Goal: Task Accomplishment & Management: Use online tool/utility

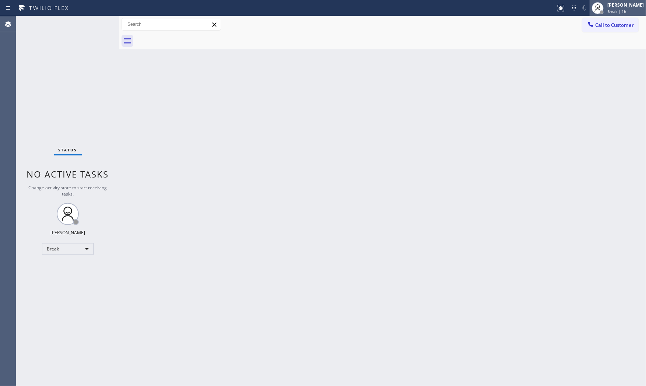
click at [620, 7] on div "[PERSON_NAME]" at bounding box center [625, 5] width 36 height 6
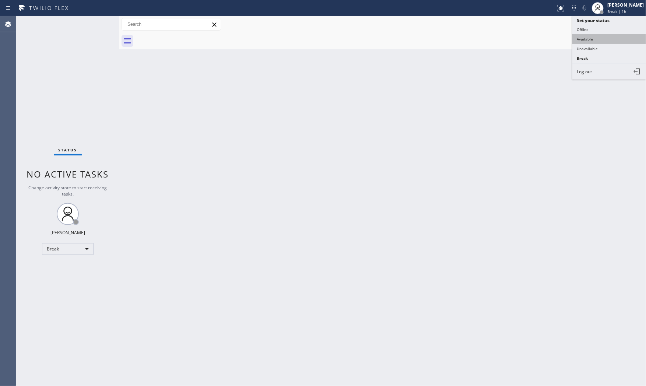
click at [605, 35] on button "Available" at bounding box center [609, 39] width 74 height 10
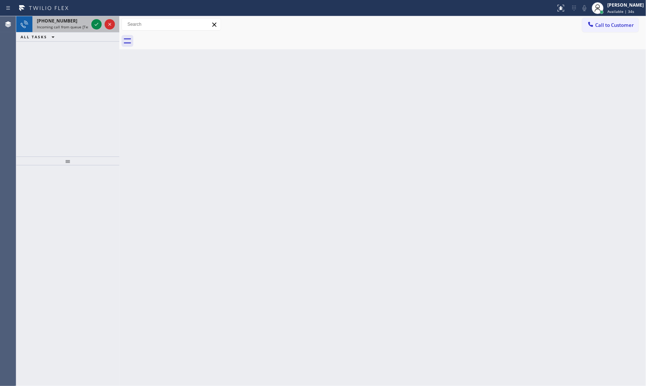
click at [62, 17] on div "[PHONE_NUMBER] Incoming call from queue [Test] All" at bounding box center [60, 24] width 57 height 16
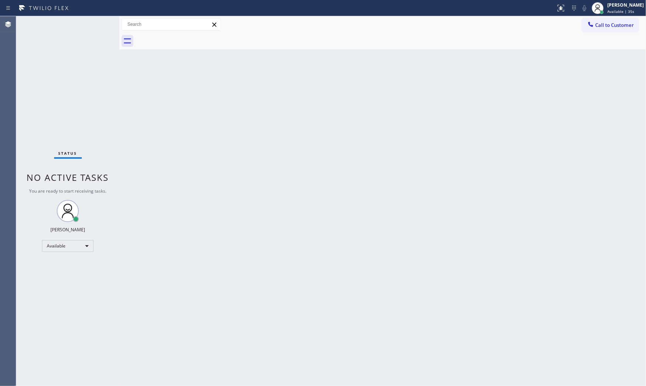
click at [91, 24] on div "Status No active tasks You are ready to start receiving tasks. [PERSON_NAME] Av…" at bounding box center [67, 201] width 103 height 370
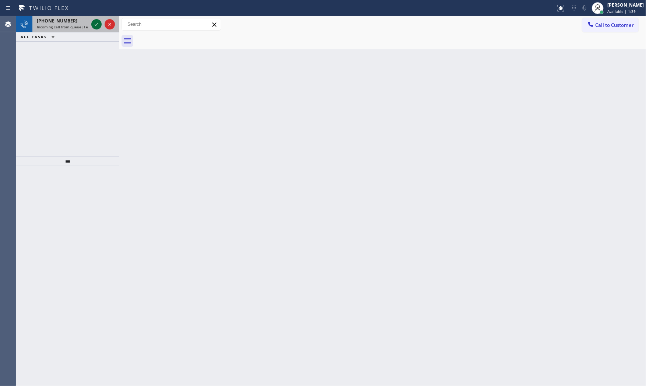
click at [99, 25] on icon at bounding box center [96, 24] width 9 height 9
click at [98, 28] on icon at bounding box center [96, 24] width 9 height 9
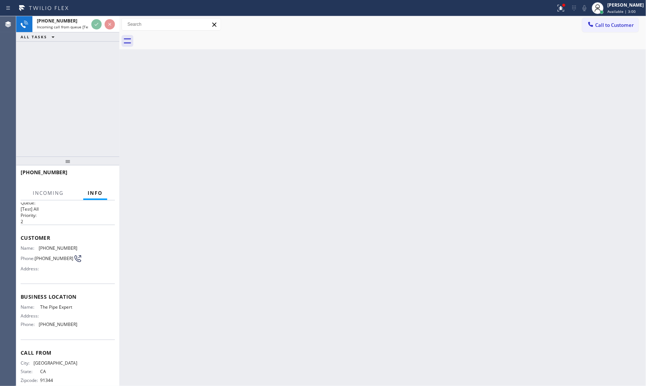
scroll to position [22, 0]
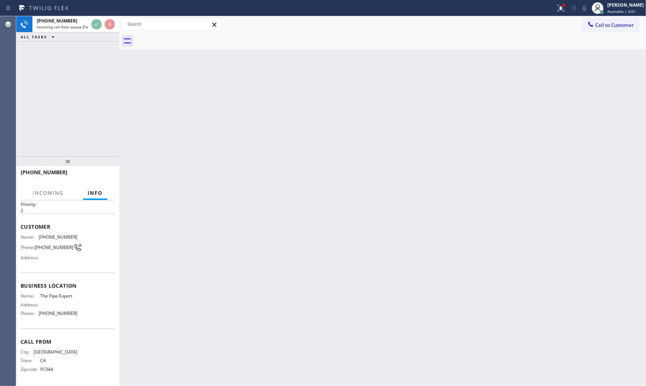
click at [112, 137] on div "+18186382816 Incoming call from queue [Test] All ALL TASKS ALL TASKS ACTIVE TAS…" at bounding box center [67, 86] width 103 height 140
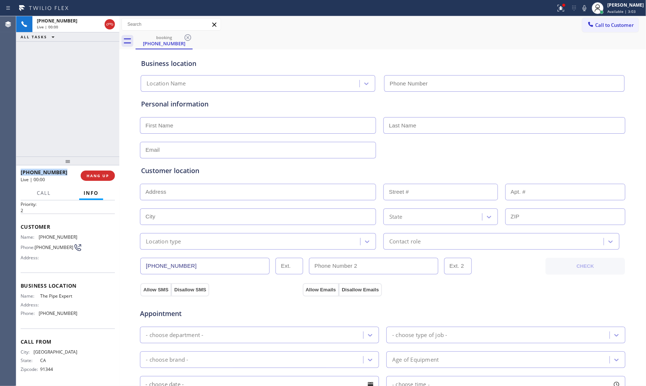
type input "(818) 722-9455"
click at [101, 176] on span "HANG UP" at bounding box center [98, 175] width 22 height 5
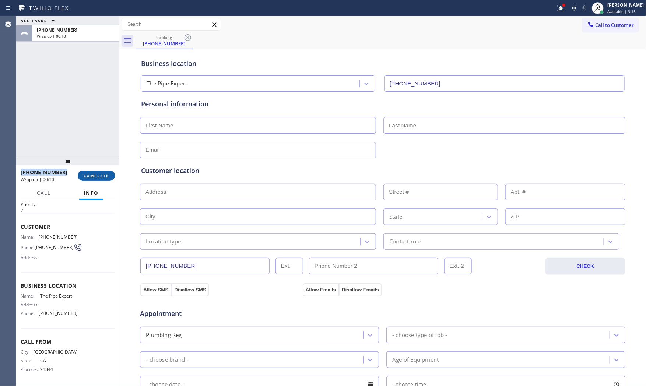
click at [105, 178] on span "COMPLETE" at bounding box center [96, 175] width 25 height 5
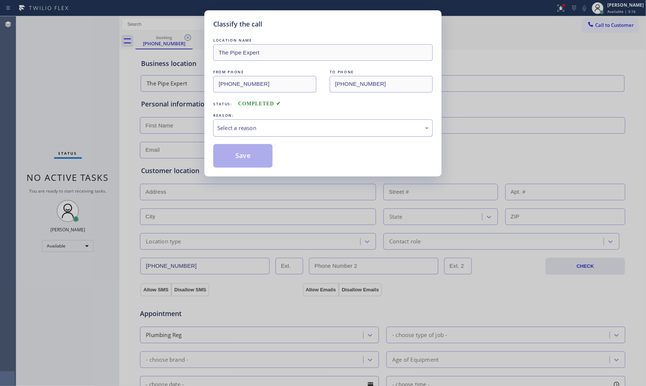
click at [269, 133] on div "Select a reason" at bounding box center [323, 127] width 220 height 17
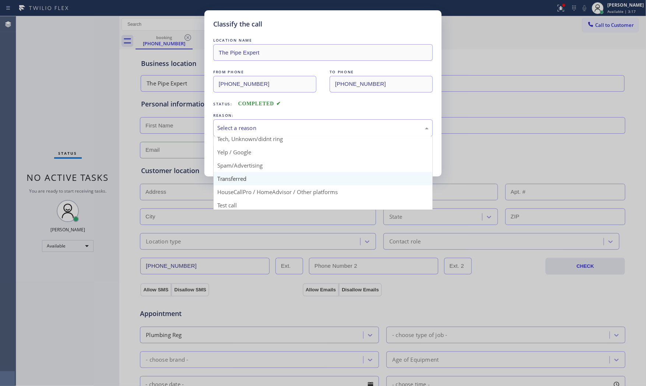
scroll to position [46, 0]
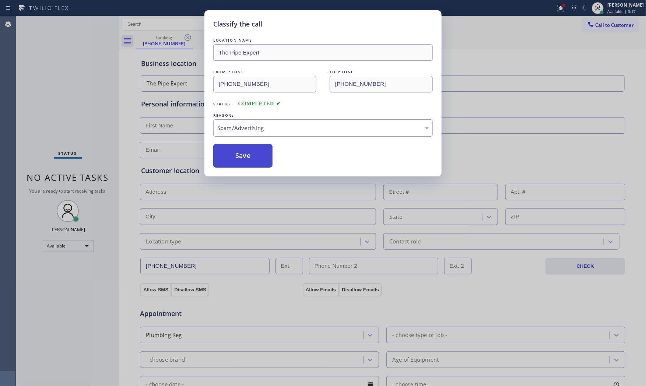
click at [259, 157] on button "Save" at bounding box center [242, 156] width 59 height 24
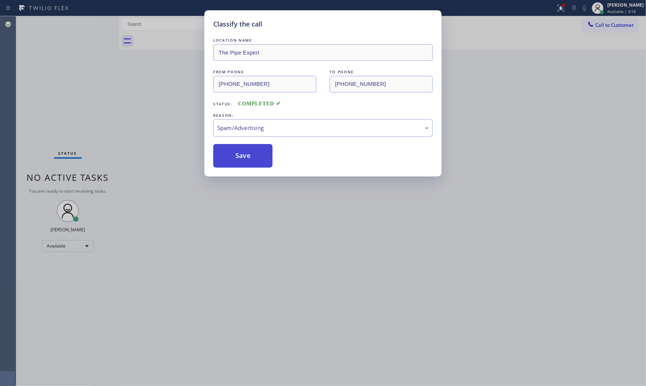
click at [259, 157] on button "Save" at bounding box center [242, 156] width 59 height 24
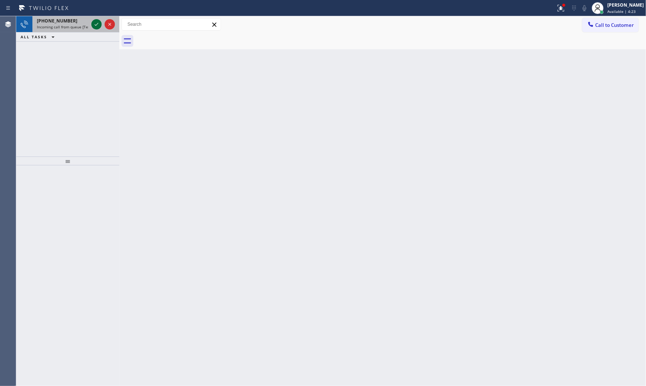
click at [94, 24] on icon at bounding box center [96, 24] width 9 height 9
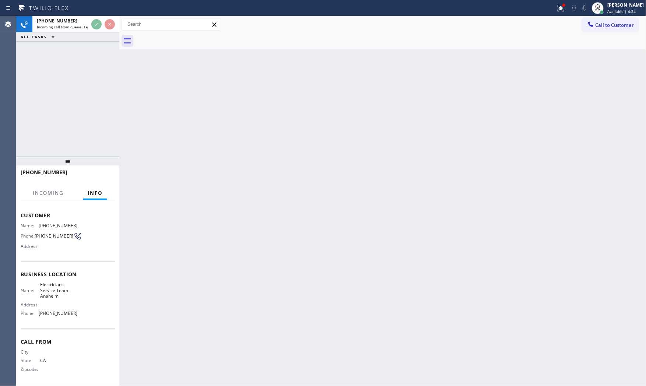
scroll to position [34, 0]
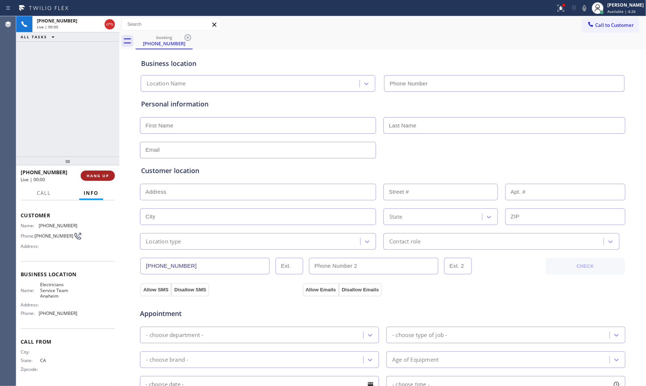
type input "(657) 315-6775"
click at [107, 178] on span "HANG UP" at bounding box center [98, 175] width 22 height 5
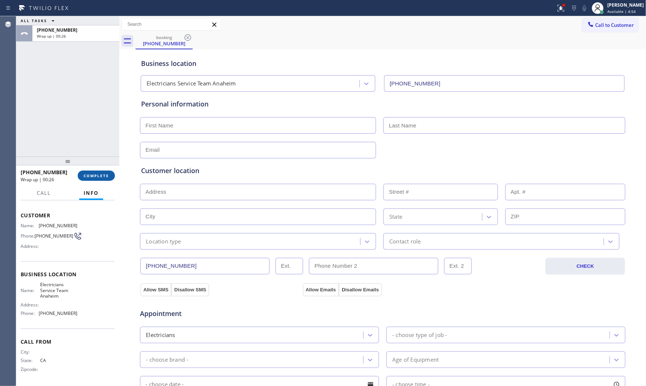
click at [105, 178] on span "COMPLETE" at bounding box center [96, 175] width 25 height 5
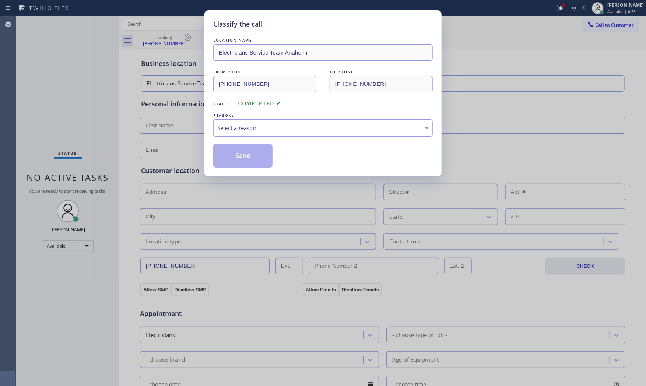
click at [256, 135] on div "Select a reason" at bounding box center [323, 127] width 220 height 17
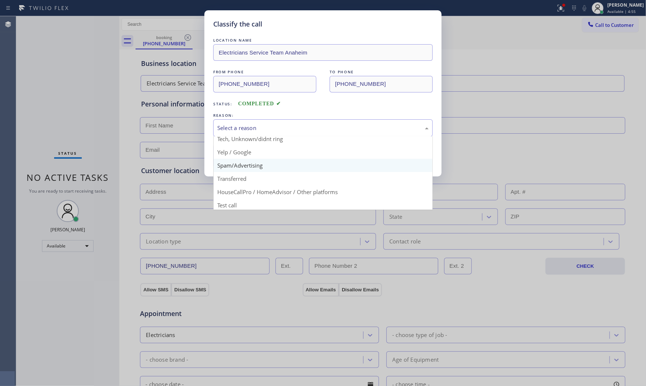
scroll to position [46, 0]
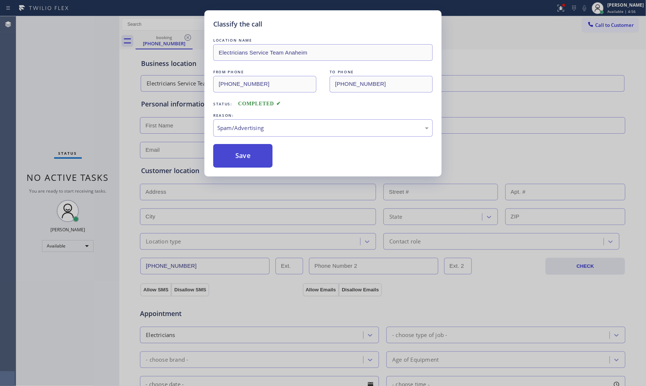
click at [238, 153] on button "Save" at bounding box center [242, 156] width 59 height 24
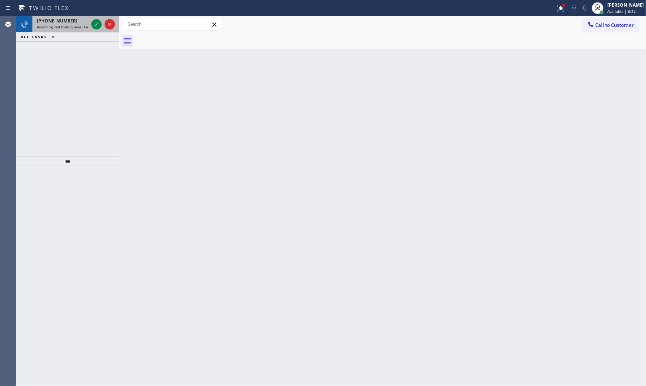
click at [81, 28] on span "Incoming call from queue [Test] All" at bounding box center [67, 26] width 61 height 5
click at [74, 23] on div "+18055975974" at bounding box center [63, 21] width 52 height 6
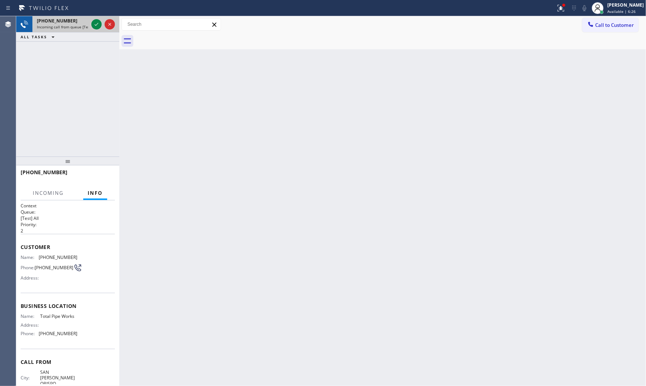
click at [91, 25] on div at bounding box center [103, 24] width 27 height 16
click at [93, 25] on icon at bounding box center [96, 24] width 9 height 9
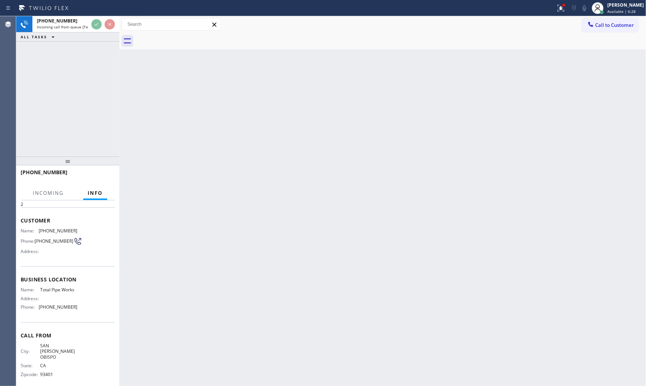
scroll to position [28, 0]
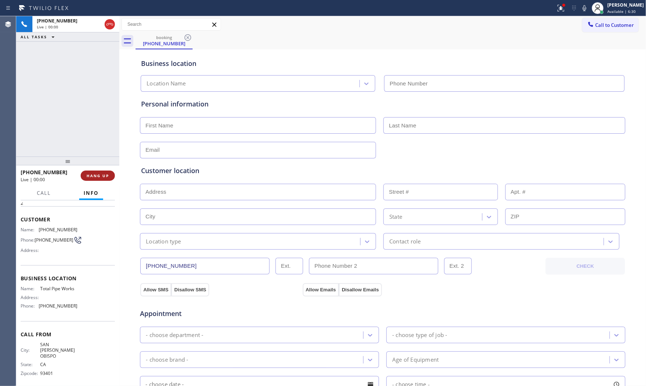
type input "(805) 849-5357"
click at [104, 175] on span "HANG UP" at bounding box center [98, 175] width 22 height 5
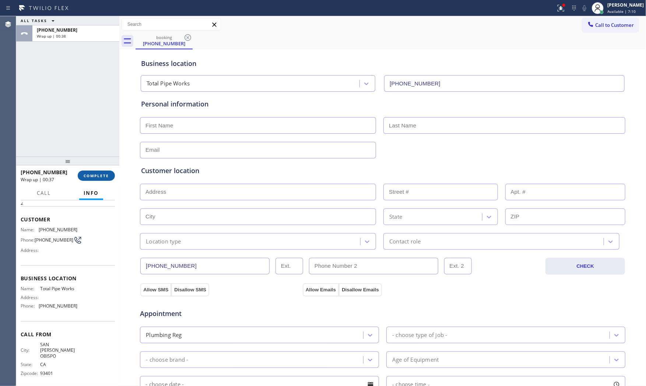
click at [104, 175] on span "COMPLETE" at bounding box center [96, 175] width 25 height 5
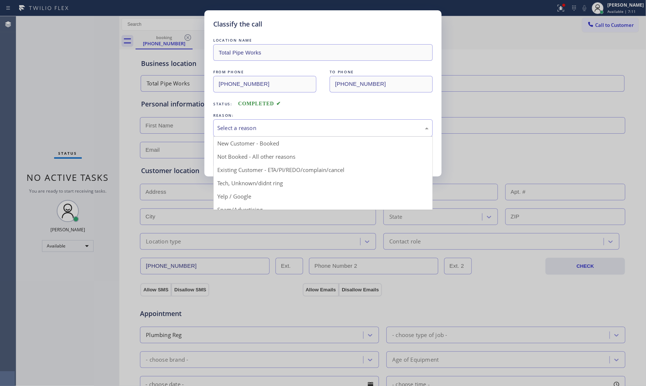
click at [237, 136] on div "Select a reason New Customer - Booked Not Booked - All other reasons Existing C…" at bounding box center [323, 127] width 220 height 17
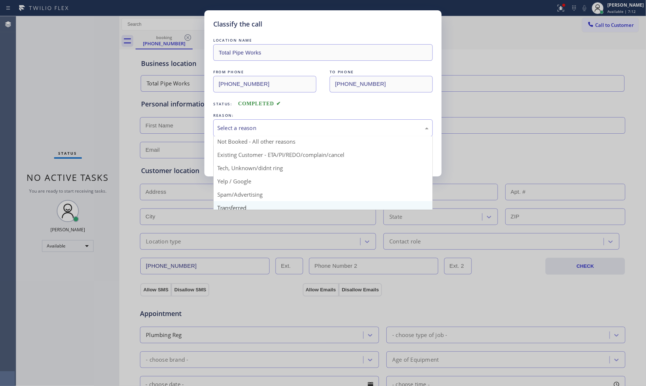
scroll to position [46, 0]
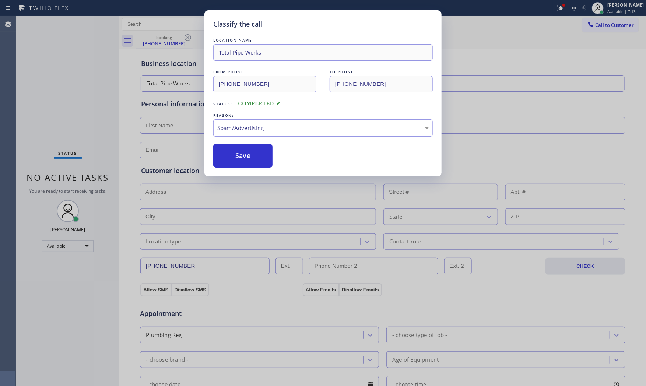
click at [242, 162] on button "Save" at bounding box center [242, 156] width 59 height 24
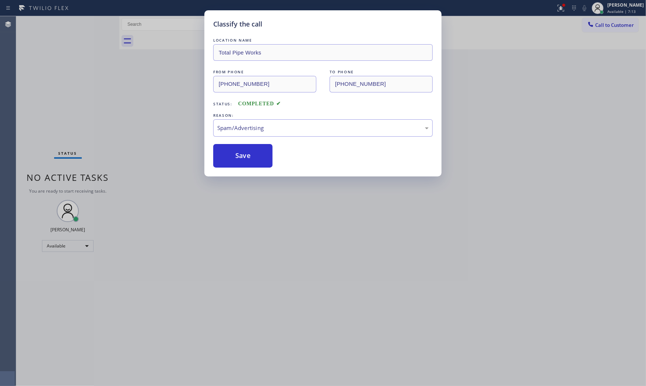
click at [242, 162] on button "Save" at bounding box center [242, 156] width 59 height 24
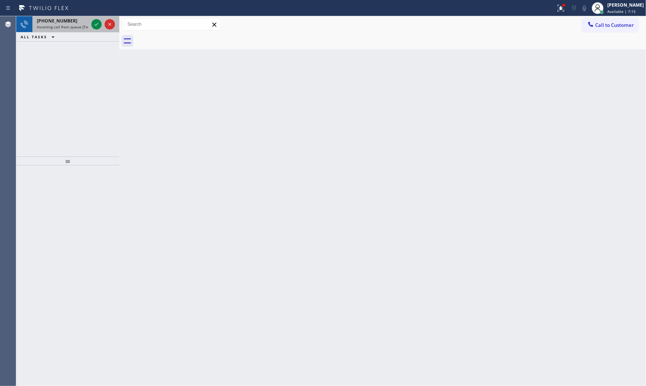
click at [60, 24] on span "Incoming call from queue [Test] All" at bounding box center [67, 26] width 61 height 5
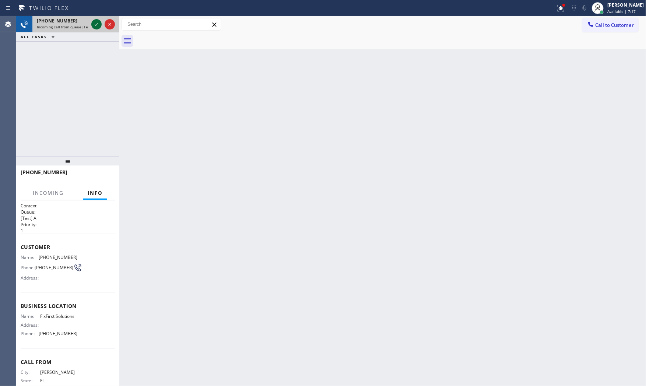
click at [94, 21] on icon at bounding box center [96, 24] width 9 height 9
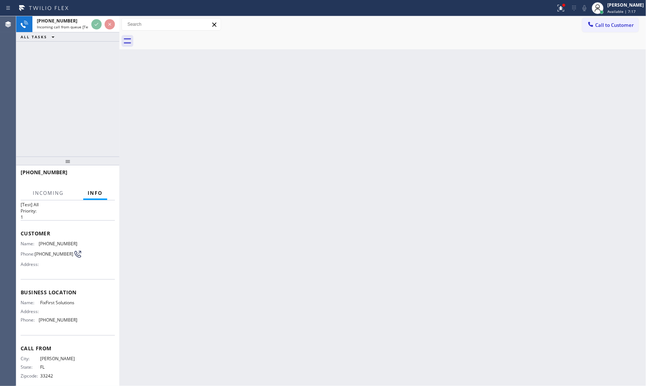
scroll to position [28, 0]
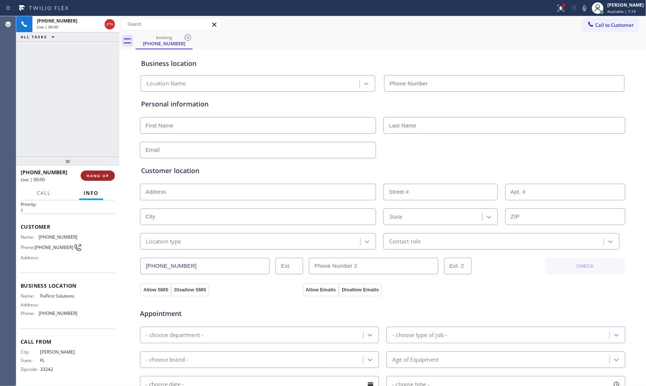
type input "(954) 903-0269"
click at [96, 177] on span "HANG UP" at bounding box center [98, 175] width 22 height 5
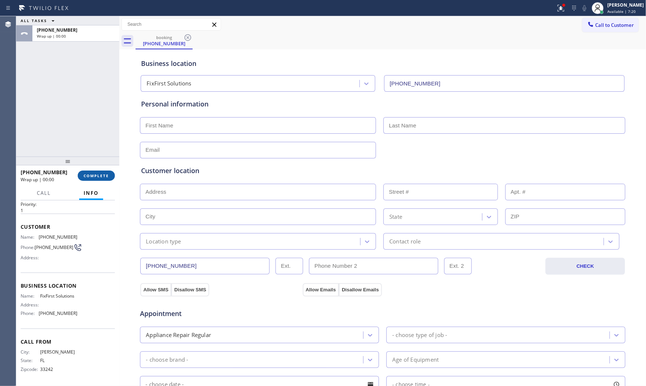
click at [97, 177] on span "COMPLETE" at bounding box center [96, 175] width 25 height 5
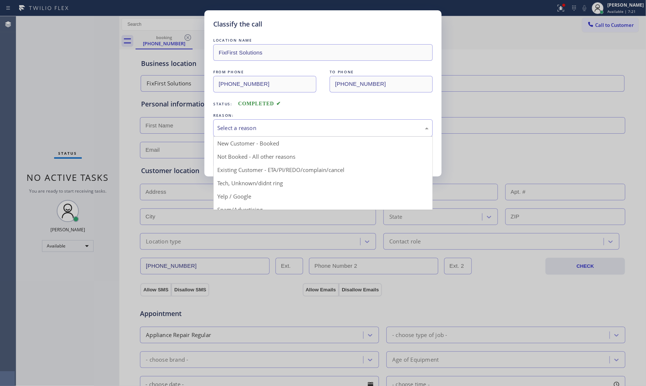
drag, startPoint x: 325, startPoint y: 123, endPoint x: 318, endPoint y: 127, distance: 8.4
click at [322, 125] on div "Select a reason" at bounding box center [322, 128] width 211 height 8
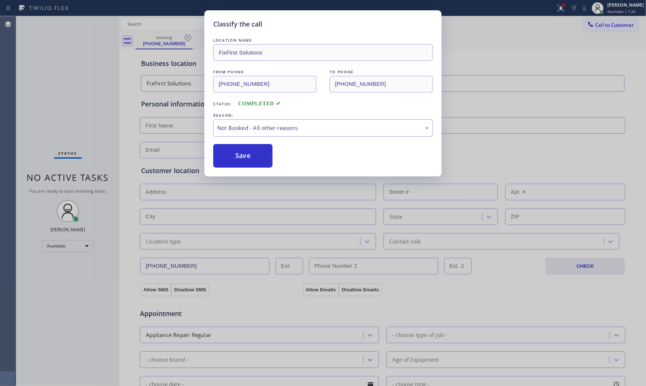
click at [257, 152] on button "Save" at bounding box center [242, 156] width 59 height 24
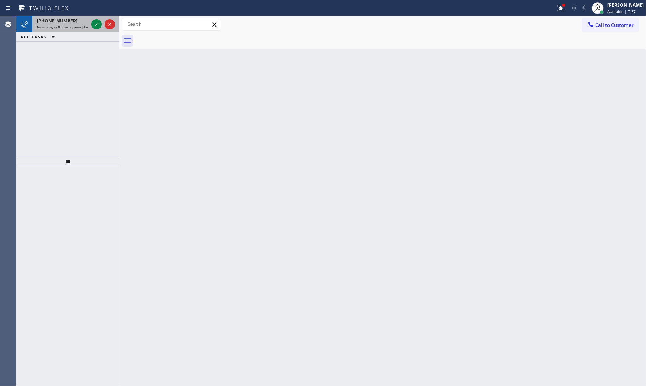
click at [69, 27] on span "Incoming call from queue [Test] All" at bounding box center [67, 26] width 61 height 5
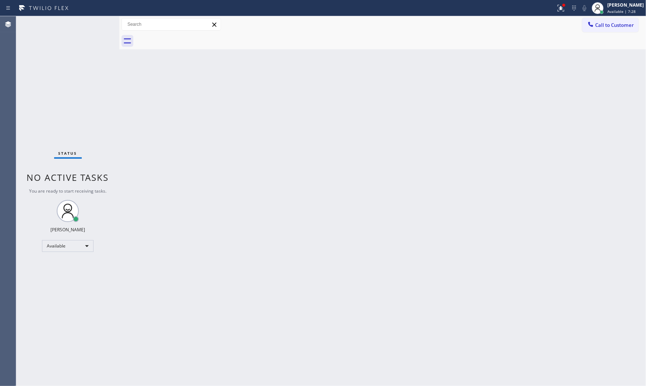
click at [79, 26] on div "Status No active tasks You are ready to start receiving tasks. [PERSON_NAME] Av…" at bounding box center [67, 201] width 103 height 370
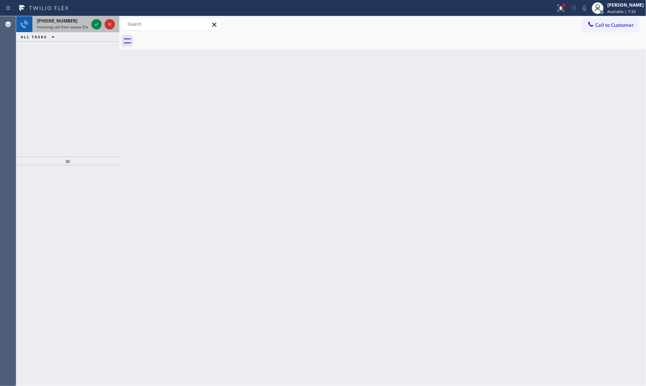
click at [79, 24] on div "+13053383230 Incoming call from queue [Test] All" at bounding box center [60, 24] width 57 height 16
click at [83, 24] on span "Incoming call from queue [Test] All" at bounding box center [67, 26] width 61 height 5
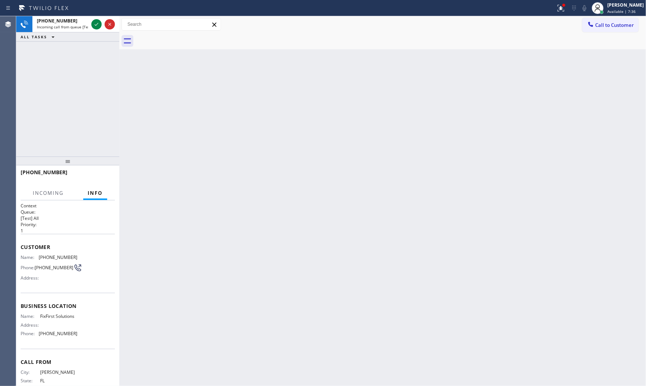
click at [83, 24] on span "Incoming call from queue [Test] All" at bounding box center [67, 26] width 61 height 5
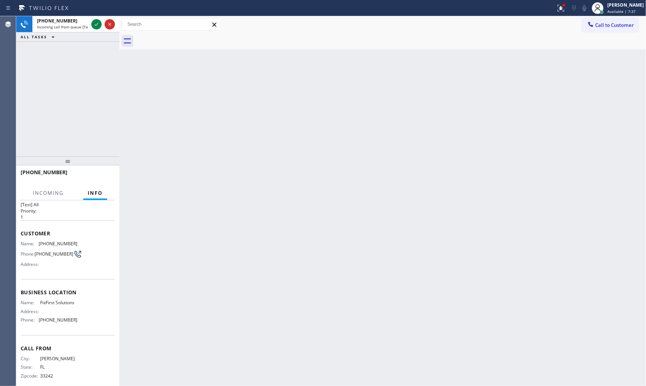
scroll to position [28, 0]
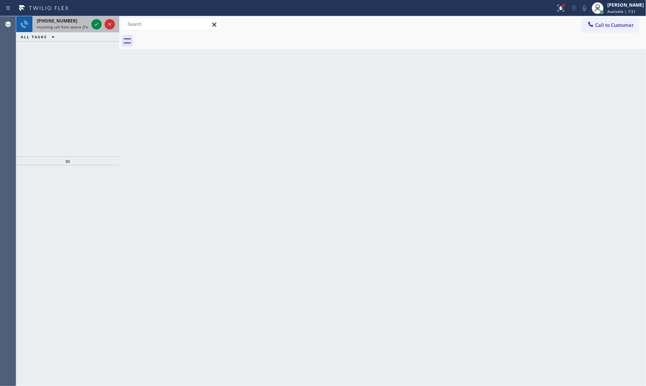
click at [70, 27] on span "Incoming call from queue [Test] All" at bounding box center [67, 26] width 61 height 5
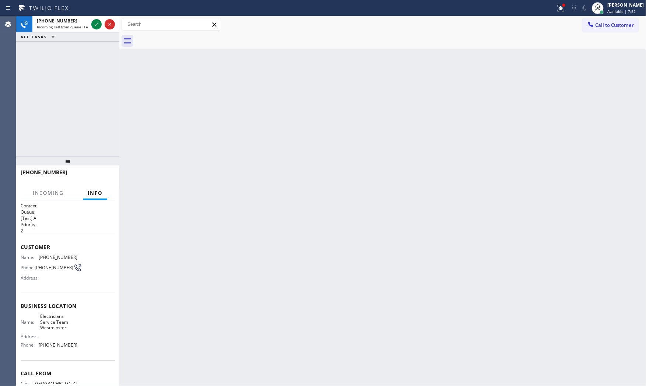
scroll to position [34, 0]
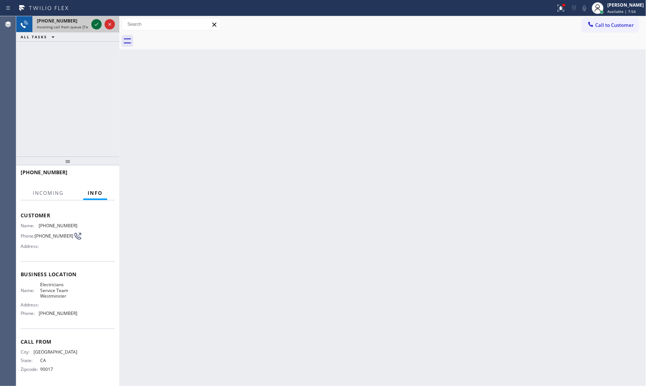
click at [95, 22] on icon at bounding box center [96, 24] width 9 height 9
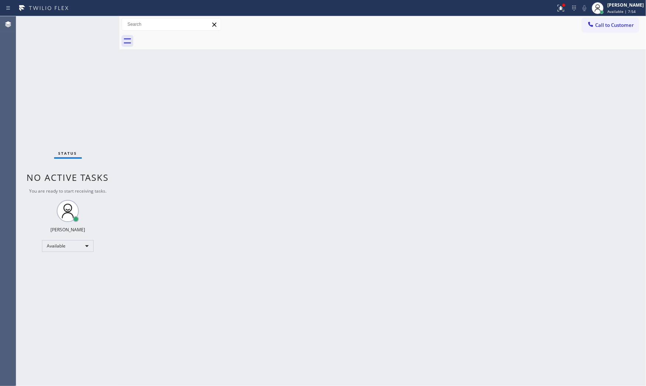
click at [95, 22] on div "Status No active tasks You are ready to start receiving tasks. [PERSON_NAME] Av…" at bounding box center [67, 201] width 103 height 370
click at [91, 23] on div "Status No active tasks You are ready to start receiving tasks. [PERSON_NAME] Av…" at bounding box center [67, 201] width 103 height 370
click at [80, 27] on div "Status No active tasks You are ready to start receiving tasks. [PERSON_NAME] Av…" at bounding box center [67, 201] width 103 height 370
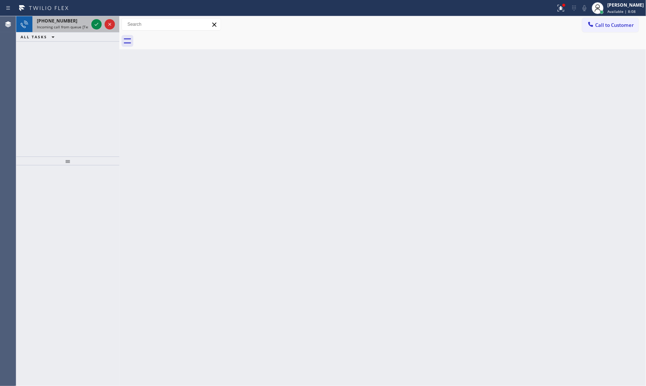
click at [49, 27] on span "Incoming call from queue [Test] All" at bounding box center [67, 26] width 61 height 5
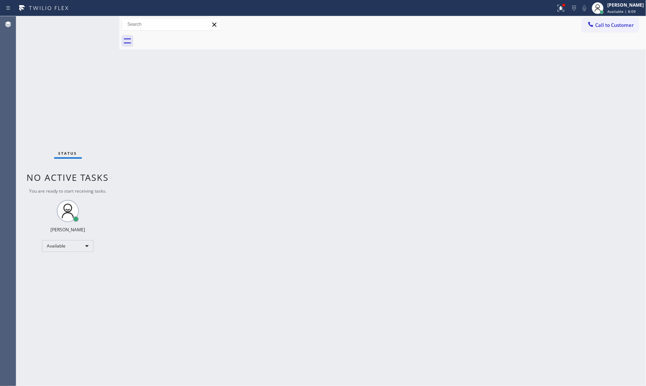
click at [83, 23] on div "Status No active tasks You are ready to start receiving tasks. [PERSON_NAME] Av…" at bounding box center [67, 201] width 103 height 370
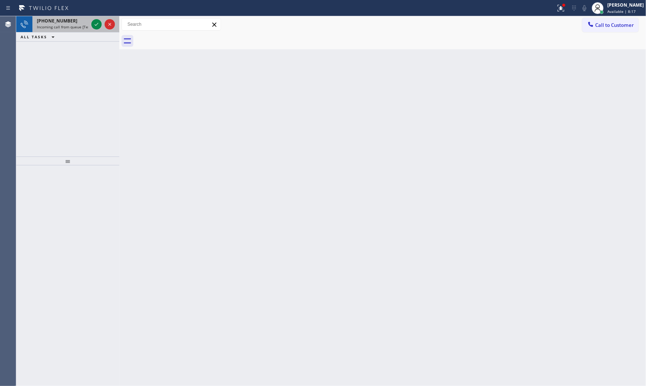
click at [82, 23] on div "+17738929439" at bounding box center [63, 21] width 52 height 6
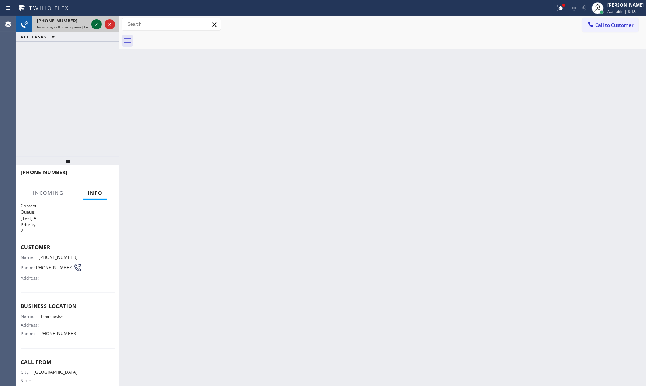
click at [95, 24] on icon at bounding box center [96, 24] width 9 height 9
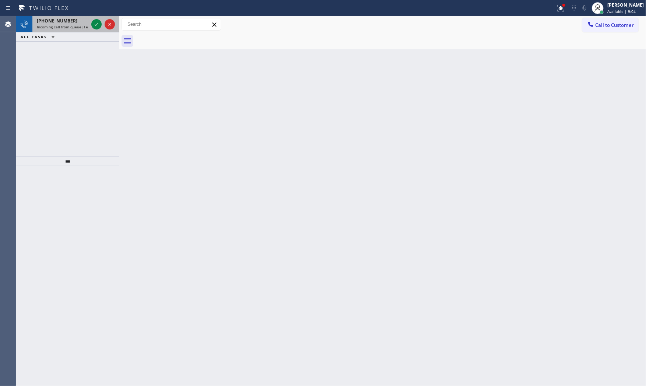
click at [86, 26] on span "Incoming call from queue [Test] All" at bounding box center [67, 26] width 61 height 5
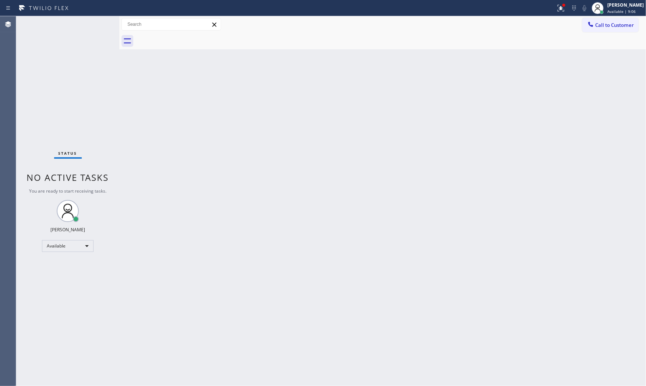
click at [92, 24] on div "Status No active tasks You are ready to start receiving tasks. [PERSON_NAME] Av…" at bounding box center [67, 201] width 103 height 370
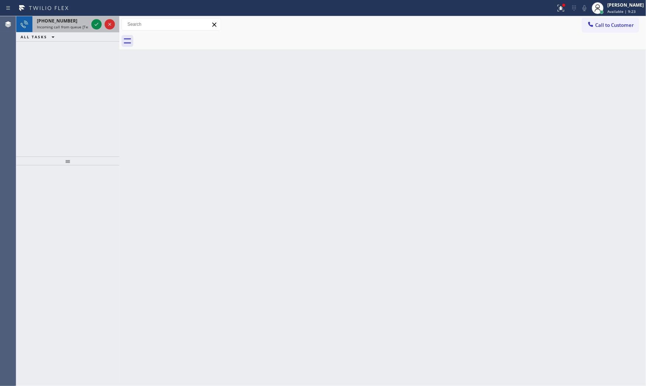
click at [74, 23] on div "+17194291288" at bounding box center [63, 21] width 52 height 6
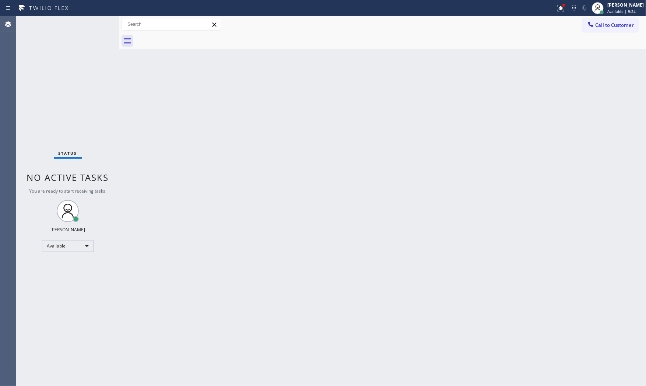
click at [89, 24] on div "Status No active tasks You are ready to start receiving tasks. [PERSON_NAME] Av…" at bounding box center [67, 201] width 103 height 370
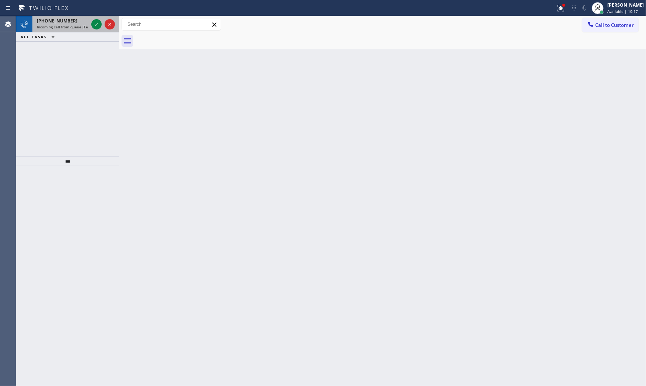
click at [63, 20] on span "+14802721098" at bounding box center [57, 21] width 41 height 6
click at [83, 21] on div "+14802721098" at bounding box center [63, 21] width 52 height 6
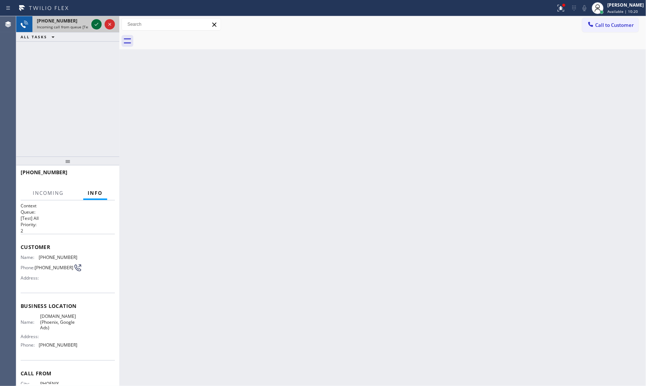
click at [93, 21] on icon at bounding box center [96, 24] width 9 height 9
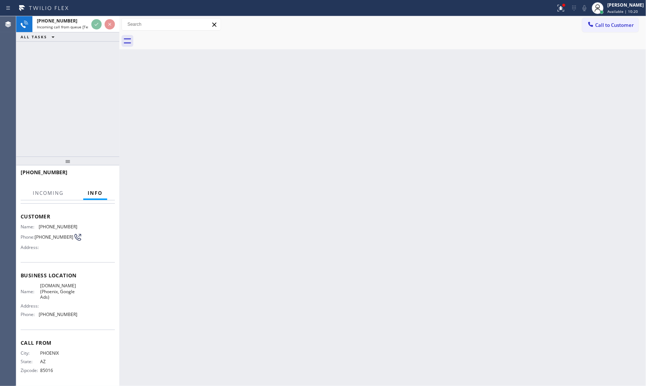
scroll to position [34, 0]
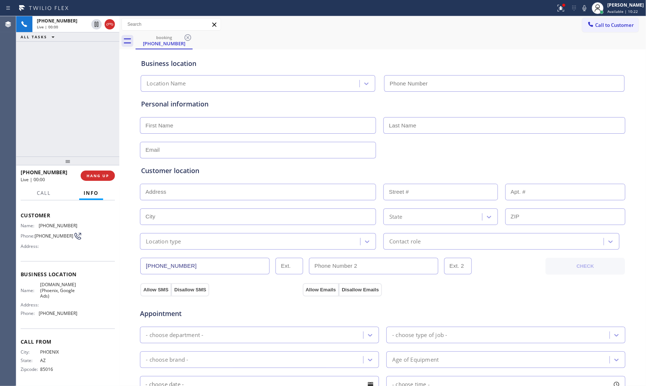
type input "(602) 429-0656"
click at [560, 9] on icon at bounding box center [561, 8] width 7 height 7
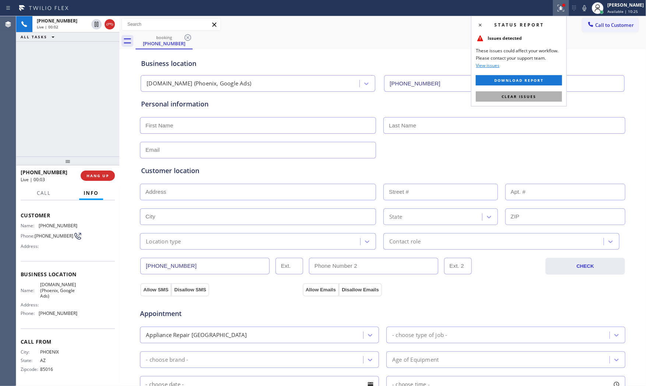
click at [533, 101] on button "Clear issues" at bounding box center [519, 96] width 86 height 10
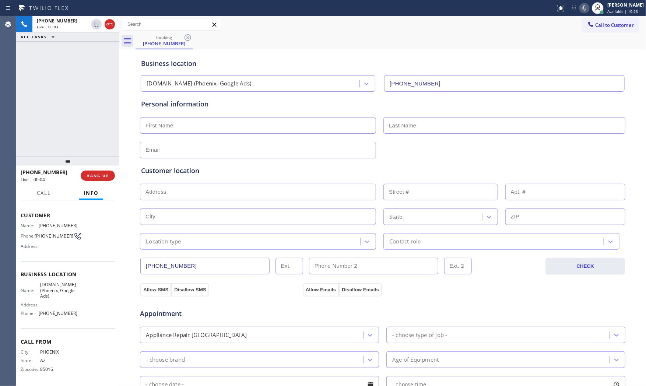
click at [583, 10] on icon at bounding box center [585, 8] width 4 height 6
click at [580, 9] on icon at bounding box center [584, 8] width 9 height 9
click at [102, 176] on span "HANG UP" at bounding box center [98, 175] width 22 height 5
click at [106, 176] on span "COMPLETE" at bounding box center [96, 175] width 25 height 5
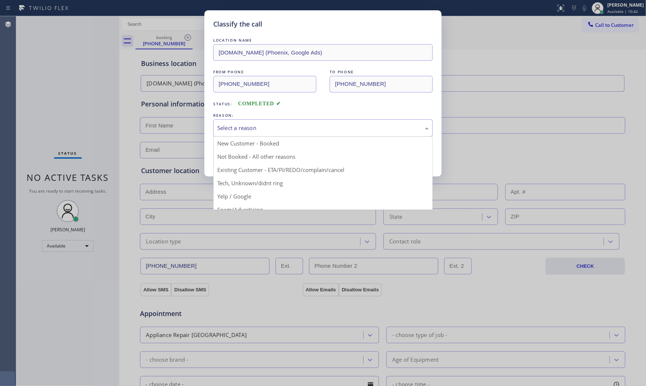
click at [245, 131] on div "Select a reason" at bounding box center [322, 128] width 211 height 8
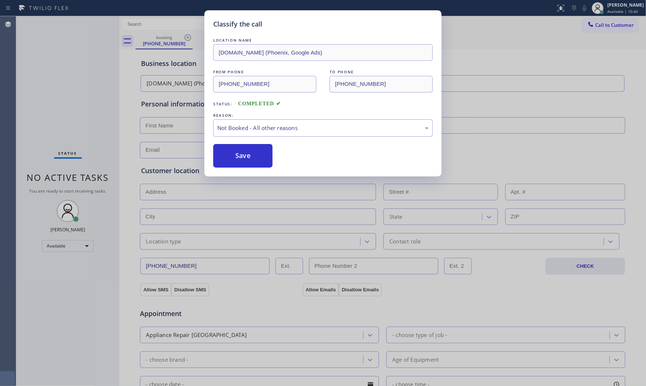
click at [239, 158] on button "Save" at bounding box center [242, 156] width 59 height 24
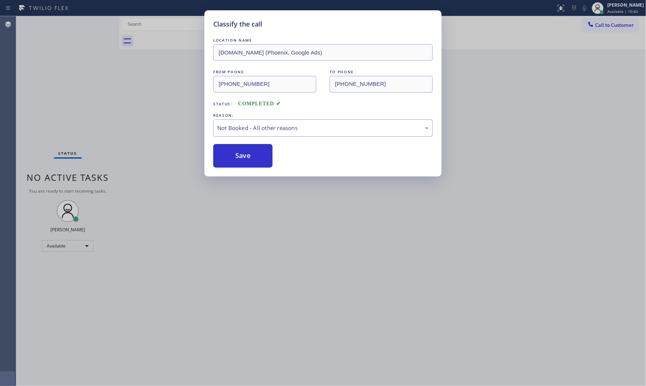
click at [239, 158] on button "Save" at bounding box center [242, 156] width 59 height 24
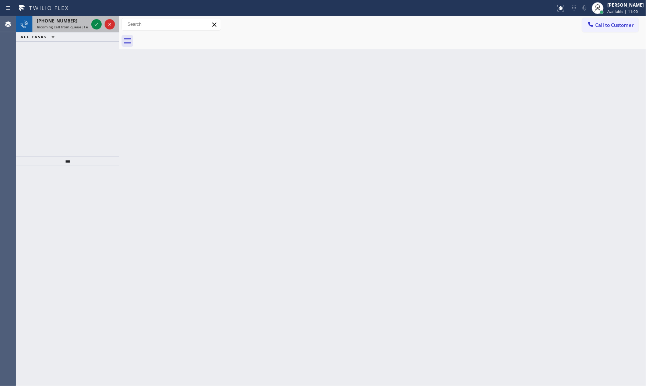
click at [77, 28] on span "Incoming call from queue [Test] All" at bounding box center [67, 26] width 61 height 5
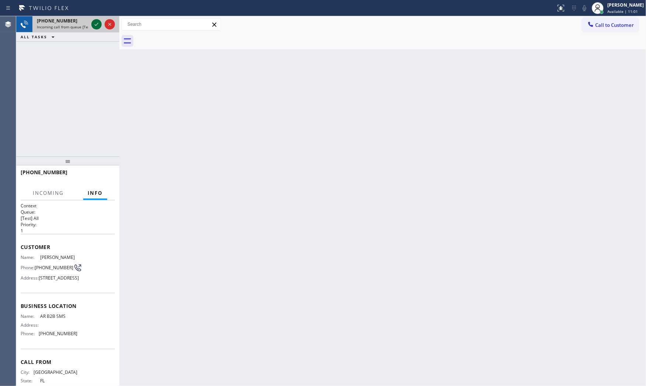
click at [96, 24] on icon at bounding box center [96, 24] width 9 height 9
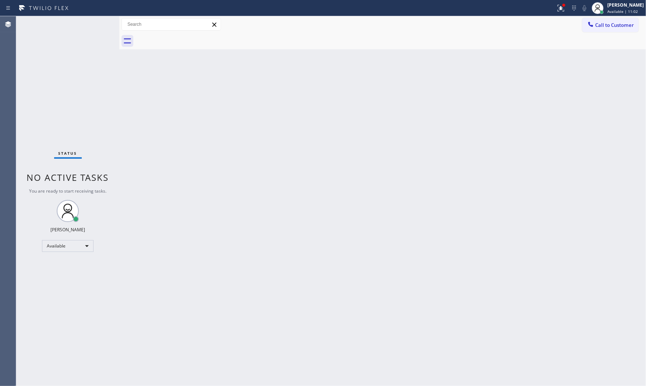
click at [96, 24] on div "Status No active tasks You are ready to start receiving tasks. [PERSON_NAME] Av…" at bounding box center [67, 201] width 103 height 370
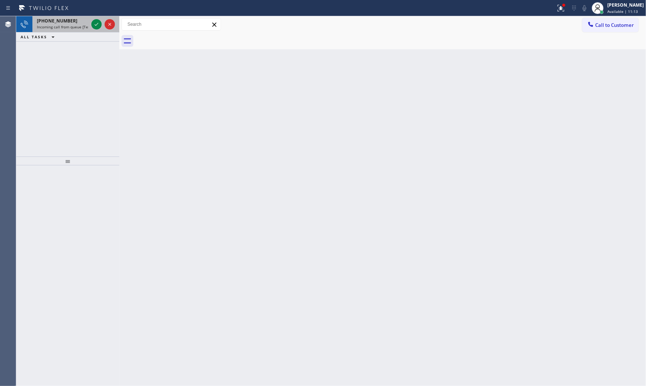
click at [70, 28] on span "Incoming call from queue [Test] All" at bounding box center [67, 26] width 61 height 5
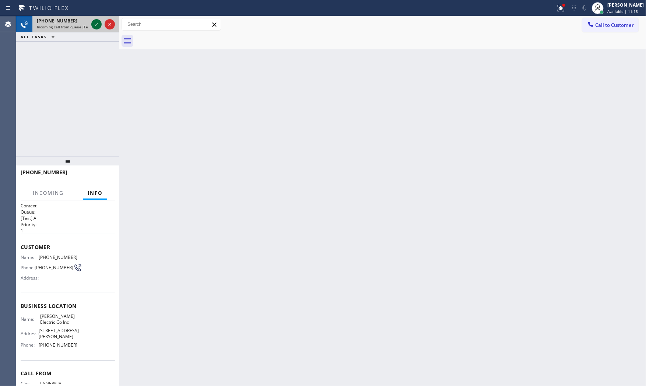
click at [93, 24] on icon at bounding box center [96, 24] width 9 height 9
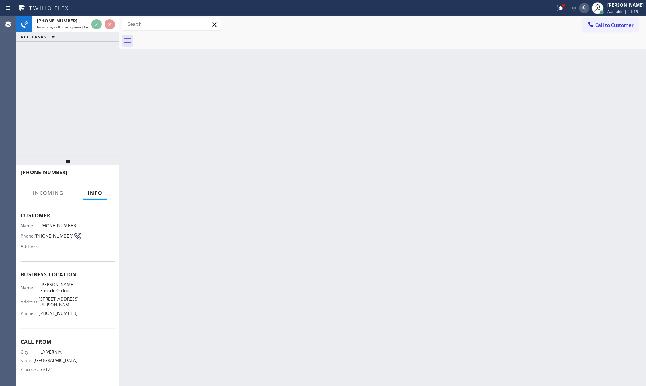
scroll to position [45, 0]
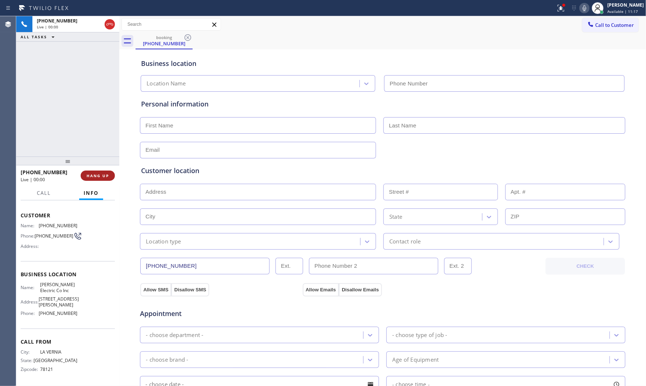
type input "(682) 686-2670"
click at [105, 175] on span "HANG UP" at bounding box center [98, 175] width 22 height 5
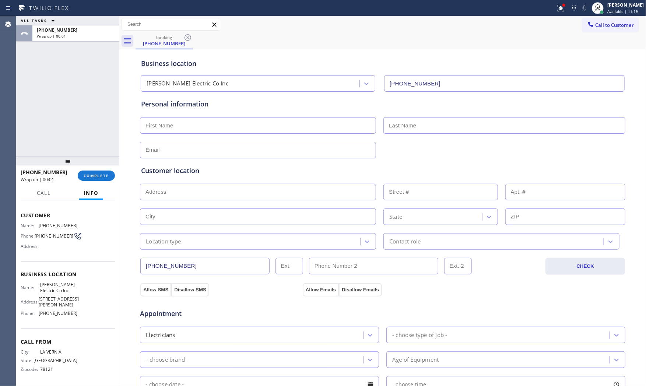
click at [102, 172] on button "COMPLETE" at bounding box center [96, 176] width 37 height 10
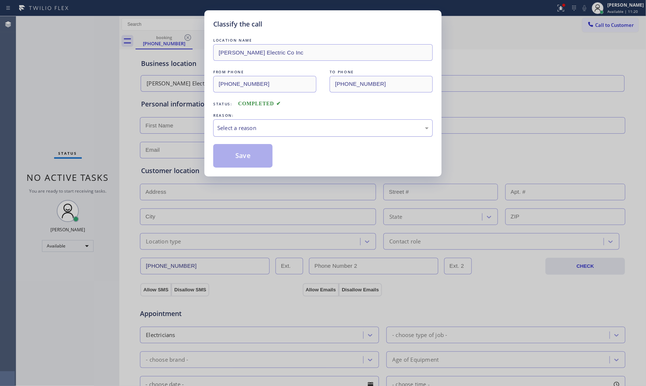
click at [266, 128] on div "Select a reason" at bounding box center [322, 128] width 211 height 8
click at [248, 153] on button "Save" at bounding box center [242, 156] width 59 height 24
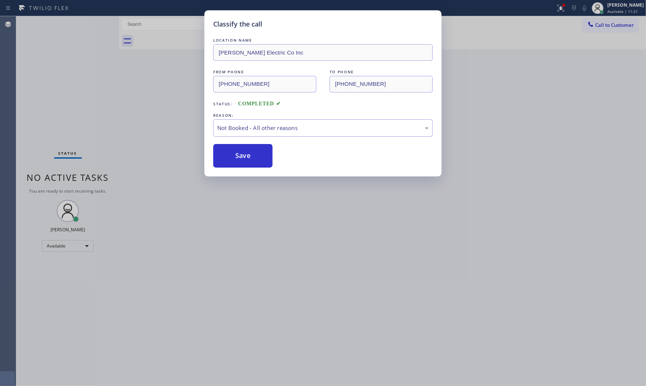
click at [248, 153] on button "Save" at bounding box center [242, 156] width 59 height 24
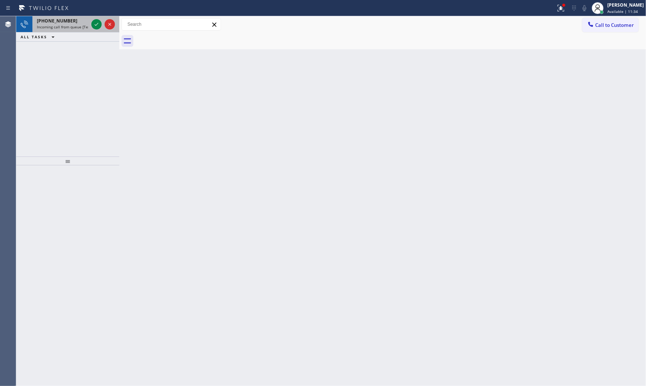
click at [84, 30] on div "+15129066324 Incoming call from queue [Test] All" at bounding box center [60, 24] width 57 height 16
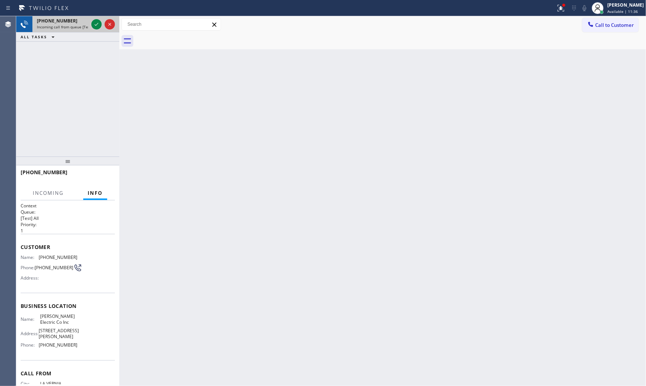
click at [83, 28] on span "Incoming call from queue [Test] All" at bounding box center [67, 26] width 61 height 5
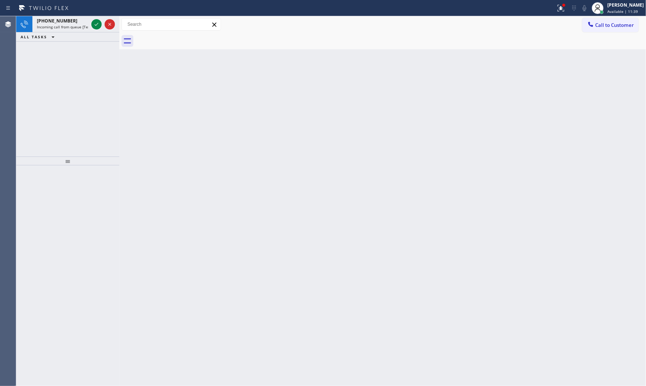
click at [84, 28] on span "Incoming call from queue [Test] All" at bounding box center [67, 26] width 61 height 5
click at [71, 32] on div "ALL TASKS ALL TASKS ACTIVE TASKS TASKS IN WRAP UP" at bounding box center [67, 36] width 103 height 9
click at [71, 26] on span "Incoming call from queue [Test] All" at bounding box center [67, 26] width 61 height 5
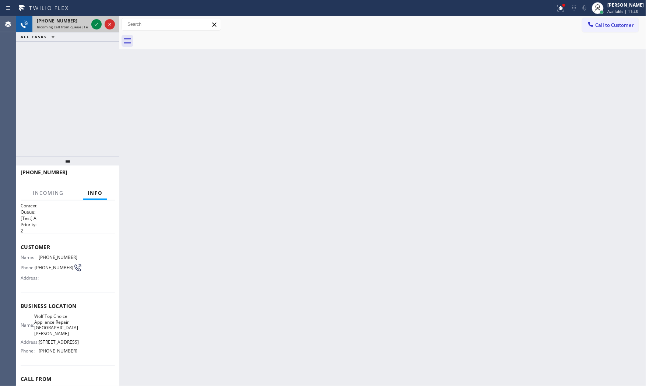
click at [88, 22] on div "[PHONE_NUMBER]" at bounding box center [63, 21] width 52 height 6
click at [92, 22] on div at bounding box center [96, 24] width 10 height 9
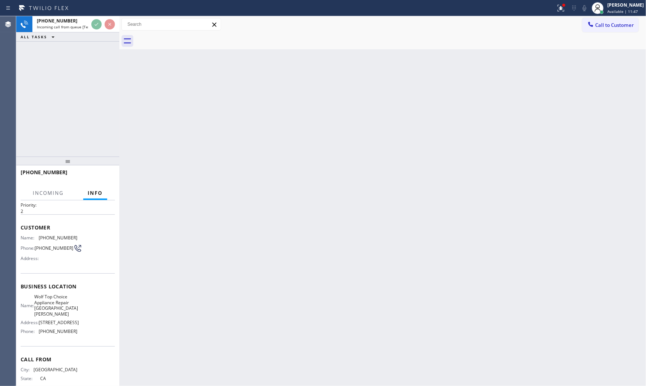
scroll to position [39, 0]
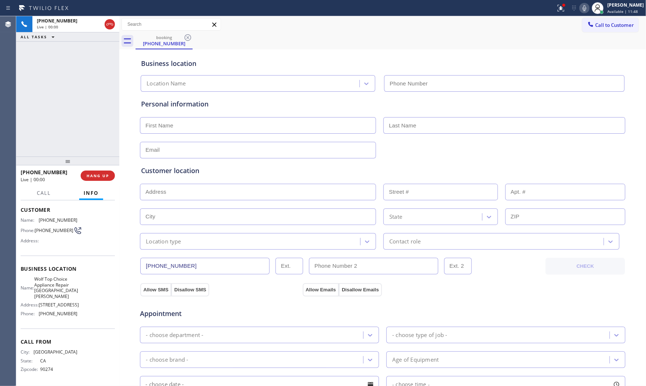
type input "(310) 356-0253"
click at [94, 172] on button "HANG UP" at bounding box center [98, 176] width 34 height 10
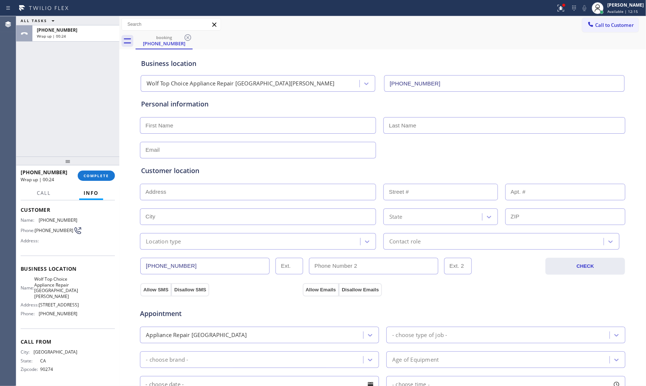
click at [89, 185] on div "+13103412644 Wrap up | 00:24 COMPLETE" at bounding box center [67, 175] width 103 height 21
click at [91, 179] on button "COMPLETE" at bounding box center [96, 176] width 37 height 10
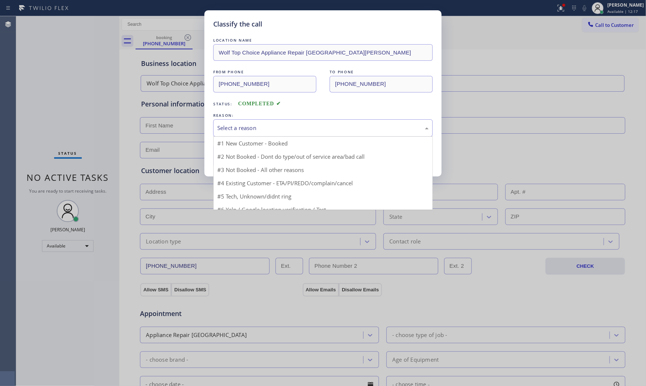
click at [275, 127] on div "Select a reason" at bounding box center [322, 128] width 211 height 8
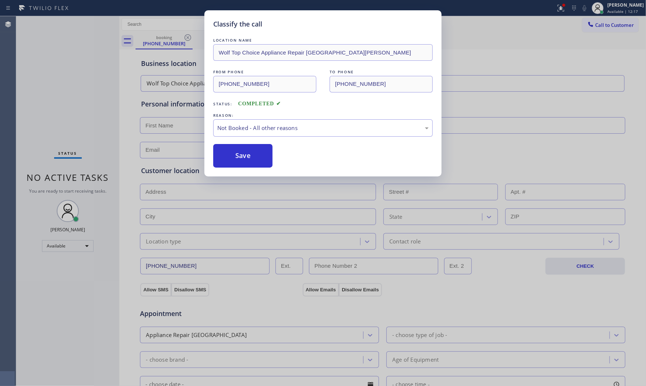
click at [252, 156] on button "Save" at bounding box center [242, 156] width 59 height 24
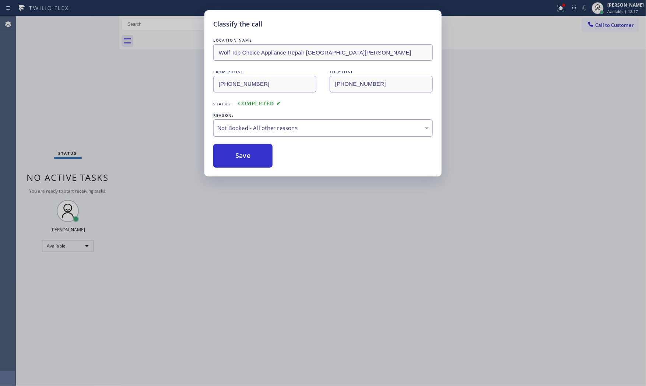
click at [252, 156] on button "Save" at bounding box center [242, 156] width 59 height 24
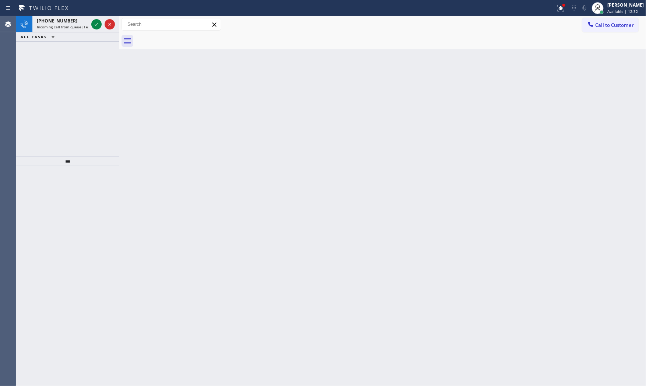
click at [80, 32] on div "ALL TASKS ALL TASKS ACTIVE TASKS TASKS IN WRAP UP" at bounding box center [67, 36] width 103 height 9
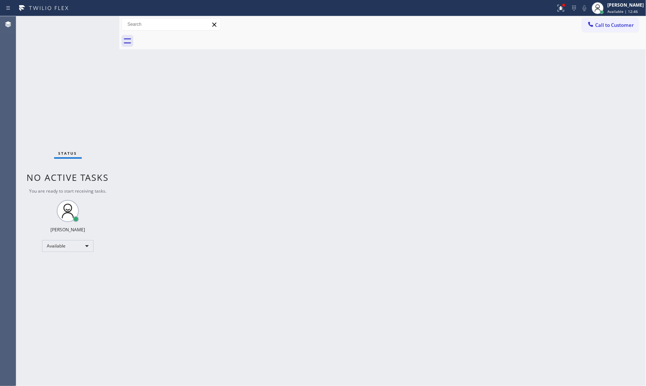
click at [88, 25] on div "Status No active tasks You are ready to start receiving tasks. [PERSON_NAME] Av…" at bounding box center [67, 201] width 103 height 370
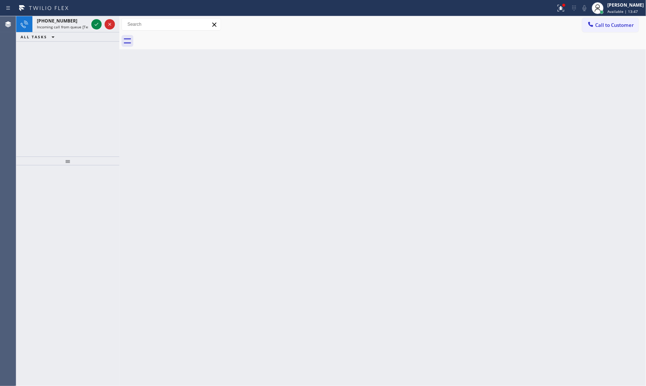
click at [60, 34] on button "ALL TASKS" at bounding box center [39, 36] width 46 height 9
click at [63, 28] on span "Incoming call from queue [Test] All" at bounding box center [67, 26] width 61 height 5
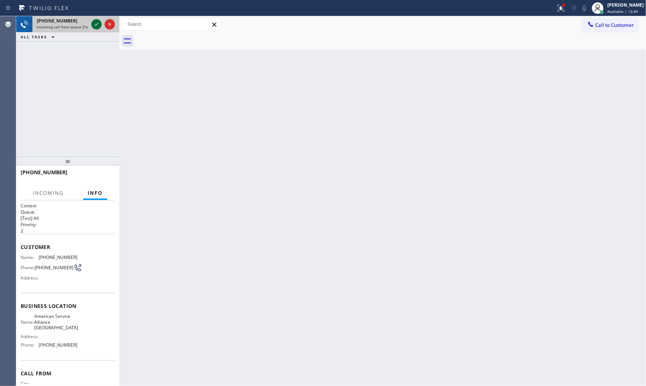
drag, startPoint x: 93, startPoint y: 23, endPoint x: 93, endPoint y: 38, distance: 15.5
click at [93, 24] on icon at bounding box center [96, 24] width 9 height 9
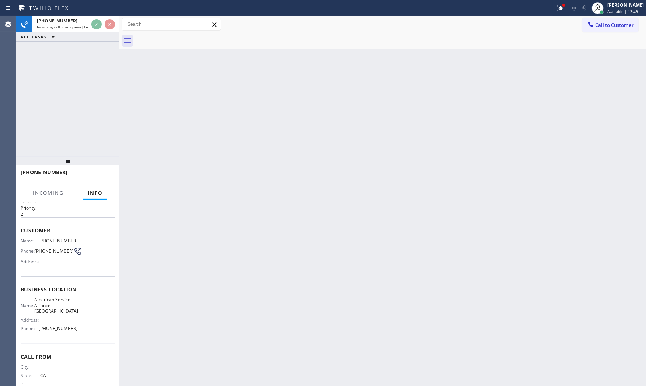
scroll to position [34, 0]
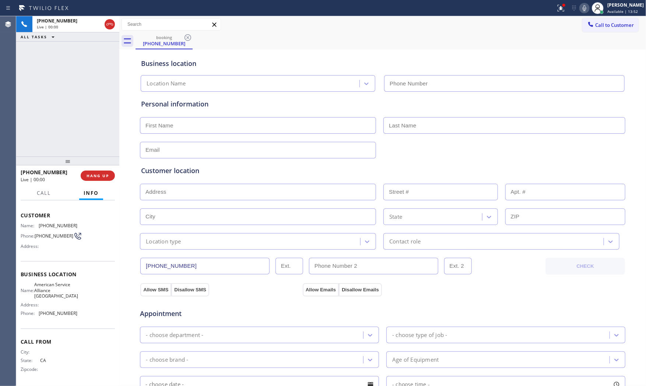
type input "(650) 484-5874"
click at [104, 177] on span "HANG UP" at bounding box center [98, 175] width 22 height 5
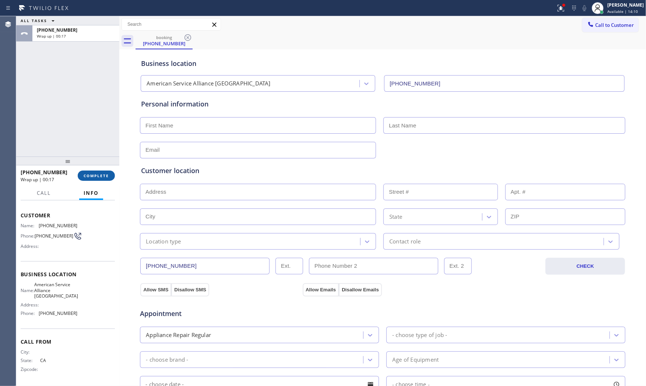
click at [104, 177] on span "COMPLETE" at bounding box center [96, 175] width 25 height 5
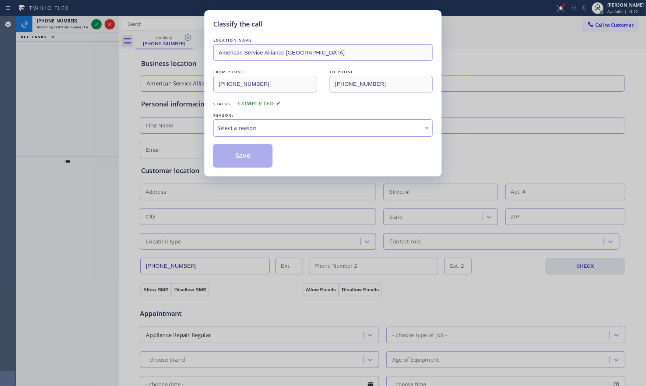
drag, startPoint x: 240, startPoint y: 126, endPoint x: 240, endPoint y: 135, distance: 9.2
click at [240, 125] on div "Select a reason" at bounding box center [322, 128] width 211 height 8
click at [239, 155] on button "Save" at bounding box center [242, 156] width 59 height 24
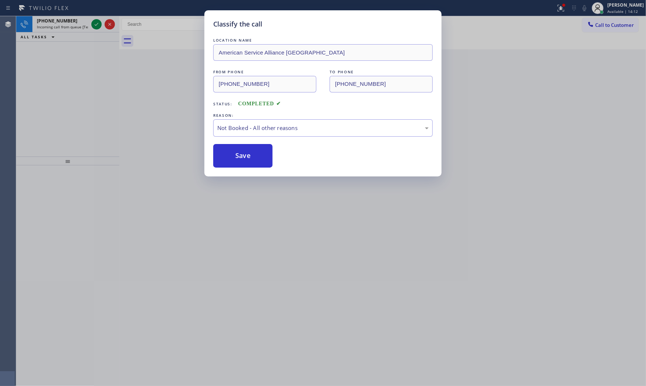
click at [239, 155] on button "Save" at bounding box center [242, 156] width 59 height 24
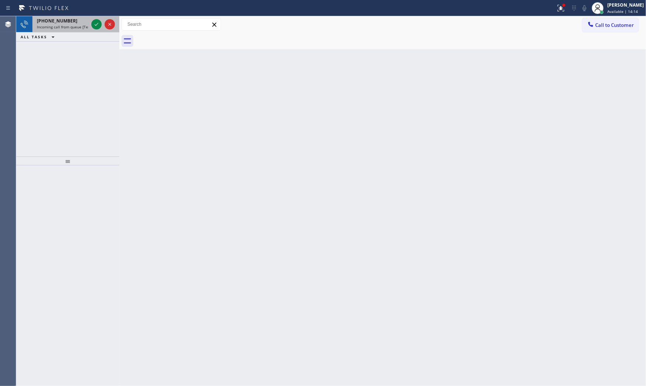
click at [80, 27] on span "Incoming call from queue [Test] All" at bounding box center [67, 26] width 61 height 5
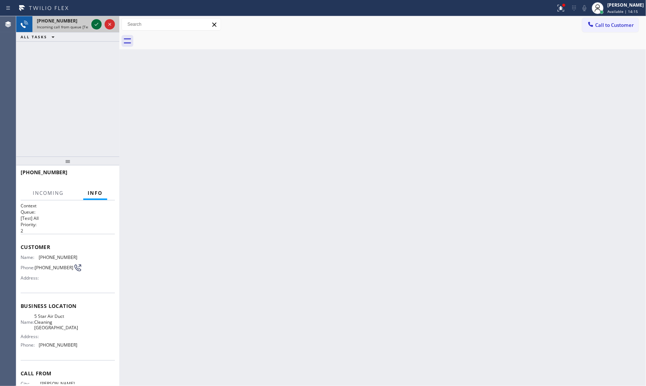
click at [99, 22] on icon at bounding box center [96, 24] width 9 height 9
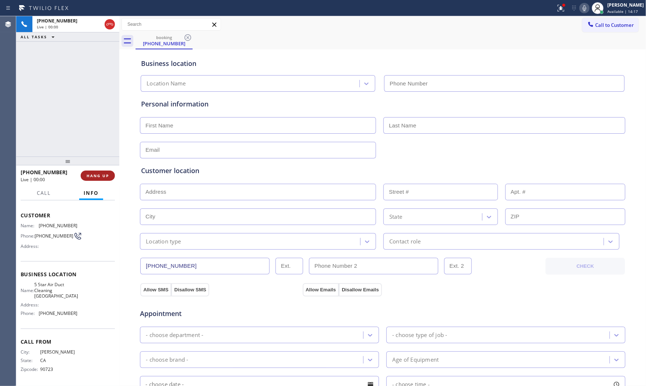
type input "(562) 268-0990"
click at [89, 177] on span "HANG UP" at bounding box center [98, 175] width 22 height 5
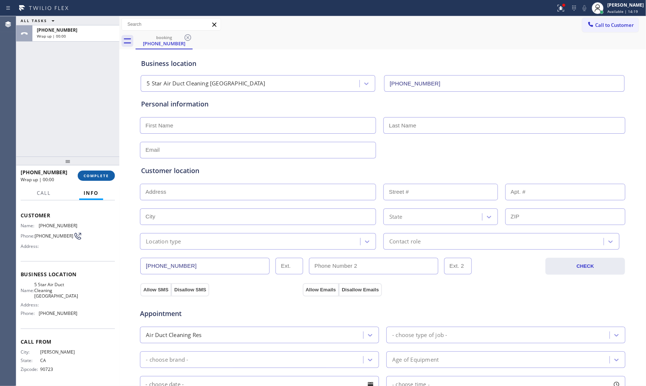
click at [89, 177] on span "COMPLETE" at bounding box center [96, 175] width 25 height 5
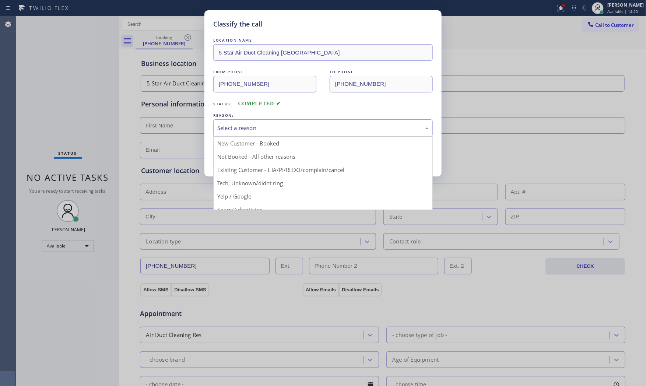
click at [257, 131] on div "Select a reason" at bounding box center [322, 128] width 211 height 8
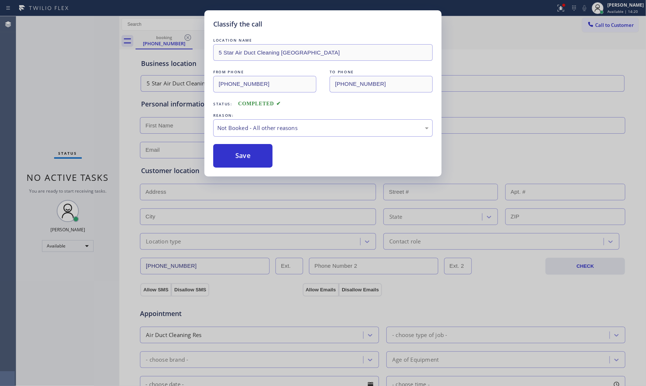
click at [240, 158] on button "Save" at bounding box center [242, 156] width 59 height 24
click at [240, 159] on button "Save" at bounding box center [242, 156] width 59 height 24
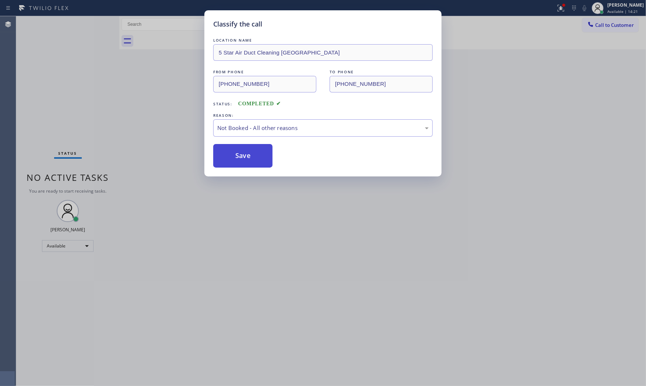
click at [240, 159] on button "Save" at bounding box center [242, 156] width 59 height 24
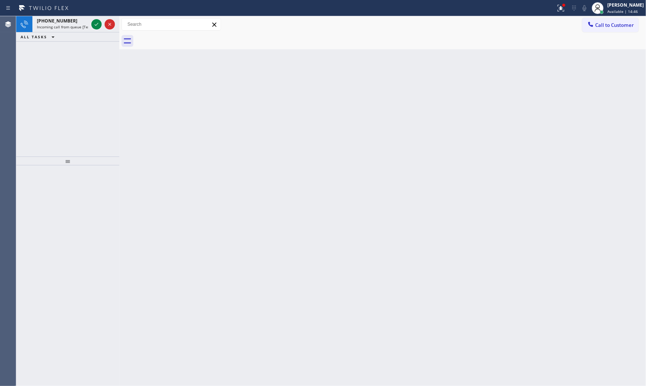
click at [70, 34] on div "ALL TASKS ALL TASKS ACTIVE TASKS TASKS IN WRAP UP" at bounding box center [67, 36] width 103 height 9
click at [71, 30] on div "+19493844704 Incoming call from queue [Test] All" at bounding box center [60, 24] width 57 height 16
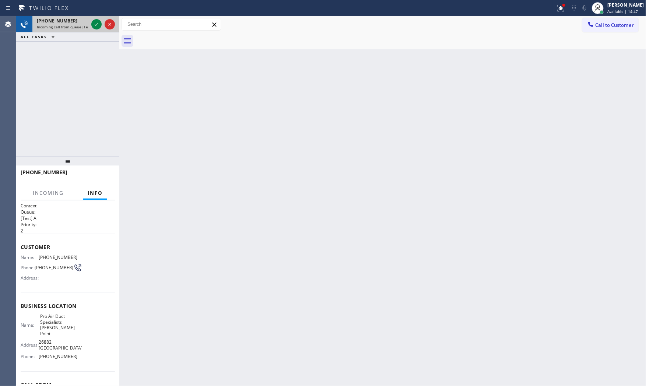
click at [89, 23] on div "+19493844704 Incoming call from queue [Test] All" at bounding box center [67, 24] width 103 height 16
click at [94, 23] on icon at bounding box center [96, 24] width 9 height 9
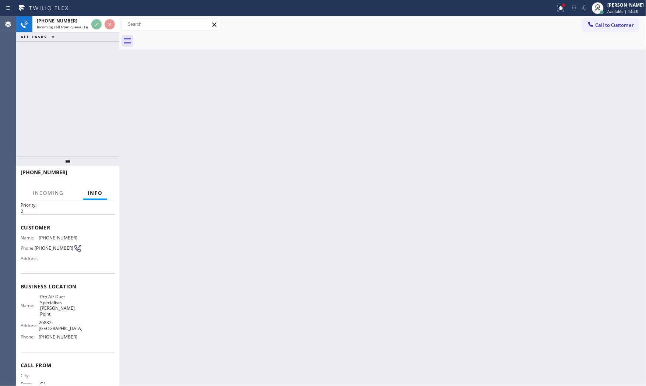
scroll to position [39, 0]
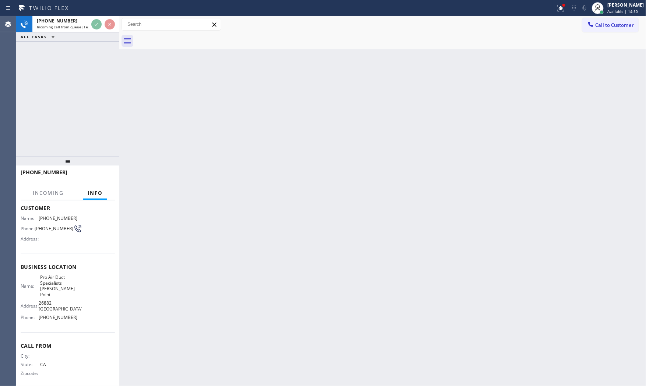
click at [211, 189] on div "Back to Dashboard Change Sender ID Customers Technicians Select a contact Outbo…" at bounding box center [382, 201] width 527 height 370
click at [212, 188] on div "Back to Dashboard Change Sender ID Customers Technicians Select a contact Outbo…" at bounding box center [382, 201] width 527 height 370
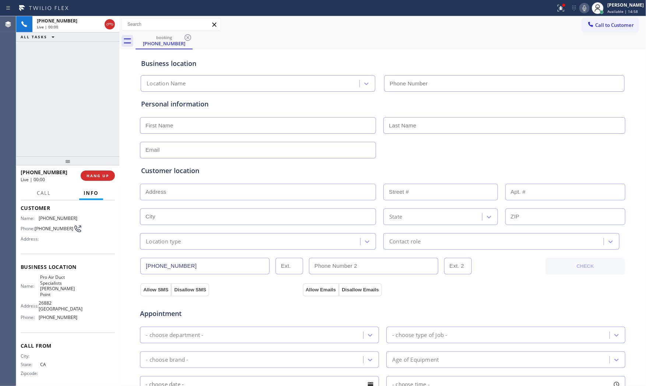
type input "(949) 565-4092"
click at [106, 176] on span "HANG UP" at bounding box center [98, 175] width 22 height 5
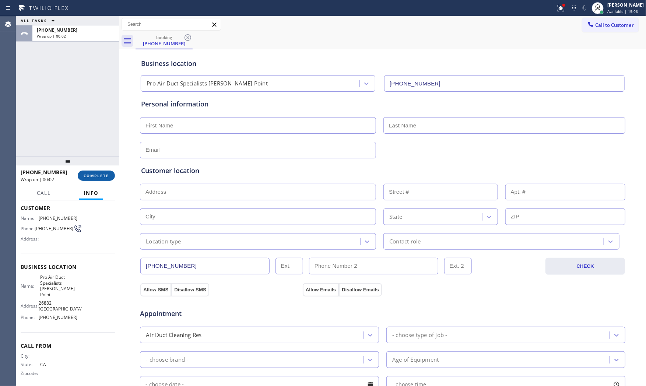
click at [106, 176] on span "COMPLETE" at bounding box center [96, 175] width 25 height 5
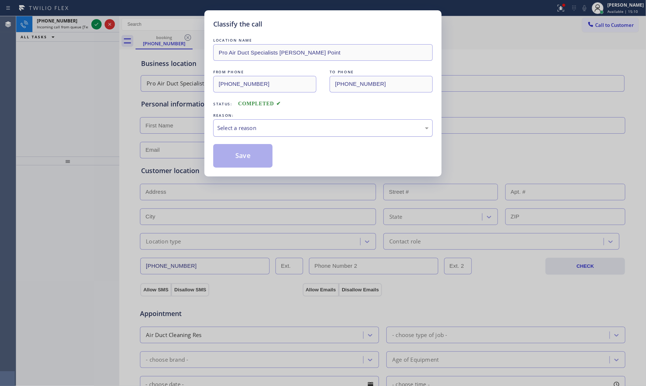
drag, startPoint x: 269, startPoint y: 123, endPoint x: 261, endPoint y: 134, distance: 13.9
click at [269, 124] on div "Select a reason" at bounding box center [323, 127] width 220 height 17
click at [235, 151] on button "Save" at bounding box center [242, 156] width 59 height 24
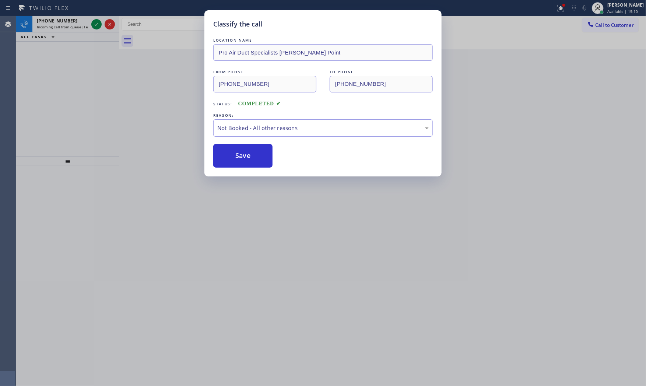
click at [235, 151] on button "Save" at bounding box center [242, 156] width 59 height 24
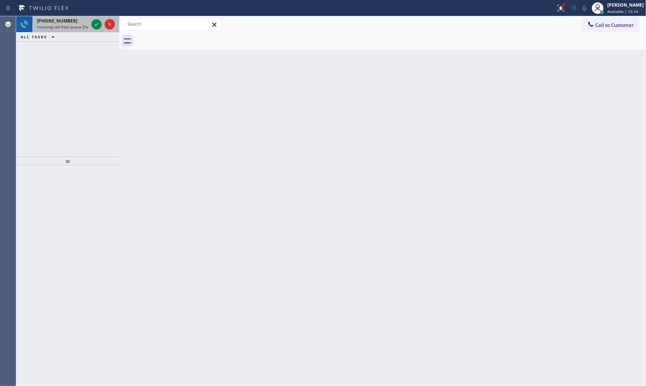
click at [71, 21] on div "+19546052466" at bounding box center [63, 21] width 52 height 6
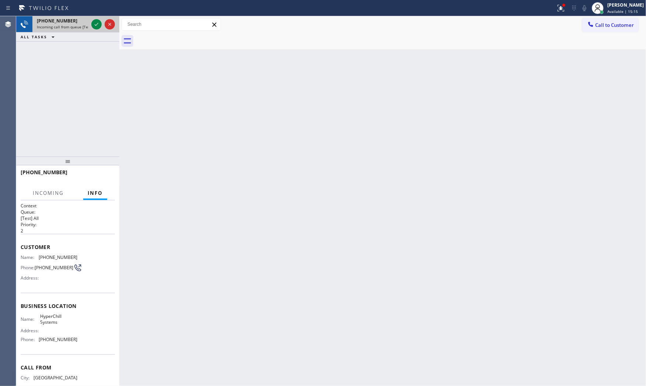
click at [89, 22] on div "+19546052466 Incoming call from queue [Test] All" at bounding box center [60, 24] width 57 height 16
click at [94, 23] on icon at bounding box center [96, 24] width 9 height 9
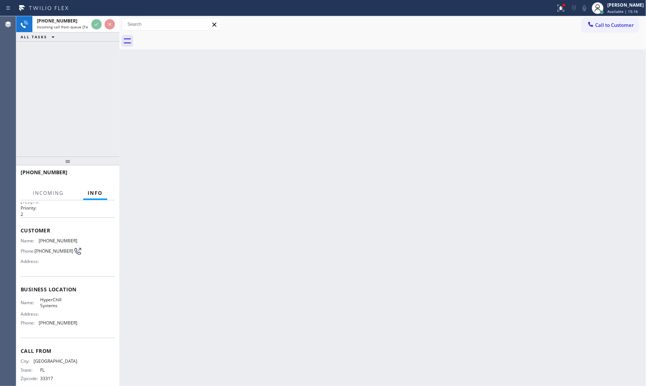
scroll to position [34, 0]
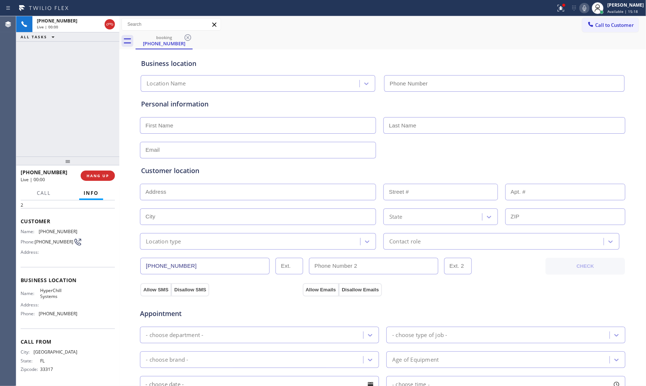
type input "(954) 994-1370"
click at [86, 174] on button "HANG UP" at bounding box center [98, 176] width 34 height 10
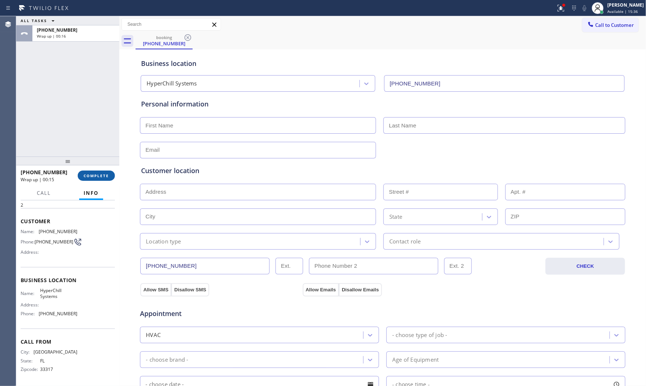
click at [89, 171] on button "COMPLETE" at bounding box center [96, 176] width 37 height 10
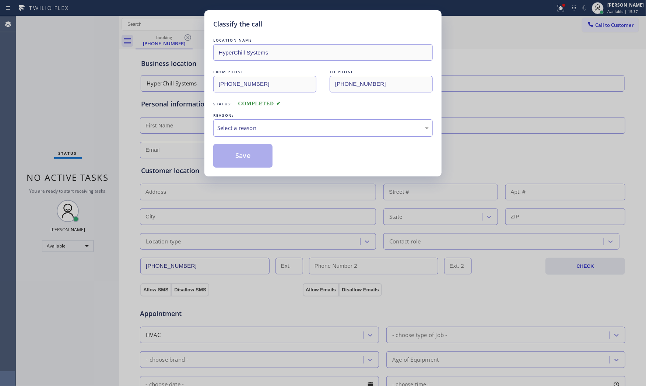
click at [273, 128] on div "Select a reason" at bounding box center [322, 128] width 211 height 8
click at [232, 158] on button "Save" at bounding box center [242, 156] width 59 height 24
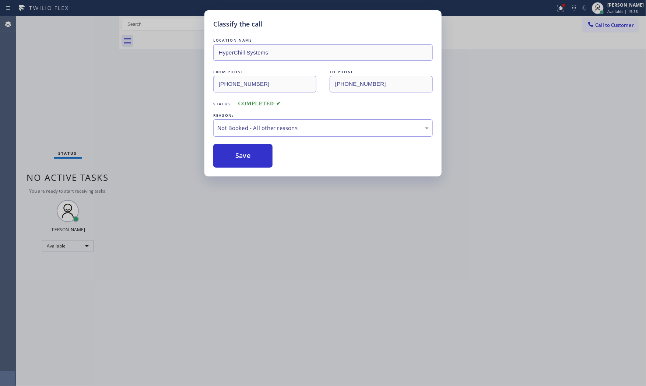
click at [232, 158] on button "Save" at bounding box center [242, 156] width 59 height 24
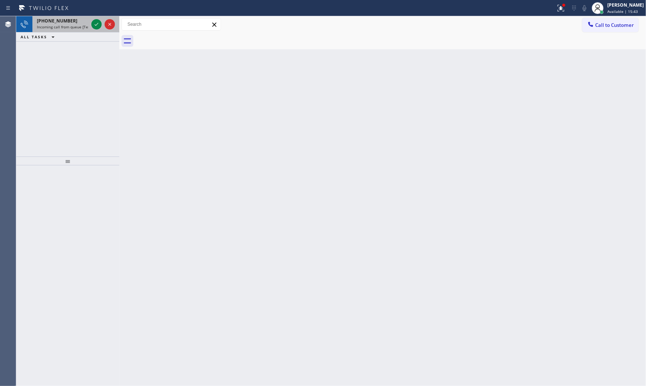
click at [56, 21] on span "+13479245500" at bounding box center [57, 21] width 41 height 6
click at [90, 26] on div at bounding box center [103, 24] width 27 height 16
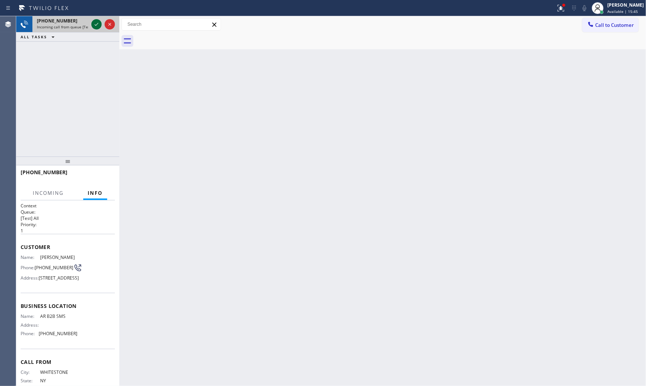
click at [94, 24] on icon at bounding box center [96, 24] width 9 height 9
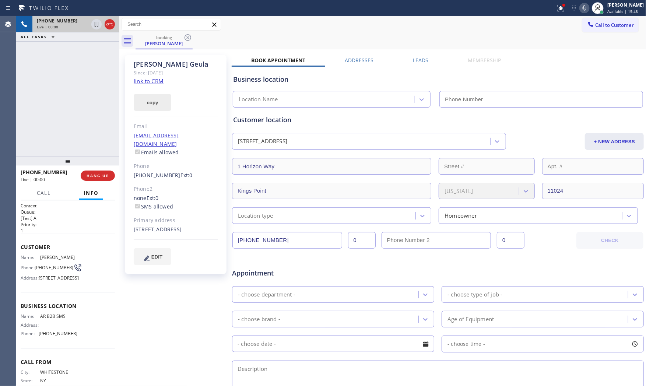
type input "[PHONE_NUMBER]"
click at [144, 83] on link "link to CRM" at bounding box center [149, 80] width 30 height 7
click at [558, 7] on icon at bounding box center [561, 8] width 7 height 7
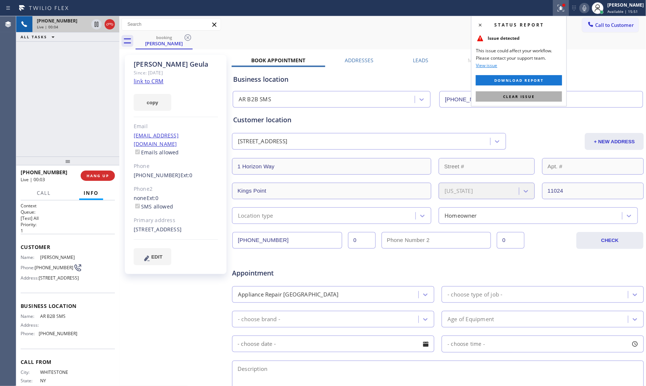
click at [527, 93] on button "Clear issue" at bounding box center [519, 96] width 86 height 10
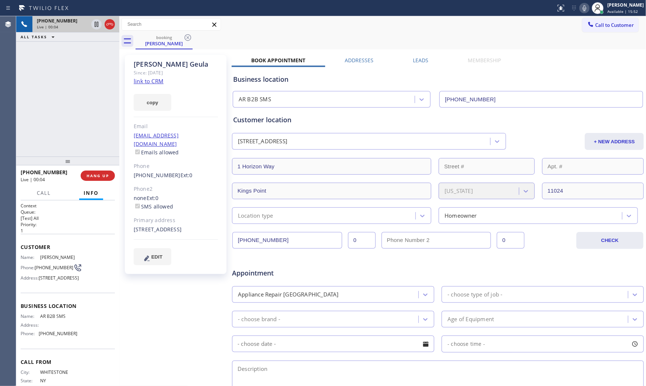
click at [583, 10] on icon at bounding box center [584, 8] width 9 height 9
click at [580, 8] on icon at bounding box center [584, 8] width 9 height 9
click at [583, 6] on icon at bounding box center [584, 8] width 9 height 9
click at [89, 22] on div "+13479245500 Live | 01:07" at bounding box center [60, 24] width 57 height 16
click at [97, 24] on icon at bounding box center [96, 24] width 9 height 9
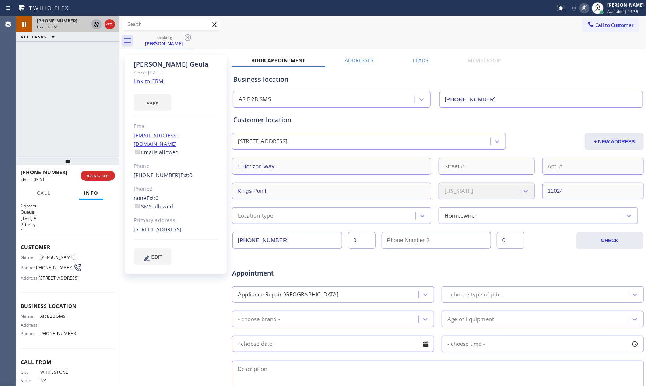
click at [31, 19] on div at bounding box center [24, 24] width 16 height 16
click at [580, 9] on icon at bounding box center [584, 8] width 9 height 9
click at [99, 24] on icon at bounding box center [96, 24] width 9 height 9
click at [189, 4] on div at bounding box center [278, 8] width 550 height 12
click at [192, 6] on div at bounding box center [278, 8] width 550 height 12
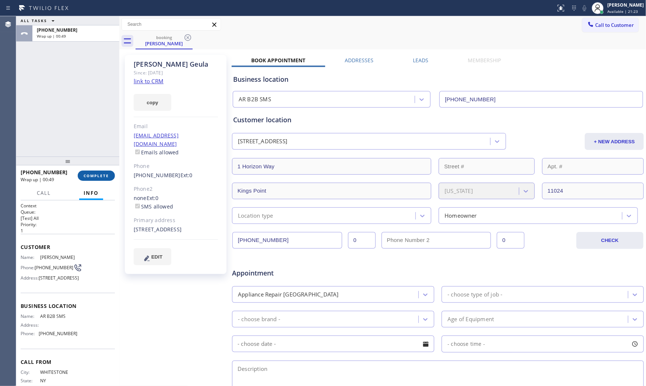
click at [92, 179] on button "COMPLETE" at bounding box center [96, 176] width 37 height 10
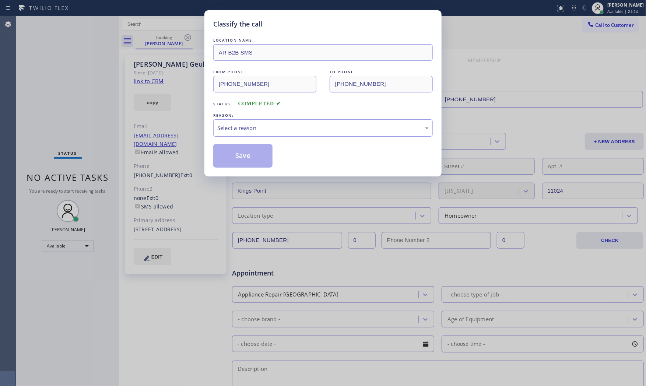
click at [295, 148] on div "Save" at bounding box center [323, 156] width 220 height 24
drag, startPoint x: 292, startPoint y: 131, endPoint x: 285, endPoint y: 135, distance: 7.5
click at [291, 131] on div "Select a reason" at bounding box center [322, 128] width 211 height 8
click at [240, 151] on button "Save" at bounding box center [242, 156] width 59 height 24
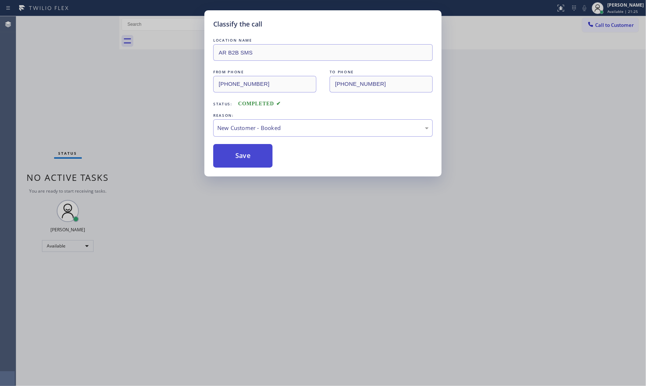
click at [240, 151] on button "Save" at bounding box center [242, 156] width 59 height 24
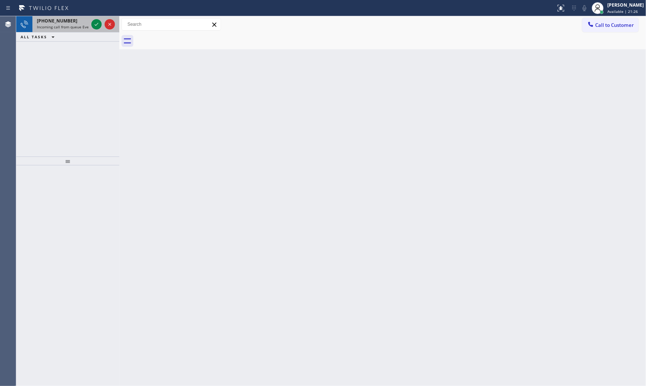
click at [67, 28] on span "Incoming call from queue Everybody" at bounding box center [69, 26] width 64 height 5
click at [60, 35] on button "ALL TASKS" at bounding box center [39, 36] width 46 height 9
click at [64, 29] on span "Incoming call from queue [Test] All" at bounding box center [67, 26] width 61 height 5
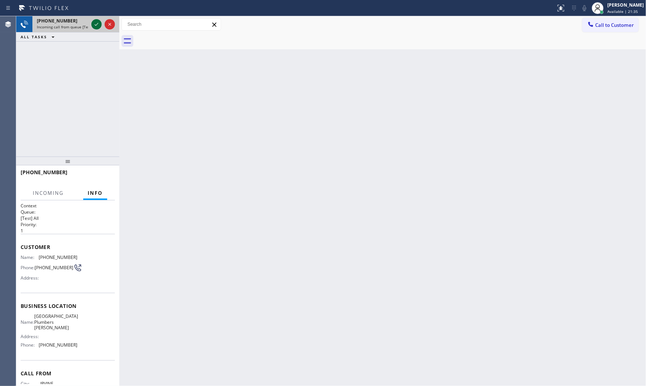
click at [96, 24] on icon at bounding box center [96, 24] width 9 height 9
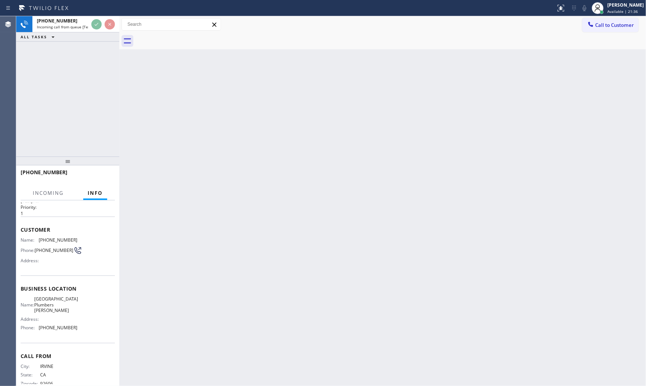
scroll to position [34, 0]
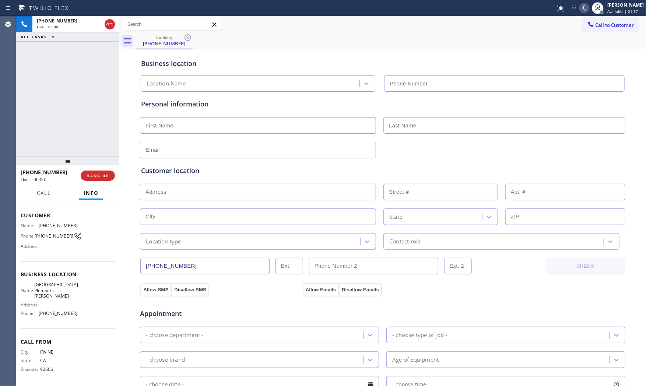
type input "(714) 583-6869"
click at [98, 180] on button "HANG UP" at bounding box center [98, 176] width 34 height 10
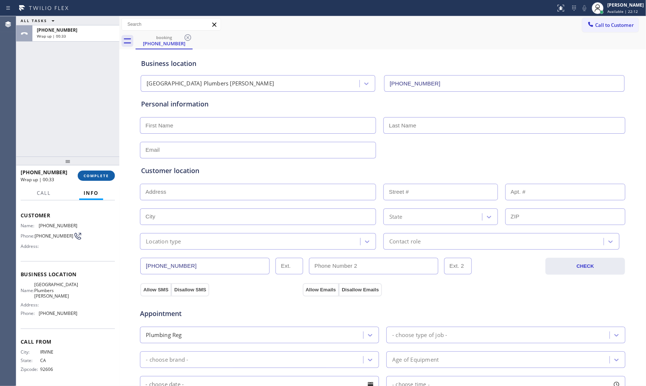
click at [87, 172] on button "COMPLETE" at bounding box center [96, 176] width 37 height 10
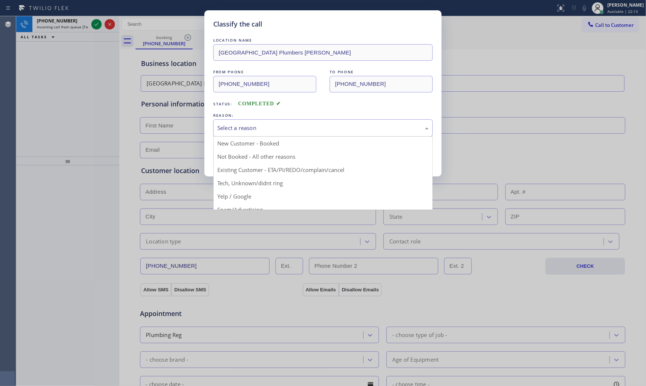
click at [278, 124] on div "Select a reason" at bounding box center [322, 128] width 211 height 8
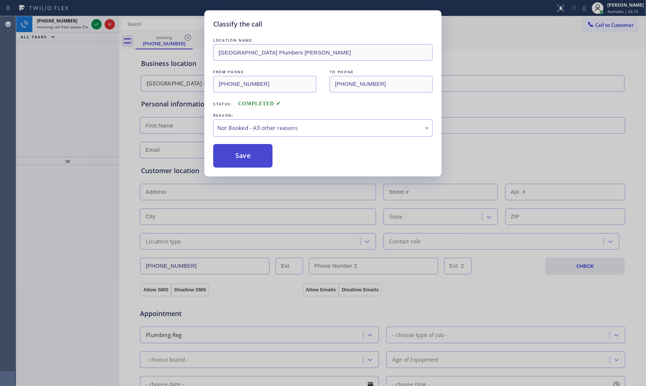
click at [249, 156] on button "Save" at bounding box center [242, 156] width 59 height 24
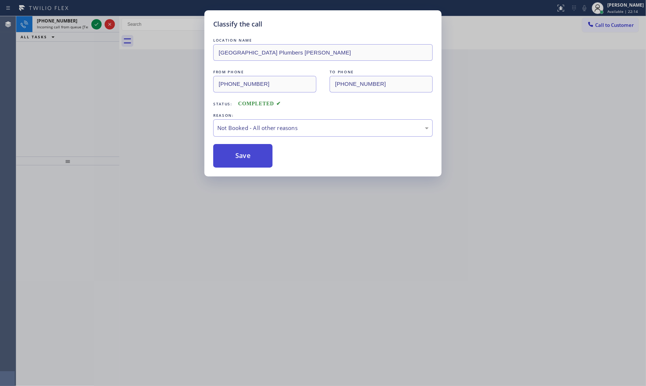
click at [249, 155] on button "Save" at bounding box center [242, 156] width 59 height 24
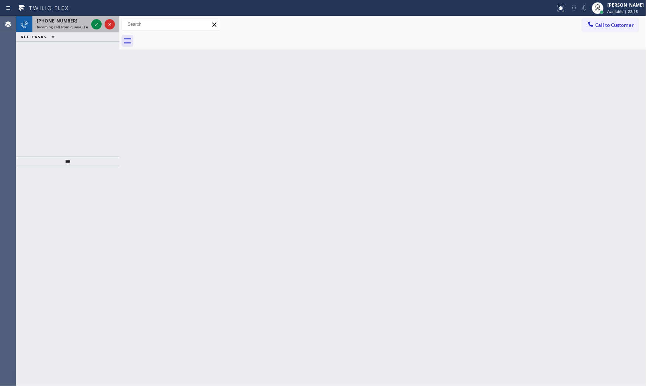
drag, startPoint x: 52, startPoint y: 17, endPoint x: 54, endPoint y: 26, distance: 9.5
click at [52, 18] on div "+16268275306 Incoming call from queue [Test] All" at bounding box center [60, 24] width 57 height 16
click at [66, 10] on icon at bounding box center [43, 8] width 55 height 12
click at [66, 27] on span "Incoming call from queue [Test] All" at bounding box center [67, 26] width 61 height 5
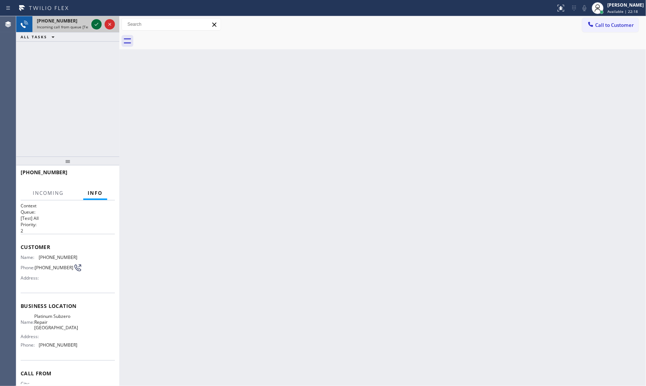
click at [94, 27] on icon at bounding box center [96, 24] width 9 height 9
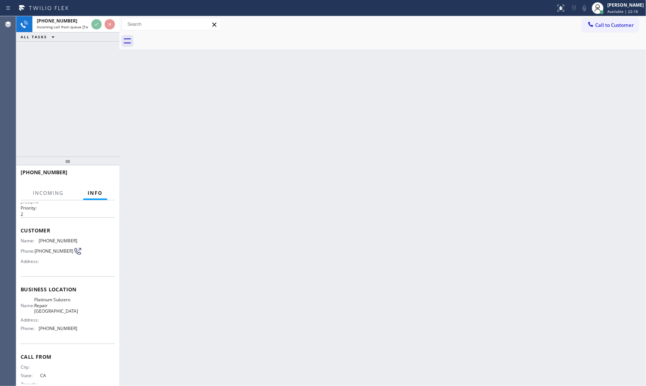
scroll to position [34, 0]
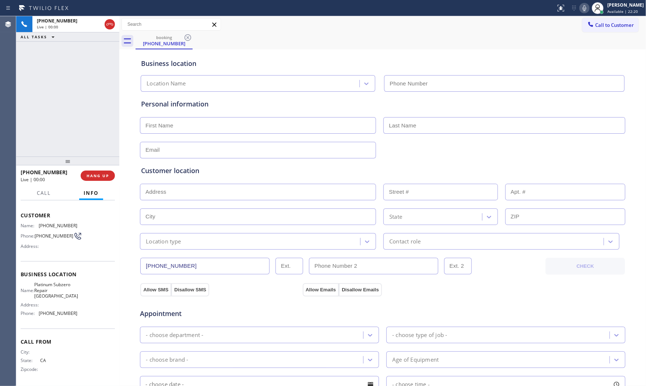
type input "(650) 800-8128"
click at [96, 175] on span "HANG UP" at bounding box center [98, 175] width 22 height 5
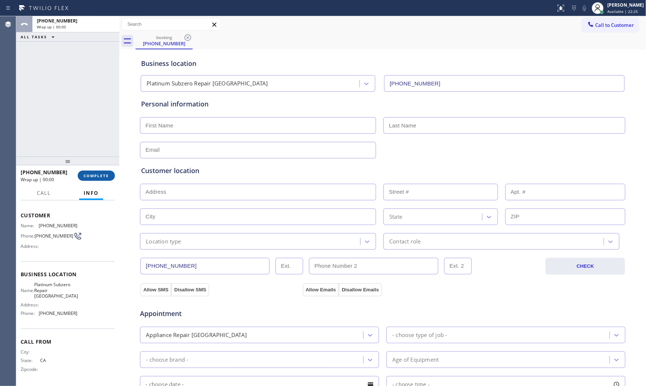
click at [96, 175] on span "COMPLETE" at bounding box center [96, 175] width 25 height 5
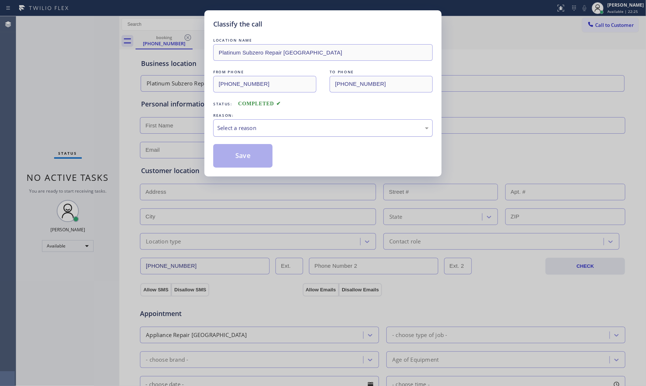
click at [307, 124] on div "Select a reason" at bounding box center [322, 128] width 211 height 8
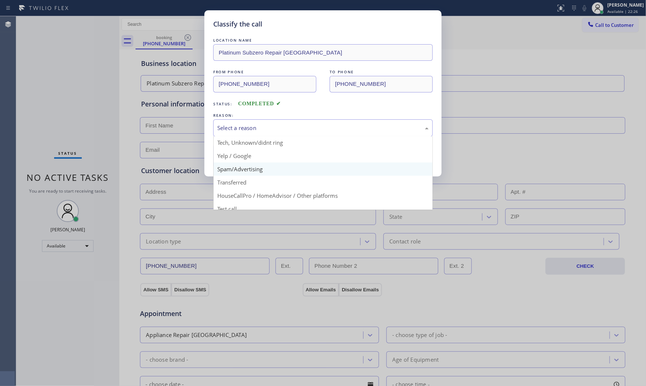
scroll to position [46, 0]
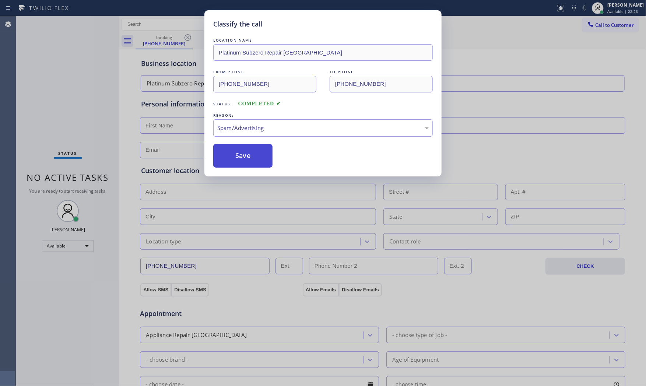
click at [251, 157] on button "Save" at bounding box center [242, 156] width 59 height 24
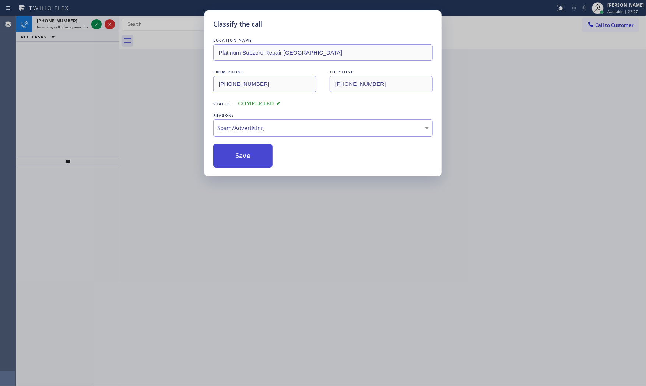
click at [251, 157] on button "Save" at bounding box center [242, 156] width 59 height 24
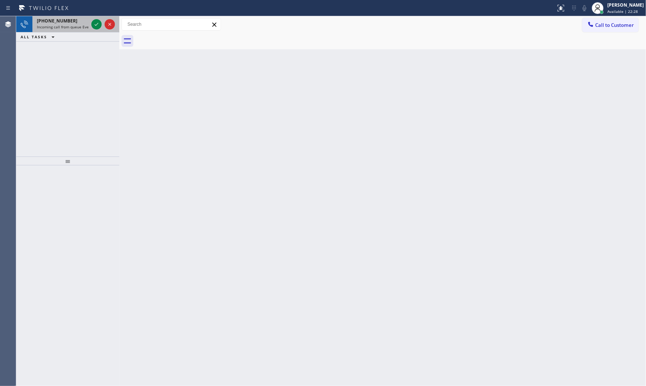
click at [71, 25] on span "Incoming call from queue Everybody" at bounding box center [69, 26] width 64 height 5
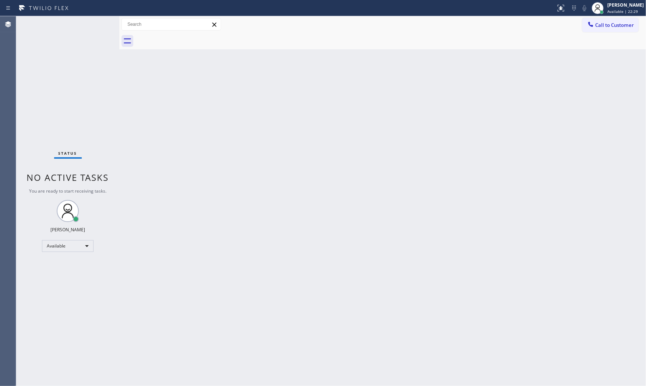
click at [70, 25] on div "Status No active tasks You are ready to start receiving tasks. [PERSON_NAME] Av…" at bounding box center [67, 201] width 103 height 370
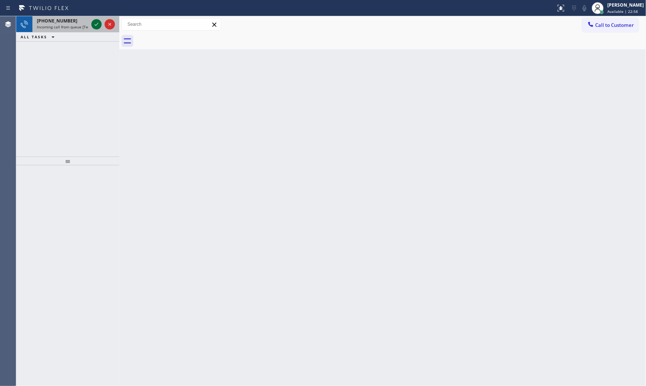
click at [93, 25] on icon at bounding box center [96, 24] width 9 height 9
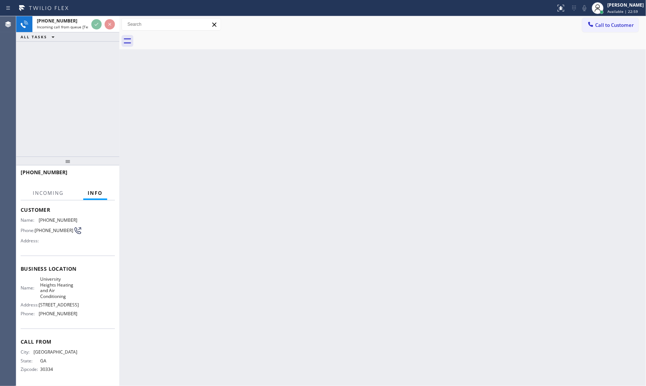
scroll to position [45, 0]
click at [105, 157] on div at bounding box center [67, 161] width 103 height 9
click at [105, 156] on div at bounding box center [67, 160] width 103 height 9
click at [106, 156] on div at bounding box center [67, 160] width 103 height 9
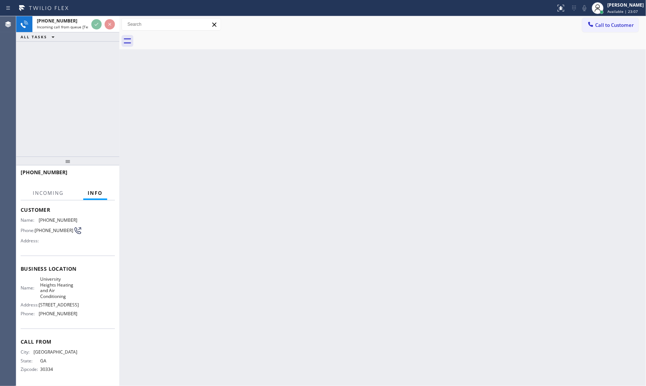
click at [136, 162] on div "Back to Dashboard Change Sender ID Customers Technicians Select a contact Outbo…" at bounding box center [382, 201] width 527 height 370
drag, startPoint x: 155, startPoint y: 131, endPoint x: 150, endPoint y: 120, distance: 11.7
click at [155, 130] on div "Back to Dashboard Change Sender ID Customers Technicians Select a contact Outbo…" at bounding box center [382, 201] width 527 height 370
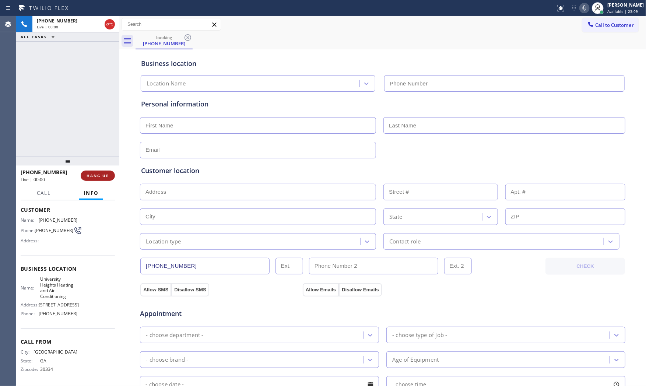
type input "(619) 202-8483"
click at [98, 171] on button "HANG UP" at bounding box center [98, 176] width 34 height 10
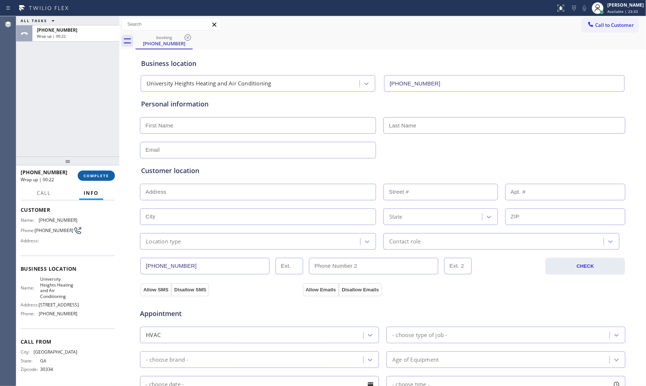
click at [98, 171] on button "COMPLETE" at bounding box center [96, 176] width 37 height 10
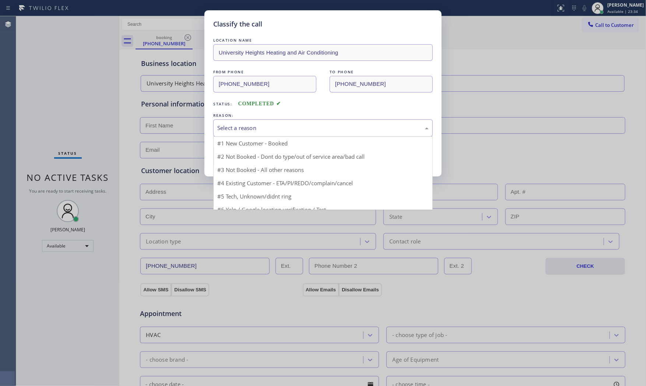
click at [271, 131] on div "Select a reason" at bounding box center [322, 128] width 211 height 8
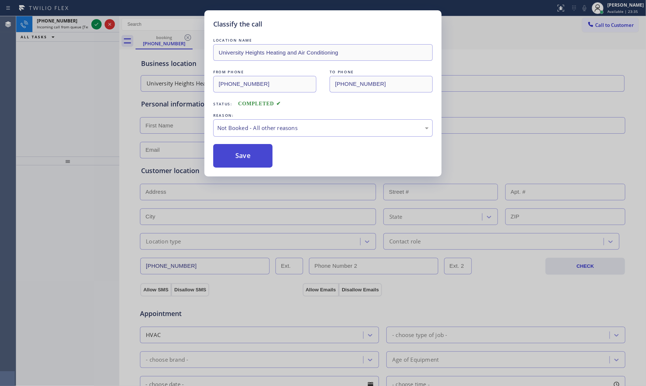
click at [245, 157] on button "Save" at bounding box center [242, 156] width 59 height 24
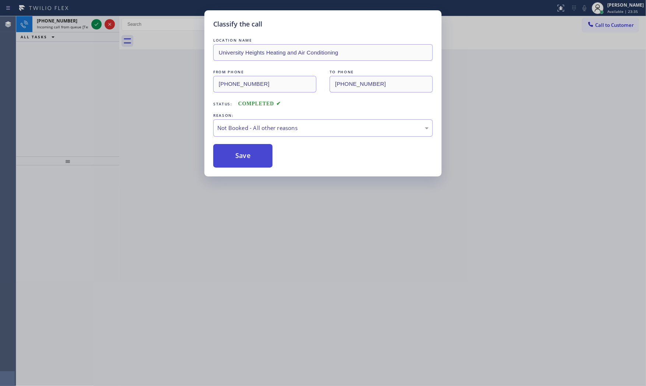
click at [245, 157] on button "Save" at bounding box center [242, 156] width 59 height 24
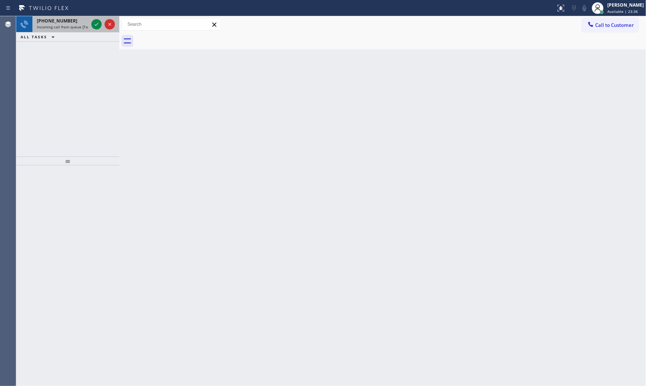
click at [54, 22] on span "[PHONE_NUMBER]" at bounding box center [57, 21] width 41 height 6
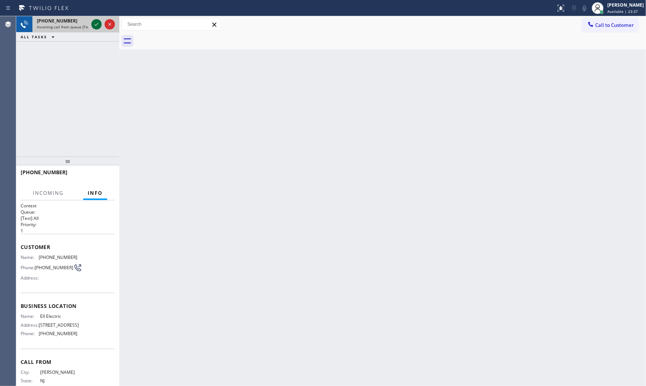
click at [98, 21] on icon at bounding box center [96, 24] width 9 height 9
click at [226, 138] on div "Back to Dashboard Change Sender ID Customers Technicians Select a contact Outbo…" at bounding box center [382, 201] width 527 height 370
click at [225, 138] on div "Back to Dashboard Change Sender ID Customers Technicians Select a contact Outbo…" at bounding box center [382, 201] width 527 height 370
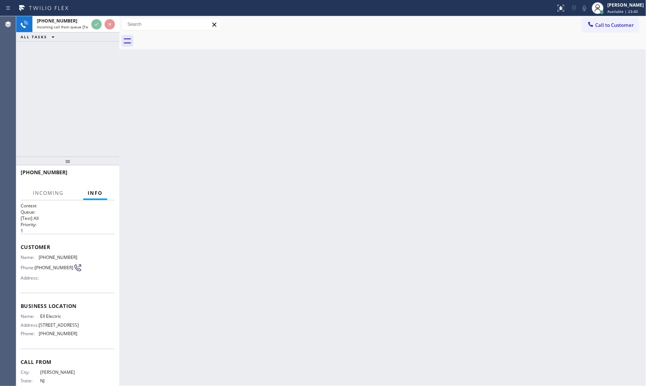
click at [225, 138] on div "Back to Dashboard Change Sender ID Customers Technicians Select a contact Outbo…" at bounding box center [382, 201] width 527 height 370
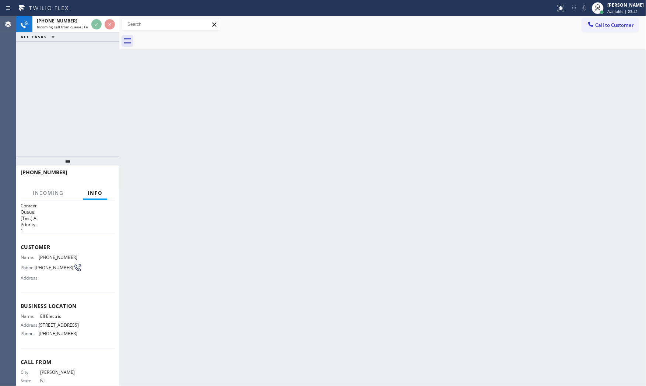
scroll to position [39, 0]
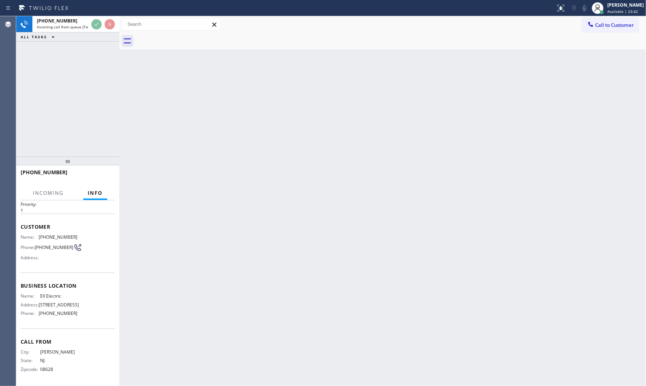
click at [159, 178] on div "Back to Dashboard Change Sender ID Customers Technicians Select a contact Outbo…" at bounding box center [382, 201] width 527 height 370
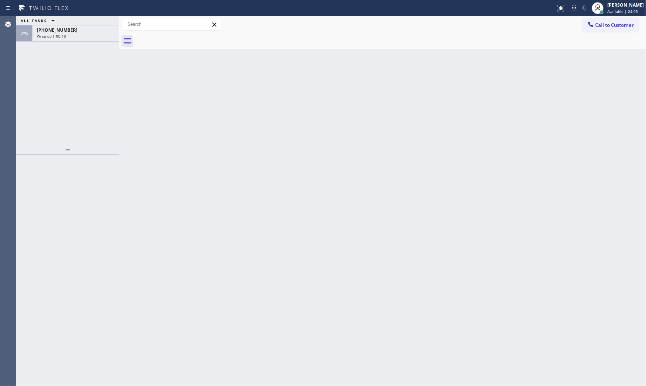
click at [109, 17] on div "ALL TASKS ALL TASKS ACTIVE TASKS TASKS IN WRAP UP" at bounding box center [67, 20] width 103 height 9
click at [83, 31] on div "[PHONE_NUMBER]" at bounding box center [76, 30] width 78 height 6
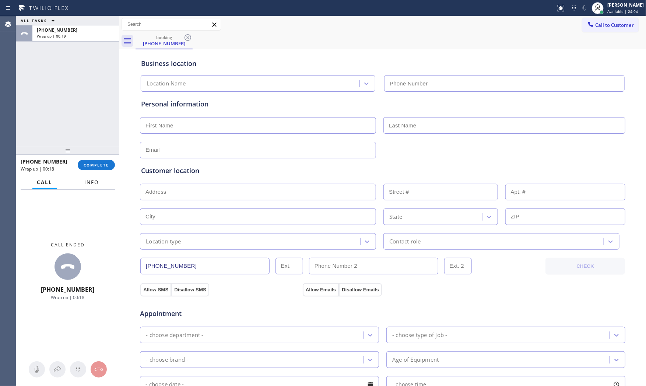
type input "[PHONE_NUMBER]"
click at [93, 186] on button "Info" at bounding box center [91, 182] width 23 height 14
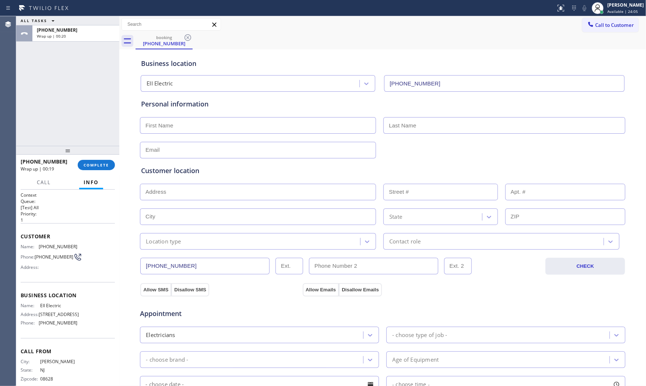
scroll to position [28, 0]
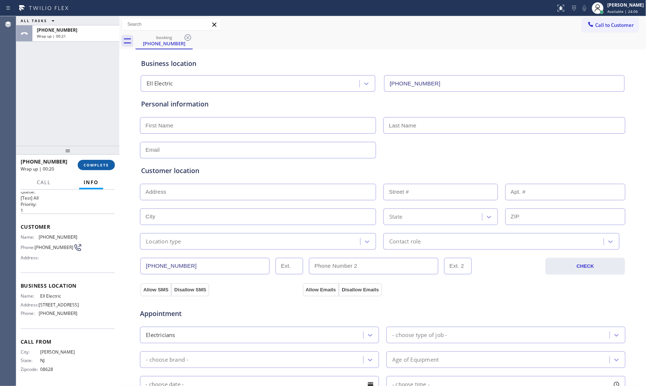
click at [95, 166] on span "COMPLETE" at bounding box center [96, 164] width 25 height 5
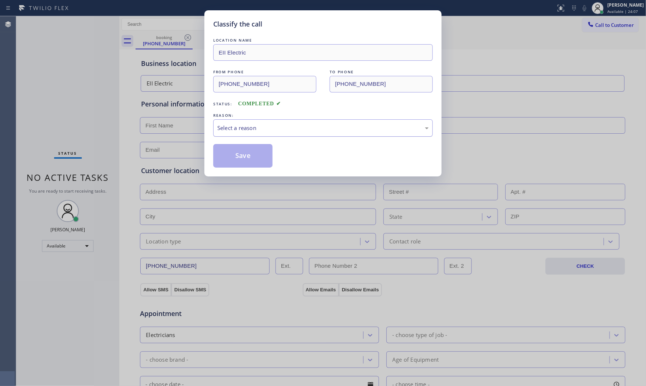
click at [299, 128] on div "Select a reason" at bounding box center [322, 128] width 211 height 8
click at [248, 152] on button "Save" at bounding box center [242, 156] width 59 height 24
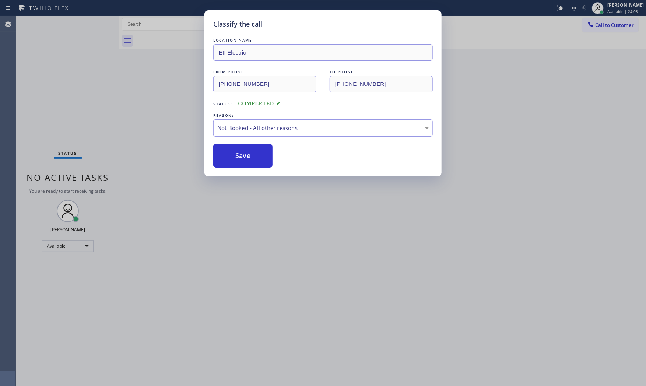
click at [248, 152] on button "Save" at bounding box center [242, 156] width 59 height 24
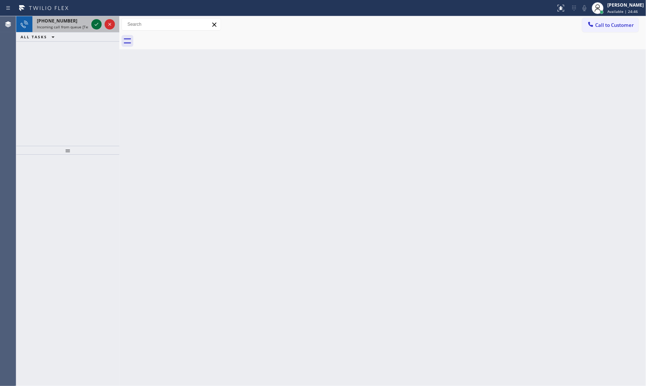
click at [93, 22] on icon at bounding box center [96, 24] width 9 height 9
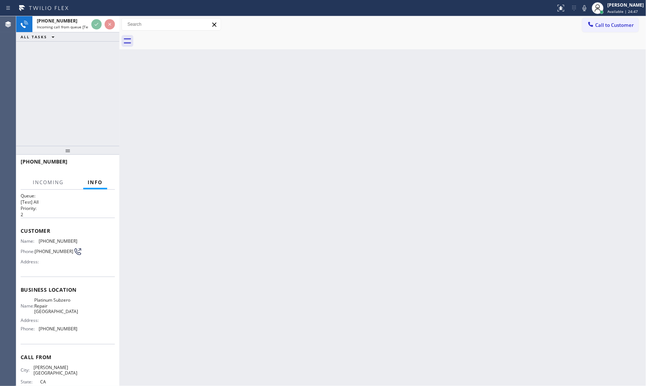
scroll to position [23, 0]
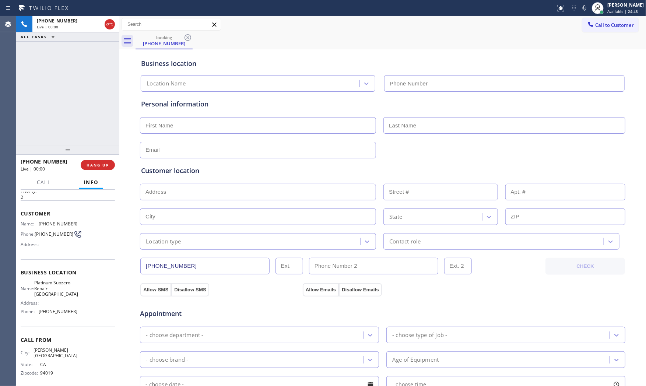
type input "[PHONE_NUMBER]"
click at [106, 162] on span "HANG UP" at bounding box center [98, 164] width 22 height 5
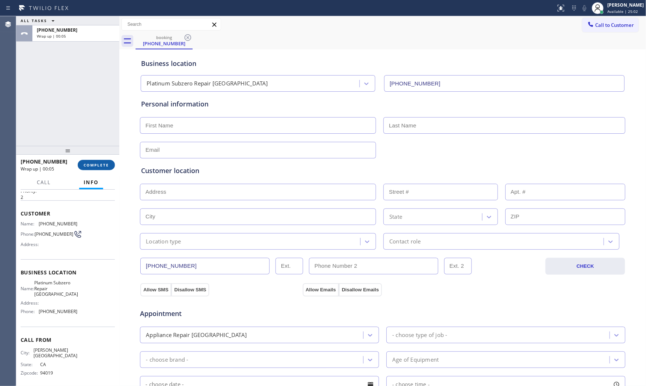
click at [108, 164] on span "COMPLETE" at bounding box center [96, 164] width 25 height 5
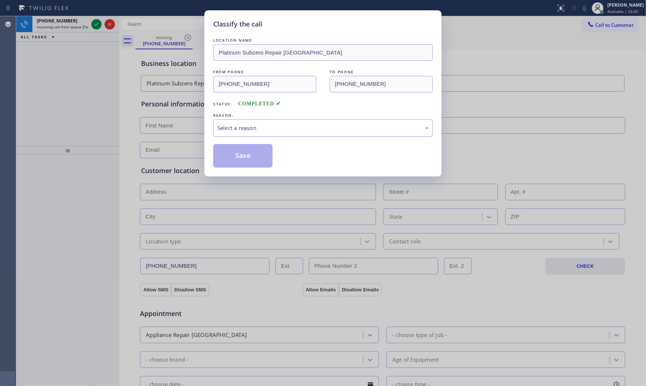
drag, startPoint x: 277, startPoint y: 119, endPoint x: 277, endPoint y: 126, distance: 7.0
click at [277, 120] on div "Select a reason" at bounding box center [323, 127] width 220 height 17
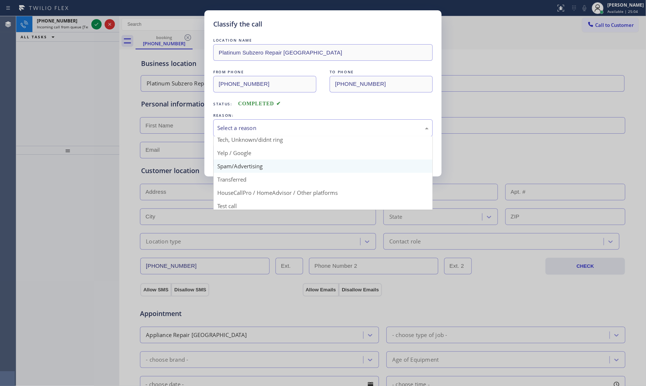
scroll to position [46, 0]
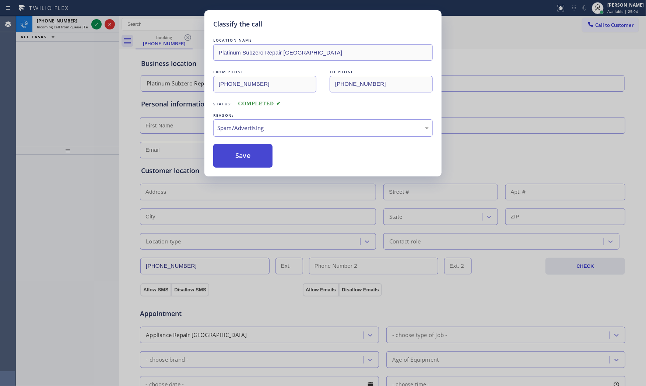
click at [247, 164] on button "Save" at bounding box center [242, 156] width 59 height 24
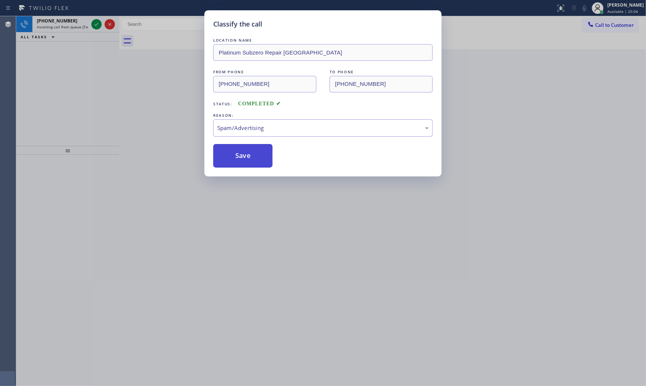
click at [247, 164] on button "Save" at bounding box center [242, 156] width 59 height 24
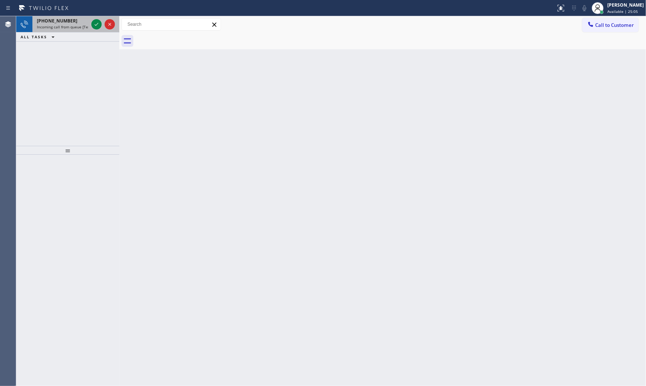
click at [84, 26] on span "Incoming call from queue [Test] All" at bounding box center [67, 26] width 61 height 5
click at [79, 26] on span "Incoming call from queue [Test] All" at bounding box center [67, 26] width 61 height 5
click at [85, 23] on div "[PHONE_NUMBER]" at bounding box center [63, 21] width 52 height 6
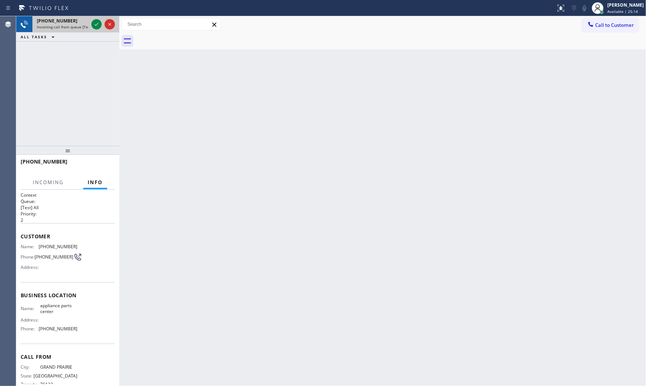
click at [102, 24] on div at bounding box center [103, 24] width 27 height 16
drag, startPoint x: 96, startPoint y: 24, endPoint x: 94, endPoint y: 73, distance: 49.0
click at [95, 24] on icon at bounding box center [96, 24] width 9 height 9
click at [106, 162] on div "[PHONE_NUMBER]" at bounding box center [65, 161] width 89 height 7
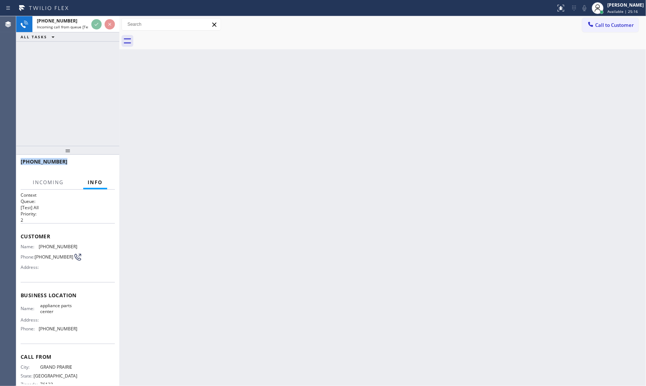
click at [106, 162] on div "[PHONE_NUMBER]" at bounding box center [65, 161] width 89 height 7
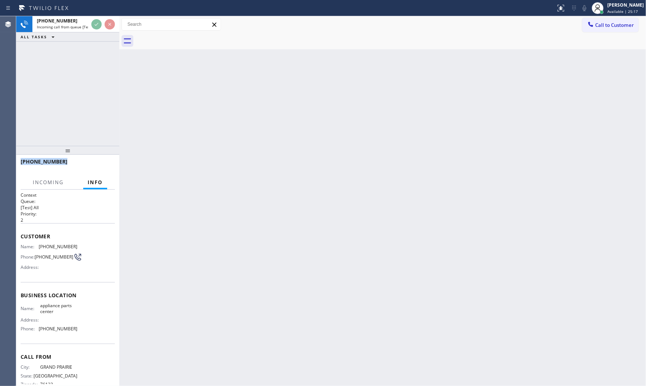
click at [106, 162] on div "[PHONE_NUMBER]" at bounding box center [65, 161] width 89 height 7
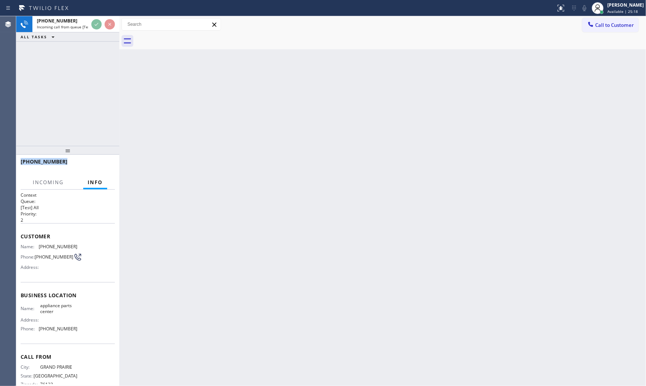
click at [106, 162] on div "[PHONE_NUMBER]" at bounding box center [65, 161] width 89 height 7
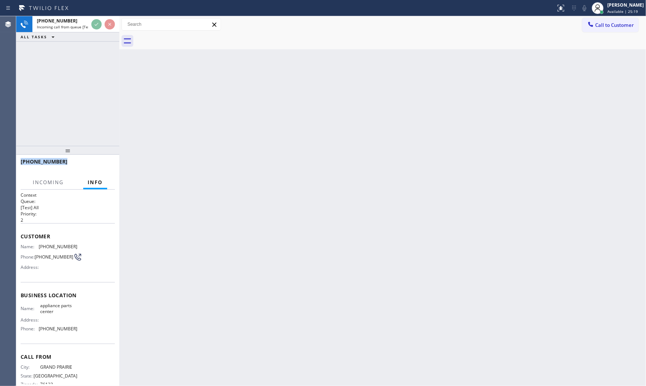
click at [106, 162] on div "[PHONE_NUMBER]" at bounding box center [65, 161] width 89 height 7
click at [107, 161] on div "[PHONE_NUMBER]" at bounding box center [65, 161] width 89 height 7
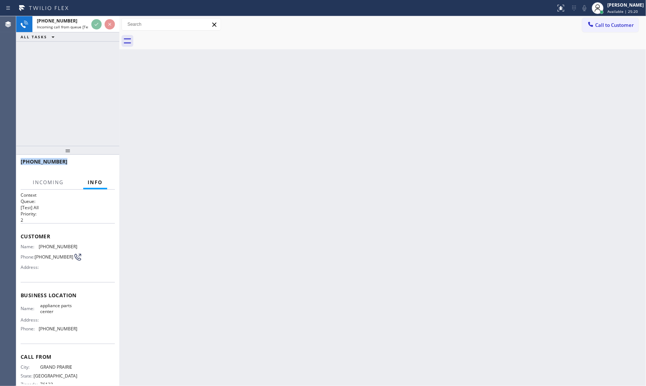
click at [107, 161] on div "[PHONE_NUMBER]" at bounding box center [65, 161] width 89 height 7
click at [107, 164] on div "[PHONE_NUMBER]" at bounding box center [65, 161] width 89 height 7
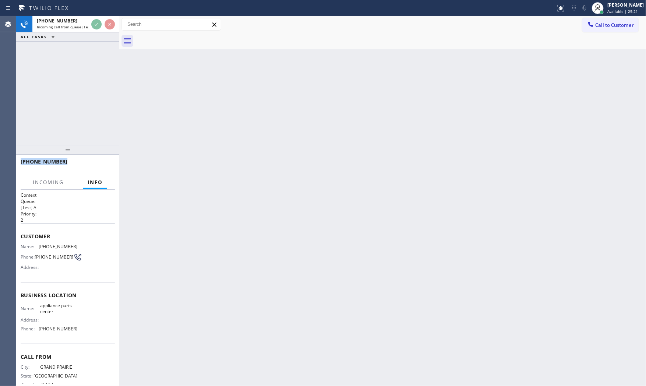
click at [107, 164] on div "[PHONE_NUMBER]" at bounding box center [65, 161] width 89 height 7
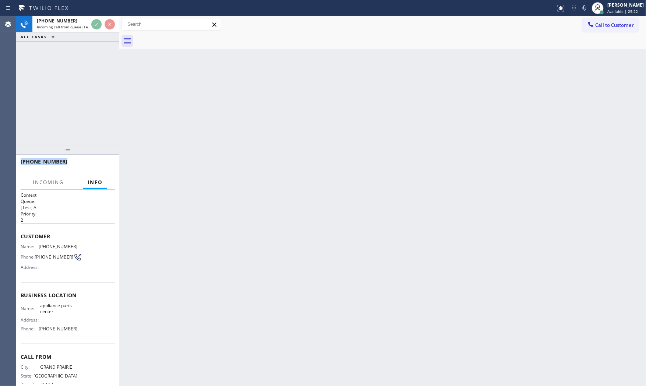
click at [107, 164] on div "[PHONE_NUMBER]" at bounding box center [65, 161] width 89 height 7
click at [107, 164] on div "[PHONE_NUMBER]" at bounding box center [68, 164] width 94 height 19
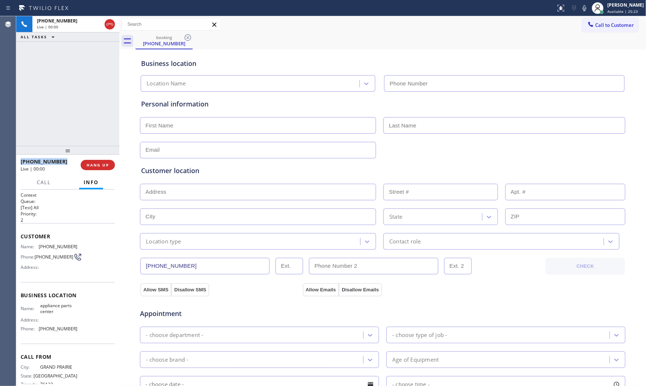
click at [107, 164] on span "HANG UP" at bounding box center [98, 164] width 22 height 5
type input "[PHONE_NUMBER]"
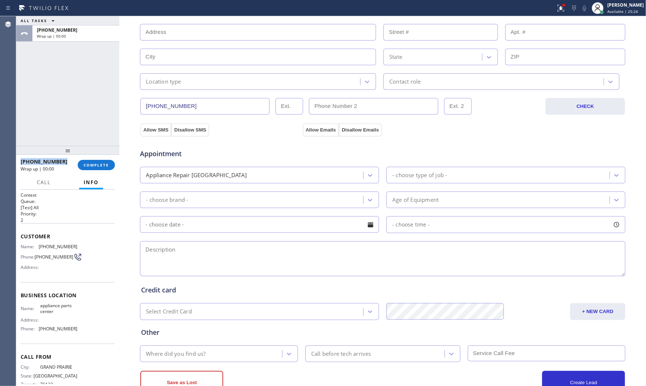
scroll to position [185, 0]
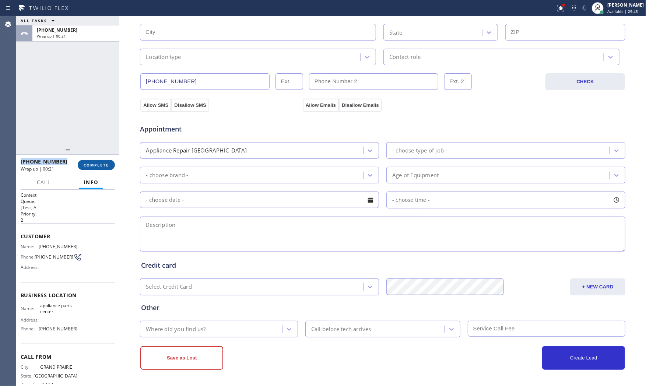
click at [105, 166] on span "COMPLETE" at bounding box center [96, 164] width 25 height 5
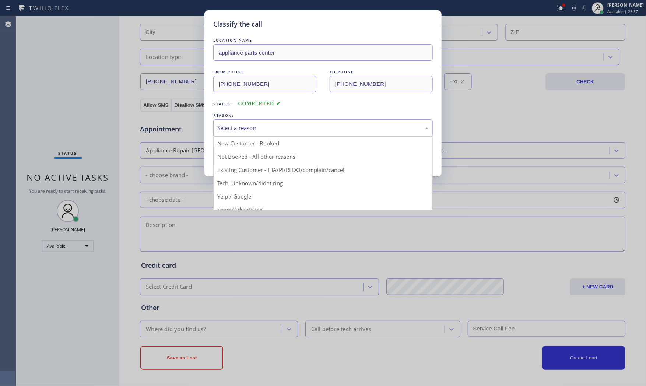
click at [218, 124] on div "Select a reason" at bounding box center [322, 128] width 211 height 8
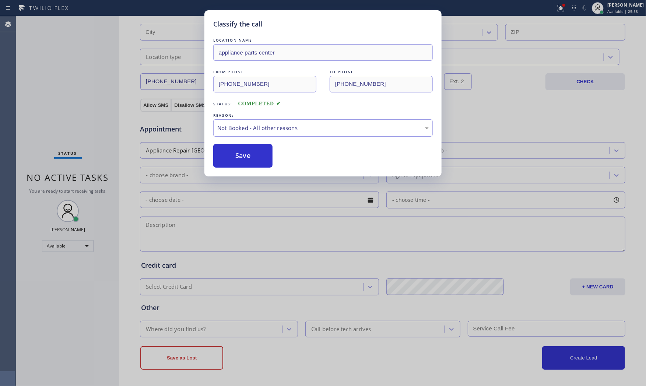
click at [240, 156] on button "Save" at bounding box center [242, 156] width 59 height 24
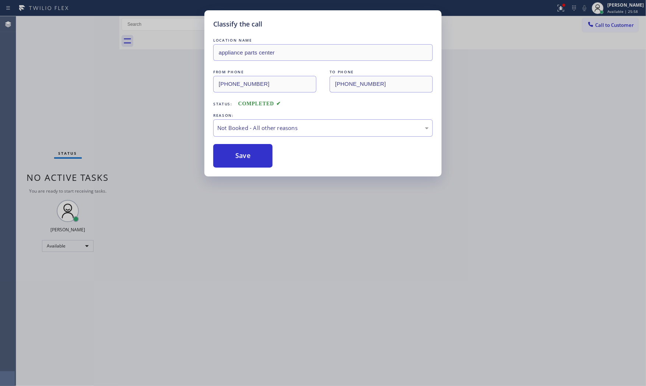
click at [240, 156] on button "Save" at bounding box center [242, 156] width 59 height 24
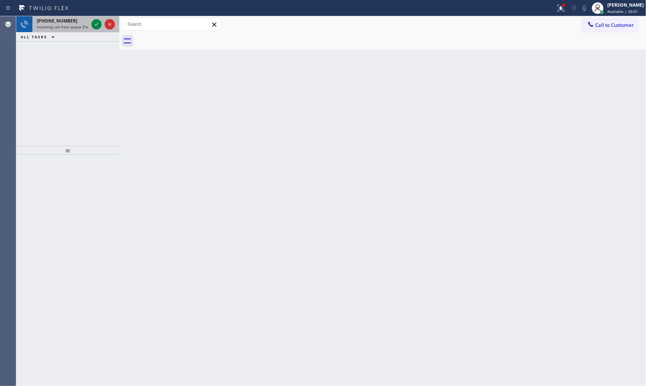
click at [72, 24] on span "Incoming call from queue [Test] All" at bounding box center [67, 26] width 61 height 5
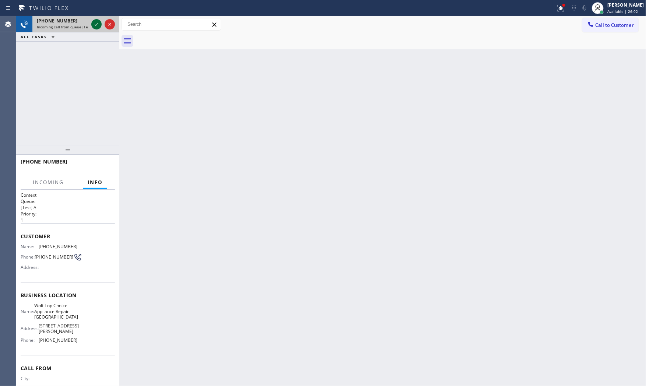
click at [100, 22] on icon at bounding box center [96, 24] width 9 height 9
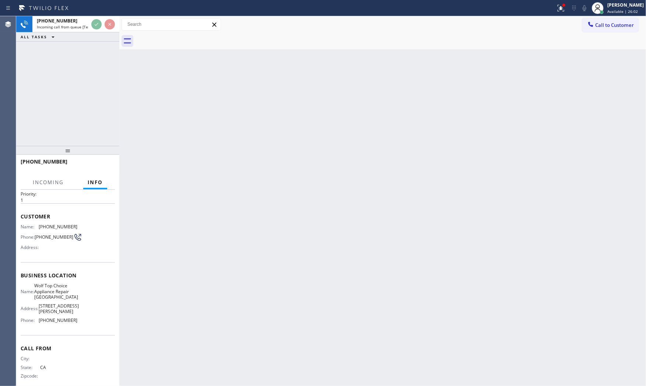
scroll to position [39, 0]
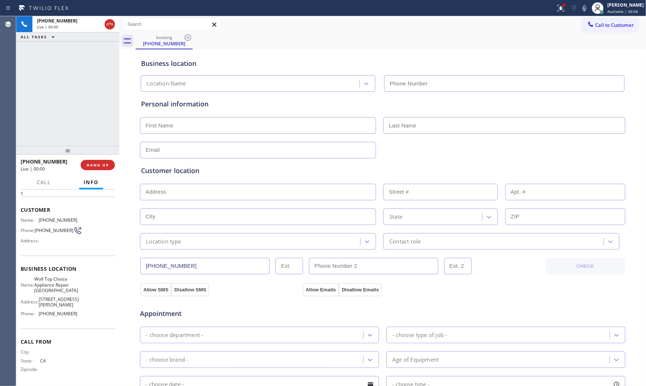
type input "[PHONE_NUMBER]"
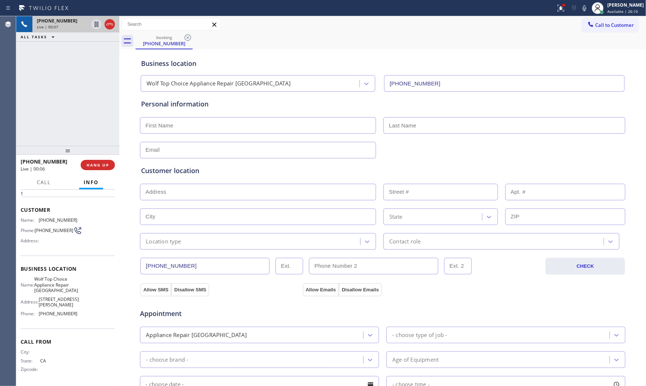
click at [48, 16] on div "[PHONE_NUMBER] Live | 00:07" at bounding box center [60, 24] width 57 height 16
click at [50, 18] on span "[PHONE_NUMBER]" at bounding box center [57, 21] width 41 height 6
click at [98, 162] on span "COMPLETE" at bounding box center [96, 164] width 25 height 5
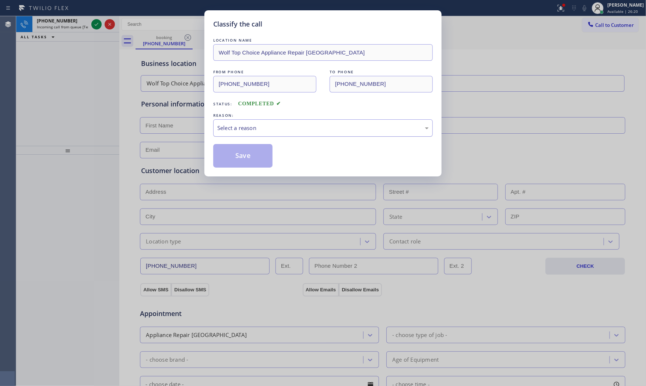
drag, startPoint x: 269, startPoint y: 123, endPoint x: 269, endPoint y: 128, distance: 4.4
click at [269, 124] on div "Select a reason" at bounding box center [323, 127] width 220 height 17
click at [248, 157] on button "Save" at bounding box center [242, 156] width 59 height 24
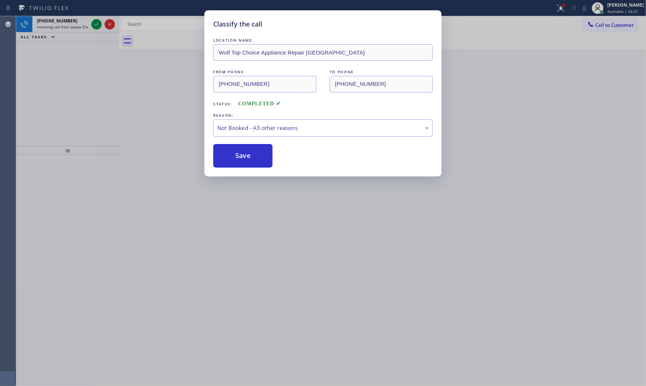
click at [248, 157] on button "Save" at bounding box center [242, 156] width 59 height 24
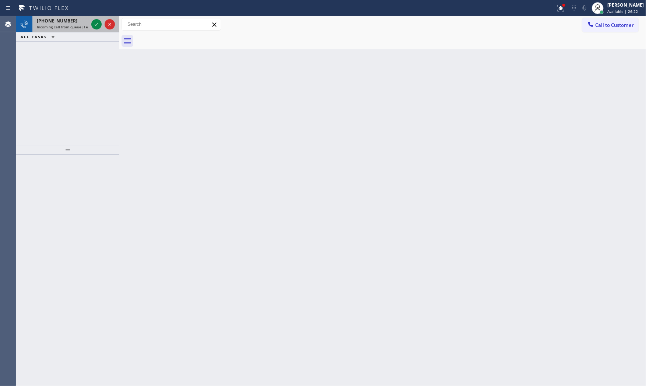
click at [64, 28] on span "Incoming call from queue [Test] All" at bounding box center [67, 26] width 61 height 5
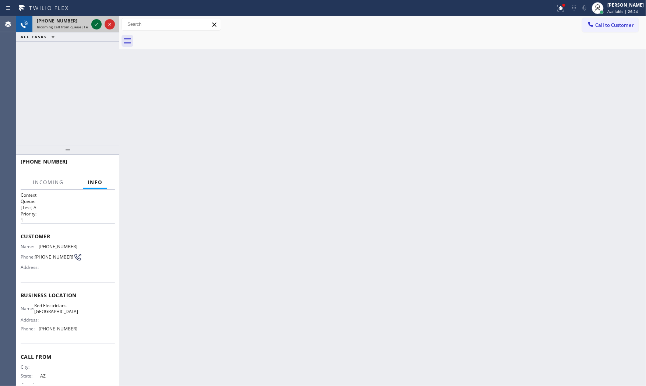
click at [91, 26] on div at bounding box center [96, 24] width 10 height 9
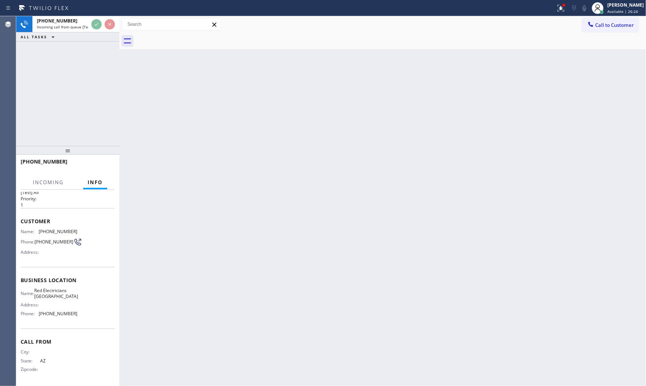
scroll to position [17, 0]
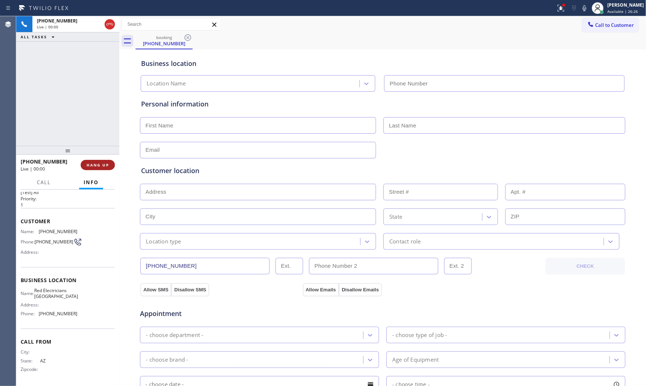
type input "[PHONE_NUMBER]"
click at [102, 166] on span "HANG UP" at bounding box center [98, 164] width 22 height 5
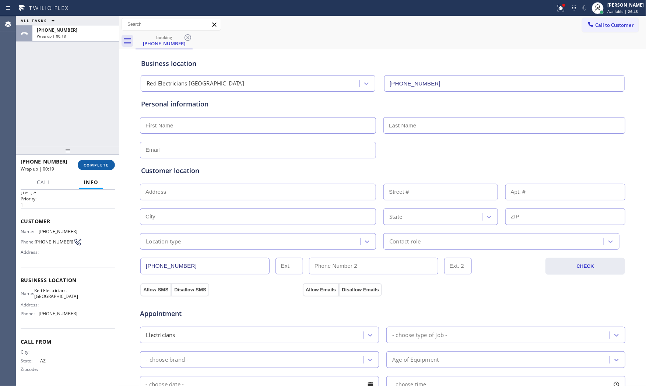
click at [93, 162] on span "COMPLETE" at bounding box center [96, 164] width 25 height 5
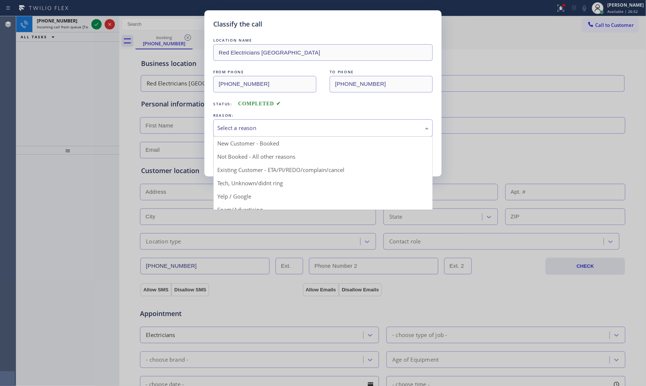
click at [243, 127] on div "Select a reason" at bounding box center [322, 128] width 211 height 8
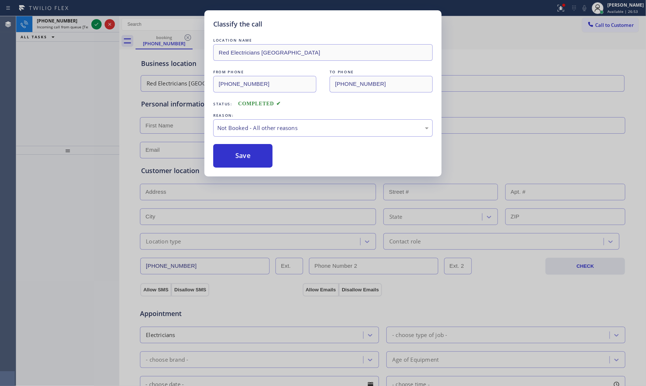
click at [245, 153] on button "Save" at bounding box center [242, 156] width 59 height 24
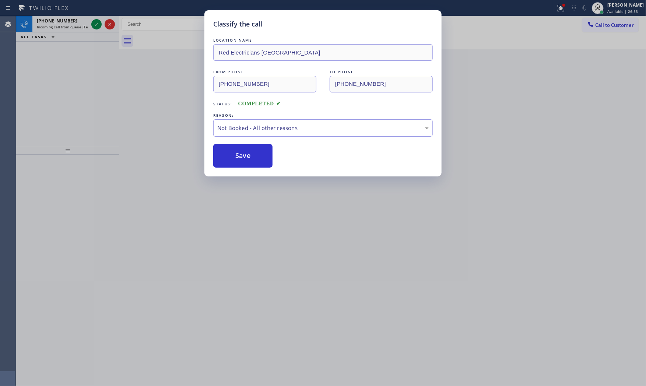
drag, startPoint x: 245, startPoint y: 153, endPoint x: 164, endPoint y: 105, distance: 94.8
click at [244, 153] on button "Save" at bounding box center [242, 156] width 59 height 24
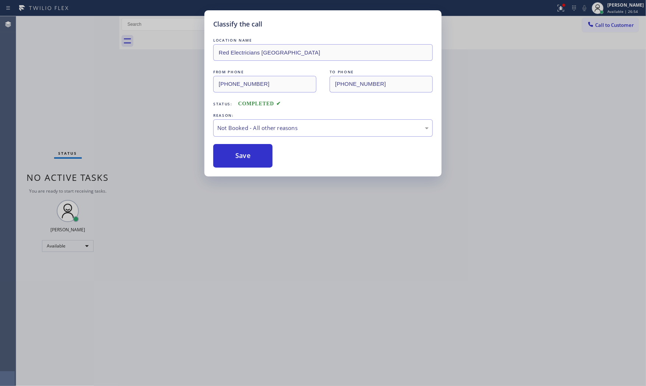
click at [84, 23] on div "Classify the call LOCATION NAME Red Electricians Pasadena FROM PHONE [PHONE_NUM…" at bounding box center [323, 193] width 646 height 386
click at [84, 23] on div "Classify the call LOCATION NAME EII Electric FROM PHONE [PHONE_NUMBER] TO PHONE…" at bounding box center [331, 201] width 630 height 370
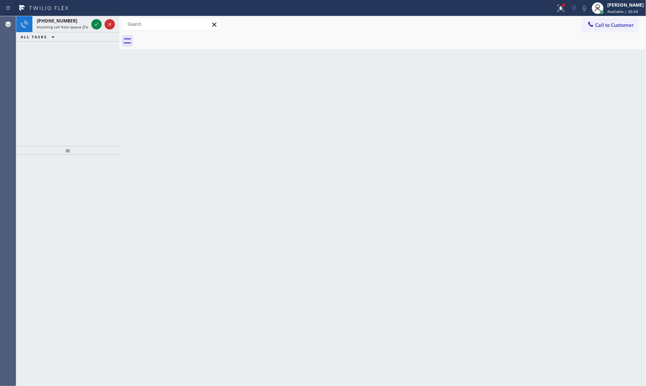
click at [84, 23] on div "[PHONE_NUMBER]" at bounding box center [63, 21] width 52 height 6
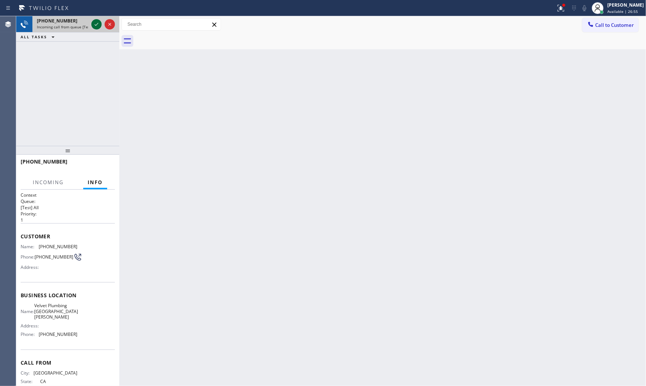
click at [92, 24] on icon at bounding box center [96, 24] width 9 height 9
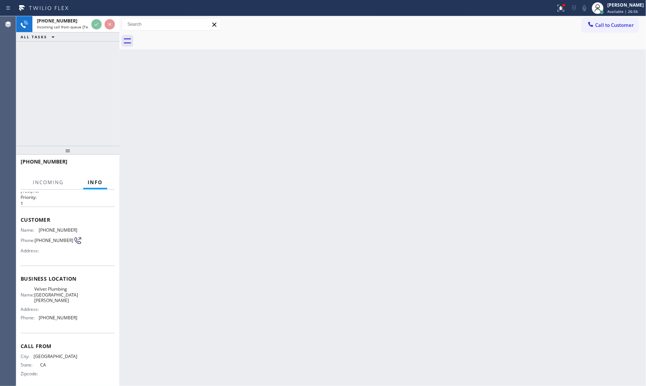
scroll to position [17, 0]
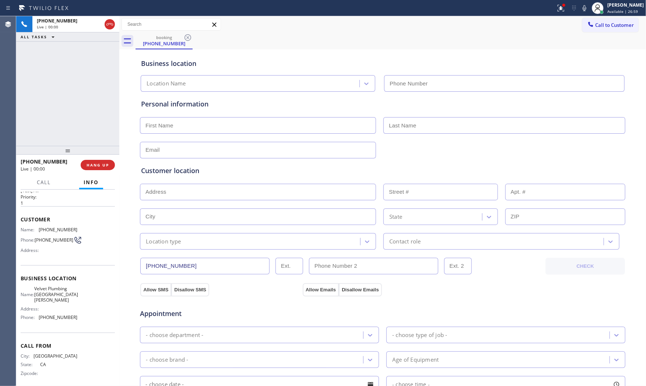
type input "[PHONE_NUMBER]"
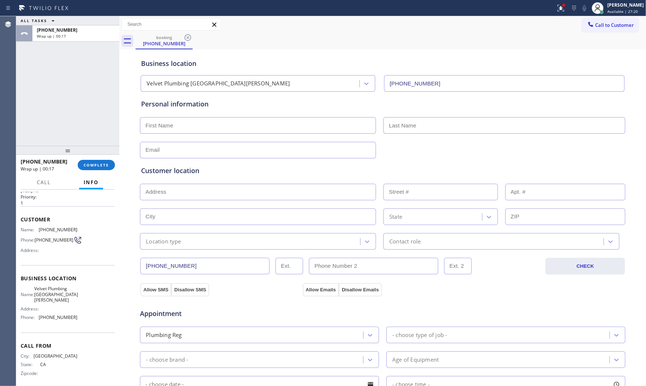
click at [94, 171] on div "[PHONE_NUMBER] Wrap up | 00:17 COMPLETE" at bounding box center [68, 164] width 94 height 19
click at [94, 171] on div "[PHONE_NUMBER] Wrap up | 00:18 COMPLETE" at bounding box center [68, 164] width 94 height 19
click at [94, 170] on div "[PHONE_NUMBER] Wrap up | 00:18 COMPLETE" at bounding box center [68, 164] width 94 height 19
click at [94, 169] on button "COMPLETE" at bounding box center [96, 165] width 37 height 10
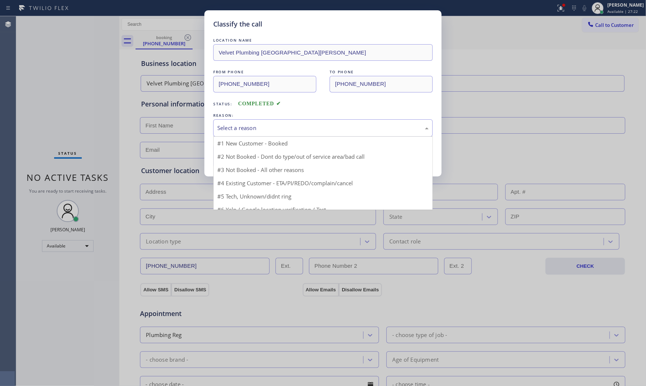
click at [256, 130] on div "Select a reason" at bounding box center [322, 128] width 211 height 8
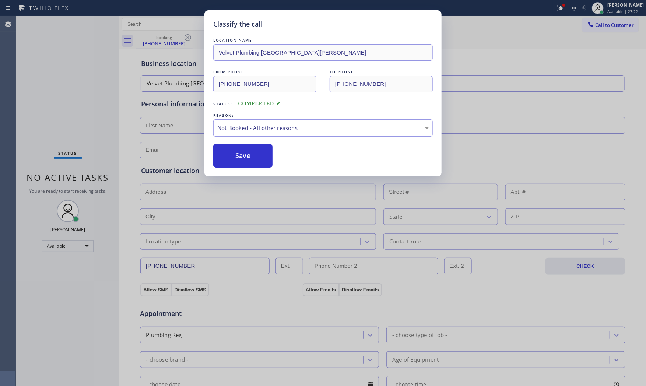
click at [237, 161] on button "Save" at bounding box center [242, 156] width 59 height 24
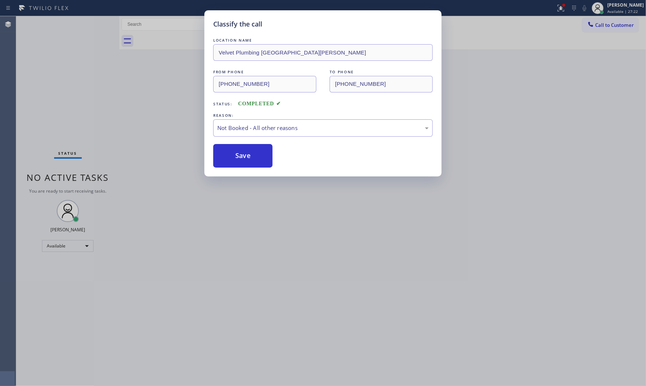
click at [237, 161] on button "Save" at bounding box center [242, 156] width 59 height 24
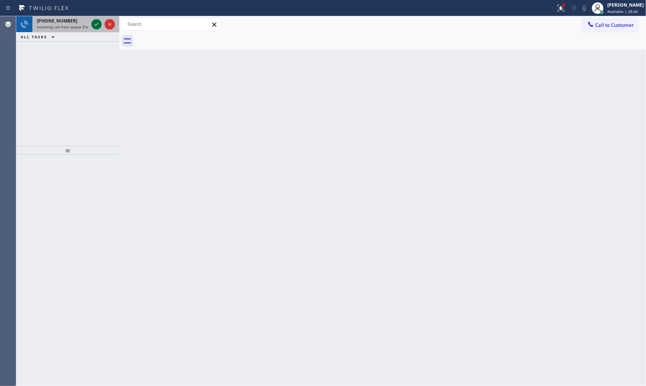
click at [97, 23] on icon at bounding box center [96, 24] width 9 height 9
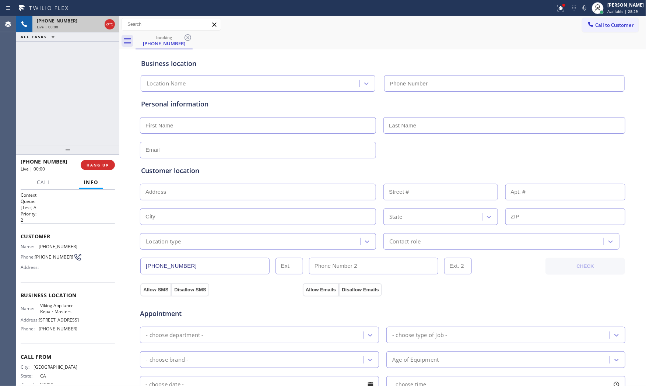
type input "[PHONE_NUMBER]"
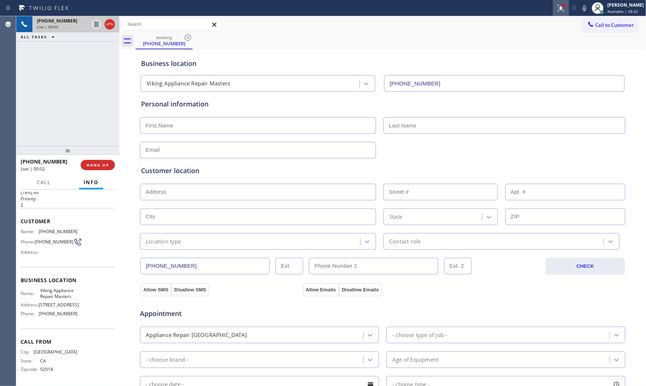
click at [561, 8] on icon at bounding box center [561, 8] width 9 height 9
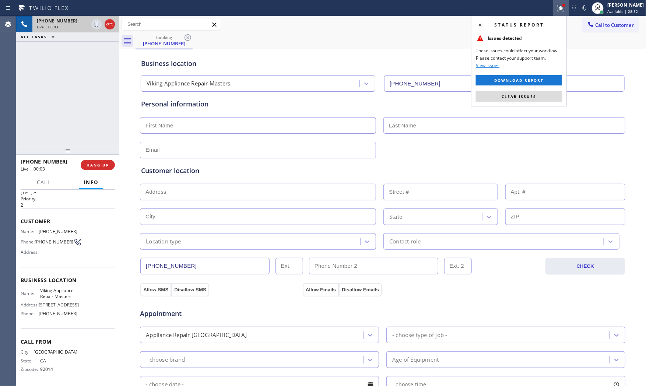
drag, startPoint x: 516, startPoint y: 96, endPoint x: 546, endPoint y: 57, distance: 48.8
click at [518, 94] on span "Clear issues" at bounding box center [519, 96] width 35 height 5
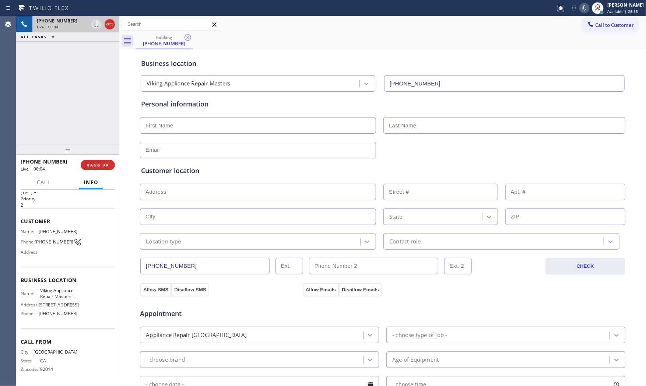
click at [580, 11] on icon at bounding box center [584, 8] width 9 height 9
click at [580, 8] on icon at bounding box center [584, 8] width 9 height 9
click at [99, 159] on div "[PHONE_NUMBER] Live | 00:07 HANG UP" at bounding box center [68, 164] width 94 height 19
click at [102, 163] on span "HANG UP" at bounding box center [98, 164] width 22 height 5
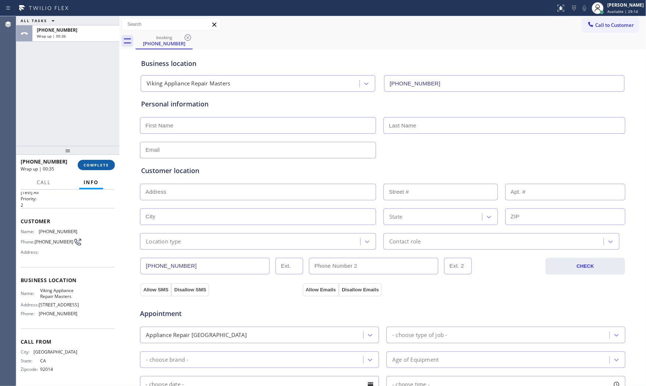
click at [91, 163] on span "COMPLETE" at bounding box center [96, 164] width 25 height 5
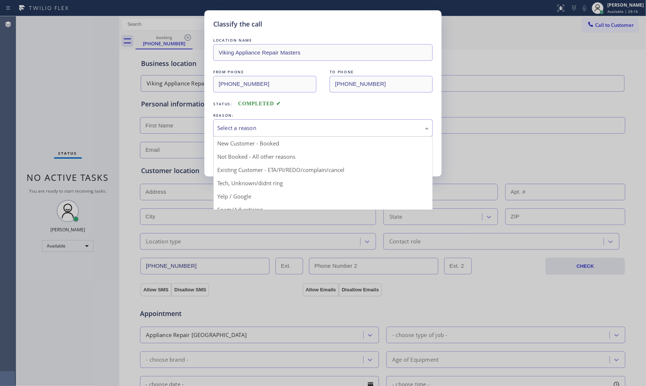
click at [230, 127] on div "Select a reason" at bounding box center [322, 128] width 211 height 8
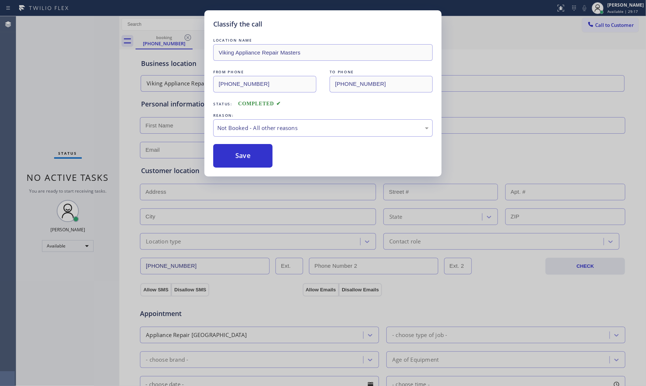
click at [242, 156] on button "Save" at bounding box center [242, 156] width 59 height 24
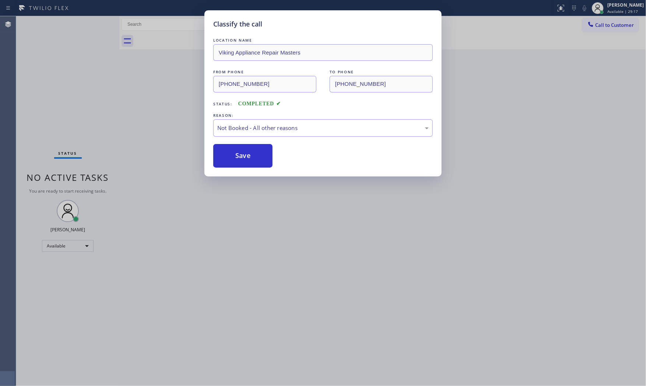
click at [242, 156] on button "Save" at bounding box center [242, 156] width 59 height 24
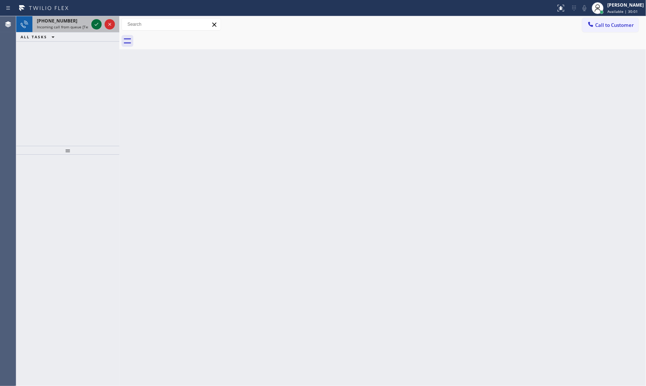
click at [93, 23] on icon at bounding box center [96, 24] width 9 height 9
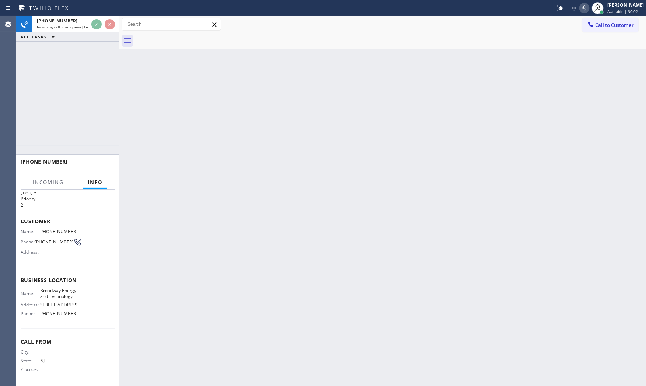
scroll to position [45, 0]
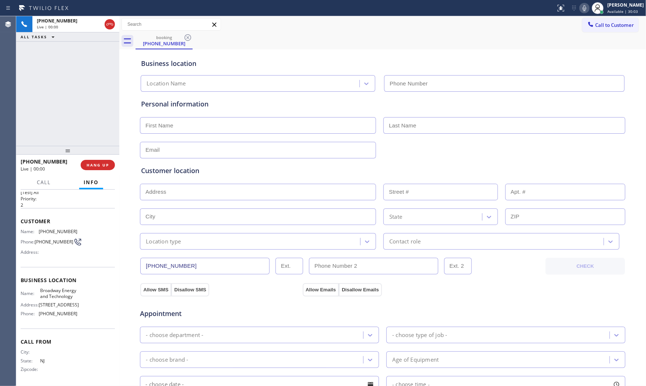
click at [103, 158] on div "[PHONE_NUMBER] Live | 00:00 HANG UP" at bounding box center [68, 164] width 94 height 19
type input "[PHONE_NUMBER]"
click at [103, 162] on span "HANG UP" at bounding box center [98, 164] width 22 height 5
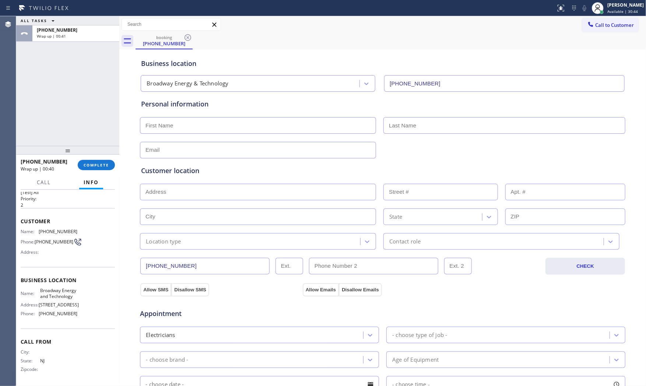
click at [102, 158] on div "ALL TASKS ALL TASKS ACTIVE TASKS TASKS IN WRAP UP [PHONE_NUMBER] Wrap up | 00:4…" at bounding box center [67, 201] width 103 height 370
click at [101, 165] on span "COMPLETE" at bounding box center [96, 166] width 25 height 5
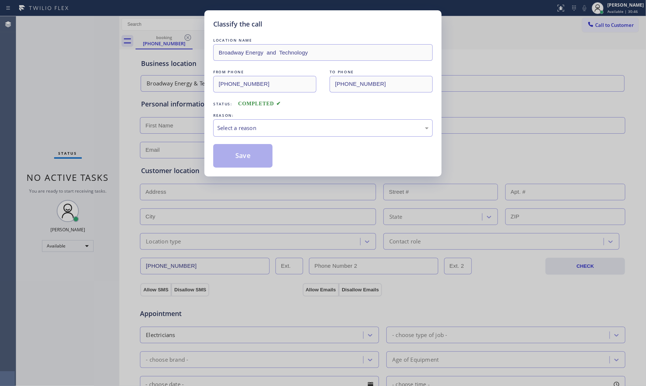
click at [271, 139] on div "LOCATION NAME Broadway Energy and Technology FROM PHONE [PHONE_NUMBER] TO PHONE…" at bounding box center [323, 101] width 220 height 131
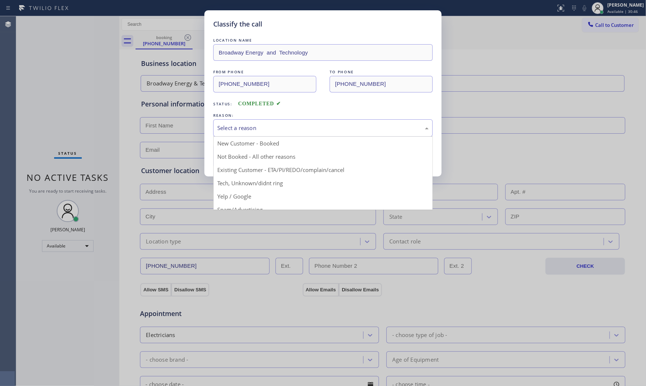
click at [271, 130] on div "Select a reason" at bounding box center [322, 128] width 211 height 8
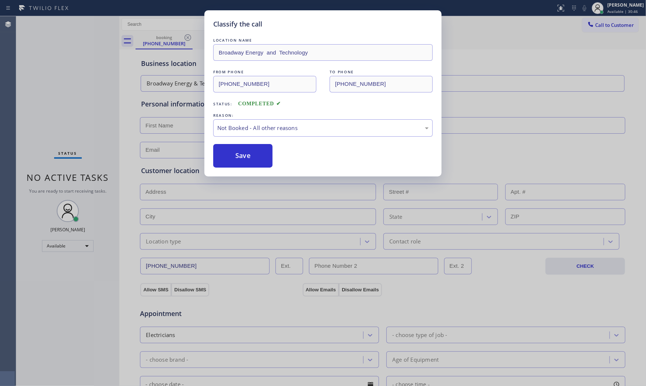
click at [238, 151] on button "Save" at bounding box center [242, 156] width 59 height 24
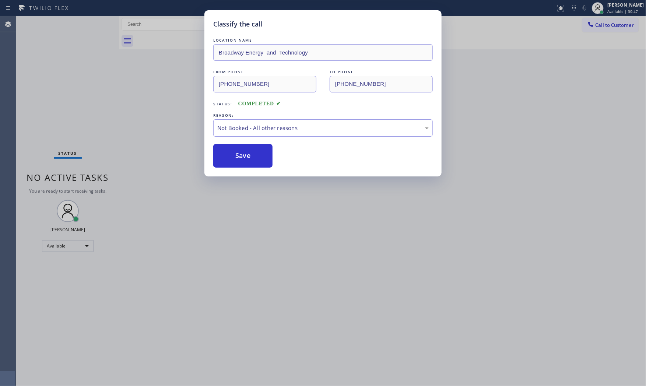
click at [238, 151] on button "Save" at bounding box center [242, 156] width 59 height 24
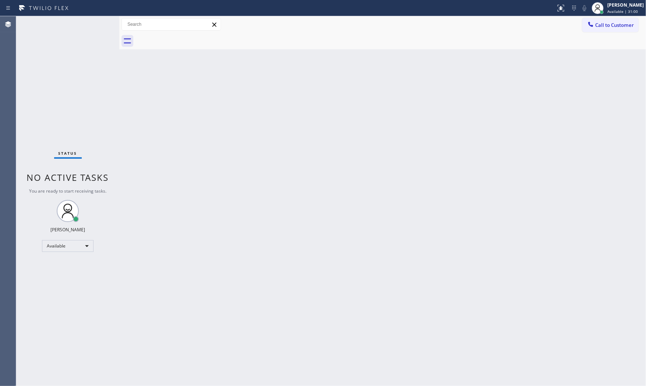
click at [91, 24] on div "Status No active tasks You are ready to start receiving tasks. [PERSON_NAME] Av…" at bounding box center [67, 201] width 103 height 370
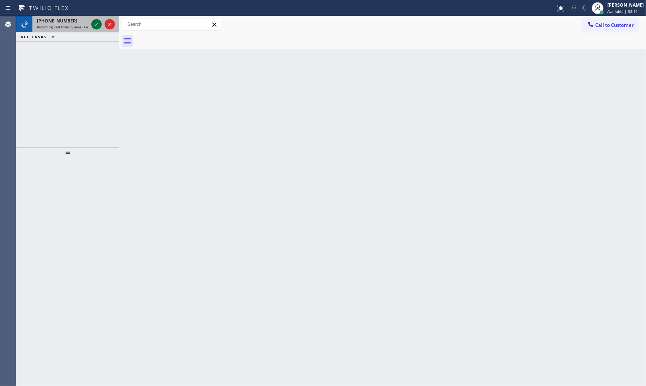
click at [95, 21] on icon at bounding box center [96, 24] width 9 height 9
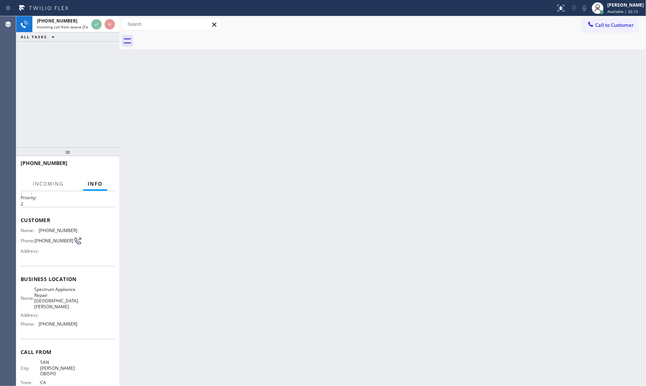
scroll to position [35, 0]
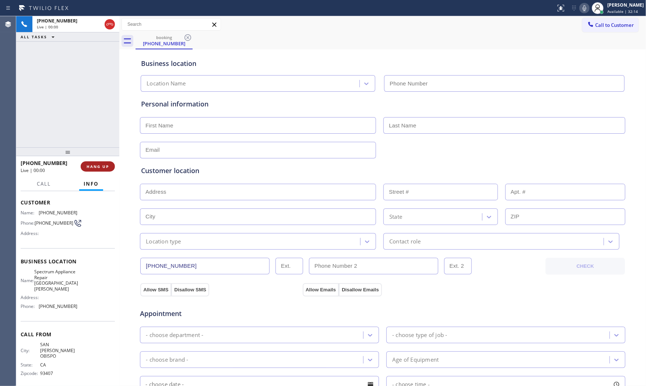
type input "[PHONE_NUMBER]"
click at [107, 167] on span "HANG UP" at bounding box center [98, 166] width 22 height 5
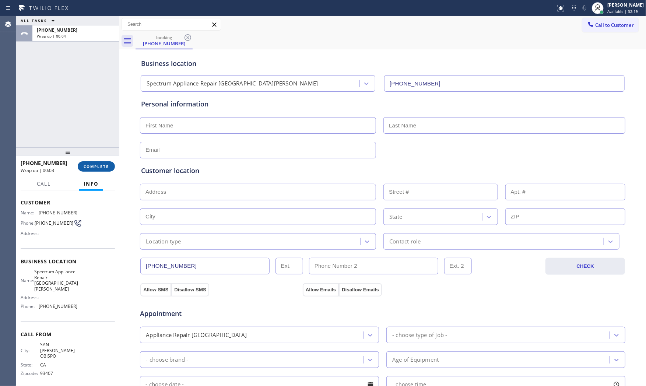
click at [98, 162] on button "COMPLETE" at bounding box center [96, 166] width 37 height 10
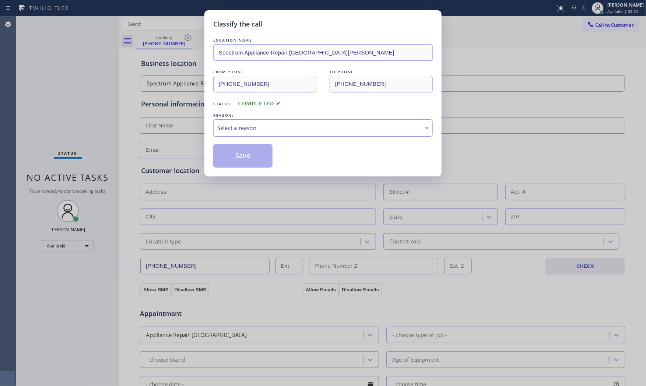
click at [317, 124] on div "Select a reason" at bounding box center [322, 128] width 211 height 8
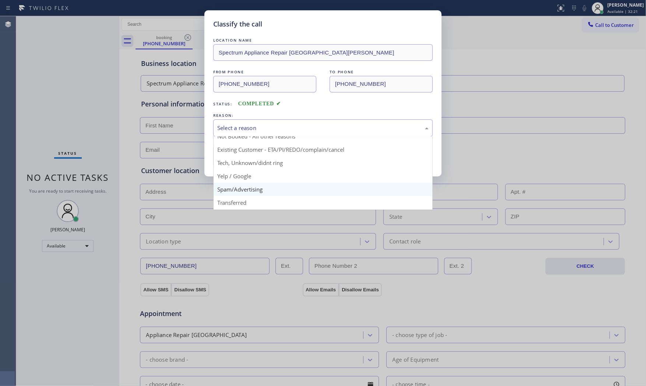
scroll to position [41, 0]
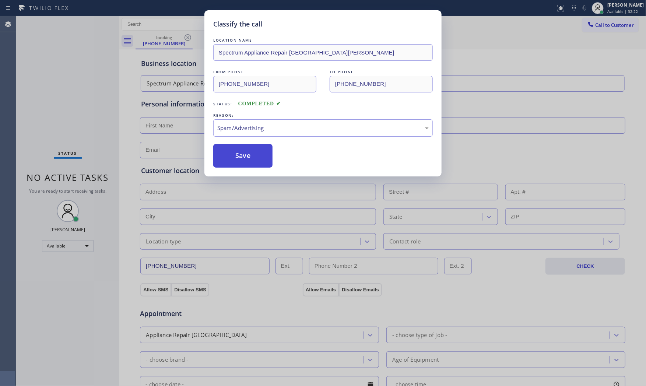
click at [237, 155] on button "Save" at bounding box center [242, 156] width 59 height 24
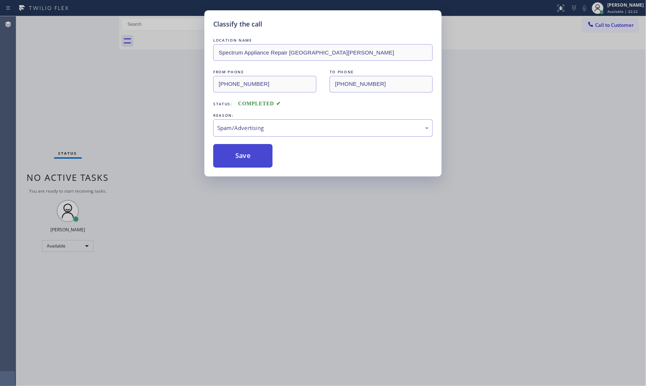
click at [237, 155] on button "Save" at bounding box center [242, 156] width 59 height 24
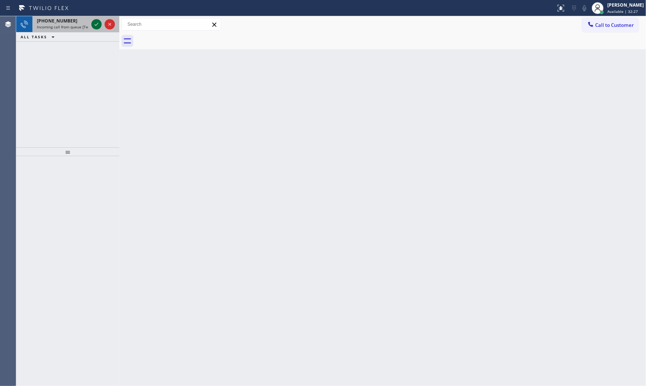
click at [96, 26] on icon at bounding box center [96, 24] width 9 height 9
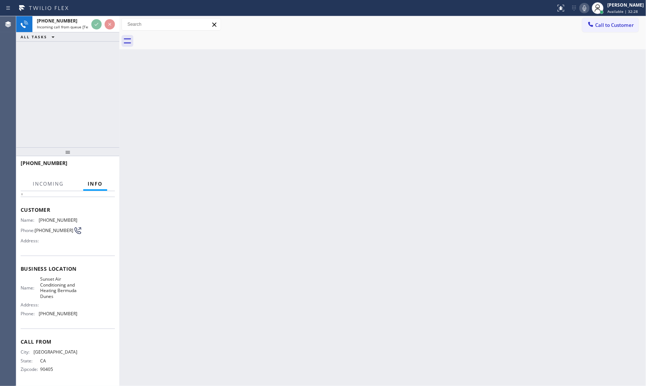
scroll to position [30, 0]
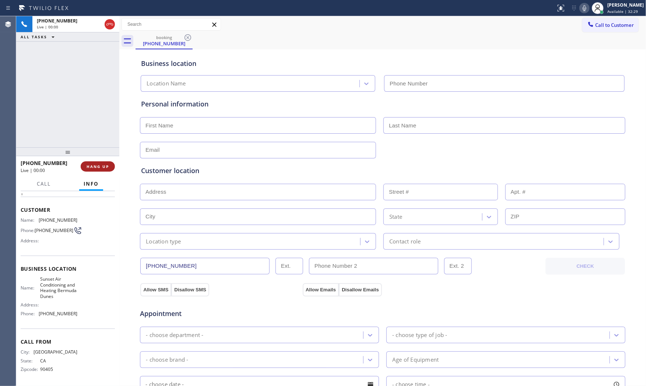
type input "[PHONE_NUMBER]"
click at [102, 168] on span "HANG UP" at bounding box center [98, 166] width 22 height 5
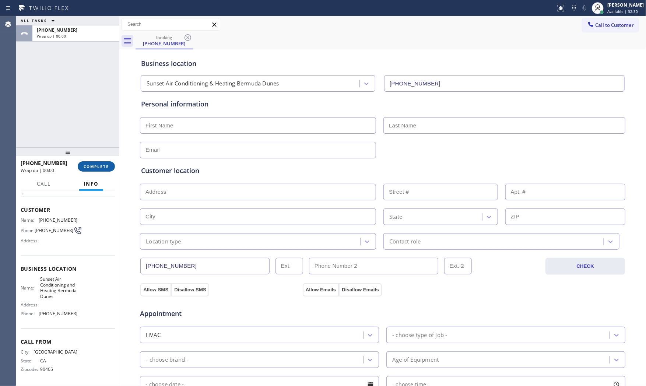
click at [102, 168] on span "COMPLETE" at bounding box center [96, 166] width 25 height 5
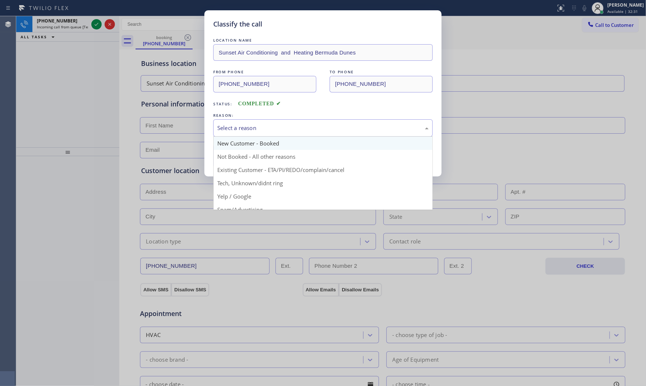
drag, startPoint x: 273, startPoint y: 124, endPoint x: 259, endPoint y: 148, distance: 28.0
click at [272, 126] on div "Select a reason" at bounding box center [322, 128] width 211 height 8
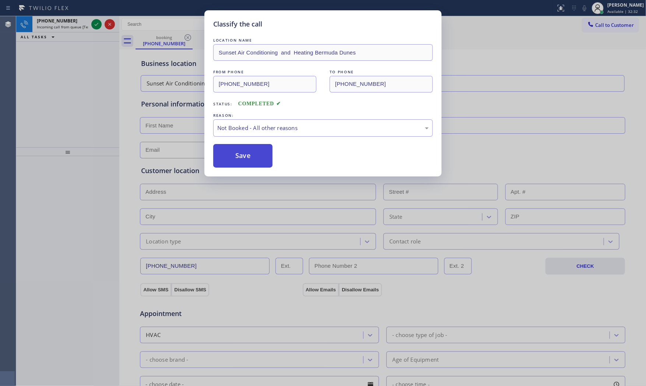
click at [256, 152] on button "Save" at bounding box center [242, 156] width 59 height 24
click at [255, 152] on button "Save" at bounding box center [242, 156] width 59 height 24
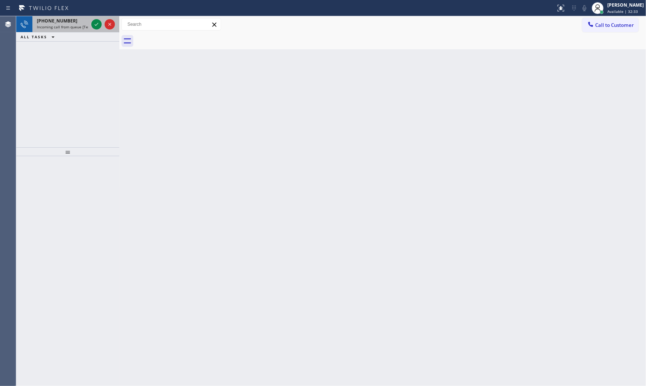
click at [74, 24] on span "Incoming call from queue [Test] All" at bounding box center [67, 26] width 61 height 5
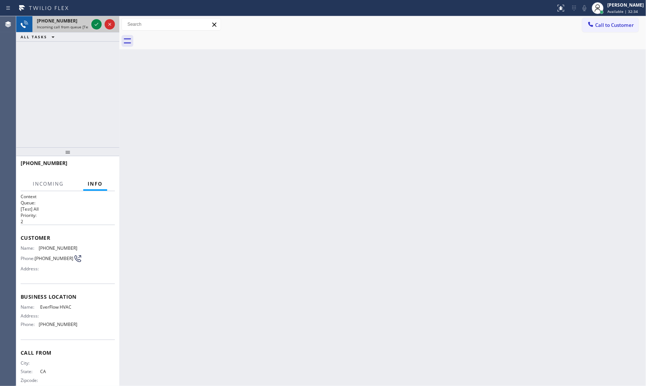
click at [89, 26] on div "[PHONE_NUMBER] Incoming call from queue [Test] All" at bounding box center [60, 24] width 57 height 16
click at [92, 25] on icon at bounding box center [96, 24] width 9 height 9
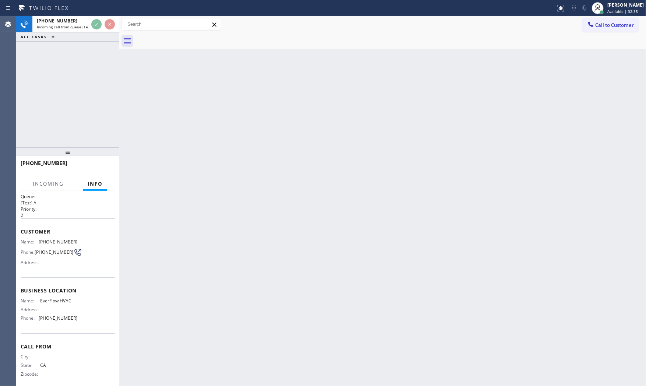
scroll to position [13, 0]
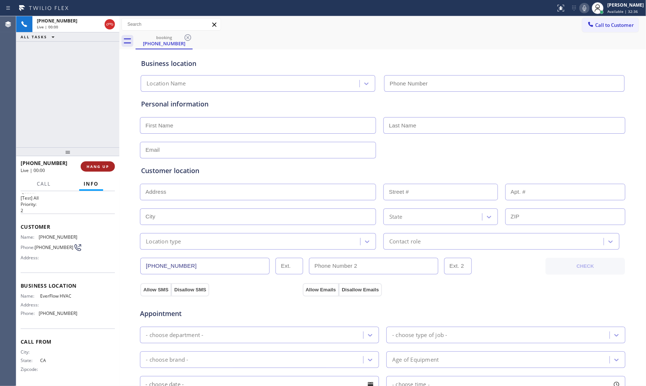
type input "[PHONE_NUMBER]"
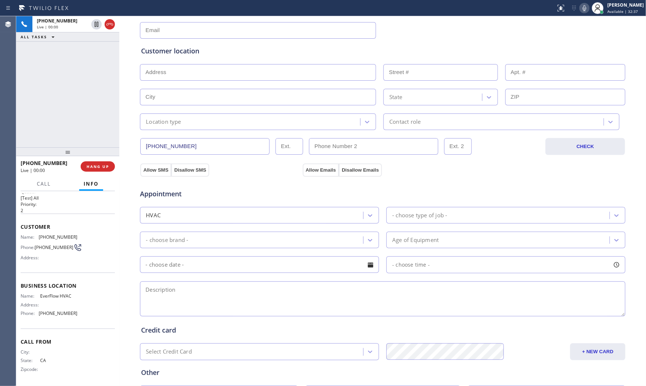
scroll to position [123, 0]
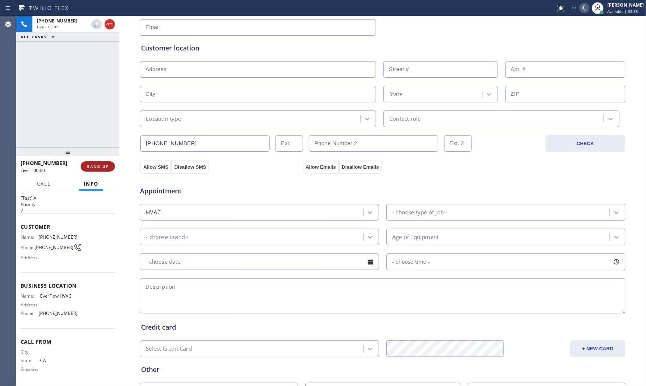
click at [102, 165] on span "HANG UP" at bounding box center [98, 166] width 22 height 5
click at [97, 20] on div "ALL TASKS ALL TASKS ACTIVE TASKS TASKS IN WRAP UP" at bounding box center [67, 20] width 103 height 9
click at [88, 34] on div "Wrap up | 00:09" at bounding box center [76, 36] width 78 height 5
click at [108, 164] on span "COMPLETE" at bounding box center [96, 166] width 25 height 5
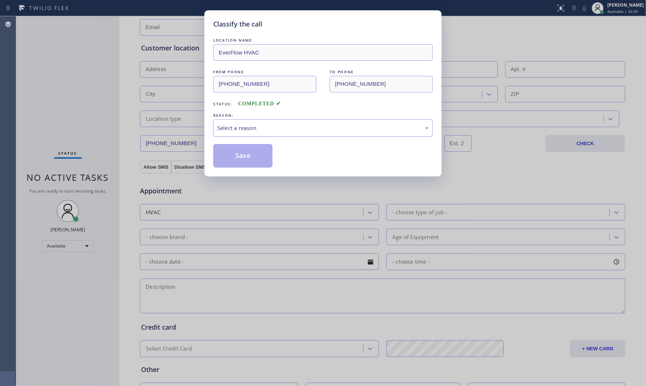
drag, startPoint x: 244, startPoint y: 126, endPoint x: 244, endPoint y: 131, distance: 5.2
click at [244, 127] on div "Select a reason" at bounding box center [322, 128] width 211 height 8
click at [243, 152] on button "Save" at bounding box center [242, 156] width 59 height 24
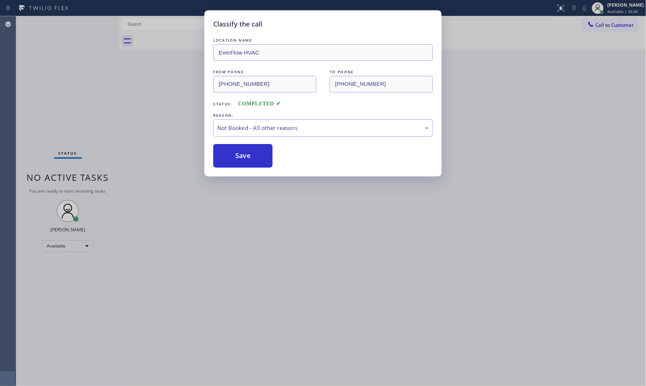
click at [243, 152] on button "Save" at bounding box center [242, 156] width 59 height 24
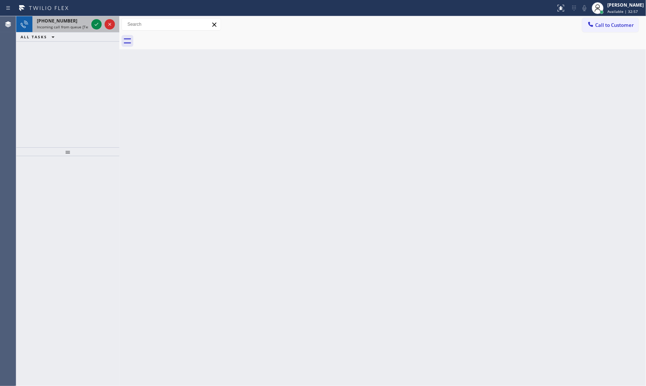
click at [75, 23] on div "[PHONE_NUMBER]" at bounding box center [63, 21] width 52 height 6
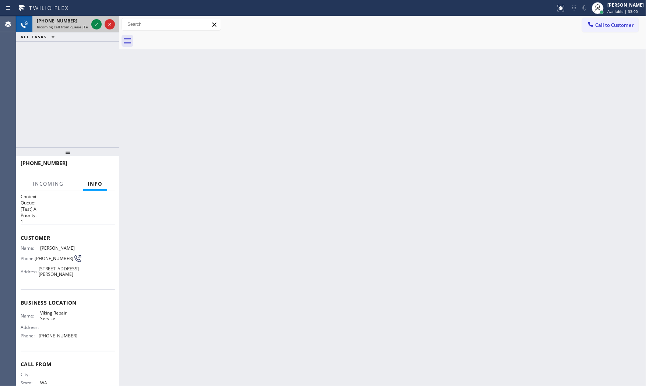
click at [75, 23] on div "[PHONE_NUMBER]" at bounding box center [63, 21] width 52 height 6
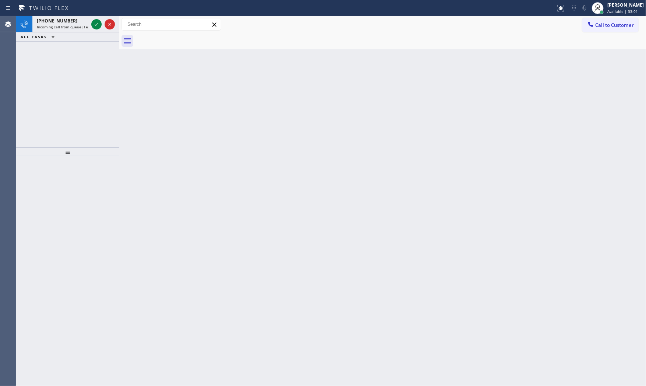
click at [75, 23] on div "[PHONE_NUMBER]" at bounding box center [63, 21] width 52 height 6
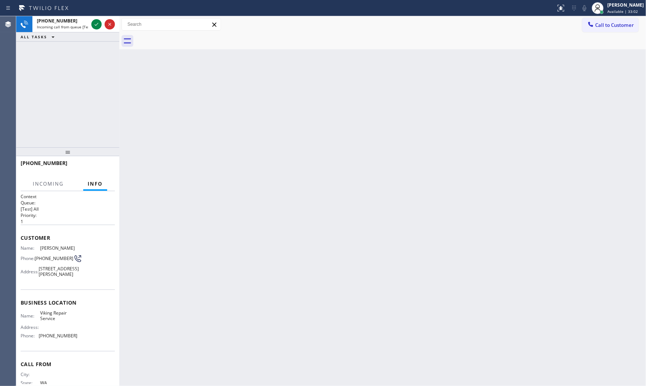
click at [75, 23] on div "[PHONE_NUMBER]" at bounding box center [63, 21] width 52 height 6
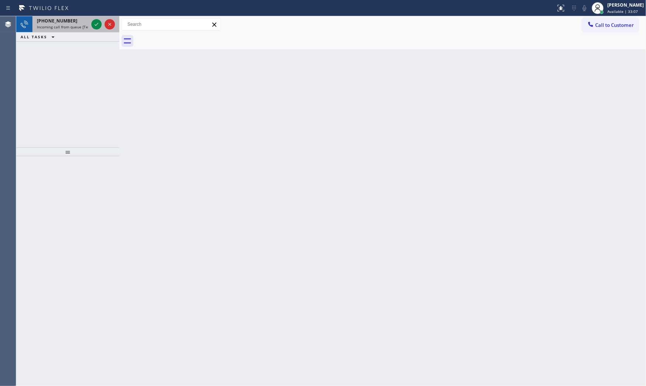
click at [79, 24] on span "Incoming call from queue [Test] All" at bounding box center [67, 26] width 61 height 5
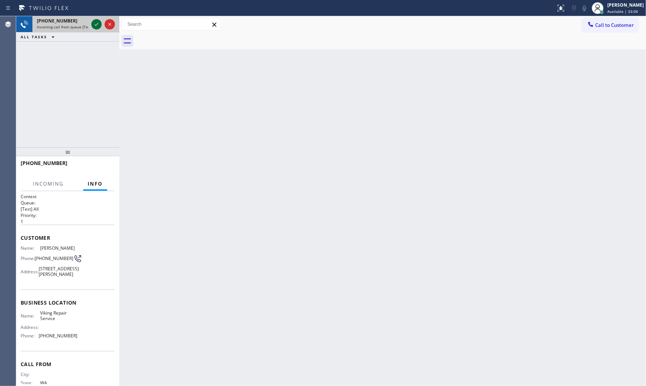
click at [92, 24] on icon at bounding box center [96, 24] width 9 height 9
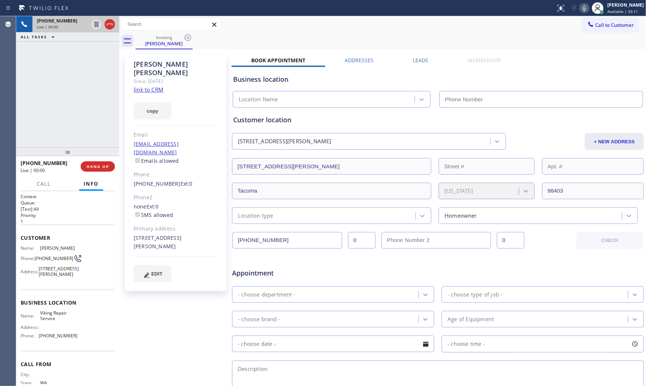
type input "[PHONE_NUMBER]"
click at [157, 86] on link "link to CRM" at bounding box center [149, 89] width 30 height 7
drag, startPoint x: 101, startPoint y: 166, endPoint x: 109, endPoint y: 155, distance: 14.3
click at [102, 166] on span "HANG UP" at bounding box center [98, 166] width 22 height 5
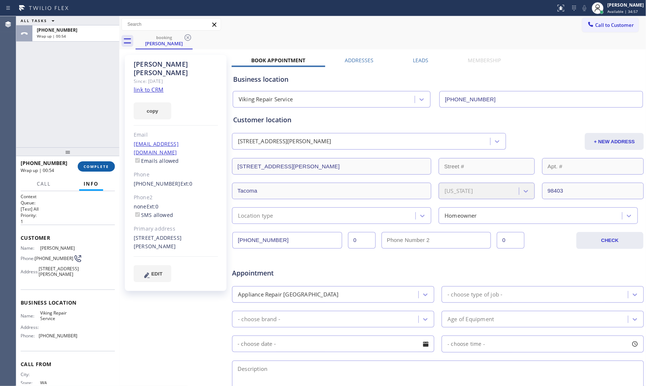
click at [87, 164] on span "COMPLETE" at bounding box center [96, 166] width 25 height 5
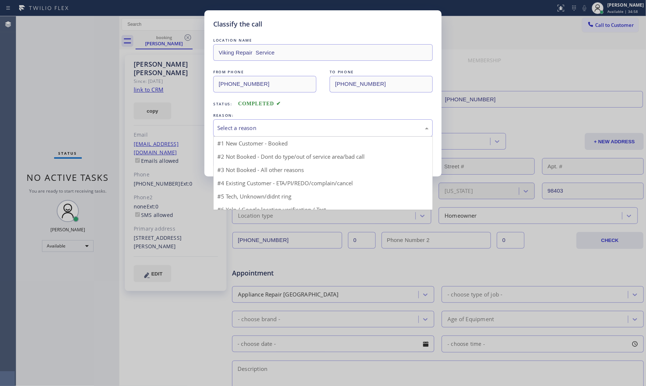
click at [263, 124] on div "Select a reason" at bounding box center [322, 128] width 211 height 8
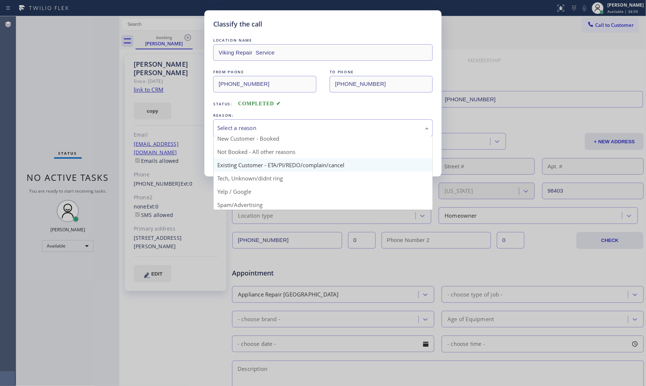
scroll to position [6, 0]
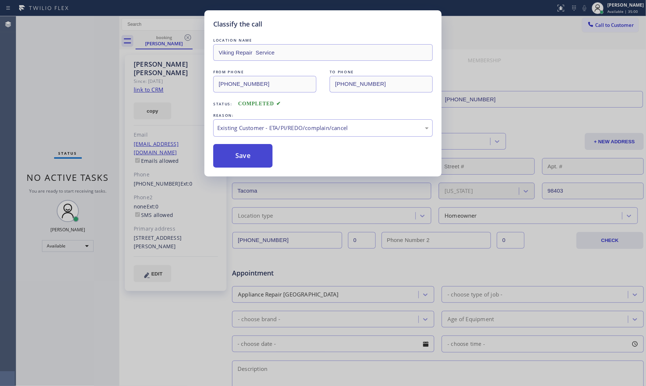
click at [249, 152] on button "Save" at bounding box center [242, 156] width 59 height 24
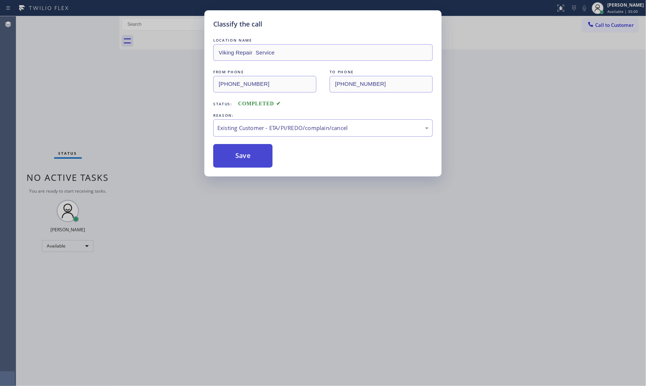
click at [249, 152] on button "Save" at bounding box center [242, 156] width 59 height 24
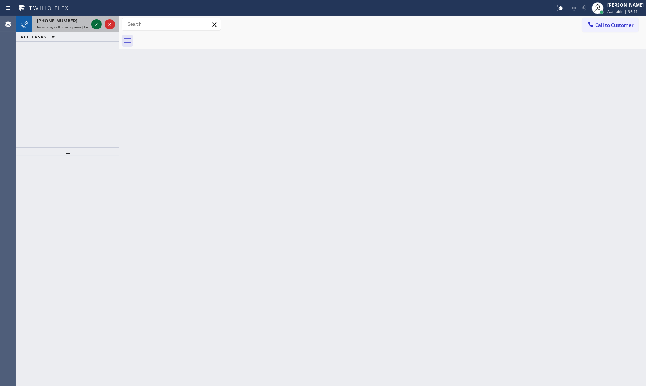
click at [94, 23] on icon at bounding box center [96, 24] width 9 height 9
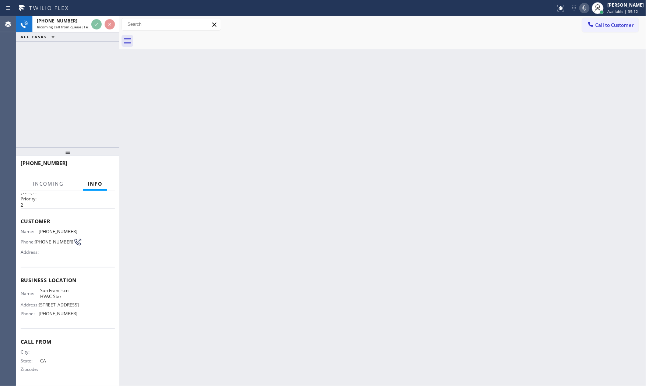
scroll to position [24, 0]
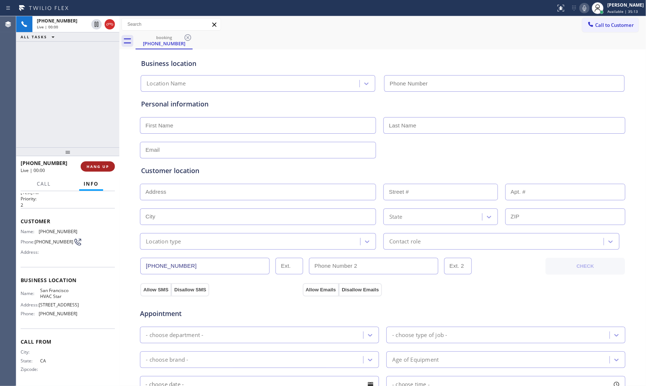
type input "[PHONE_NUMBER]"
click at [99, 168] on span "HANG UP" at bounding box center [98, 166] width 22 height 5
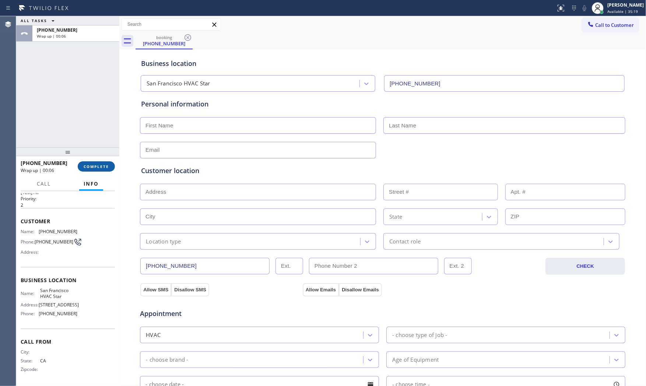
click at [95, 165] on span "COMPLETE" at bounding box center [96, 166] width 25 height 5
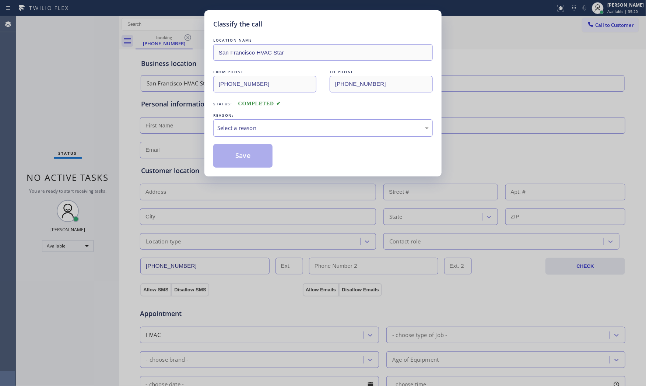
click at [220, 129] on div "Select a reason" at bounding box center [323, 127] width 220 height 17
click at [229, 155] on button "Save" at bounding box center [242, 156] width 59 height 24
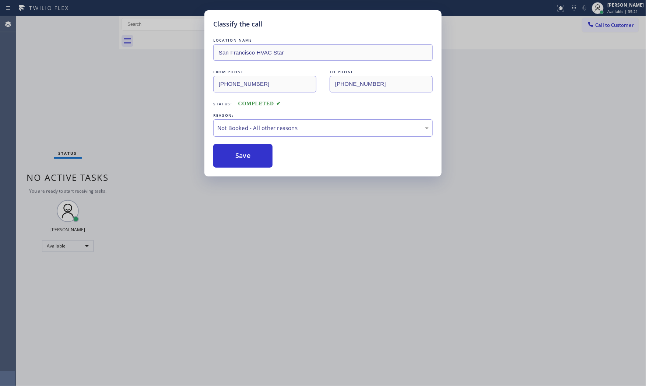
click at [229, 155] on button "Save" at bounding box center [242, 156] width 59 height 24
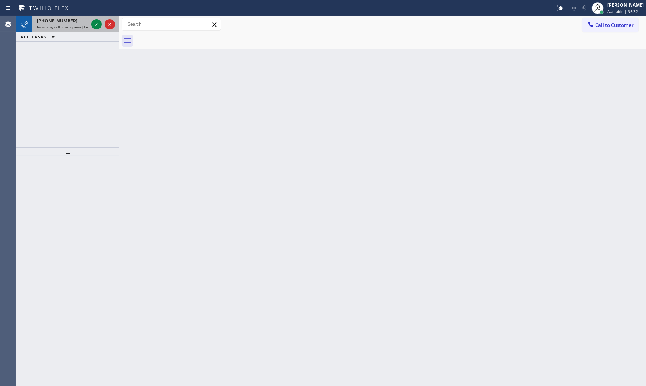
click at [78, 29] on div "[PHONE_NUMBER] Incoming call from queue [Test] All" at bounding box center [60, 24] width 57 height 16
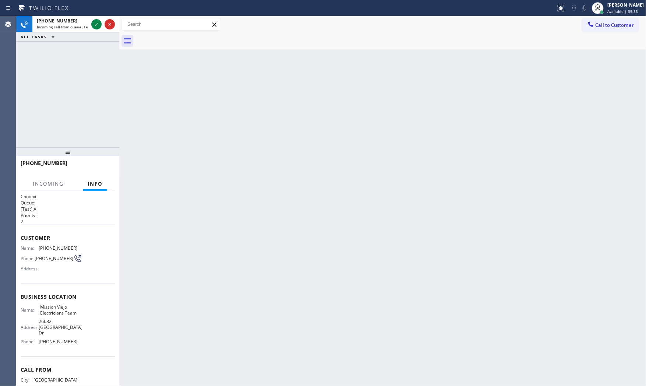
scroll to position [30, 0]
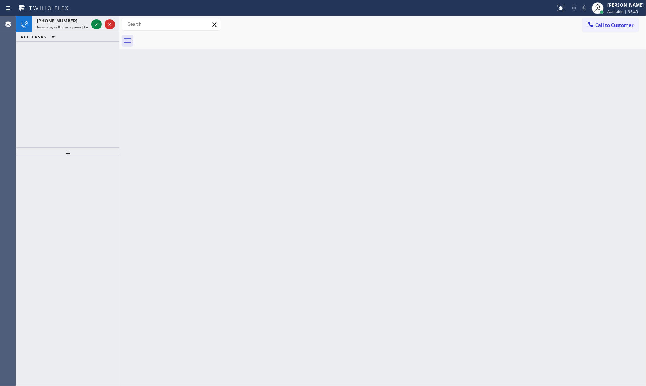
click at [89, 24] on div "[PHONE_NUMBER] Incoming call from queue [Test] All" at bounding box center [60, 24] width 57 height 16
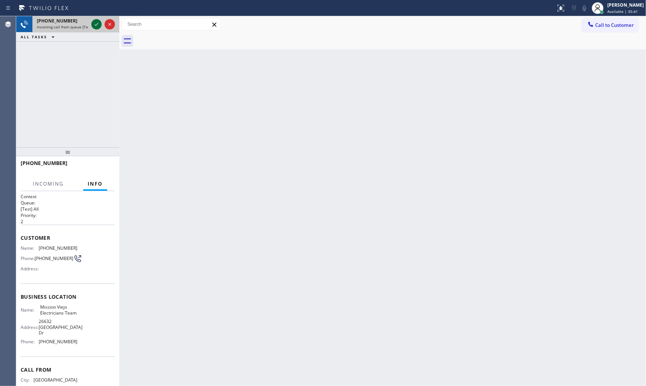
click at [93, 23] on icon at bounding box center [96, 24] width 9 height 9
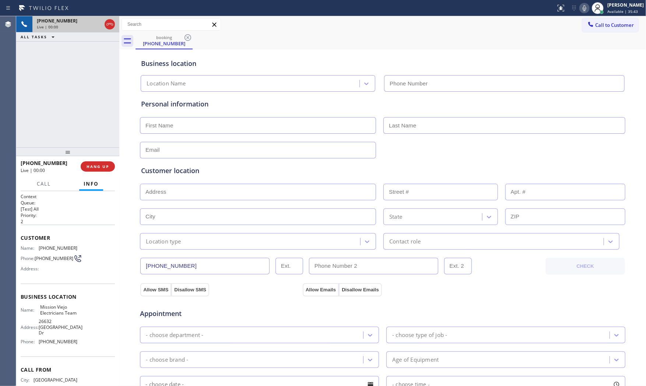
type input "[PHONE_NUMBER]"
click at [103, 167] on span "HANG UP" at bounding box center [98, 166] width 22 height 5
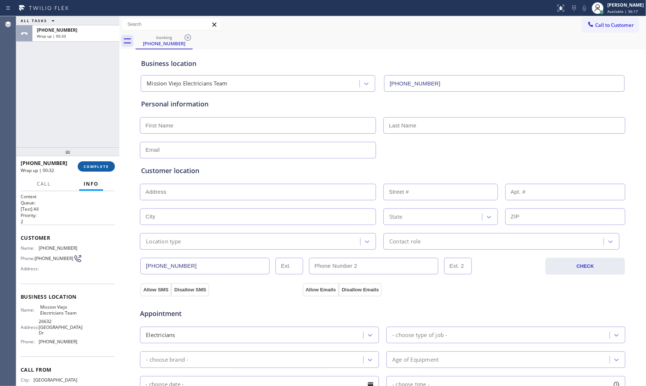
click at [103, 165] on span "COMPLETE" at bounding box center [96, 166] width 25 height 5
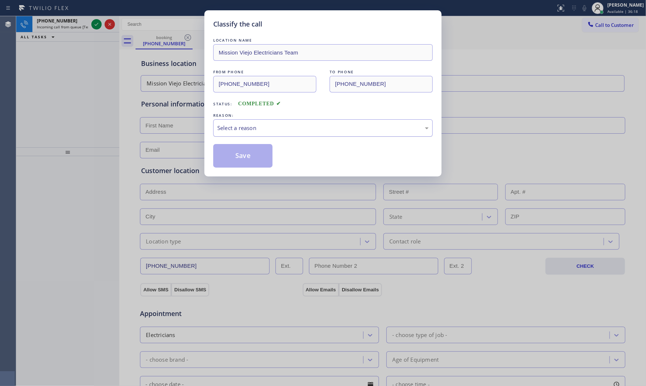
drag, startPoint x: 253, startPoint y: 122, endPoint x: 255, endPoint y: 132, distance: 10.1
click at [253, 123] on div "Select a reason" at bounding box center [323, 127] width 220 height 17
click at [245, 159] on button "Save" at bounding box center [242, 156] width 59 height 24
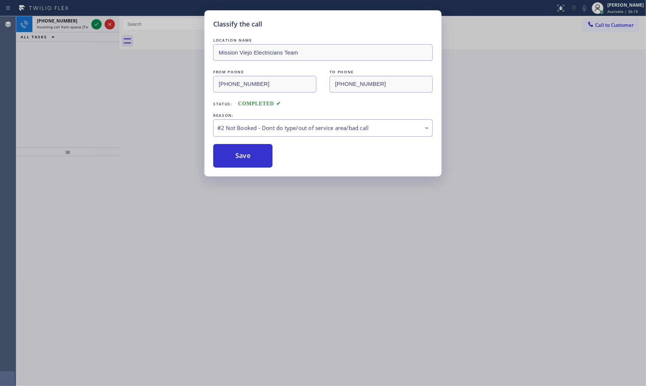
click at [245, 159] on button "Save" at bounding box center [242, 156] width 59 height 24
click at [83, 21] on div "Classify the call LOCATION NAME EII Electric FROM PHONE [PHONE_NUMBER] TO PHONE…" at bounding box center [331, 201] width 630 height 370
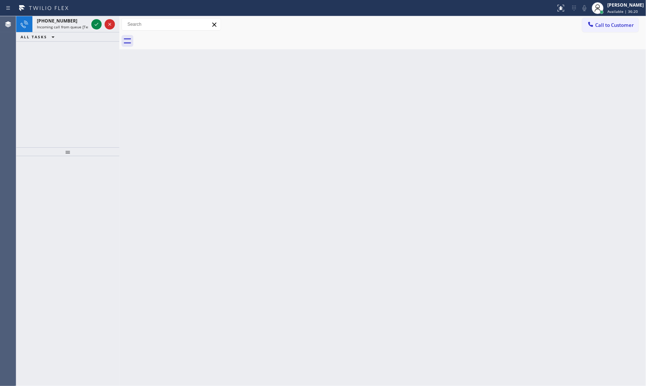
click at [83, 21] on div "[PHONE_NUMBER]" at bounding box center [63, 21] width 52 height 6
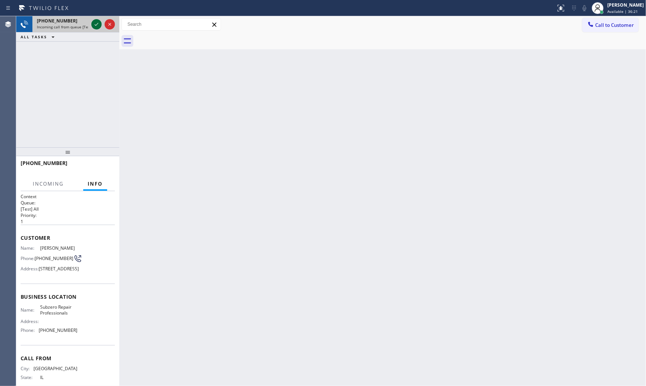
click at [93, 24] on icon at bounding box center [96, 24] width 9 height 9
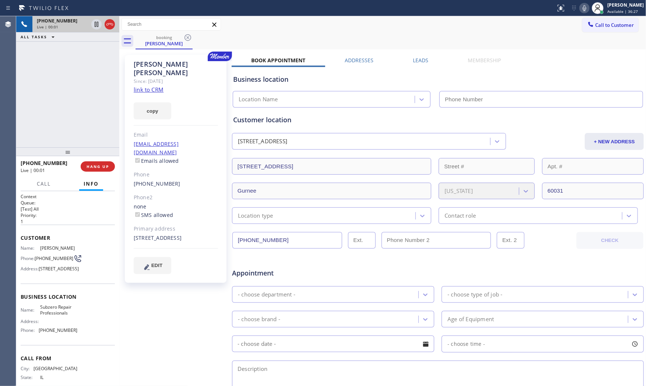
type input "[PHONE_NUMBER]"
click at [152, 77] on div "Since: [DATE]" at bounding box center [176, 81] width 84 height 8
click at [155, 86] on link "link to CRM" at bounding box center [149, 89] width 30 height 7
click at [580, 5] on icon at bounding box center [584, 8] width 9 height 9
click at [584, 6] on rect at bounding box center [584, 7] width 5 height 5
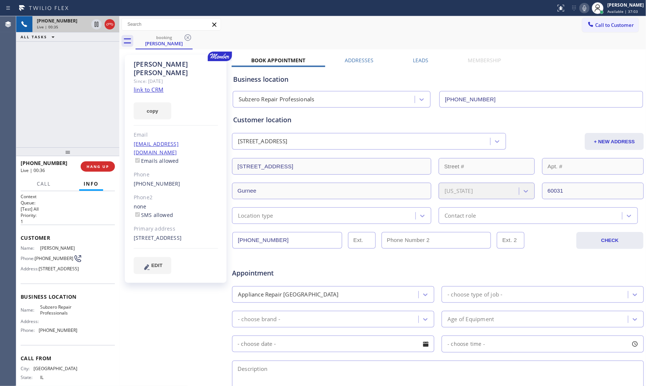
click at [579, 14] on div "Status report No issues detected If you experience an issue, please download th…" at bounding box center [599, 8] width 93 height 16
click at [580, 11] on icon at bounding box center [584, 8] width 9 height 9
click at [580, 10] on icon at bounding box center [584, 8] width 9 height 9
click at [579, 7] on div at bounding box center [584, 8] width 10 height 9
click at [580, 7] on icon at bounding box center [584, 8] width 9 height 9
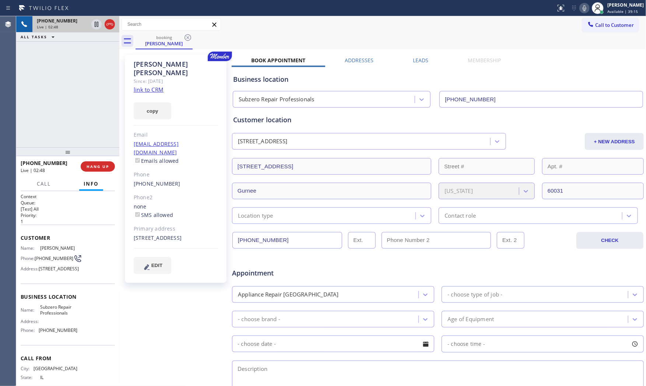
click at [584, 7] on icon at bounding box center [584, 8] width 9 height 9
click at [95, 27] on icon at bounding box center [96, 24] width 9 height 9
click at [582, 8] on rect at bounding box center [584, 7] width 5 height 5
click at [98, 26] on icon at bounding box center [96, 24] width 5 height 5
click at [92, 165] on span "HANG UP" at bounding box center [98, 166] width 22 height 5
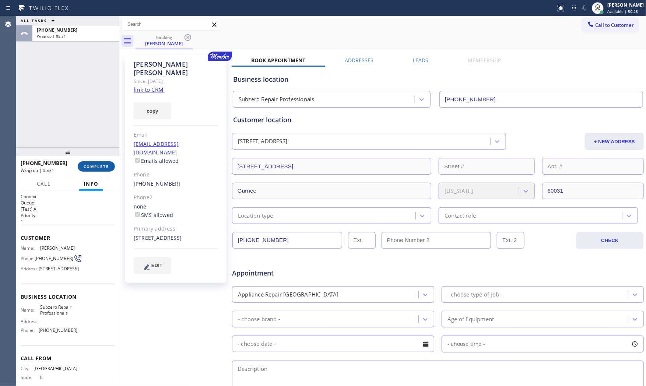
drag, startPoint x: 99, startPoint y: 165, endPoint x: 98, endPoint y: 168, distance: 4.1
click at [98, 166] on span "COMPLETE" at bounding box center [96, 166] width 25 height 5
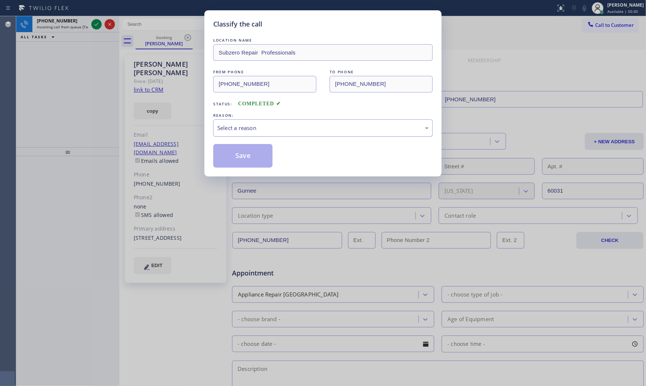
click at [262, 127] on div "Select a reason" at bounding box center [322, 128] width 211 height 8
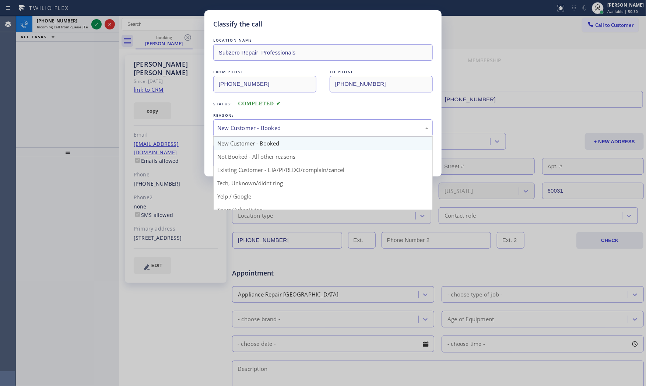
click at [248, 130] on div "New Customer - Booked" at bounding box center [322, 128] width 211 height 8
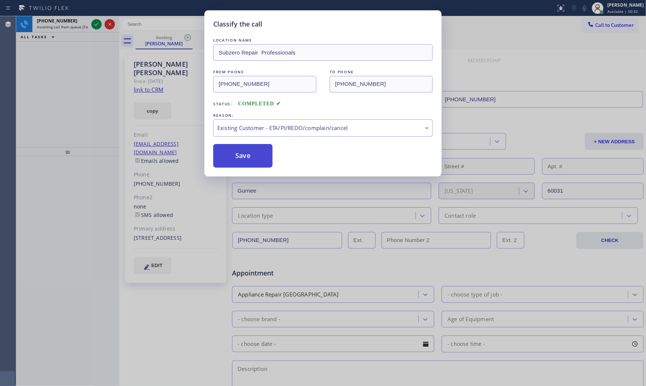
click at [245, 156] on button "Save" at bounding box center [242, 156] width 59 height 24
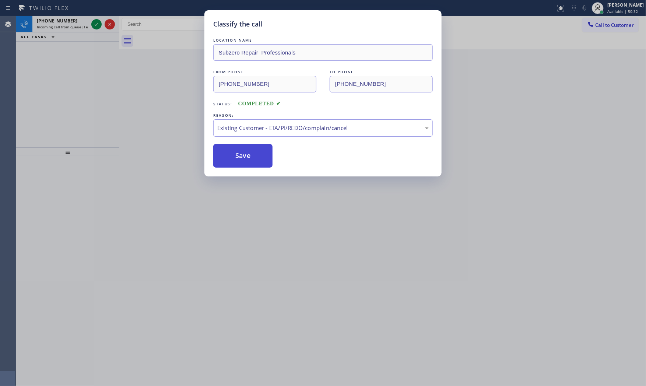
click at [245, 156] on button "Save" at bounding box center [242, 156] width 59 height 24
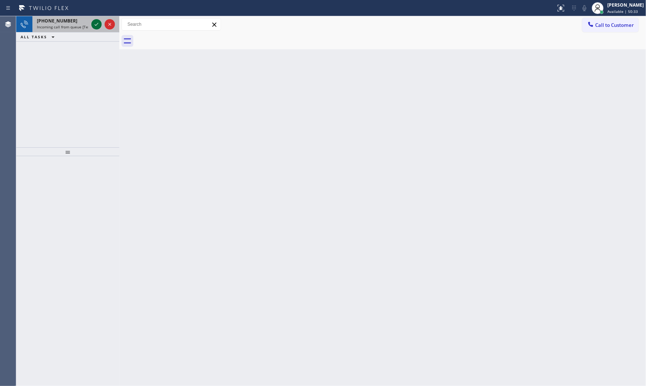
click at [98, 23] on icon at bounding box center [96, 24] width 9 height 9
click at [100, 20] on icon at bounding box center [96, 24] width 9 height 9
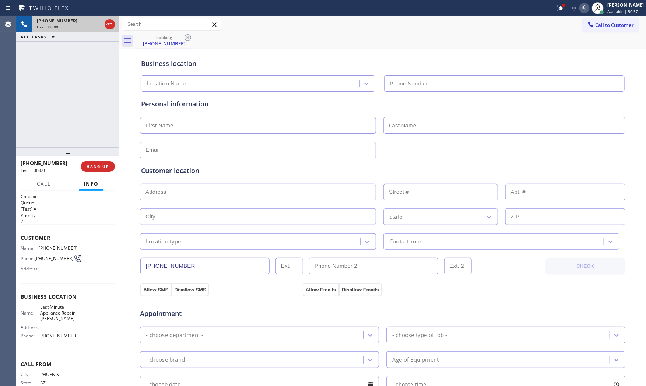
type input "[PHONE_NUMBER]"
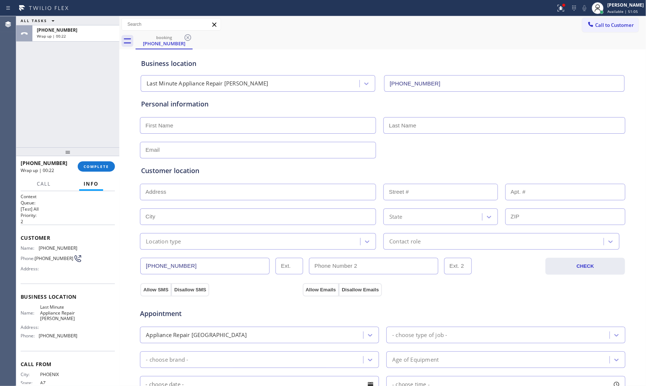
click at [101, 156] on div at bounding box center [67, 151] width 103 height 9
click at [101, 164] on span "COMPLETE" at bounding box center [96, 166] width 25 height 5
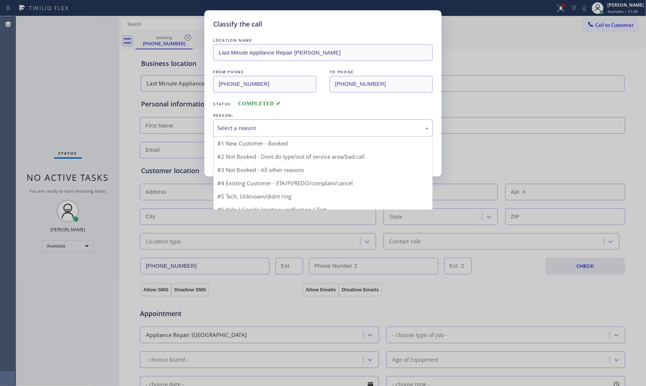
click at [299, 130] on div "Select a reason" at bounding box center [322, 128] width 211 height 8
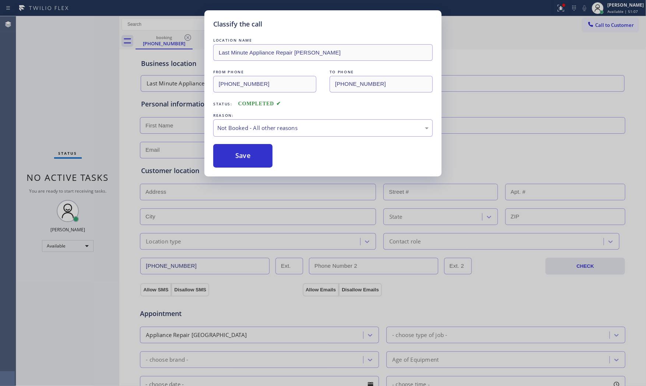
click at [250, 155] on button "Save" at bounding box center [242, 156] width 59 height 24
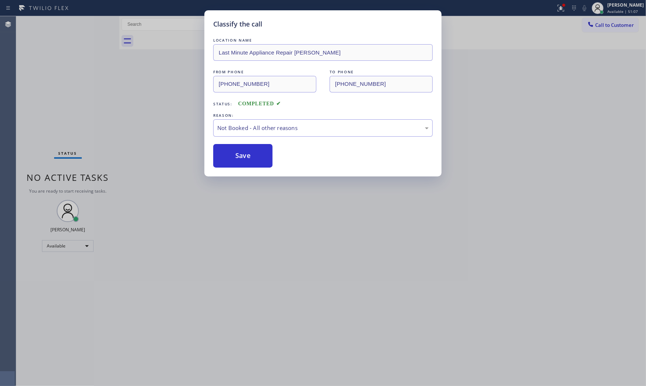
click at [250, 155] on button "Save" at bounding box center [242, 156] width 59 height 24
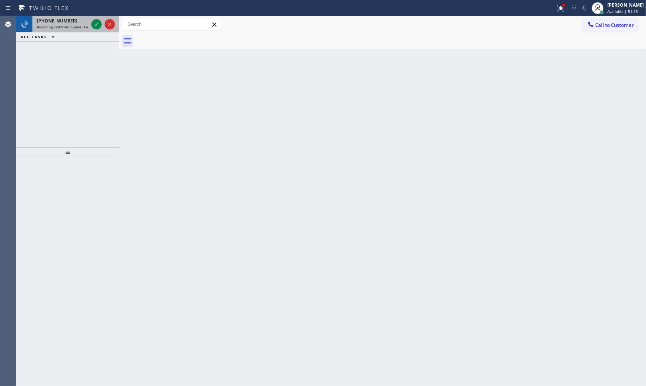
click at [81, 28] on span "Incoming call from queue [Test] All" at bounding box center [67, 26] width 61 height 5
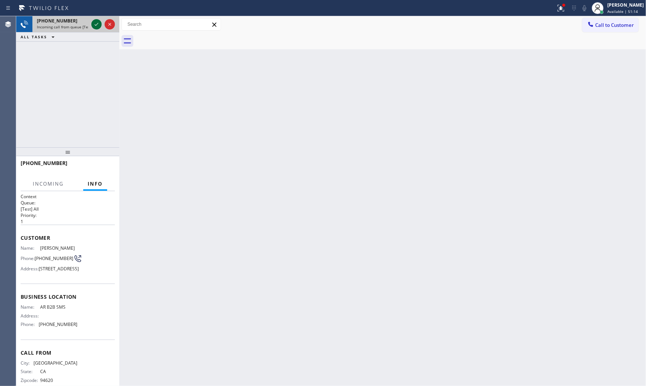
click at [94, 23] on icon at bounding box center [96, 24] width 9 height 9
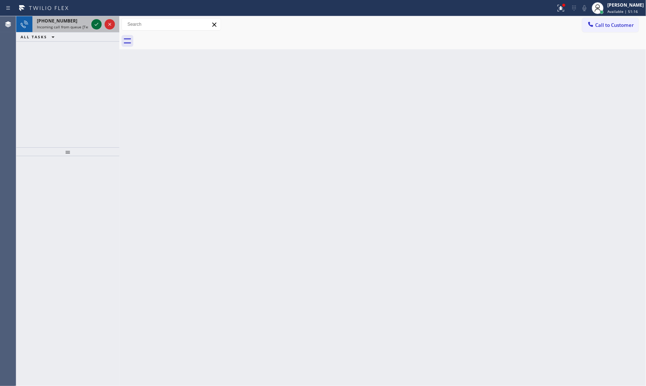
click at [94, 24] on icon at bounding box center [96, 24] width 9 height 9
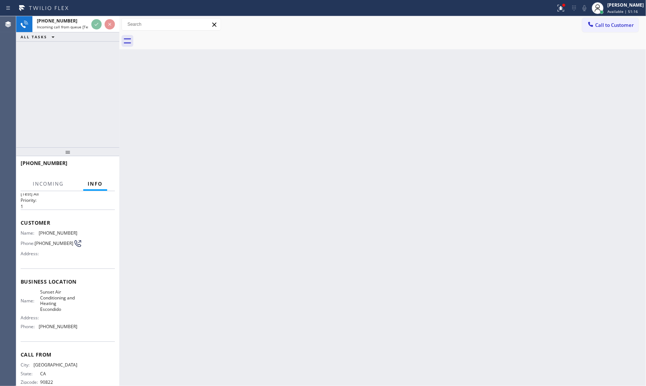
scroll to position [30, 0]
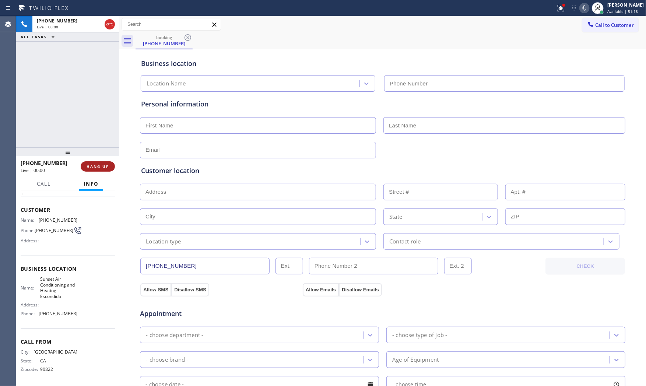
type input "[PHONE_NUMBER]"
click at [100, 167] on span "HANG UP" at bounding box center [98, 166] width 22 height 5
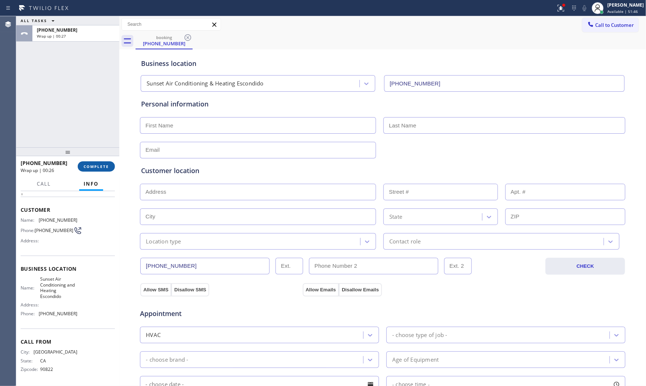
click at [94, 168] on span "COMPLETE" at bounding box center [96, 166] width 25 height 5
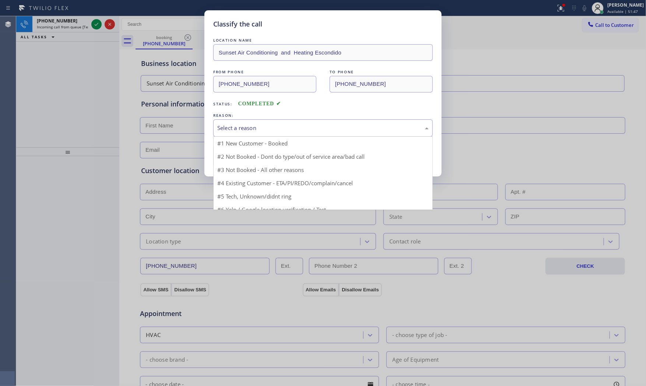
click at [249, 126] on div "Select a reason" at bounding box center [322, 128] width 211 height 8
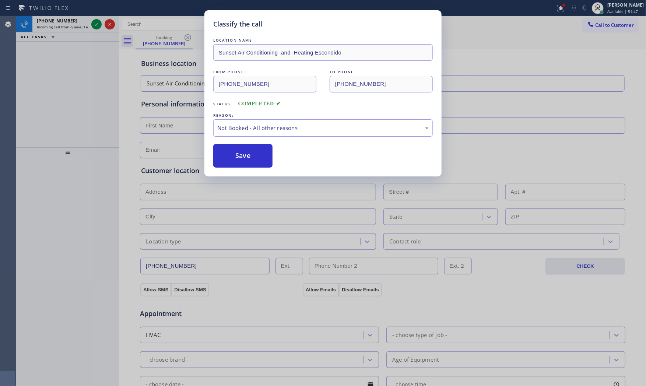
click at [241, 154] on button "Save" at bounding box center [242, 156] width 59 height 24
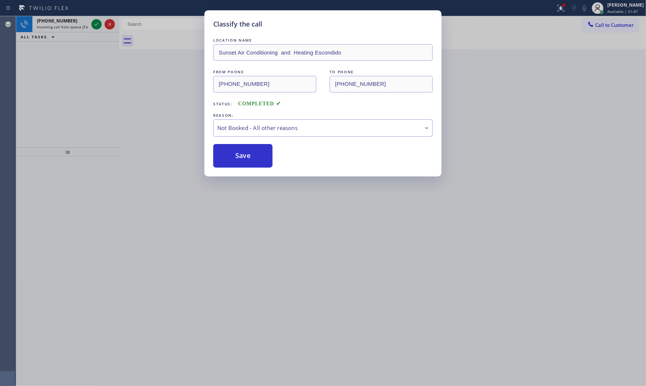
click at [241, 154] on button "Save" at bounding box center [242, 156] width 59 height 24
click at [78, 27] on div "Classify the call LOCATION NAME EII Electric FROM PHONE [PHONE_NUMBER] TO PHONE…" at bounding box center [331, 201] width 630 height 370
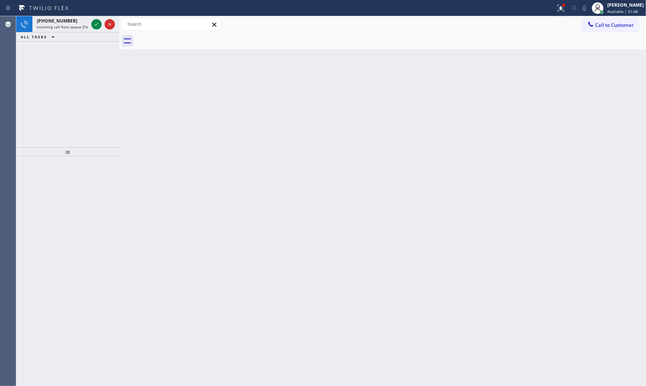
click at [78, 27] on span "Incoming call from queue [Test] All" at bounding box center [67, 26] width 61 height 5
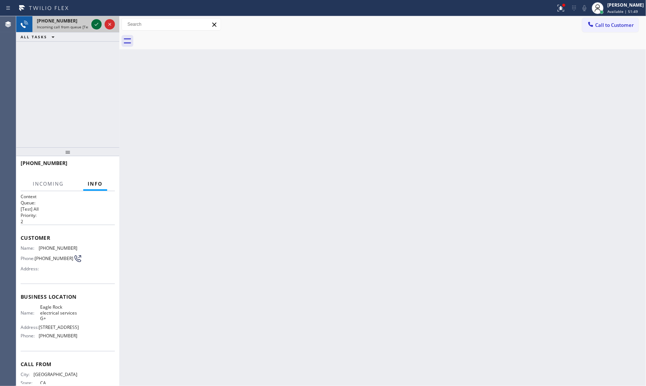
click at [92, 23] on icon at bounding box center [96, 24] width 9 height 9
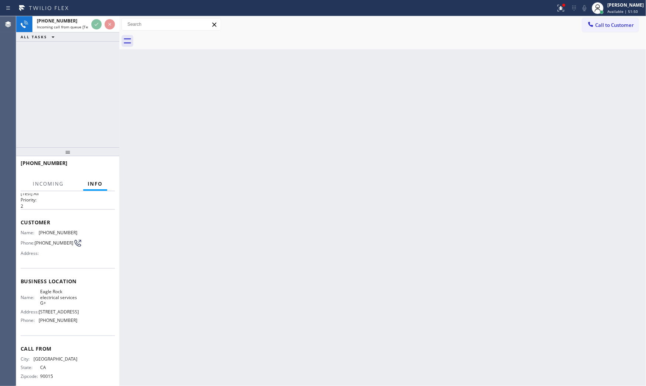
scroll to position [30, 0]
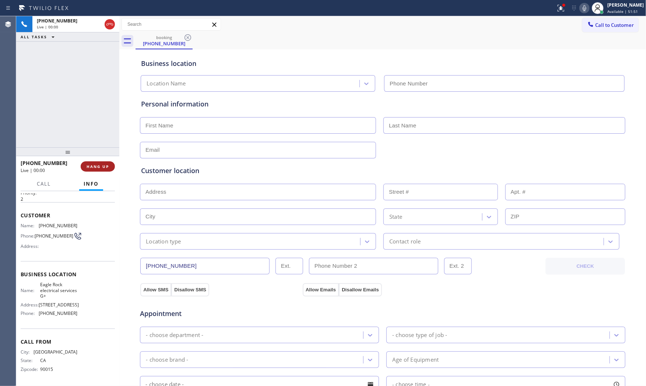
type input "[PHONE_NUMBER]"
click at [107, 155] on div at bounding box center [67, 151] width 103 height 9
drag, startPoint x: 106, startPoint y: 160, endPoint x: 105, endPoint y: 164, distance: 4.4
click at [106, 160] on div "[PHONE_NUMBER] Live | 00:01 HANG UP" at bounding box center [68, 166] width 94 height 19
click at [105, 165] on span "HANG UP" at bounding box center [98, 166] width 22 height 5
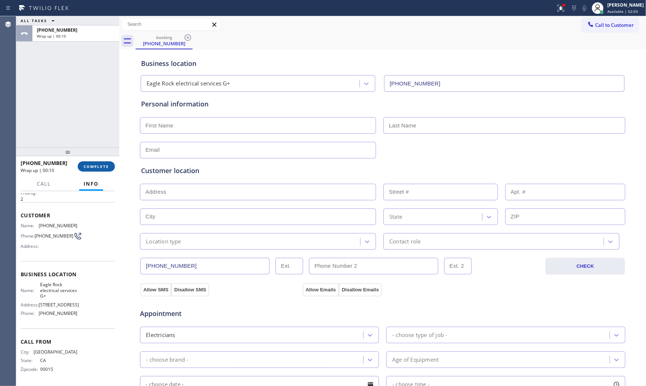
click at [101, 171] on button "COMPLETE" at bounding box center [96, 166] width 37 height 10
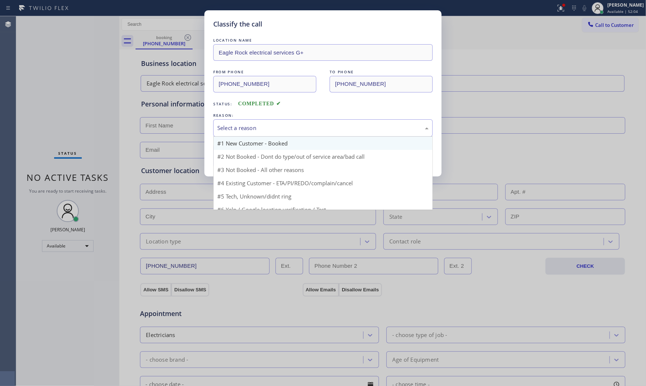
drag, startPoint x: 263, startPoint y: 134, endPoint x: 256, endPoint y: 145, distance: 13.2
click at [263, 134] on div "Select a reason" at bounding box center [323, 127] width 220 height 17
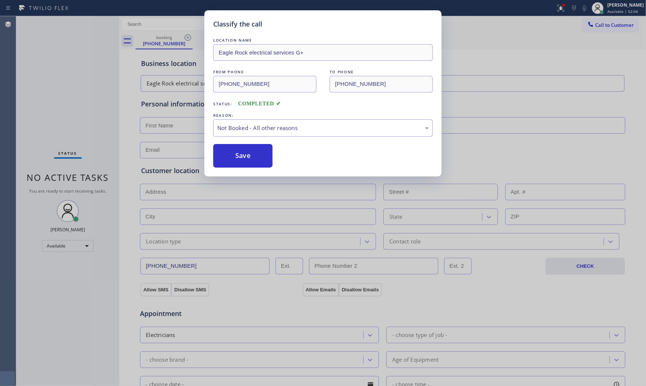
click at [245, 158] on button "Save" at bounding box center [242, 156] width 59 height 24
click at [245, 157] on button "Save" at bounding box center [242, 156] width 59 height 24
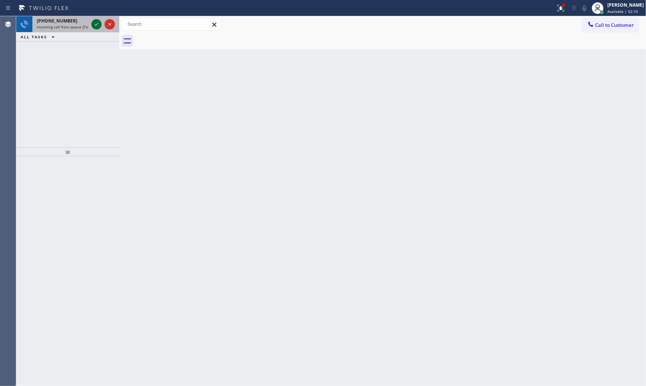
click at [94, 24] on icon at bounding box center [96, 24] width 9 height 9
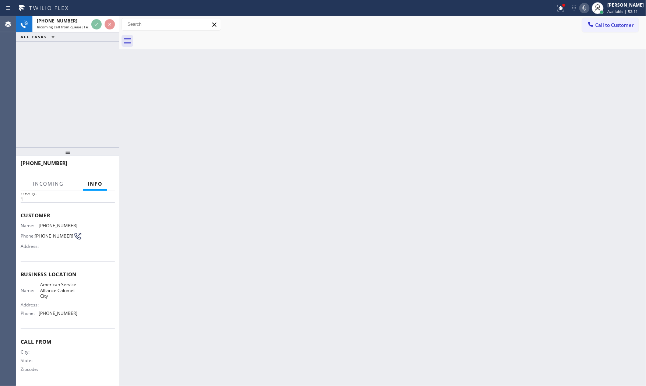
scroll to position [24, 0]
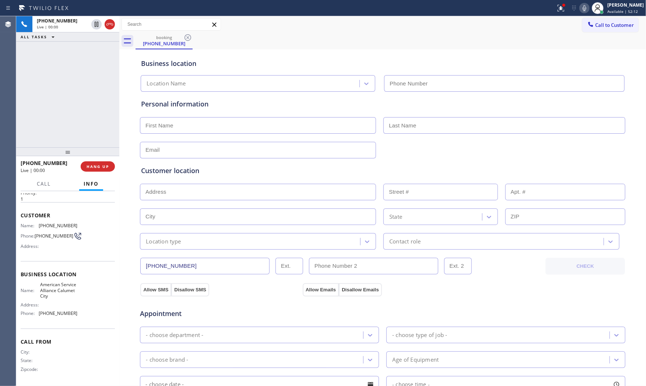
type input "[PHONE_NUMBER]"
click at [560, 1] on button at bounding box center [561, 8] width 16 height 16
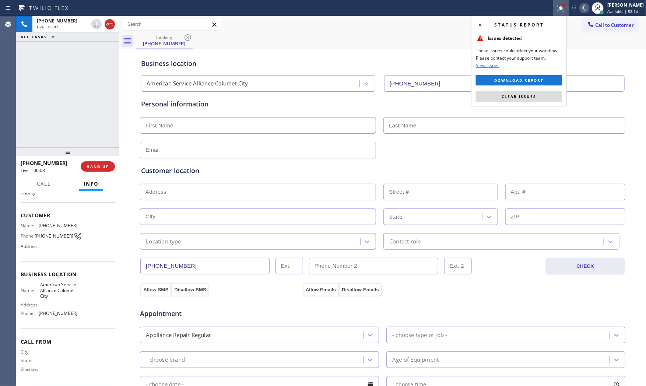
click at [532, 102] on div "Status report Issues detected These issues could affect your workflow. Please c…" at bounding box center [519, 61] width 96 height 91
drag, startPoint x: 533, startPoint y: 99, endPoint x: 645, endPoint y: 54, distance: 120.2
click at [534, 99] on span "Clear issues" at bounding box center [519, 96] width 35 height 5
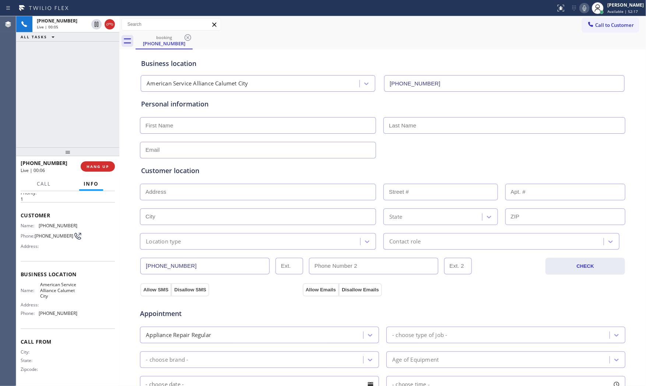
click at [584, 6] on icon at bounding box center [584, 8] width 9 height 9
click at [583, 6] on icon at bounding box center [585, 8] width 4 height 6
click at [581, 13] on div "Status report No issues detected If you experience an issue, please download th…" at bounding box center [599, 8] width 93 height 16
click at [581, 10] on icon at bounding box center [584, 8] width 9 height 9
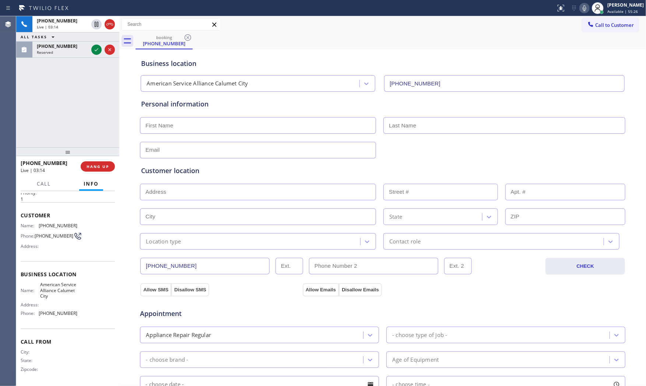
click at [583, 6] on icon at bounding box center [584, 8] width 9 height 9
click at [97, 24] on icon at bounding box center [96, 24] width 9 height 9
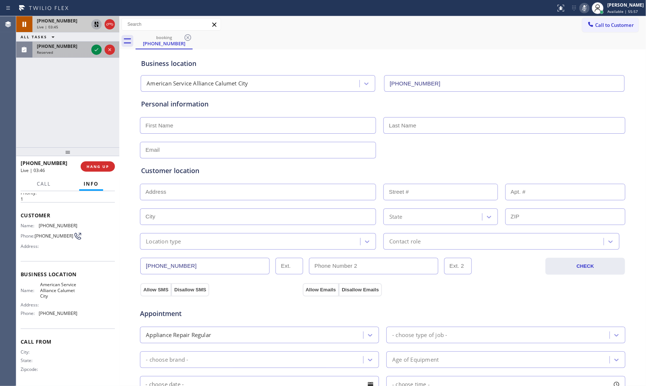
click at [49, 42] on div "[PHONE_NUMBER] Reserved" at bounding box center [60, 50] width 57 height 16
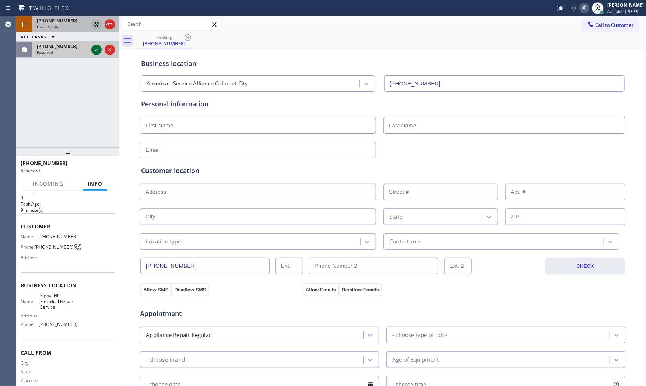
click at [92, 47] on icon at bounding box center [96, 49] width 9 height 9
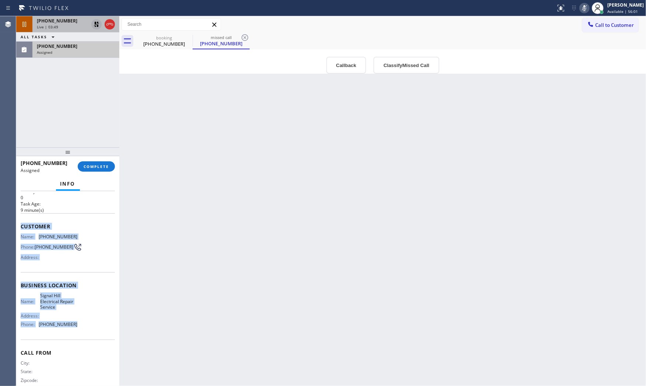
drag, startPoint x: 19, startPoint y: 223, endPoint x: 85, endPoint y: 324, distance: 120.5
click at [83, 326] on div "Context Queue: Electrical Priority: 0 Task Age: [DEMOGRAPHIC_DATA] minute(s) Cu…" at bounding box center [67, 288] width 103 height 195
copy div "Customer Name: [PHONE_NUMBER] Phone: [PHONE_NUMBER] Address: Business location …"
click at [583, 7] on icon at bounding box center [584, 8] width 9 height 9
click at [94, 24] on icon at bounding box center [96, 24] width 9 height 9
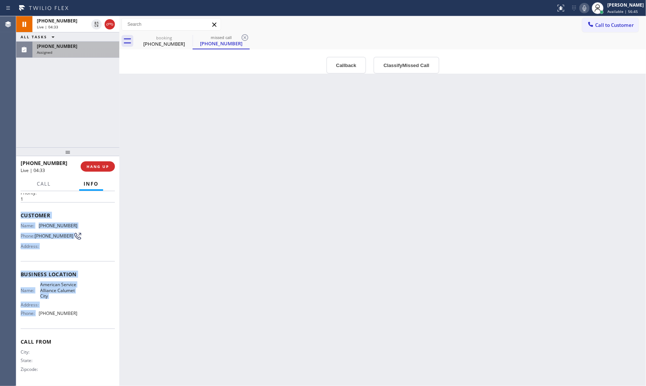
click at [84, 44] on div "[PHONE_NUMBER]" at bounding box center [76, 46] width 78 height 6
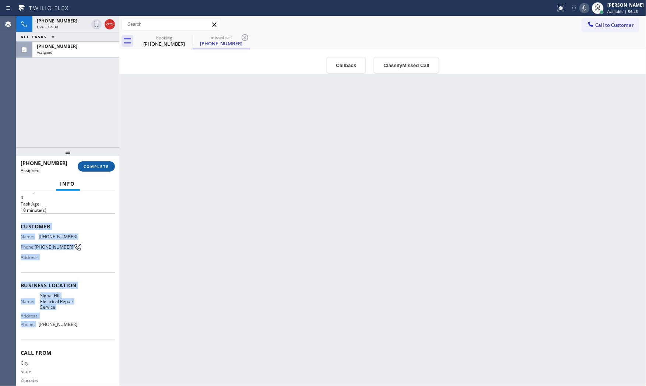
click at [97, 164] on span "COMPLETE" at bounding box center [96, 166] width 25 height 5
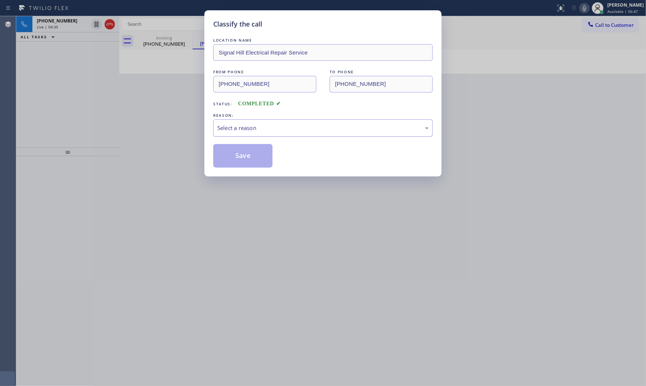
click at [312, 136] on div "Select a reason" at bounding box center [323, 127] width 220 height 17
click at [241, 161] on button "Save" at bounding box center [242, 156] width 59 height 24
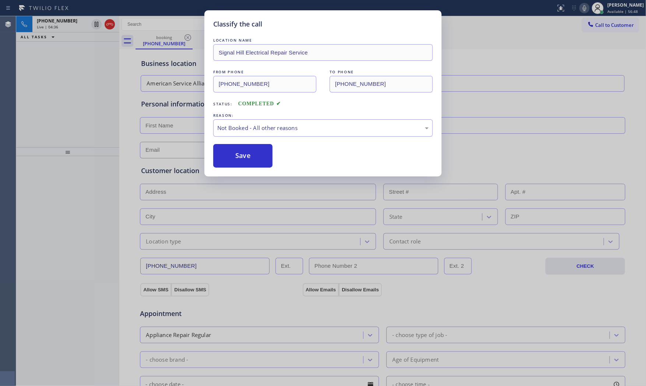
drag, startPoint x: 241, startPoint y: 161, endPoint x: 425, endPoint y: 94, distance: 195.3
click at [242, 161] on button "Save" at bounding box center [242, 156] width 59 height 24
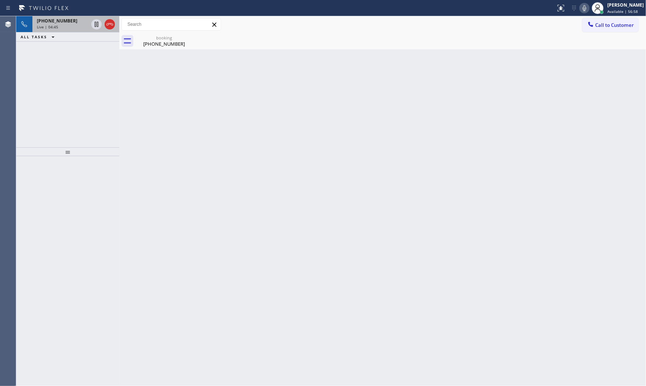
click at [65, 17] on div "[PHONE_NUMBER] Live | 04:45" at bounding box center [60, 24] width 57 height 16
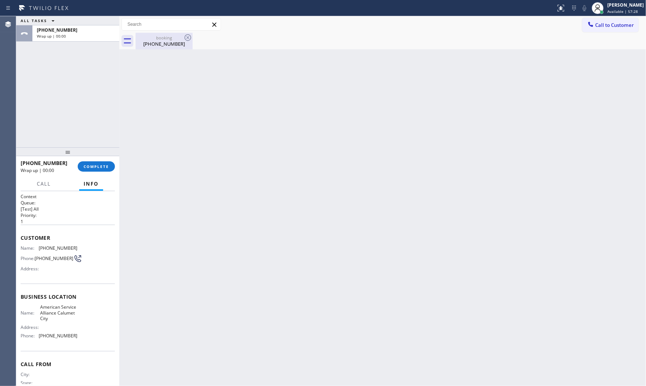
click at [155, 47] on div "booking [PHONE_NUMBER]" at bounding box center [164, 41] width 56 height 17
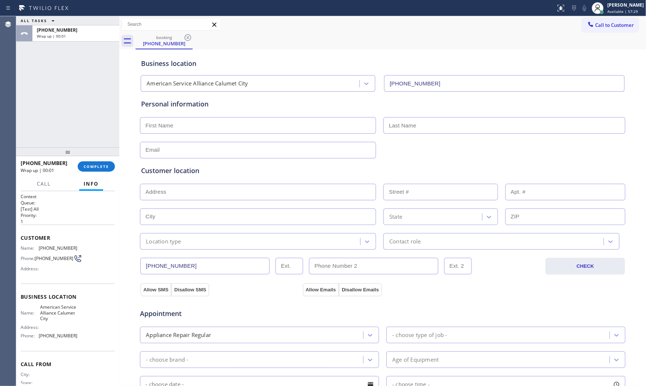
click at [206, 128] on input "text" at bounding box center [258, 125] width 236 height 17
type input "Ms"
type input "[PERSON_NAME]"
type input "[EMAIL_ADDRESS][DOMAIN_NAME]"
click at [208, 197] on input "text" at bounding box center [258, 192] width 236 height 17
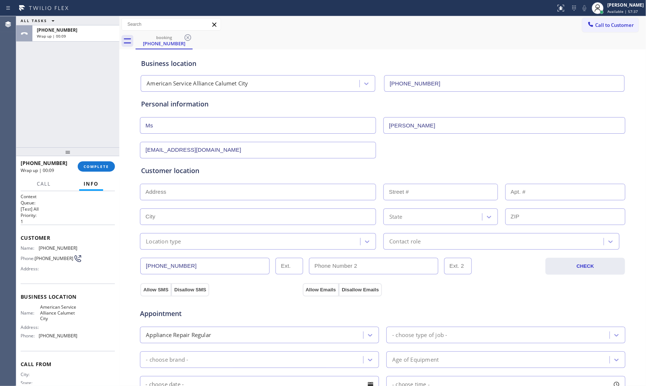
paste input "[GEOGRAPHIC_DATA]"
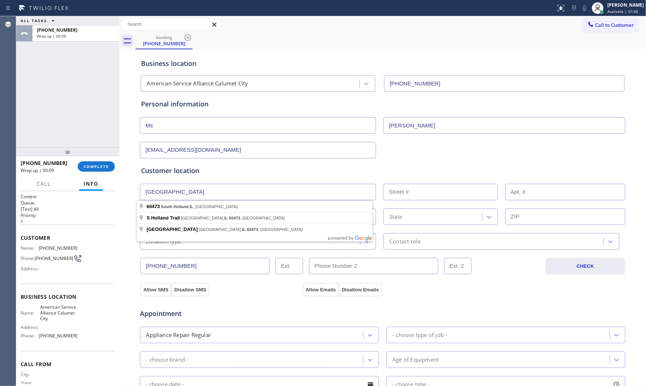
type input "[GEOGRAPHIC_DATA], [GEOGRAPHIC_DATA]"
type input "South Holland"
type input "60473"
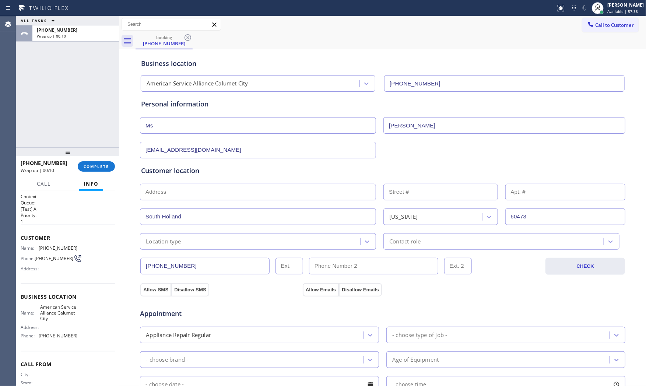
click at [175, 243] on div "Location type" at bounding box center [163, 241] width 35 height 8
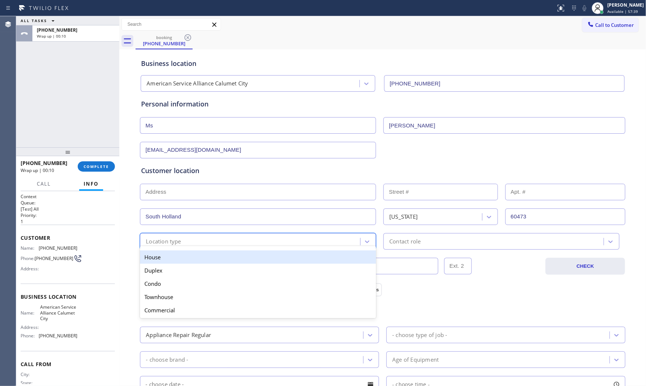
drag, startPoint x: 171, startPoint y: 257, endPoint x: 299, endPoint y: 252, distance: 128.3
click at [171, 258] on div "House" at bounding box center [258, 256] width 236 height 13
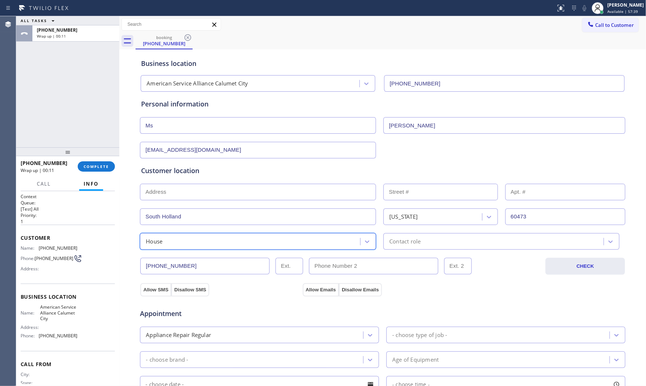
click at [410, 243] on div "Contact role" at bounding box center [404, 241] width 31 height 8
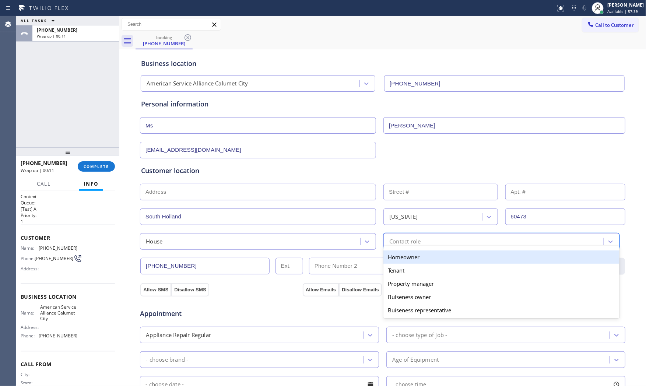
click at [396, 256] on div "Homeowner" at bounding box center [501, 256] width 236 height 13
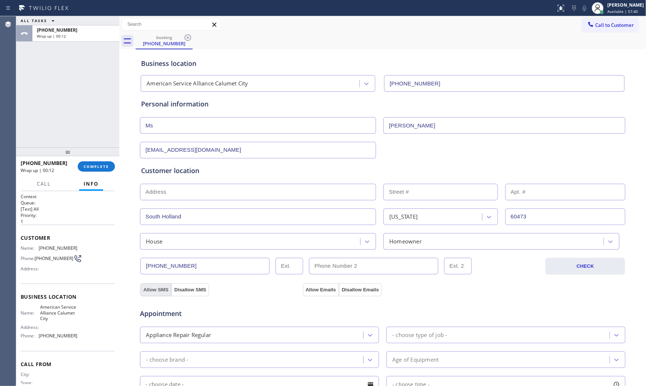
click at [153, 291] on button "Allow SMS" at bounding box center [155, 289] width 31 height 13
click at [315, 285] on button "Allow Emails" at bounding box center [321, 289] width 36 height 13
click at [413, 326] on div "Appointment Appliance Repair Regular - choose type of job - - choose brand - Ag…" at bounding box center [382, 369] width 483 height 138
click at [415, 330] on div "- choose type of job -" at bounding box center [505, 335] width 239 height 17
type input "f"
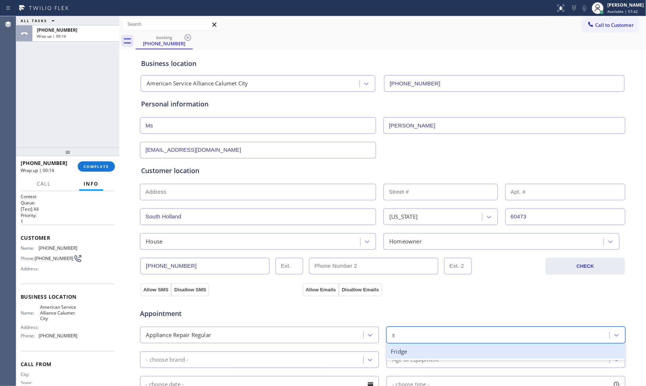
type input "st"
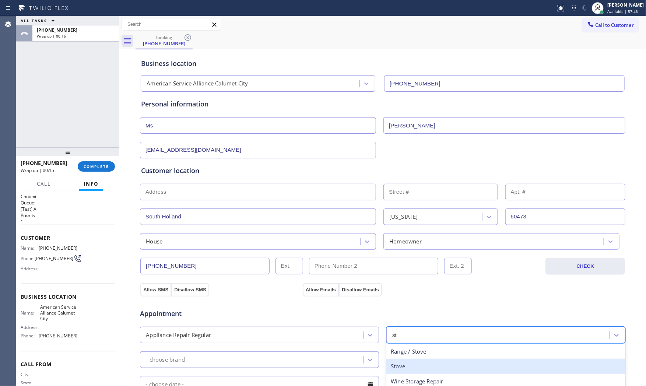
click at [411, 365] on div "Stove" at bounding box center [505, 366] width 239 height 15
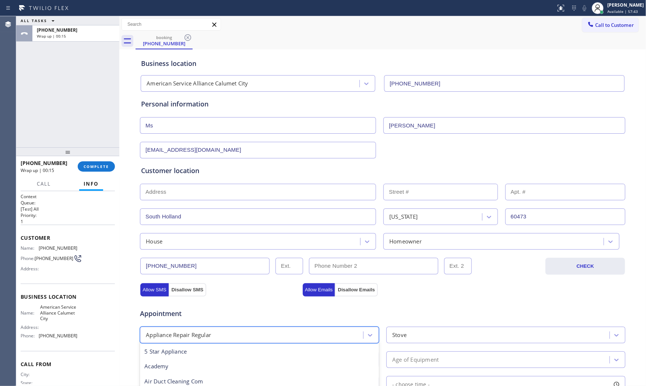
click at [255, 338] on div "Appliance Repair Regular" at bounding box center [252, 335] width 221 height 13
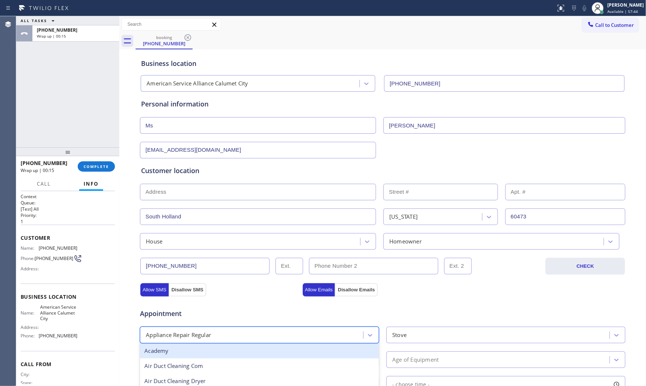
click at [246, 338] on div "Appliance Repair Regular" at bounding box center [252, 335] width 221 height 13
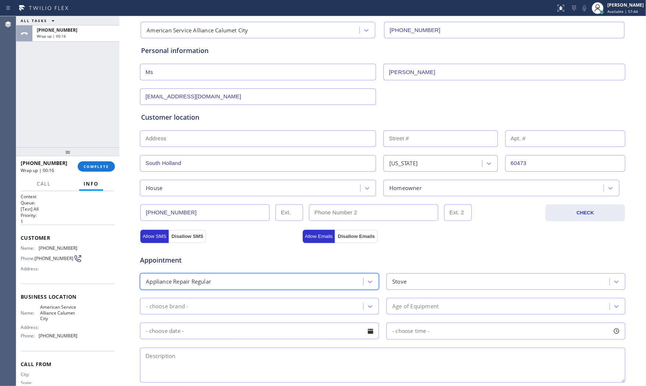
scroll to position [164, 0]
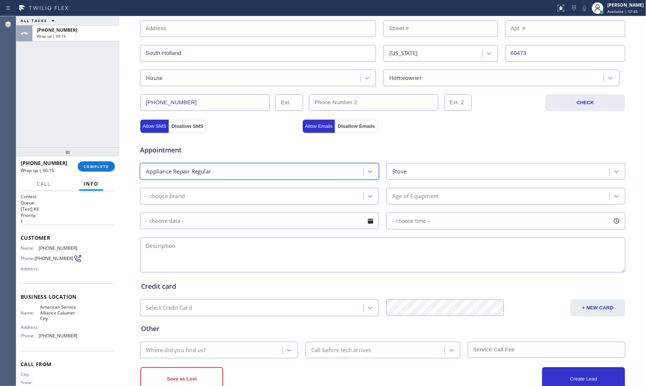
click at [204, 192] on div "- choose brand -" at bounding box center [252, 196] width 221 height 13
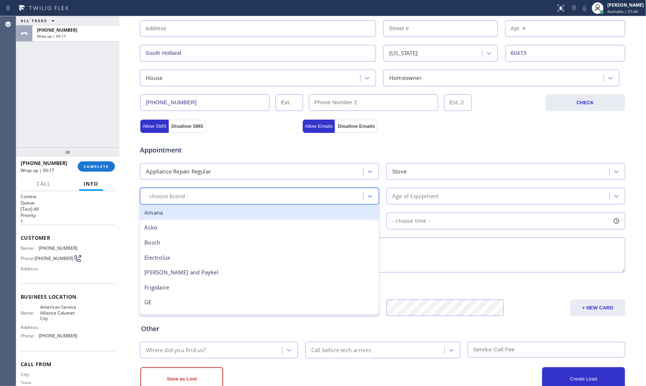
type input "f"
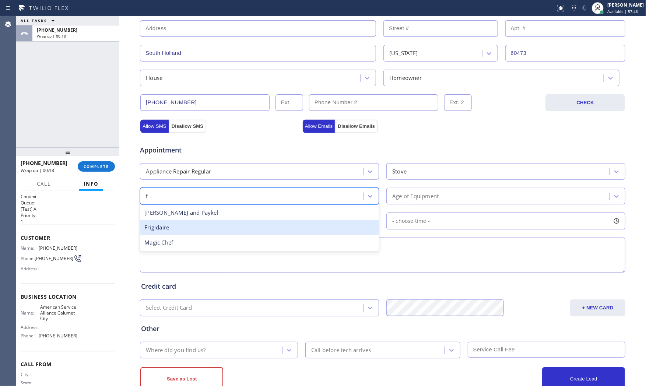
click at [185, 222] on div "Frigidaire" at bounding box center [259, 227] width 239 height 15
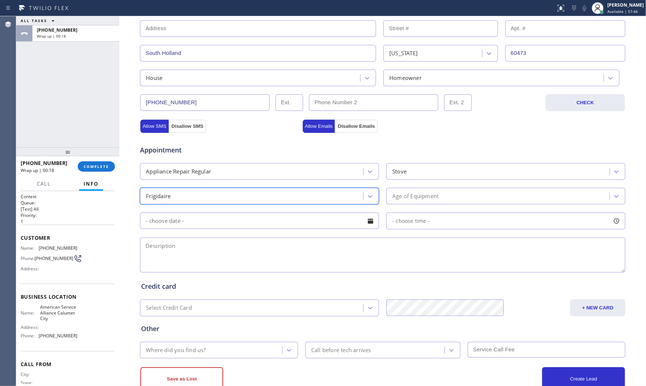
click at [412, 204] on div "Age of Equipment" at bounding box center [505, 196] width 239 height 17
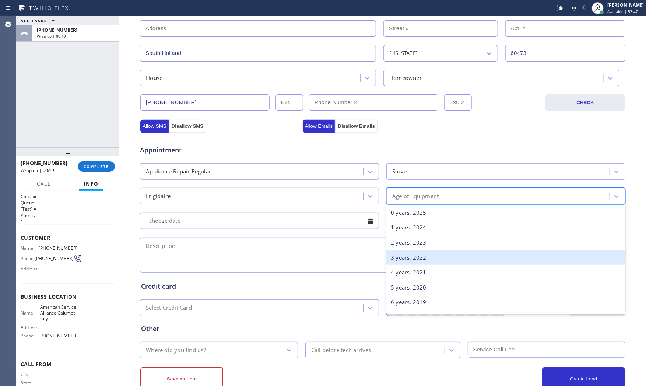
click at [404, 256] on div "3 years, 2022" at bounding box center [505, 257] width 239 height 15
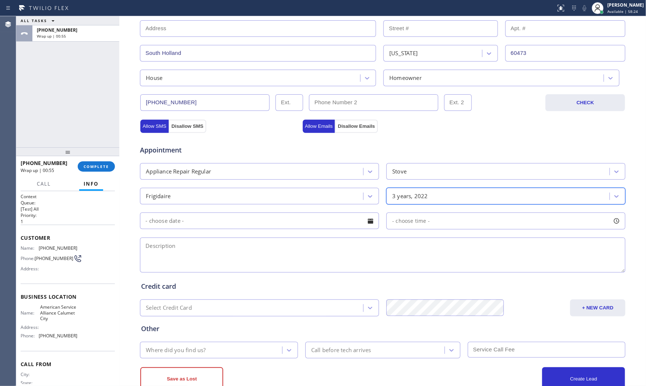
click at [232, 256] on textarea at bounding box center [382, 255] width 485 height 35
paste textarea "Frigidaire | Stove | its make smoke tried to cleaned and afraid to turn it on m…"
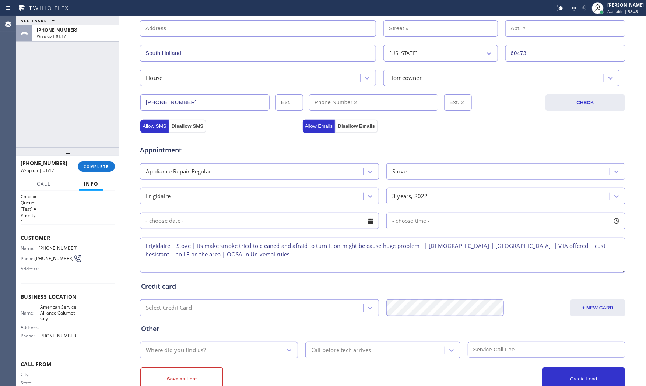
type textarea "Frigidaire | Stove | its make smoke tried to cleaned and afraid to turn it on m…"
click at [225, 355] on div "Where did you find us?" at bounding box center [212, 350] width 140 height 13
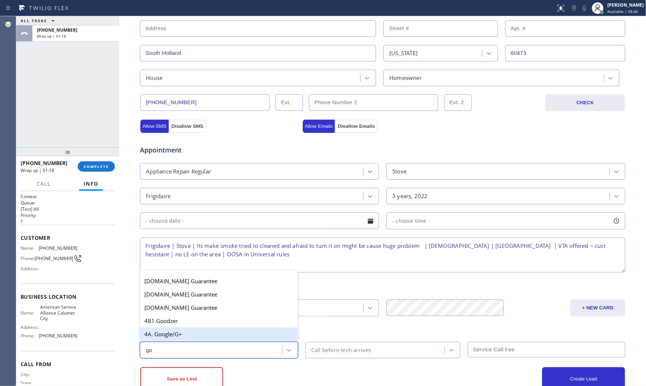
type input "goo"
click at [228, 330] on div "4A. Google/G+" at bounding box center [219, 333] width 158 height 13
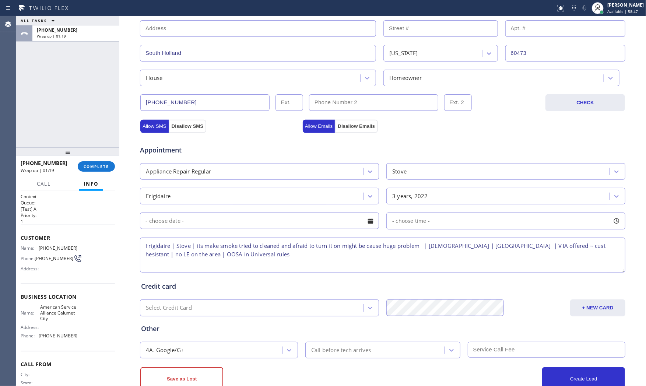
click at [302, 329] on div "Other" at bounding box center [382, 329] width 483 height 10
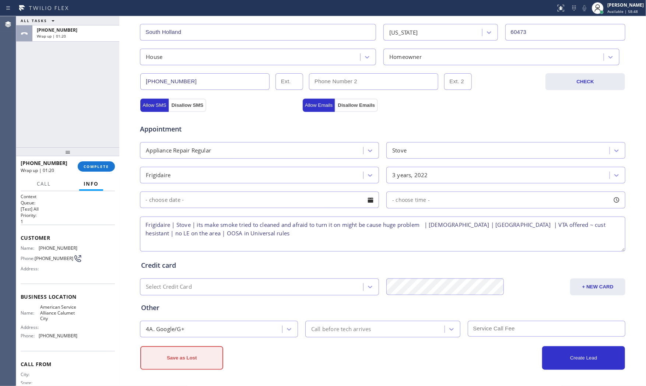
click at [185, 356] on button "Save as Lost" at bounding box center [181, 358] width 83 height 24
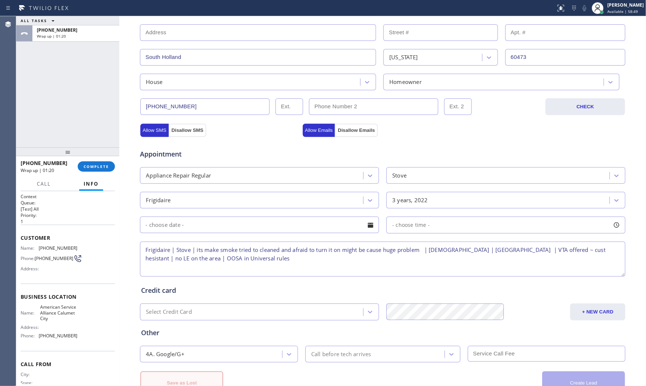
scroll to position [209, 0]
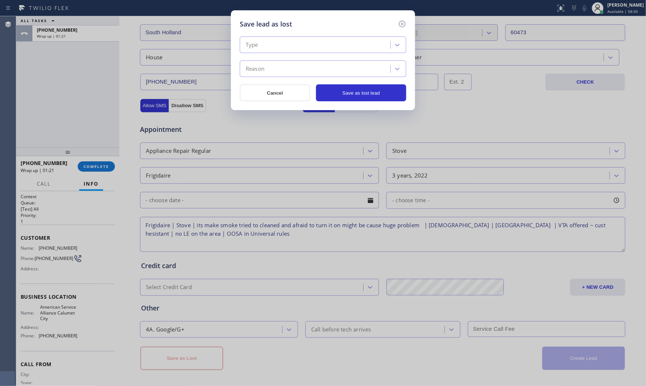
click at [260, 47] on div "Type" at bounding box center [316, 45] width 148 height 13
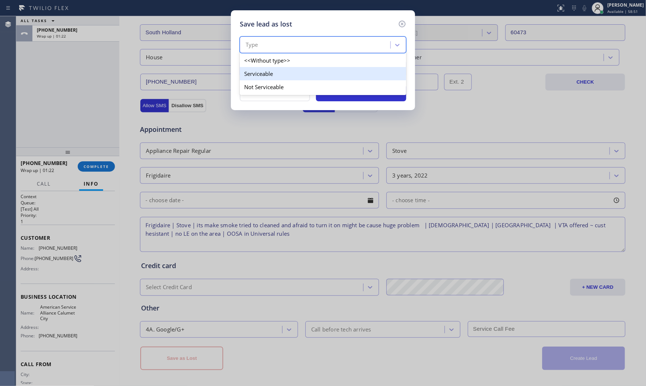
click at [264, 79] on div "Serviceable" at bounding box center [323, 73] width 166 height 13
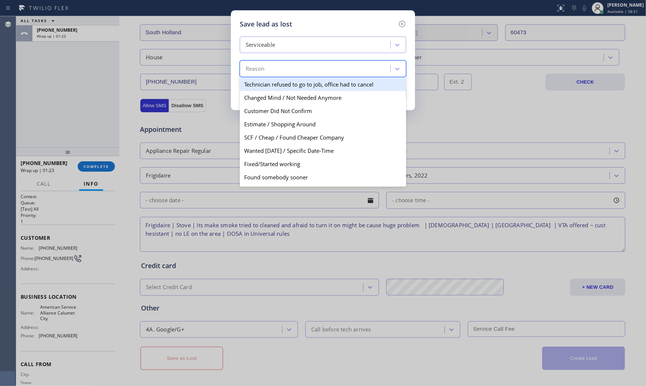
click at [264, 76] on div "Reason" at bounding box center [323, 68] width 166 height 17
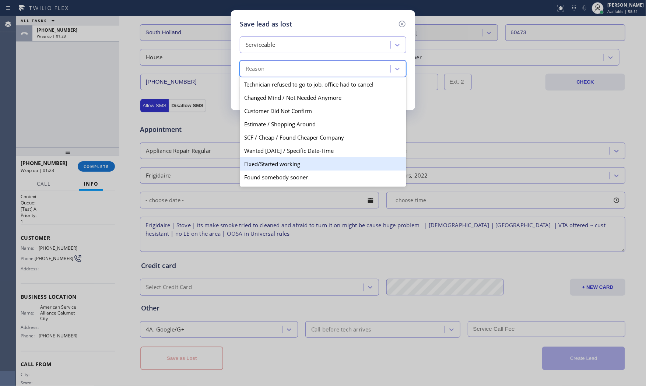
scroll to position [38, 0]
click at [285, 165] on div "No Technician Available" at bounding box center [323, 165] width 166 height 13
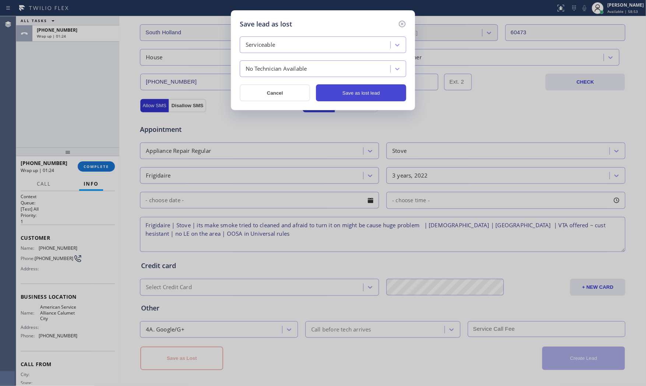
click at [356, 94] on button "Save as lost lead" at bounding box center [361, 92] width 90 height 17
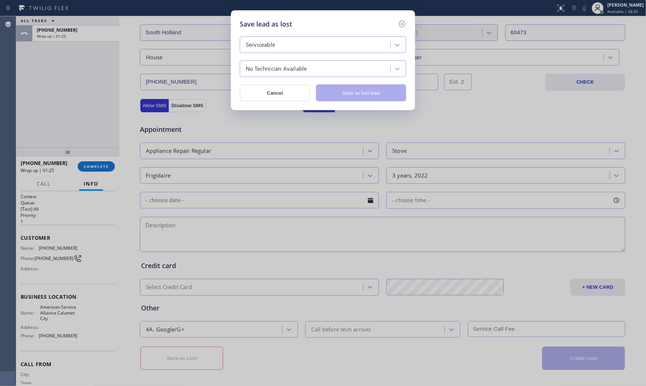
click at [0, 0] on div "Success! Booking Success! [URL][DOMAIN_NAME] close copy link" at bounding box center [0, 0] width 0 height 0
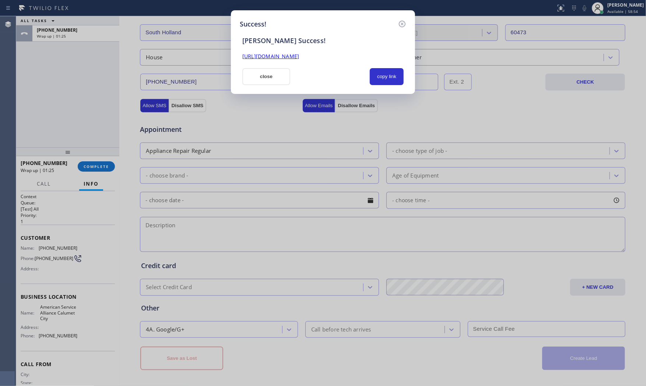
click at [257, 79] on button "close" at bounding box center [266, 76] width 48 height 17
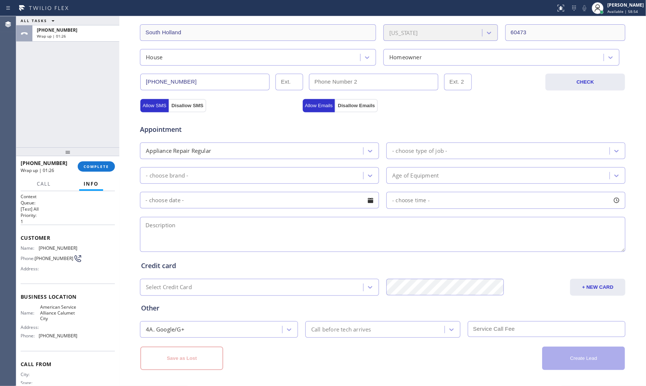
click at [110, 160] on div "[PHONE_NUMBER] Wrap up | 01:26 COMPLETE" at bounding box center [68, 166] width 94 height 19
click at [109, 166] on button "COMPLETE" at bounding box center [96, 166] width 37 height 10
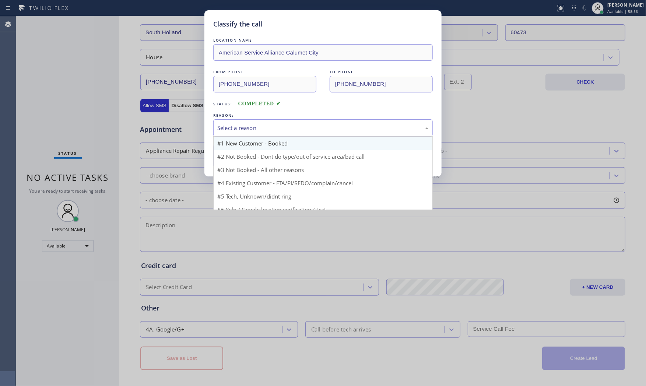
drag, startPoint x: 271, startPoint y: 130, endPoint x: 251, endPoint y: 148, distance: 27.4
click at [271, 130] on div "Select a reason" at bounding box center [322, 128] width 211 height 8
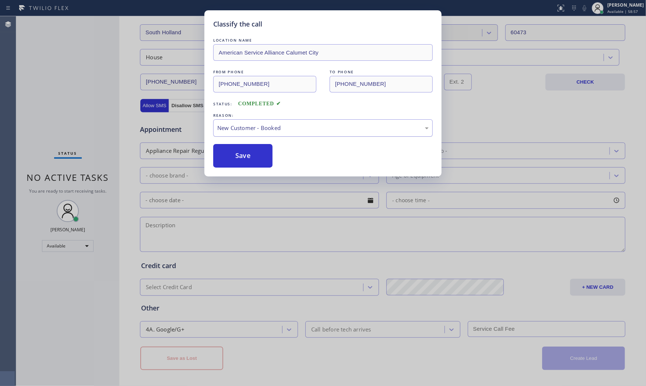
drag, startPoint x: 248, startPoint y: 131, endPoint x: 247, endPoint y: 135, distance: 4.5
click at [248, 131] on div "New Customer - Booked" at bounding box center [322, 128] width 211 height 8
click at [243, 155] on button "Save" at bounding box center [242, 156] width 59 height 24
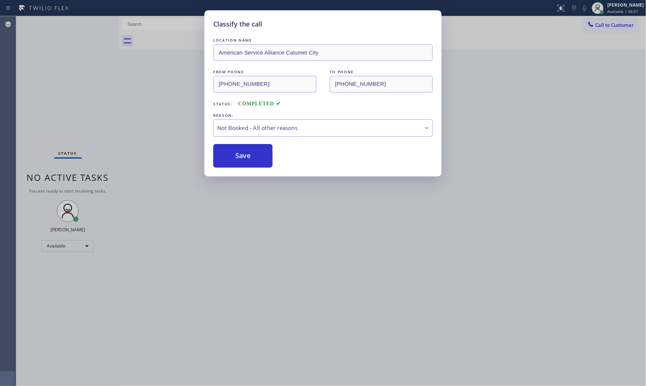
click at [243, 155] on button "Save" at bounding box center [242, 156] width 59 height 24
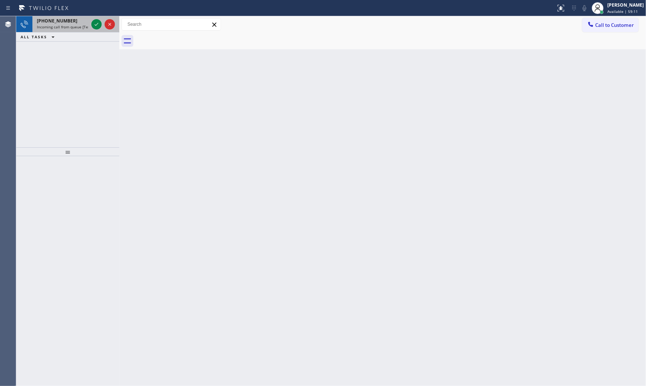
click at [63, 26] on span "Incoming call from queue [Test] All" at bounding box center [67, 26] width 61 height 5
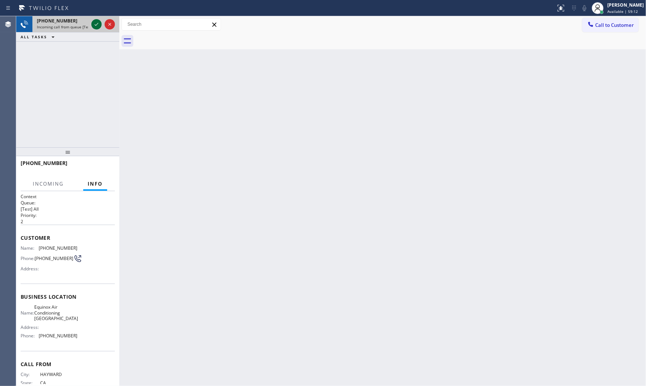
click at [96, 23] on icon at bounding box center [96, 24] width 9 height 9
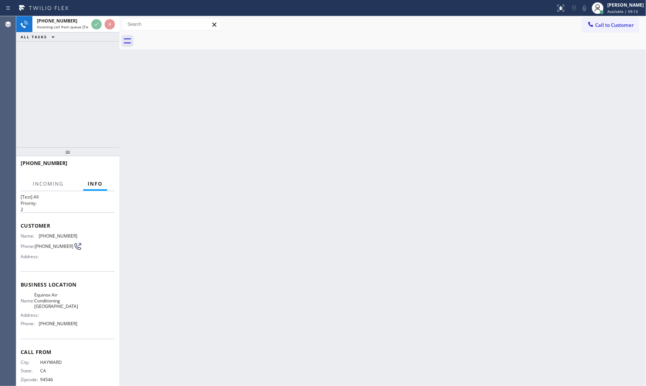
scroll to position [24, 0]
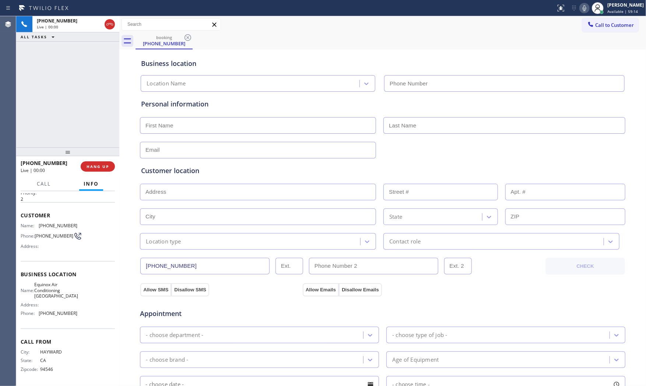
type input "[PHONE_NUMBER]"
click at [102, 168] on span "HANG UP" at bounding box center [98, 166] width 22 height 5
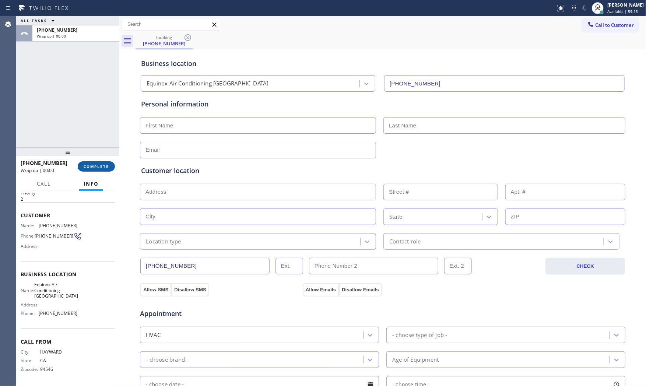
click at [102, 168] on span "COMPLETE" at bounding box center [96, 166] width 25 height 5
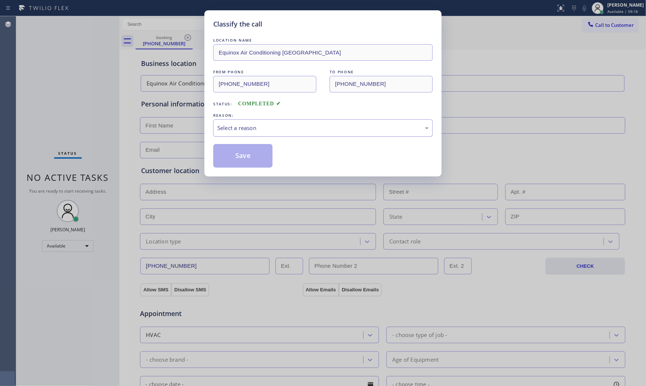
click at [233, 123] on div "Select a reason" at bounding box center [323, 127] width 220 height 17
click at [234, 159] on button "Save" at bounding box center [242, 156] width 59 height 24
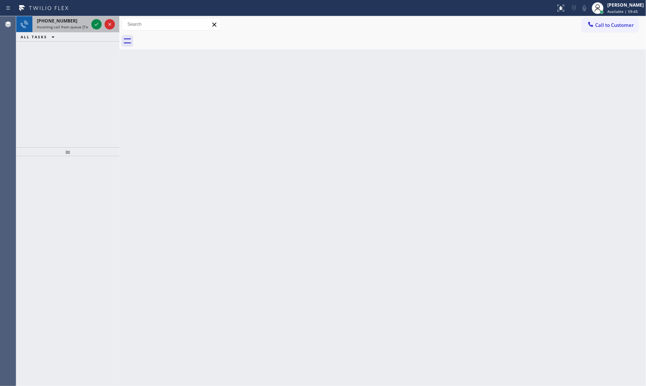
click at [72, 22] on div "[PHONE_NUMBER]" at bounding box center [63, 21] width 52 height 6
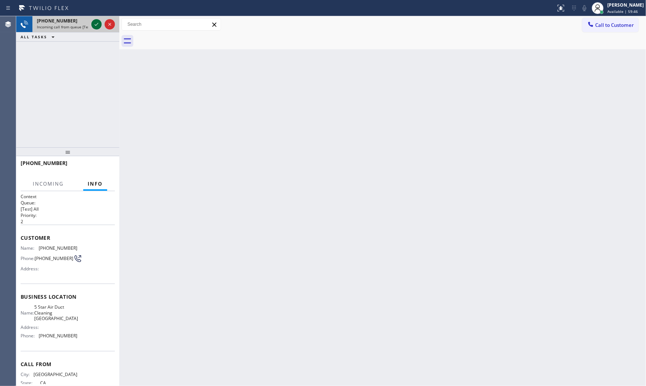
click at [101, 21] on div at bounding box center [96, 24] width 10 height 9
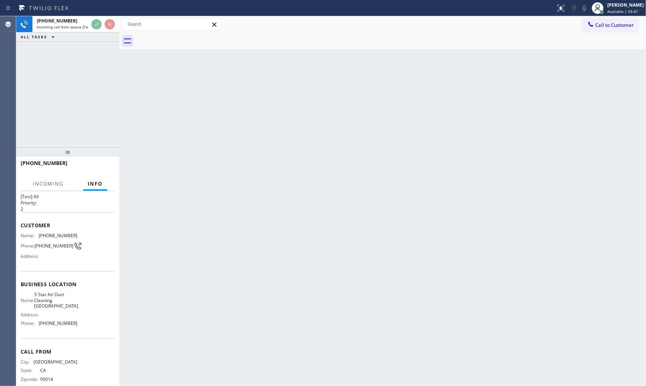
scroll to position [24, 0]
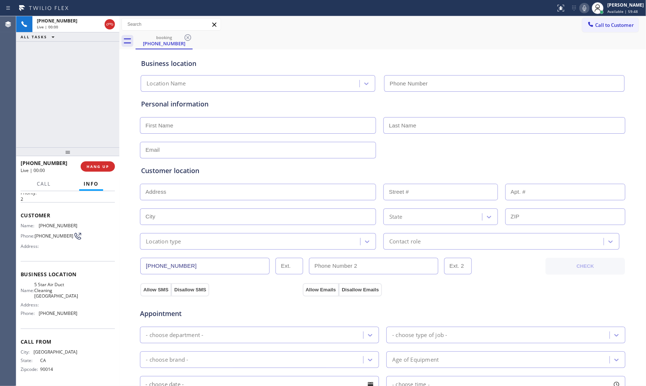
type input "[PHONE_NUMBER]"
click at [97, 166] on span "HANG UP" at bounding box center [98, 166] width 22 height 5
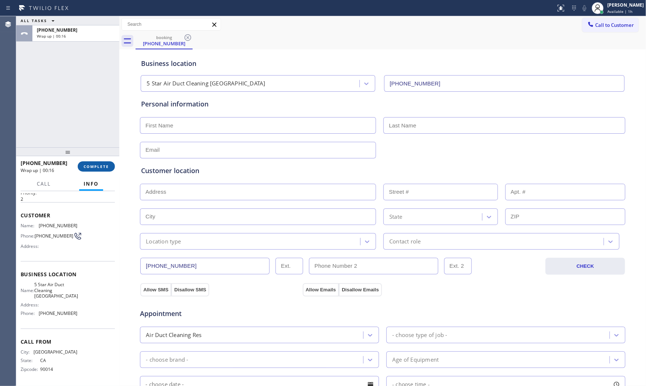
click at [97, 166] on span "COMPLETE" at bounding box center [96, 166] width 25 height 5
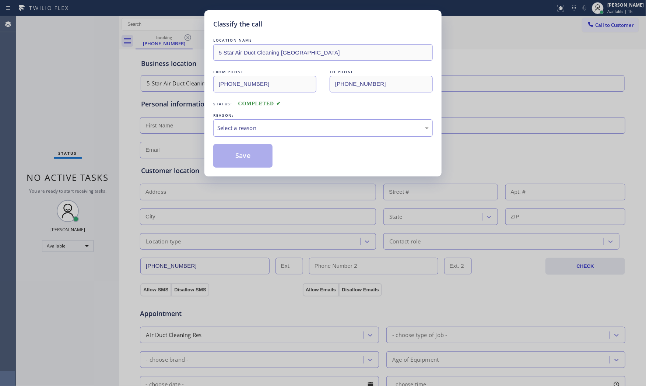
drag, startPoint x: 225, startPoint y: 136, endPoint x: 228, endPoint y: 131, distance: 5.8
click at [225, 135] on div "LOCATION NAME 5 Star Air Duct Cleaning [GEOGRAPHIC_DATA] FROM PHONE [PHONE_NUMB…" at bounding box center [323, 101] width 220 height 131
click at [230, 128] on div "Select a reason" at bounding box center [322, 128] width 211 height 8
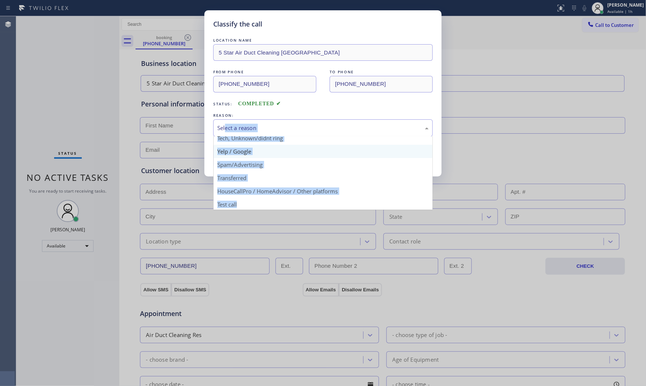
scroll to position [46, 0]
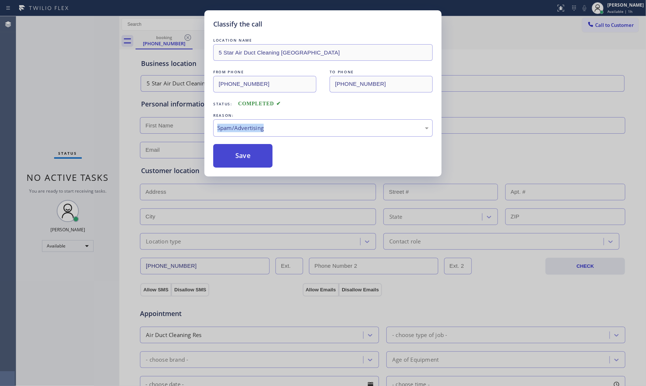
click at [241, 159] on button "Save" at bounding box center [242, 156] width 59 height 24
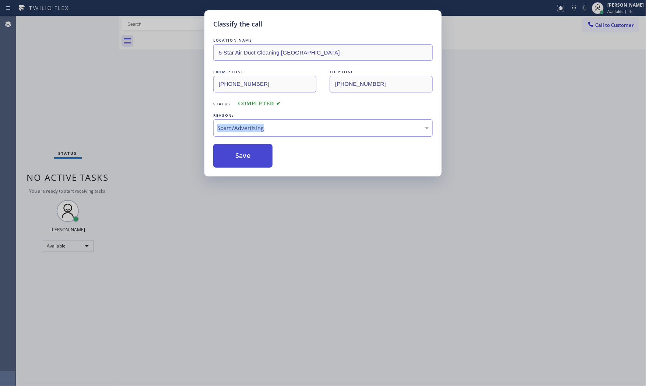
click at [241, 159] on button "Save" at bounding box center [242, 156] width 59 height 24
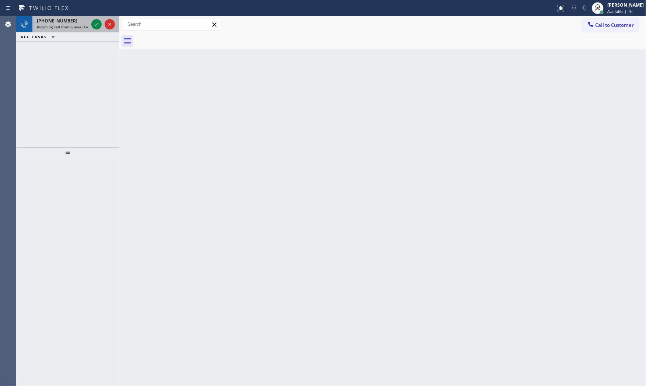
click at [79, 19] on div "[PHONE_NUMBER]" at bounding box center [63, 21] width 52 height 6
click at [63, 23] on span "[PHONE_NUMBER]" at bounding box center [57, 21] width 41 height 6
click at [64, 25] on span "Incoming call from queue [Test] All" at bounding box center [67, 26] width 61 height 5
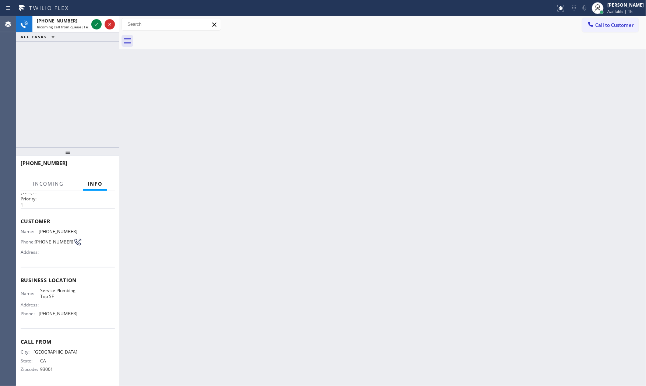
scroll to position [18, 0]
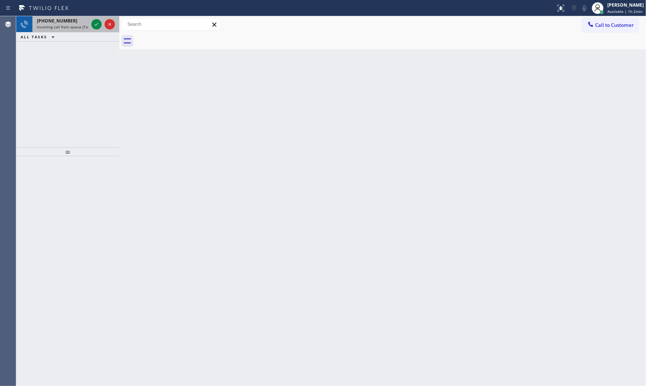
click at [71, 21] on div "[PHONE_NUMBER]" at bounding box center [63, 21] width 52 height 6
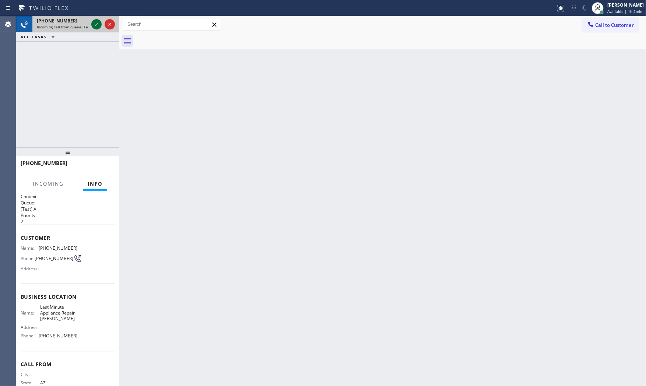
click at [96, 24] on icon at bounding box center [96, 24] width 9 height 9
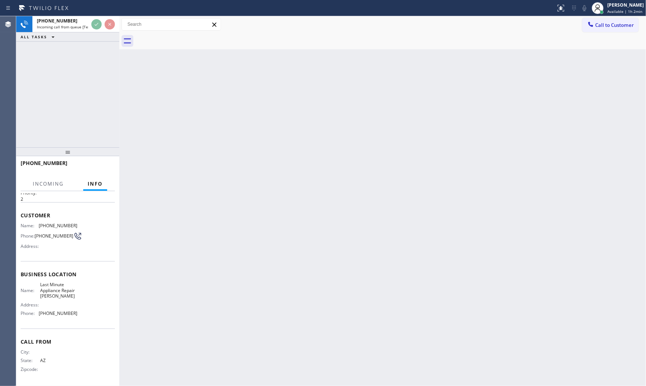
scroll to position [24, 0]
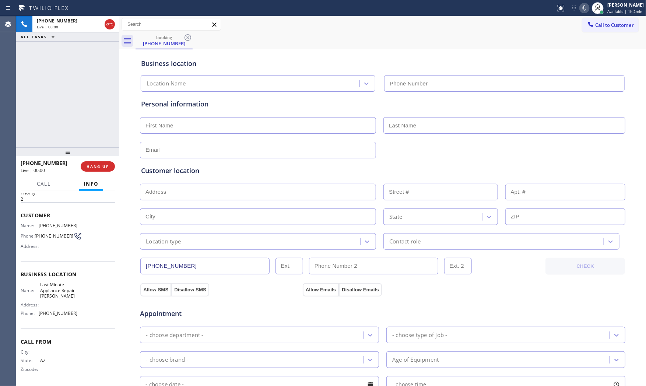
type input "[PHONE_NUMBER]"
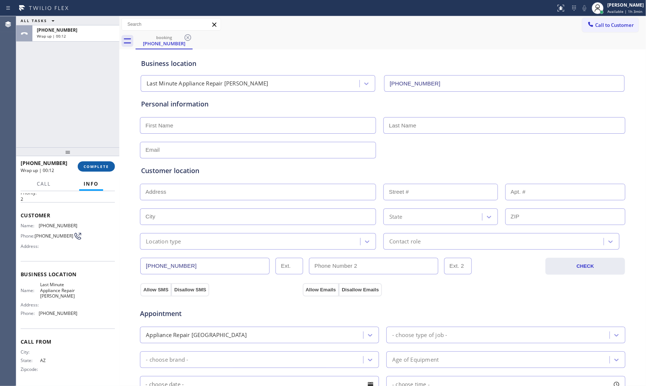
click at [99, 164] on span "COMPLETE" at bounding box center [96, 166] width 25 height 5
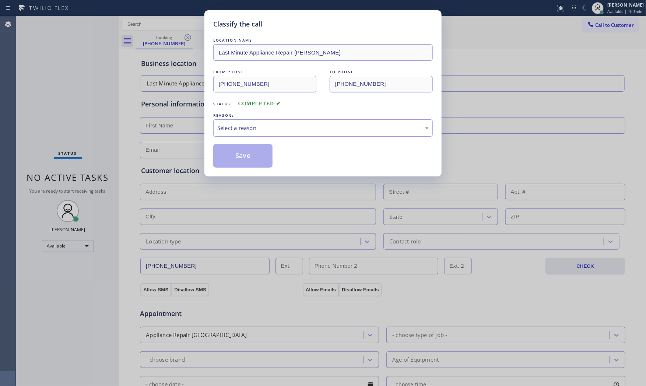
drag, startPoint x: 241, startPoint y: 123, endPoint x: 241, endPoint y: 134, distance: 11.8
click at [241, 123] on div "Select a reason" at bounding box center [323, 127] width 220 height 17
click at [237, 156] on button "Save" at bounding box center [242, 156] width 59 height 24
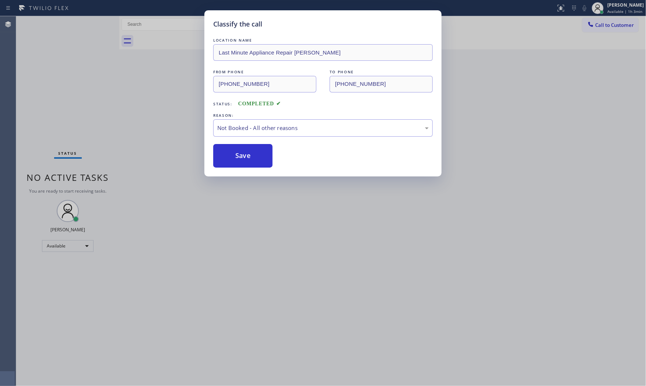
click at [237, 156] on button "Save" at bounding box center [242, 156] width 59 height 24
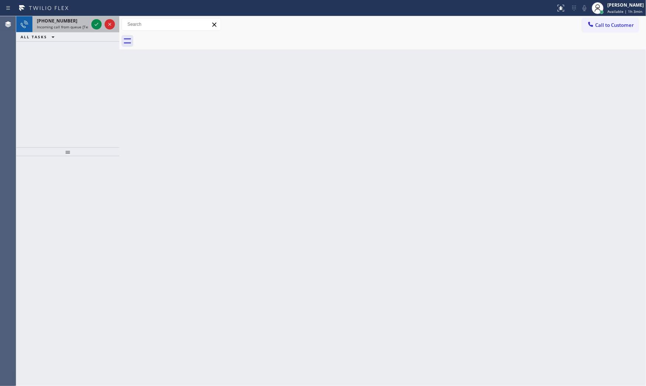
click at [81, 21] on div "[PHONE_NUMBER]" at bounding box center [63, 21] width 52 height 6
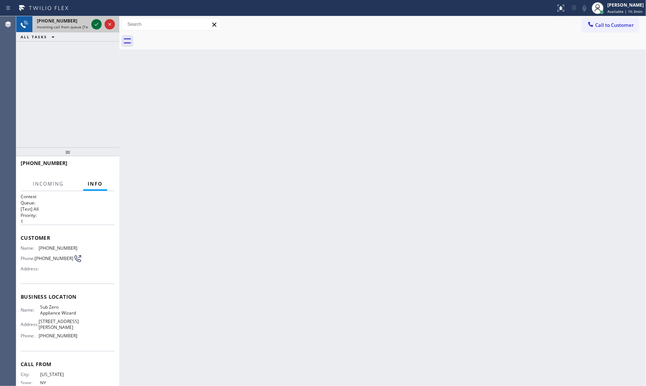
click at [94, 23] on icon at bounding box center [96, 24] width 9 height 9
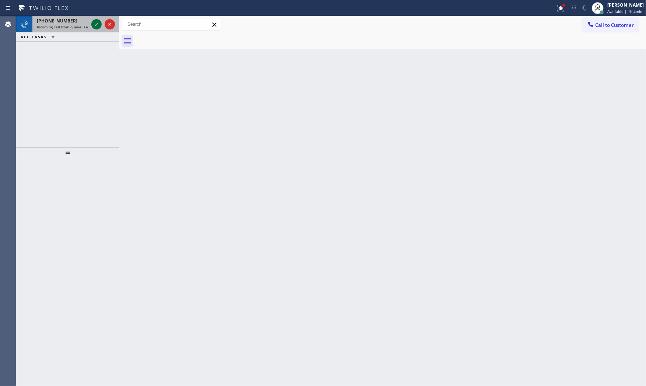
click at [92, 22] on icon at bounding box center [96, 24] width 9 height 9
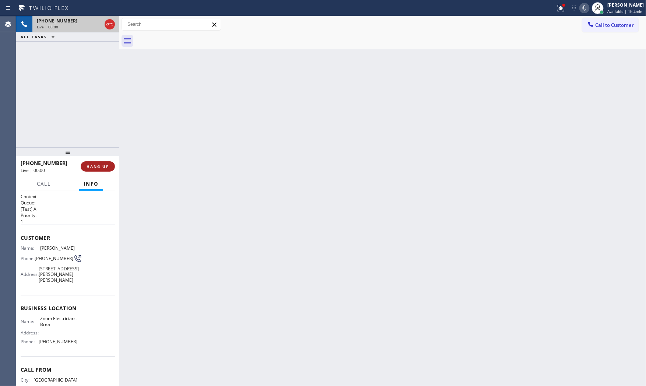
click at [101, 170] on button "HANG UP" at bounding box center [98, 166] width 34 height 10
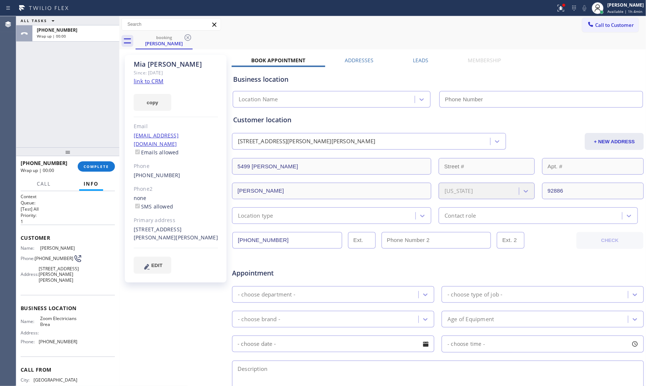
type input "[PHONE_NUMBER]"
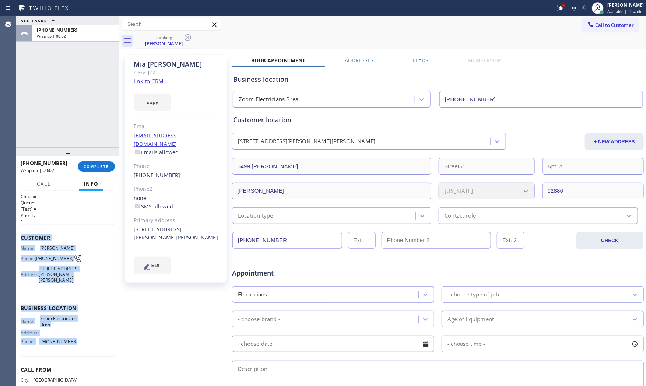
drag, startPoint x: 20, startPoint y: 234, endPoint x: 88, endPoint y: 343, distance: 128.6
click at [88, 343] on div "Context Queue: [Test] All Priority: 1 Customer Name: [PERSON_NAME] Phone: [PHON…" at bounding box center [68, 302] width 94 height 219
copy div "Customer Name: [PERSON_NAME] Phone: [PHONE_NUMBER] Address: [STREET_ADDRESS][PE…"
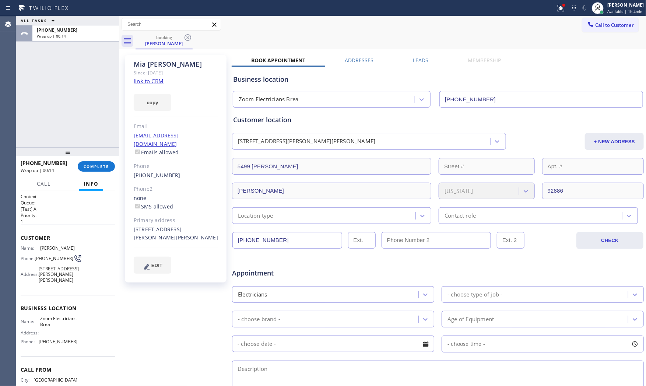
click at [93, 22] on div "ALL TASKS ALL TASKS ACTIVE TASKS TASKS IN WRAP UP" at bounding box center [67, 20] width 103 height 9
click at [161, 65] on div "[PERSON_NAME]" at bounding box center [176, 64] width 84 height 8
click at [161, 62] on div "[PERSON_NAME]" at bounding box center [176, 64] width 84 height 8
click at [158, 77] on div "Since: [DATE]" at bounding box center [176, 73] width 84 height 8
click at [160, 78] on link "link to CRM" at bounding box center [149, 80] width 30 height 7
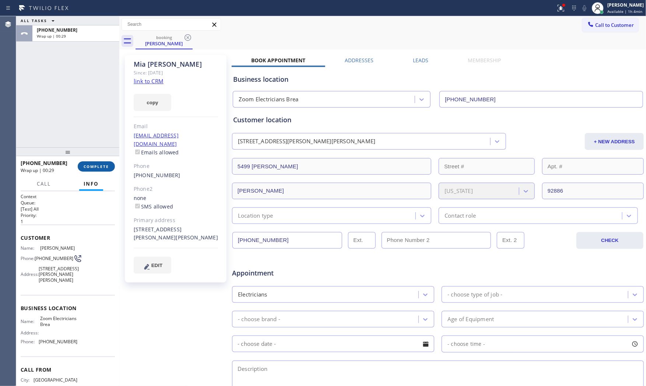
click at [103, 162] on button "COMPLETE" at bounding box center [96, 166] width 37 height 10
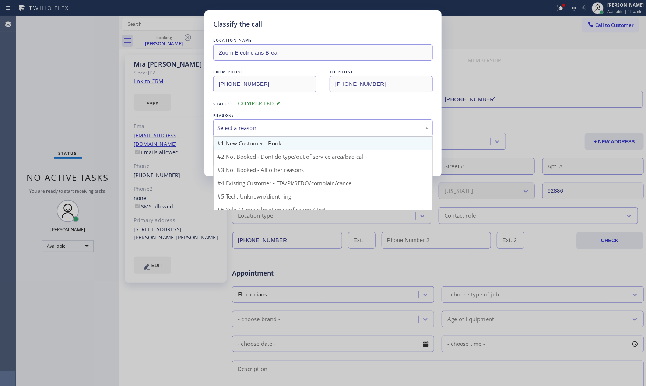
drag, startPoint x: 226, startPoint y: 123, endPoint x: 226, endPoint y: 138, distance: 15.1
click at [226, 123] on div "Select a reason" at bounding box center [323, 127] width 220 height 17
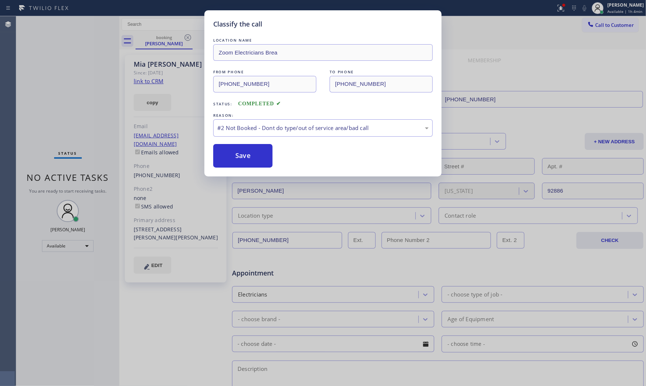
click at [228, 156] on button "Save" at bounding box center [242, 156] width 59 height 24
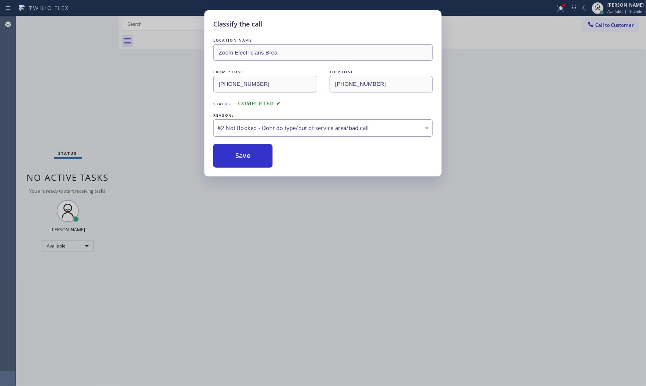
click at [228, 156] on button "Save" at bounding box center [242, 156] width 59 height 24
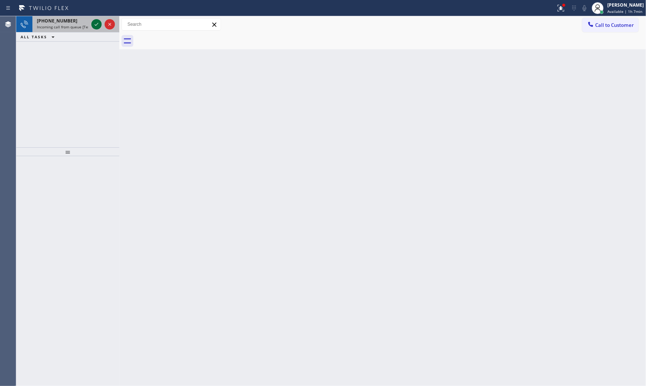
click at [98, 22] on icon at bounding box center [96, 24] width 9 height 9
click at [102, 21] on div at bounding box center [103, 24] width 27 height 16
click at [96, 21] on icon at bounding box center [96, 24] width 9 height 9
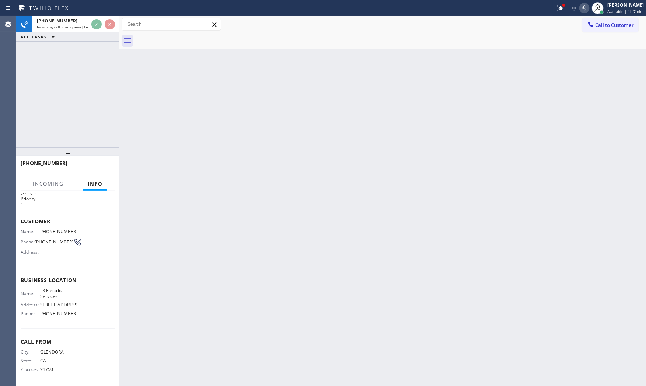
scroll to position [24, 0]
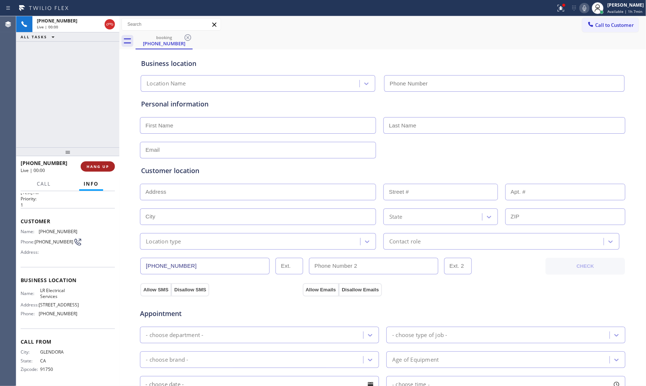
type input "[PHONE_NUMBER]"
click at [102, 162] on button "HANG UP" at bounding box center [98, 166] width 34 height 10
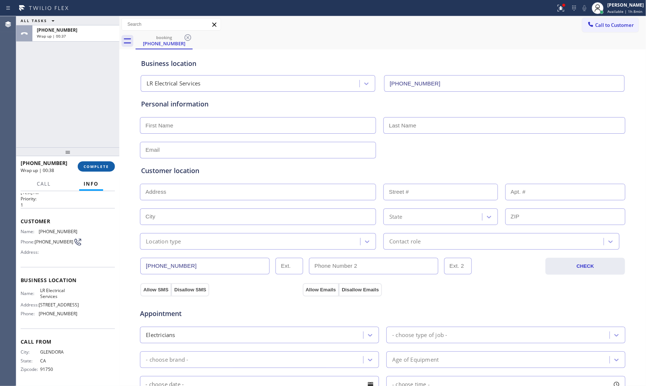
click at [98, 168] on span "COMPLETE" at bounding box center [96, 166] width 25 height 5
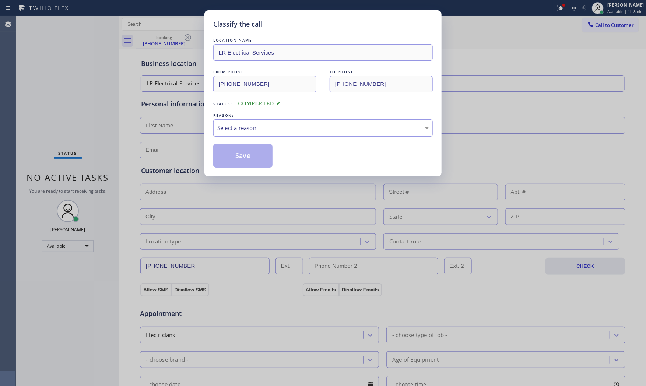
drag, startPoint x: 229, startPoint y: 143, endPoint x: 234, endPoint y: 131, distance: 12.7
click at [229, 142] on div "LOCATION NAME LR Electrical Services FROM PHONE [PHONE_NUMBER] TO PHONE [PHONE_…" at bounding box center [323, 101] width 220 height 131
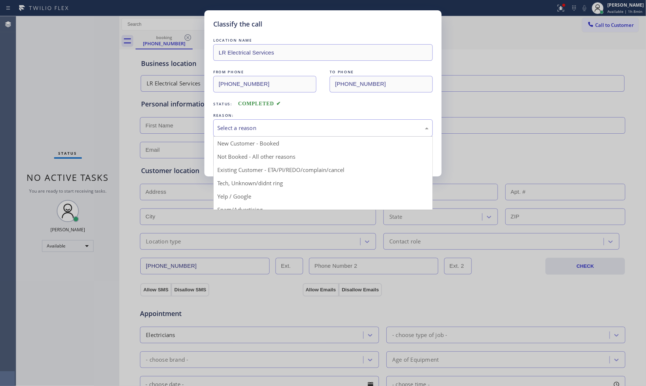
drag, startPoint x: 234, startPoint y: 131, endPoint x: 236, endPoint y: 155, distance: 24.4
click at [234, 132] on div "Select a reason" at bounding box center [322, 128] width 211 height 8
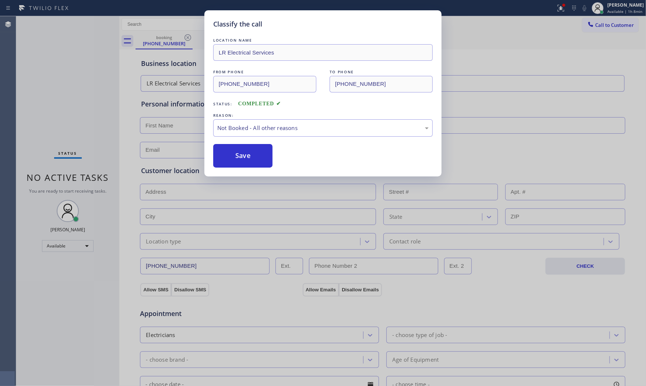
click at [236, 155] on button "Save" at bounding box center [242, 156] width 59 height 24
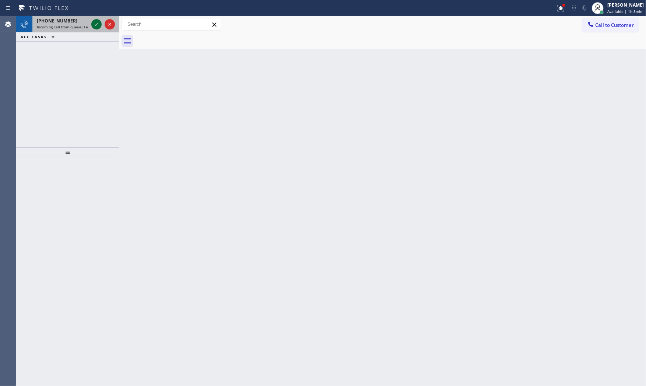
click at [94, 25] on icon at bounding box center [96, 24] width 9 height 9
click at [97, 21] on icon at bounding box center [96, 24] width 9 height 9
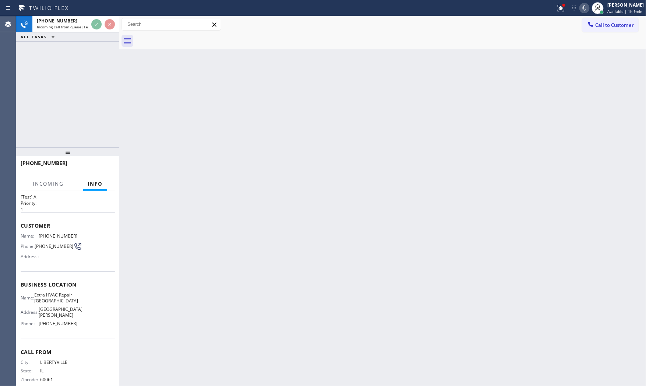
scroll to position [24, 0]
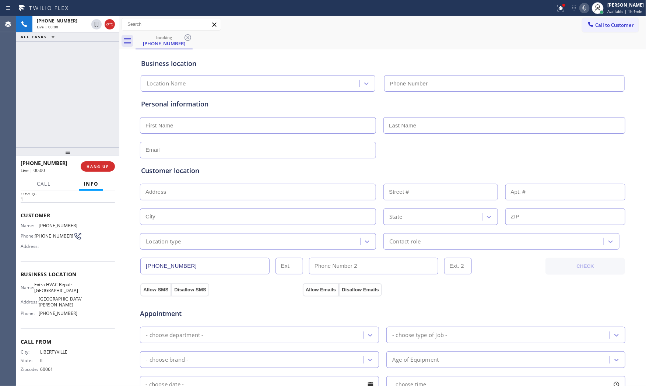
type input "[PHONE_NUMBER]"
click at [553, 2] on button at bounding box center [561, 8] width 16 height 16
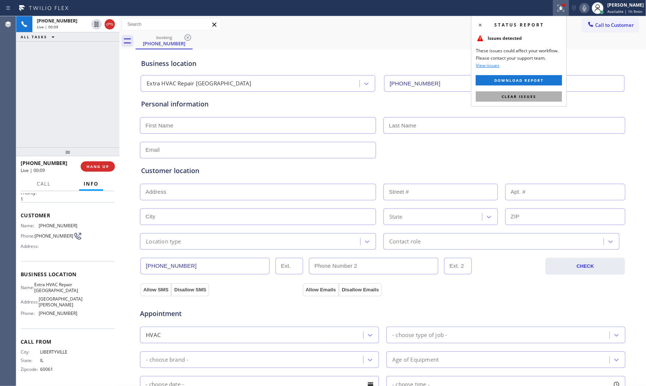
click at [526, 94] on span "Clear issues" at bounding box center [519, 96] width 35 height 5
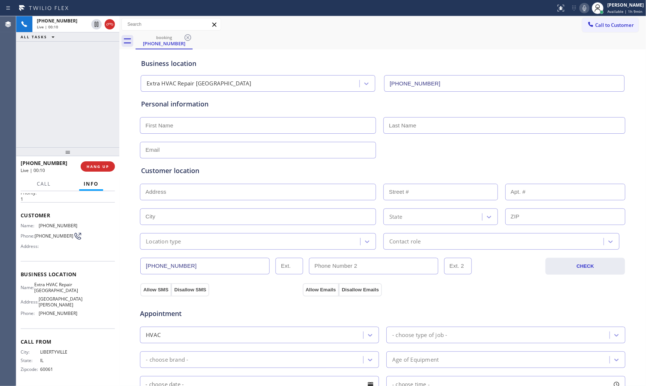
click at [583, 8] on icon at bounding box center [584, 8] width 9 height 9
click at [583, 6] on icon at bounding box center [584, 8] width 9 height 9
click at [580, 7] on icon at bounding box center [584, 8] width 9 height 9
click at [583, 6] on icon at bounding box center [585, 8] width 4 height 6
click at [587, 5] on icon at bounding box center [583, 8] width 9 height 9
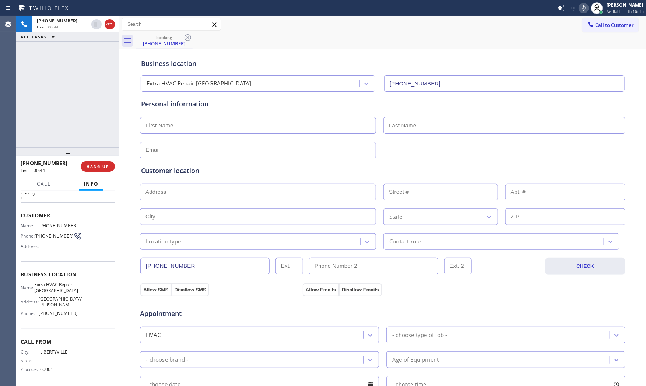
click at [587, 5] on icon at bounding box center [583, 8] width 9 height 9
click at [582, 7] on icon at bounding box center [583, 8] width 9 height 9
click at [579, 4] on icon at bounding box center [583, 8] width 9 height 9
click at [580, 8] on icon at bounding box center [583, 8] width 9 height 9
click at [94, 24] on icon at bounding box center [96, 24] width 9 height 9
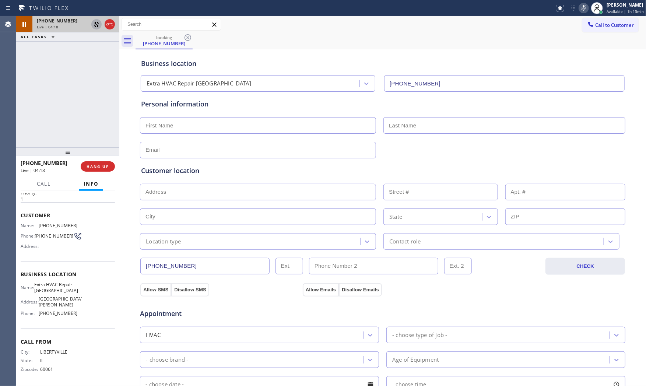
click at [581, 2] on div "Status report No issues detected If you experience an issue, please download th…" at bounding box center [599, 8] width 94 height 16
click at [581, 6] on icon at bounding box center [583, 8] width 9 height 9
click at [96, 24] on icon at bounding box center [96, 24] width 9 height 9
drag, startPoint x: 145, startPoint y: 8, endPoint x: 138, endPoint y: 15, distance: 9.9
click at [145, 8] on div at bounding box center [277, 8] width 549 height 12
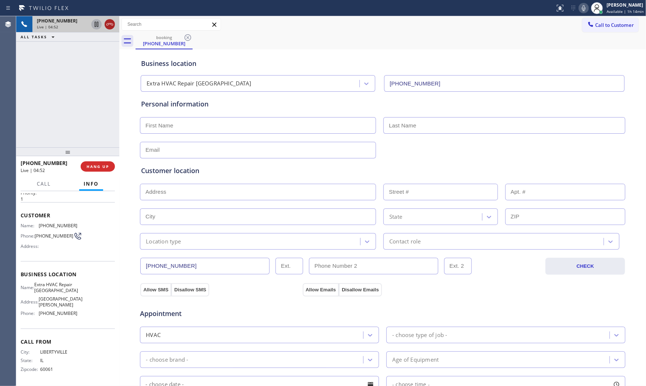
click at [112, 26] on icon at bounding box center [109, 24] width 9 height 9
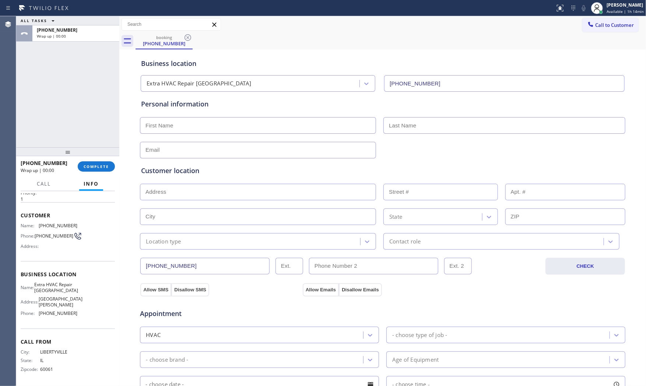
click at [172, 122] on input "text" at bounding box center [258, 125] width 236 height 17
type input "Ms"
type input "[PERSON_NAME]"
type input "[EMAIL_ADDRESS][DOMAIN_NAME]"
click at [275, 198] on input "text" at bounding box center [258, 192] width 236 height 17
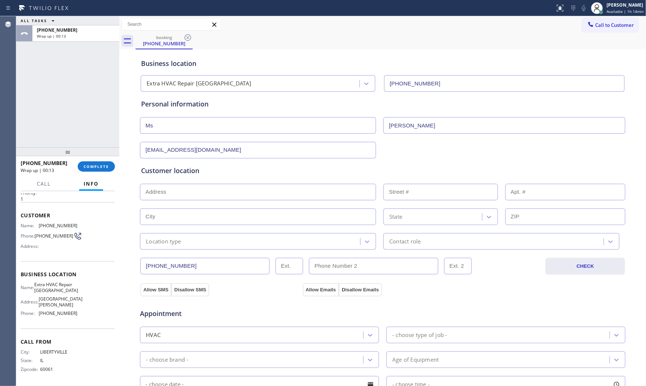
click at [252, 194] on input "text" at bounding box center [258, 192] width 236 height 17
paste input "[GEOGRAPHIC_DATA], [GEOGRAPHIC_DATA]"
type input "[GEOGRAPHIC_DATA]"
type input "[MEDICAL_DATA][GEOGRAPHIC_DATA]"
type input "33154"
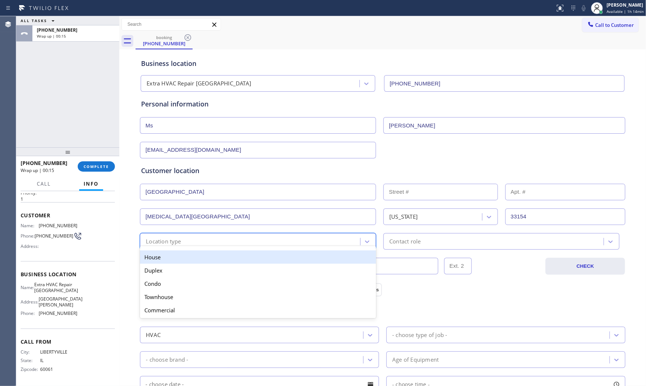
drag, startPoint x: 183, startPoint y: 247, endPoint x: 182, endPoint y: 257, distance: 9.6
click at [183, 248] on div "option House focused, 1 of 5. 5 results available. Use Up and Down to choose op…" at bounding box center [258, 241] width 236 height 17
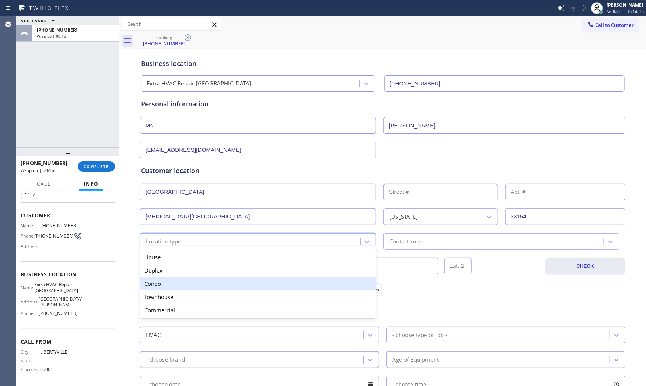
click at [176, 286] on div "Condo" at bounding box center [258, 283] width 236 height 13
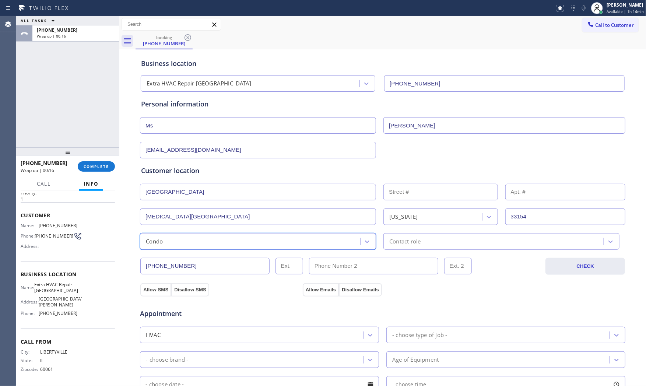
drag, startPoint x: 397, startPoint y: 242, endPoint x: 403, endPoint y: 245, distance: 6.6
click at [399, 244] on div "Contact role" at bounding box center [404, 241] width 31 height 8
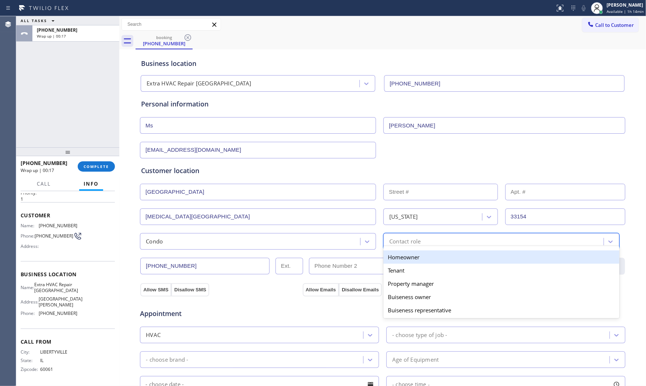
drag, startPoint x: 401, startPoint y: 260, endPoint x: 278, endPoint y: 281, distance: 125.5
click at [401, 260] on div "Homeowner" at bounding box center [501, 256] width 236 height 13
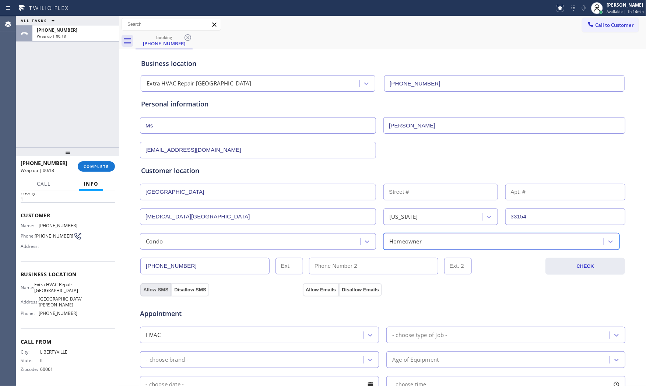
click at [148, 289] on button "Allow SMS" at bounding box center [155, 289] width 31 height 13
click at [309, 289] on button "Allow Emails" at bounding box center [321, 289] width 36 height 13
click at [298, 342] on div "HVAC" at bounding box center [259, 335] width 239 height 17
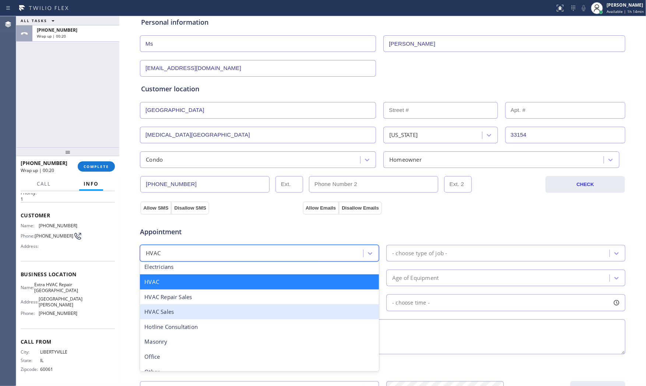
scroll to position [172, 0]
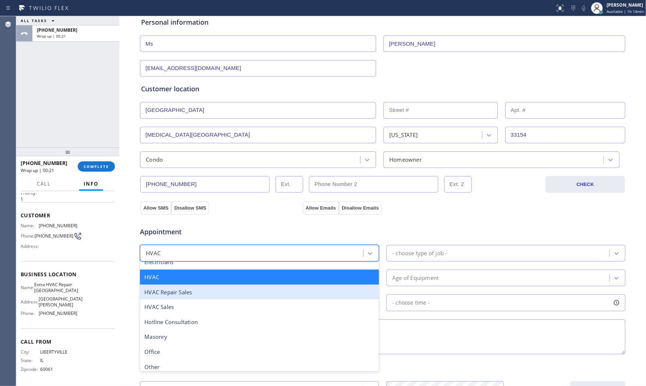
drag, startPoint x: 211, startPoint y: 296, endPoint x: 281, endPoint y: 286, distance: 71.0
click at [214, 295] on div "HVAC Repair Sales" at bounding box center [259, 292] width 239 height 15
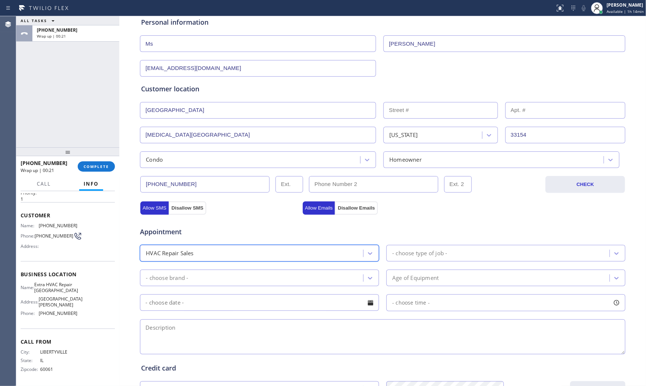
click at [420, 253] on div "- choose type of job -" at bounding box center [419, 253] width 55 height 8
drag, startPoint x: 414, startPoint y: 252, endPoint x: 295, endPoint y: 267, distance: 119.6
click at [407, 253] on div "- choose type of job -" at bounding box center [419, 253] width 55 height 8
click at [248, 274] on div "- choose brand -" at bounding box center [252, 277] width 221 height 13
click at [247, 257] on div "HVAC Repair Sales" at bounding box center [252, 253] width 221 height 13
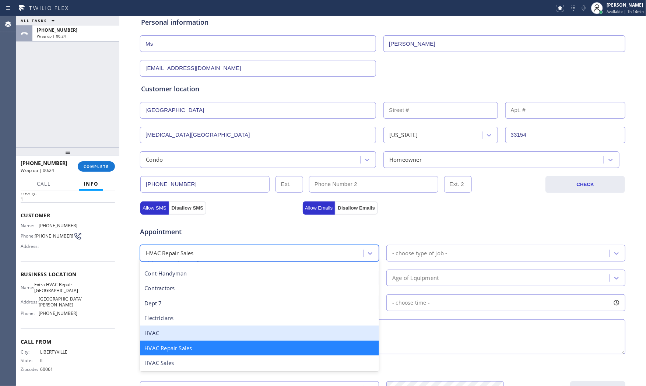
scroll to position [146, 0]
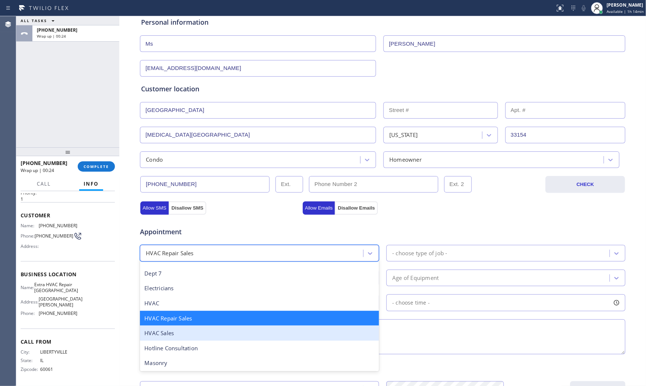
click at [186, 332] on div "HVAC Sales" at bounding box center [259, 333] width 239 height 15
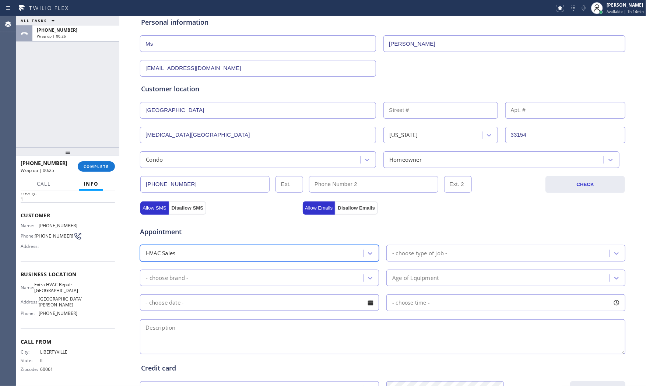
click at [453, 245] on div "- choose type of job -" at bounding box center [505, 253] width 239 height 17
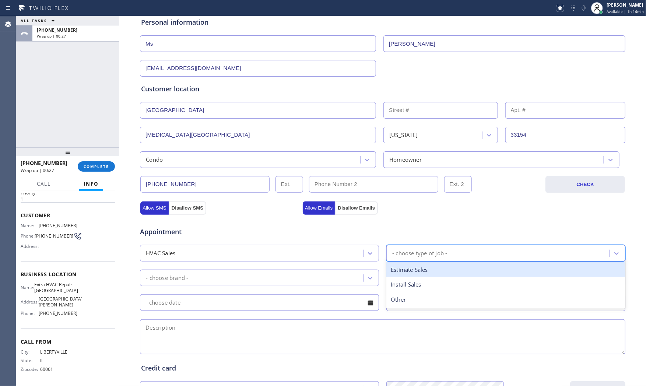
click at [420, 270] on div "Estimate Sales" at bounding box center [505, 269] width 239 height 15
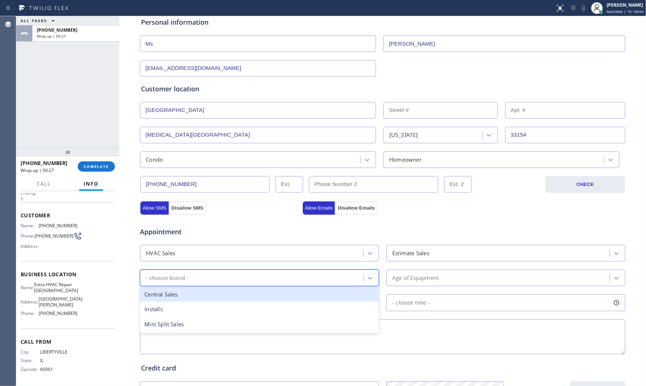
drag, startPoint x: 273, startPoint y: 273, endPoint x: 257, endPoint y: 280, distance: 16.8
click at [272, 273] on div "- choose brand -" at bounding box center [252, 277] width 221 height 13
click at [190, 296] on div "Central Sales" at bounding box center [259, 294] width 239 height 15
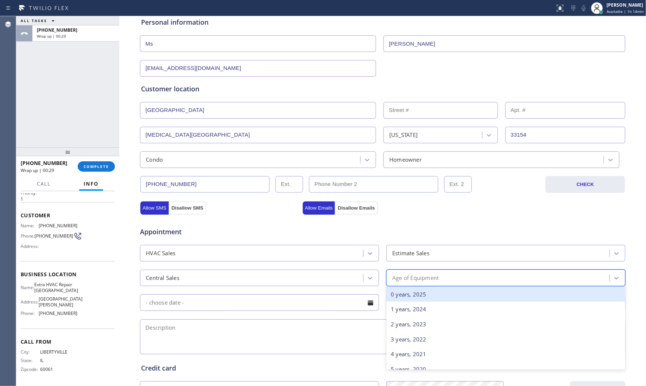
click at [451, 280] on div "Age of Equipment" at bounding box center [499, 277] width 221 height 13
click at [406, 292] on div "0 years, 2025" at bounding box center [505, 294] width 239 height 15
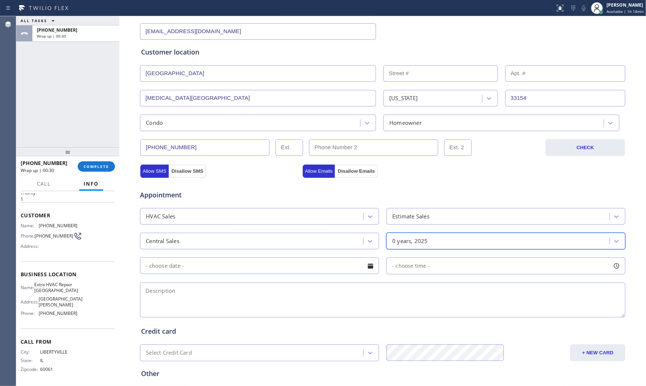
scroll to position [164, 0]
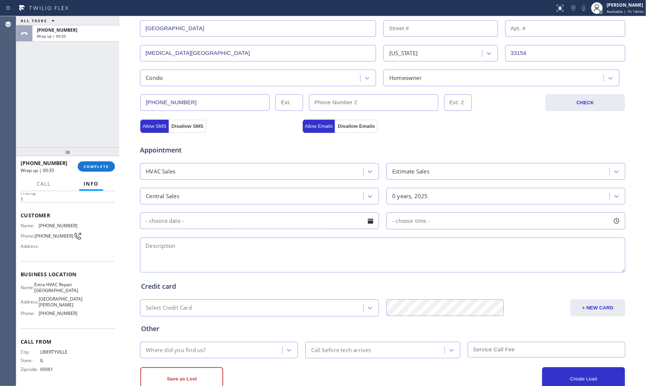
click at [376, 258] on textarea at bounding box center [382, 255] width 485 height 35
paste textarea "Climate master heat pump 3.5 AC 3.5 unit need to be replaced | condo - ho | [ST…"
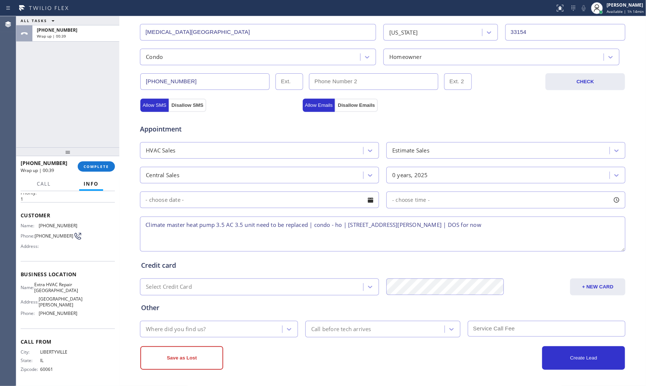
type textarea "Climate master heat pump 3.5 AC 3.5 unit need to be replaced | condo - ho | [ST…"
click at [236, 326] on div "Where did you find us?" at bounding box center [212, 329] width 140 height 13
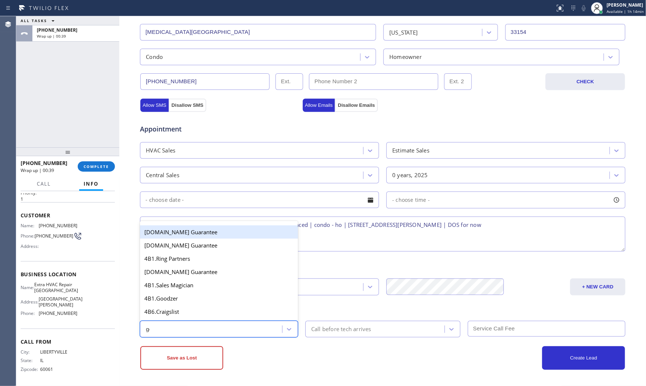
type input "goo"
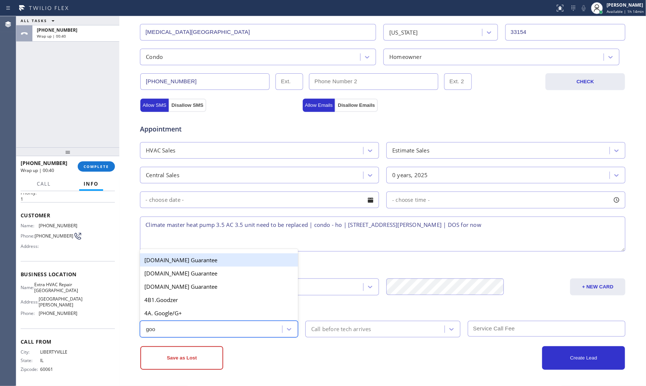
click at [235, 320] on div "4B. Google Guarantee" at bounding box center [219, 326] width 158 height 13
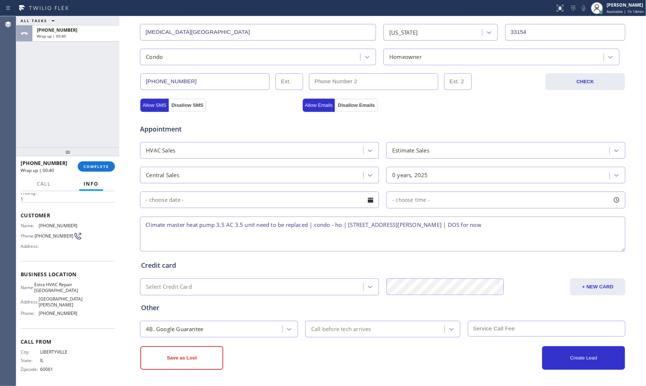
click at [233, 317] on div "Other 4B. Google Guarantee Call before tech arrives" at bounding box center [383, 316] width 486 height 42
click at [209, 366] on button "Save as Lost" at bounding box center [181, 358] width 83 height 24
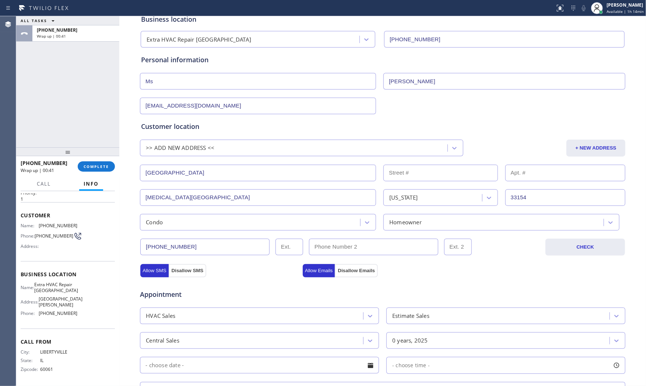
scroll to position [0, 0]
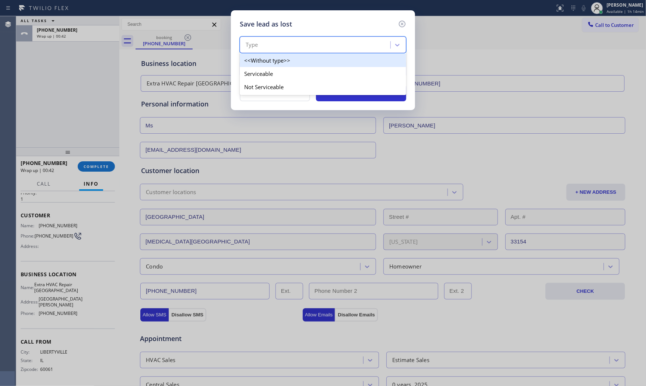
drag, startPoint x: 289, startPoint y: 46, endPoint x: 276, endPoint y: 74, distance: 31.0
click at [289, 46] on div "Type" at bounding box center [316, 45] width 148 height 13
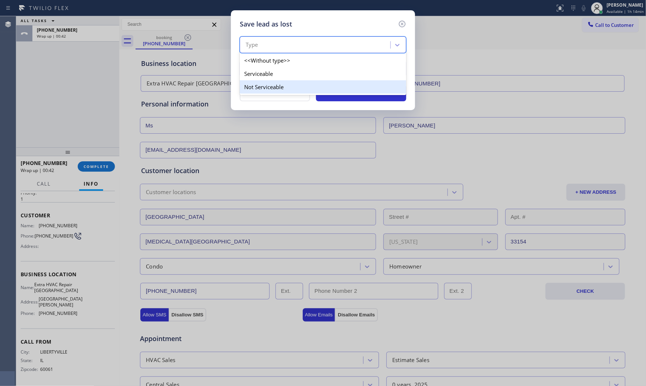
click at [271, 82] on div "Not Serviceable" at bounding box center [323, 86] width 166 height 13
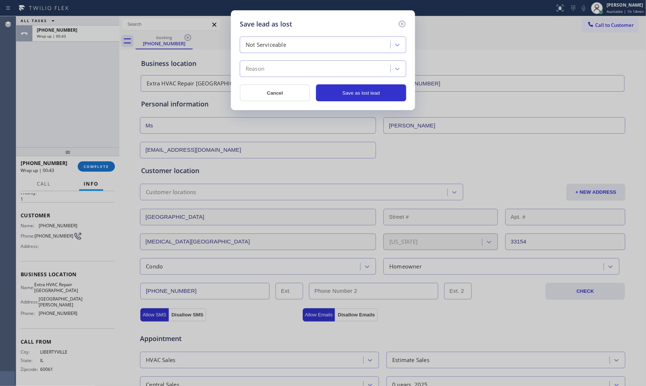
click at [273, 71] on div "Reason" at bounding box center [316, 69] width 148 height 13
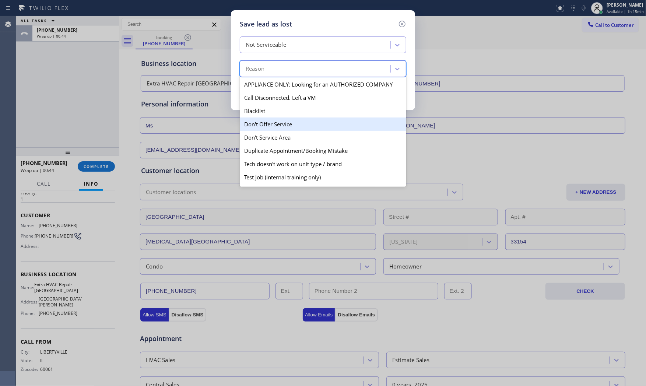
click at [285, 128] on div "Don't Offer Service" at bounding box center [323, 123] width 166 height 13
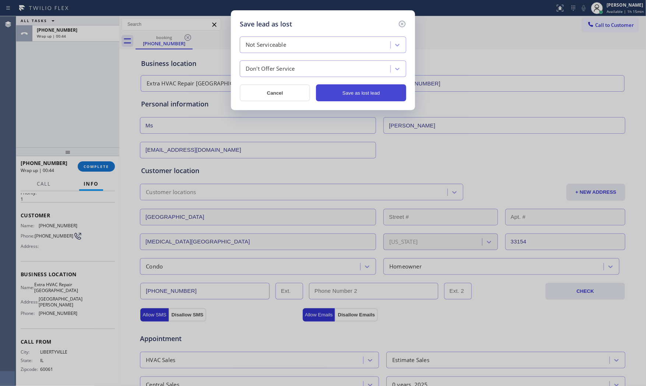
click at [361, 91] on button "Save as lost lead" at bounding box center [361, 92] width 90 height 17
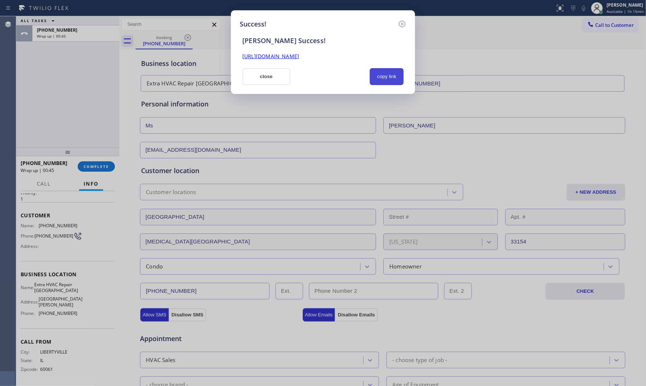
click at [372, 77] on button "copy link" at bounding box center [387, 76] width 34 height 17
click at [273, 76] on button "close" at bounding box center [266, 76] width 48 height 17
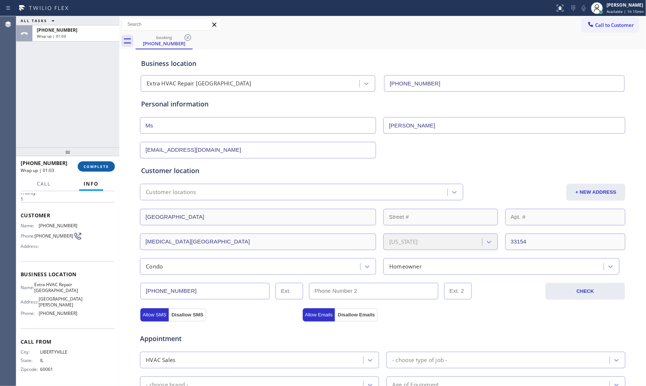
click at [101, 161] on button "COMPLETE" at bounding box center [96, 166] width 37 height 10
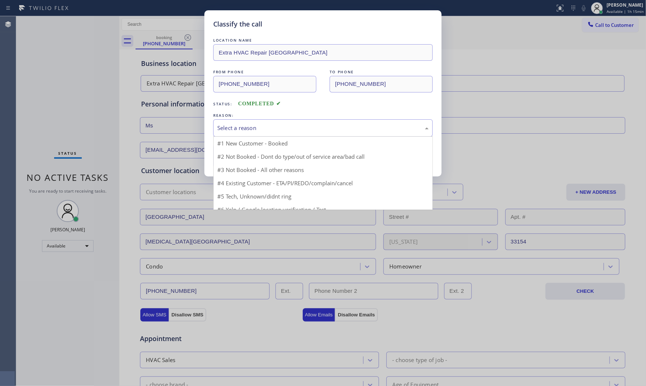
click at [270, 132] on div "Select a reason" at bounding box center [322, 128] width 211 height 8
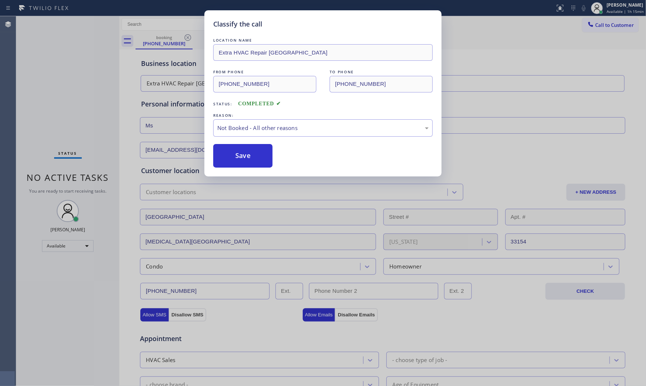
click at [242, 155] on button "Save" at bounding box center [242, 156] width 59 height 24
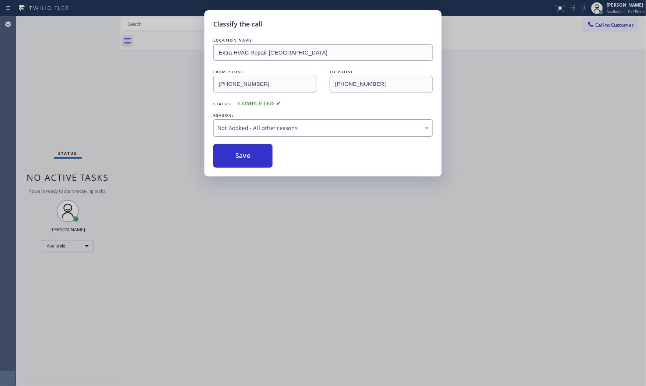
click at [242, 155] on button "Save" at bounding box center [242, 156] width 59 height 24
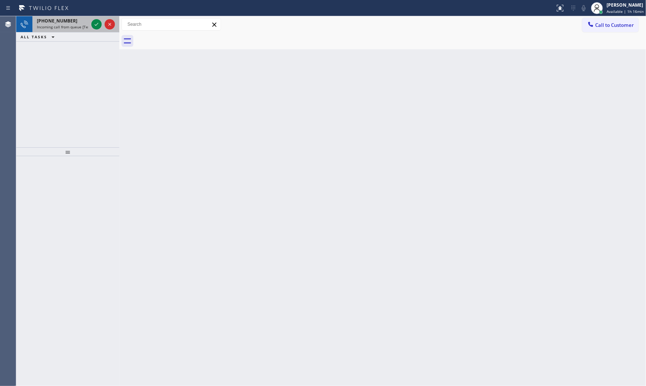
click at [78, 23] on div "[PHONE_NUMBER]" at bounding box center [63, 21] width 52 height 6
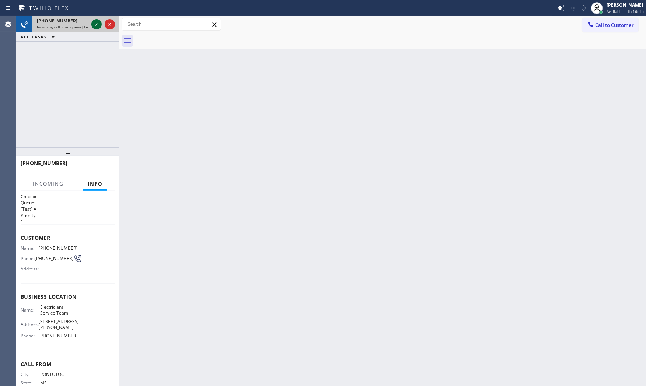
click at [98, 24] on icon at bounding box center [96, 24] width 9 height 9
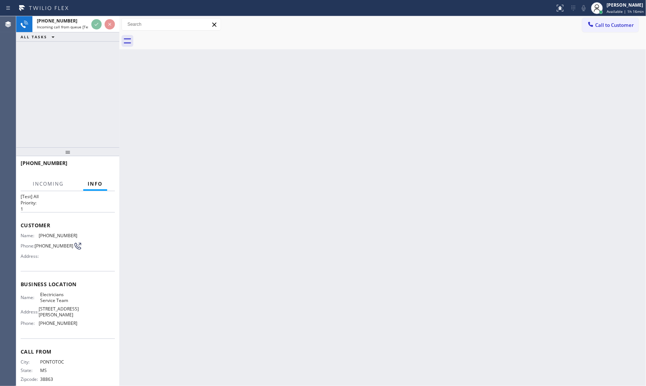
scroll to position [24, 0]
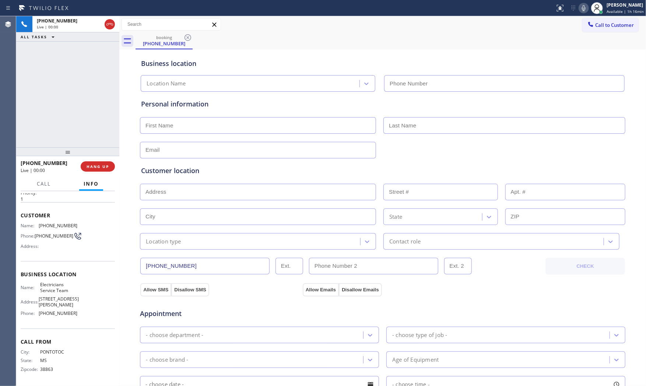
click at [105, 155] on div at bounding box center [67, 151] width 103 height 9
type input "[PHONE_NUMBER]"
click at [104, 161] on button "HANG UP" at bounding box center [98, 166] width 34 height 10
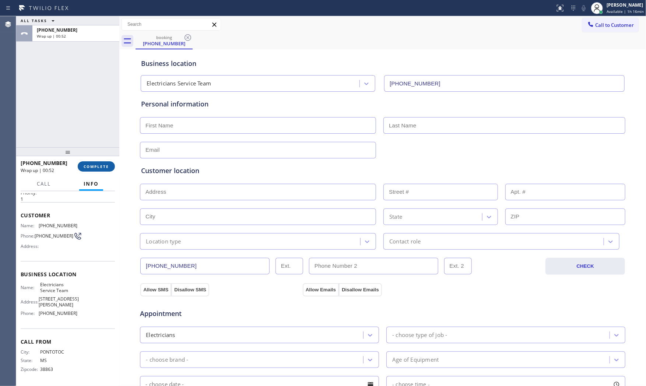
click at [100, 171] on button "COMPLETE" at bounding box center [96, 166] width 37 height 10
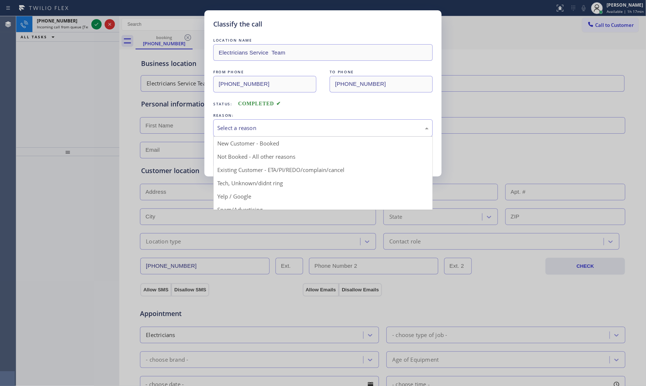
click at [257, 130] on div "Select a reason" at bounding box center [322, 128] width 211 height 8
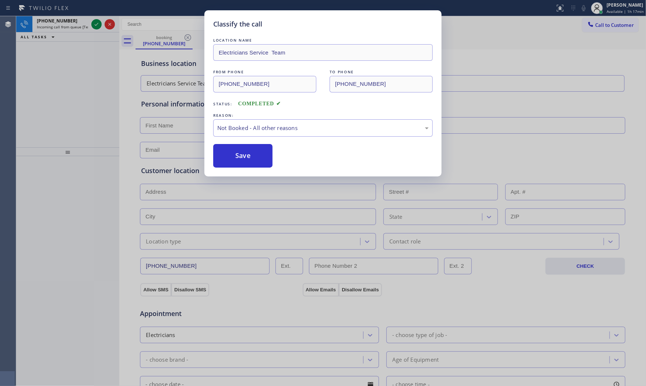
click at [250, 153] on button "Save" at bounding box center [242, 156] width 59 height 24
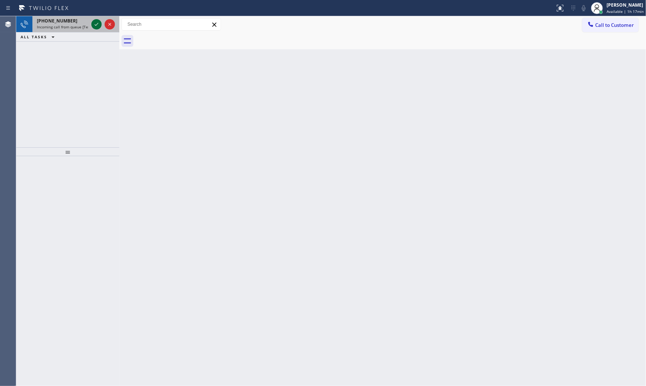
click at [95, 21] on icon at bounding box center [96, 24] width 9 height 9
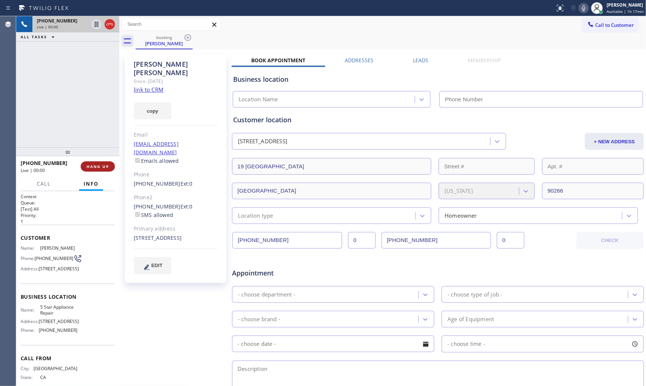
type input "[PHONE_NUMBER]"
click at [150, 86] on link "link to CRM" at bounding box center [149, 89] width 30 height 7
click at [580, 8] on icon at bounding box center [583, 8] width 9 height 9
click at [94, 24] on icon at bounding box center [96, 24] width 9 height 9
click at [579, 7] on icon at bounding box center [583, 8] width 9 height 9
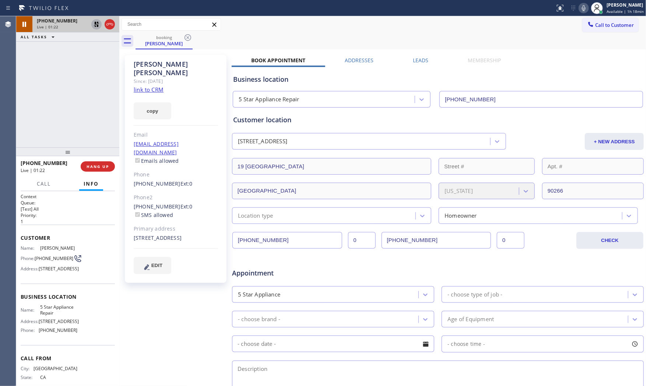
click at [96, 23] on icon at bounding box center [96, 24] width 9 height 9
click at [88, 166] on span "HANG UP" at bounding box center [98, 166] width 22 height 5
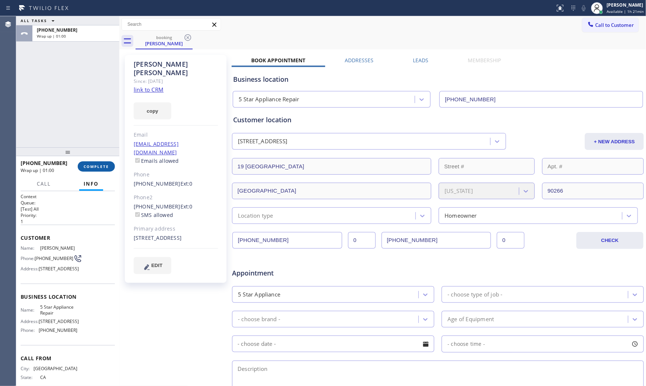
click at [97, 164] on span "COMPLETE" at bounding box center [96, 166] width 25 height 5
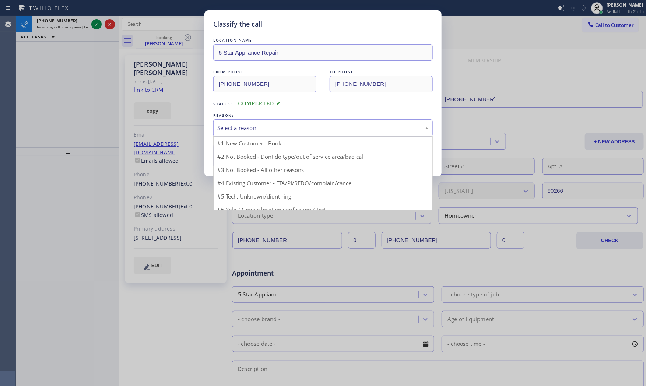
click at [263, 129] on div "Select a reason" at bounding box center [322, 128] width 211 height 8
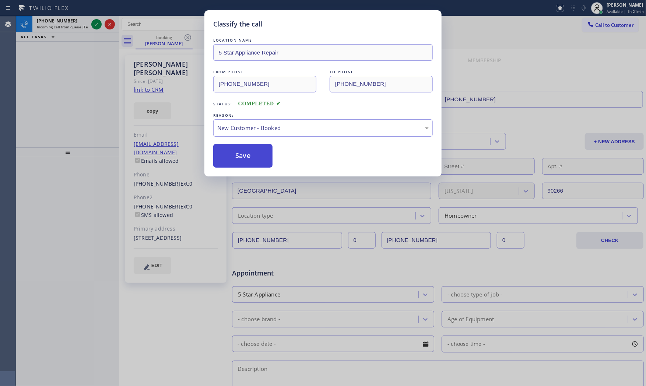
click at [242, 156] on button "Save" at bounding box center [242, 156] width 59 height 24
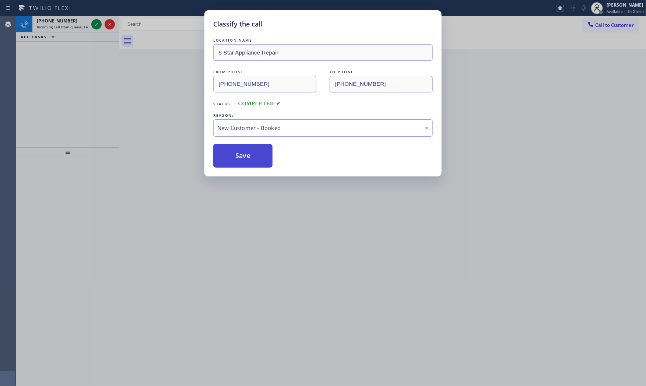
click at [242, 156] on button "Save" at bounding box center [242, 156] width 59 height 24
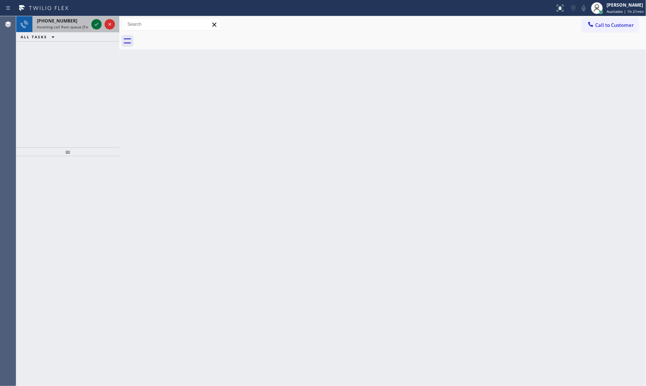
click at [96, 24] on icon at bounding box center [96, 24] width 9 height 9
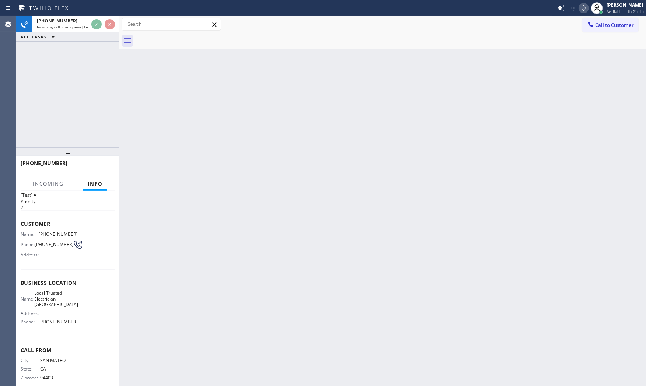
scroll to position [24, 0]
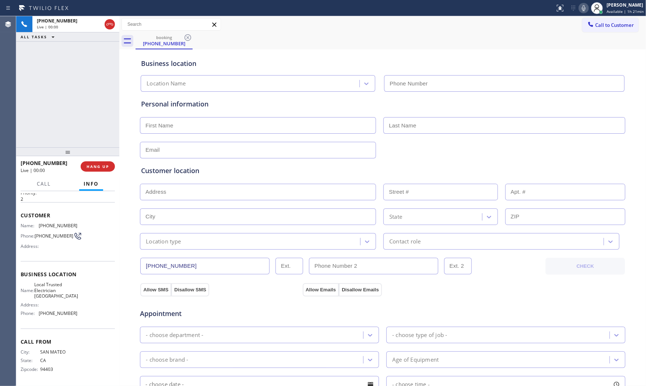
type input "[PHONE_NUMBER]"
click at [98, 166] on span "HANG UP" at bounding box center [98, 166] width 22 height 5
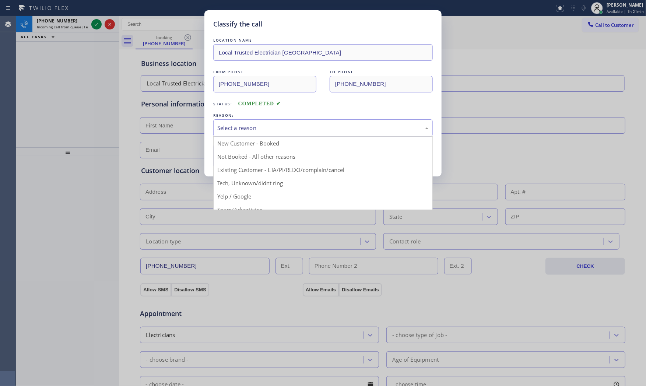
drag, startPoint x: 243, startPoint y: 133, endPoint x: 244, endPoint y: 136, distance: 3.7
click at [244, 133] on div "Select a reason" at bounding box center [323, 127] width 220 height 17
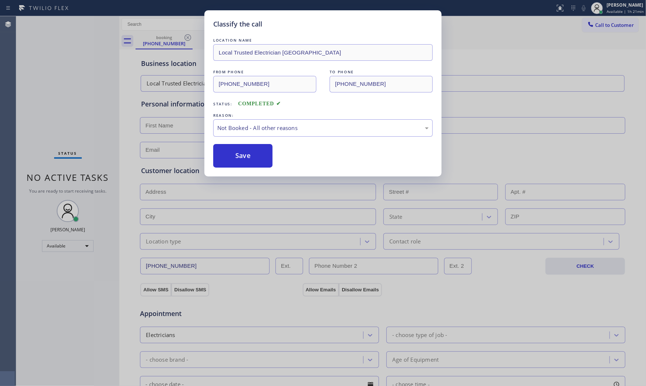
click at [238, 160] on button "Save" at bounding box center [242, 156] width 59 height 24
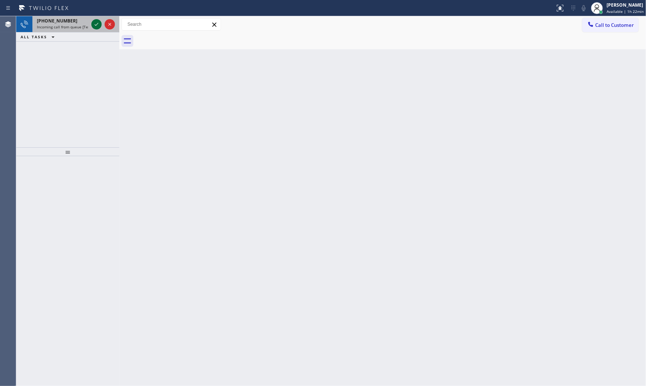
click at [94, 26] on icon at bounding box center [96, 24] width 9 height 9
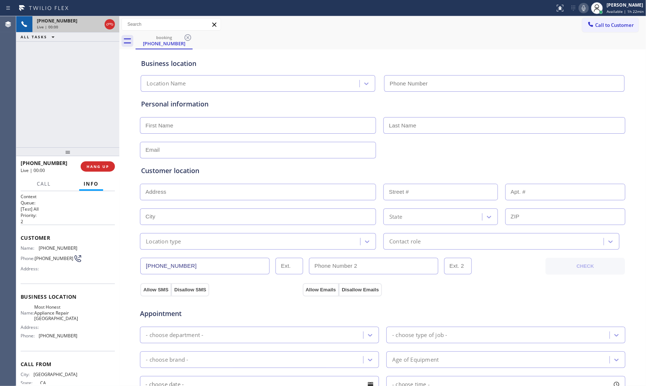
type input "[PHONE_NUMBER]"
click at [581, 6] on icon at bounding box center [583, 8] width 9 height 9
click at [579, 8] on icon at bounding box center [583, 8] width 9 height 9
click at [581, 7] on icon at bounding box center [583, 8] width 9 height 9
click at [580, 6] on icon at bounding box center [583, 8] width 9 height 9
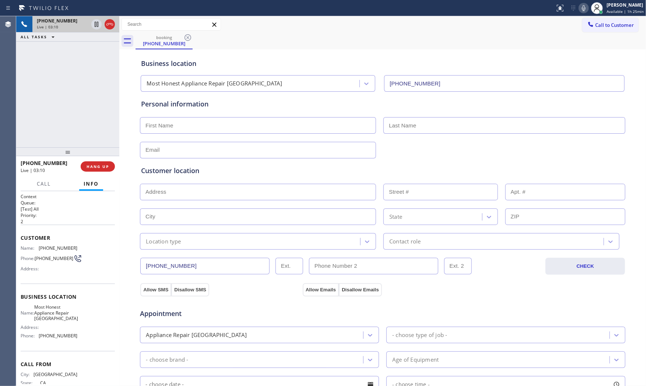
click at [581, 6] on icon at bounding box center [583, 8] width 9 height 9
click at [579, 9] on icon at bounding box center [583, 8] width 9 height 9
click at [95, 170] on button "HANG UP" at bounding box center [98, 166] width 34 height 10
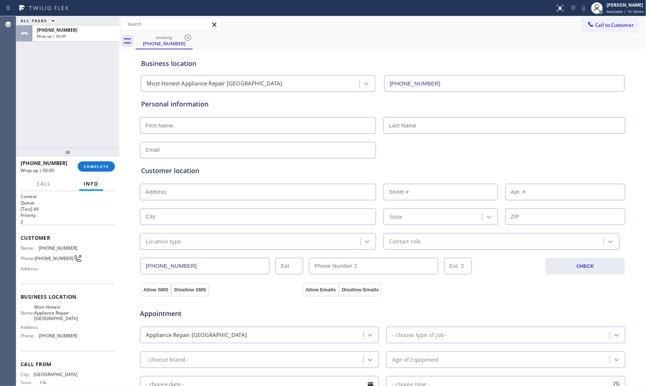
click at [205, 120] on input "text" at bounding box center [258, 125] width 236 height 17
type input "Mr"
type input "[PERSON_NAME]"
type input "[EMAIL_ADDRESS][DOMAIN_NAME]"
paste input "[GEOGRAPHIC_DATA]"
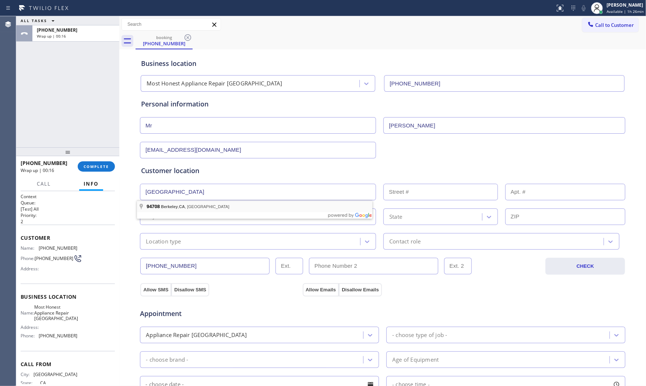
type input "[GEOGRAPHIC_DATA], [GEOGRAPHIC_DATA]"
type input "Berkeley"
type input "94708"
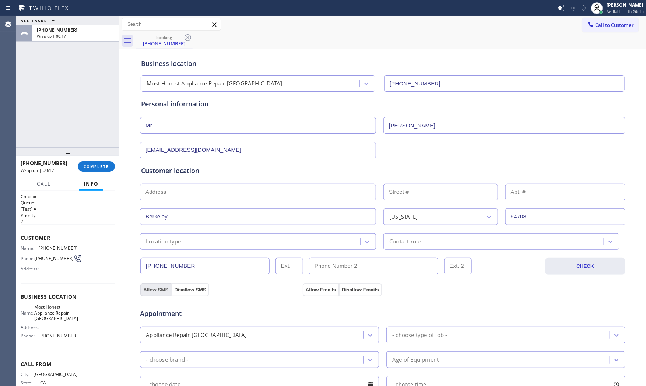
click at [160, 292] on button "Allow SMS" at bounding box center [155, 289] width 31 height 13
click at [314, 292] on button "Allow Emails" at bounding box center [321, 289] width 36 height 13
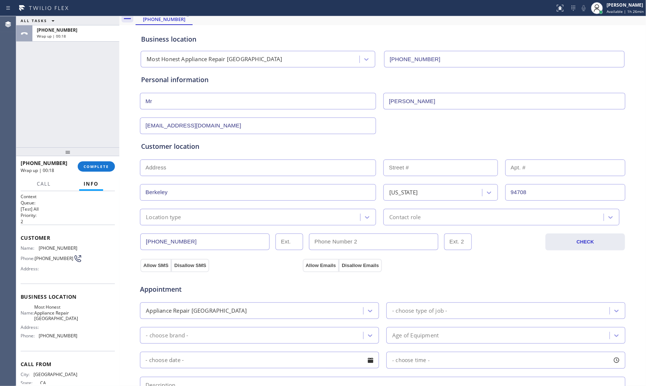
scroll to position [82, 0]
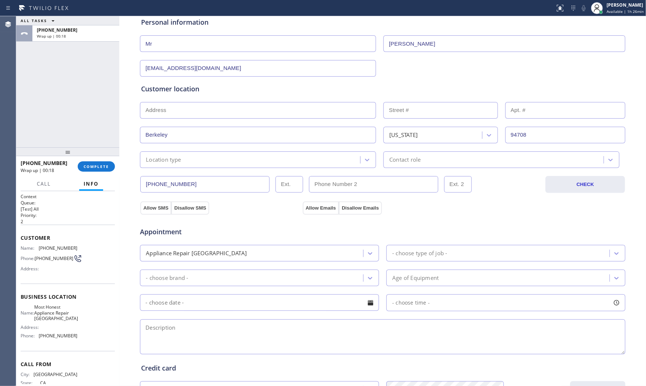
click at [250, 260] on div "Appliance Repair [GEOGRAPHIC_DATA]" at bounding box center [252, 253] width 221 height 13
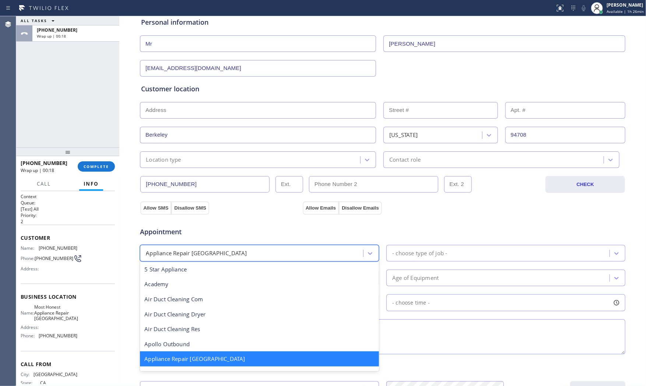
scroll to position [0, 0]
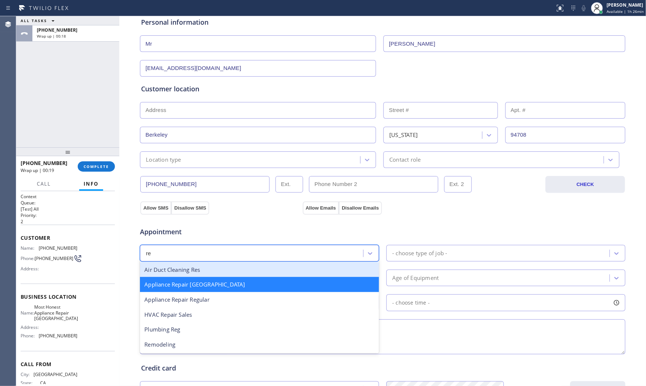
type input "reg"
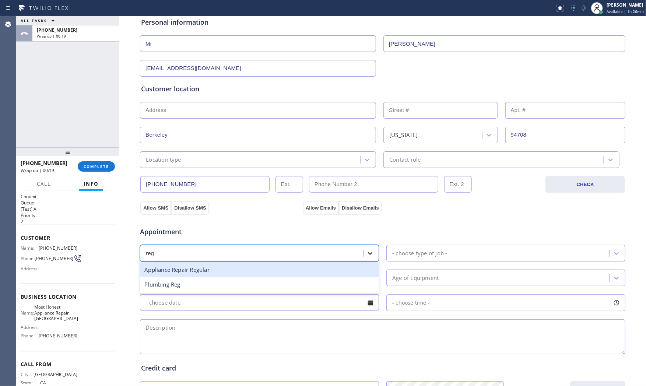
drag, startPoint x: 214, startPoint y: 266, endPoint x: 367, endPoint y: 257, distance: 152.7
click at [218, 266] on div "Appliance Repair Regular" at bounding box center [259, 269] width 239 height 15
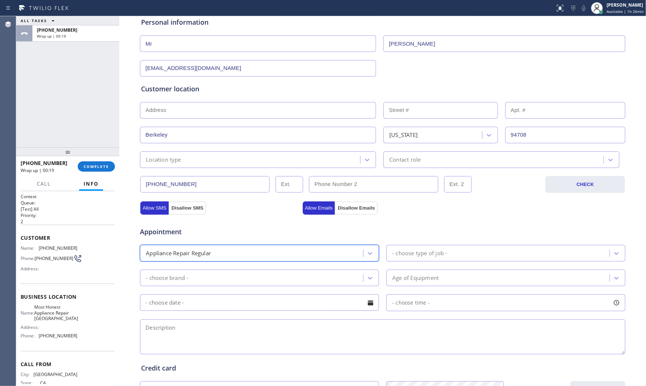
click at [431, 255] on div "- choose type of job -" at bounding box center [419, 253] width 55 height 8
type input "w"
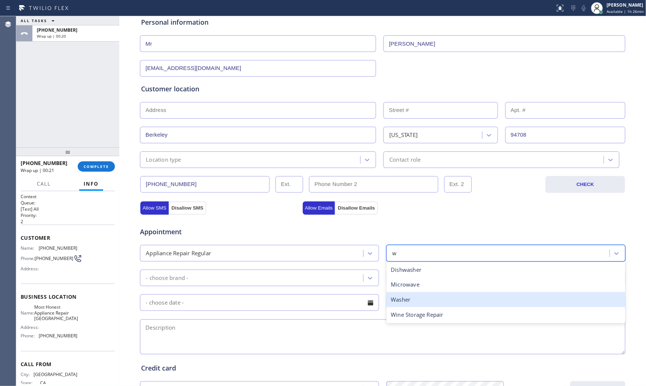
drag, startPoint x: 411, startPoint y: 299, endPoint x: 326, endPoint y: 284, distance: 86.8
click at [411, 299] on div "Washer" at bounding box center [505, 299] width 239 height 15
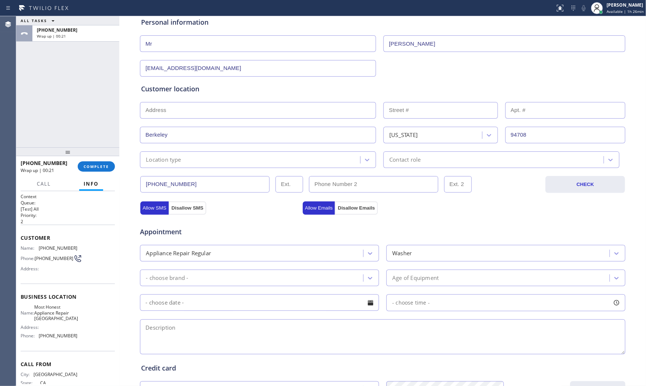
drag, startPoint x: 249, startPoint y: 265, endPoint x: 246, endPoint y: 273, distance: 8.4
click at [249, 266] on div "Appointment Appliance Repair Regular Washer - choose brand - Age of Equipment -…" at bounding box center [382, 287] width 483 height 138
click at [245, 274] on div "- choose brand -" at bounding box center [252, 277] width 221 height 13
type input "w"
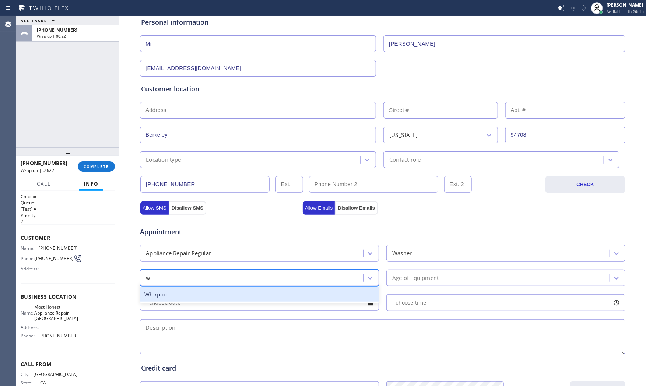
click at [208, 294] on div "Whirpool" at bounding box center [259, 294] width 239 height 15
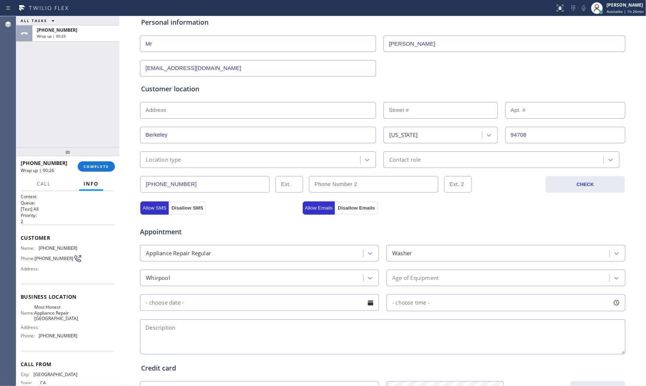
click at [251, 328] on textarea at bounding box center [382, 336] width 485 height 35
paste textarea "whripool | washerSBS | its making loud noise | still under warranty house - ho …"
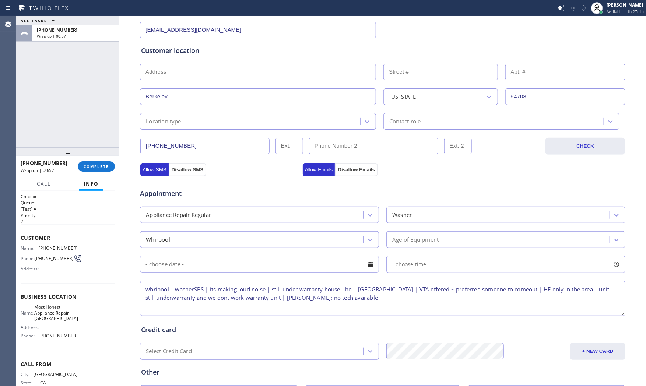
scroll to position [185, 0]
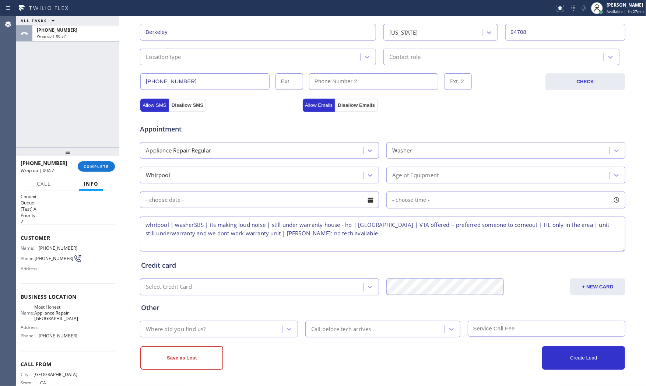
type textarea "whripool | washerSBS | its making loud noise | still under warranty house - ho …"
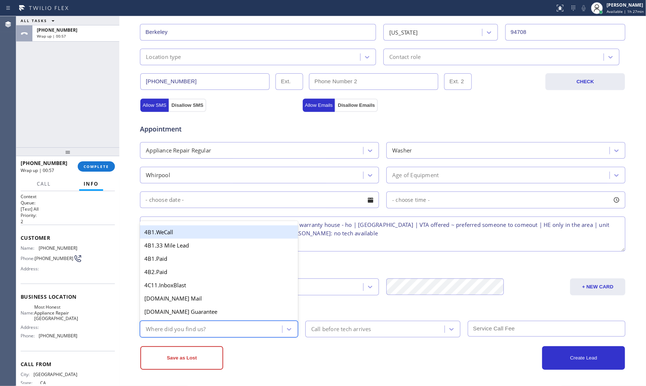
click at [239, 329] on div "Where did you find us?" at bounding box center [212, 329] width 140 height 13
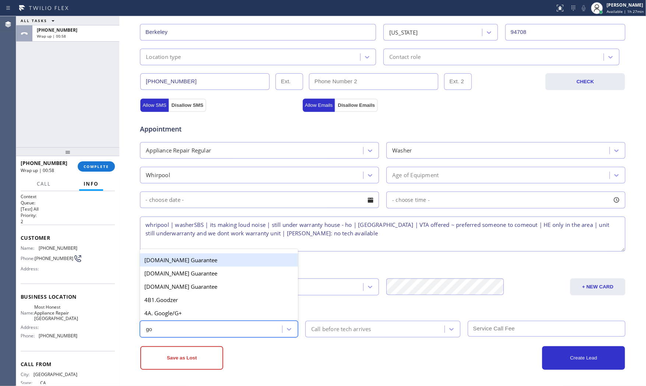
type input "goo"
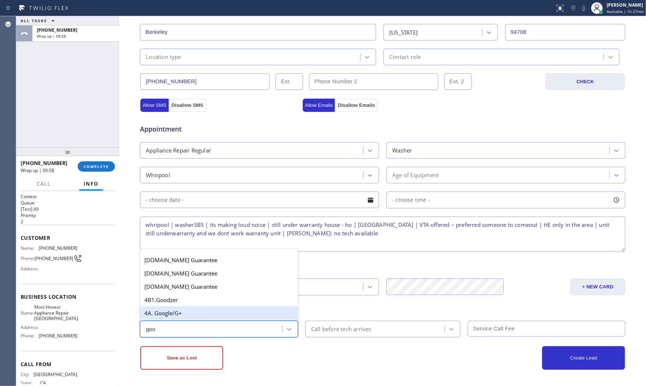
click at [227, 314] on div "4A. Google/G+" at bounding box center [219, 312] width 158 height 13
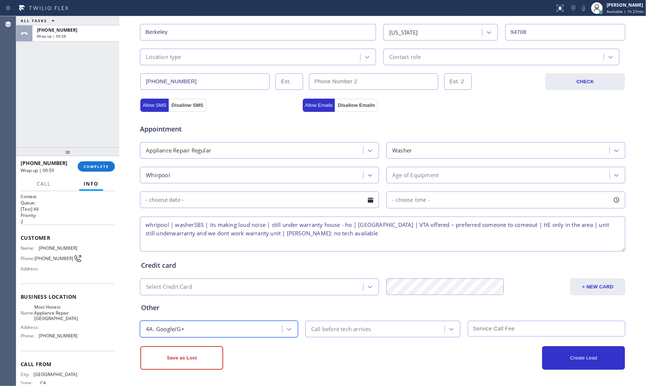
click at [268, 347] on div "Save as Lost" at bounding box center [261, 358] width 242 height 24
click at [251, 8] on div at bounding box center [277, 8] width 549 height 12
click at [189, 359] on button "Save as Lost" at bounding box center [181, 358] width 83 height 24
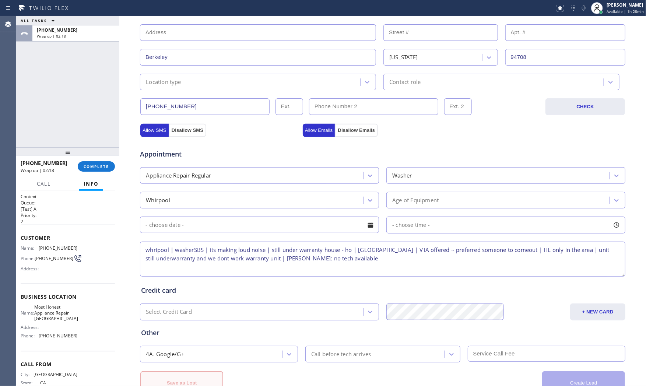
scroll to position [209, 0]
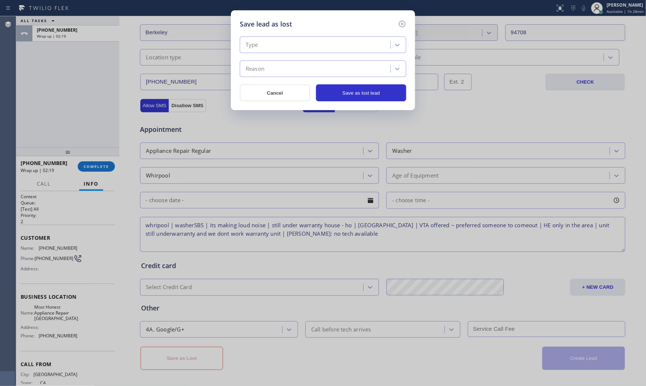
click at [277, 45] on div "Type" at bounding box center [316, 45] width 148 height 13
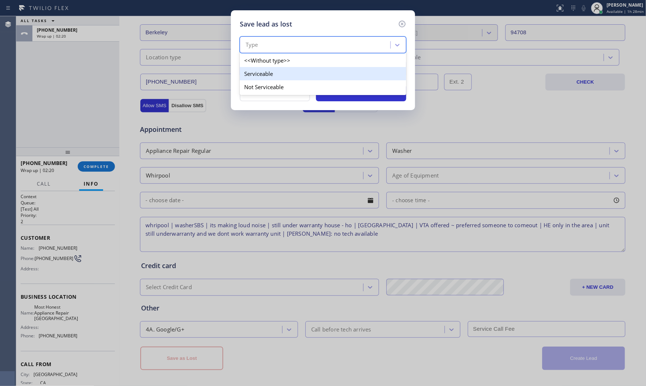
click at [266, 75] on div "Serviceable" at bounding box center [323, 73] width 166 height 13
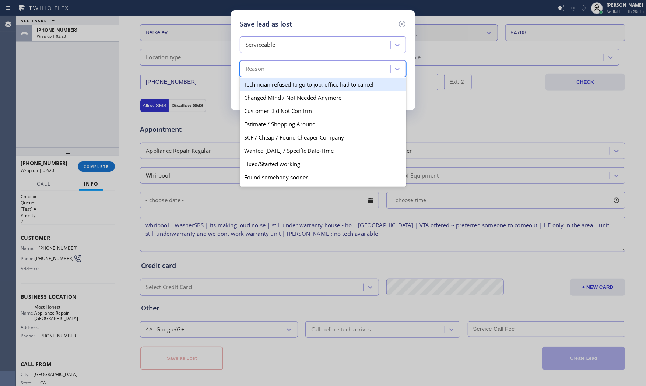
click at [266, 75] on div "Reason" at bounding box center [316, 69] width 148 height 13
click at [276, 53] on div "Serviceable option Technician refused to go to job, office had to cancel focuse…" at bounding box center [323, 56] width 166 height 41
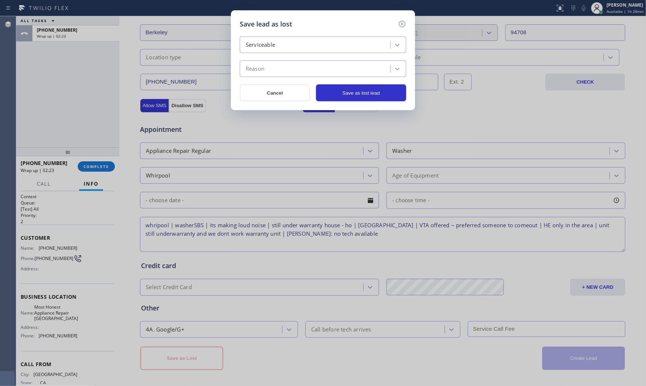
click at [277, 48] on div "Serviceable" at bounding box center [316, 45] width 148 height 13
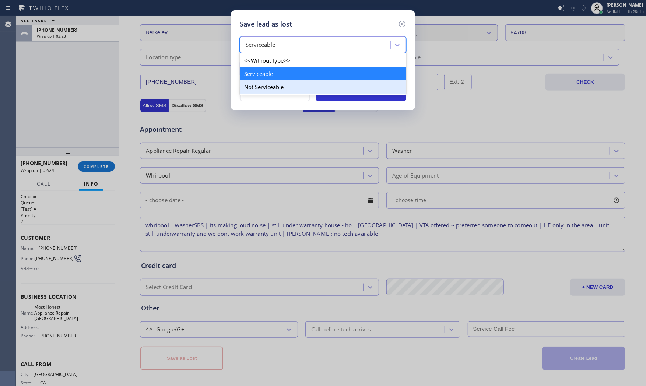
click at [267, 81] on div "Not Serviceable" at bounding box center [323, 86] width 166 height 13
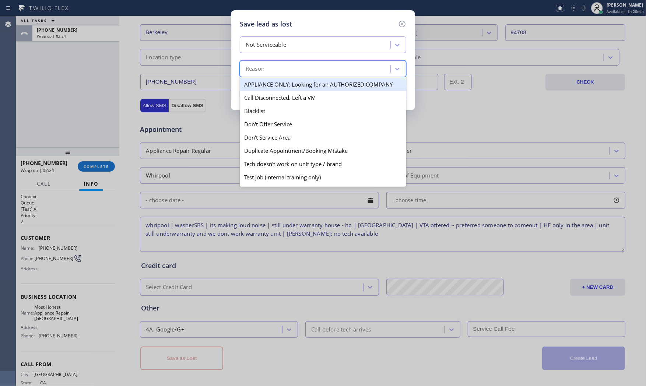
click at [268, 71] on div "Reason" at bounding box center [316, 69] width 148 height 13
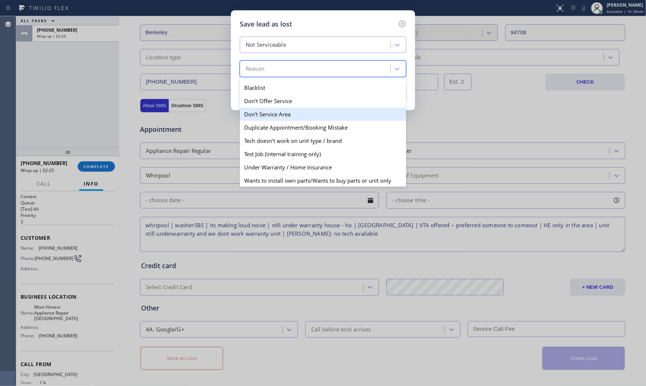
scroll to position [64, 0]
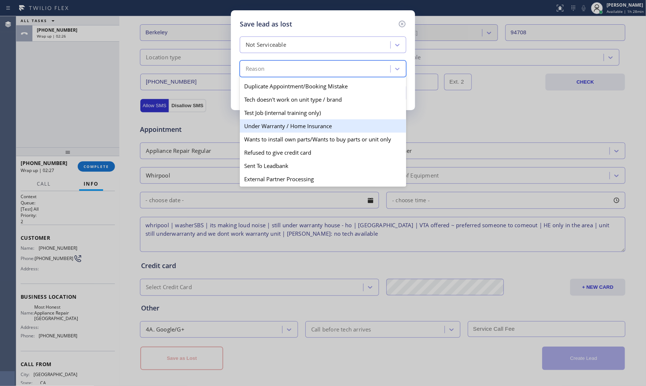
click at [285, 129] on div "Under Warranty / Home Insurance" at bounding box center [323, 125] width 166 height 13
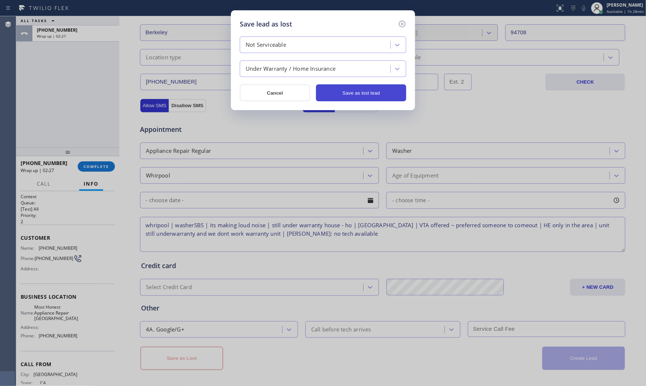
click at [385, 95] on button "Save as lost lead" at bounding box center [361, 92] width 90 height 17
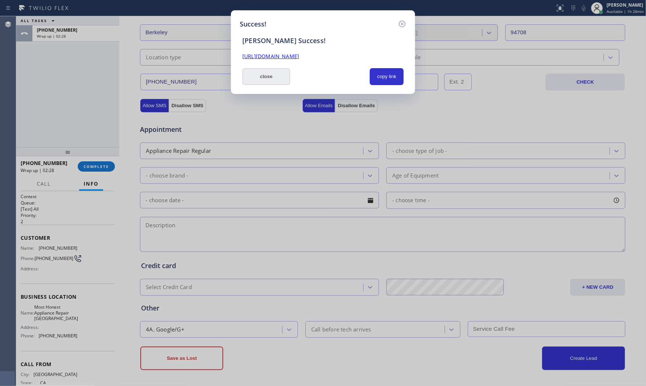
click at [272, 79] on button "close" at bounding box center [266, 76] width 48 height 17
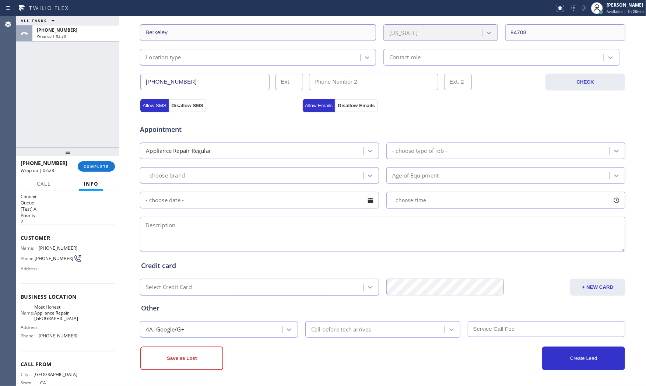
click at [107, 155] on div at bounding box center [67, 151] width 103 height 9
click at [96, 164] on button "COMPLETE" at bounding box center [96, 167] width 37 height 10
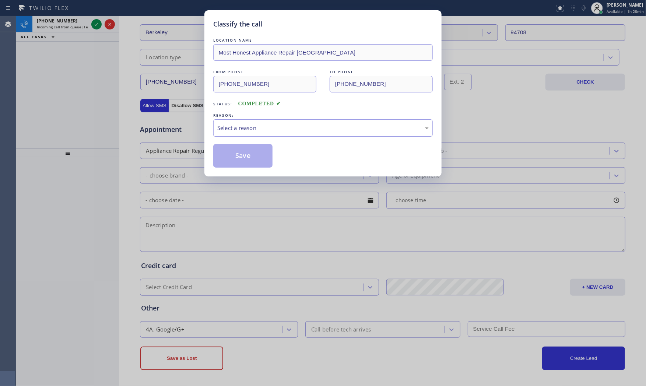
drag, startPoint x: 322, startPoint y: 122, endPoint x: 305, endPoint y: 127, distance: 18.5
click at [320, 119] on div "REASON: Select a reason" at bounding box center [323, 124] width 220 height 25
drag, startPoint x: 305, startPoint y: 127, endPoint x: 299, endPoint y: 127, distance: 5.5
click at [304, 127] on div "Select a reason" at bounding box center [322, 128] width 211 height 8
click at [241, 150] on button "Save" at bounding box center [242, 156] width 59 height 24
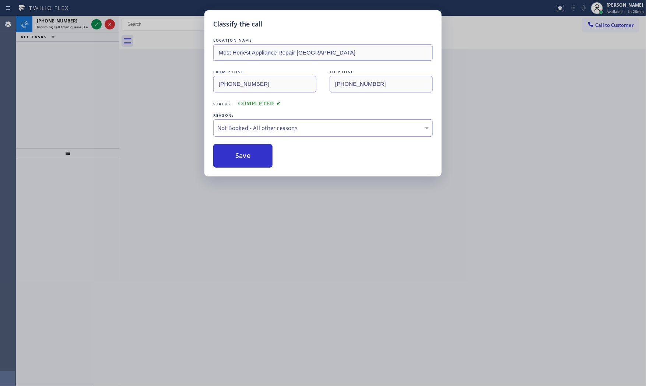
click at [241, 150] on button "Save" at bounding box center [242, 156] width 59 height 24
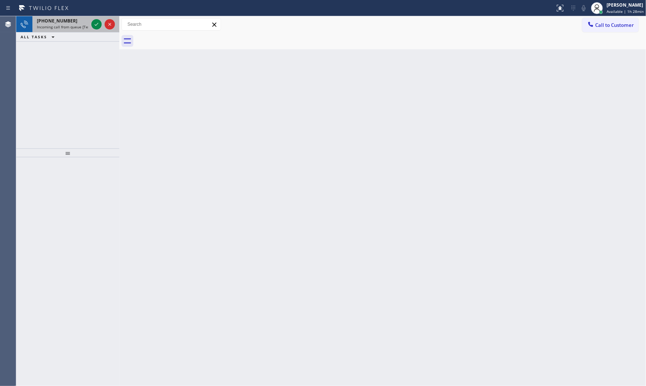
click at [69, 27] on span "Incoming call from queue [Test] All" at bounding box center [67, 26] width 61 height 5
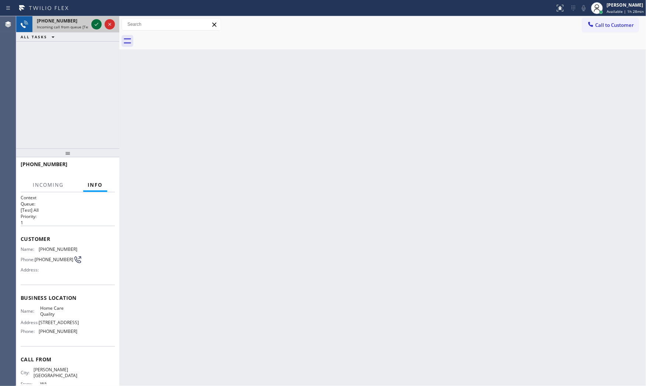
click at [95, 22] on icon at bounding box center [96, 24] width 9 height 9
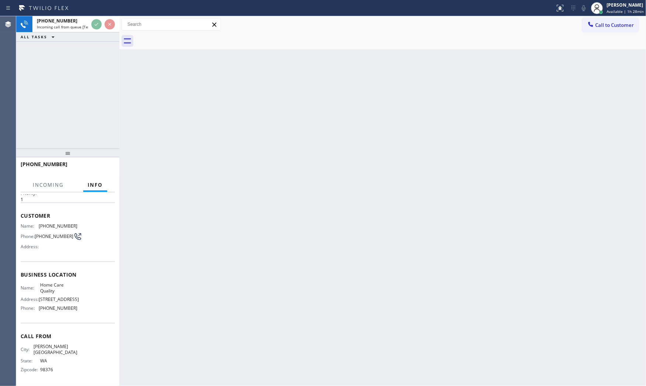
scroll to position [25, 0]
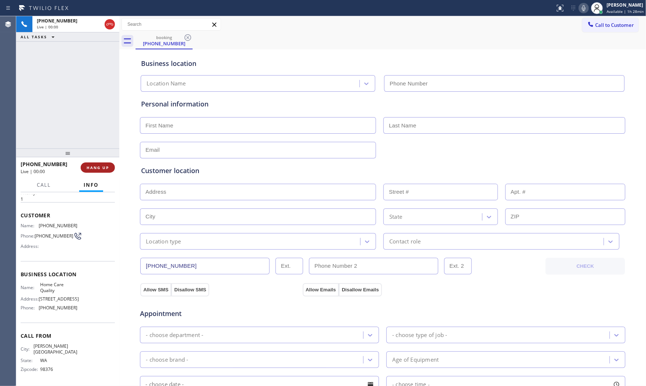
type input "[PHONE_NUMBER]"
click at [105, 166] on span "HANG UP" at bounding box center [98, 167] width 22 height 5
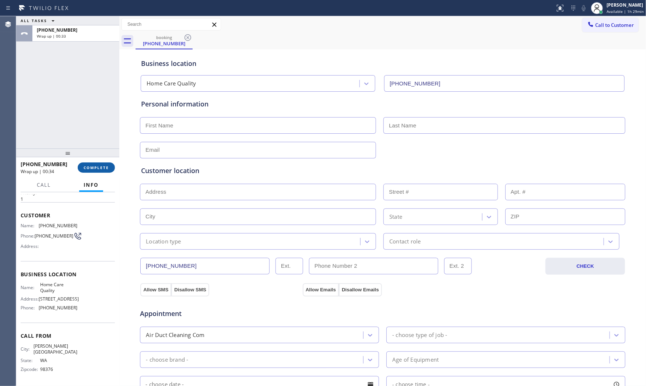
click at [89, 164] on button "COMPLETE" at bounding box center [96, 167] width 37 height 10
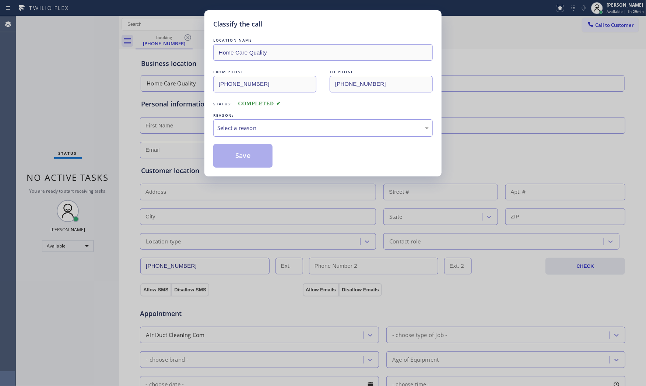
drag, startPoint x: 273, startPoint y: 129, endPoint x: 270, endPoint y: 136, distance: 7.6
click at [273, 129] on div "Select a reason" at bounding box center [322, 128] width 211 height 8
click at [253, 153] on button "Save" at bounding box center [242, 156] width 59 height 24
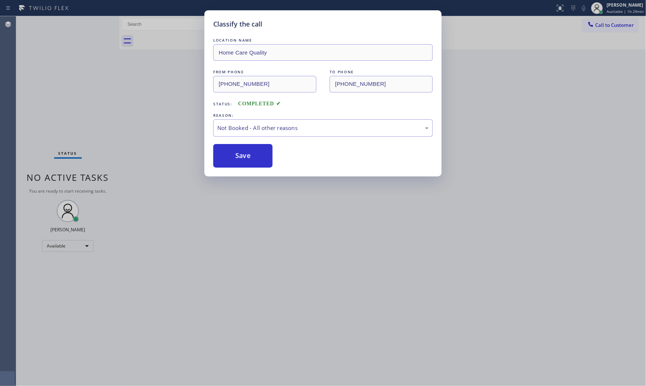
click at [253, 153] on button "Save" at bounding box center [242, 156] width 59 height 24
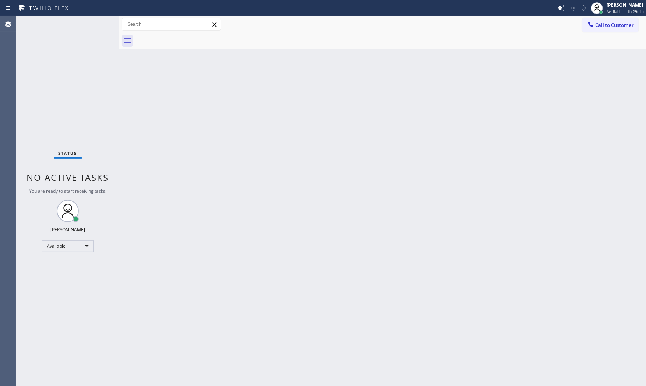
click at [45, 23] on div "Status No active tasks You are ready to start receiving tasks. [PERSON_NAME] Av…" at bounding box center [67, 201] width 103 height 370
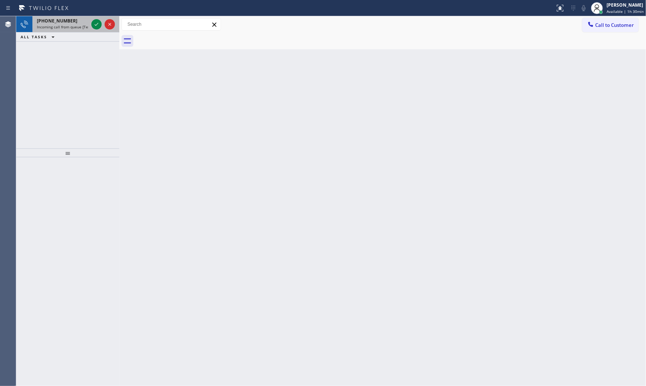
click at [56, 21] on span "[PHONE_NUMBER]" at bounding box center [57, 21] width 41 height 6
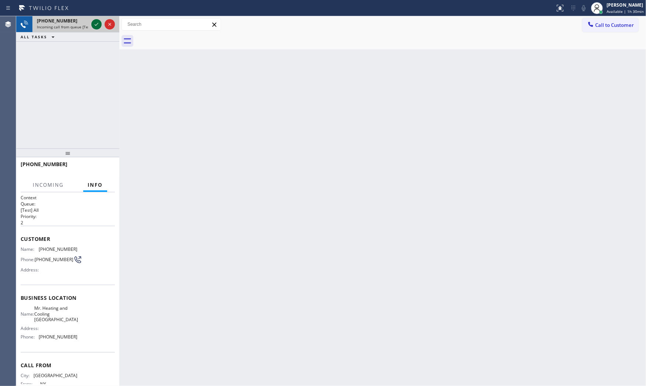
click at [94, 20] on icon at bounding box center [96, 24] width 9 height 9
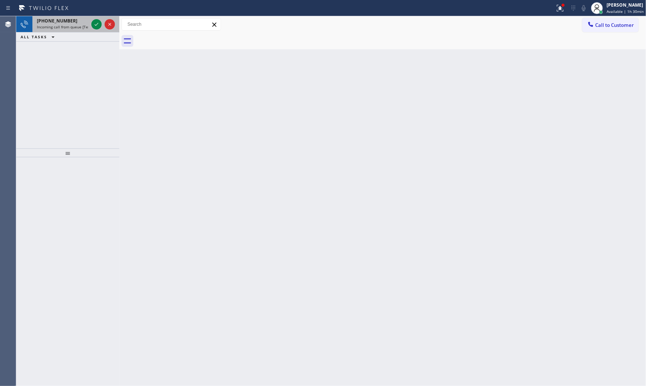
click at [51, 23] on span "[PHONE_NUMBER]" at bounding box center [57, 21] width 41 height 6
click at [66, 18] on span "[PHONE_NUMBER]" at bounding box center [57, 21] width 41 height 6
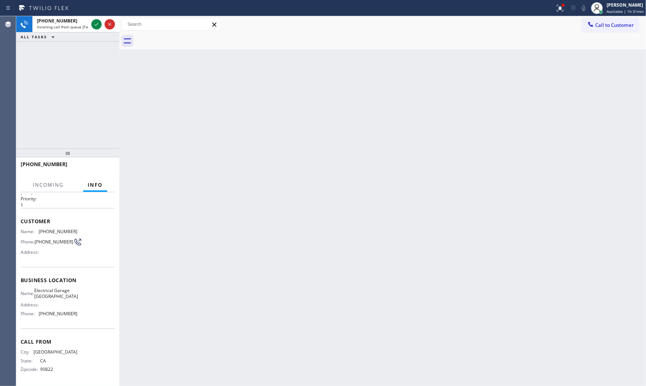
scroll to position [20, 0]
click at [80, 20] on div "[PHONE_NUMBER]" at bounding box center [63, 21] width 52 height 6
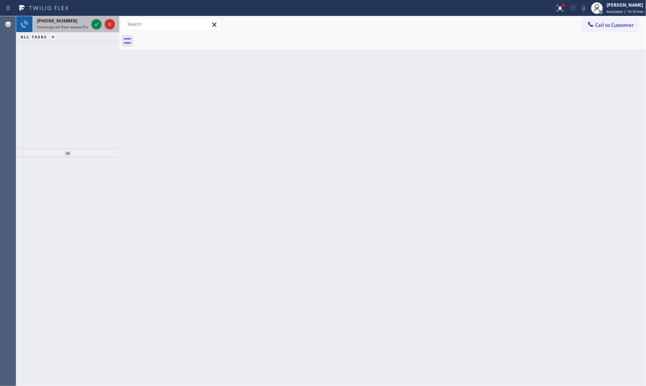
click at [82, 19] on div "[PHONE_NUMBER]" at bounding box center [63, 21] width 52 height 6
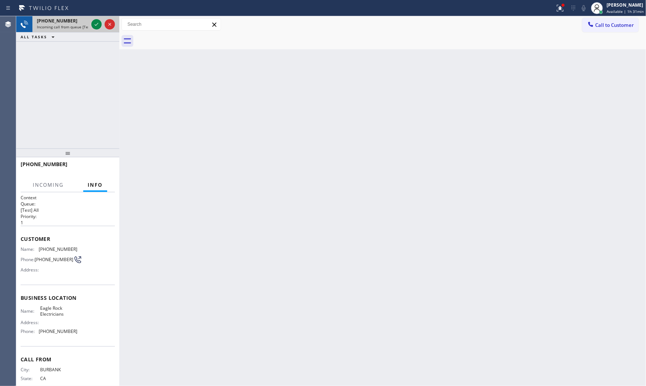
click at [102, 23] on div at bounding box center [103, 24] width 27 height 16
click at [97, 23] on icon at bounding box center [96, 24] width 9 height 9
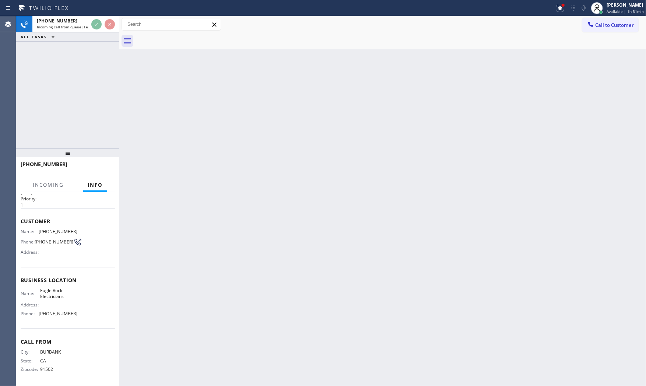
scroll to position [20, 0]
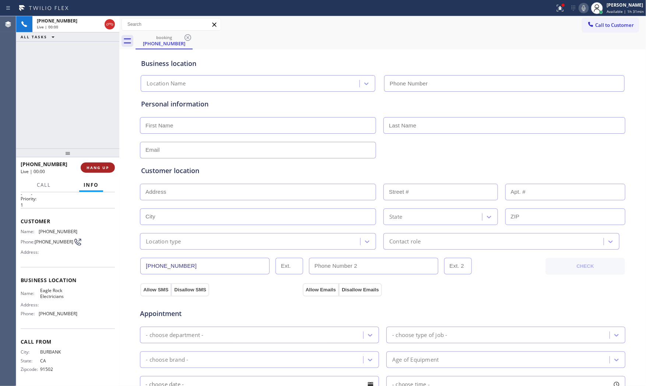
click at [106, 162] on button "HANG UP" at bounding box center [98, 167] width 34 height 10
type input "[PHONE_NUMBER]"
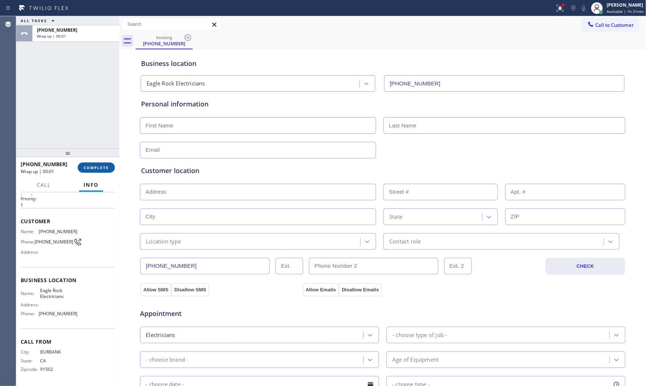
click at [91, 165] on span "COMPLETE" at bounding box center [96, 167] width 25 height 5
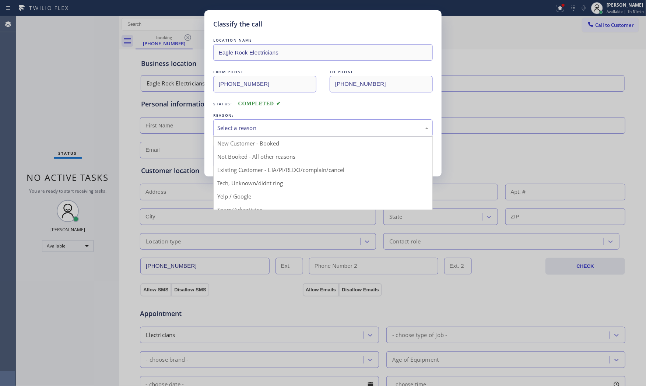
click at [222, 123] on div "Select a reason" at bounding box center [323, 127] width 220 height 17
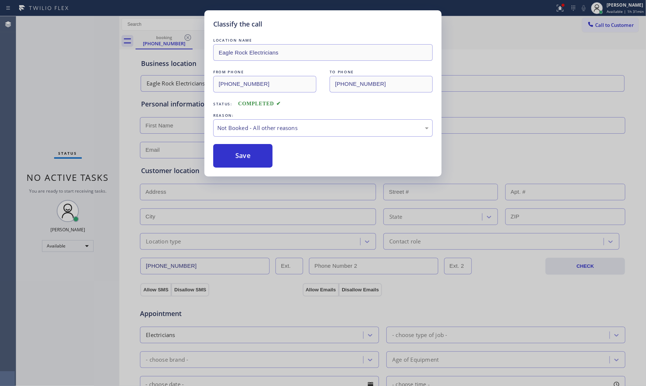
click at [233, 153] on button "Save" at bounding box center [242, 156] width 59 height 24
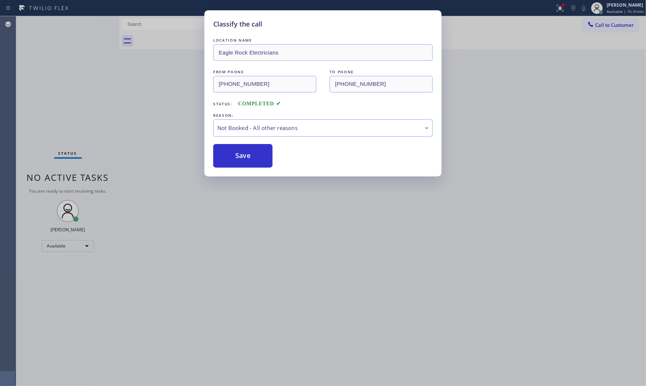
click at [233, 153] on button "Save" at bounding box center [242, 156] width 59 height 24
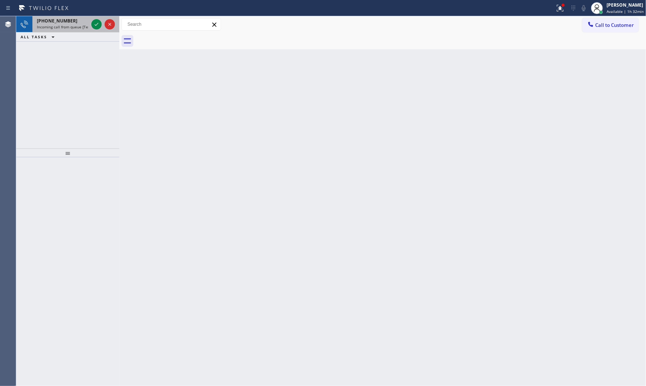
click at [89, 24] on div "[PHONE_NUMBER] Incoming call from queue [Test] All" at bounding box center [60, 24] width 57 height 16
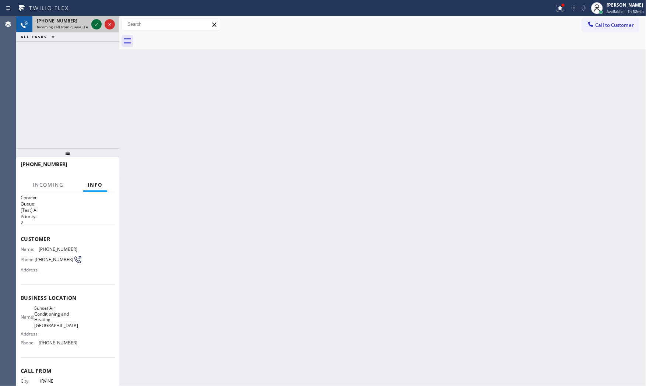
click at [95, 24] on icon at bounding box center [96, 24] width 9 height 9
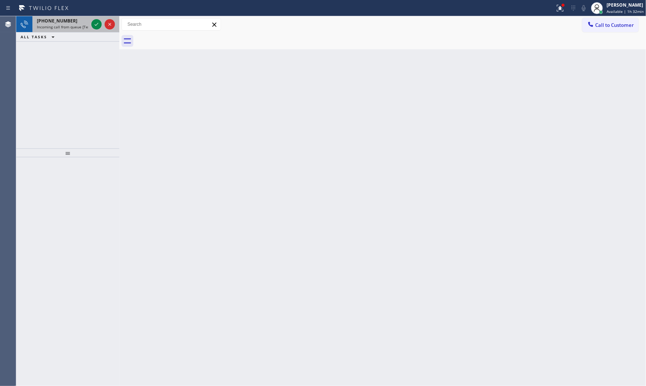
click at [62, 21] on span "[PHONE_NUMBER]" at bounding box center [57, 21] width 41 height 6
click at [61, 23] on span "[PHONE_NUMBER]" at bounding box center [57, 21] width 41 height 6
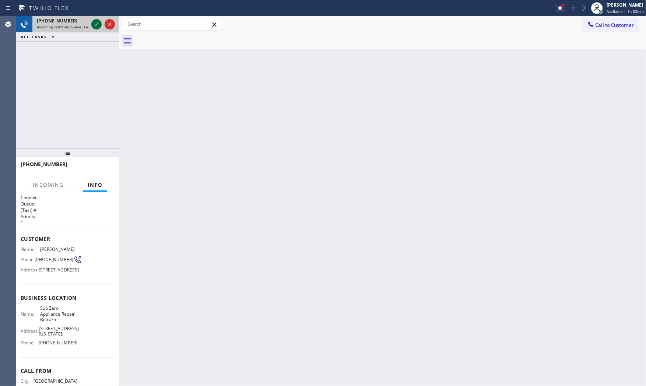
click at [94, 24] on icon at bounding box center [96, 24] width 9 height 9
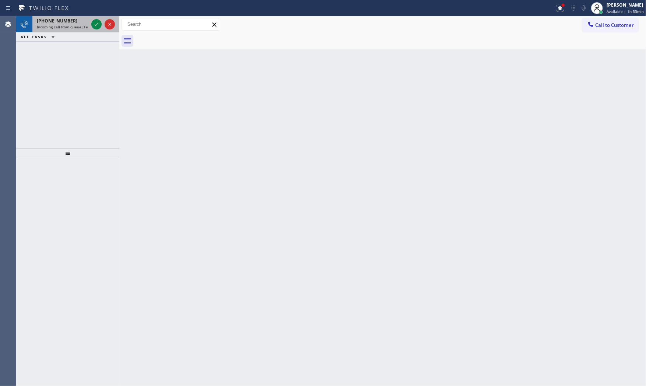
click at [80, 24] on div "[PHONE_NUMBER]" at bounding box center [63, 21] width 52 height 6
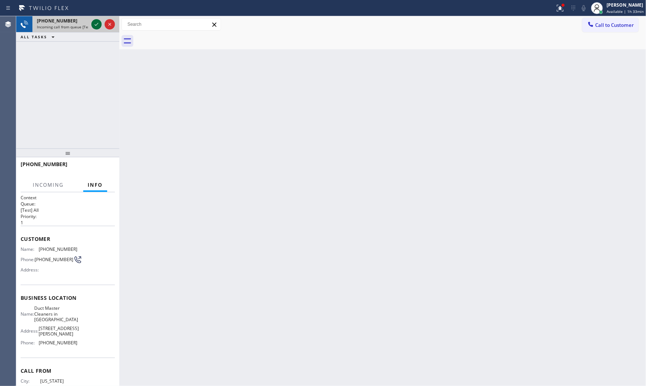
click at [97, 22] on icon at bounding box center [96, 24] width 9 height 9
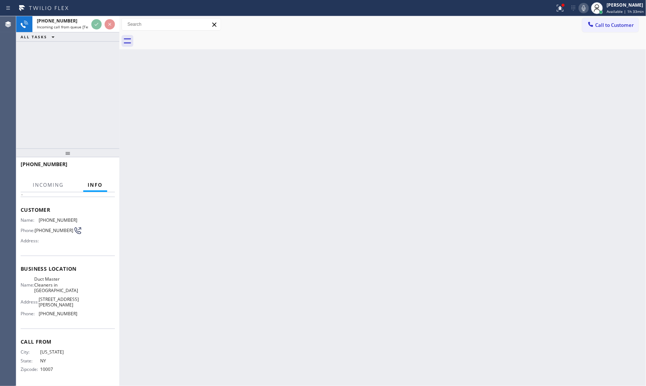
scroll to position [31, 0]
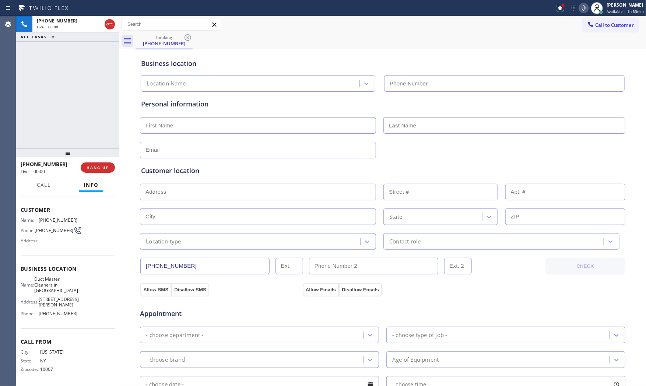
type input "[PHONE_NUMBER]"
click at [88, 164] on button "HANG UP" at bounding box center [98, 167] width 34 height 10
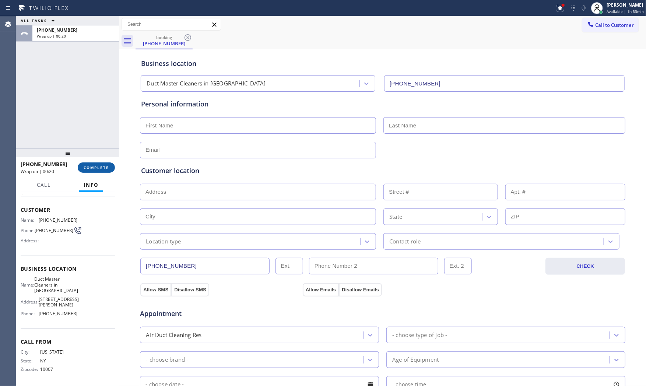
click at [98, 167] on span "COMPLETE" at bounding box center [96, 167] width 25 height 5
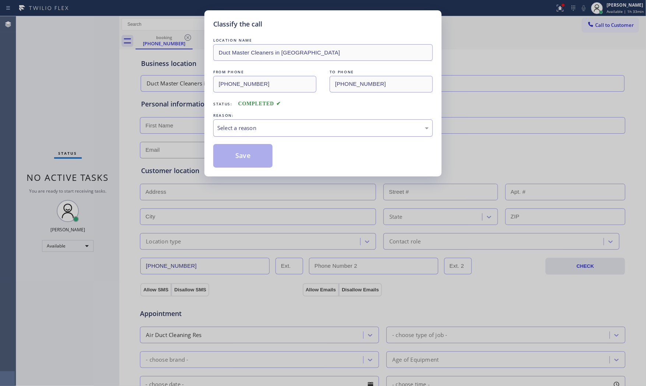
click at [270, 125] on div "Select a reason" at bounding box center [322, 128] width 211 height 8
click at [241, 153] on button "Save" at bounding box center [242, 156] width 59 height 24
click at [241, 152] on button "Save" at bounding box center [242, 156] width 59 height 24
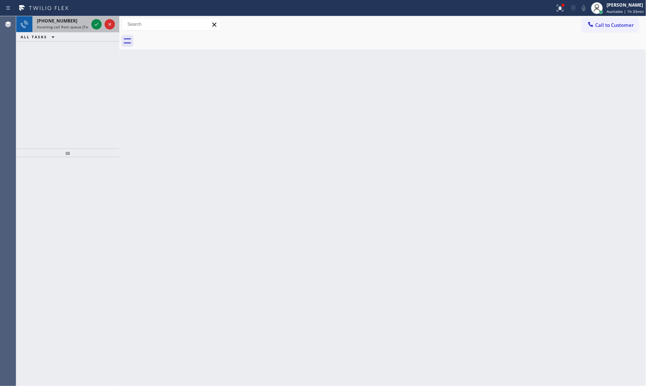
click at [75, 27] on span "Incoming call from queue [Test] All" at bounding box center [67, 26] width 61 height 5
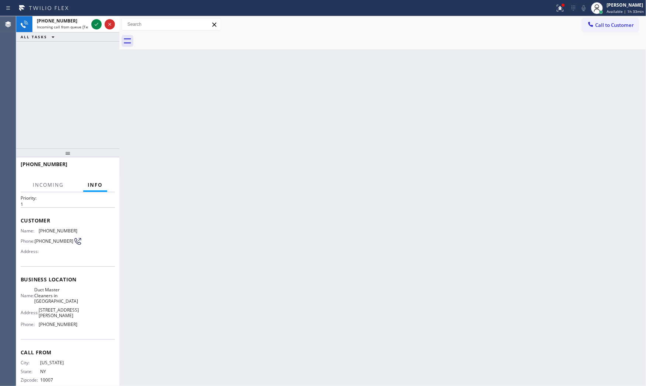
scroll to position [31, 0]
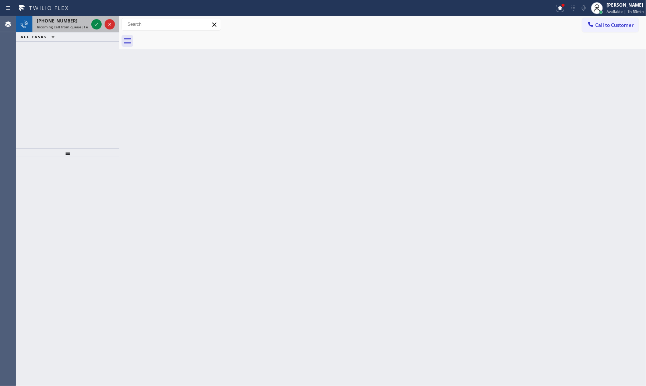
click at [70, 29] on span "Incoming call from queue [Test] All" at bounding box center [67, 26] width 61 height 5
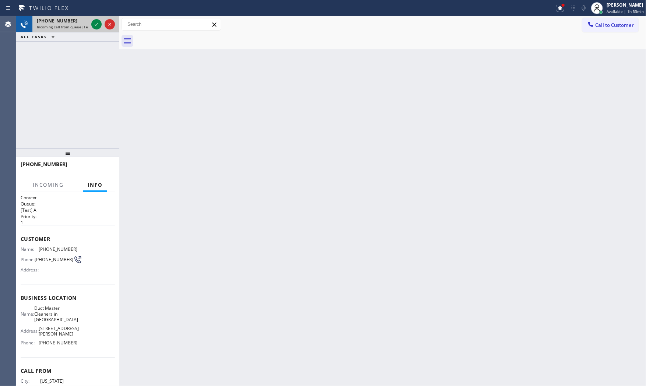
click at [74, 28] on span "Incoming call from queue [Test] All" at bounding box center [67, 26] width 61 height 5
click at [75, 28] on span "Incoming call from queue [Test] All" at bounding box center [67, 26] width 61 height 5
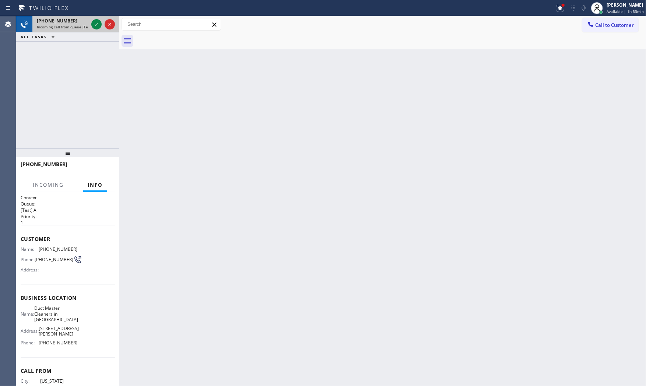
click at [76, 28] on span "Incoming call from queue [Test] All" at bounding box center [67, 26] width 61 height 5
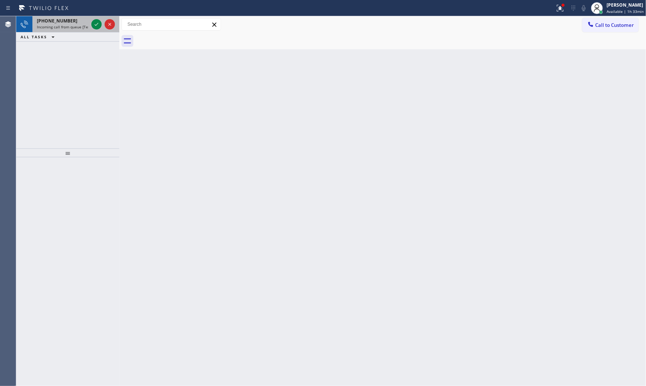
click at [76, 22] on div "[PHONE_NUMBER]" at bounding box center [63, 21] width 52 height 6
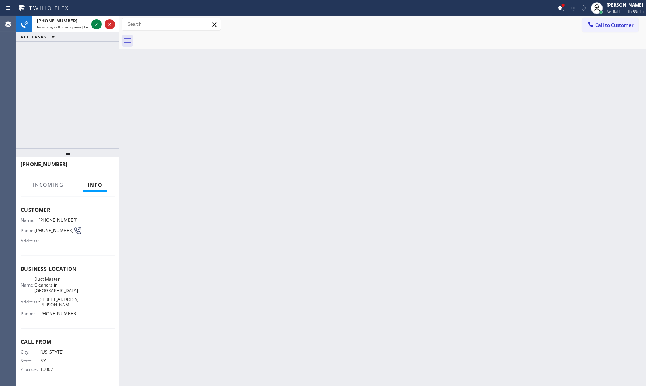
scroll to position [31, 0]
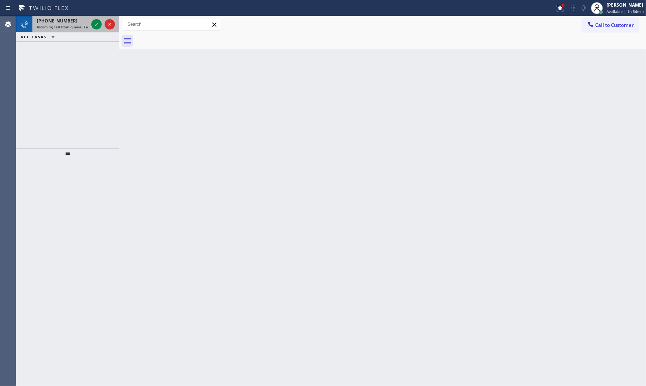
click at [55, 24] on span "Incoming call from queue [Test] All" at bounding box center [67, 26] width 61 height 5
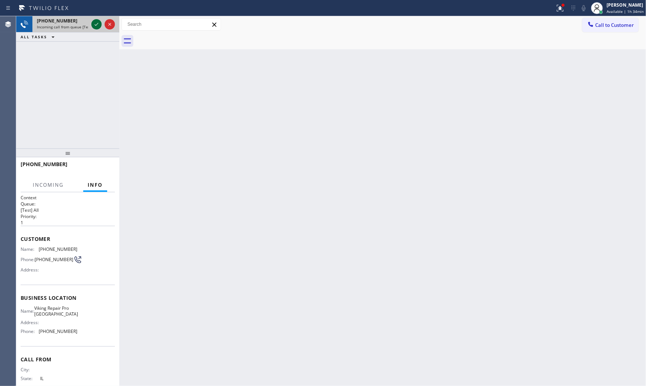
click at [93, 24] on icon at bounding box center [96, 24] width 9 height 9
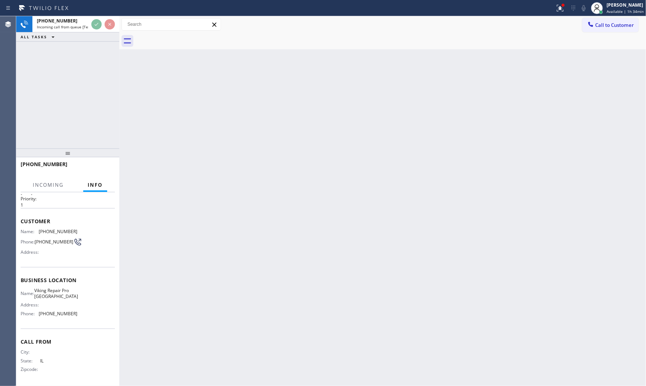
scroll to position [20, 0]
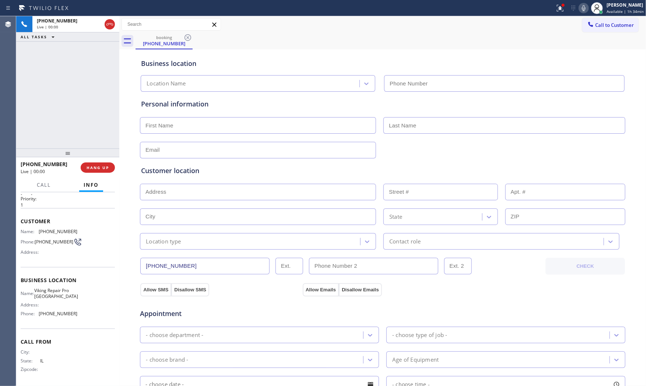
type input "[PHONE_NUMBER]"
click at [101, 167] on span "HANG UP" at bounding box center [98, 167] width 22 height 5
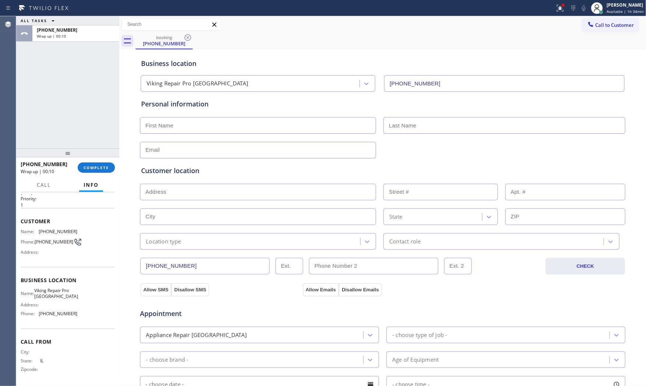
click at [109, 148] on div at bounding box center [67, 152] width 103 height 9
click at [97, 169] on span "COMPLETE" at bounding box center [96, 167] width 25 height 5
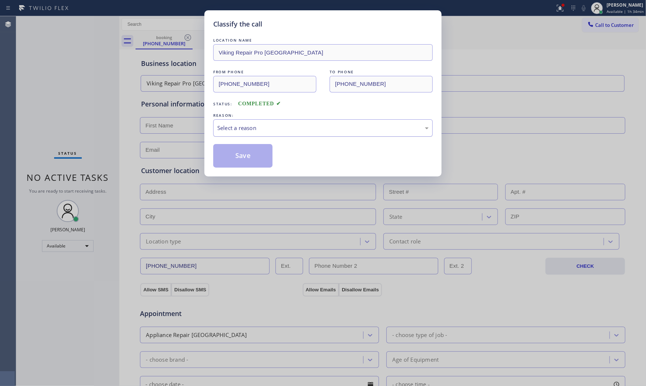
click at [222, 129] on div "Select a reason" at bounding box center [322, 128] width 211 height 8
click at [231, 159] on button "Save" at bounding box center [242, 156] width 59 height 24
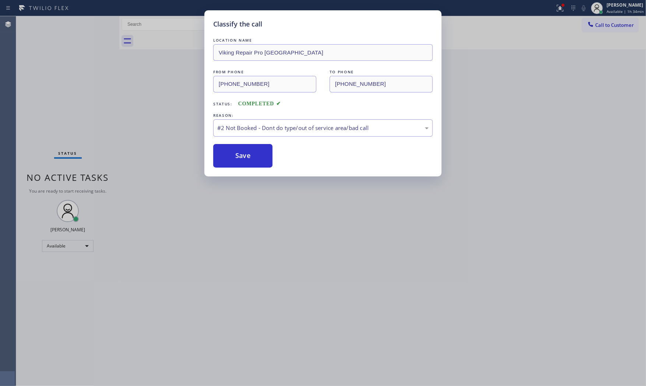
click at [231, 159] on button "Save" at bounding box center [242, 156] width 59 height 24
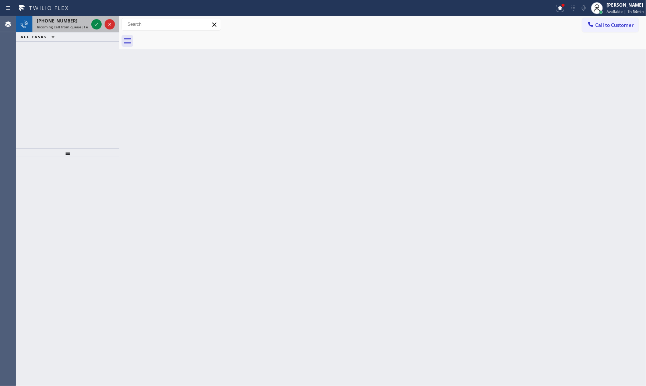
click at [87, 24] on span "Incoming call from queue [Test] All" at bounding box center [67, 26] width 61 height 5
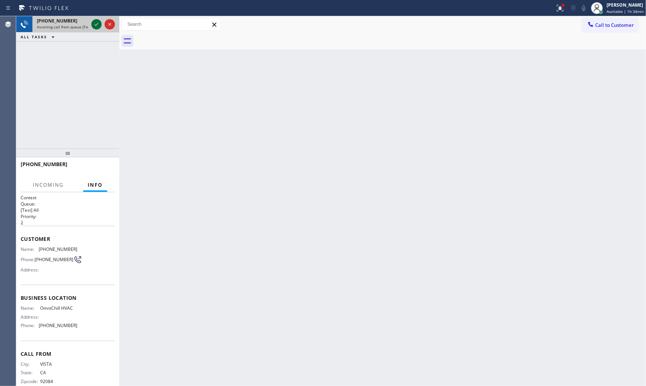
click at [91, 24] on div at bounding box center [96, 24] width 10 height 9
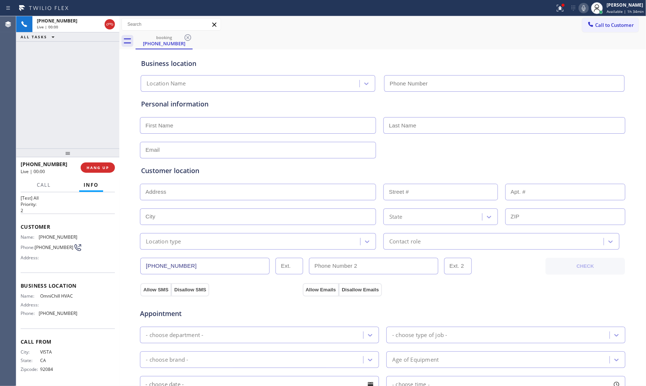
type input "[PHONE_NUMBER]"
click at [96, 171] on button "HANG UP" at bounding box center [98, 167] width 34 height 10
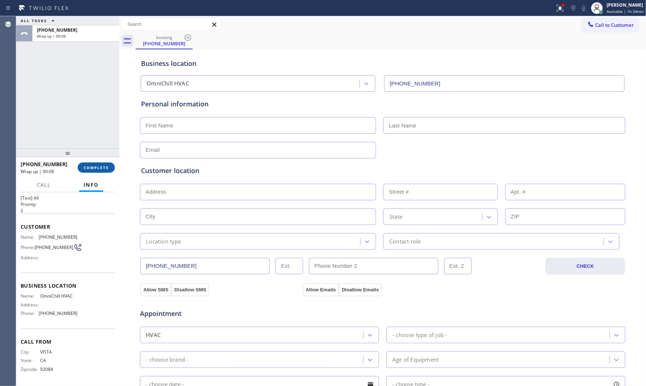
click at [105, 170] on button "COMPLETE" at bounding box center [96, 167] width 37 height 10
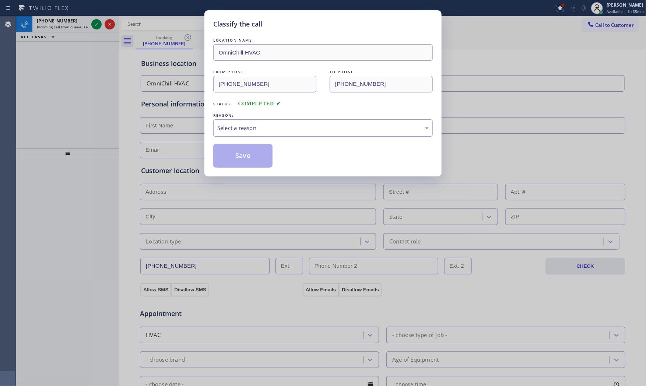
click at [265, 124] on div "Select a reason" at bounding box center [322, 128] width 211 height 8
click at [252, 152] on button "Save" at bounding box center [242, 156] width 59 height 24
drag, startPoint x: 252, startPoint y: 152, endPoint x: 235, endPoint y: 138, distance: 22.0
click at [249, 149] on button "Save" at bounding box center [242, 156] width 59 height 24
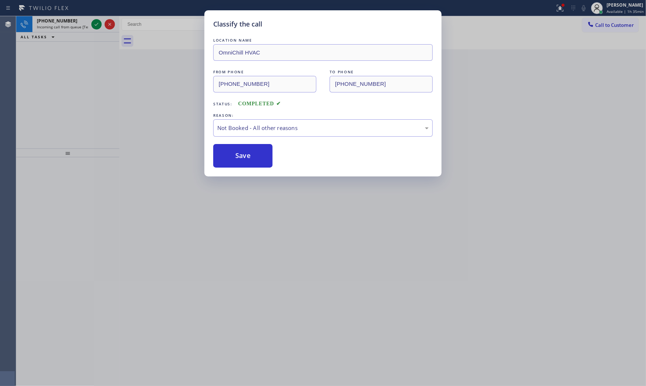
click at [70, 27] on div "Classify the call LOCATION NAME OmniChill HVAC FROM PHONE [PHONE_NUMBER] TO PHO…" at bounding box center [323, 193] width 646 height 386
click at [70, 27] on div "Classify the call LOCATION NAME EII Electric FROM PHONE [PHONE_NUMBER] TO PHONE…" at bounding box center [331, 201] width 630 height 370
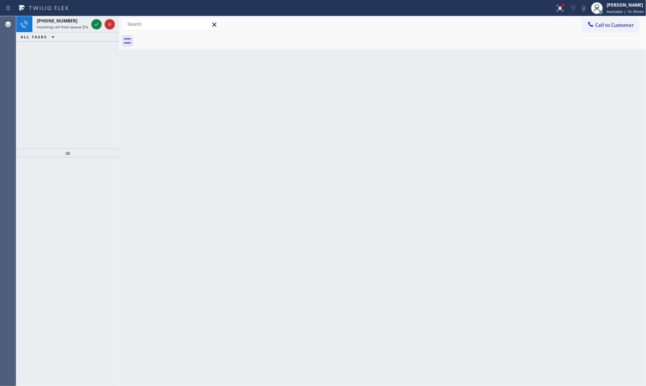
click at [70, 27] on span "Incoming call from queue [Test] All" at bounding box center [67, 26] width 61 height 5
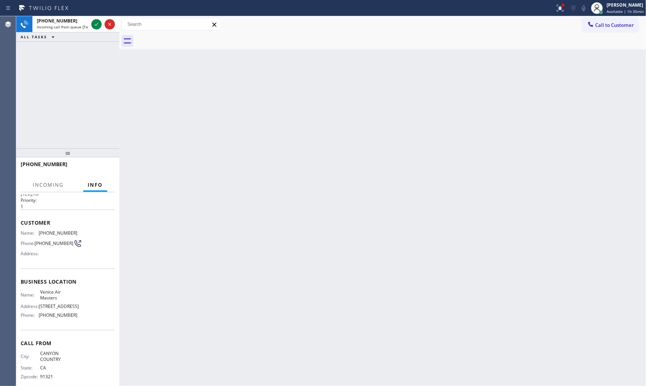
scroll to position [31, 0]
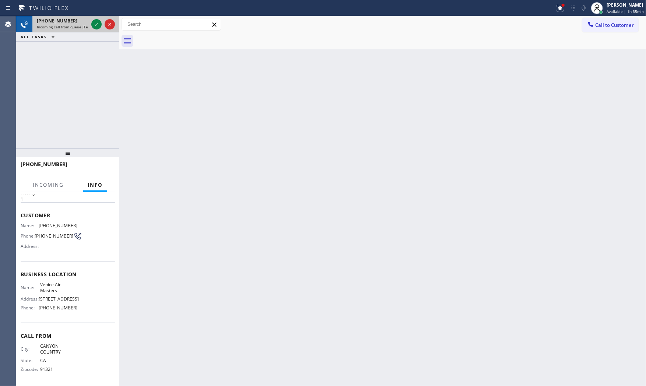
click at [90, 24] on div "[PHONE_NUMBER] Incoming call from queue [Test] All" at bounding box center [67, 24] width 103 height 16
click at [94, 23] on icon at bounding box center [96, 24] width 9 height 9
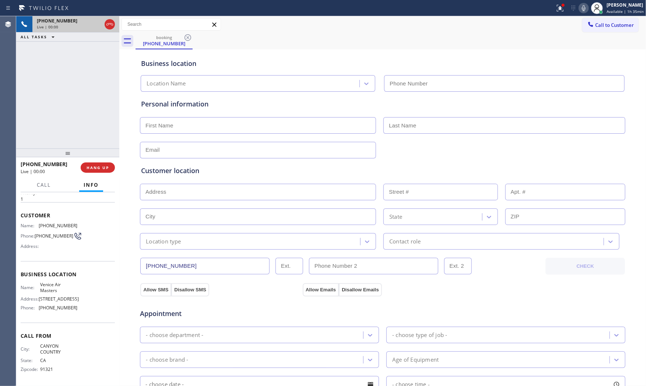
type input "[PHONE_NUMBER]"
click at [95, 167] on span "HANG UP" at bounding box center [98, 167] width 22 height 5
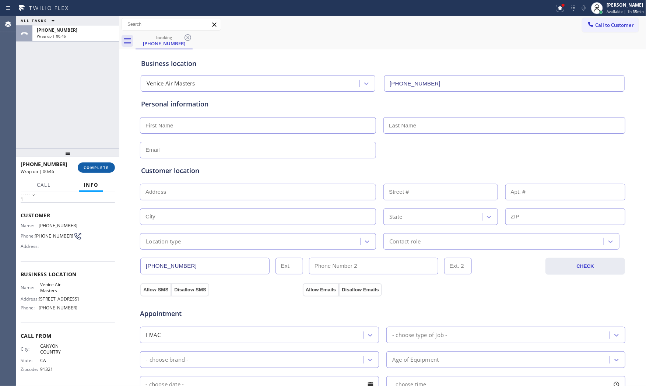
click at [97, 167] on span "COMPLETE" at bounding box center [96, 167] width 25 height 5
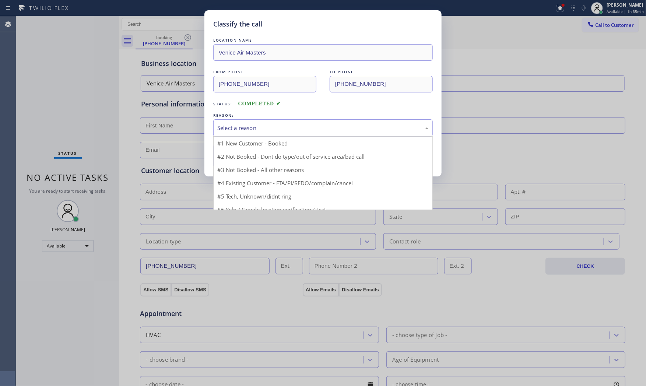
drag, startPoint x: 246, startPoint y: 126, endPoint x: 243, endPoint y: 131, distance: 5.4
click at [247, 126] on div "Select a reason" at bounding box center [322, 128] width 211 height 8
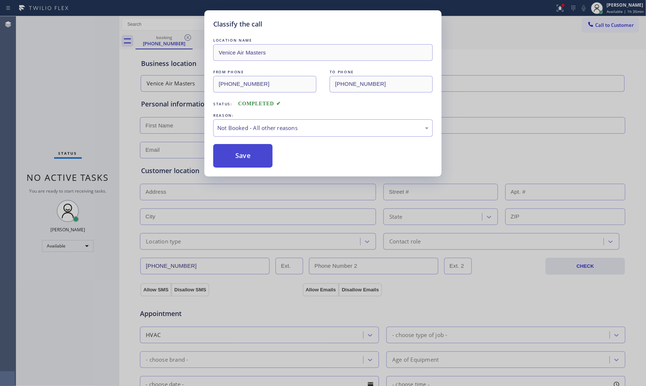
click at [239, 153] on button "Save" at bounding box center [242, 156] width 59 height 24
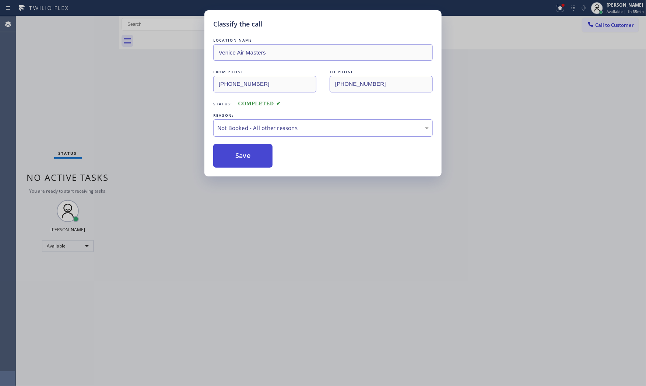
click at [239, 153] on button "Save" at bounding box center [242, 156] width 59 height 24
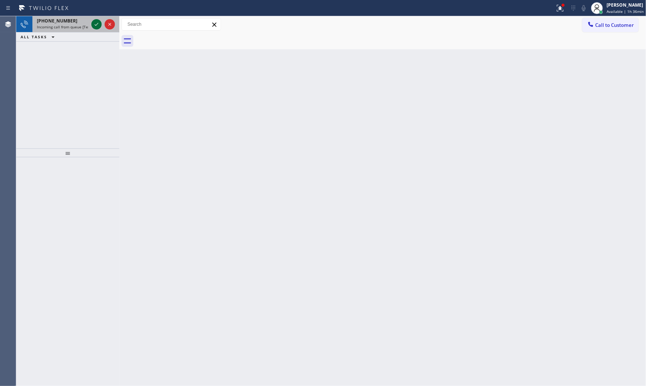
click at [95, 26] on icon at bounding box center [96, 24] width 9 height 9
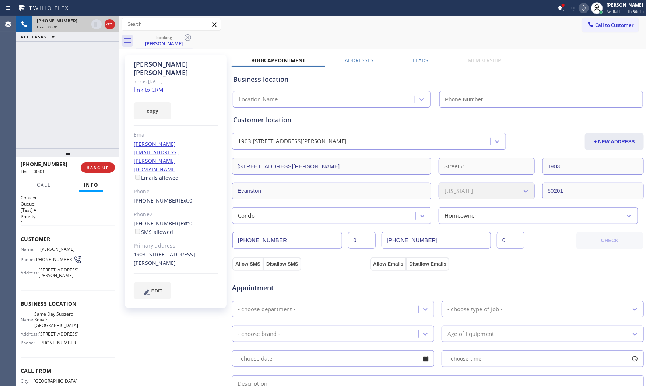
type input "[PHONE_NUMBER]"
click at [152, 86] on link "link to CRM" at bounding box center [149, 89] width 30 height 7
click at [586, 6] on icon at bounding box center [583, 8] width 9 height 9
drag, startPoint x: 583, startPoint y: 7, endPoint x: 577, endPoint y: 10, distance: 6.1
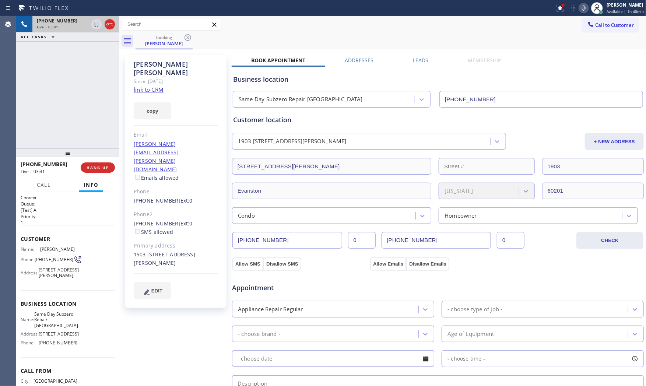
click at [583, 7] on icon at bounding box center [583, 8] width 9 height 9
click at [556, 11] on icon at bounding box center [560, 8] width 9 height 9
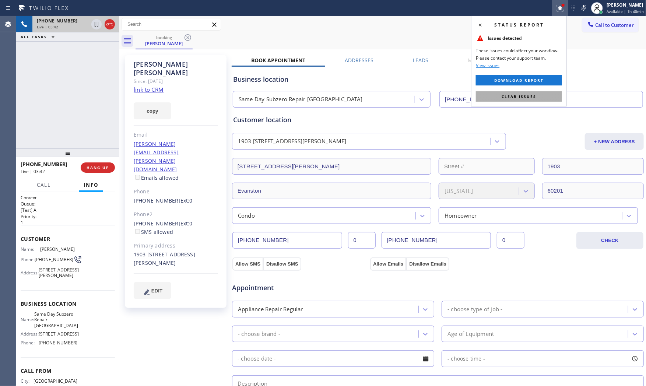
click at [532, 98] on span "Clear issues" at bounding box center [519, 96] width 35 height 5
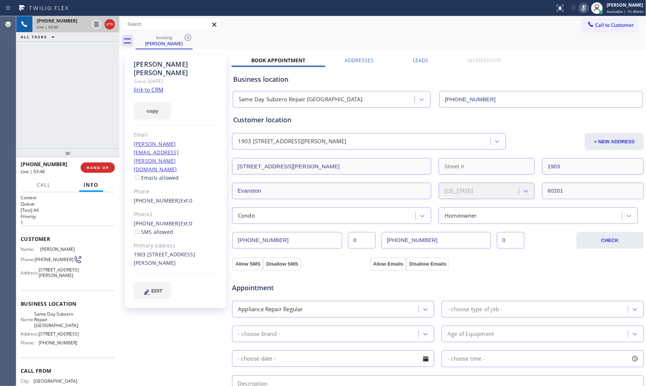
click at [582, 8] on rect at bounding box center [583, 7] width 5 height 5
drag, startPoint x: 133, startPoint y: 219, endPoint x: 156, endPoint y: 231, distance: 25.9
click at [156, 231] on div "[PERSON_NAME] Since: [DATE] link to CRM copy Email [PERSON_NAME][EMAIL_ADDRESS]…" at bounding box center [176, 181] width 102 height 253
copy div "1903 [STREET_ADDRESS][PERSON_NAME]"
click at [55, 328] on span "Same Day Subzero Repair [GEOGRAPHIC_DATA]" at bounding box center [56, 319] width 44 height 17
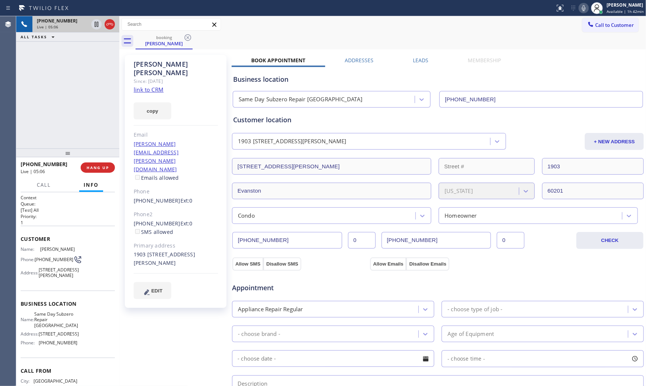
click at [55, 328] on span "Same Day Subzero Repair [GEOGRAPHIC_DATA]" at bounding box center [56, 319] width 44 height 17
copy span "Same Day Subzero Repair [GEOGRAPHIC_DATA]"
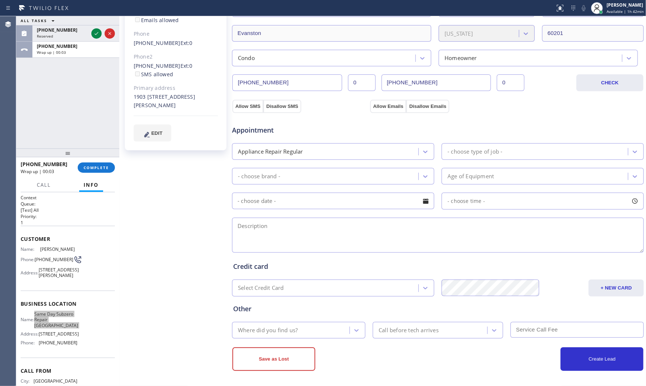
scroll to position [158, 0]
click at [290, 229] on textarea at bounding box center [438, 234] width 412 height 35
paste textarea "12-3 $75 Samsung | Fridge | stop working and defrosted everything, its cooling …"
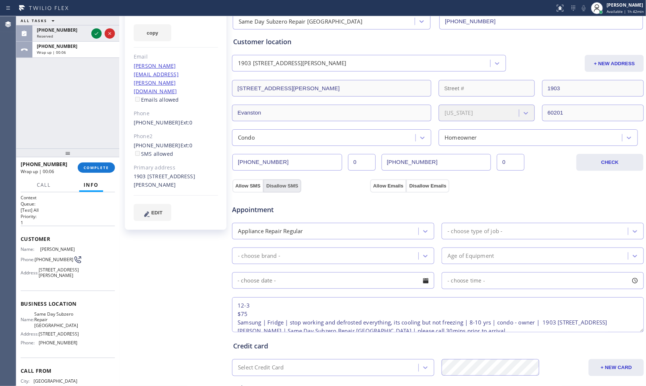
scroll to position [76, 0]
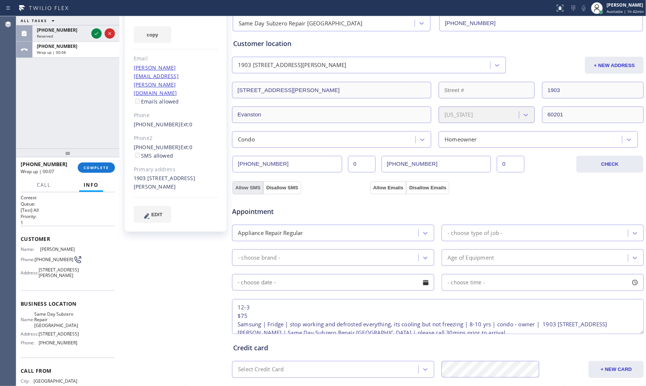
type textarea "12-3 $75 Samsung | Fridge | stop working and defrosted everything, its cooling …"
click at [247, 188] on button "Allow SMS" at bounding box center [247, 187] width 31 height 13
click at [384, 190] on button "Allow Emails" at bounding box center [388, 187] width 36 height 13
click at [472, 231] on div "- choose type of job -" at bounding box center [474, 233] width 55 height 8
checkbox input "true"
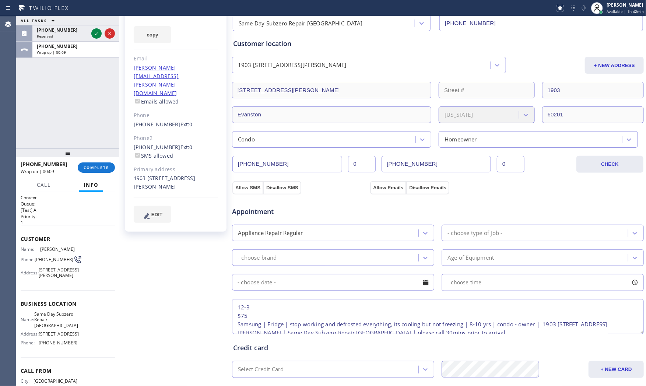
checkbox input "true"
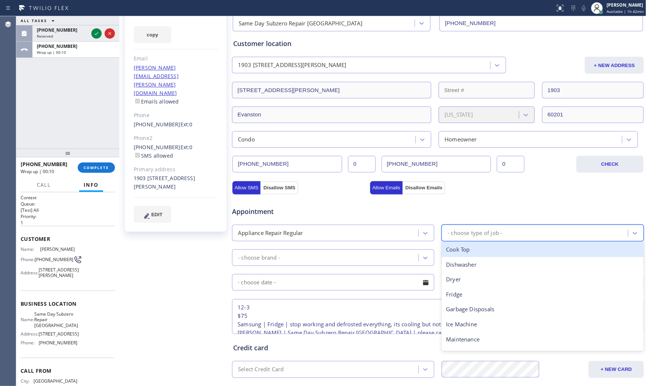
type input "f"
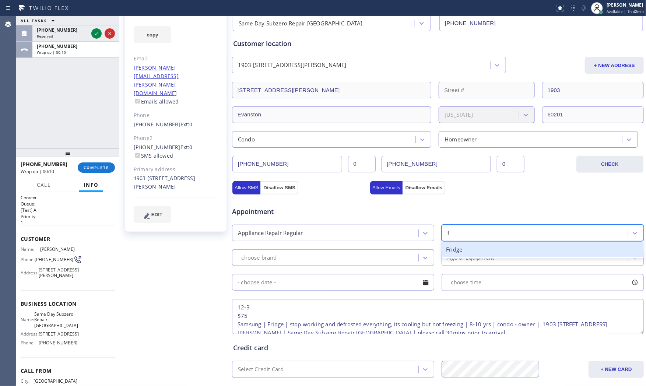
drag, startPoint x: 467, startPoint y: 249, endPoint x: 362, endPoint y: 251, distance: 105.0
click at [463, 249] on div "Fridge" at bounding box center [543, 249] width 202 height 15
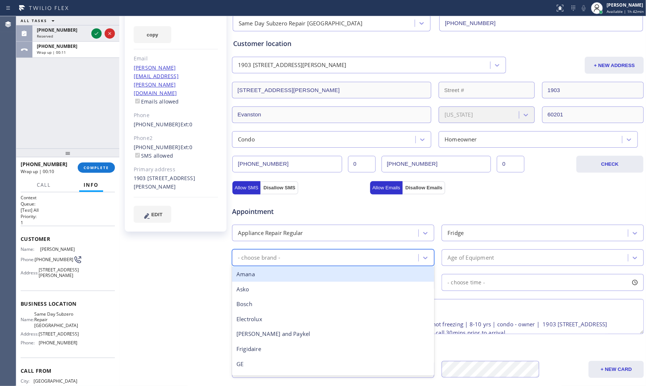
click at [344, 251] on div "- choose brand -" at bounding box center [326, 257] width 184 height 13
type input "sa"
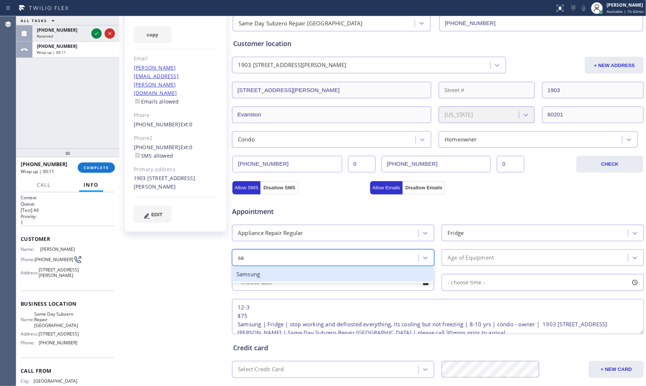
click at [288, 276] on div "Samsung" at bounding box center [333, 274] width 202 height 15
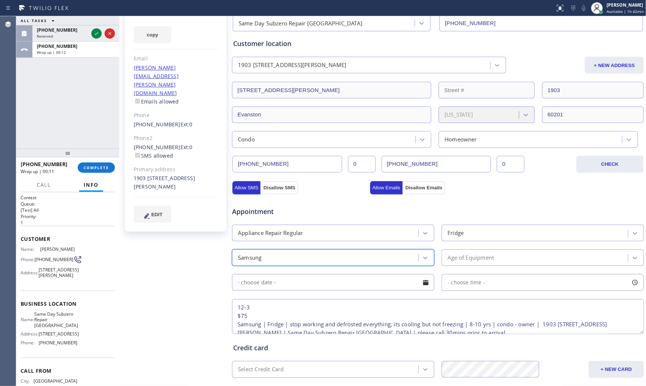
click at [467, 262] on div "Age of Equipment" at bounding box center [536, 257] width 184 height 13
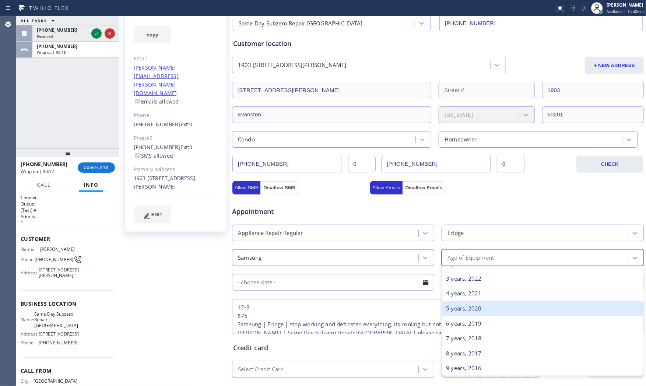
scroll to position [41, 0]
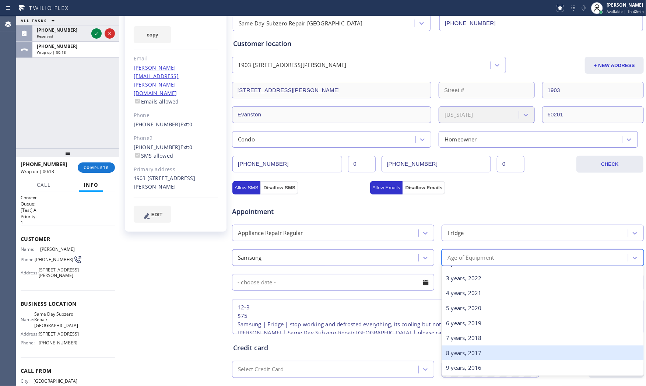
click at [459, 347] on div "8 years, 2017" at bounding box center [543, 352] width 202 height 15
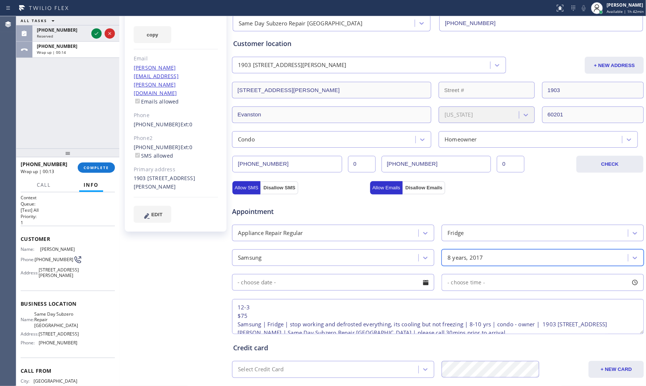
click at [292, 278] on input "text" at bounding box center [333, 282] width 202 height 17
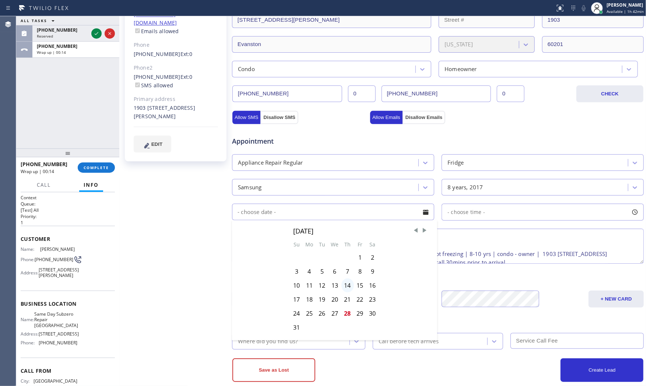
scroll to position [158, 0]
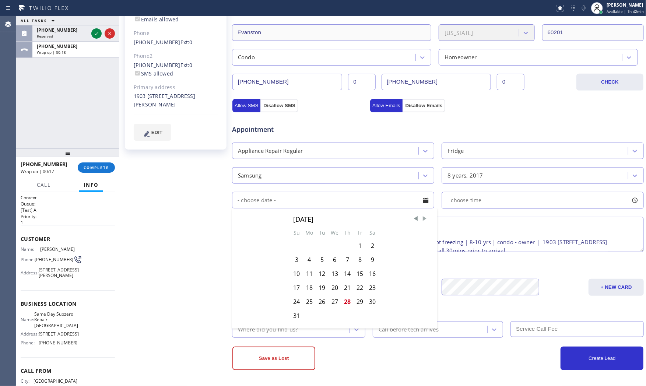
click at [422, 220] on span "Next Month" at bounding box center [424, 218] width 7 height 7
click at [319, 249] on div "2" at bounding box center [322, 246] width 13 height 14
type input "[DATE]"
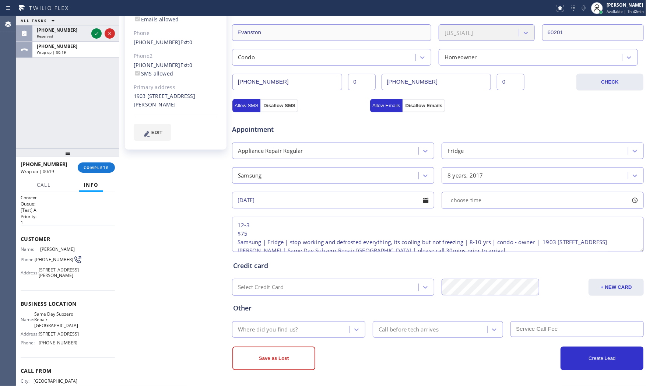
click at [501, 206] on div "- choose time -" at bounding box center [543, 200] width 202 height 17
drag, startPoint x: 457, startPoint y: 245, endPoint x: 500, endPoint y: 246, distance: 42.7
click at [503, 246] on div at bounding box center [507, 245] width 9 height 15
drag, startPoint x: 518, startPoint y: 244, endPoint x: 543, endPoint y: 243, distance: 24.7
click at [547, 243] on div at bounding box center [551, 245] width 9 height 15
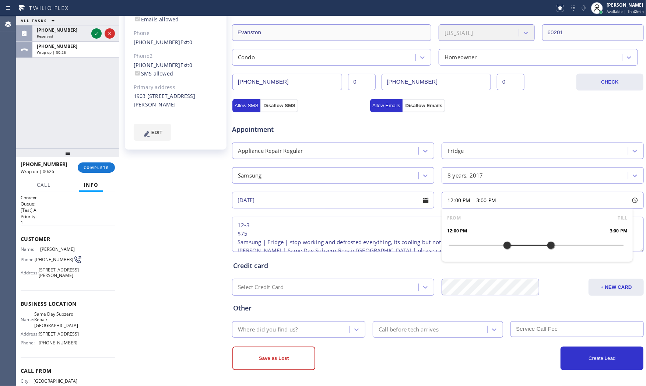
drag, startPoint x: 468, startPoint y: 245, endPoint x: 505, endPoint y: 245, distance: 36.8
click at [505, 245] on div at bounding box center [507, 245] width 9 height 15
click at [345, 272] on div "Credit card Select Credit Card + NEW CARD CANCEL SAVE" at bounding box center [438, 274] width 413 height 42
click at [302, 331] on div "Where did you find us?" at bounding box center [291, 329] width 115 height 13
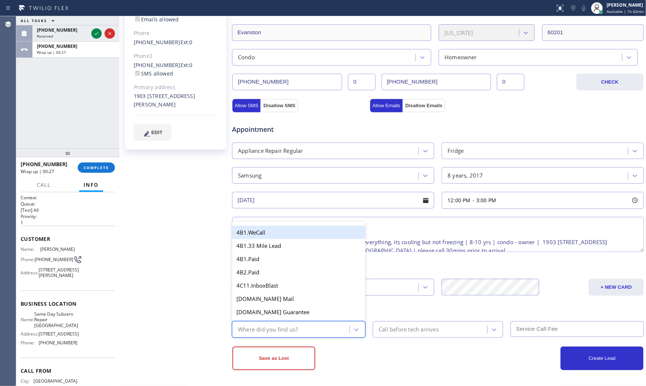
type input "g"
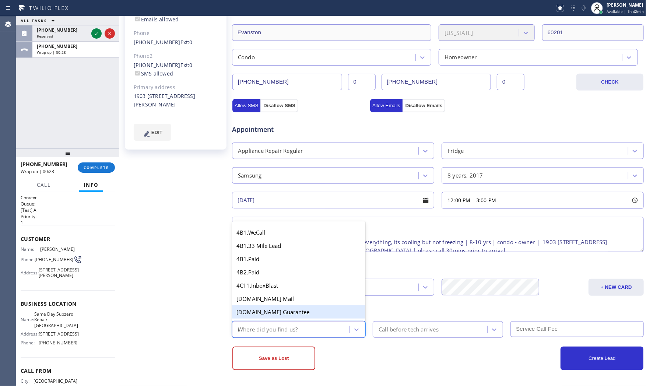
type input "ret"
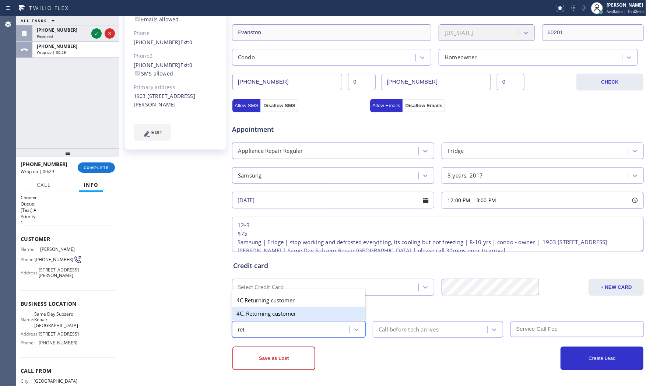
click at [319, 315] on div "4C. Returning customer" at bounding box center [298, 313] width 133 height 13
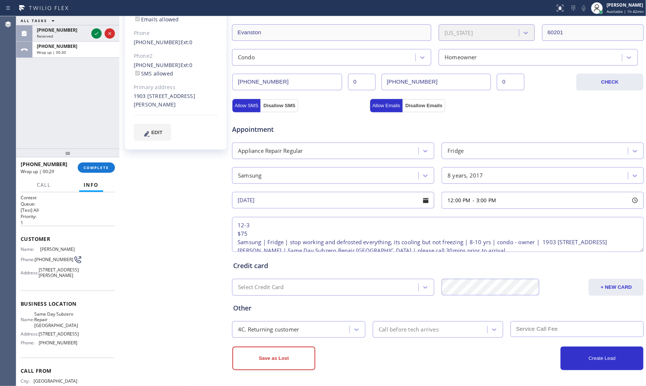
click at [418, 344] on div "Save as Lost Create Lead" at bounding box center [438, 354] width 413 height 32
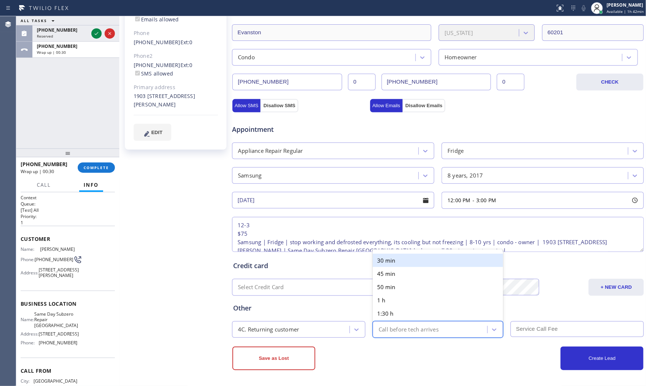
click at [418, 332] on div "Call before tech arrives" at bounding box center [409, 329] width 60 height 8
click at [395, 266] on div "30 min" at bounding box center [438, 260] width 130 height 13
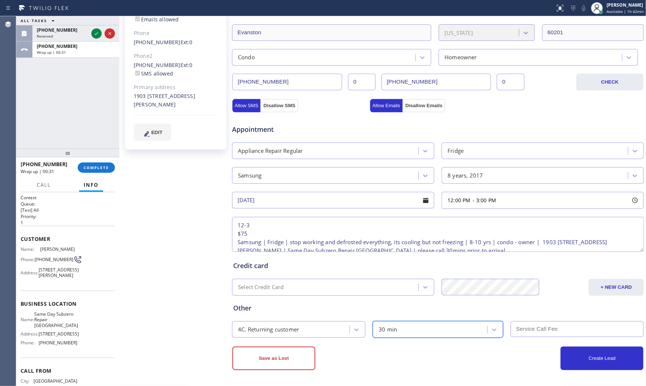
click at [530, 327] on input "text" at bounding box center [576, 329] width 133 height 16
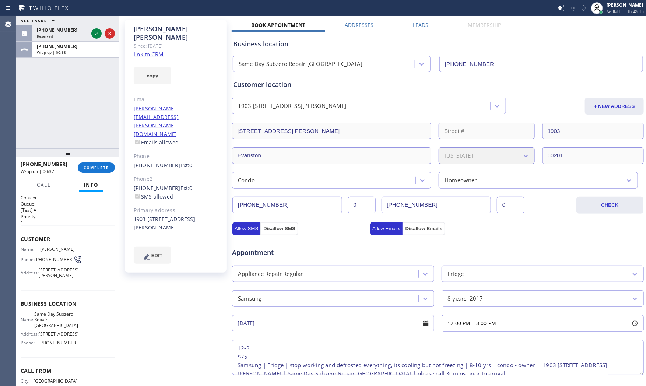
type input "75"
click at [180, 302] on div "[PERSON_NAME] Since: [DATE] link to CRM copy Email [PERSON_NAME][EMAIL_ADDRESS]…" at bounding box center [176, 262] width 110 height 492
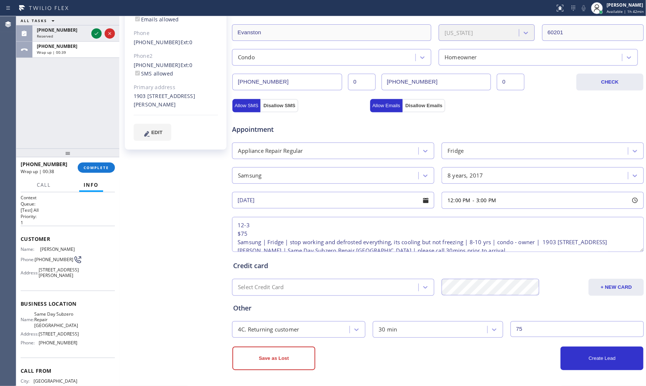
click at [550, 354] on div "Create Lead" at bounding box center [541, 359] width 206 height 24
click at [561, 354] on button "Create Lead" at bounding box center [602, 359] width 83 height 24
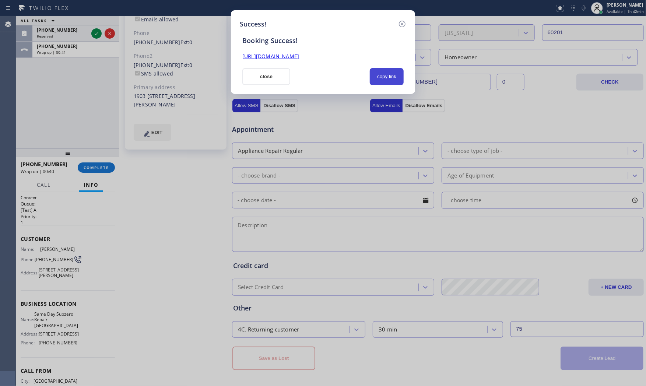
click at [382, 76] on button "copy link" at bounding box center [387, 76] width 34 height 17
click at [252, 84] on button "close" at bounding box center [266, 76] width 48 height 17
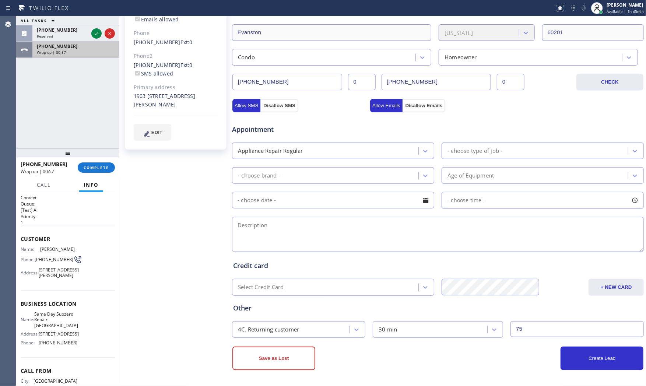
drag, startPoint x: 74, startPoint y: 47, endPoint x: 73, endPoint y: 56, distance: 8.9
click at [74, 47] on div "[PHONE_NUMBER]" at bounding box center [76, 46] width 78 height 6
click at [94, 182] on span "Info" at bounding box center [91, 185] width 15 height 7
click at [93, 165] on span "COMPLETE" at bounding box center [96, 167] width 25 height 5
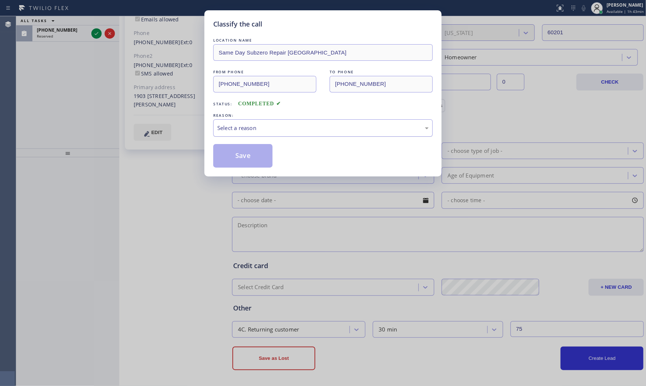
click at [227, 131] on div "Select a reason" at bounding box center [322, 128] width 211 height 8
click at [242, 164] on button "Save" at bounding box center [242, 156] width 59 height 24
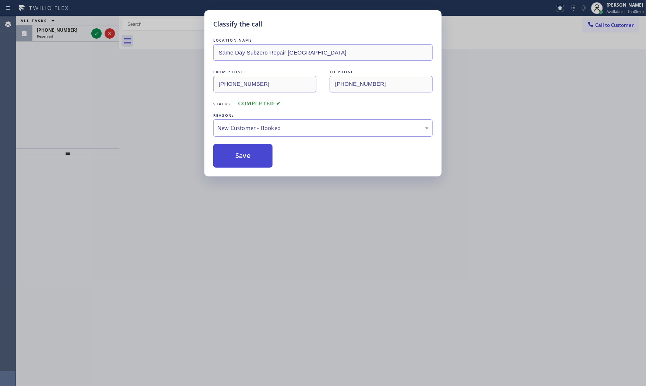
click at [242, 164] on button "Save" at bounding box center [242, 156] width 59 height 24
click at [242, 162] on button "Save" at bounding box center [242, 156] width 59 height 24
drag, startPoint x: 242, startPoint y: 162, endPoint x: 179, endPoint y: 130, distance: 71.2
click at [242, 162] on button "Save" at bounding box center [242, 156] width 59 height 24
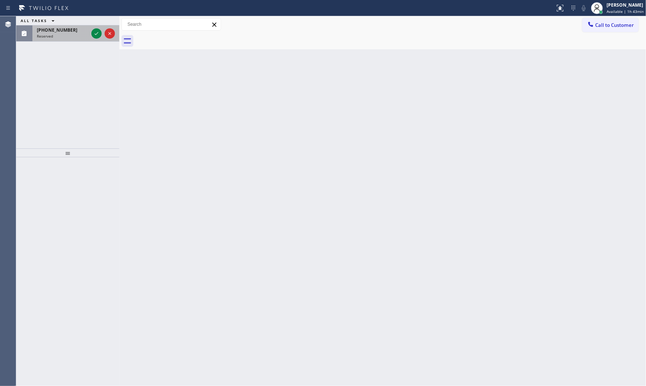
click at [97, 39] on div at bounding box center [103, 33] width 27 height 16
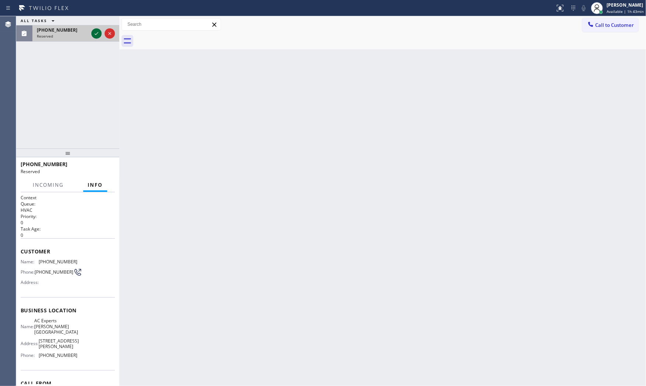
click at [95, 34] on icon at bounding box center [96, 33] width 9 height 9
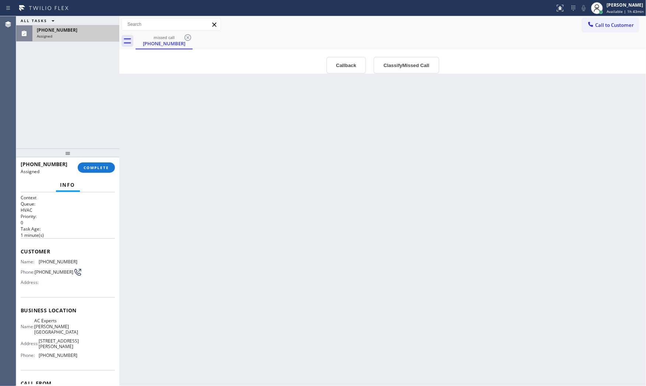
click at [100, 172] on div "[PHONE_NUMBER] Assigned COMPLETE" at bounding box center [68, 167] width 94 height 19
click at [102, 169] on span "COMPLETE" at bounding box center [96, 167] width 25 height 5
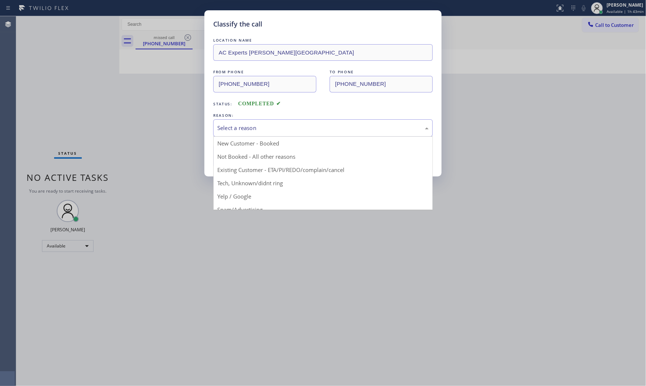
click at [249, 133] on div "Select a reason" at bounding box center [323, 127] width 220 height 17
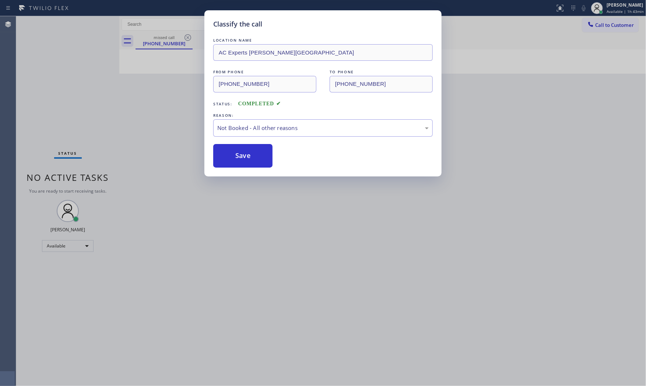
click at [245, 155] on button "Save" at bounding box center [242, 156] width 59 height 24
click at [246, 155] on button "Save" at bounding box center [242, 156] width 59 height 24
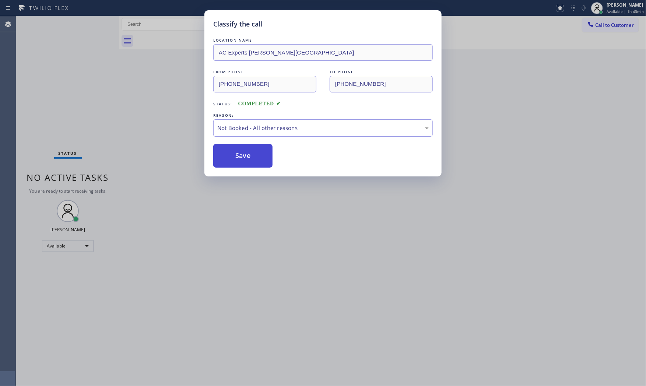
click at [246, 155] on button "Save" at bounding box center [242, 156] width 59 height 24
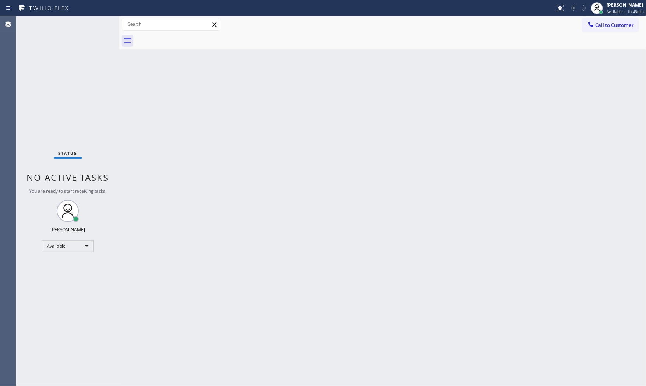
click at [78, 25] on div "Status No active tasks You are ready to start receiving tasks. [PERSON_NAME] Av…" at bounding box center [67, 201] width 103 height 370
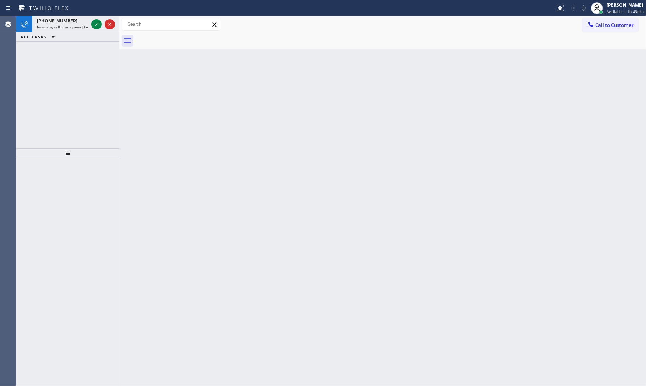
click at [78, 25] on span "Incoming call from queue [Test] All" at bounding box center [67, 26] width 61 height 5
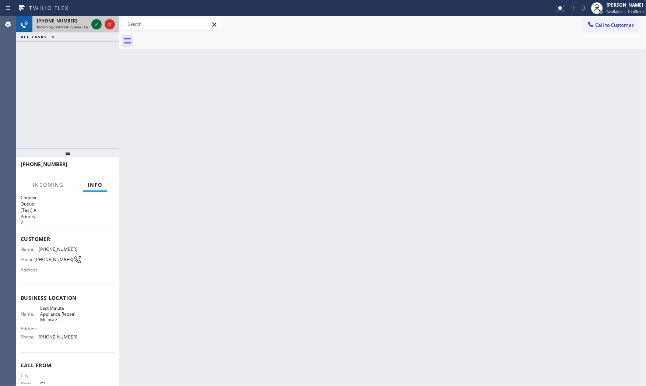
click at [91, 27] on div at bounding box center [103, 24] width 27 height 16
click at [94, 27] on icon at bounding box center [96, 24] width 9 height 9
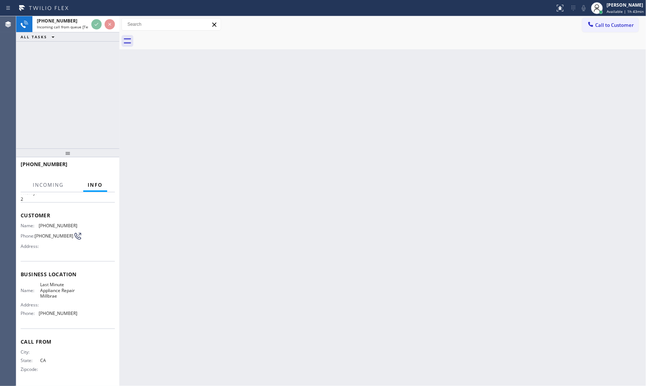
scroll to position [25, 0]
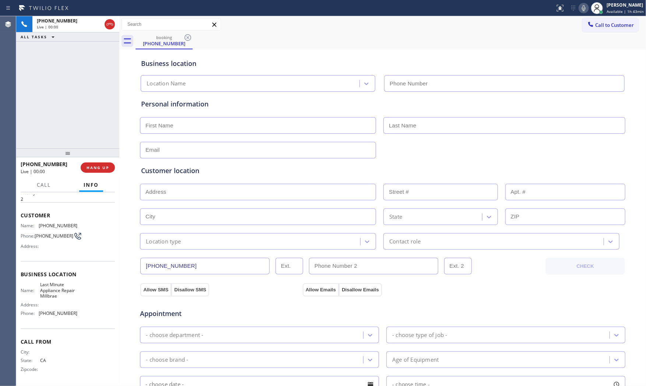
type input "[PHONE_NUMBER]"
click at [108, 177] on div "[PHONE_NUMBER] Live | 00:00 HANG UP Call Info [PHONE_NUMBER] Live Context Queue…" at bounding box center [67, 271] width 103 height 229
click at [108, 170] on button "HANG UP" at bounding box center [98, 167] width 34 height 10
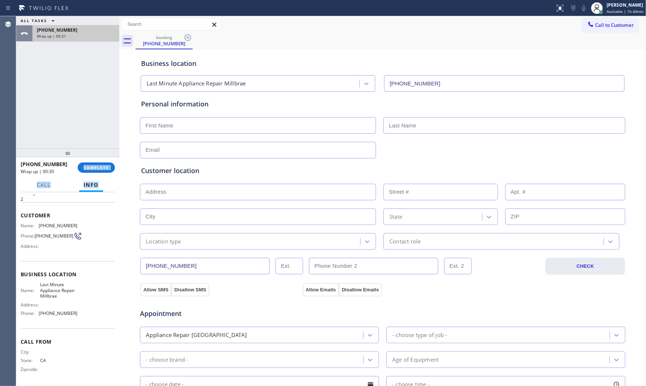
click at [76, 30] on div "[PHONE_NUMBER]" at bounding box center [76, 30] width 78 height 6
click at [90, 172] on button "COMPLETE" at bounding box center [96, 167] width 37 height 10
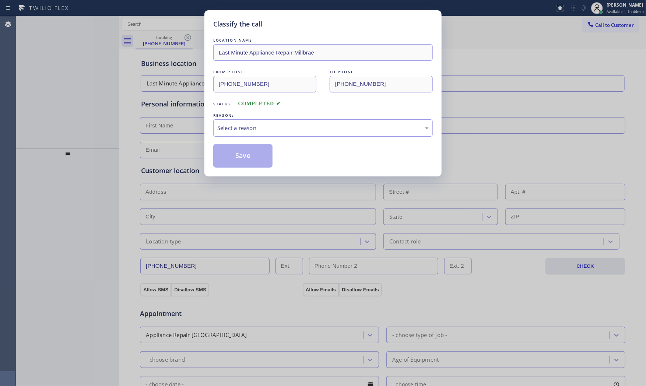
click at [236, 125] on div "Select a reason" at bounding box center [322, 128] width 211 height 8
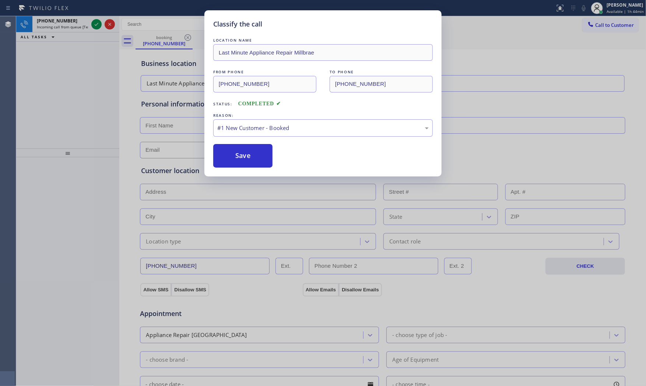
click at [234, 149] on button "Save" at bounding box center [242, 156] width 59 height 24
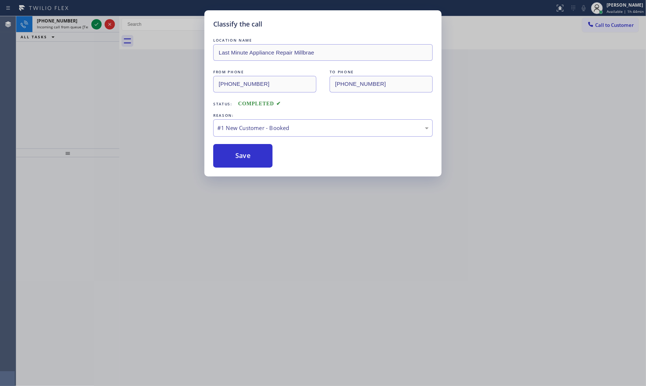
click at [234, 149] on button "Save" at bounding box center [242, 156] width 59 height 24
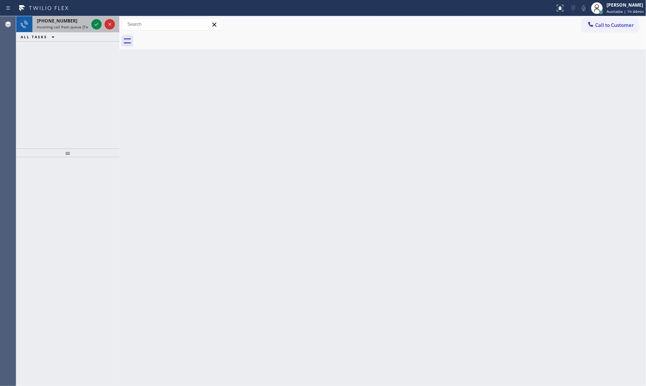
click at [64, 26] on span "Incoming call from queue [Test] All" at bounding box center [67, 26] width 61 height 5
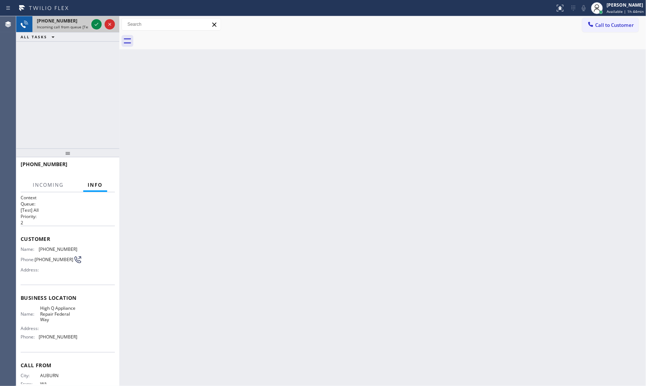
click at [87, 24] on span "Incoming call from queue [Test] All" at bounding box center [67, 26] width 61 height 5
drag, startPoint x: 94, startPoint y: 24, endPoint x: 97, endPoint y: 44, distance: 20.2
click at [94, 24] on icon at bounding box center [96, 24] width 9 height 9
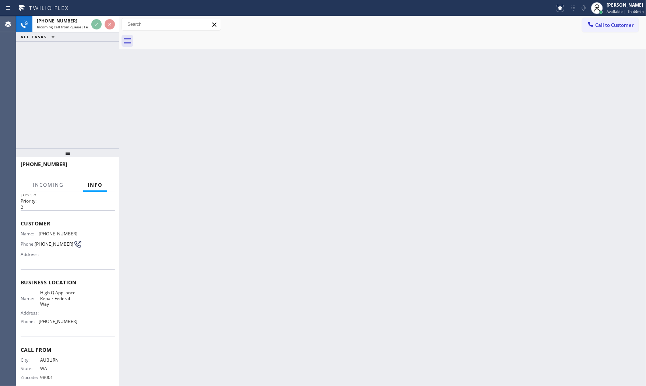
scroll to position [31, 0]
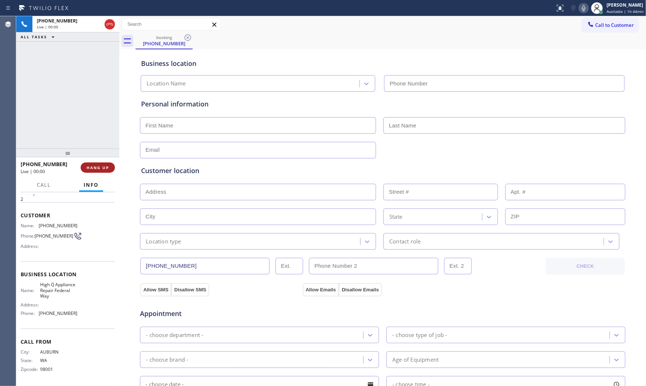
type input "[PHONE_NUMBER]"
click at [101, 165] on span "HANG UP" at bounding box center [98, 167] width 22 height 5
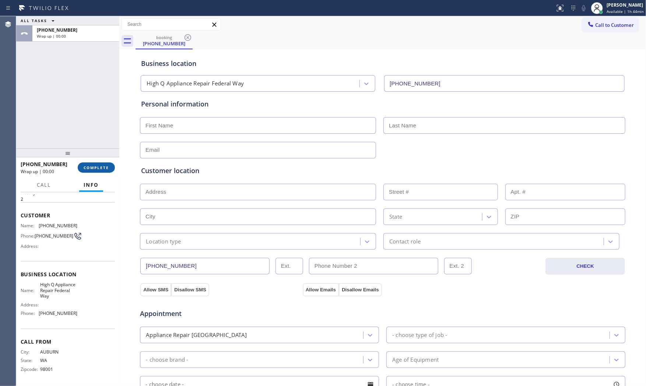
click at [101, 165] on span "COMPLETE" at bounding box center [96, 167] width 25 height 5
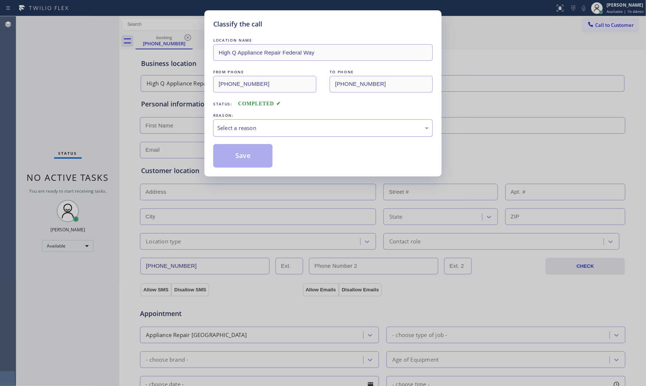
click at [235, 126] on div "Select a reason" at bounding box center [322, 128] width 211 height 8
click at [235, 157] on button "Save" at bounding box center [242, 156] width 59 height 24
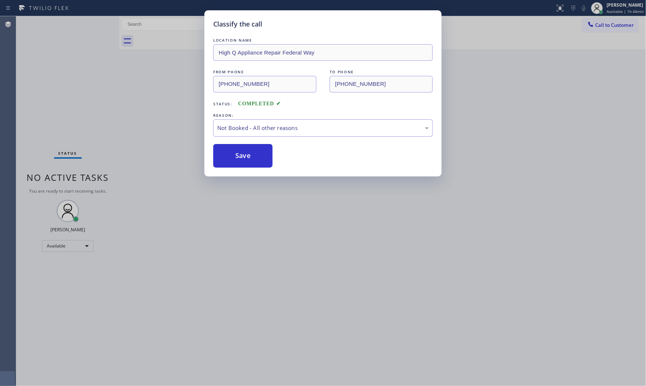
click at [235, 157] on button "Save" at bounding box center [242, 156] width 59 height 24
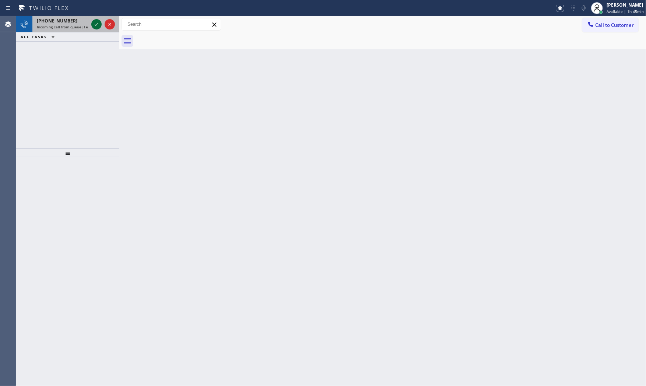
click at [94, 24] on icon at bounding box center [96, 24] width 9 height 9
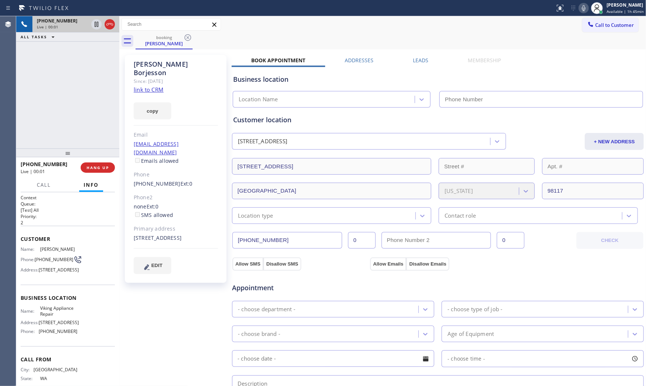
type input "[PHONE_NUMBER]"
click at [156, 86] on link "link to CRM" at bounding box center [149, 89] width 30 height 7
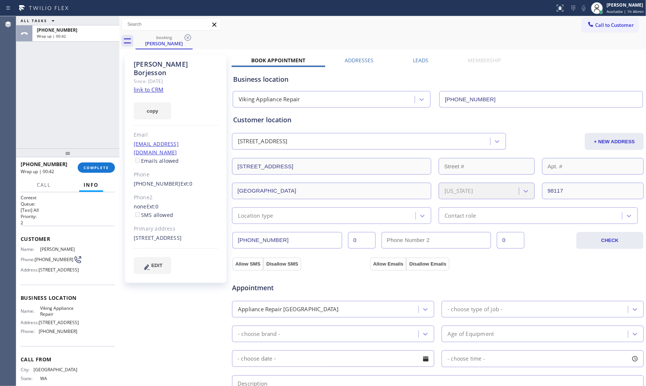
click at [101, 161] on div "[PHONE_NUMBER] Wrap up | 00:42 COMPLETE" at bounding box center [68, 167] width 94 height 19
click at [98, 168] on span "COMPLETE" at bounding box center [96, 167] width 25 height 5
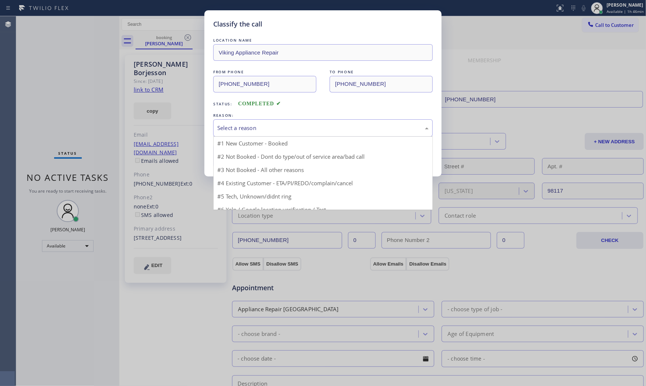
click at [243, 132] on div "Select a reason" at bounding box center [322, 128] width 211 height 8
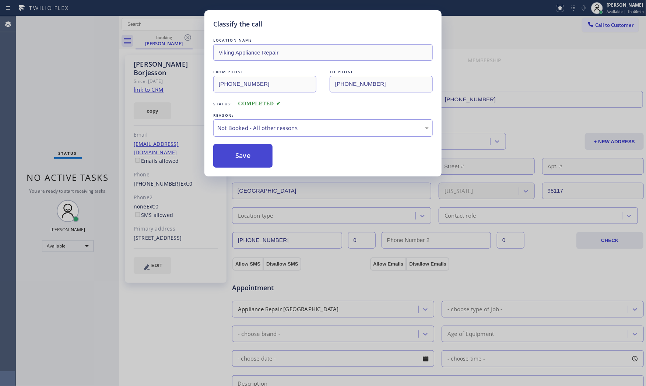
click at [236, 155] on button "Save" at bounding box center [242, 156] width 59 height 24
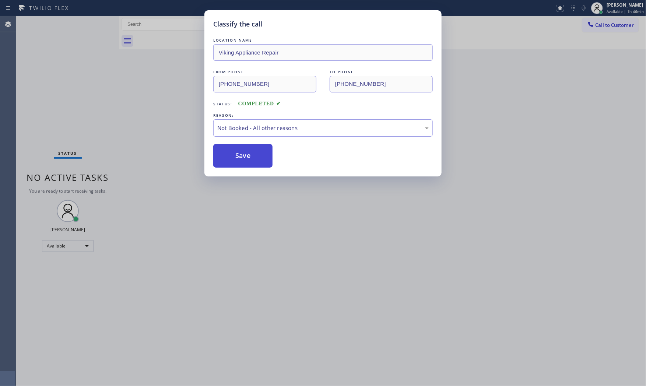
click at [236, 155] on button "Save" at bounding box center [242, 156] width 59 height 24
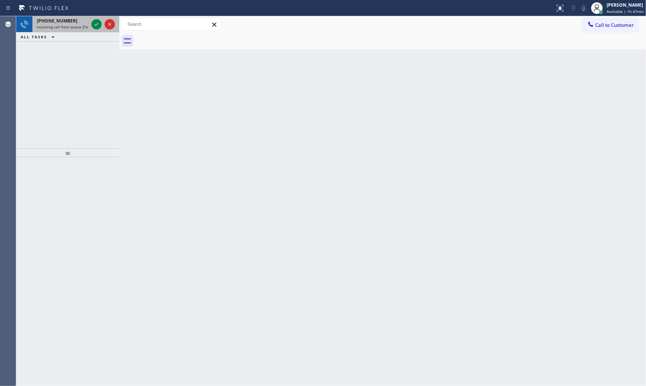
click at [71, 19] on div "[PHONE_NUMBER]" at bounding box center [63, 21] width 52 height 6
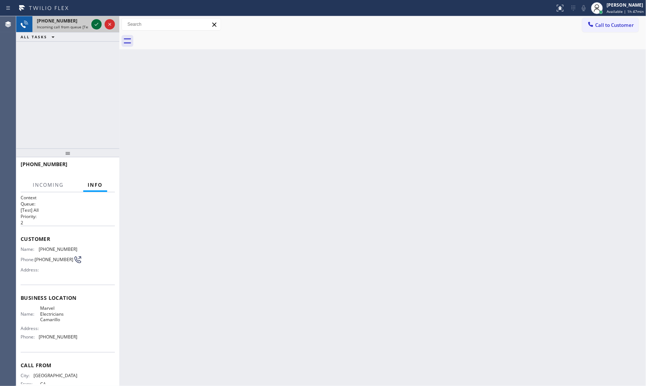
click at [97, 24] on icon at bounding box center [96, 24] width 9 height 9
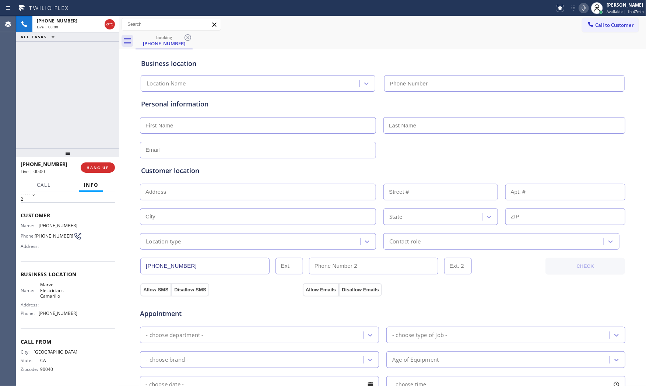
type input "[PHONE_NUMBER]"
click at [102, 173] on div "[PHONE_NUMBER] Live | 00:00 HANG UP" at bounding box center [68, 167] width 94 height 19
click at [102, 170] on button "HANG UP" at bounding box center [98, 167] width 34 height 10
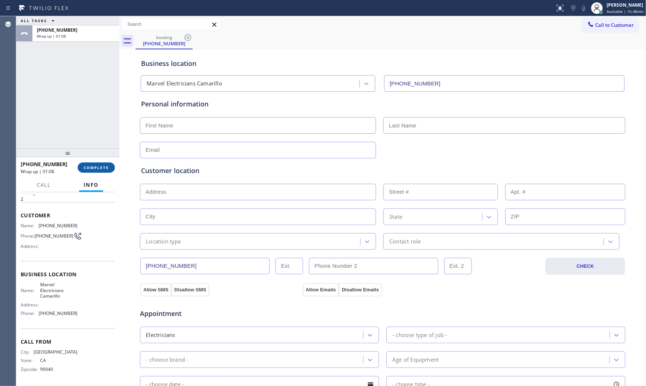
click at [85, 168] on span "COMPLETE" at bounding box center [96, 167] width 25 height 5
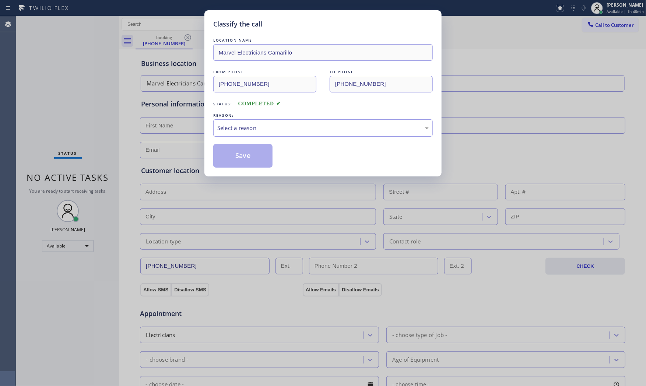
click at [245, 127] on div "Select a reason" at bounding box center [322, 128] width 211 height 8
click at [242, 155] on button "Save" at bounding box center [242, 156] width 59 height 24
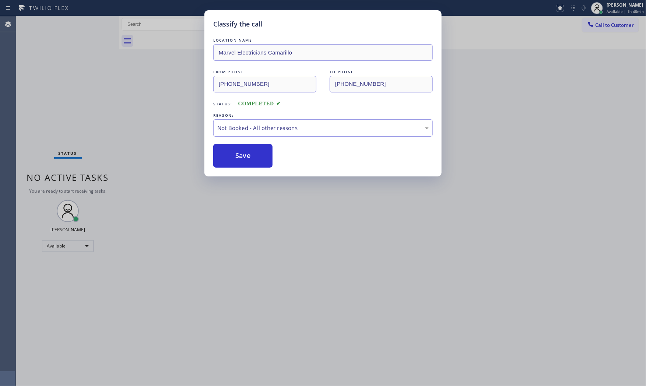
click at [242, 155] on button "Save" at bounding box center [242, 156] width 59 height 24
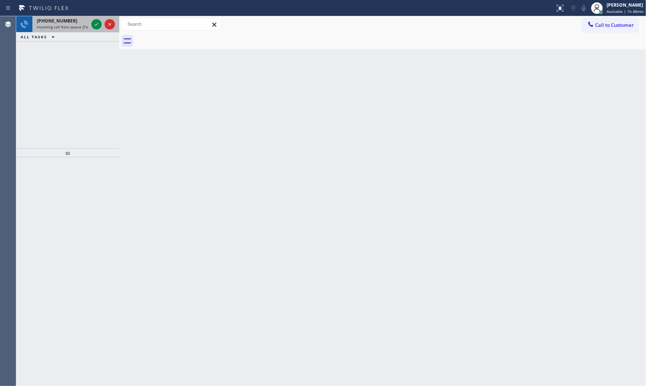
click at [74, 22] on div "[PHONE_NUMBER]" at bounding box center [63, 21] width 52 height 6
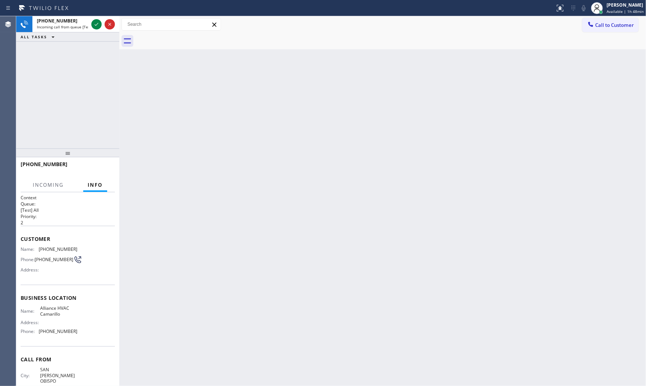
scroll to position [25, 0]
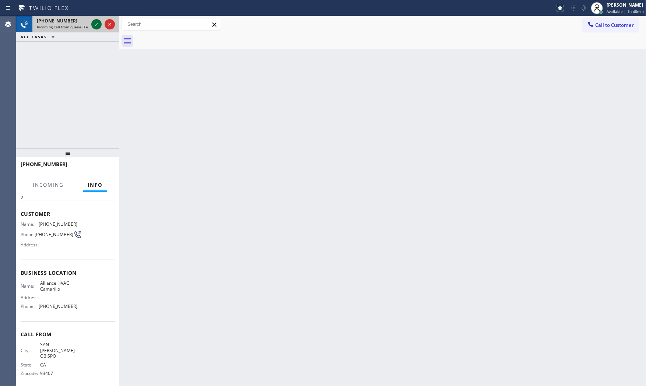
click at [96, 24] on icon at bounding box center [96, 24] width 9 height 9
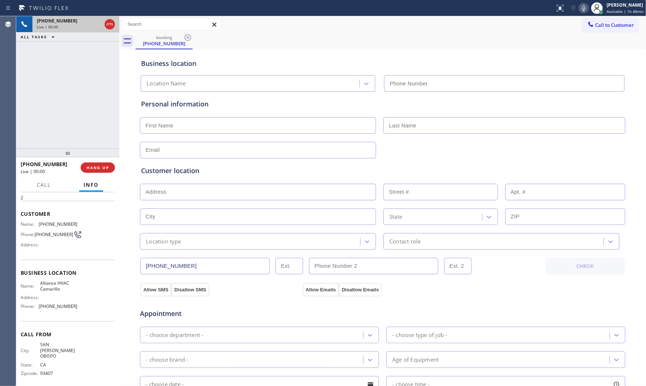
type input "[PHONE_NUMBER]"
click at [94, 166] on div "[PHONE_NUMBER] Live | 00:08 HANG UP" at bounding box center [68, 167] width 94 height 19
click at [94, 166] on span "HANG UP" at bounding box center [98, 167] width 22 height 5
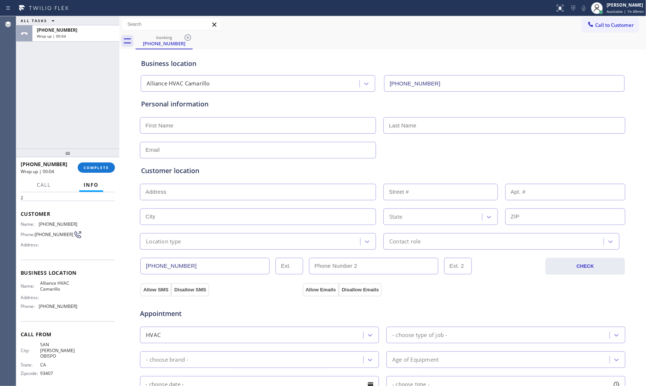
click at [104, 160] on div "[PHONE_NUMBER] Wrap up | 00:04 COMPLETE" at bounding box center [68, 167] width 94 height 19
click at [102, 163] on button "COMPLETE" at bounding box center [96, 167] width 37 height 10
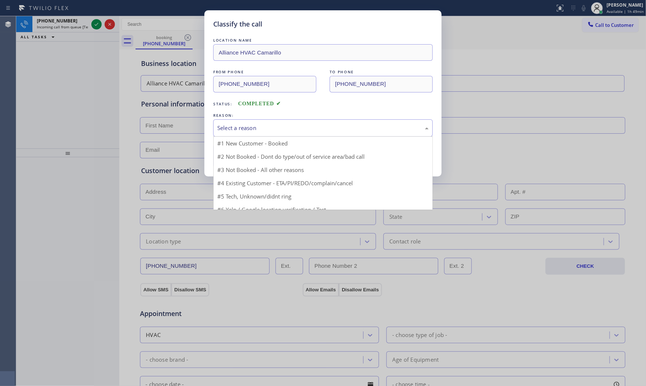
click at [243, 125] on div "Select a reason" at bounding box center [322, 128] width 211 height 8
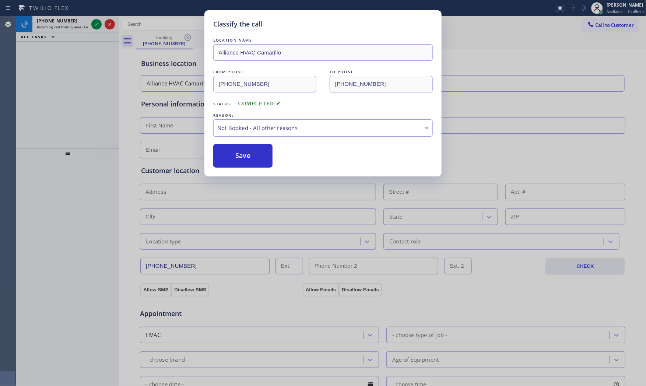
click at [249, 124] on div "Not Booked - All other reasons" at bounding box center [322, 128] width 211 height 8
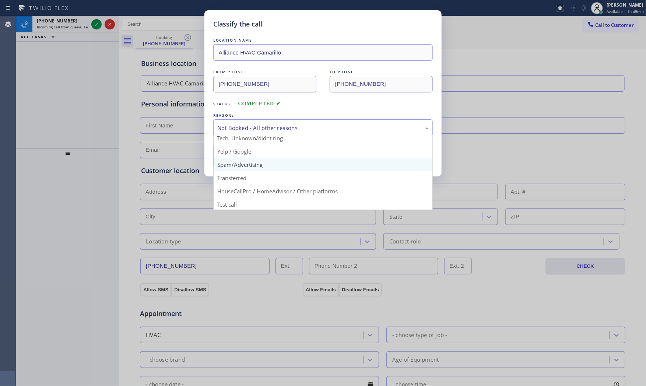
scroll to position [46, 0]
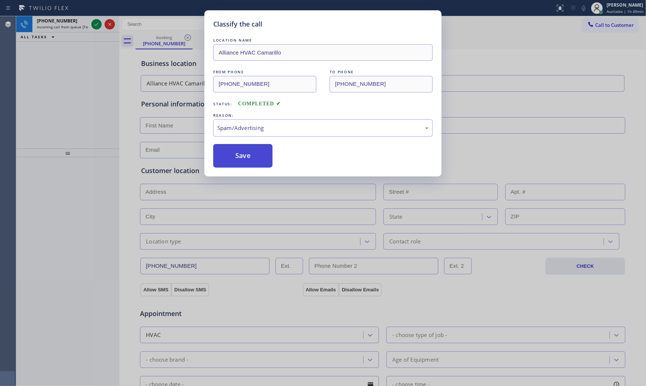
click at [247, 153] on button "Save" at bounding box center [242, 156] width 59 height 24
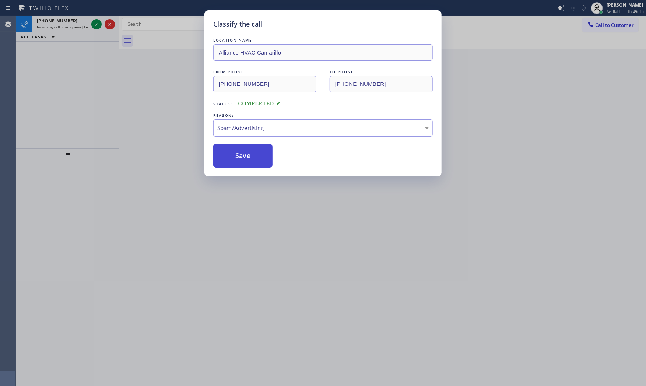
click at [247, 153] on button "Save" at bounding box center [242, 156] width 59 height 24
click at [84, 24] on div "[PHONE_NUMBER]" at bounding box center [63, 21] width 52 height 6
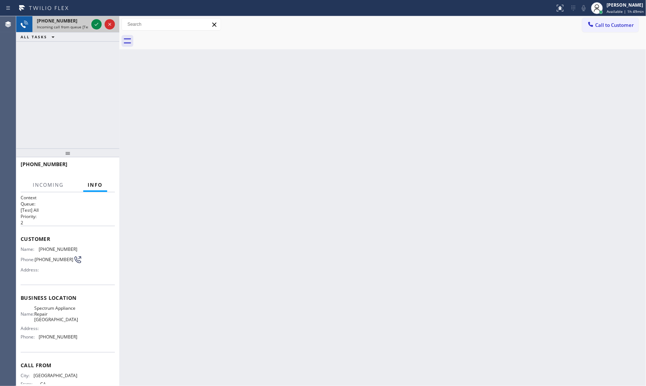
click at [84, 24] on div "[PHONE_NUMBER]" at bounding box center [63, 21] width 52 height 6
click at [93, 24] on icon at bounding box center [96, 24] width 9 height 9
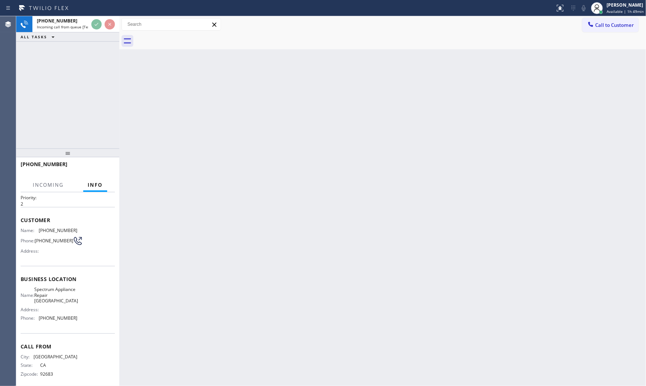
scroll to position [37, 0]
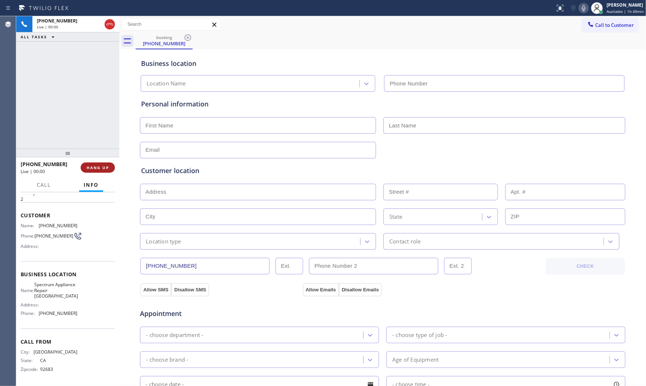
type input "[PHONE_NUMBER]"
click at [108, 169] on span "HANG UP" at bounding box center [98, 167] width 22 height 5
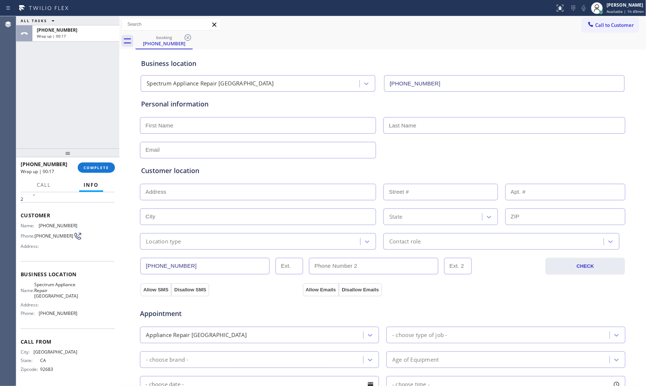
click at [87, 20] on div "ALL TASKS ALL TASKS ACTIVE TASKS TASKS IN WRAP UP" at bounding box center [67, 20] width 103 height 9
click at [89, 31] on div "[PHONE_NUMBER]" at bounding box center [76, 30] width 78 height 6
click at [83, 152] on div "ALL TASKS ALL TASKS ACTIVE TASKS TASKS IN WRAP UP [PHONE_NUMBER] Wrap up | 00:1…" at bounding box center [67, 201] width 103 height 370
click at [88, 166] on span "COMPLETE" at bounding box center [96, 167] width 25 height 5
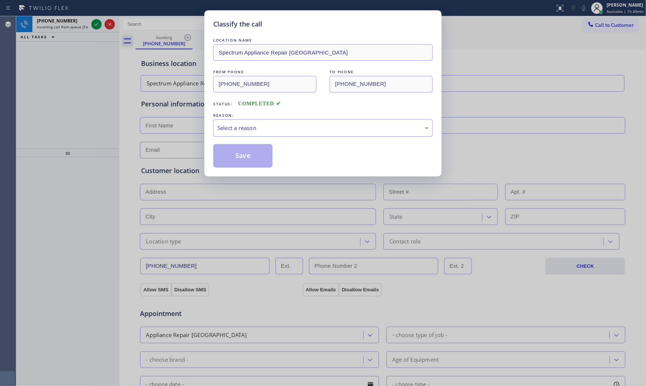
click at [226, 129] on div "Select a reason" at bounding box center [322, 128] width 211 height 8
click at [229, 155] on button "Save" at bounding box center [242, 156] width 59 height 24
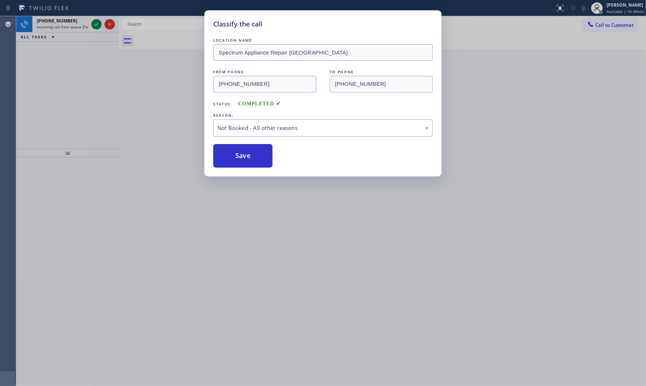
click at [229, 155] on button "Save" at bounding box center [242, 156] width 59 height 24
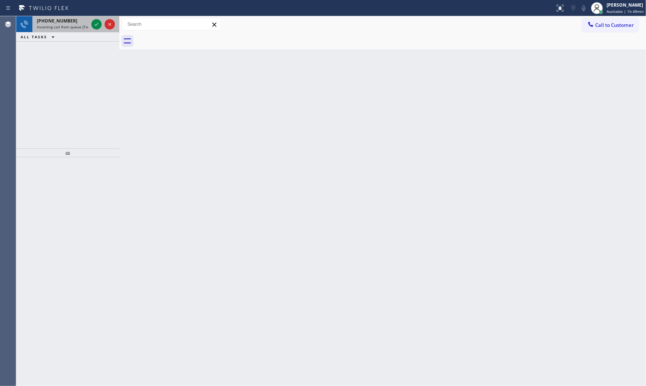
click at [69, 20] on div "[PHONE_NUMBER]" at bounding box center [63, 21] width 52 height 6
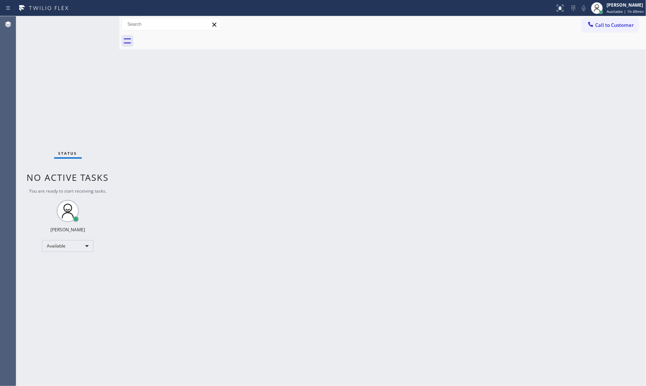
click at [69, 20] on div "Status No active tasks You are ready to start receiving tasks. [PERSON_NAME] Av…" at bounding box center [67, 201] width 103 height 370
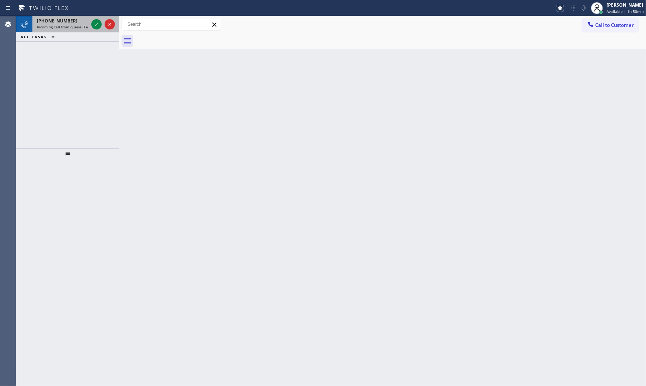
click at [69, 23] on div "[PHONE_NUMBER]" at bounding box center [63, 21] width 52 height 6
click at [92, 26] on icon at bounding box center [96, 24] width 9 height 9
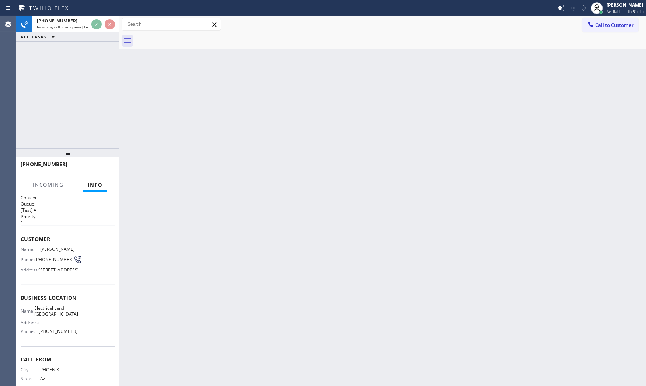
click at [142, 143] on div "Back to Dashboard Change Sender ID Customers Technicians Select a contact Outbo…" at bounding box center [382, 201] width 527 height 370
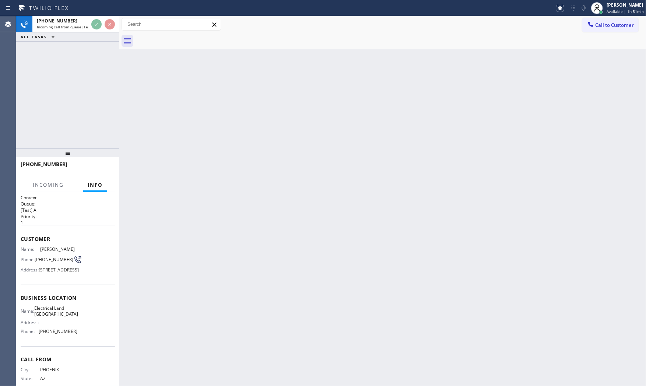
click at [142, 143] on div "Back to Dashboard Change Sender ID Customers Technicians Select a contact Outbo…" at bounding box center [382, 201] width 527 height 370
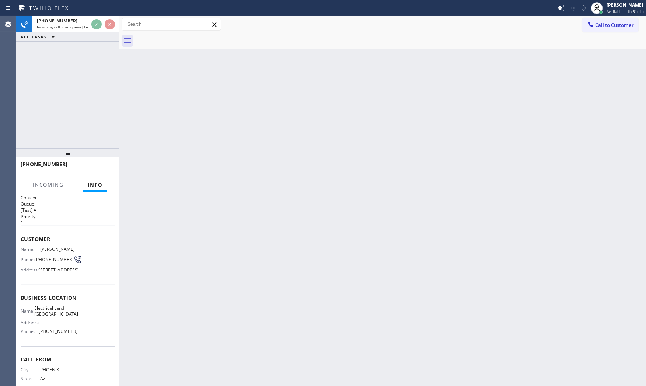
click at [142, 143] on div "Back to Dashboard Change Sender ID Customers Technicians Select a contact Outbo…" at bounding box center [382, 201] width 527 height 370
click at [98, 170] on span "HANG UP" at bounding box center [98, 167] width 22 height 5
click at [98, 168] on span "HANG UP" at bounding box center [98, 167] width 22 height 5
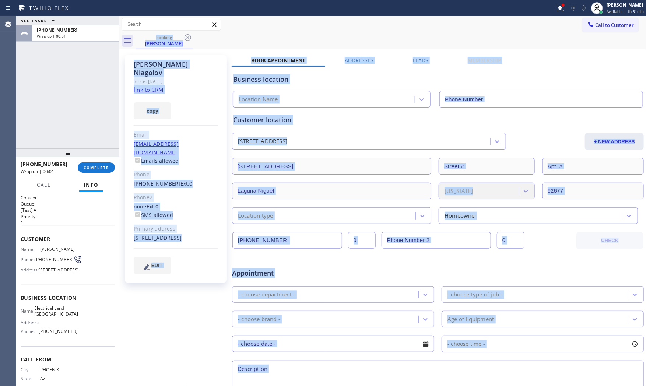
click at [147, 297] on div "[PERSON_NAME] Since: [DATE] link to CRM copy Email [EMAIL_ADDRESS][DOMAIN_NAME]…" at bounding box center [176, 289] width 110 height 477
type input "[PHONE_NUMBER]"
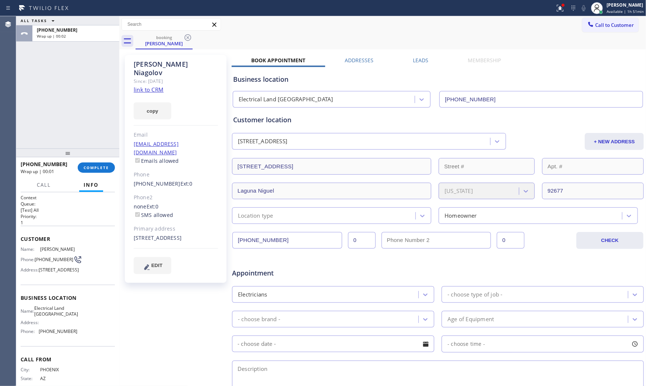
click at [148, 86] on link "link to CRM" at bounding box center [149, 89] width 30 height 7
click at [98, 163] on button "COMPLETE" at bounding box center [96, 167] width 37 height 10
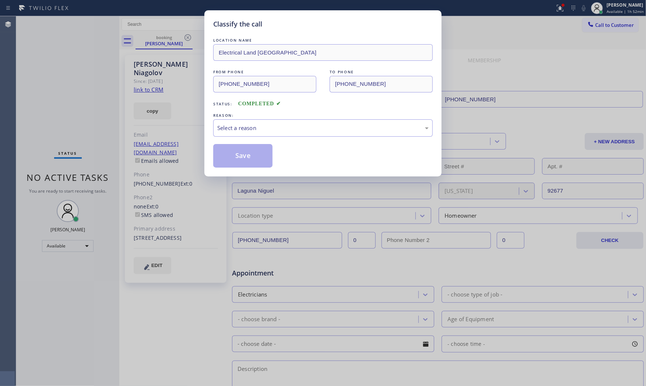
click at [226, 130] on div "Select a reason" at bounding box center [322, 128] width 211 height 8
click at [231, 156] on button "Save" at bounding box center [242, 156] width 59 height 24
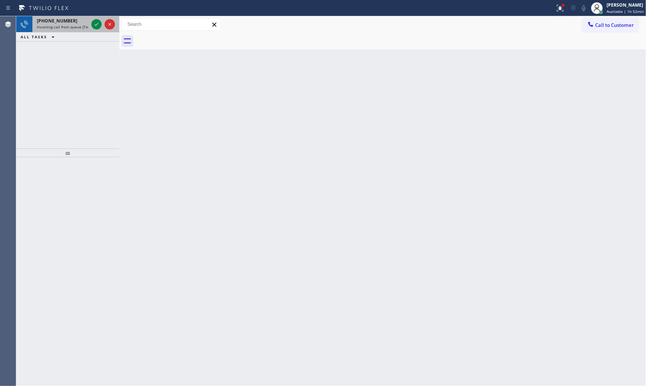
click at [68, 28] on span "Incoming call from queue [Test] All" at bounding box center [67, 26] width 61 height 5
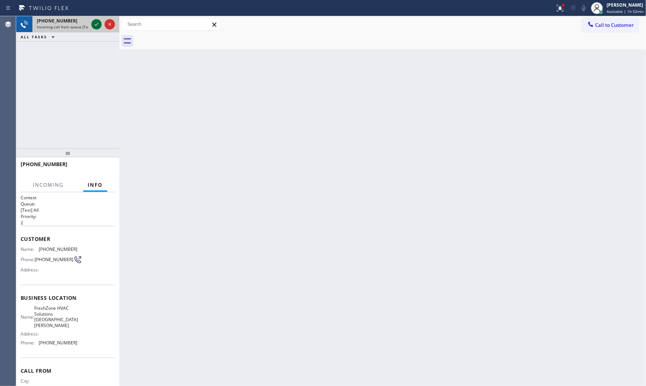
click at [92, 24] on icon at bounding box center [96, 24] width 9 height 9
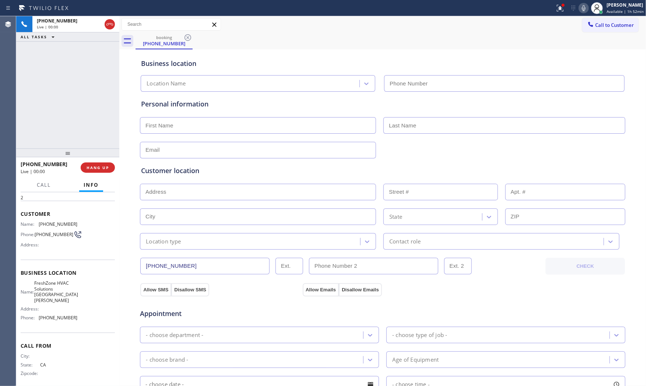
type input "[PHONE_NUMBER]"
click at [89, 170] on button "HANG UP" at bounding box center [98, 167] width 34 height 10
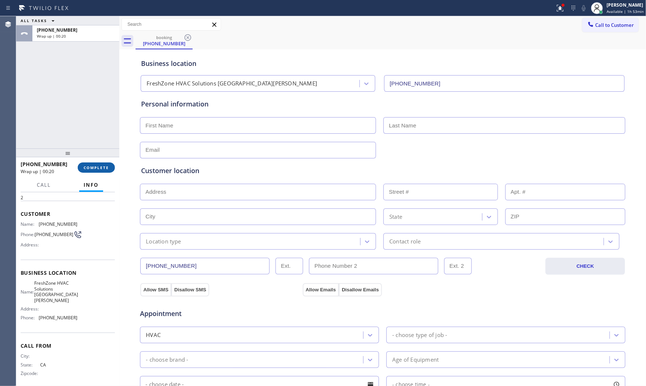
drag, startPoint x: 89, startPoint y: 170, endPoint x: 94, endPoint y: 171, distance: 5.2
click at [94, 171] on button "COMPLETE" at bounding box center [96, 167] width 37 height 10
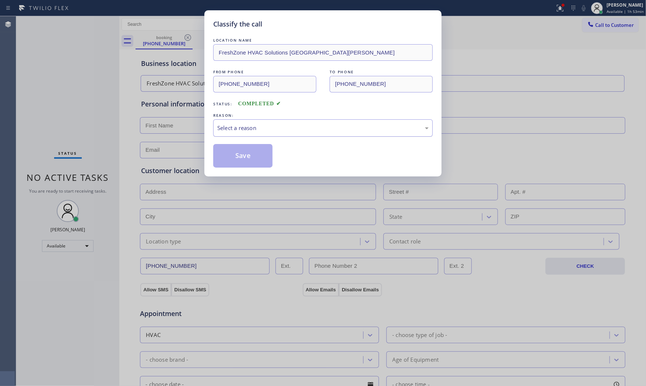
click at [245, 127] on div "Select a reason" at bounding box center [322, 128] width 211 height 8
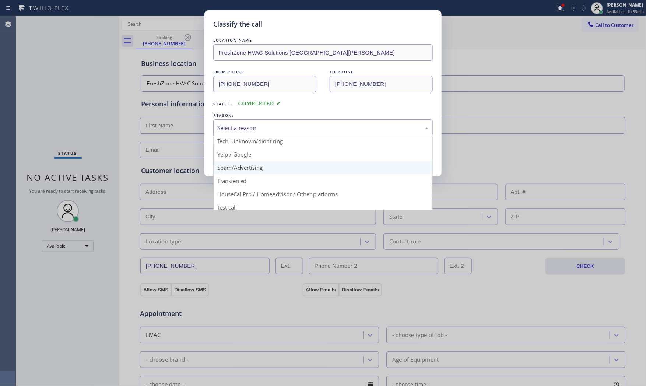
scroll to position [46, 0]
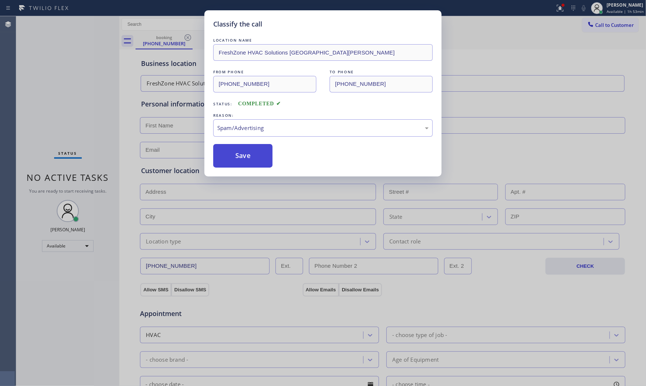
click at [241, 160] on button "Save" at bounding box center [242, 156] width 59 height 24
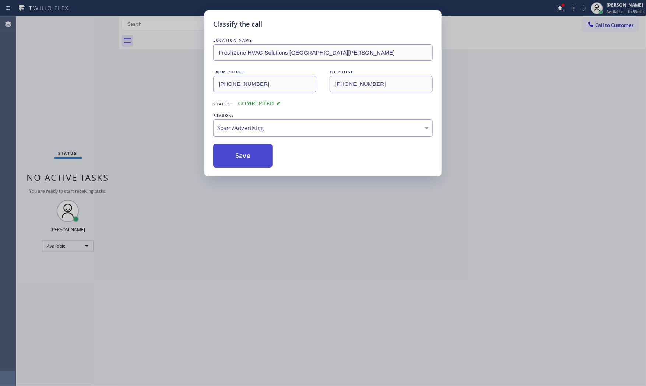
click at [241, 160] on button "Save" at bounding box center [242, 156] width 59 height 24
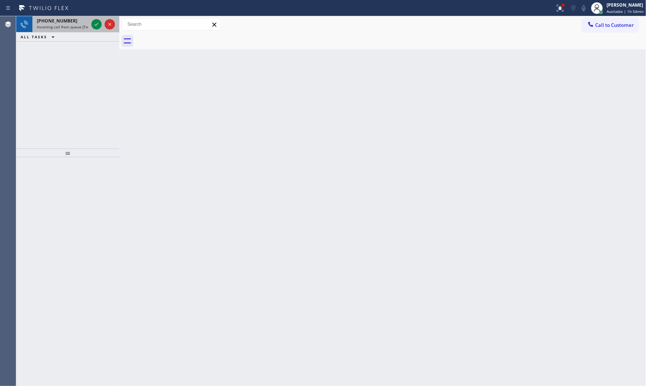
click at [78, 25] on span "Incoming call from queue [Test] All" at bounding box center [67, 26] width 61 height 5
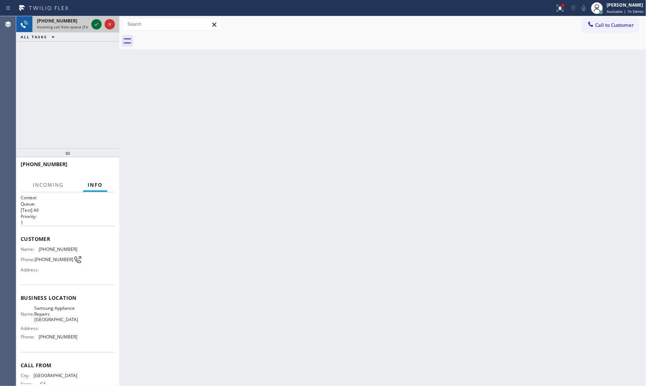
click at [92, 26] on div at bounding box center [96, 24] width 10 height 9
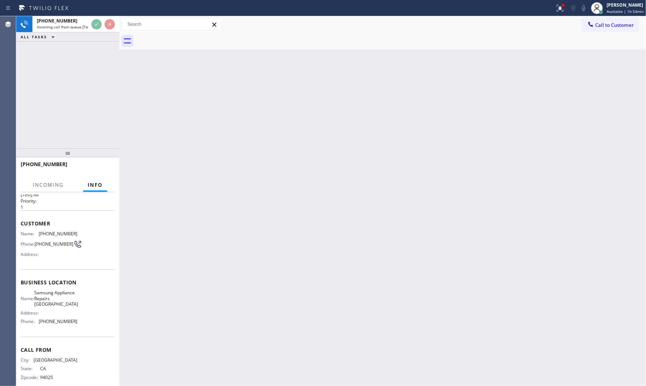
scroll to position [31, 0]
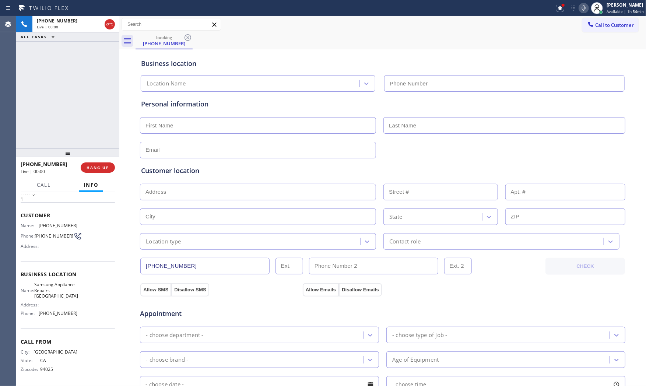
type input "[PHONE_NUMBER]"
click at [579, 7] on icon at bounding box center [583, 8] width 9 height 9
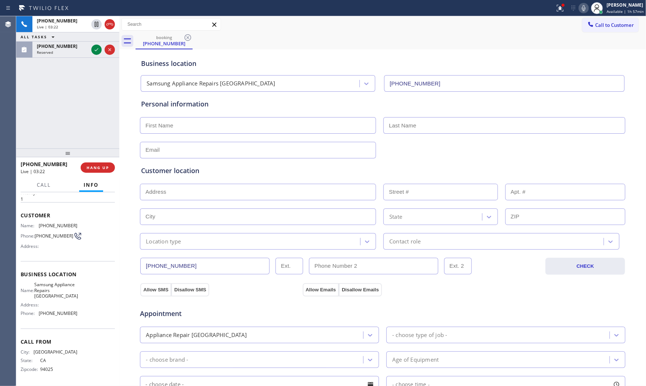
click at [582, 8] on icon at bounding box center [583, 8] width 9 height 9
click at [582, 8] on icon at bounding box center [584, 8] width 4 height 6
click at [580, 3] on button at bounding box center [584, 8] width 10 height 10
click at [582, 10] on icon at bounding box center [584, 8] width 4 height 6
click at [558, 5] on icon at bounding box center [560, 8] width 9 height 9
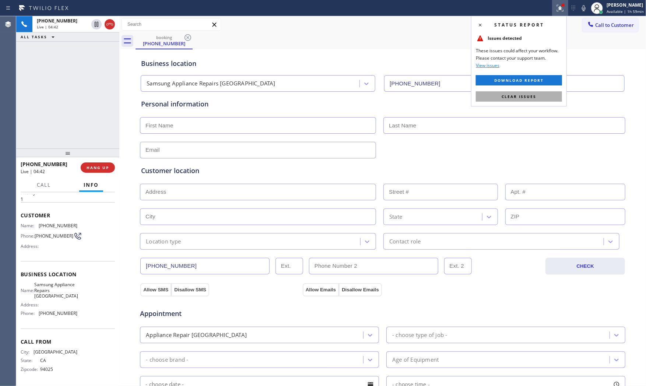
click at [547, 101] on button "Clear issues" at bounding box center [519, 96] width 86 height 10
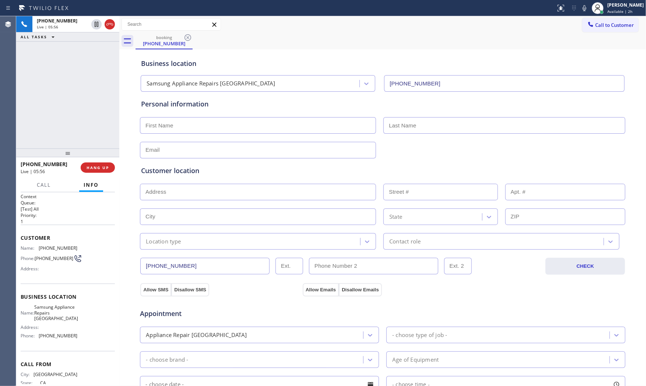
scroll to position [0, 0]
click at [56, 249] on span "[PHONE_NUMBER]" at bounding box center [58, 249] width 39 height 6
click at [57, 249] on span "[PHONE_NUMBER]" at bounding box center [58, 249] width 39 height 6
copy span "[PHONE_NUMBER]"
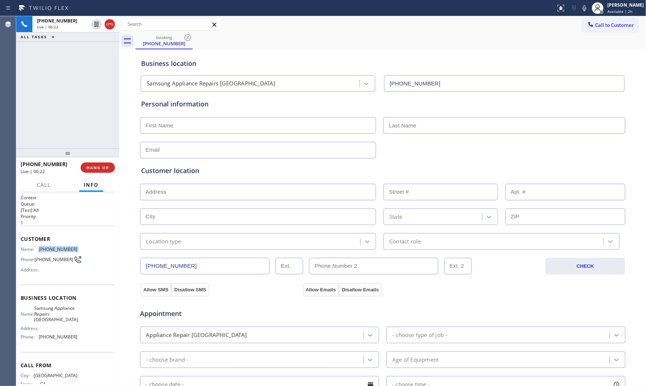
click at [580, 7] on icon at bounding box center [584, 8] width 9 height 9
click at [183, 126] on input "text" at bounding box center [258, 125] width 236 height 17
paste input "Gabriella"
type input "Gabriella"
click at [429, 123] on input "text" at bounding box center [504, 125] width 242 height 17
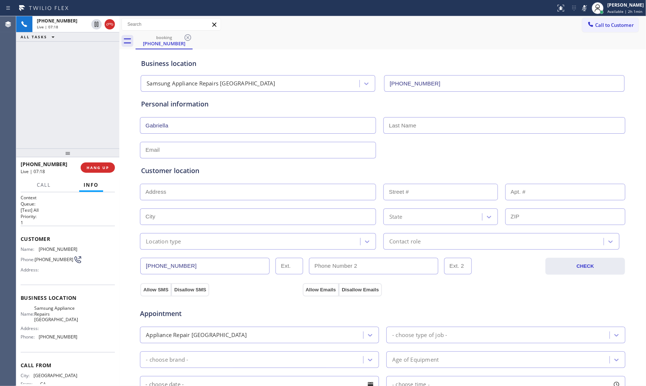
paste input "[PERSON_NAME]"
type input "[PERSON_NAME]"
click at [154, 154] on input "text" at bounding box center [258, 150] width 236 height 17
paste input "[EMAIL_ADDRESS][DOMAIN_NAME]"
type input "[EMAIL_ADDRESS][DOMAIN_NAME]"
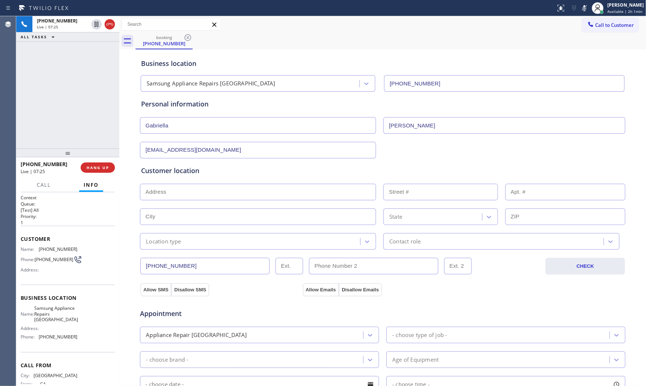
click at [580, 7] on icon at bounding box center [584, 8] width 9 height 9
click at [46, 98] on div "[PHONE_NUMBER] Live | 09:47 ALL TASKS ALL TASKS ACTIVE TASKS TASKS IN WRAP UP […" at bounding box center [67, 82] width 103 height 132
click at [105, 167] on span "HANG UP" at bounding box center [98, 167] width 22 height 5
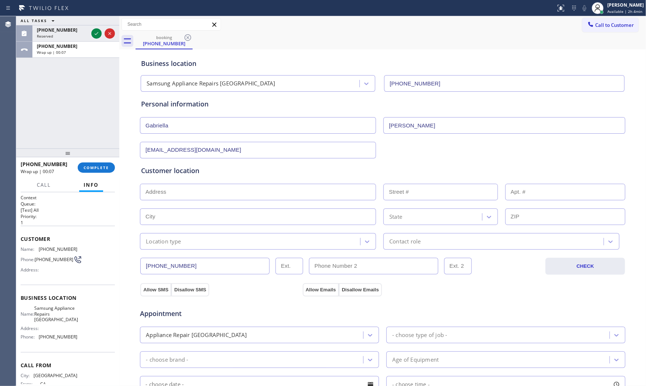
click at [196, 199] on input "text" at bounding box center [258, 192] width 236 height 17
paste input "[STREET_ADDRESS]"
type input "[STREET_ADDRESS]"
type input "18"
type input "[GEOGRAPHIC_DATA]"
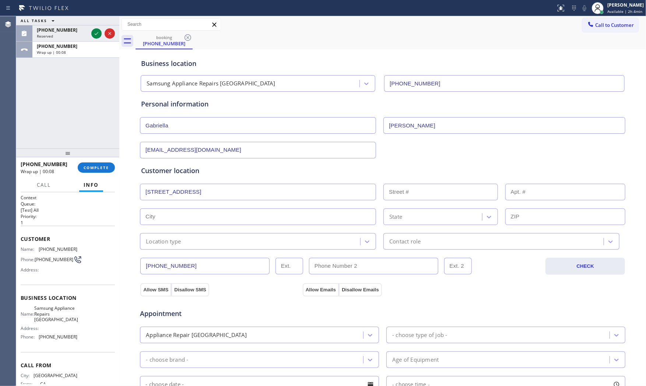
type input "94131"
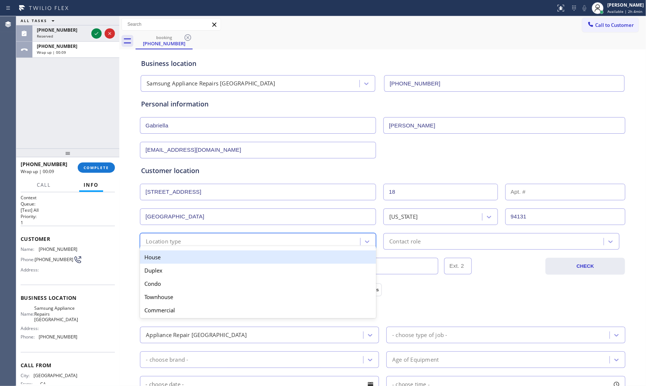
click at [165, 244] on div "Location type" at bounding box center [163, 241] width 35 height 8
click at [164, 256] on div "House" at bounding box center [258, 256] width 236 height 13
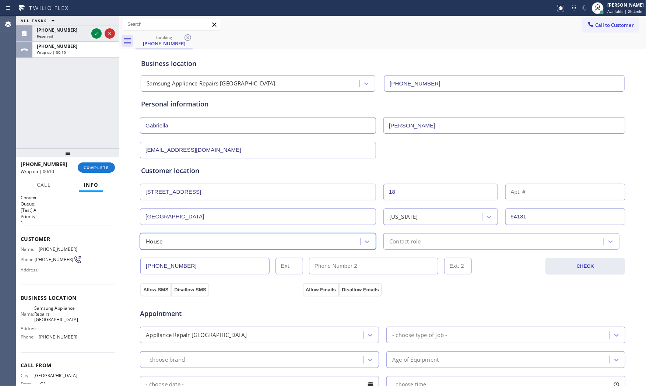
click at [410, 240] on div "Contact role" at bounding box center [404, 241] width 31 height 8
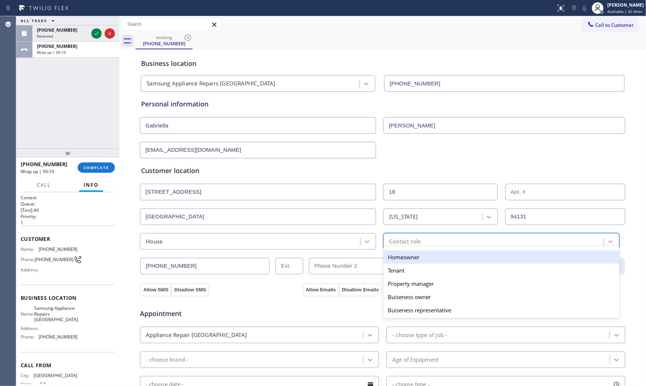
click at [404, 257] on div "Homeowner" at bounding box center [501, 256] width 236 height 13
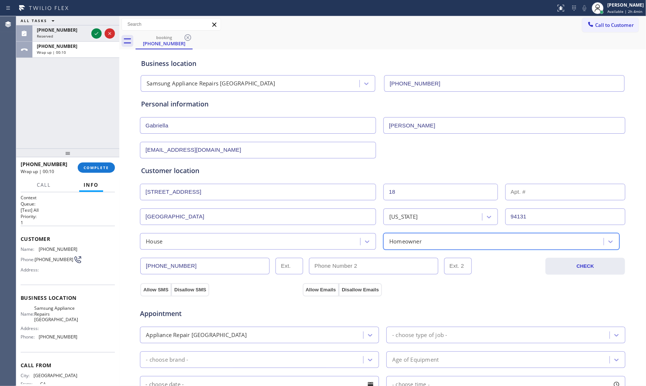
click at [544, 197] on input "text" at bounding box center [565, 192] width 120 height 17
type input "3"
click at [154, 290] on button "Allow SMS" at bounding box center [155, 289] width 31 height 13
click at [326, 292] on button "Allow Emails" at bounding box center [321, 289] width 36 height 13
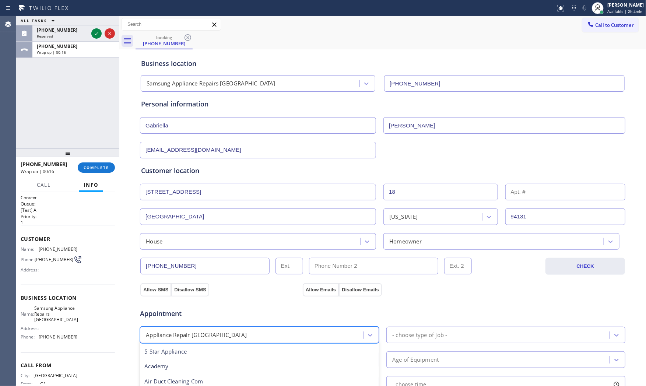
click at [250, 338] on div "Appliance Repair [GEOGRAPHIC_DATA]" at bounding box center [252, 335] width 221 height 13
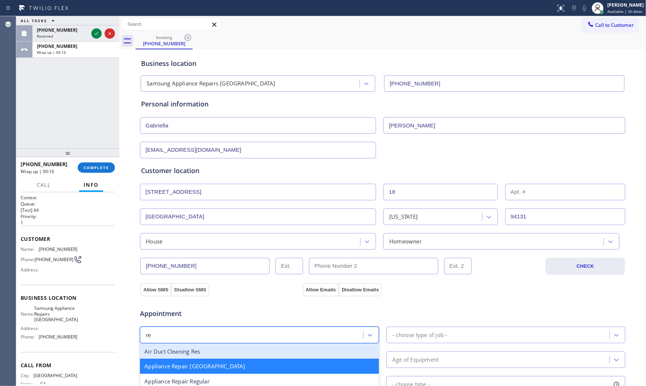
type input "reg"
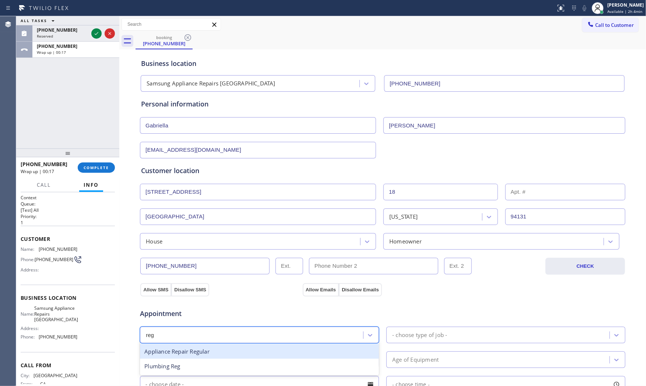
click at [219, 352] on div "Appliance Repair Regular" at bounding box center [259, 351] width 239 height 15
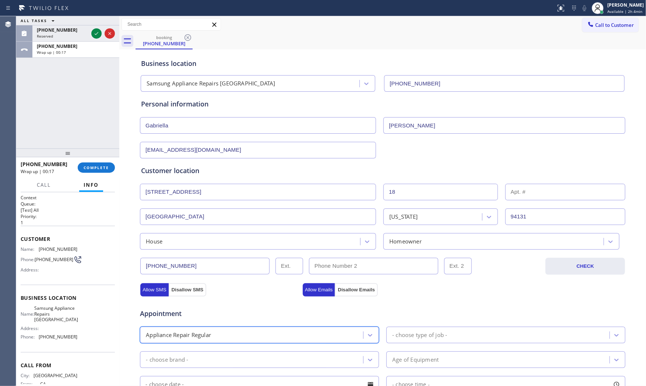
click at [441, 338] on div "- choose type of job -" at bounding box center [419, 335] width 55 height 8
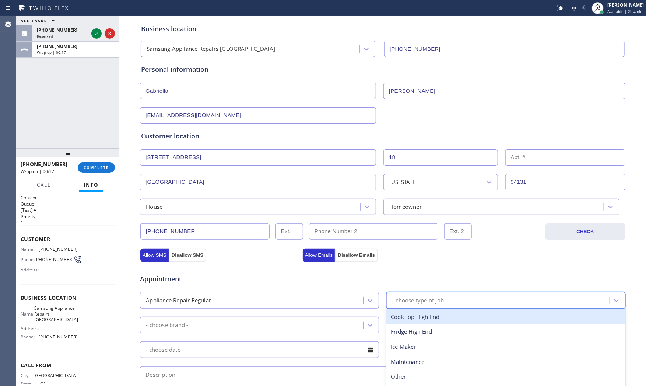
scroll to position [123, 0]
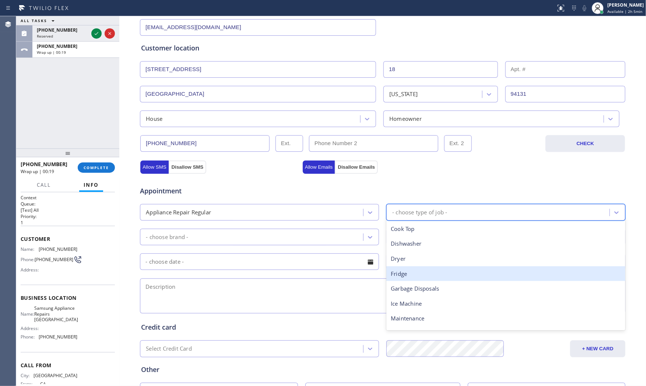
click at [415, 271] on div "Fridge" at bounding box center [505, 273] width 239 height 15
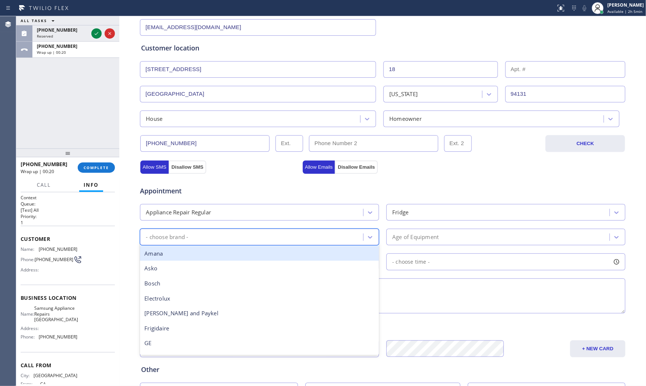
click at [231, 233] on div "- choose brand -" at bounding box center [252, 237] width 221 height 13
type input "other"
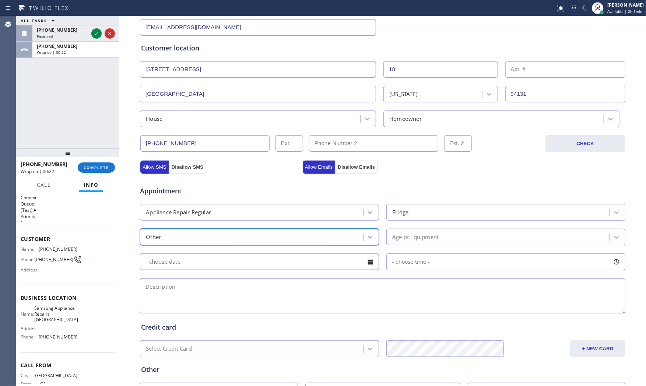
click at [428, 243] on div "Age of Equipment" at bounding box center [499, 237] width 221 height 13
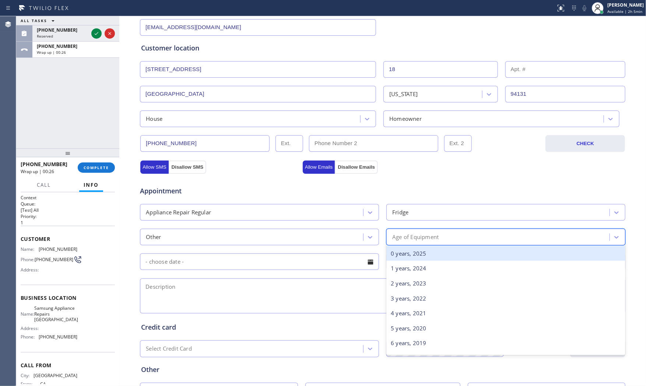
click at [434, 241] on div "Age of Equipment" at bounding box center [415, 237] width 46 height 8
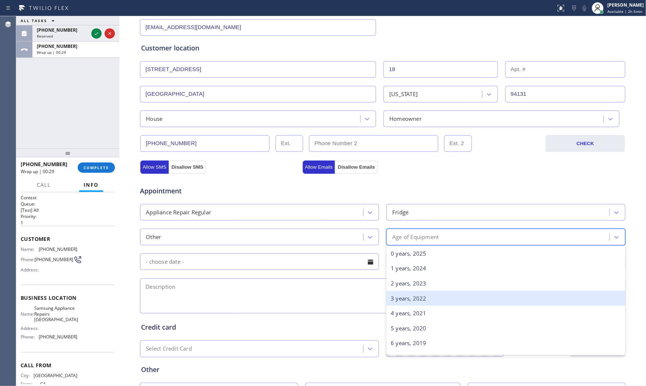
click at [416, 297] on div "3 years, 2022" at bounding box center [505, 298] width 239 height 15
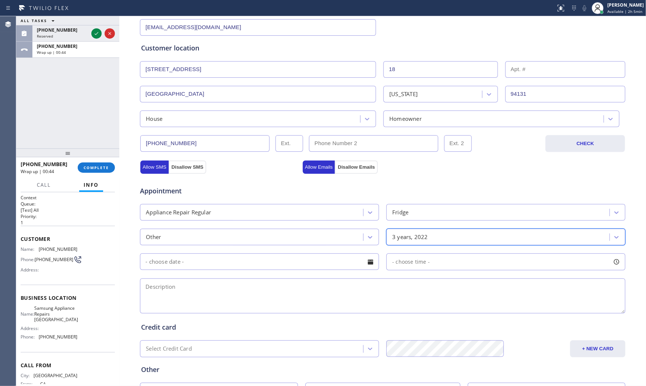
click at [43, 318] on span "Samsung Appliance Repairs [GEOGRAPHIC_DATA]" at bounding box center [56, 313] width 44 height 17
click at [44, 318] on span "Samsung Appliance Repairs [GEOGRAPHIC_DATA]" at bounding box center [56, 313] width 44 height 17
click at [51, 319] on span "Samsung Appliance Repairs [GEOGRAPHIC_DATA]" at bounding box center [56, 313] width 44 height 17
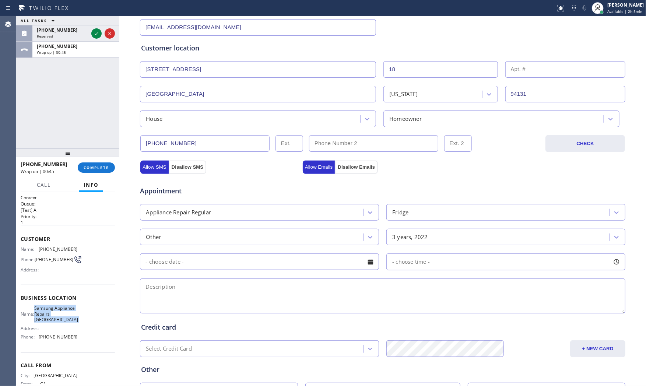
click at [51, 319] on span "Samsung Appliance Repairs [GEOGRAPHIC_DATA]" at bounding box center [56, 313] width 44 height 17
copy span "Samsung Appliance Repairs [GEOGRAPHIC_DATA]"
click at [193, 296] on textarea at bounding box center [382, 295] width 485 height 35
paste textarea "10-1 member give 10% of labor Zline | fridgeFS | Ice maker is not making ice | …"
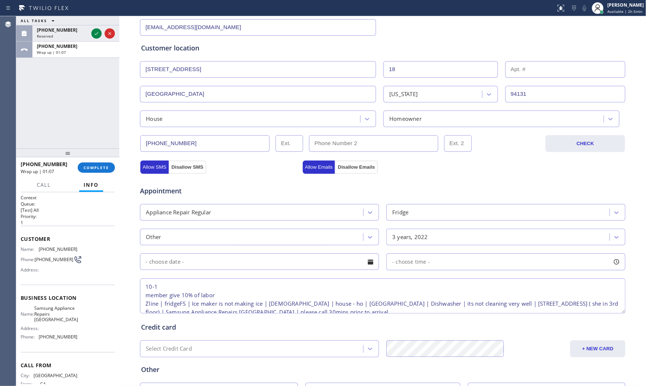
scroll to position [20, 0]
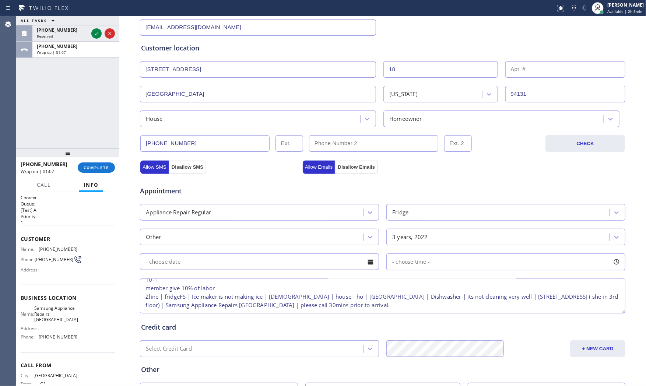
type textarea "10-1 member give 10% of labor Zline | fridgeFS | Ice maker is not making ice | …"
click at [198, 267] on input "text" at bounding box center [259, 261] width 239 height 17
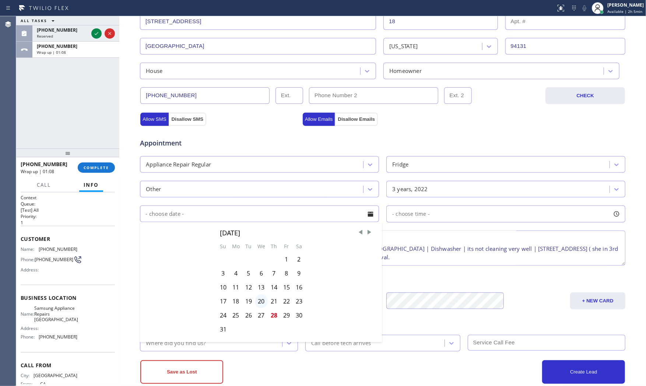
scroll to position [185, 0]
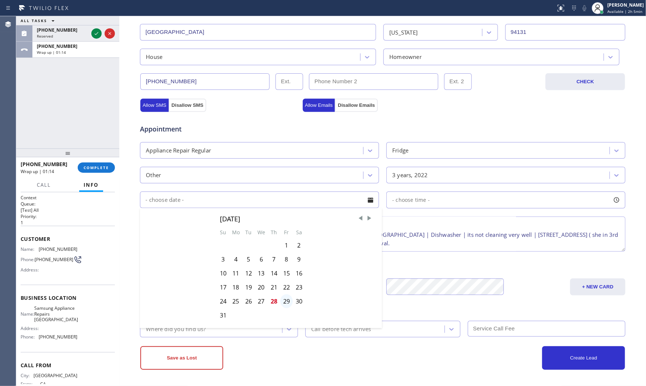
click at [284, 301] on div "29" at bounding box center [286, 301] width 13 height 14
type input "[DATE]"
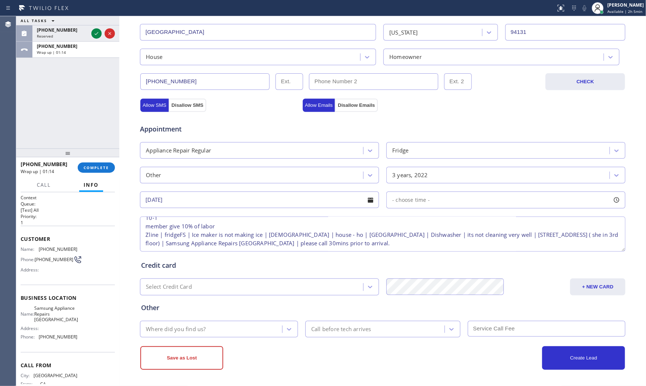
click at [424, 211] on div "Appointment Appliance Repair Regular Fridge Other 3 years, 2022 [DATE] - choose…" at bounding box center [382, 184] width 483 height 138
click at [424, 205] on div "- choose time -" at bounding box center [505, 200] width 239 height 17
drag, startPoint x: 394, startPoint y: 249, endPoint x: 482, endPoint y: 247, distance: 88.0
click at [482, 247] on div at bounding box center [481, 244] width 9 height 15
drag, startPoint x: 393, startPoint y: 246, endPoint x: 430, endPoint y: 247, distance: 37.2
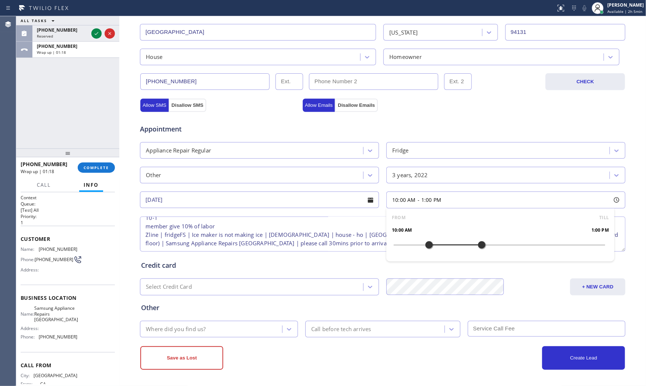
click at [430, 247] on div "FROM TILL 10:00 AM 1:00 PM" at bounding box center [500, 234] width 228 height 53
drag, startPoint x: 309, startPoint y: 266, endPoint x: 259, endPoint y: 311, distance: 68.1
click at [307, 267] on div "Credit card" at bounding box center [382, 265] width 483 height 10
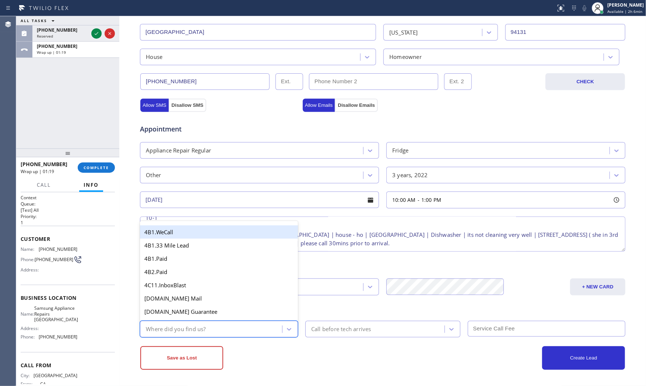
click at [235, 325] on div "Where did you find us?" at bounding box center [212, 329] width 140 height 13
type input "go"
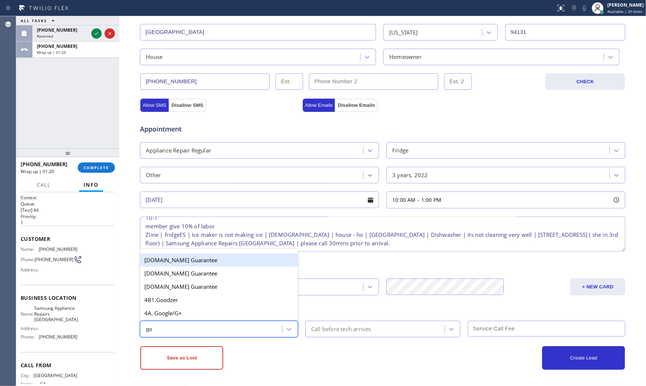
click at [232, 319] on div "4A. Google/G+" at bounding box center [219, 312] width 158 height 13
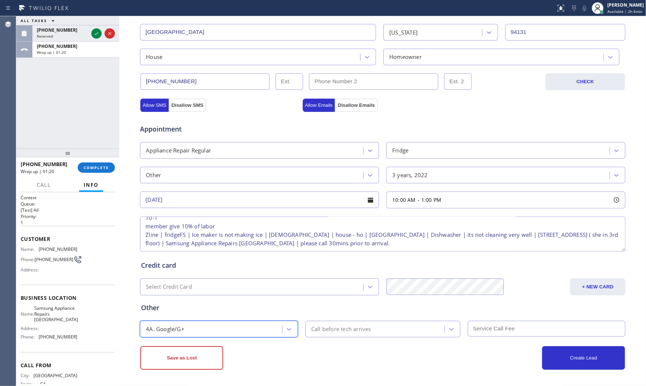
click at [329, 333] on div "Call before tech arrives" at bounding box center [341, 329] width 60 height 8
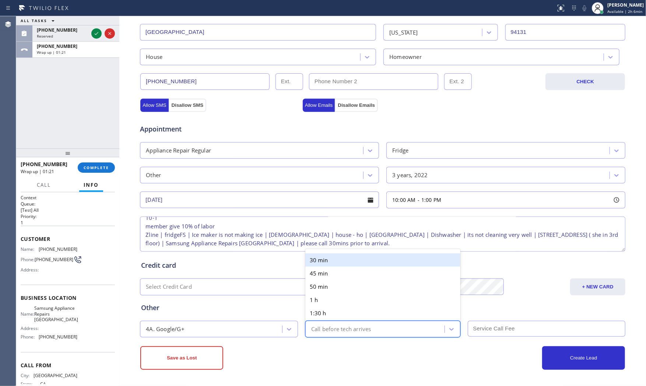
click at [339, 263] on div "30 min" at bounding box center [382, 259] width 155 height 13
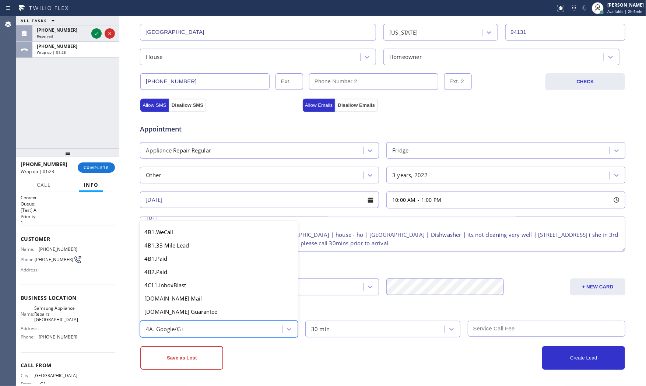
click at [247, 328] on div "4A. Google/G+" at bounding box center [212, 329] width 140 height 13
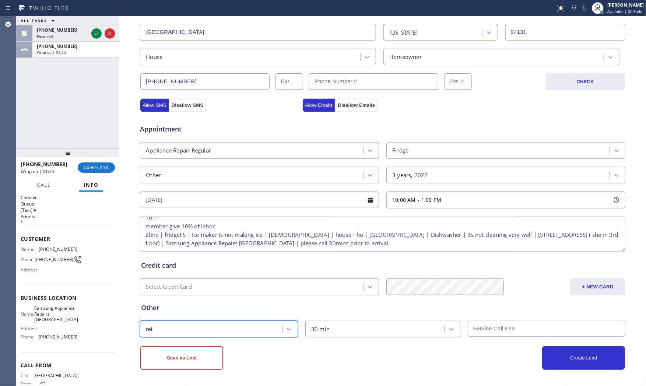
scroll to position [0, 0]
type input "re"
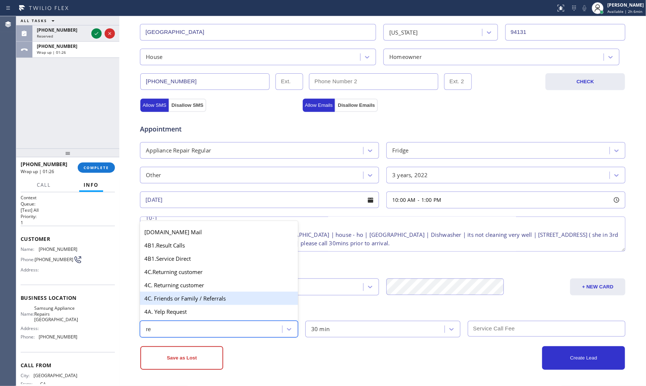
click at [196, 297] on div "4C. Friends or Family / Referrals" at bounding box center [219, 298] width 158 height 13
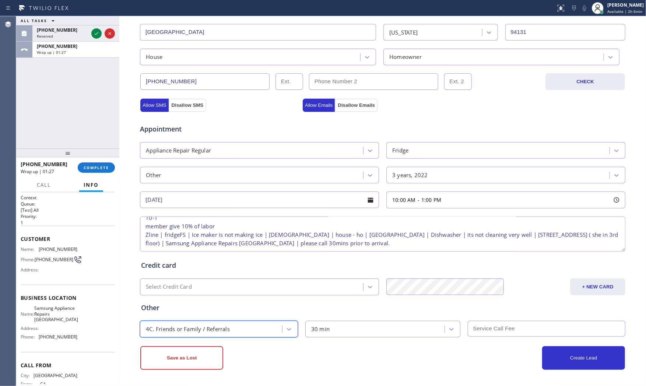
click at [462, 373] on div "Business location Samsung Appliance Repairs [GEOGRAPHIC_DATA] [PHONE_NUMBER] Pe…" at bounding box center [382, 126] width 527 height 522
click at [499, 330] on input "text" at bounding box center [547, 329] width 158 height 16
click at [579, 289] on button "+ NEW CARD" at bounding box center [597, 286] width 55 height 17
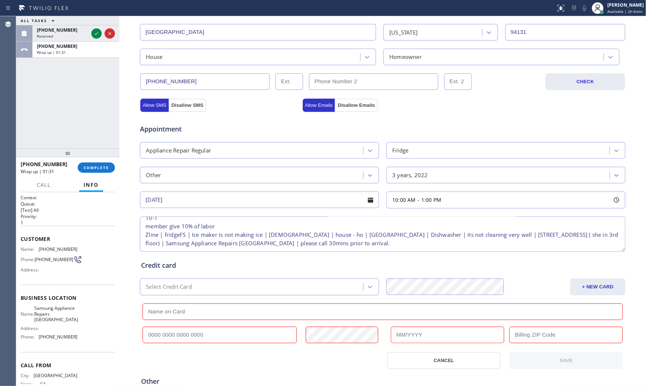
click at [180, 309] on input "text" at bounding box center [383, 311] width 480 height 17
paste input "[CREDIT_CARD_NUMBER]"
type input "[CREDIT_CARD_NUMBER]"
click at [183, 337] on input "text" at bounding box center [220, 335] width 154 height 17
paste input "[CREDIT_CARD_NUMBER]"
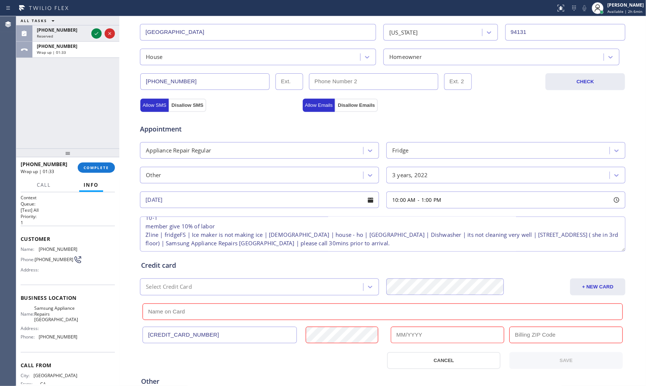
type input "[CREDIT_CARD_NUMBER]"
click at [417, 333] on input "text" at bounding box center [447, 335] width 113 height 17
type input "12/2028"
click at [522, 341] on input "text" at bounding box center [565, 335] width 113 height 17
paste input "94131"
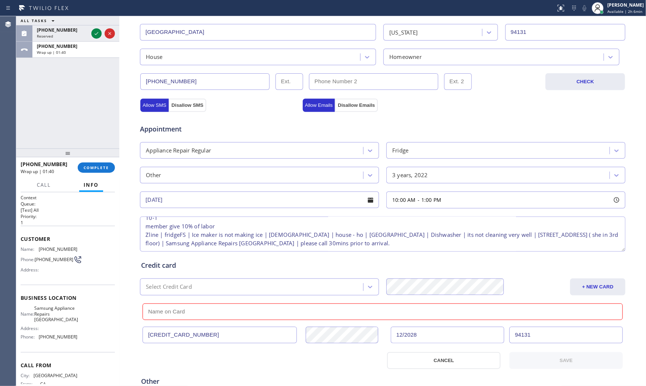
type input "94131"
drag, startPoint x: 189, startPoint y: 308, endPoint x: 182, endPoint y: 312, distance: 7.4
click at [189, 308] on input "text" at bounding box center [383, 311] width 480 height 17
paste input "[PERSON_NAME]"
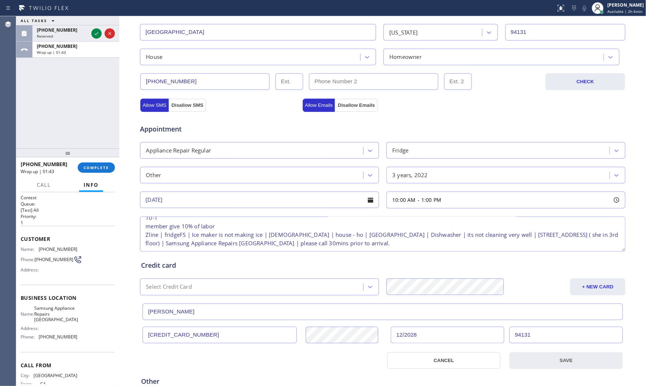
type input "[PERSON_NAME]"
click at [565, 362] on button "SAVE" at bounding box center [565, 360] width 113 height 17
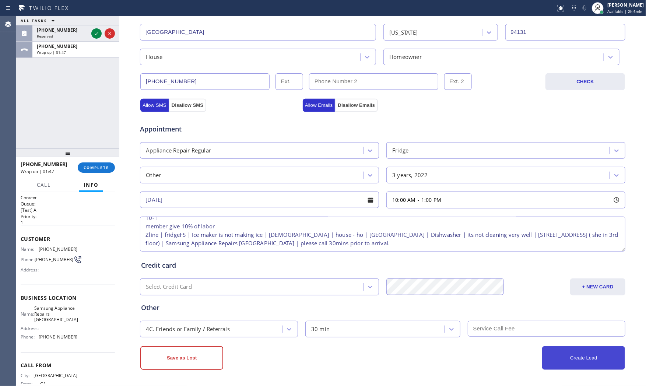
click at [557, 358] on button "Create Lead" at bounding box center [583, 358] width 83 height 24
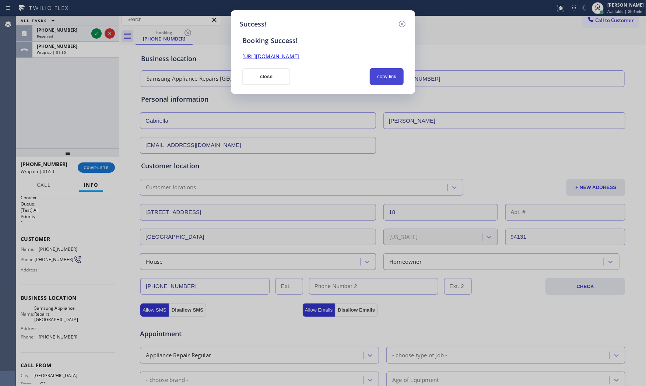
click at [393, 75] on button "copy link" at bounding box center [387, 76] width 34 height 17
click at [274, 75] on button "close" at bounding box center [266, 76] width 48 height 17
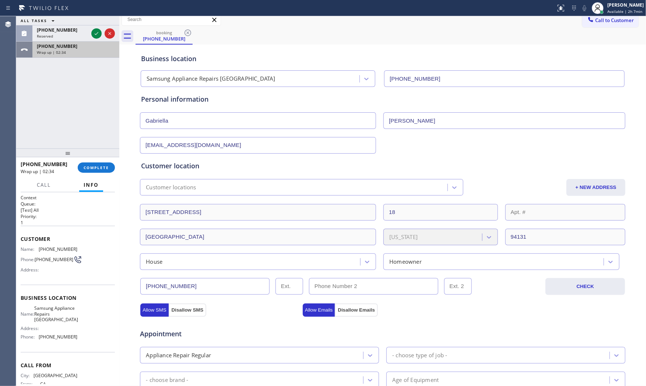
click at [69, 50] on div "Wrap up | 02:34" at bounding box center [76, 52] width 78 height 5
click at [103, 167] on span "COMPLETE" at bounding box center [96, 167] width 25 height 5
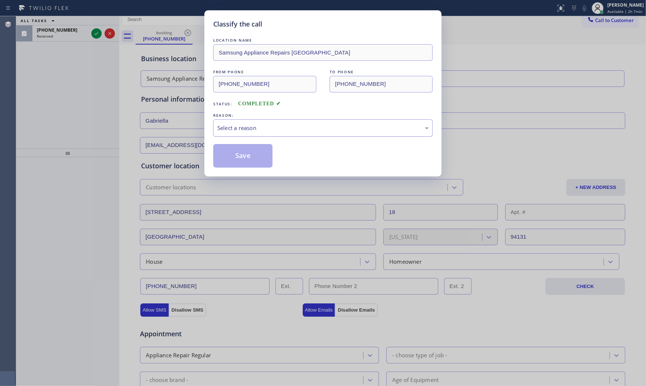
click at [243, 134] on div "Select a reason" at bounding box center [323, 127] width 220 height 17
click at [239, 158] on button "Save" at bounding box center [242, 156] width 59 height 24
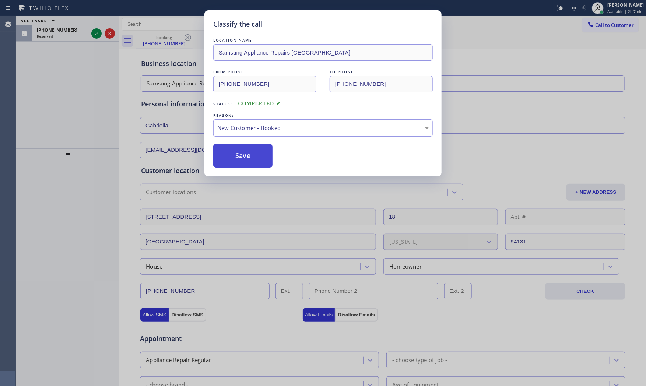
click at [239, 158] on button "Save" at bounding box center [242, 156] width 59 height 24
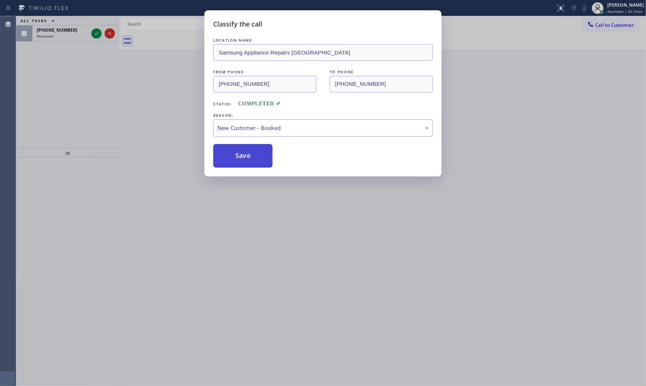
click at [239, 158] on button "Save" at bounding box center [242, 156] width 59 height 24
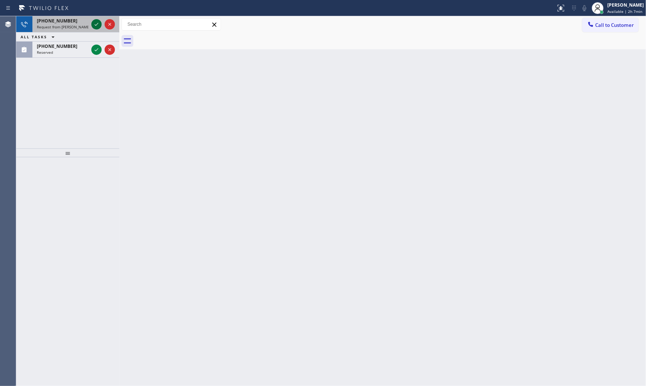
click at [95, 22] on icon at bounding box center [96, 24] width 9 height 9
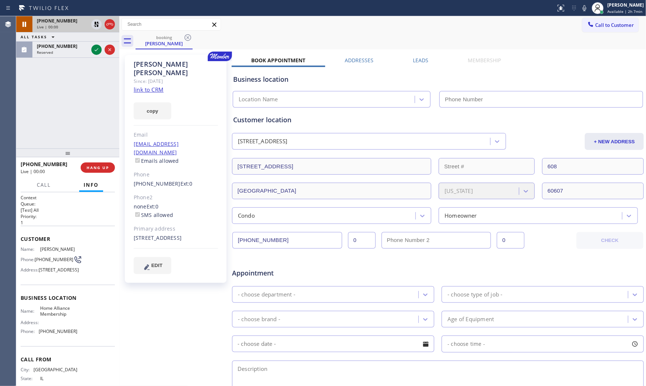
type input "[PHONE_NUMBER]"
click at [152, 86] on link "link to CRM" at bounding box center [149, 89] width 30 height 7
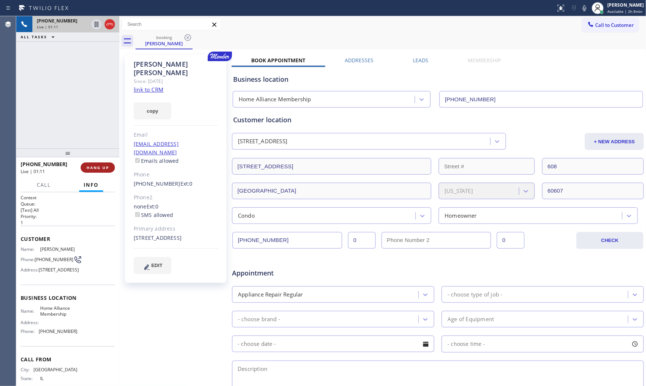
click at [98, 168] on span "HANG UP" at bounding box center [98, 167] width 22 height 5
click at [100, 168] on span "COMPLETE" at bounding box center [96, 167] width 25 height 5
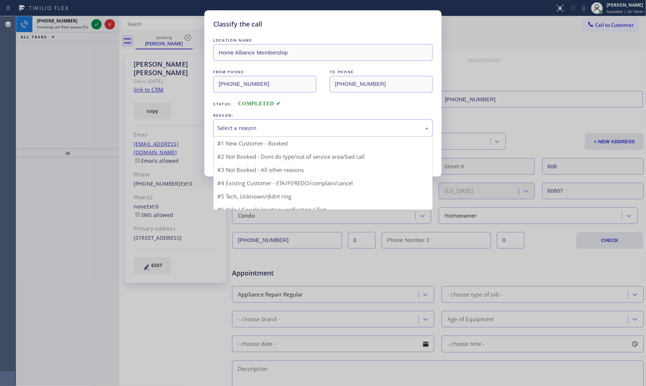
click at [229, 127] on div "Select a reason" at bounding box center [322, 128] width 211 height 8
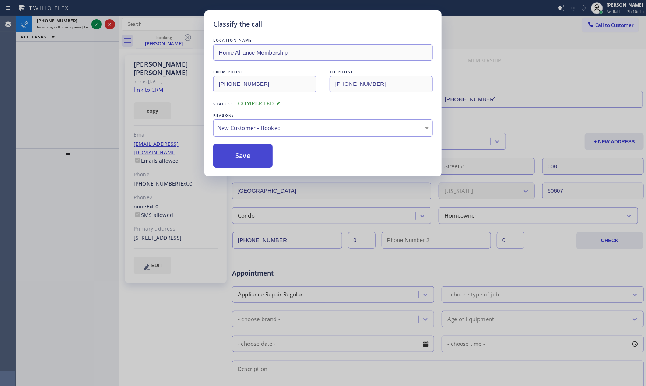
click at [238, 154] on button "Save" at bounding box center [242, 156] width 59 height 24
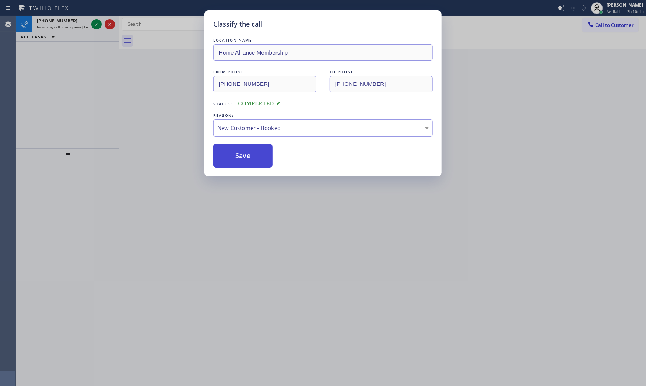
click at [238, 154] on button "Save" at bounding box center [242, 156] width 59 height 24
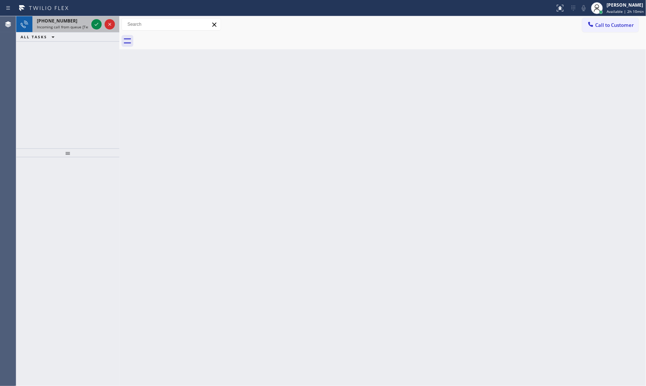
drag, startPoint x: 62, startPoint y: 24, endPoint x: 84, endPoint y: 25, distance: 22.5
click at [63, 24] on span "Incoming call from queue [Test] All" at bounding box center [67, 26] width 61 height 5
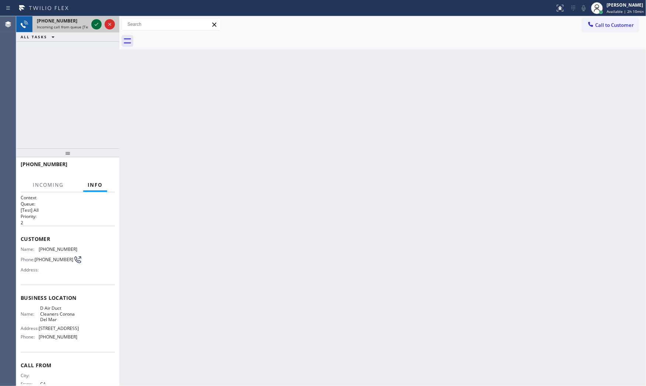
click at [94, 24] on icon at bounding box center [96, 24] width 9 height 9
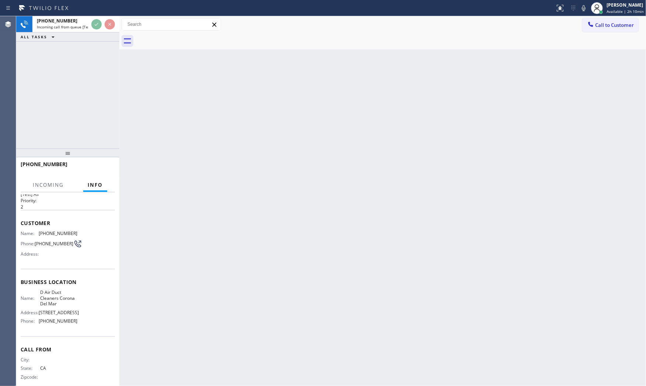
scroll to position [31, 0]
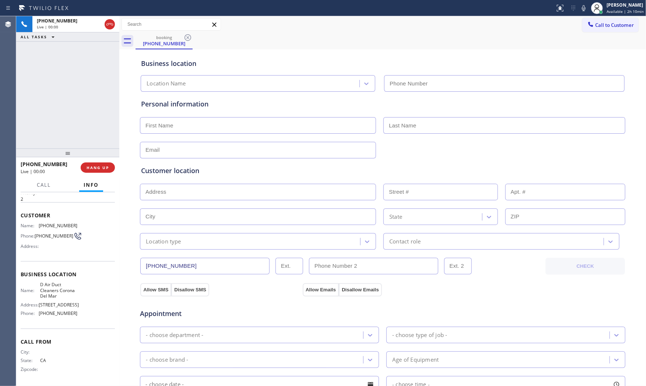
type input "[PHONE_NUMBER]"
click at [110, 164] on button "HANG UP" at bounding box center [98, 167] width 34 height 10
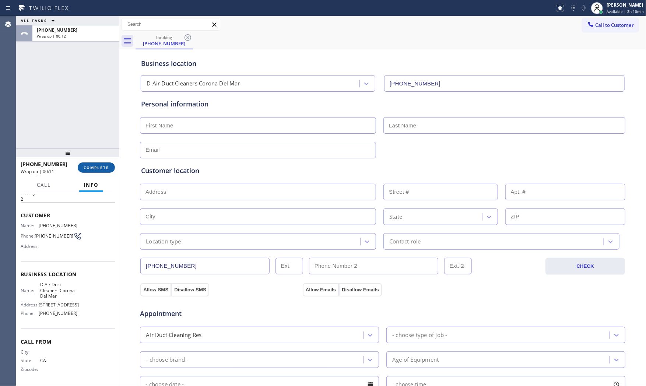
click at [87, 170] on button "COMPLETE" at bounding box center [96, 167] width 37 height 10
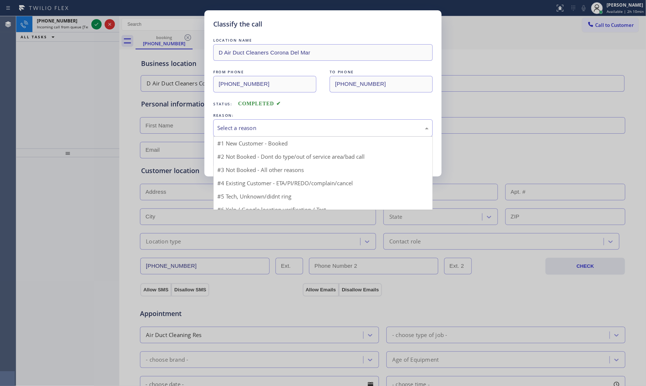
click at [248, 130] on div "Select a reason" at bounding box center [322, 128] width 211 height 8
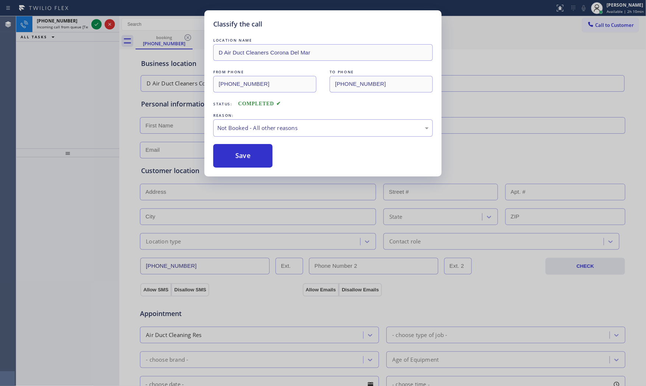
click at [242, 154] on button "Save" at bounding box center [242, 156] width 59 height 24
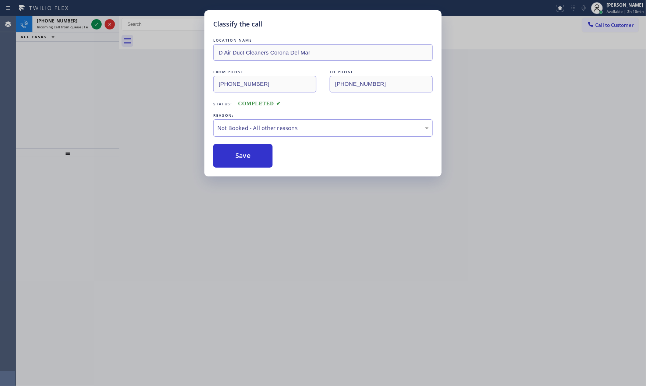
click at [242, 154] on button "Save" at bounding box center [242, 156] width 59 height 24
click at [80, 21] on div "Classify the call LOCATION NAME EII Electric FROM PHONE [PHONE_NUMBER] TO PHONE…" at bounding box center [331, 201] width 630 height 370
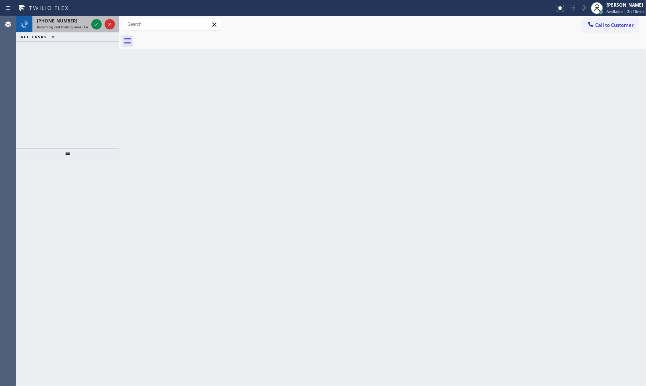
click at [80, 21] on div "[PHONE_NUMBER]" at bounding box center [63, 21] width 52 height 6
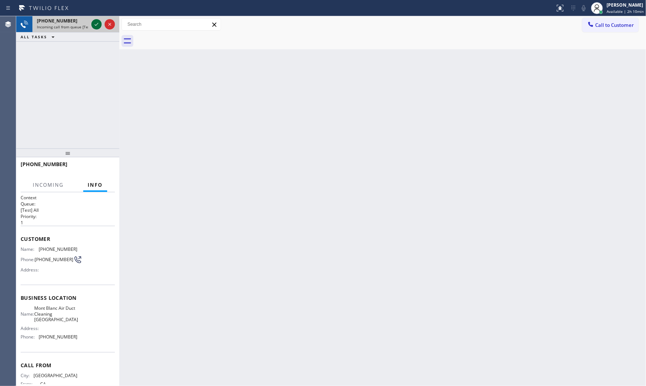
click at [99, 24] on icon at bounding box center [96, 24] width 9 height 9
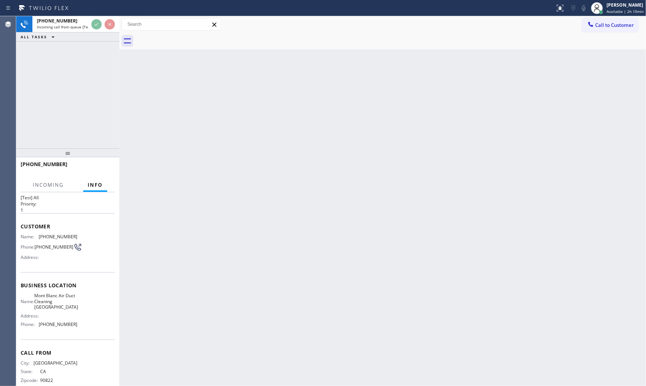
scroll to position [25, 0]
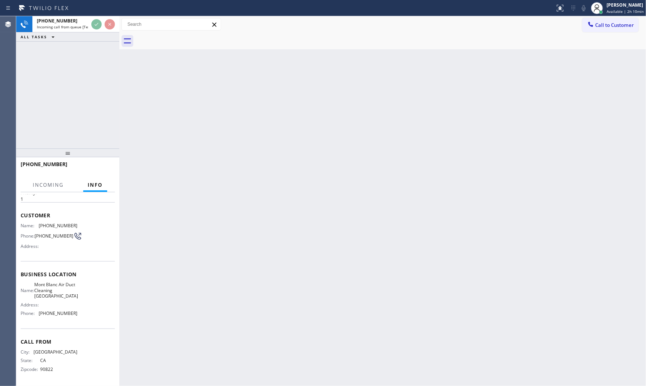
click at [148, 147] on div "Back to Dashboard Change Sender ID Customers Technicians Select a contact Outbo…" at bounding box center [382, 201] width 527 height 370
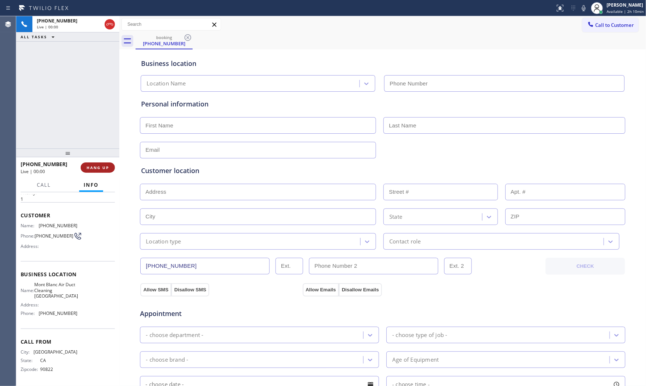
type input "[PHONE_NUMBER]"
click at [103, 165] on span "HANG UP" at bounding box center [98, 167] width 22 height 5
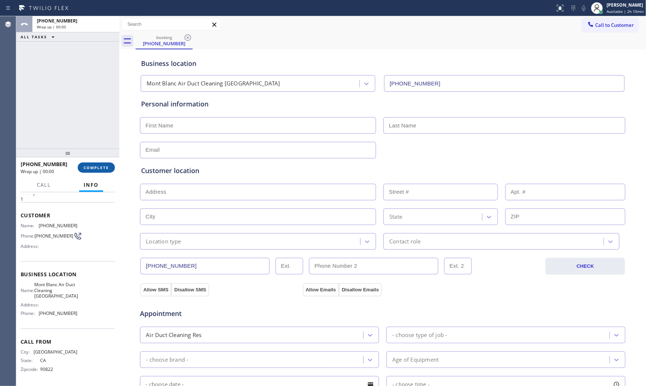
click at [103, 165] on span "COMPLETE" at bounding box center [96, 167] width 25 height 5
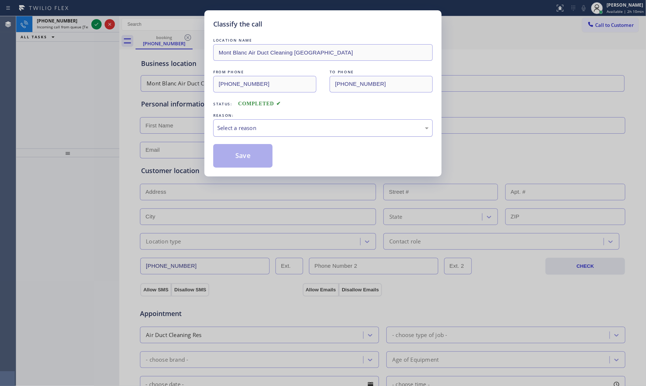
click at [259, 132] on div "Select a reason" at bounding box center [322, 128] width 211 height 8
drag, startPoint x: 256, startPoint y: 130, endPoint x: 255, endPoint y: 136, distance: 5.2
click at [256, 131] on div "New Customer - Booked" at bounding box center [322, 128] width 211 height 8
click at [250, 151] on button "Save" at bounding box center [242, 156] width 59 height 24
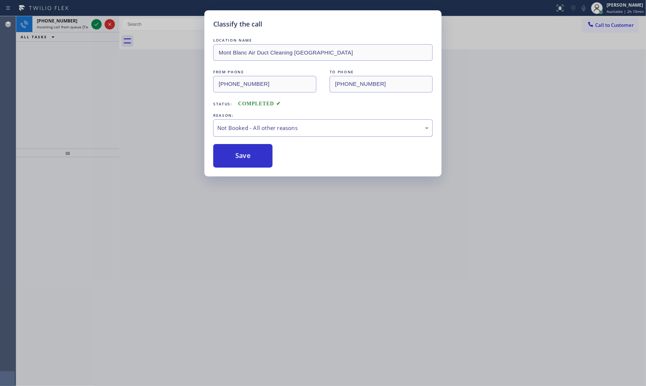
click at [250, 151] on button "Save" at bounding box center [242, 156] width 59 height 24
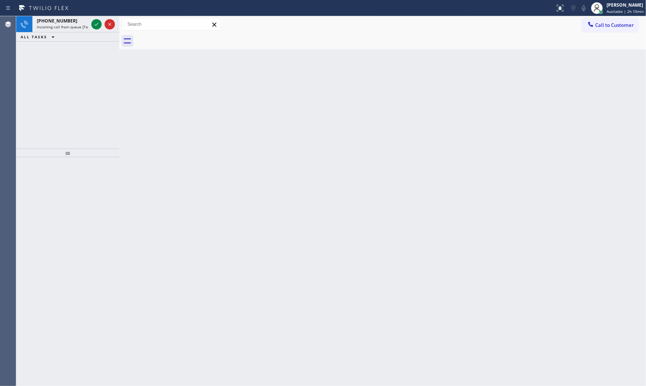
click at [63, 30] on div "Classify the call LOCATION NAME EII Electric FROM PHONE [PHONE_NUMBER] TO PHONE…" at bounding box center [331, 201] width 630 height 370
click at [63, 30] on div "[PHONE_NUMBER] Incoming call from queue [Test] All" at bounding box center [60, 24] width 57 height 16
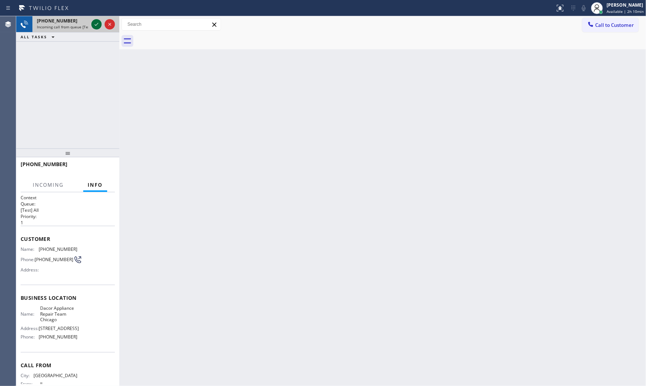
click at [95, 26] on icon at bounding box center [96, 24] width 9 height 9
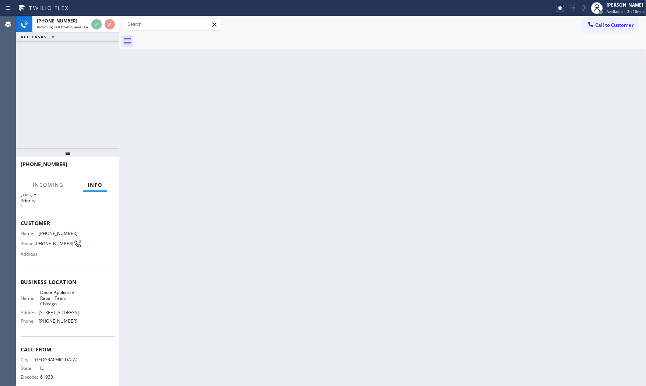
scroll to position [31, 0]
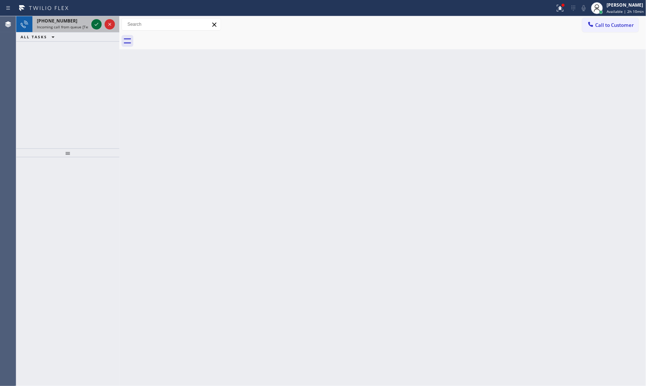
click at [96, 24] on icon at bounding box center [96, 24] width 9 height 9
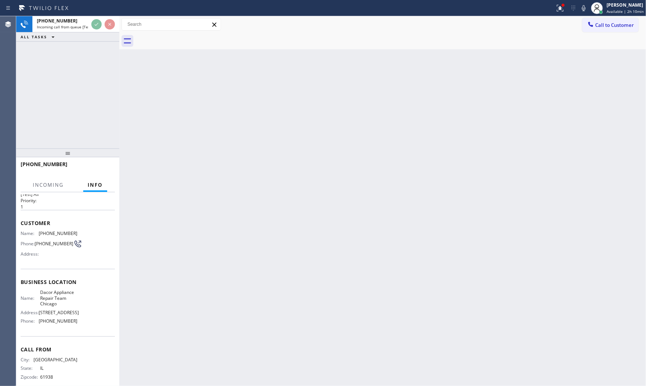
scroll to position [31, 0]
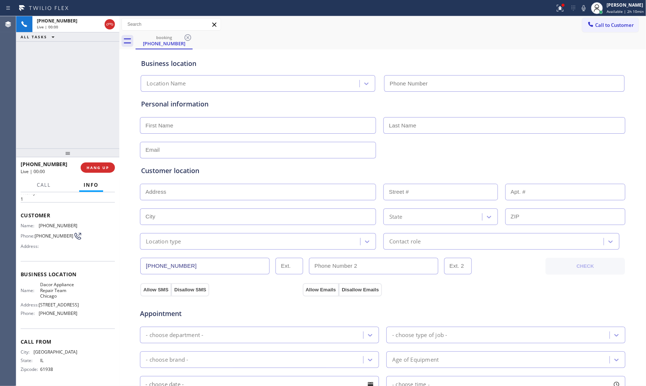
type input "[PHONE_NUMBER]"
click at [560, 8] on icon at bounding box center [560, 8] width 9 height 9
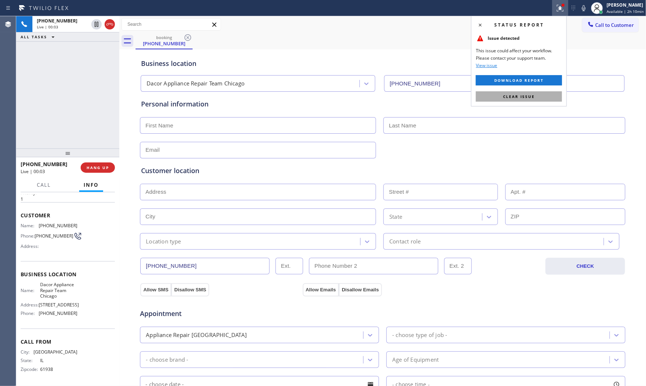
click at [544, 95] on button "Clear issue" at bounding box center [519, 96] width 86 height 10
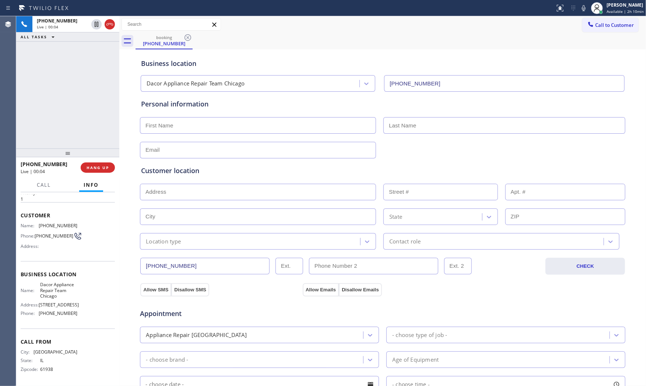
click at [582, 8] on icon at bounding box center [583, 8] width 9 height 9
click at [531, 8] on div at bounding box center [277, 8] width 549 height 12
click at [580, 9] on icon at bounding box center [583, 8] width 9 height 9
click at [585, 10] on icon at bounding box center [583, 8] width 9 height 9
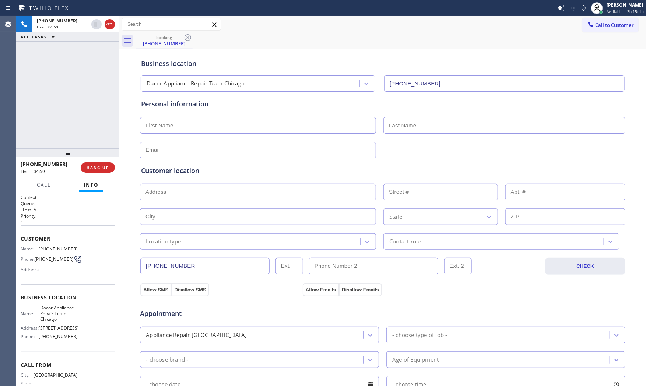
scroll to position [0, 0]
click at [56, 248] on span "[PHONE_NUMBER]" at bounding box center [58, 249] width 39 height 6
copy span "[PHONE_NUMBER]"
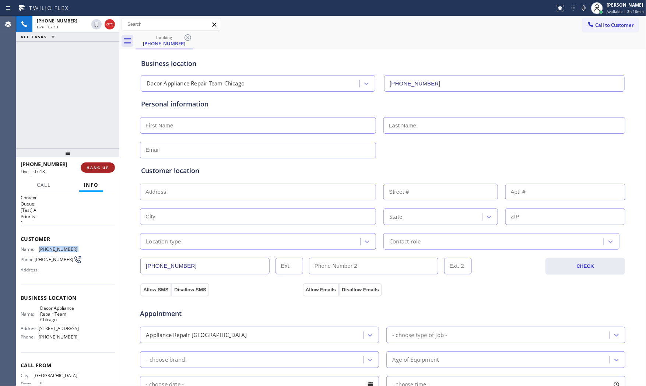
click at [108, 170] on span "HANG UP" at bounding box center [98, 167] width 22 height 5
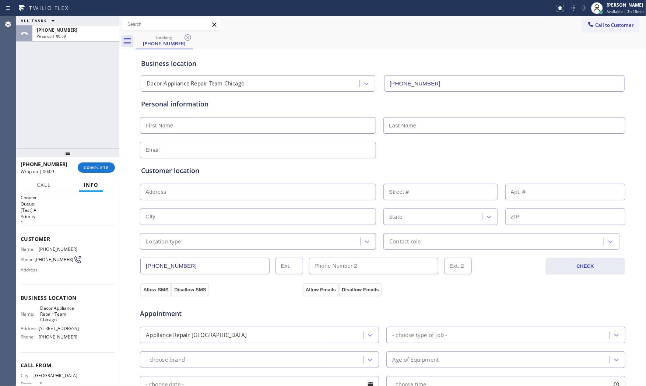
click at [277, 7] on div at bounding box center [277, 8] width 549 height 12
click at [257, 125] on input "text" at bounding box center [258, 125] width 236 height 17
paste input "[PERSON_NAME]"
type input "[PERSON_NAME]"
click at [406, 122] on input "text" at bounding box center [504, 125] width 242 height 17
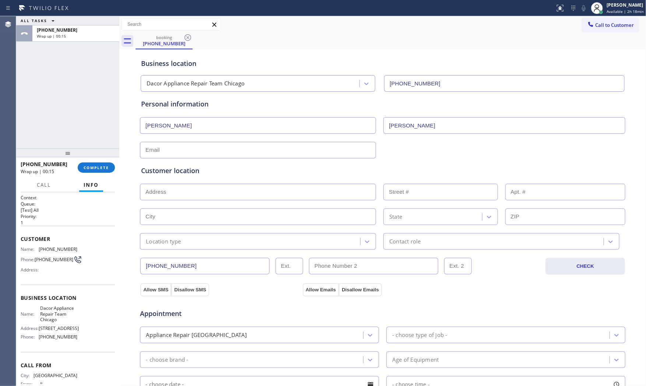
type input "[PERSON_NAME]"
click at [253, 149] on input "text" at bounding box center [258, 150] width 236 height 17
paste input "[EMAIL_ADDRESS][DOMAIN_NAME]"
type input "[EMAIL_ADDRESS][DOMAIN_NAME]"
click at [52, 312] on span "Dacor Appliance Repair Team Chicago" at bounding box center [58, 313] width 37 height 17
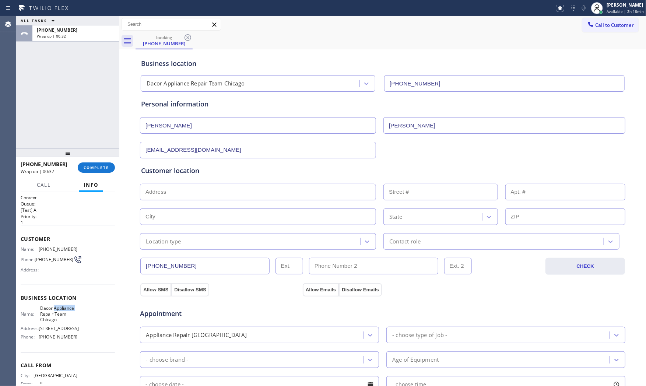
click at [52, 312] on span "Dacor Appliance Repair Team Chicago" at bounding box center [58, 313] width 37 height 17
copy span "Dacor Appliance Repair Team Chicago"
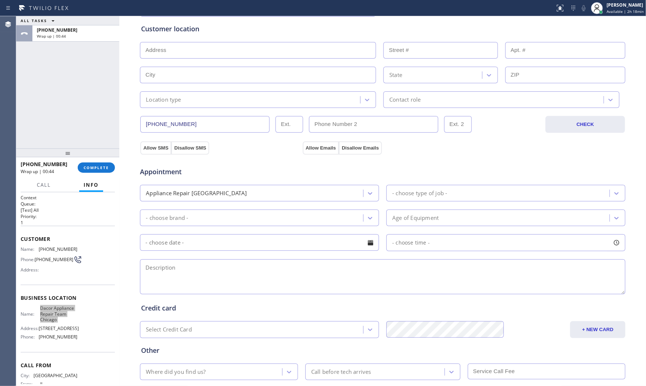
scroll to position [164, 0]
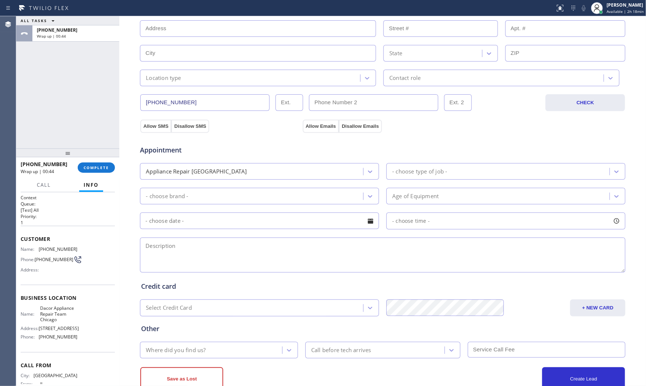
click at [193, 253] on textarea at bounding box center [382, 255] width 485 height 35
paste textarea "3-6 $75 no idea what is [PERSON_NAME] | Fridge | its making loud clicking sound…"
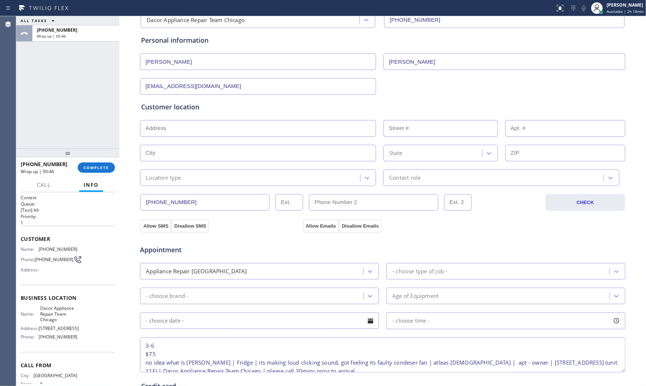
scroll to position [41, 0]
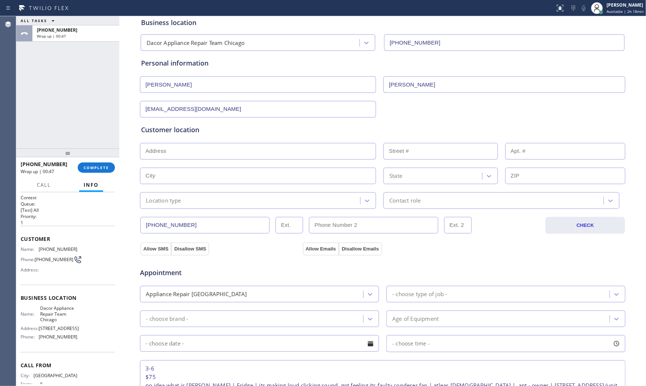
type textarea "3-6 $75 no idea what is [PERSON_NAME] | Fridge | its making loud clicking sound…"
click at [226, 153] on input "text" at bounding box center [258, 151] width 236 height 17
paste input "[STREET_ADDRESS]"
type input "[STREET_ADDRESS]"
type input "536"
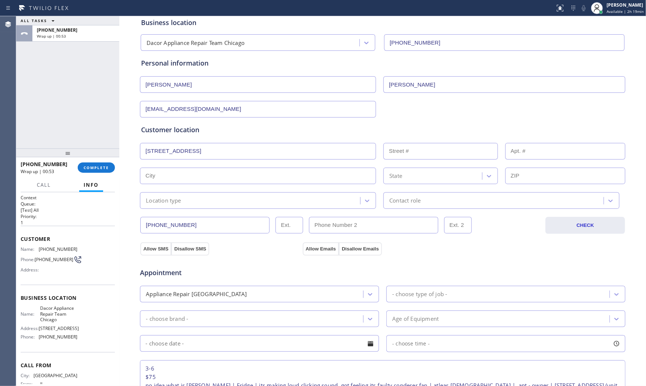
type input "[GEOGRAPHIC_DATA]"
type input "60657"
click at [178, 202] on div "Location type" at bounding box center [163, 200] width 35 height 8
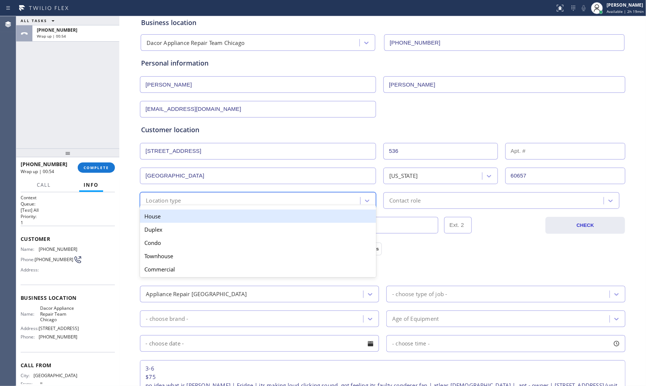
click at [171, 216] on div "House" at bounding box center [258, 216] width 236 height 13
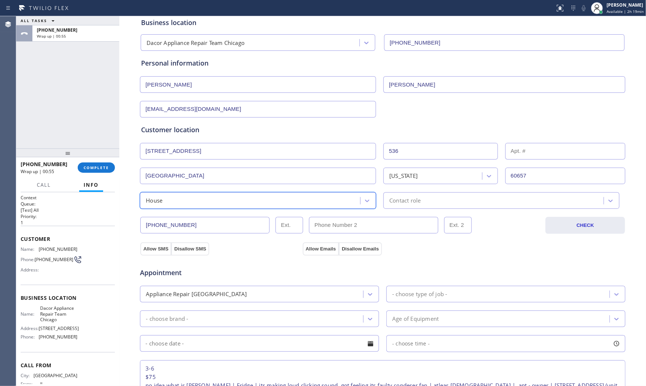
click at [406, 198] on div "Contact role" at bounding box center [404, 200] width 31 height 8
click at [204, 209] on div "[PHONE_NUMBER] CHECK" at bounding box center [383, 221] width 486 height 25
click at [218, 205] on div "House" at bounding box center [258, 200] width 236 height 17
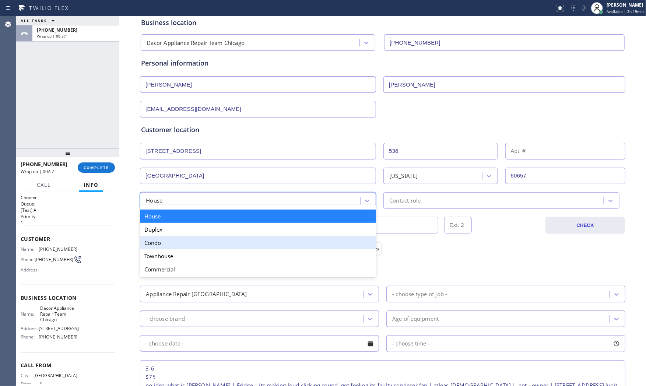
click at [169, 244] on div "Condo" at bounding box center [258, 242] width 236 height 13
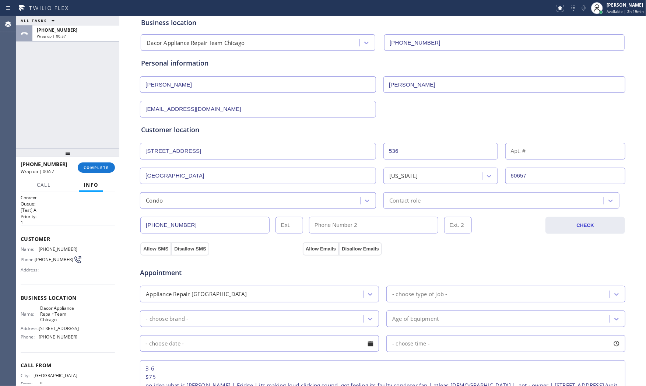
click at [374, 194] on div "Condo" at bounding box center [260, 200] width 243 height 17
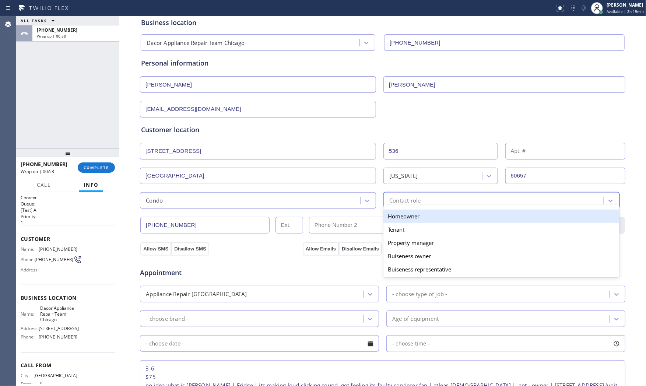
click at [401, 199] on div "Contact role" at bounding box center [404, 200] width 31 height 8
click at [400, 215] on div "Homeowner" at bounding box center [501, 216] width 236 height 13
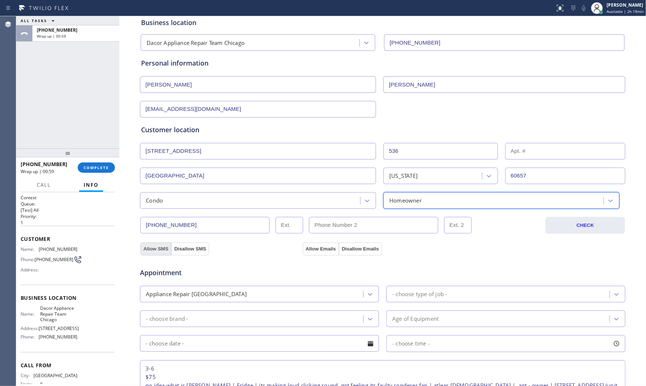
click at [151, 249] on button "Allow SMS" at bounding box center [155, 248] width 31 height 13
click at [307, 248] on button "Allow Emails" at bounding box center [321, 248] width 36 height 13
drag, startPoint x: 323, startPoint y: 249, endPoint x: 314, endPoint y: 260, distance: 13.8
click at [322, 250] on button "Allow Emails" at bounding box center [321, 248] width 36 height 13
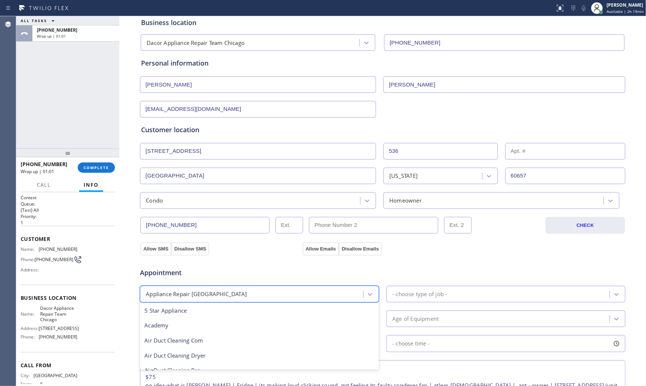
click at [281, 292] on div "Appliance Repair [GEOGRAPHIC_DATA]" at bounding box center [252, 294] width 221 height 13
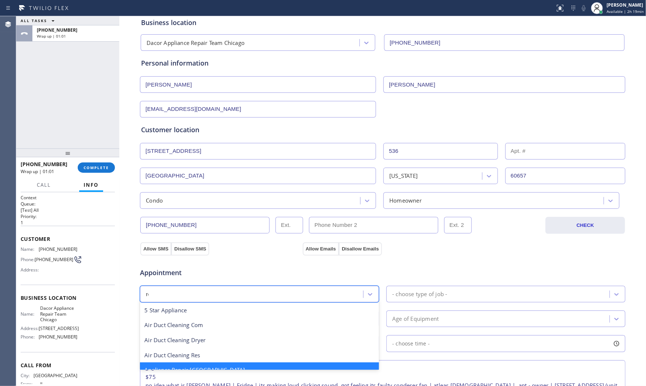
scroll to position [0, 0]
type input "reg"
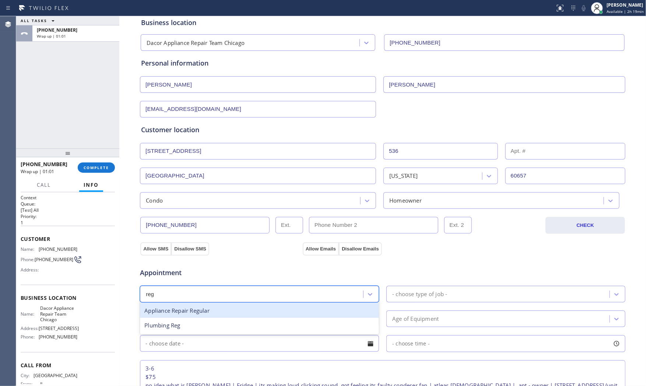
drag, startPoint x: 212, startPoint y: 312, endPoint x: 307, endPoint y: 310, distance: 94.7
click at [213, 312] on div "Appliance Repair Regular" at bounding box center [259, 310] width 239 height 15
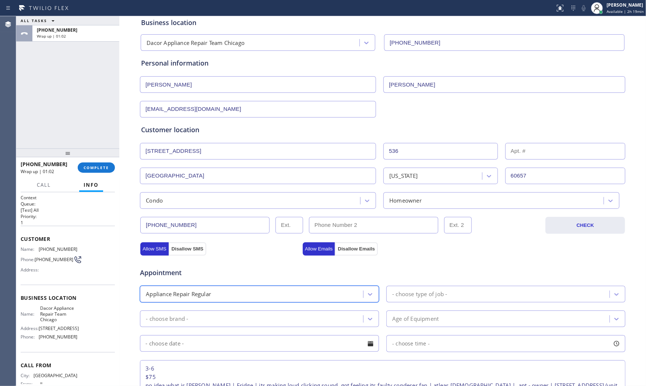
click at [411, 300] on div "- choose type of job -" at bounding box center [499, 294] width 221 height 13
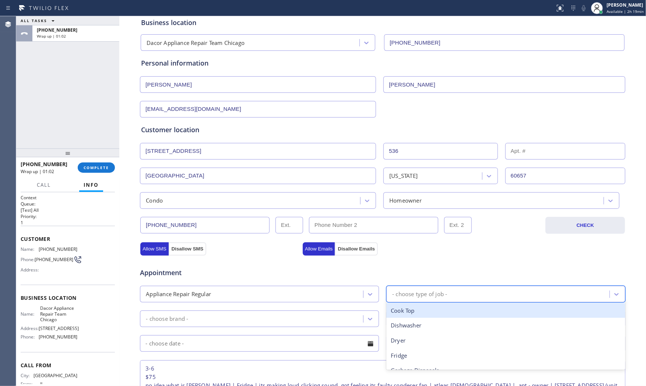
type input "f"
click at [421, 311] on div "Fridge" at bounding box center [505, 310] width 239 height 15
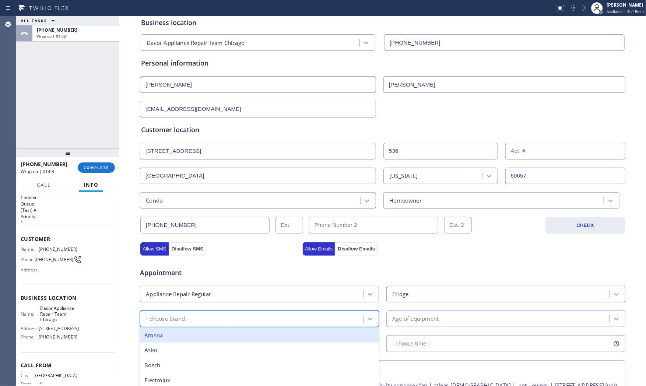
click at [282, 316] on div "- choose brand -" at bounding box center [252, 318] width 221 height 13
type input "other"
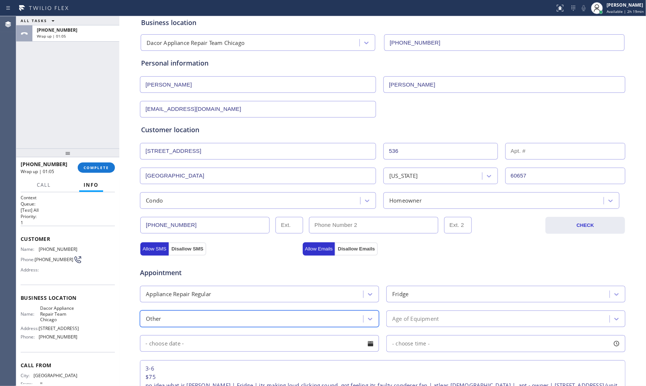
click at [410, 326] on div "Age of Equipment" at bounding box center [505, 318] width 239 height 17
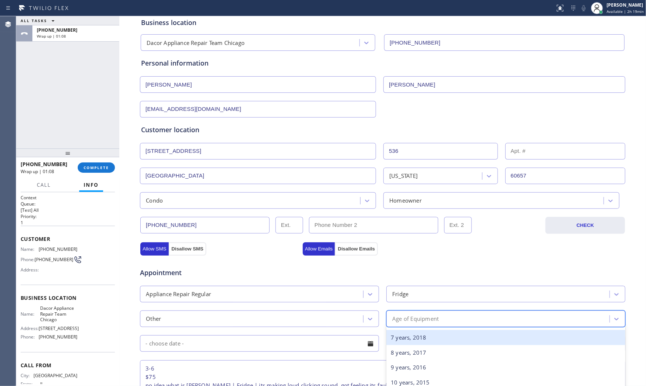
scroll to position [123, 0]
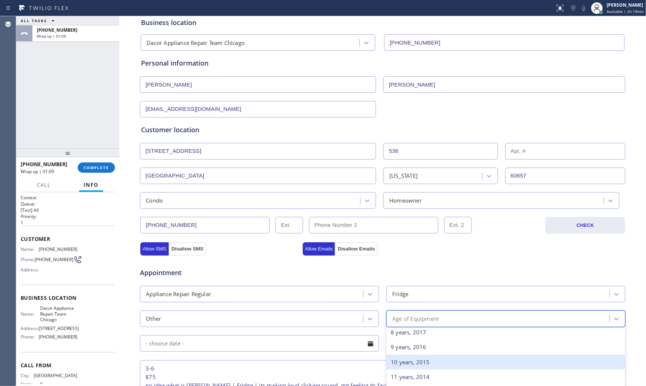
click at [410, 362] on div "10 years, 2015" at bounding box center [505, 362] width 239 height 15
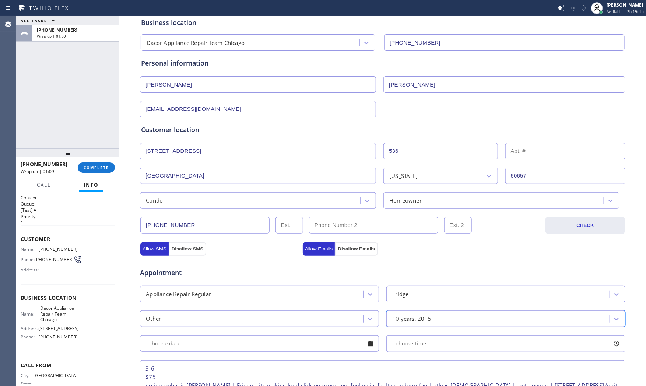
click at [272, 341] on input "text" at bounding box center [259, 343] width 239 height 17
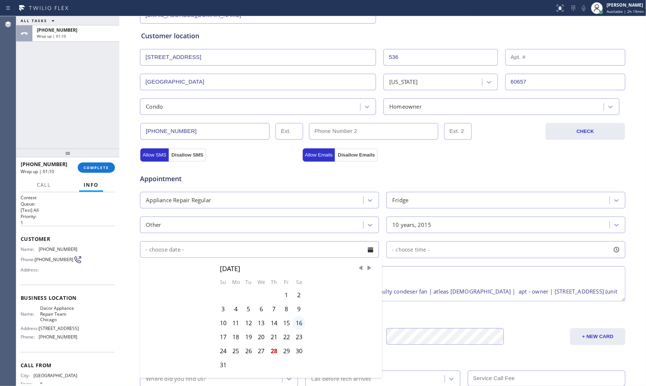
scroll to position [164, 0]
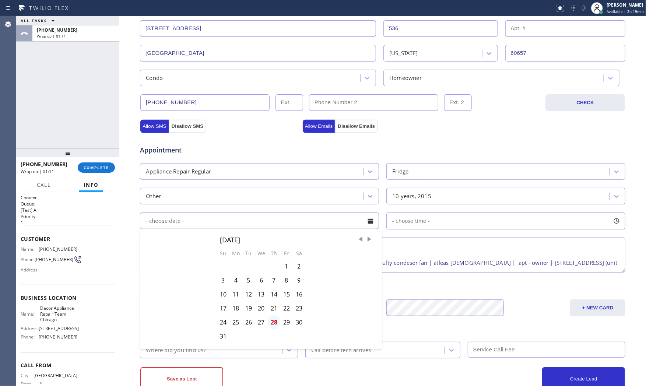
click at [269, 322] on div "28" at bounding box center [274, 322] width 13 height 14
type input "[DATE]"
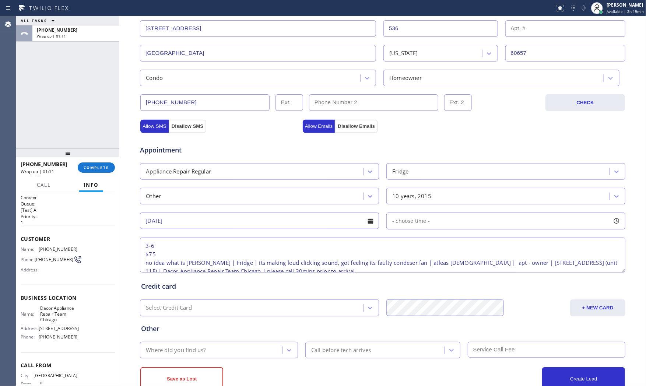
click at [425, 220] on span "- choose time -" at bounding box center [411, 220] width 38 height 7
drag, startPoint x: 395, startPoint y: 266, endPoint x: 564, endPoint y: 264, distance: 169.4
click at [566, 264] on div at bounding box center [570, 265] width 9 height 15
drag, startPoint x: 396, startPoint y: 265, endPoint x: 439, endPoint y: 267, distance: 43.1
click at [510, 269] on div "FROM TILL 8:00 AM 6:00 PM" at bounding box center [500, 255] width 228 height 53
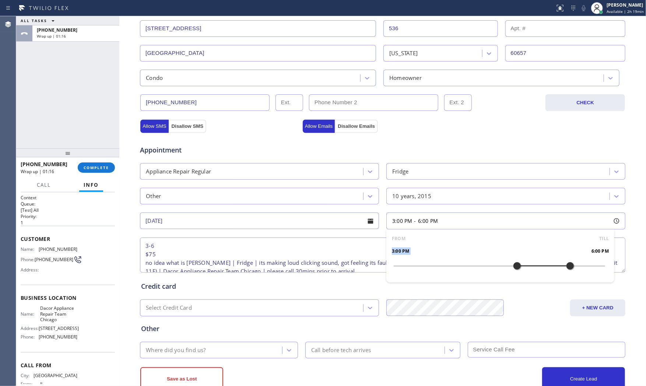
drag, startPoint x: 387, startPoint y: 267, endPoint x: 517, endPoint y: 270, distance: 130.1
click at [517, 270] on div at bounding box center [517, 265] width 9 height 15
click at [299, 236] on div "3-6 $75 no idea what is [PERSON_NAME] | Fridge | its making loud clicking sound…" at bounding box center [382, 255] width 487 height 38
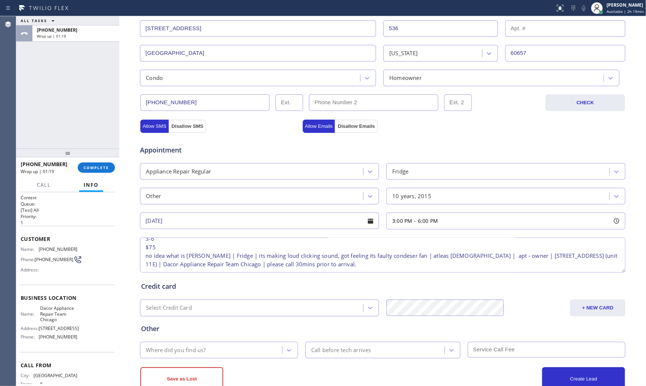
scroll to position [15, 0]
click at [212, 347] on div "Where did you find us?" at bounding box center [212, 350] width 140 height 13
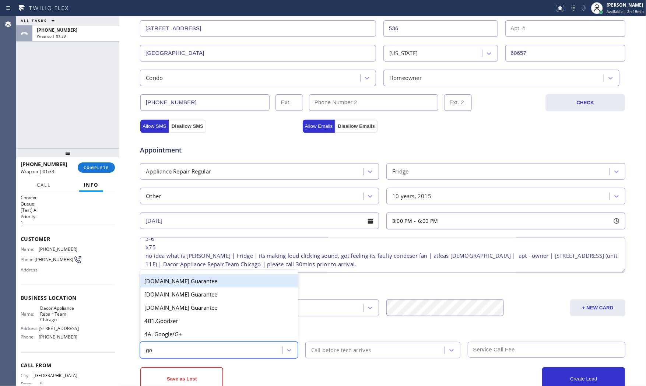
type input "goo"
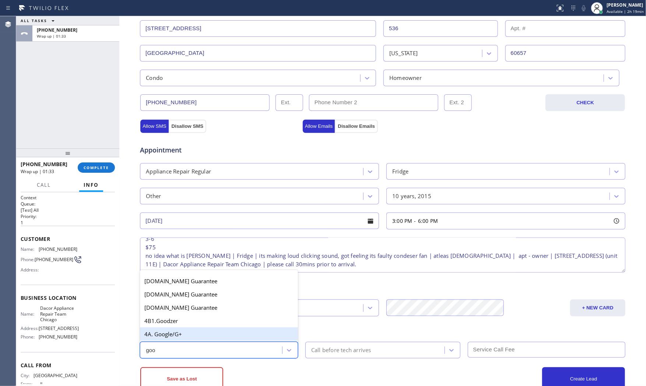
click at [193, 334] on div "4A. Google/G+" at bounding box center [219, 333] width 158 height 13
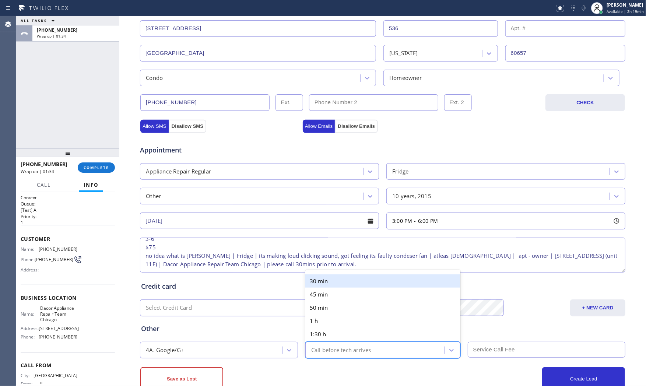
click at [330, 348] on div "Call before tech arrives" at bounding box center [341, 350] width 60 height 8
click at [324, 284] on div "30 min" at bounding box center [382, 280] width 155 height 13
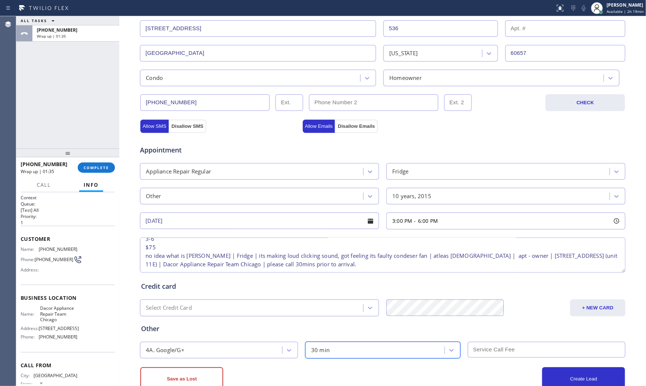
click at [494, 346] on input "text" at bounding box center [547, 350] width 158 height 16
type input "75"
click at [451, 329] on div "Other" at bounding box center [382, 329] width 483 height 10
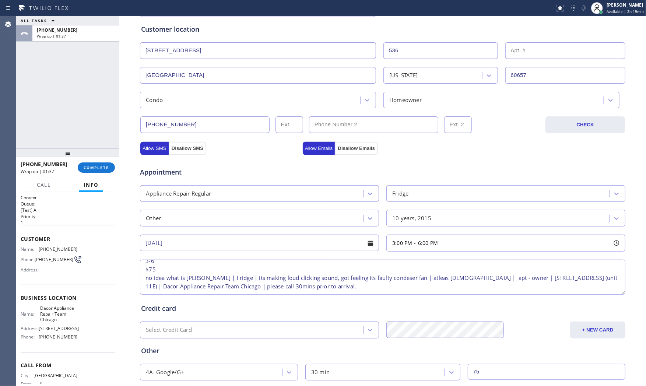
scroll to position [185, 0]
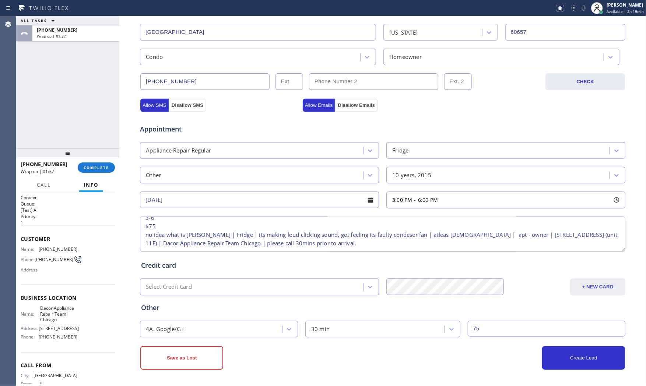
click at [587, 289] on button "+ NEW CARD" at bounding box center [597, 286] width 55 height 17
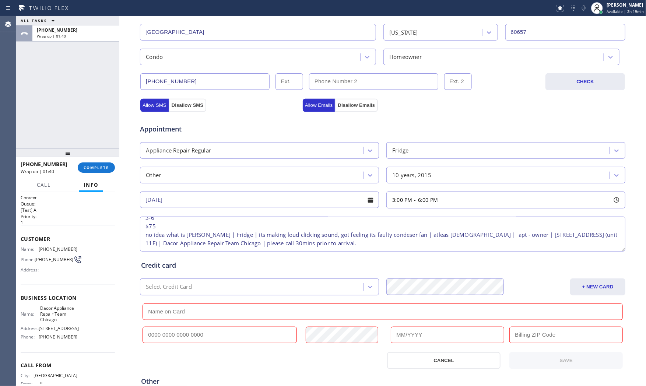
drag, startPoint x: 168, startPoint y: 333, endPoint x: 182, endPoint y: 333, distance: 14.0
click at [168, 333] on input "text" at bounding box center [220, 335] width 154 height 17
paste input "[CREDIT_CARD_NUMBER]"
type input "[CREDIT_CARD_NUMBER]"
click at [404, 337] on input "text" at bounding box center [447, 335] width 113 height 17
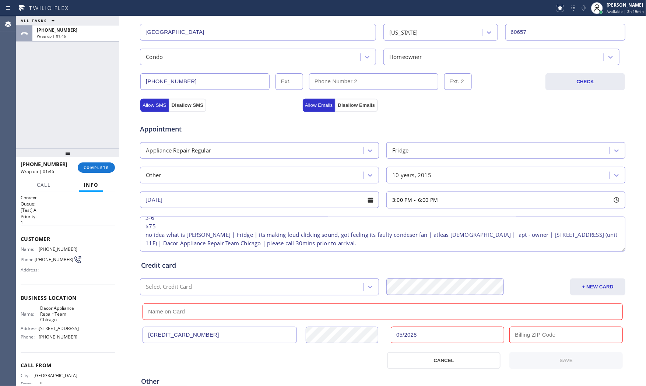
type input "05/2028"
click at [544, 337] on input "text" at bounding box center [565, 335] width 113 height 17
paste input "60558"
type input "60558"
click at [194, 296] on div "Select Credit Card + NEW CARD [CREDIT_CARD_NUMBER] 05/2028 60558 CANCEL SAVE" at bounding box center [382, 323] width 487 height 92
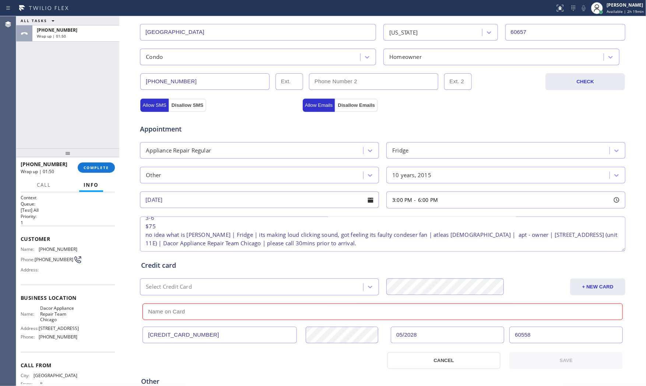
click at [187, 306] on input "text" at bounding box center [383, 311] width 480 height 17
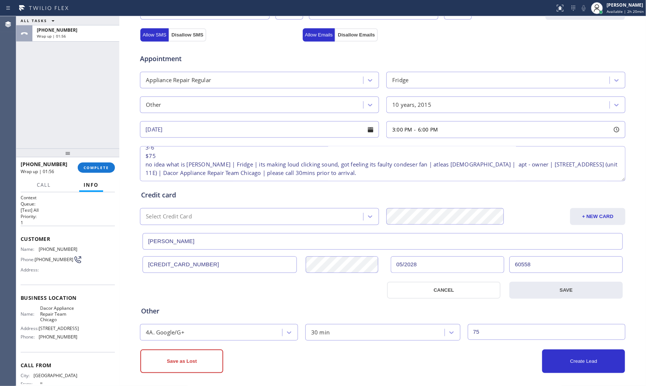
scroll to position [259, 0]
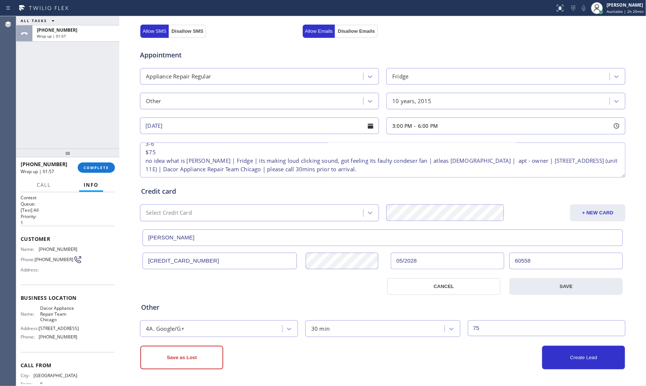
type input "[PERSON_NAME]"
drag, startPoint x: 268, startPoint y: 303, endPoint x: 345, endPoint y: 317, distance: 78.2
click at [269, 303] on div "Other" at bounding box center [382, 307] width 483 height 10
click at [573, 286] on button "SAVE" at bounding box center [565, 286] width 113 height 17
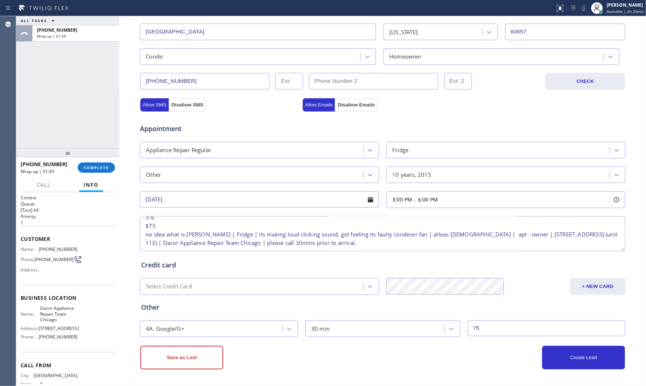
scroll to position [185, 0]
click at [559, 359] on button "Create Lead" at bounding box center [583, 358] width 83 height 24
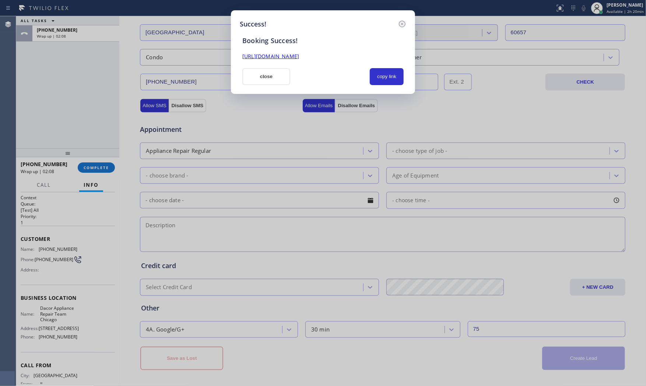
scroll to position [0, 0]
click at [394, 83] on button "copy link" at bounding box center [387, 76] width 34 height 17
click at [289, 80] on button "close" at bounding box center [266, 76] width 48 height 17
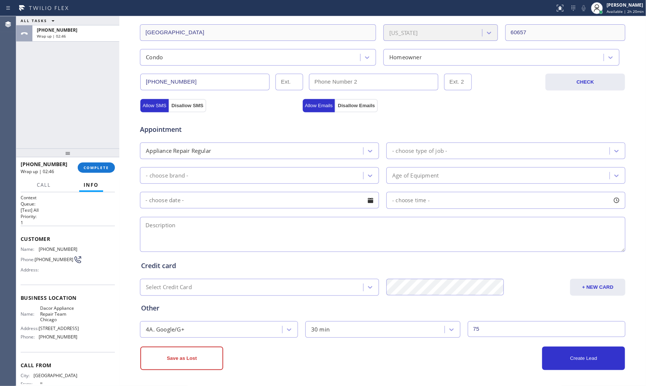
click at [89, 161] on div "[PHONE_NUMBER] Wrap up | 02:46 COMPLETE" at bounding box center [68, 167] width 94 height 19
click at [99, 175] on div "[PHONE_NUMBER] Wrap up | 02:46 COMPLETE" at bounding box center [68, 167] width 94 height 19
click at [100, 170] on button "COMPLETE" at bounding box center [96, 167] width 37 height 10
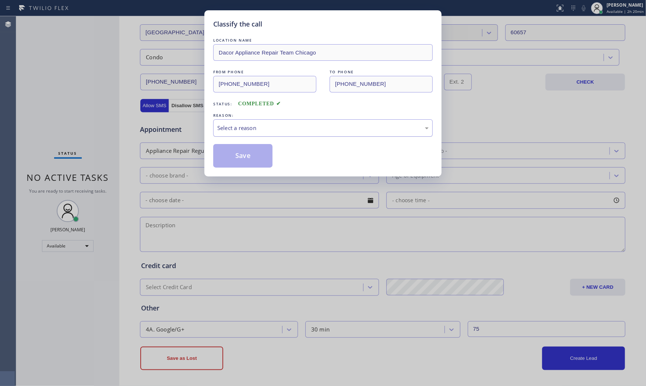
click at [251, 134] on div "Select a reason" at bounding box center [323, 127] width 220 height 17
click at [248, 158] on button "Save" at bounding box center [242, 156] width 59 height 24
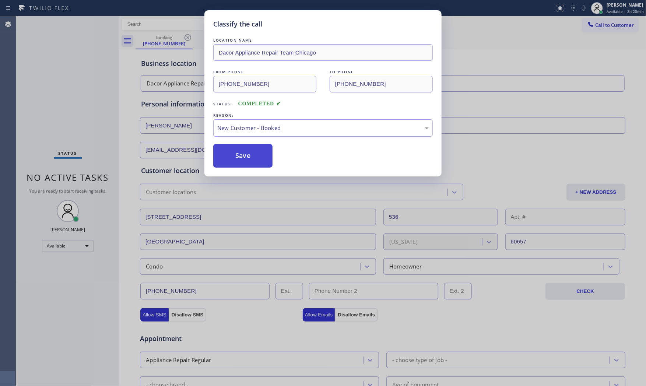
click at [248, 158] on button "Save" at bounding box center [242, 156] width 59 height 24
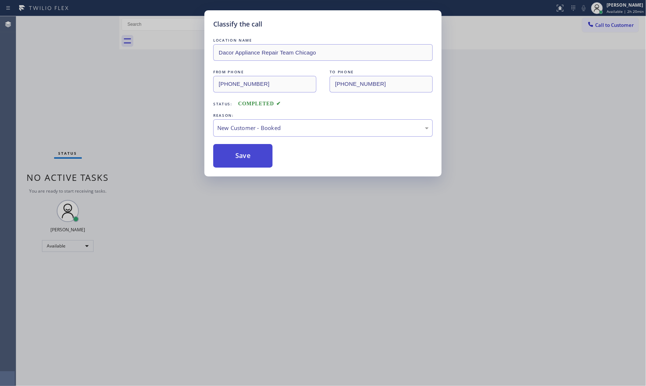
click at [248, 158] on button "Save" at bounding box center [242, 156] width 59 height 24
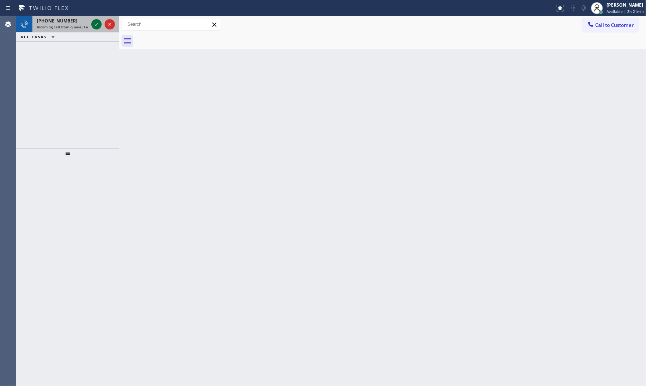
click at [96, 25] on icon at bounding box center [96, 24] width 9 height 9
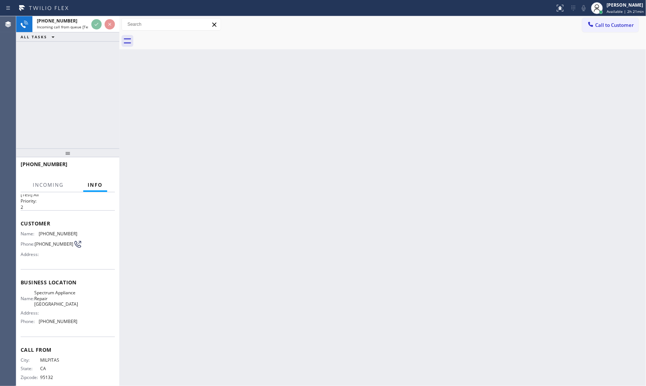
scroll to position [31, 0]
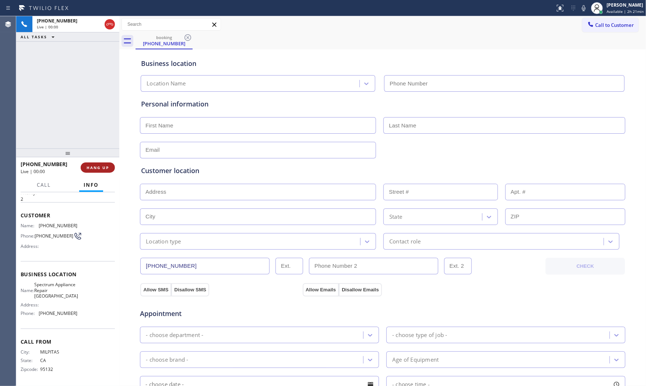
type input "[PHONE_NUMBER]"
click at [106, 171] on button "HANG UP" at bounding box center [98, 167] width 34 height 10
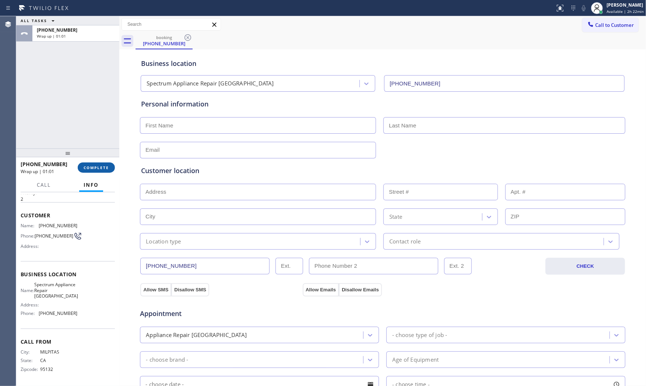
click at [95, 168] on span "COMPLETE" at bounding box center [96, 167] width 25 height 5
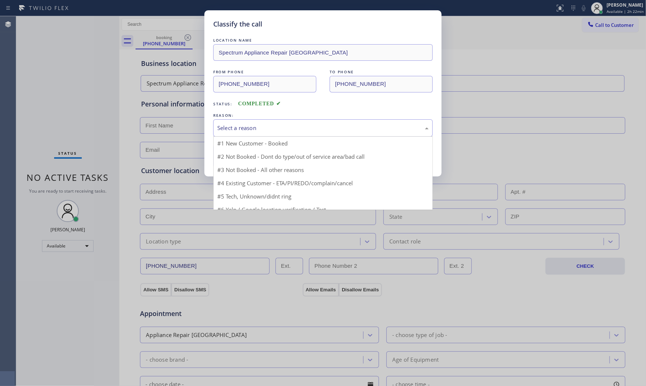
click at [237, 133] on div "Select a reason" at bounding box center [323, 127] width 220 height 17
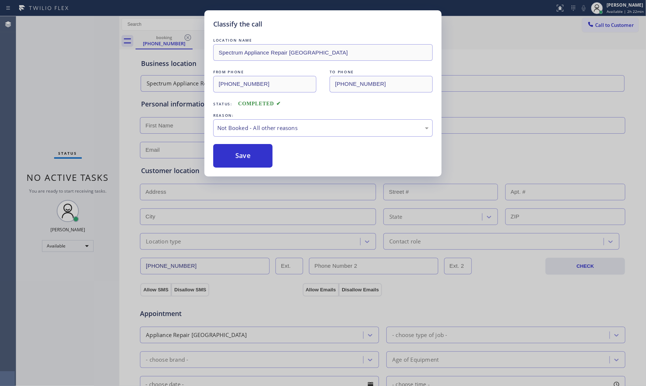
click at [237, 155] on button "Save" at bounding box center [242, 156] width 59 height 24
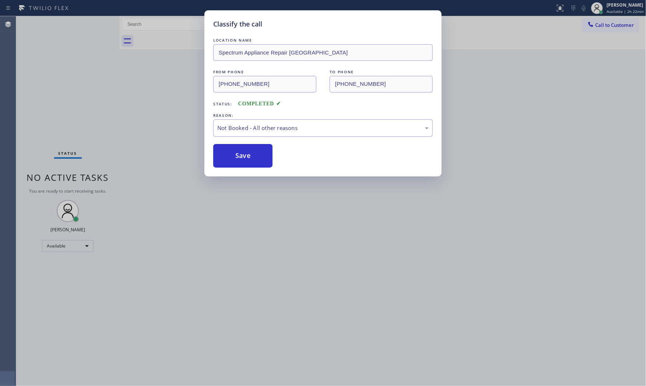
click at [237, 155] on button "Save" at bounding box center [242, 156] width 59 height 24
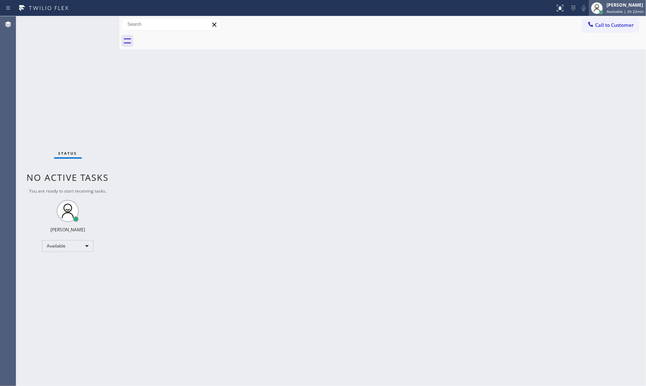
click at [607, 8] on div "[PERSON_NAME]" at bounding box center [625, 5] width 37 height 6
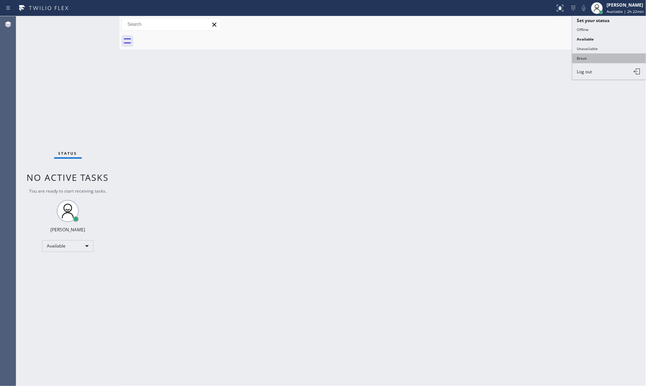
click at [595, 57] on button "Break" at bounding box center [609, 58] width 74 height 10
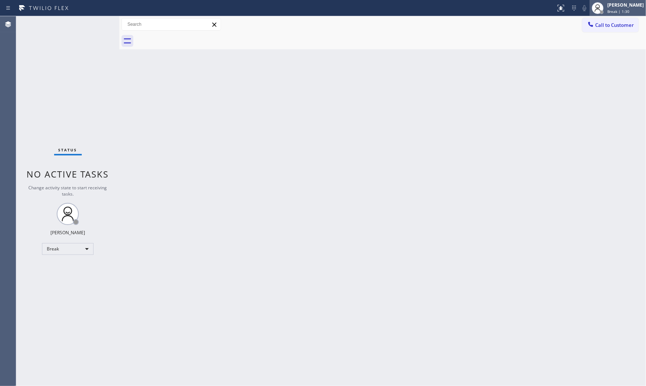
click at [619, 8] on div "[PERSON_NAME] Break | 1:30" at bounding box center [626, 7] width 40 height 13
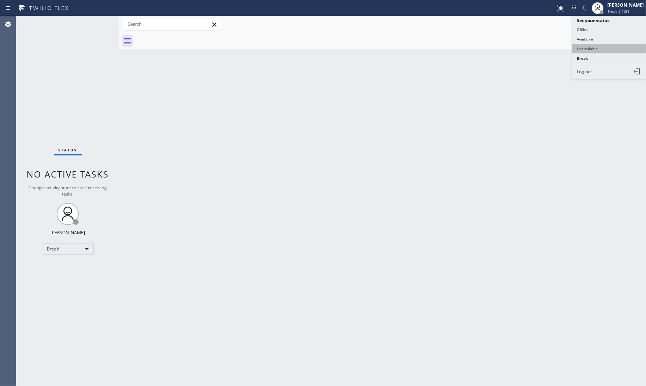
drag, startPoint x: 596, startPoint y: 47, endPoint x: 615, endPoint y: 24, distance: 30.3
click at [596, 46] on button "Unavailable" at bounding box center [609, 49] width 74 height 10
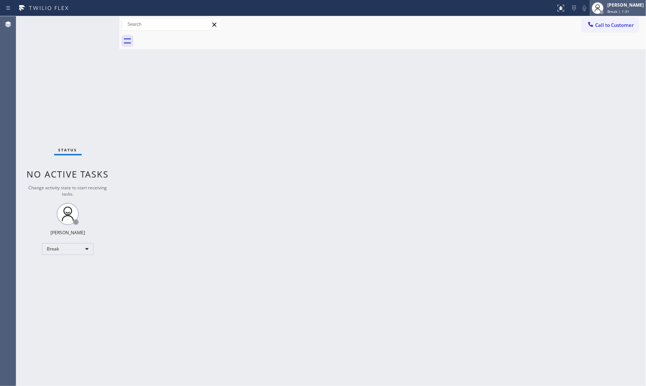
click at [622, 10] on span "Break | 1:31" at bounding box center [618, 11] width 22 height 5
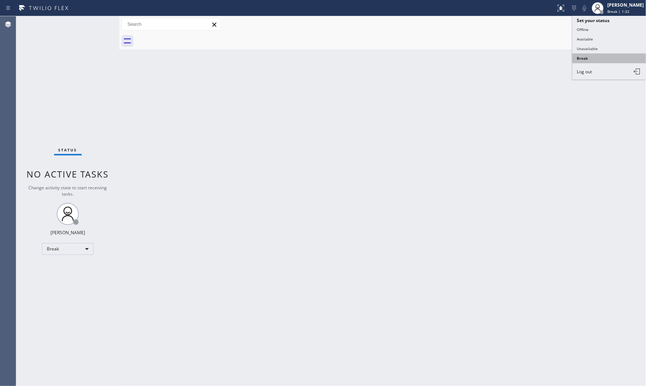
click at [599, 56] on button "Break" at bounding box center [609, 58] width 74 height 10
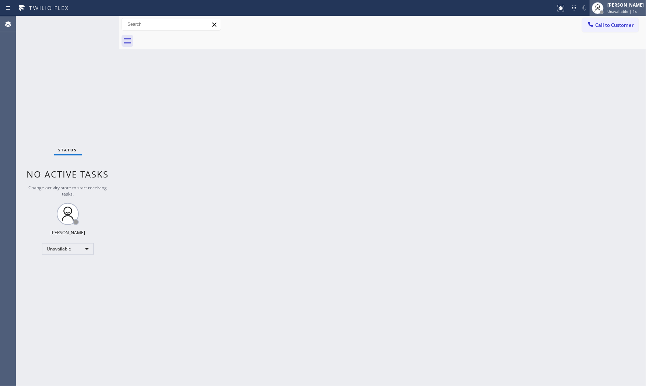
click at [614, 7] on div "[PERSON_NAME]" at bounding box center [625, 5] width 36 height 6
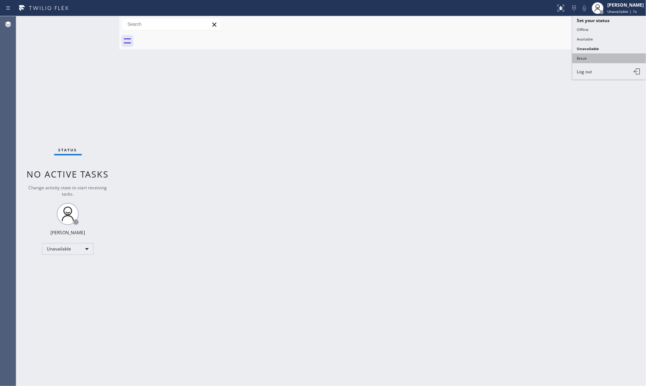
click at [600, 56] on button "Break" at bounding box center [609, 58] width 74 height 10
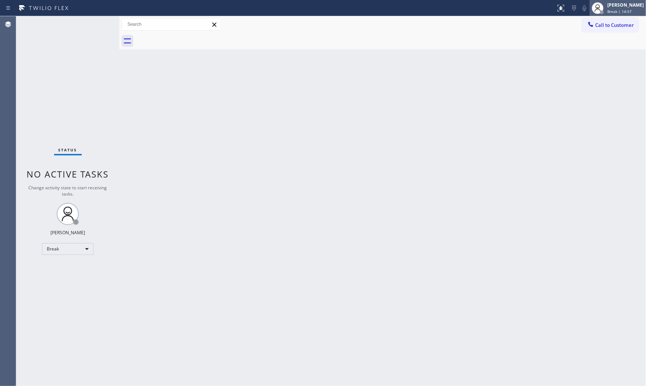
click at [622, 4] on div "[PERSON_NAME]" at bounding box center [625, 5] width 36 height 6
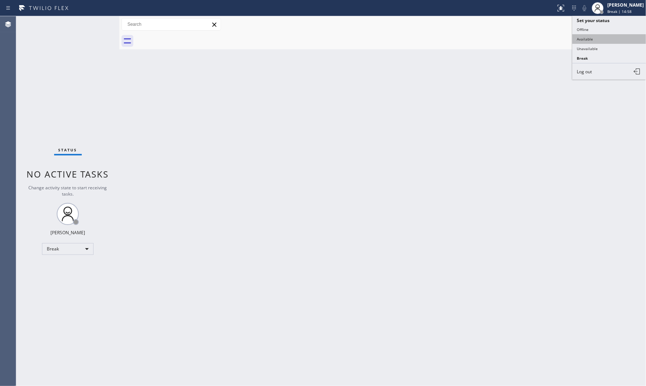
click at [599, 41] on button "Available" at bounding box center [609, 39] width 74 height 10
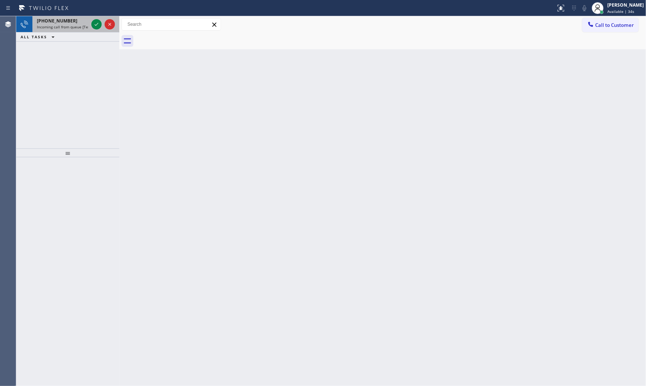
click at [71, 27] on span "Incoming call from queue [Test] All" at bounding box center [67, 26] width 61 height 5
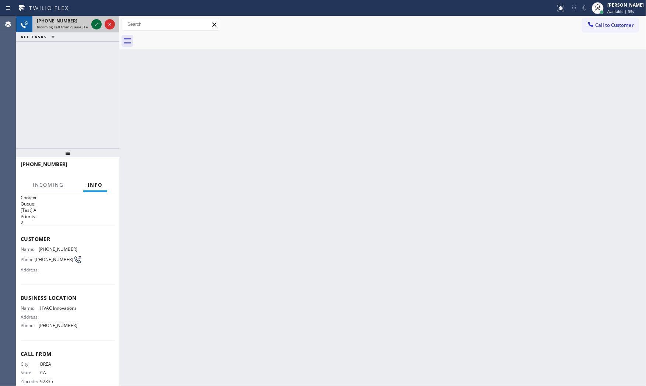
click at [96, 25] on icon at bounding box center [97, 24] width 4 height 3
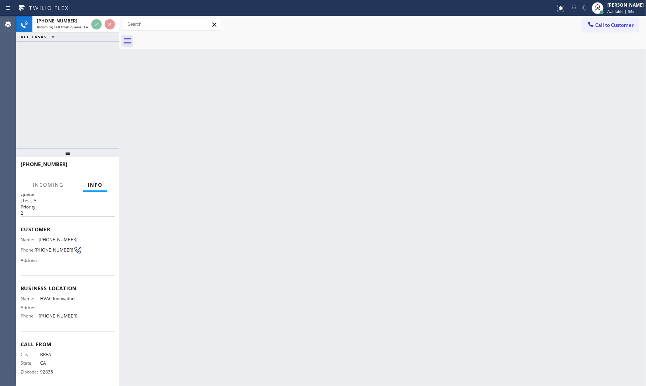
scroll to position [20, 0]
click at [320, 224] on div "Back to Dashboard Change Sender ID Customers Technicians Select a contact Outbo…" at bounding box center [382, 201] width 527 height 370
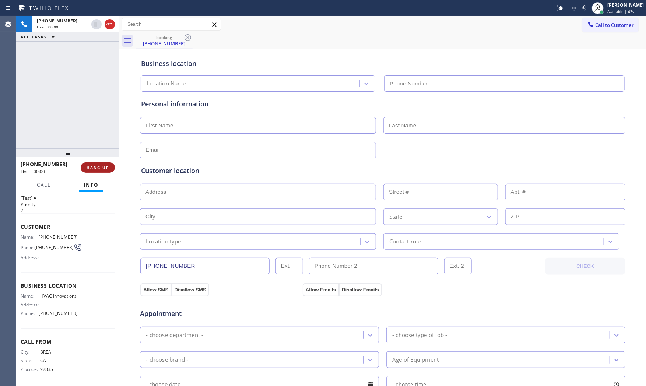
type input "[PHONE_NUMBER]"
click at [109, 166] on button "HANG UP" at bounding box center [98, 167] width 34 height 10
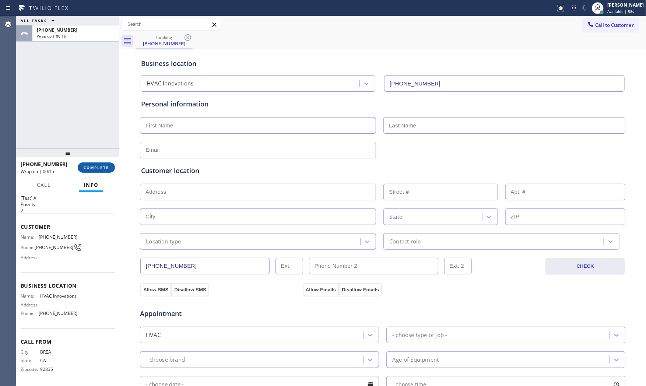
click at [84, 165] on span "COMPLETE" at bounding box center [96, 167] width 25 height 5
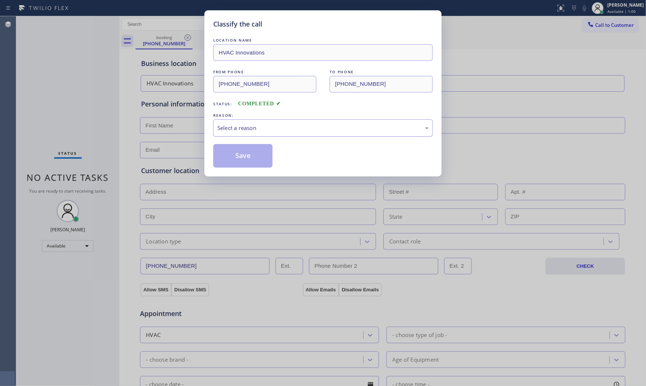
click at [247, 128] on div "Select a reason" at bounding box center [322, 128] width 211 height 8
click at [244, 150] on button "Save" at bounding box center [242, 156] width 59 height 24
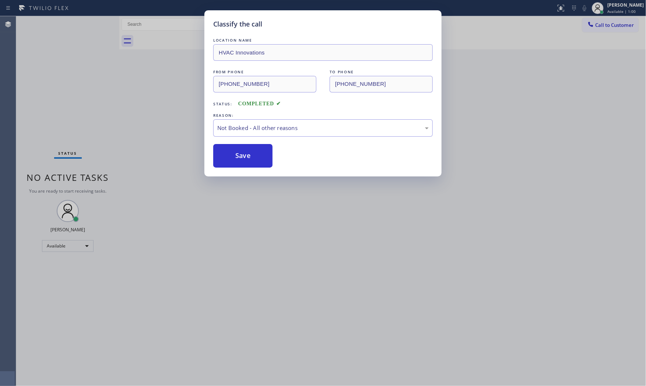
click at [244, 150] on button "Save" at bounding box center [242, 156] width 59 height 24
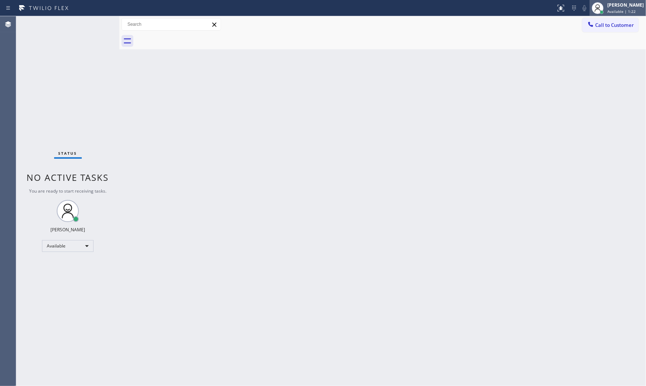
click at [618, 11] on span "Available | 1:22" at bounding box center [621, 11] width 28 height 5
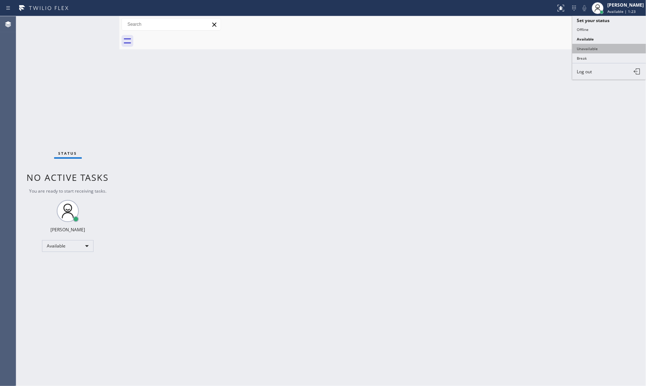
click at [592, 45] on button "Unavailable" at bounding box center [609, 49] width 74 height 10
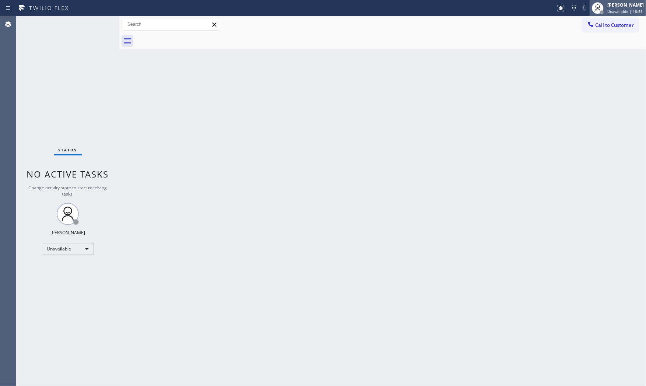
click at [634, 11] on span "Unavailable | 18:55" at bounding box center [624, 11] width 35 height 5
click at [593, 35] on button "Available" at bounding box center [609, 39] width 74 height 10
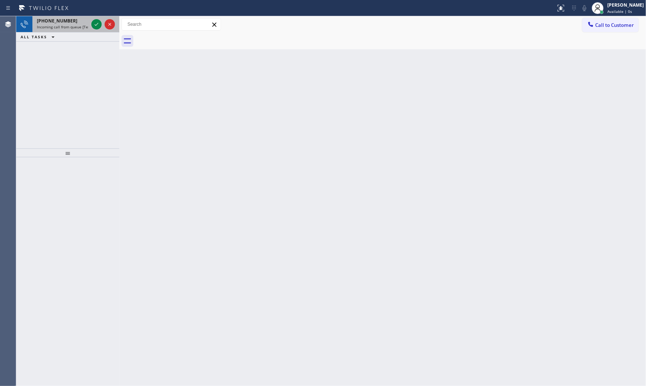
click at [69, 16] on div "[PHONE_NUMBER] Incoming call from queue [Test] All" at bounding box center [60, 24] width 57 height 16
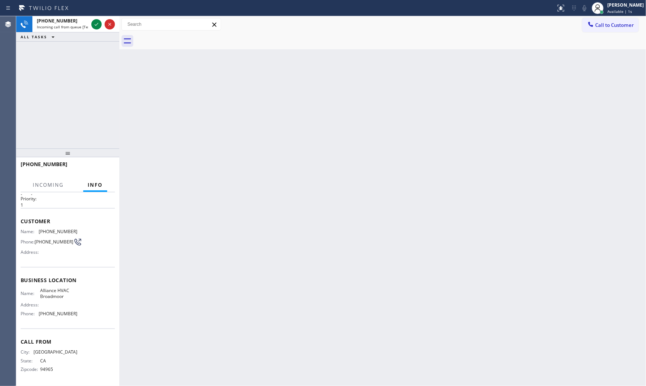
scroll to position [20, 0]
click at [98, 25] on icon at bounding box center [96, 24] width 9 height 9
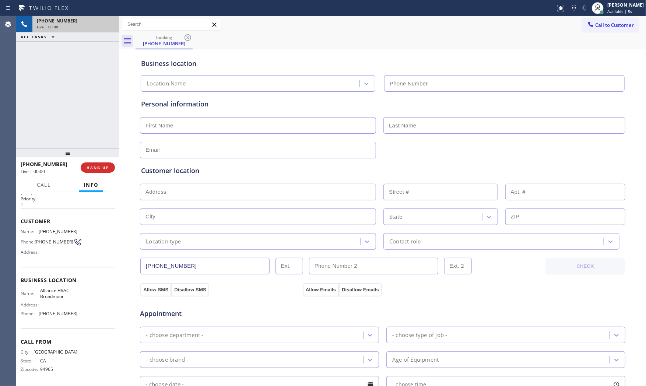
type input "[PHONE_NUMBER]"
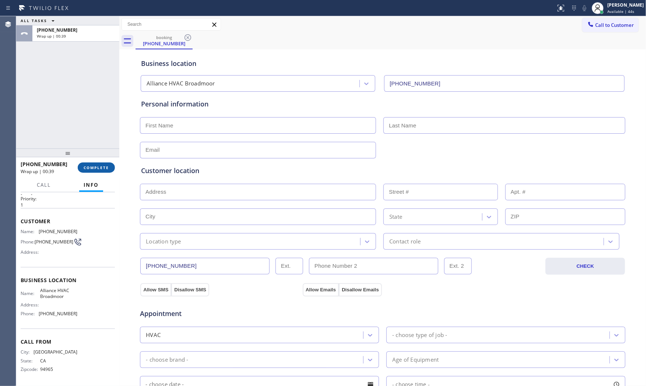
drag, startPoint x: 55, startPoint y: 171, endPoint x: 93, endPoint y: 171, distance: 38.7
click at [56, 171] on div "Wrap up | 00:39" at bounding box center [47, 171] width 52 height 6
drag, startPoint x: 93, startPoint y: 171, endPoint x: 99, endPoint y: 170, distance: 6.4
click at [93, 171] on button "COMPLETE" at bounding box center [96, 167] width 37 height 10
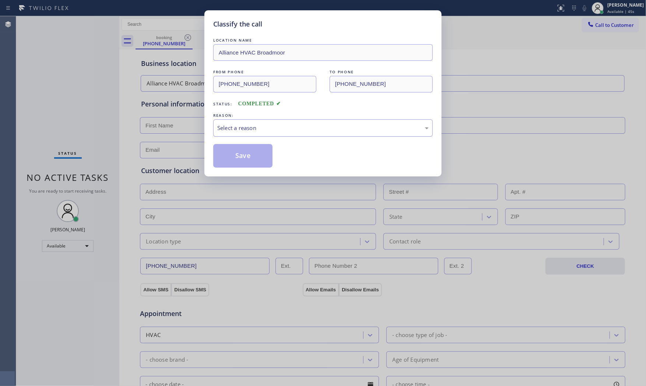
drag, startPoint x: 265, startPoint y: 129, endPoint x: 260, endPoint y: 134, distance: 7.0
click at [264, 130] on div "Select a reason" at bounding box center [322, 128] width 211 height 8
click at [244, 149] on button "Save" at bounding box center [242, 156] width 59 height 24
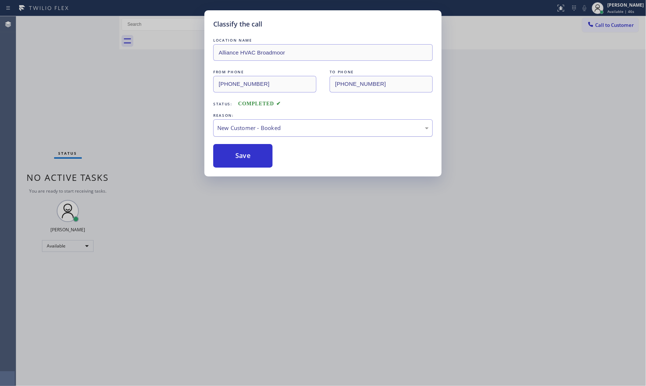
click at [246, 131] on div "New Customer - Booked" at bounding box center [322, 128] width 211 height 8
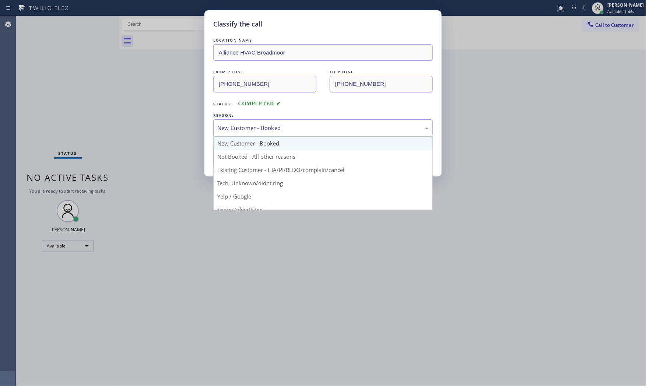
drag, startPoint x: 246, startPoint y: 133, endPoint x: 242, endPoint y: 151, distance: 18.0
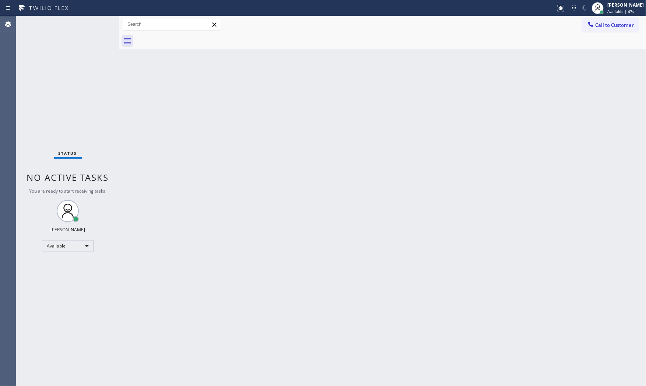
click at [242, 151] on div "Back to Dashboard Change Sender ID Customers Technicians Select a contact Outbo…" at bounding box center [382, 201] width 527 height 370
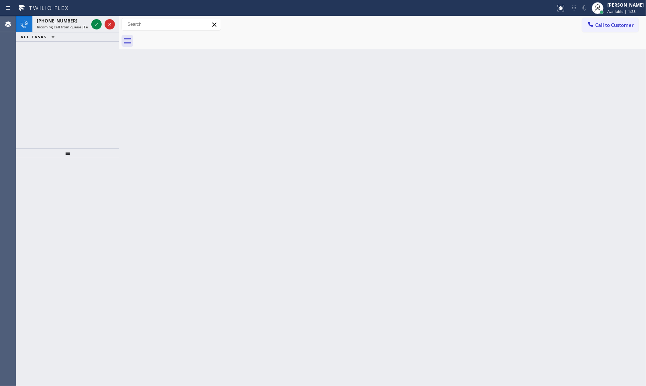
click at [71, 10] on icon at bounding box center [43, 8] width 55 height 12
click at [71, 16] on div "[PHONE_NUMBER] Incoming call from queue [Test] All" at bounding box center [60, 24] width 57 height 16
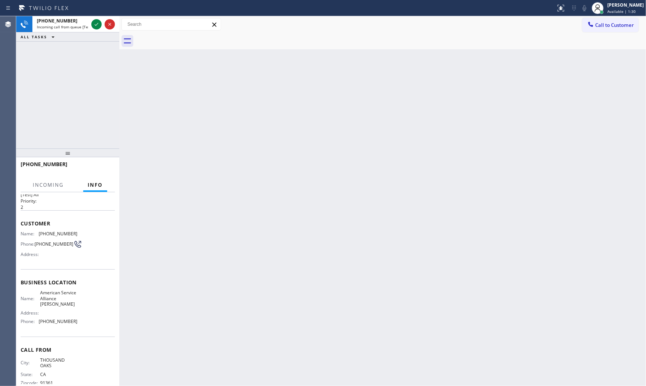
scroll to position [31, 0]
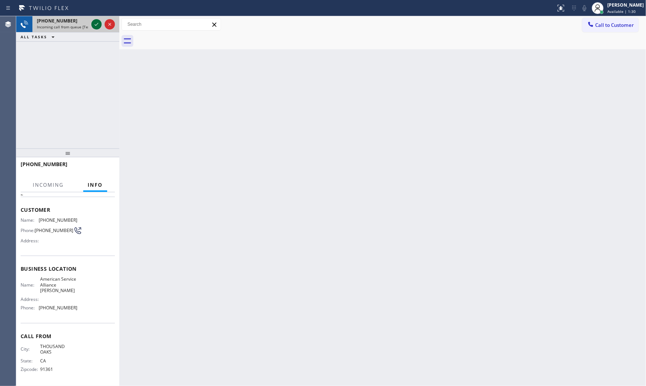
click at [98, 27] on icon at bounding box center [96, 24] width 9 height 9
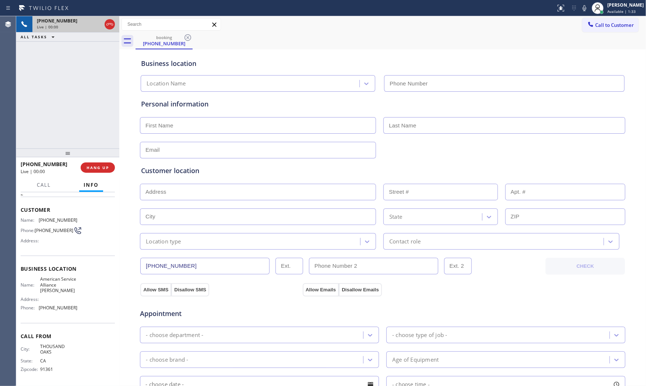
type input "[PHONE_NUMBER]"
click at [101, 167] on span "HANG UP" at bounding box center [98, 167] width 22 height 5
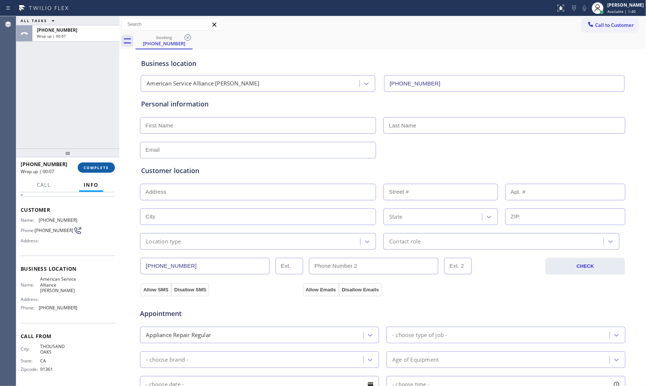
click at [101, 167] on span "COMPLETE" at bounding box center [96, 167] width 25 height 5
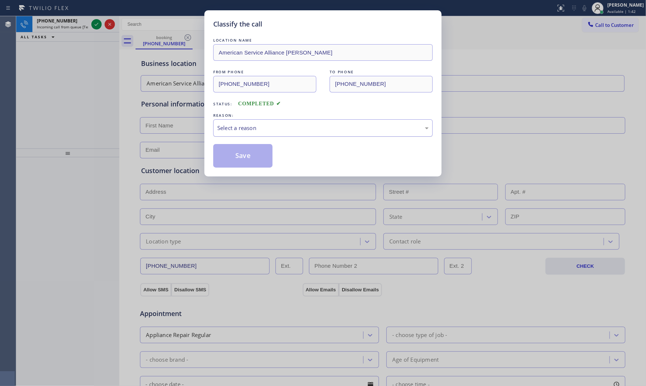
click at [249, 130] on div "Select a reason" at bounding box center [322, 128] width 211 height 8
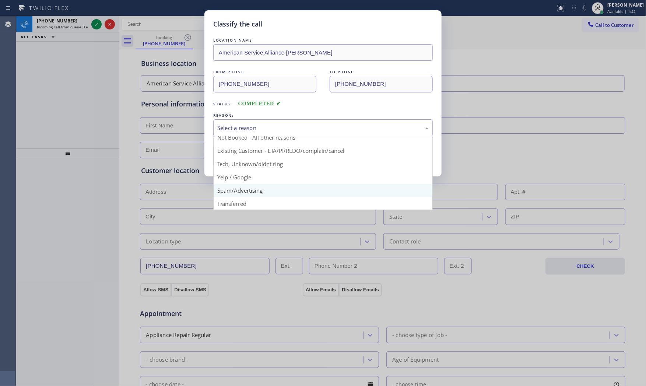
scroll to position [46, 0]
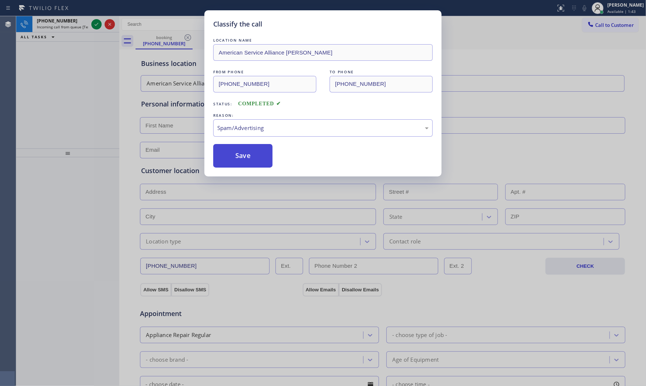
click at [245, 163] on button "Save" at bounding box center [242, 156] width 59 height 24
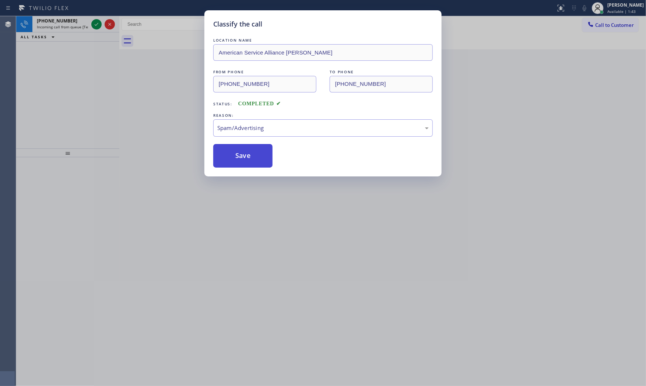
click at [245, 163] on button "Save" at bounding box center [242, 156] width 59 height 24
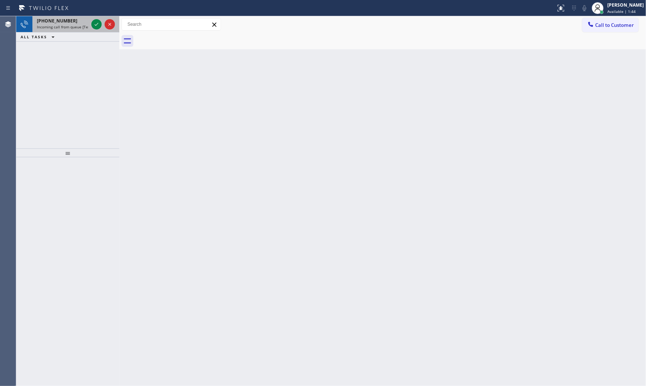
click at [76, 24] on span "Incoming call from queue [Test] All" at bounding box center [67, 26] width 61 height 5
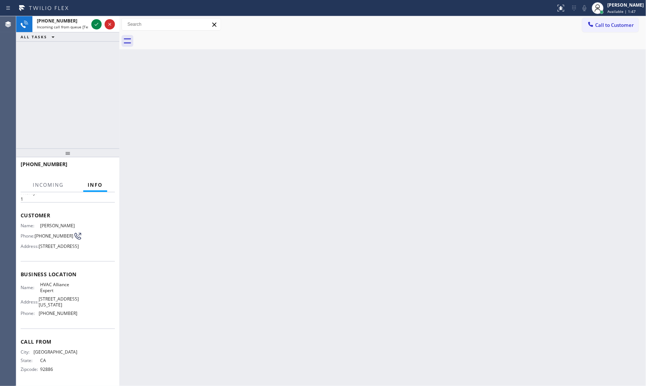
scroll to position [37, 0]
click at [93, 22] on icon at bounding box center [96, 24] width 9 height 9
click at [98, 141] on div "[PHONE_NUMBER] Incoming call from queue [Test] All ALL TASKS ALL TASKS ACTIVE T…" at bounding box center [67, 82] width 103 height 132
drag, startPoint x: 98, startPoint y: 141, endPoint x: 107, endPoint y: 158, distance: 19.3
click at [98, 141] on div "[PHONE_NUMBER] Incoming call from queue [Test] All ALL TASKS ALL TASKS ACTIVE T…" at bounding box center [67, 82] width 103 height 132
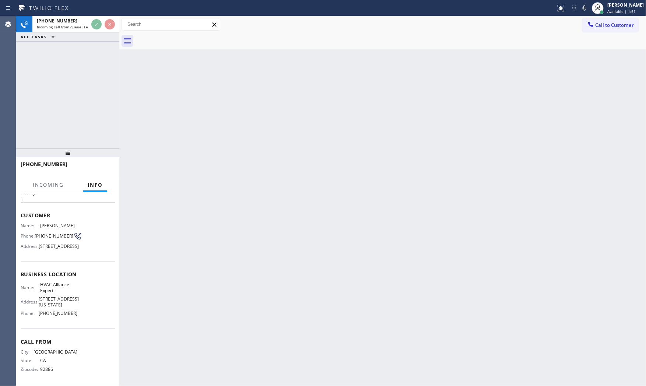
click at [107, 157] on div at bounding box center [67, 152] width 103 height 9
click at [107, 162] on button "HANG UP" at bounding box center [98, 167] width 34 height 10
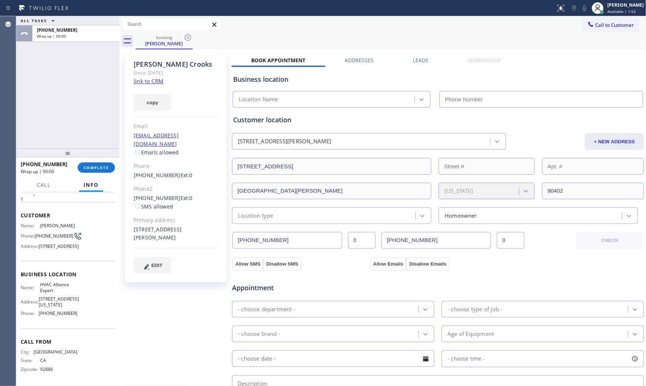
click at [162, 78] on link "link to CRM" at bounding box center [149, 80] width 30 height 7
type input "[PHONE_NUMBER]"
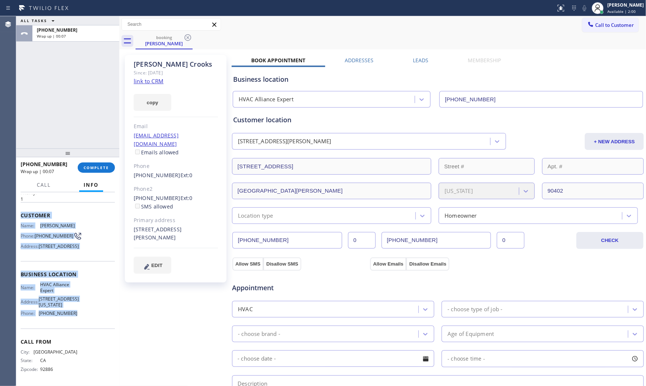
drag, startPoint x: 19, startPoint y: 200, endPoint x: 86, endPoint y: 321, distance: 138.8
click at [86, 321] on div "Context Queue: [Test] All Priority: 1 Customer Name: [PERSON_NAME] Phone: [PHON…" at bounding box center [67, 289] width 103 height 194
copy div "Customer Name: [PERSON_NAME] Phone: [PHONE_NUMBER] Address: [STREET_ADDRESS] Bu…"
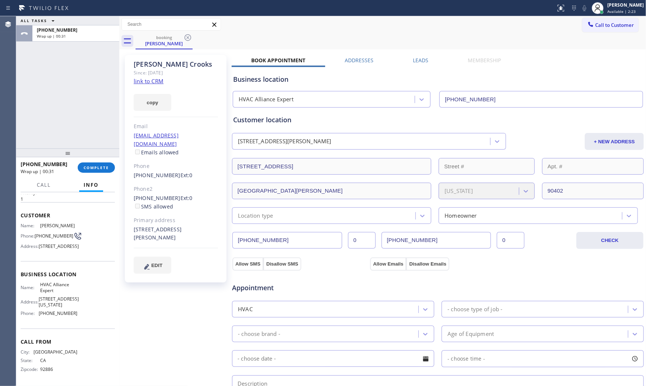
click at [78, 20] on div "ALL TASKS ALL TASKS ACTIVE TASKS TASKS IN WRAP UP" at bounding box center [67, 20] width 103 height 9
click at [78, 29] on div "[PHONE_NUMBER]" at bounding box center [76, 30] width 78 height 6
click at [98, 163] on button "COMPLETE" at bounding box center [96, 167] width 37 height 10
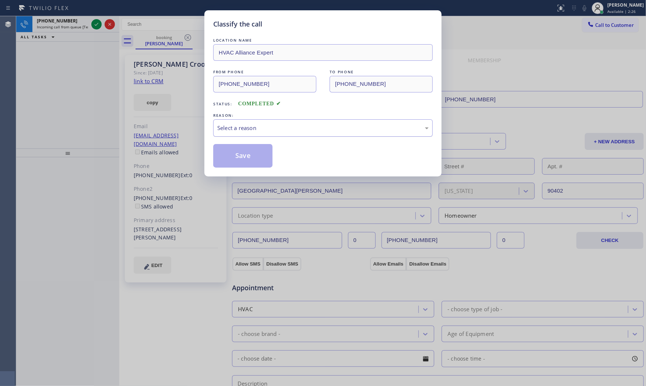
click at [246, 130] on div "Select a reason" at bounding box center [322, 128] width 211 height 8
click at [234, 151] on button "Save" at bounding box center [242, 156] width 59 height 24
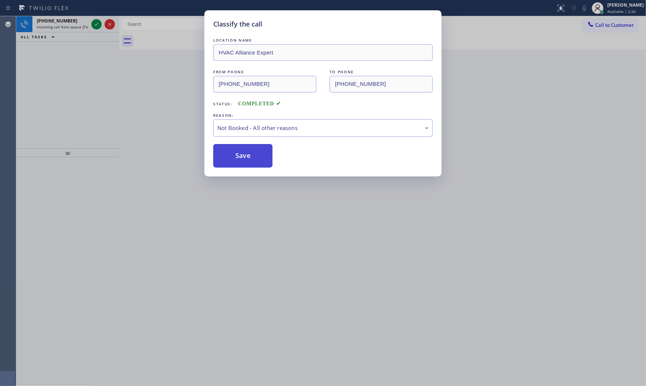
click at [234, 151] on button "Save" at bounding box center [242, 156] width 59 height 24
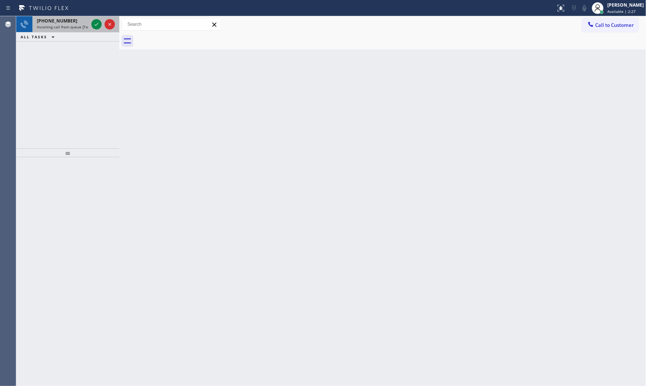
click at [65, 25] on span "Incoming call from queue [Test] All" at bounding box center [67, 26] width 61 height 5
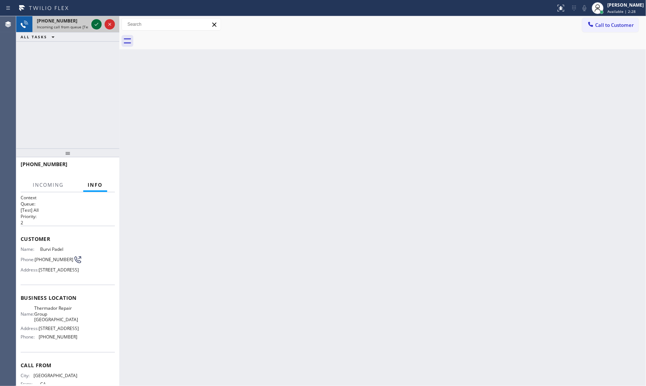
click at [92, 23] on icon at bounding box center [96, 24] width 9 height 9
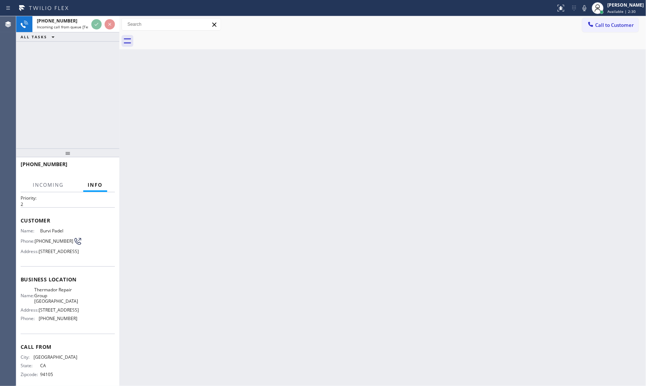
scroll to position [37, 0]
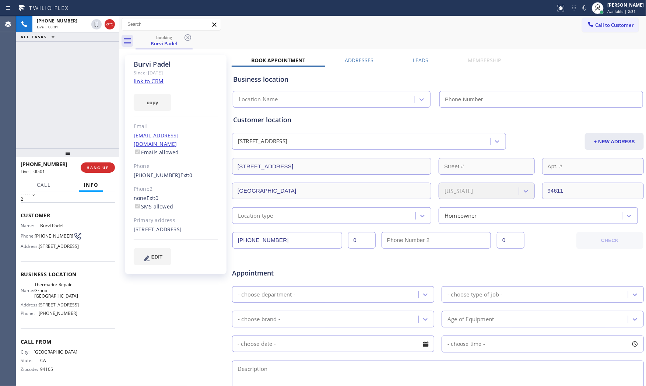
type input "[PHONE_NUMBER]"
click at [150, 81] on link "link to CRM" at bounding box center [149, 80] width 30 height 7
click at [580, 10] on icon at bounding box center [584, 8] width 9 height 9
click at [160, 229] on div "[STREET_ADDRESS]" at bounding box center [176, 229] width 84 height 8
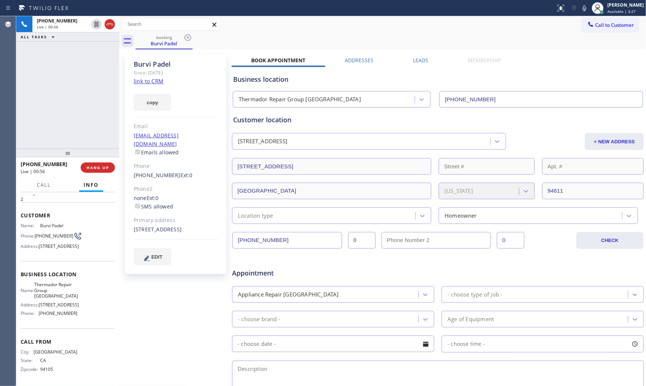
click at [160, 229] on div "[STREET_ADDRESS]" at bounding box center [176, 229] width 84 height 8
copy div "94611"
click at [35, 185] on button "Call" at bounding box center [43, 185] width 23 height 14
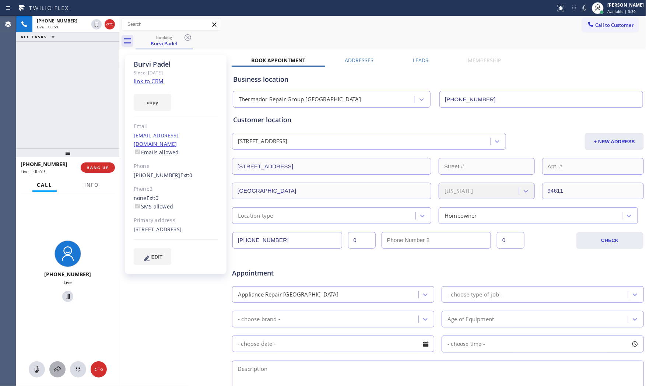
click at [60, 363] on button at bounding box center [57, 369] width 16 height 16
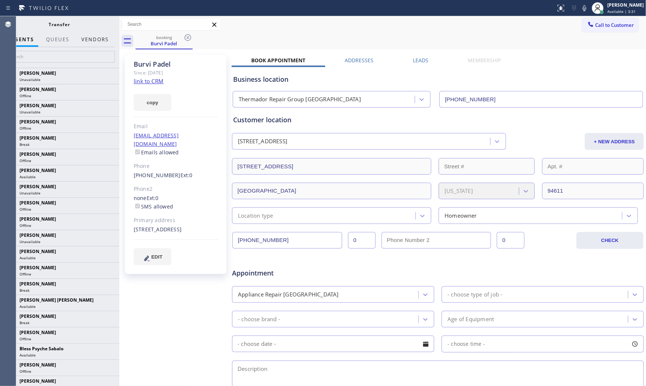
click at [92, 41] on button "Vendors" at bounding box center [95, 39] width 36 height 14
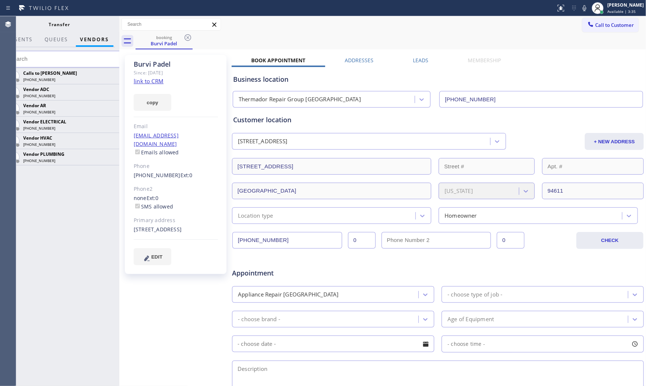
click at [0, 0] on icon at bounding box center [0, 0] width 0 height 0
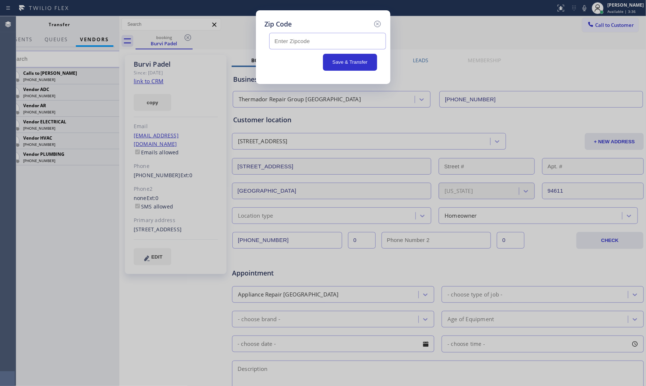
click at [298, 38] on input "text" at bounding box center [327, 41] width 117 height 17
paste input "94611"
type input "94611"
click at [345, 61] on button "Save & Transfer" at bounding box center [350, 62] width 54 height 17
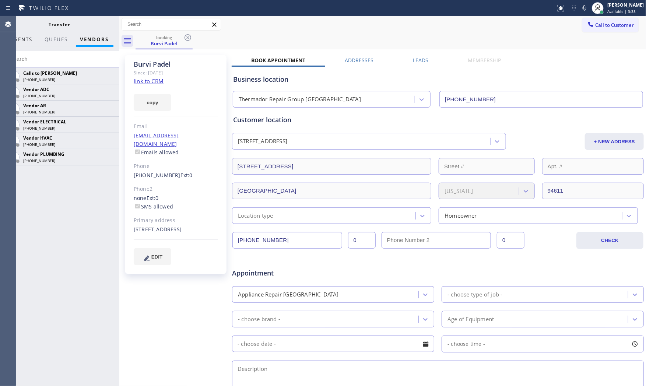
click at [23, 42] on span "AGENTS" at bounding box center [21, 39] width 22 height 7
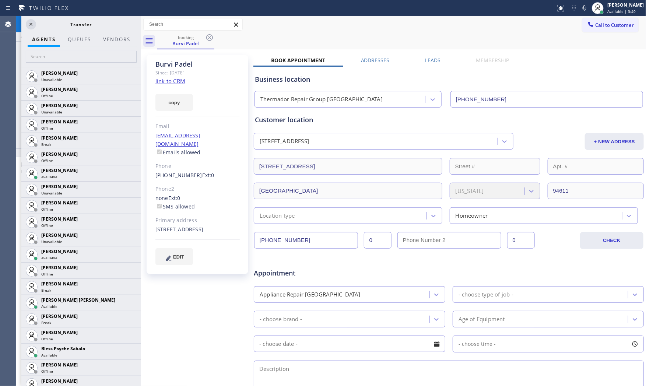
scroll to position [28, 0]
drag, startPoint x: 120, startPoint y: 73, endPoint x: 145, endPoint y: 74, distance: 24.7
click at [141, 74] on div at bounding box center [141, 201] width 0 height 370
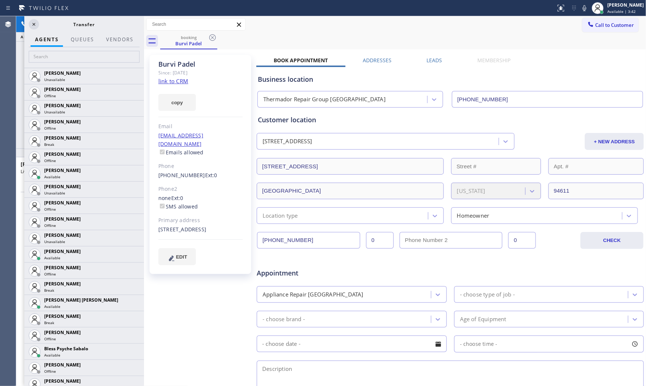
click at [582, 7] on icon at bounding box center [584, 8] width 9 height 9
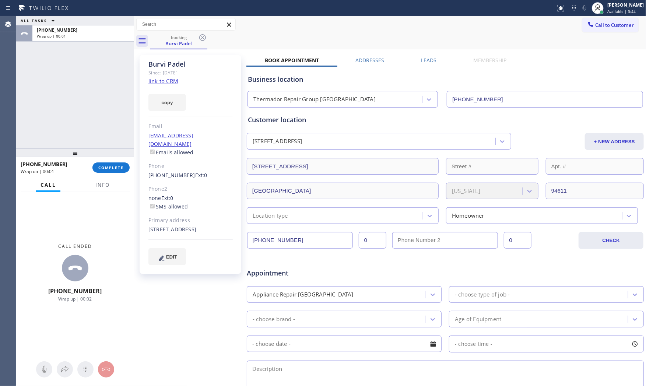
drag, startPoint x: 145, startPoint y: 120, endPoint x: 127, endPoint y: 124, distance: 19.4
click at [134, 120] on div at bounding box center [134, 201] width 0 height 370
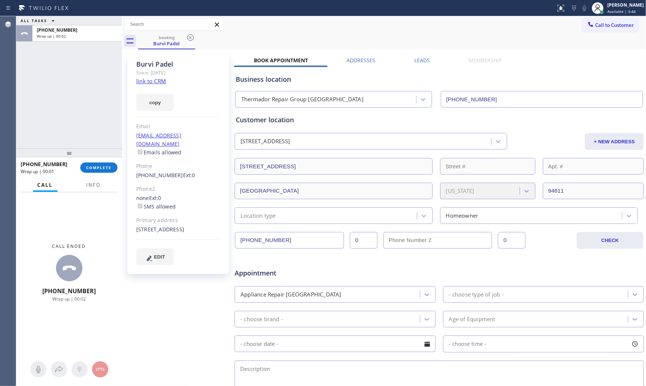
scroll to position [37, 0]
click at [85, 17] on div "ALL TASKS ALL TASKS ACTIVE TASKS TASKS IN WRAP UP" at bounding box center [69, 20] width 106 height 9
click at [84, 35] on div "Wrap up | 00:36" at bounding box center [77, 36] width 81 height 5
click at [105, 169] on span "COMPLETE" at bounding box center [98, 167] width 25 height 5
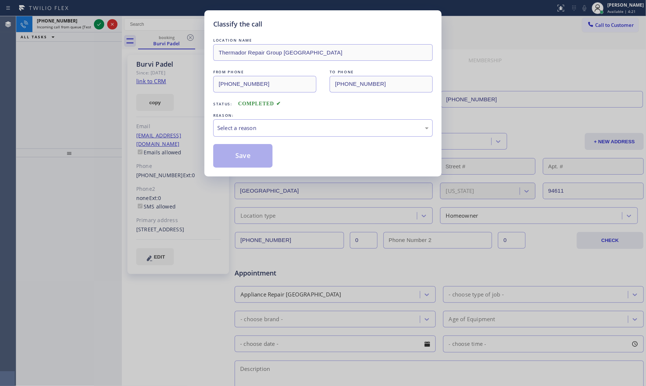
click at [230, 138] on div "LOCATION NAME Thermador Repair Group Oakland FROM PHONE [PHONE_NUMBER] TO PHONE…" at bounding box center [323, 101] width 220 height 131
click at [236, 133] on div "Select a reason" at bounding box center [323, 127] width 220 height 17
click at [229, 155] on button "Save" at bounding box center [242, 156] width 59 height 24
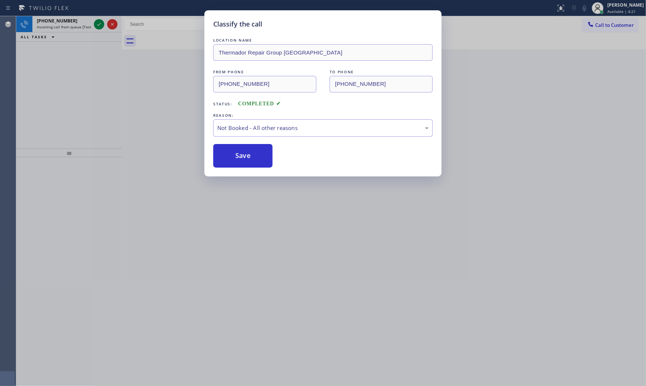
click at [229, 155] on button "Save" at bounding box center [242, 156] width 59 height 24
click at [230, 155] on button "Save" at bounding box center [242, 156] width 59 height 24
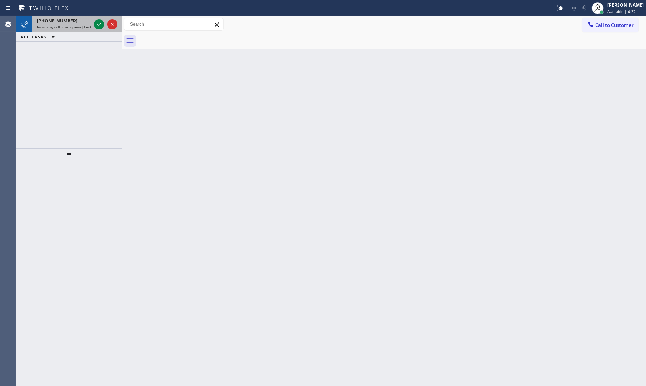
click at [71, 20] on div "[PHONE_NUMBER]" at bounding box center [64, 21] width 54 height 6
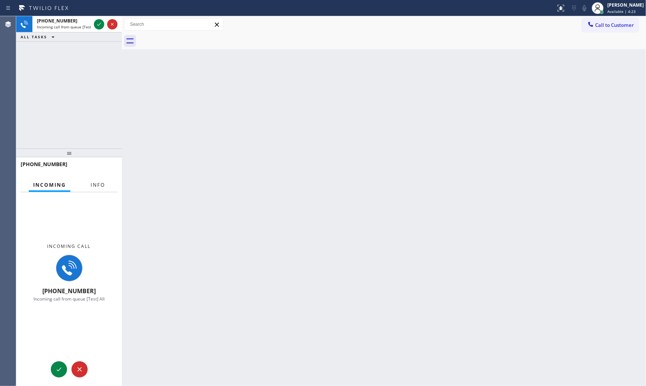
click at [97, 183] on span "Info" at bounding box center [98, 185] width 14 height 7
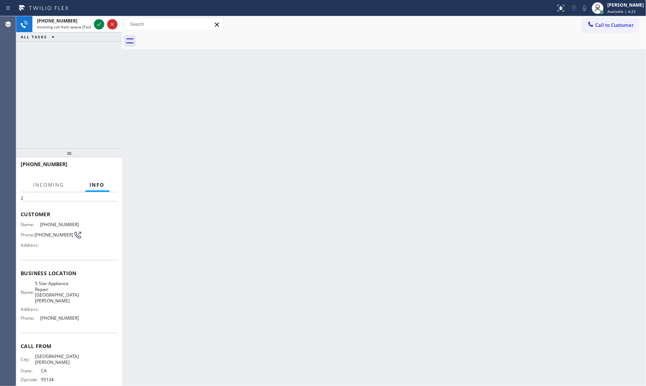
scroll to position [25, 0]
click at [101, 22] on icon at bounding box center [99, 24] width 9 height 9
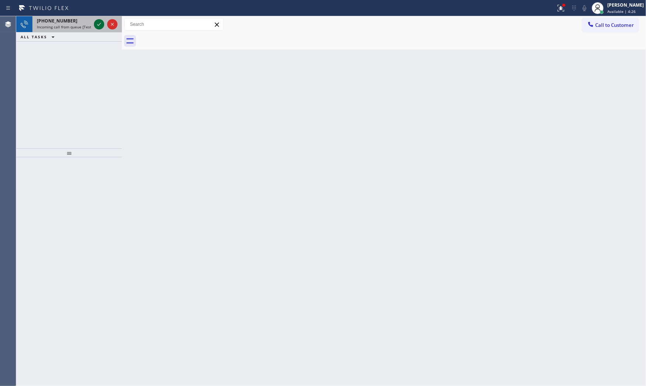
click at [98, 26] on icon at bounding box center [99, 24] width 9 height 9
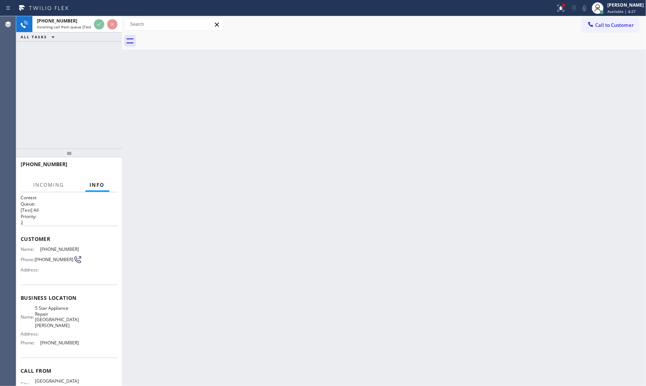
scroll to position [25, 0]
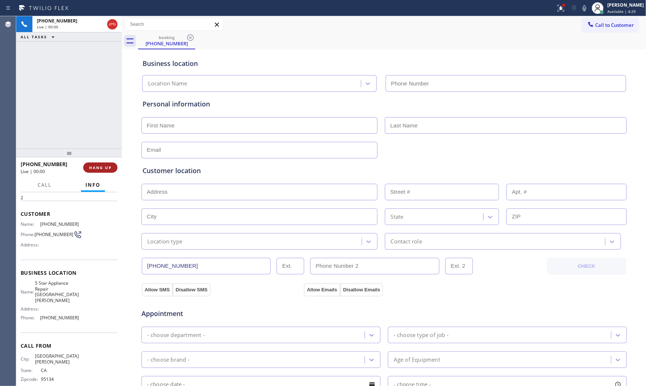
type input "[PHONE_NUMBER]"
click at [94, 166] on span "HANG UP" at bounding box center [100, 167] width 22 height 5
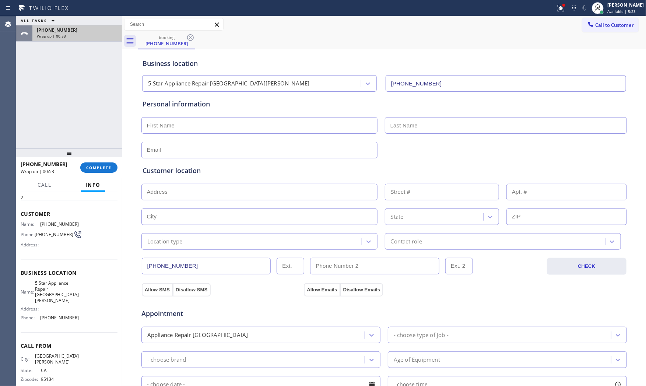
click at [83, 26] on div "[PHONE_NUMBER] Wrap up | 00:53" at bounding box center [75, 33] width 87 height 16
drag, startPoint x: 105, startPoint y: 161, endPoint x: 105, endPoint y: 166, distance: 5.2
click at [105, 163] on div "[PHONE_NUMBER] Wrap up | 00:54 COMPLETE" at bounding box center [69, 167] width 97 height 19
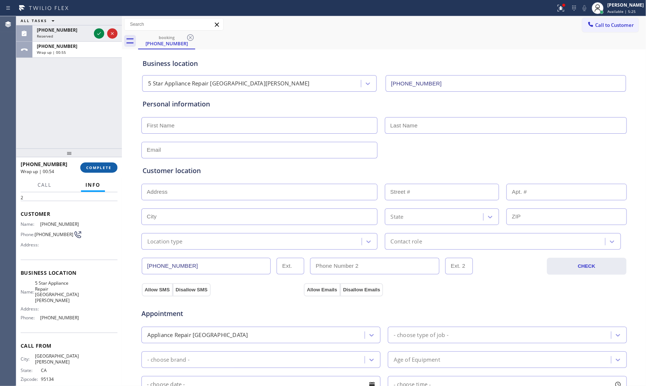
click at [105, 167] on span "COMPLETE" at bounding box center [98, 167] width 25 height 5
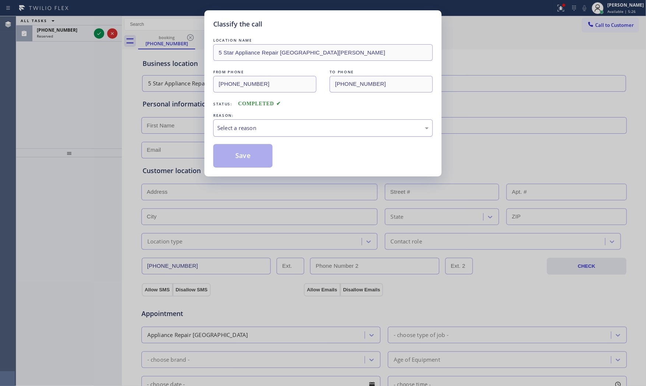
click at [291, 131] on div "Select a reason" at bounding box center [322, 128] width 211 height 8
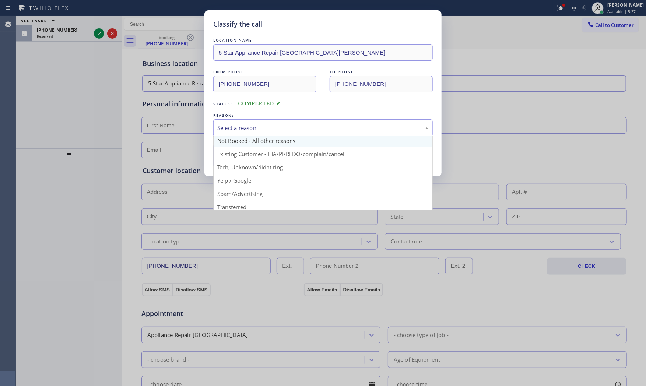
scroll to position [46, 0]
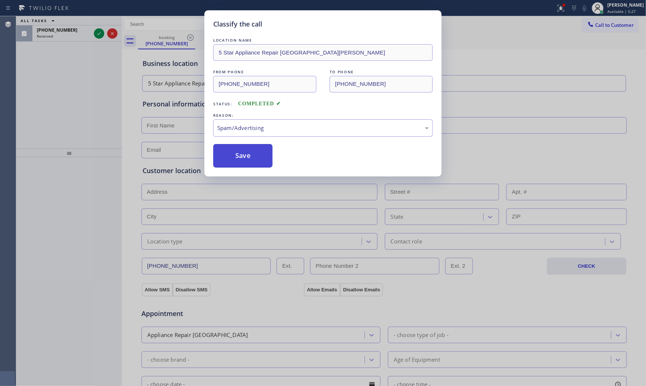
click at [244, 154] on button "Save" at bounding box center [242, 156] width 59 height 24
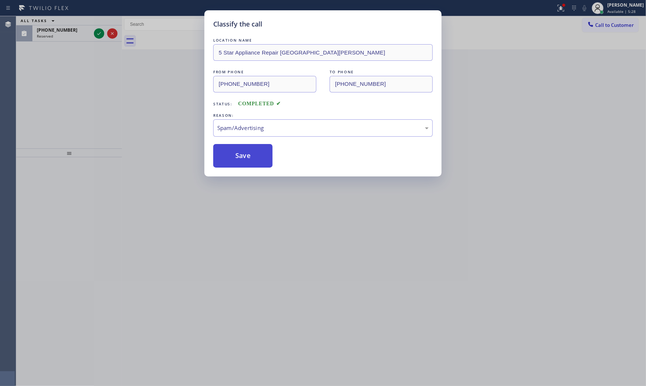
click at [244, 154] on button "Save" at bounding box center [242, 156] width 59 height 24
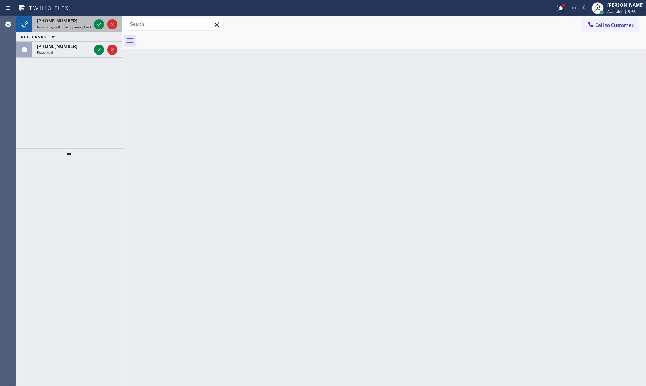
click at [98, 29] on div at bounding box center [105, 24] width 27 height 16
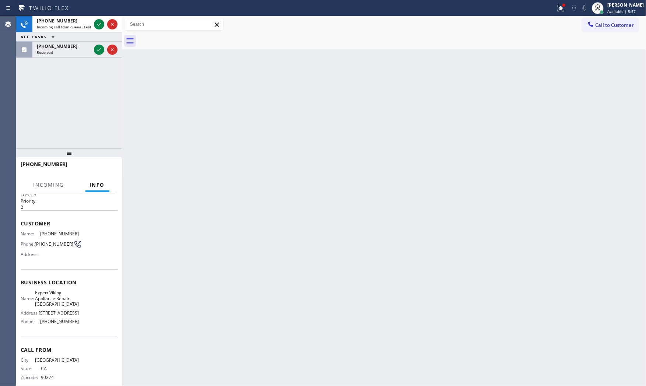
scroll to position [31, 0]
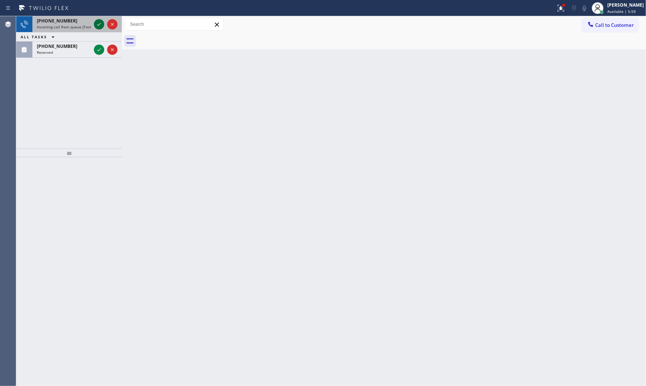
click at [98, 24] on icon at bounding box center [99, 24] width 9 height 9
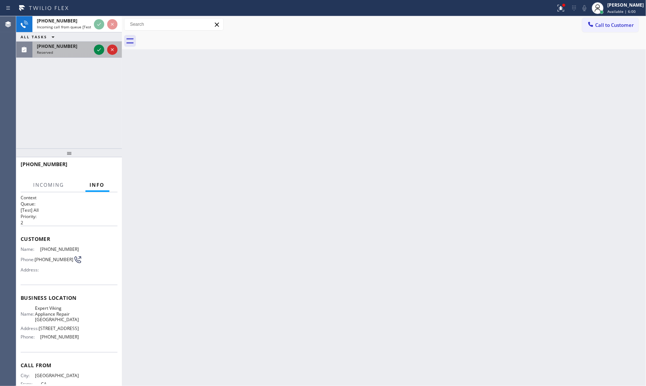
drag, startPoint x: 76, startPoint y: 55, endPoint x: 76, endPoint y: 50, distance: 4.8
click at [76, 55] on div "Reserved" at bounding box center [64, 52] width 54 height 5
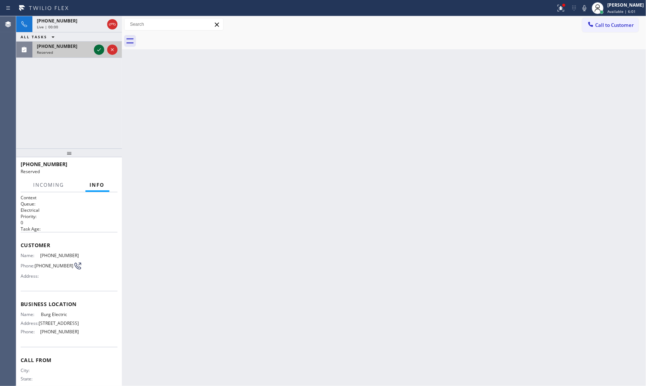
click at [102, 49] on icon at bounding box center [99, 49] width 9 height 9
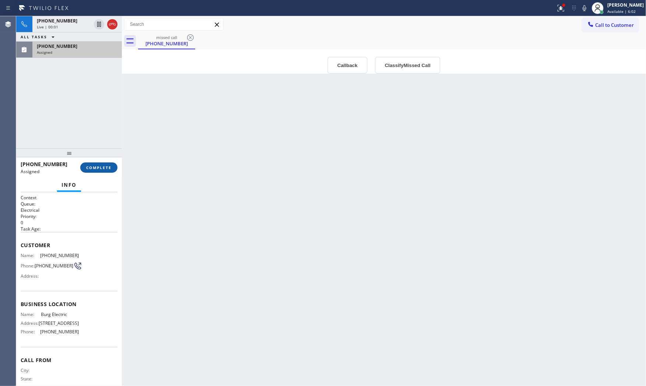
click at [98, 168] on span "COMPLETE" at bounding box center [98, 167] width 25 height 5
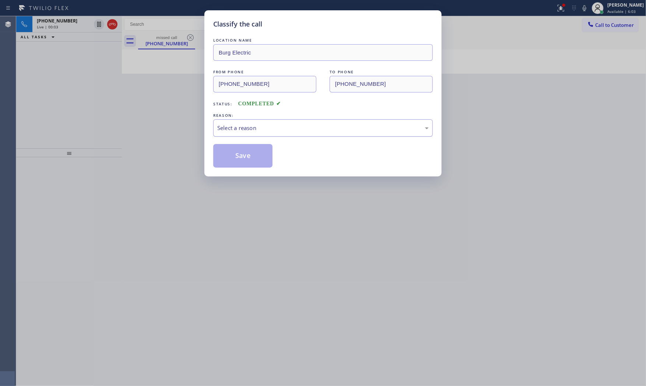
click at [248, 132] on div "Select a reason" at bounding box center [322, 128] width 211 height 8
click at [239, 152] on button "Save" at bounding box center [242, 156] width 59 height 24
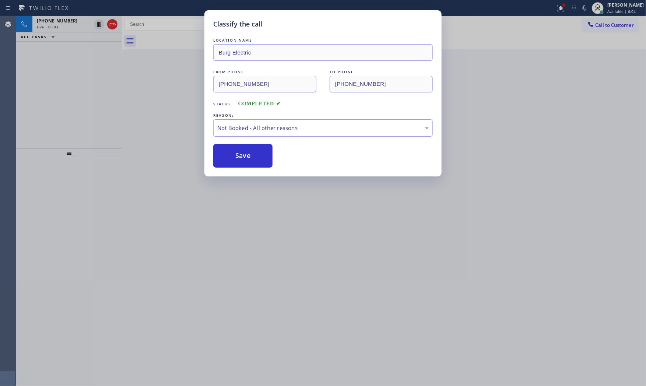
drag, startPoint x: 239, startPoint y: 152, endPoint x: 209, endPoint y: 128, distance: 38.3
click at [238, 151] on button "Save" at bounding box center [242, 156] width 59 height 24
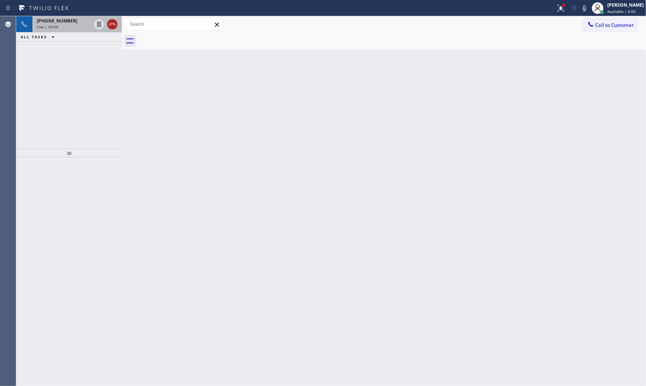
click at [113, 23] on icon at bounding box center [112, 24] width 9 height 9
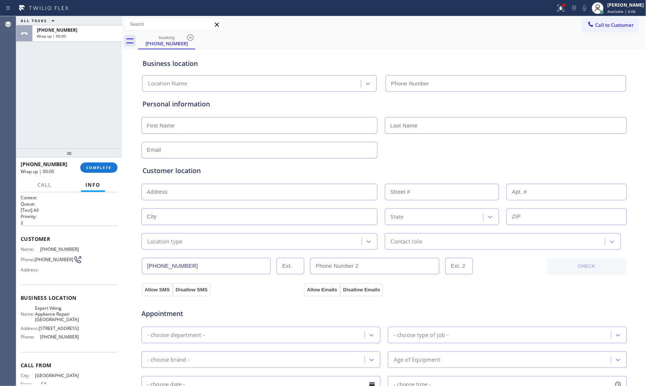
type input "[PHONE_NUMBER]"
click at [92, 166] on span "COMPLETE" at bounding box center [98, 167] width 25 height 5
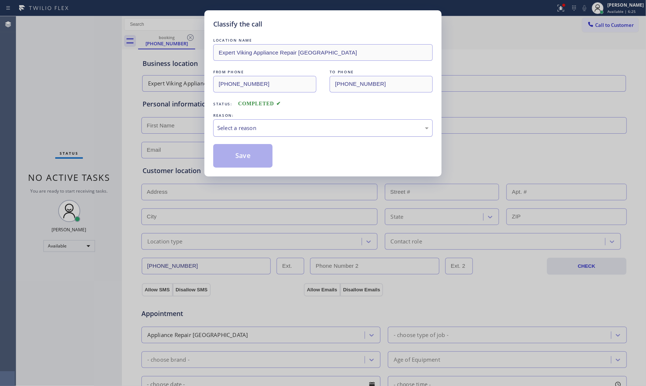
click at [241, 126] on div "Select a reason" at bounding box center [322, 128] width 211 height 8
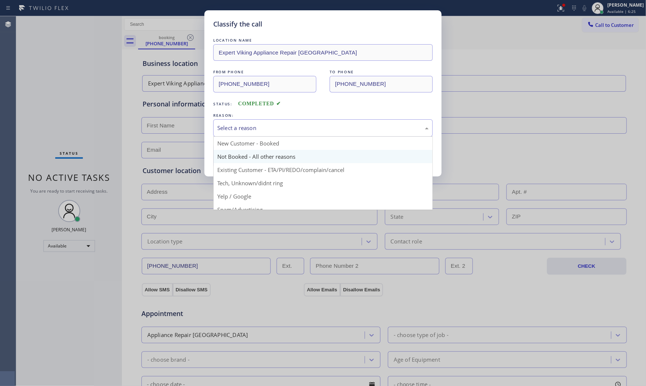
click at [239, 159] on button "Save" at bounding box center [242, 156] width 59 height 24
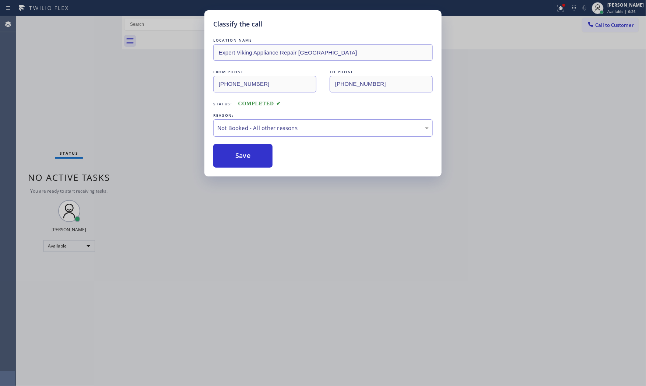
click at [239, 159] on button "Save" at bounding box center [242, 156] width 59 height 24
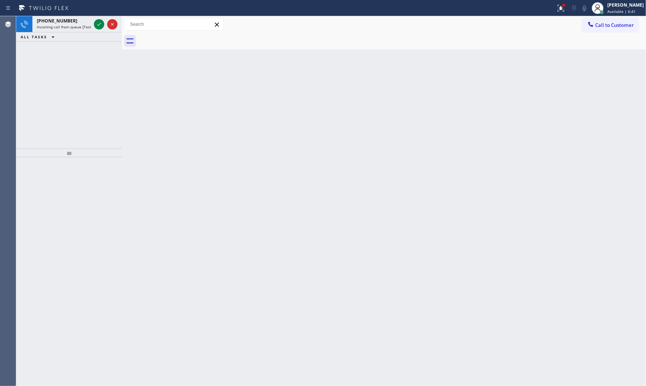
click at [85, 32] on div "ALL TASKS ALL TASKS ACTIVE TASKS TASKS IN WRAP UP" at bounding box center [69, 36] width 106 height 9
click at [84, 26] on span "Incoming call from queue [Test] All" at bounding box center [67, 26] width 61 height 5
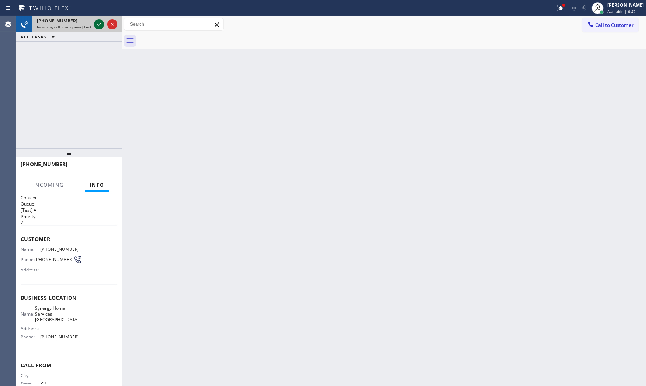
click at [97, 23] on icon at bounding box center [99, 24] width 9 height 9
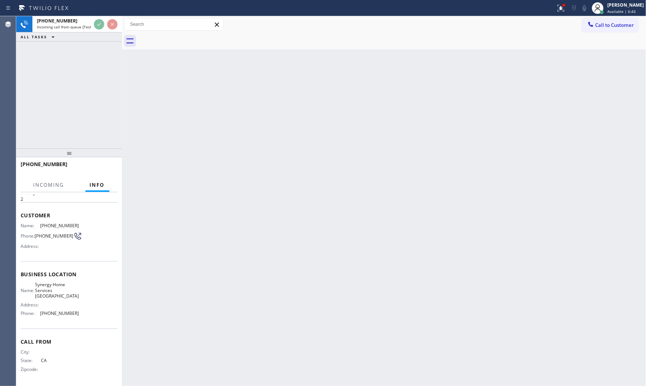
scroll to position [25, 0]
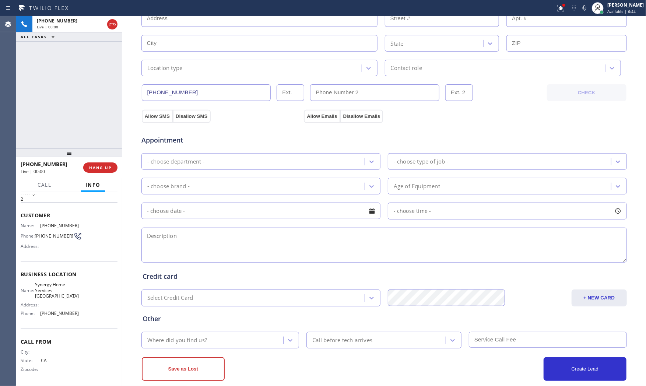
type input "[PHONE_NUMBER]"
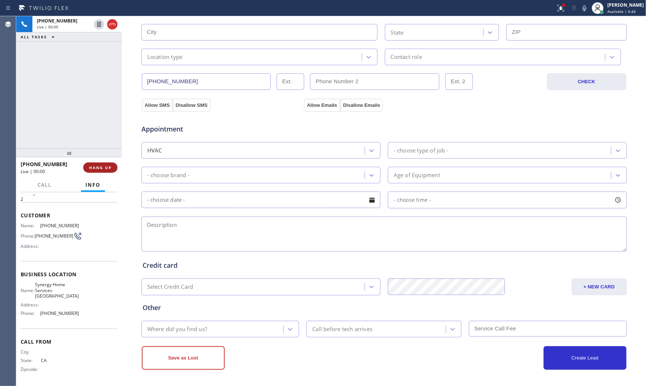
click at [91, 166] on span "HANG UP" at bounding box center [100, 167] width 22 height 5
click at [90, 168] on span "COMPLETE" at bounding box center [98, 167] width 25 height 5
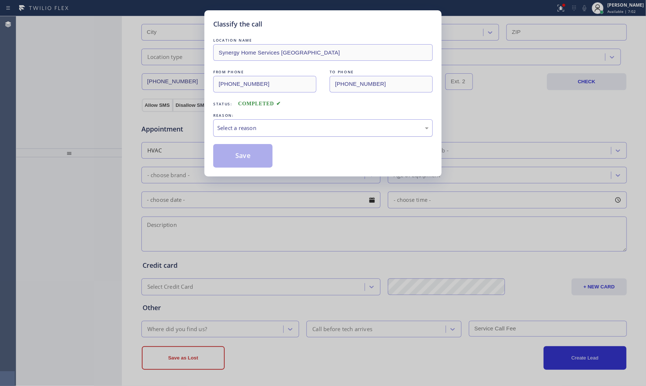
click at [241, 128] on div "Select a reason" at bounding box center [322, 128] width 211 height 8
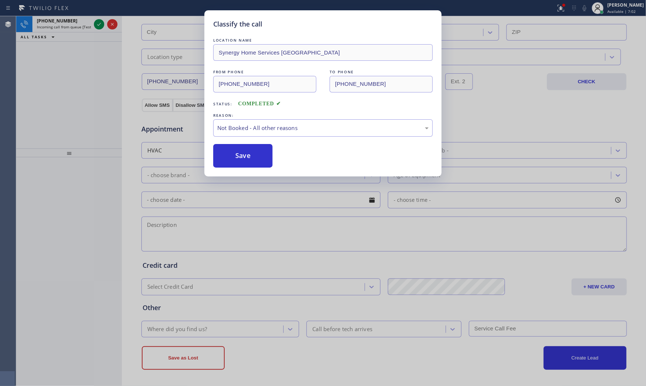
click at [239, 156] on button "Save" at bounding box center [242, 156] width 59 height 24
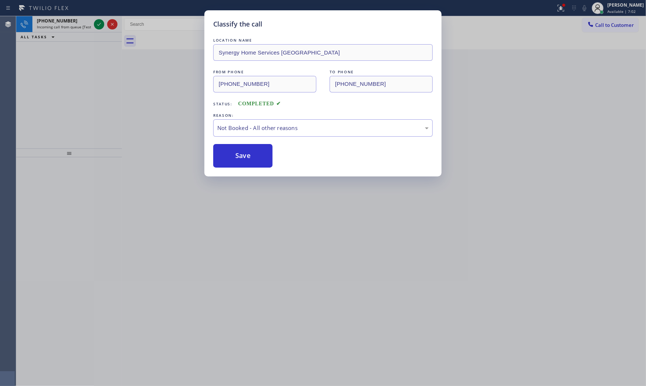
click at [239, 156] on button "Save" at bounding box center [242, 156] width 59 height 24
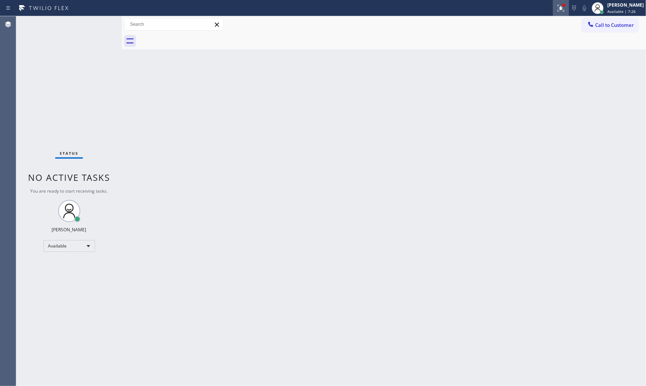
click at [558, 7] on icon at bounding box center [561, 8] width 7 height 7
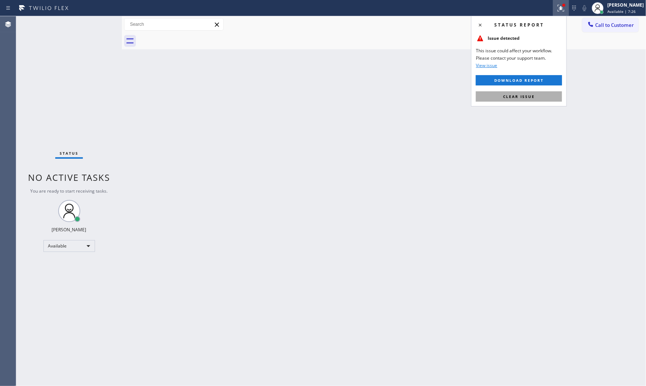
click at [540, 95] on button "Clear issue" at bounding box center [519, 96] width 86 height 10
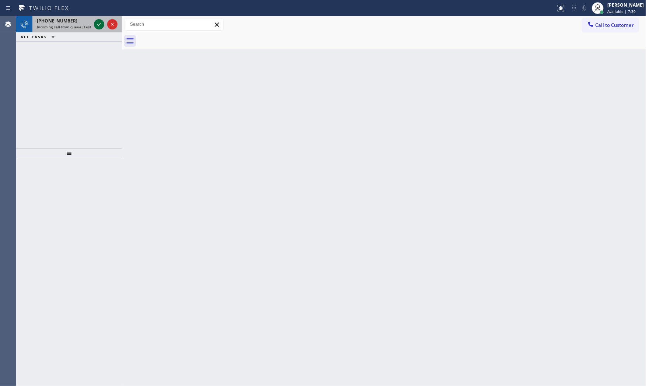
click at [94, 24] on div at bounding box center [99, 24] width 10 height 9
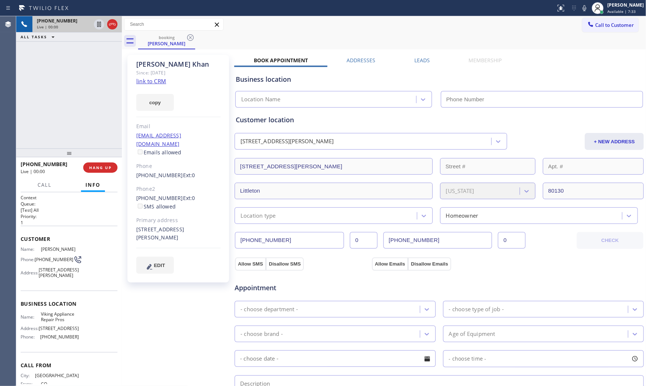
type input "[PHONE_NUMBER]"
click at [152, 85] on link "link to CRM" at bounding box center [151, 80] width 30 height 7
click at [579, 10] on div at bounding box center [584, 8] width 10 height 9
click at [580, 6] on icon at bounding box center [584, 8] width 9 height 9
click at [584, 6] on icon at bounding box center [584, 8] width 9 height 9
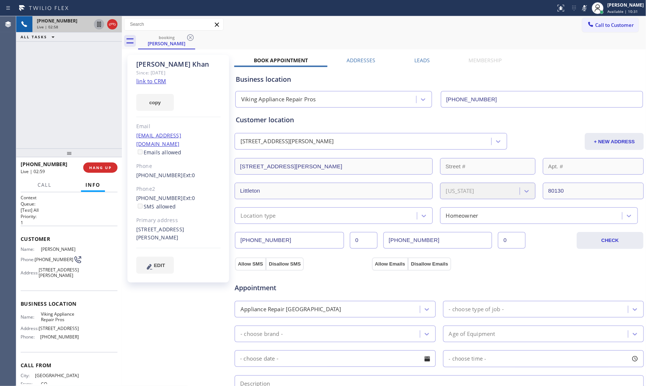
click at [98, 27] on icon at bounding box center [99, 24] width 9 height 9
click at [583, 7] on icon at bounding box center [585, 8] width 4 height 6
click at [101, 24] on icon at bounding box center [99, 24] width 9 height 9
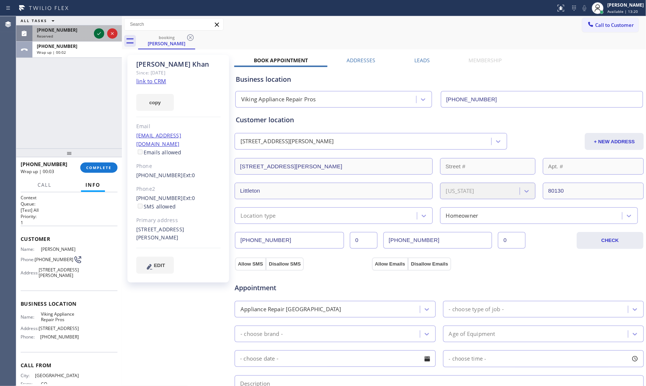
click at [101, 35] on icon at bounding box center [99, 33] width 9 height 9
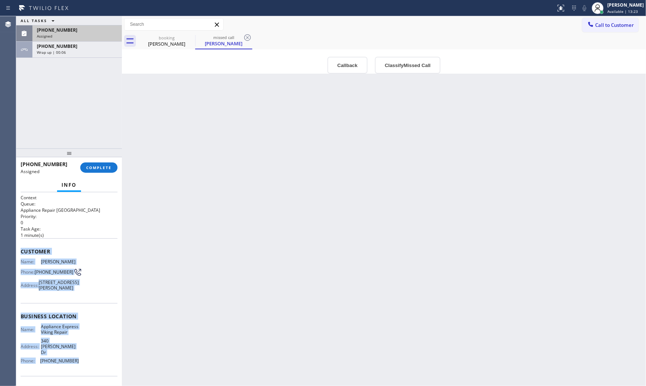
drag, startPoint x: 30, startPoint y: 262, endPoint x: 85, endPoint y: 362, distance: 114.6
click at [85, 362] on div "Context Queue: Appliance Repair High End Priority: 0 Task Age: [DEMOGRAPHIC_DAT…" at bounding box center [69, 289] width 106 height 194
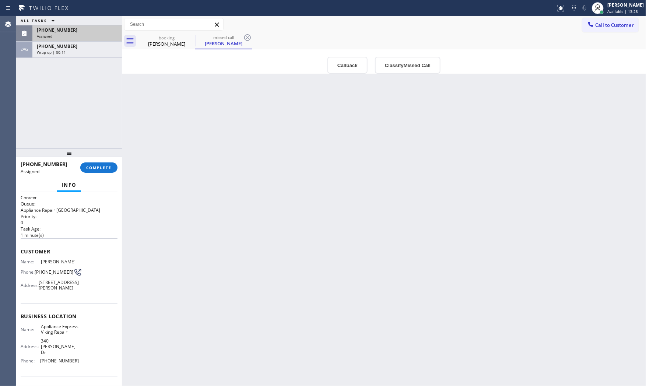
click at [61, 64] on div "ALL TASKS ALL TASKS ACTIVE TASKS TASKS IN WRAP UP [PHONE_NUMBER] Assigned [PHON…" at bounding box center [69, 82] width 106 height 132
click at [62, 54] on span "Wrap up | 00:11" at bounding box center [51, 52] width 29 height 5
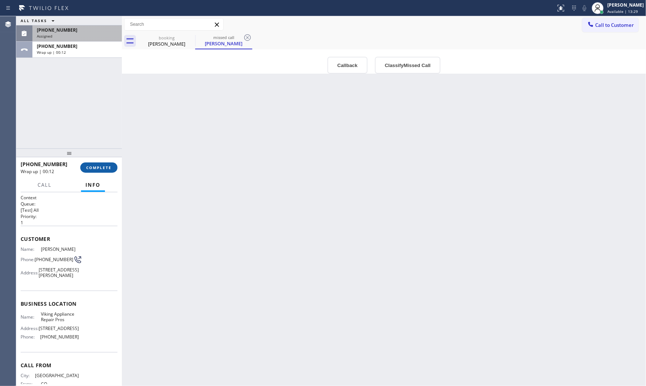
click at [105, 168] on span "COMPLETE" at bounding box center [98, 167] width 25 height 5
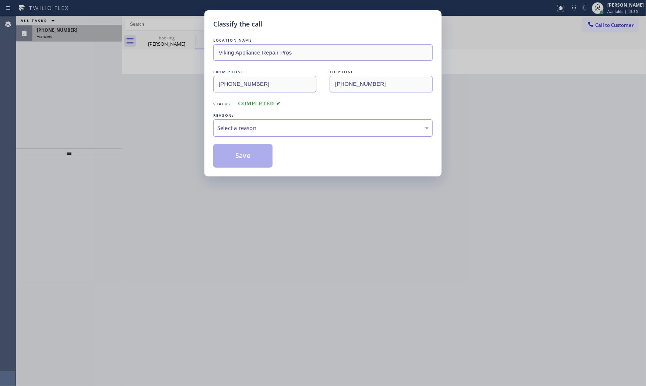
click at [259, 127] on div "Select a reason" at bounding box center [322, 128] width 211 height 8
click at [252, 154] on button "Save" at bounding box center [242, 156] width 59 height 24
click at [69, 32] on div "Classify the call LOCATION NAME EII Electric FROM PHONE [PHONE_NUMBER] TO PHONE…" at bounding box center [331, 201] width 630 height 370
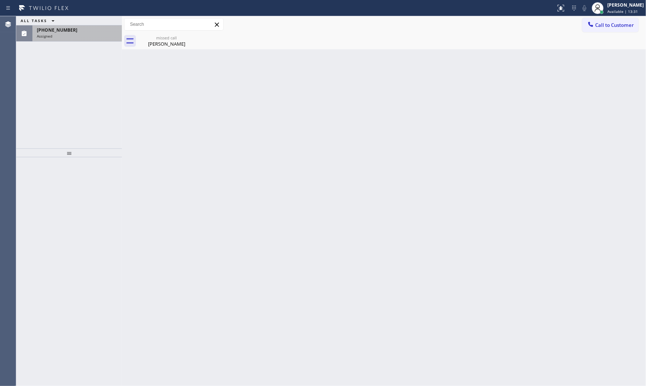
click at [69, 32] on div "[PHONE_NUMBER]" at bounding box center [77, 30] width 81 height 6
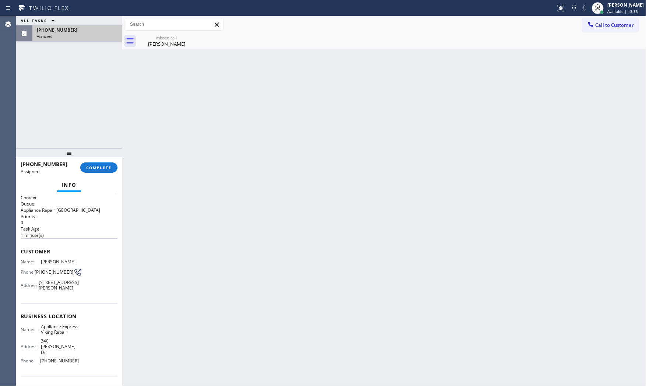
click at [99, 173] on div "[PHONE_NUMBER] Assigned COMPLETE" at bounding box center [69, 167] width 97 height 19
click at [99, 168] on span "COMPLETE" at bounding box center [98, 167] width 25 height 5
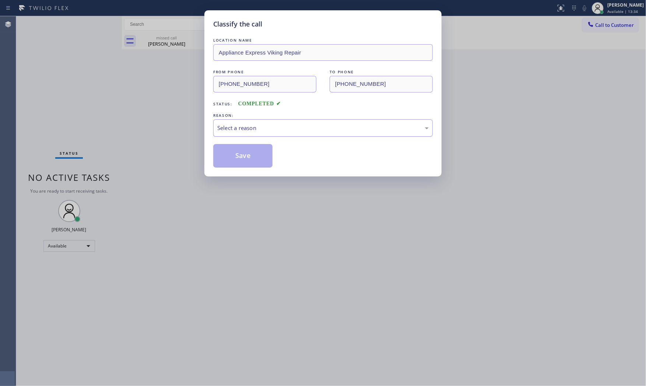
click at [237, 126] on div "Select a reason" at bounding box center [322, 128] width 211 height 8
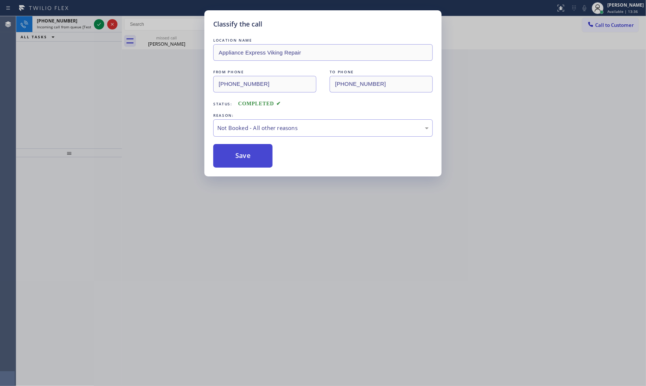
click at [241, 153] on button "Save" at bounding box center [242, 156] width 59 height 24
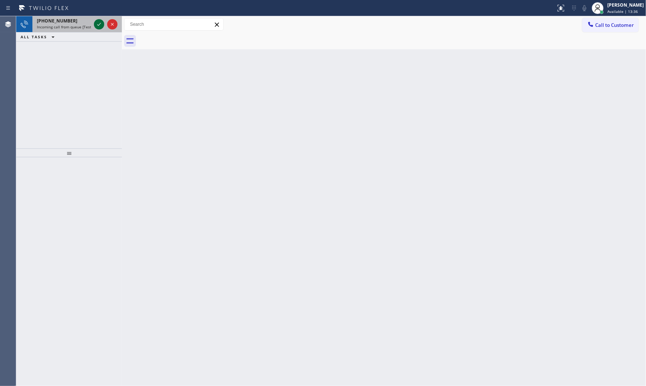
click at [99, 22] on icon at bounding box center [99, 24] width 9 height 9
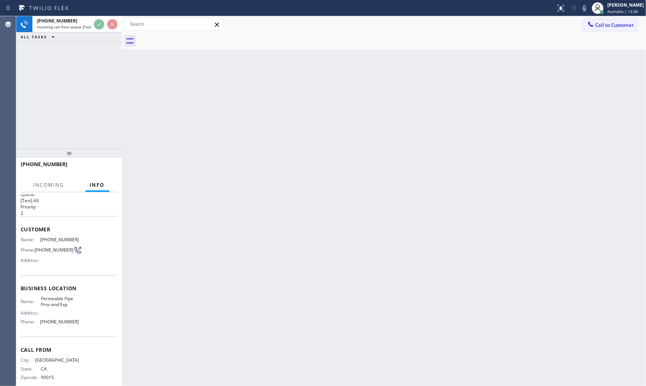
scroll to position [20, 0]
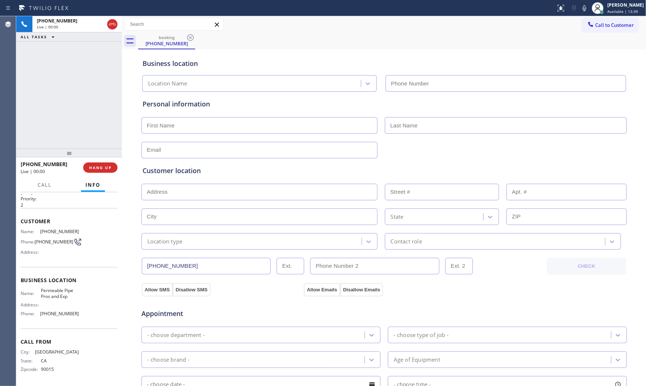
type input "[PHONE_NUMBER]"
click at [104, 171] on button "HANG UP" at bounding box center [100, 167] width 34 height 10
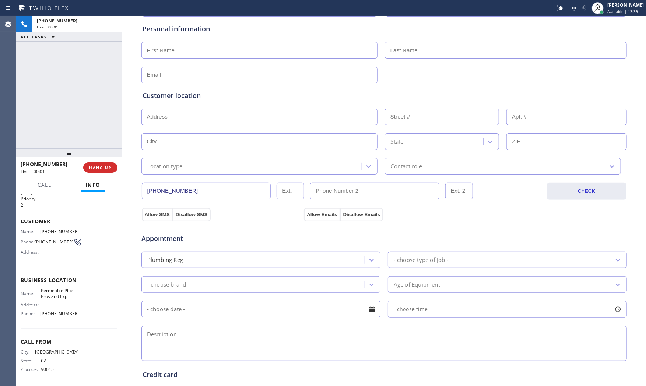
scroll to position [185, 0]
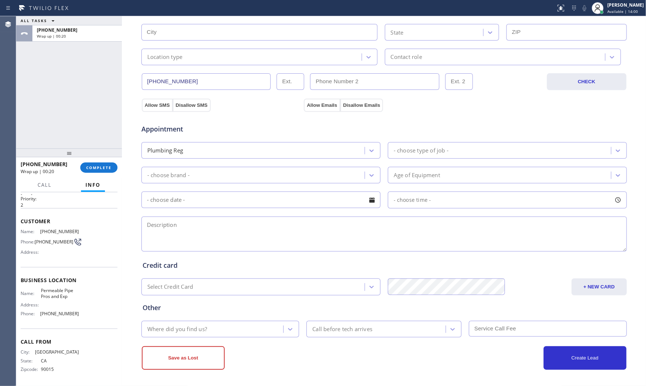
drag, startPoint x: 78, startPoint y: 40, endPoint x: 78, endPoint y: 47, distance: 7.0
click at [78, 39] on div "[PHONE_NUMBER] Wrap up | 00:20" at bounding box center [75, 33] width 87 height 16
click at [94, 156] on div at bounding box center [69, 152] width 106 height 9
click at [95, 166] on button "COMPLETE" at bounding box center [98, 169] width 37 height 10
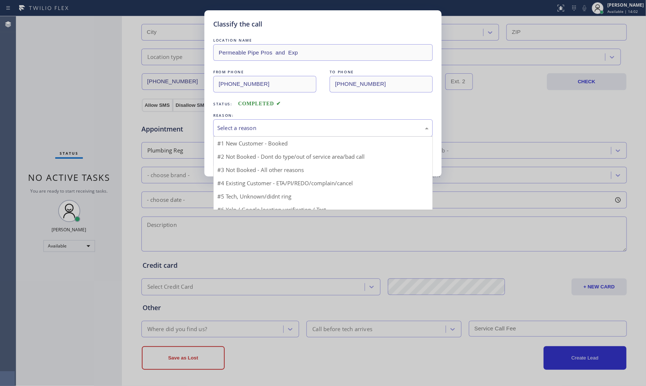
click at [248, 131] on div "Select a reason" at bounding box center [322, 128] width 211 height 8
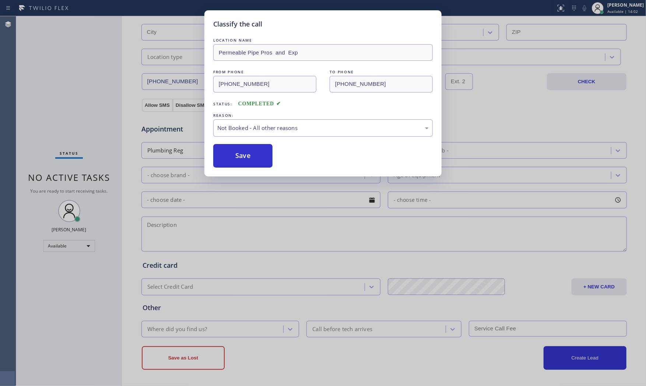
click at [246, 156] on button "Save" at bounding box center [242, 156] width 59 height 24
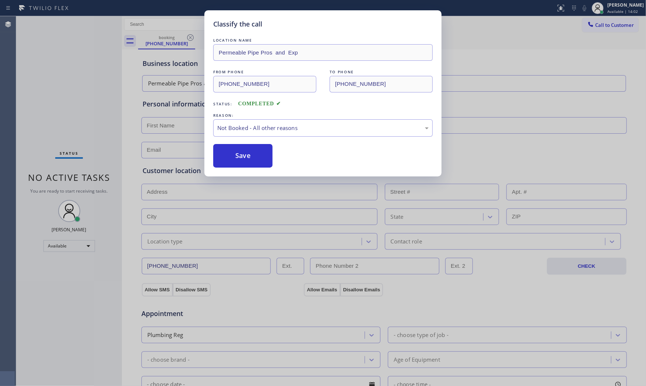
click at [246, 156] on button "Save" at bounding box center [242, 156] width 59 height 24
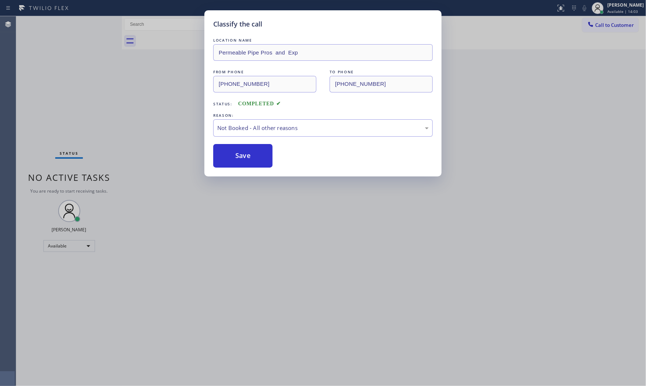
click at [246, 156] on button "Save" at bounding box center [242, 156] width 59 height 24
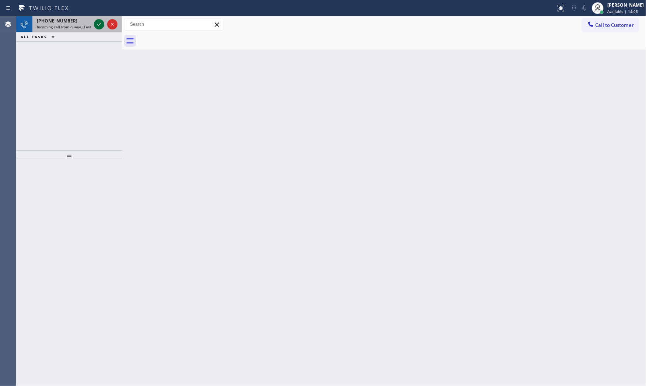
click at [98, 25] on icon at bounding box center [99, 24] width 9 height 9
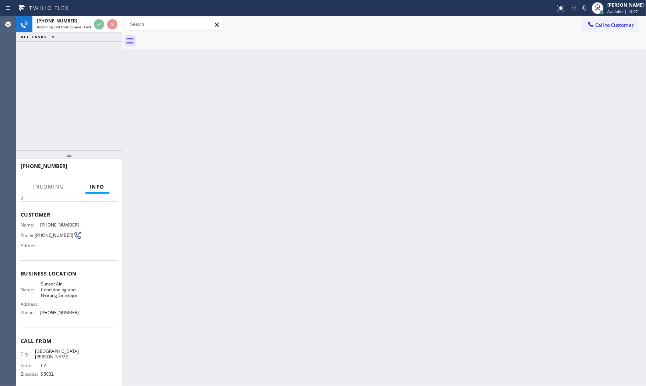
scroll to position [27, 0]
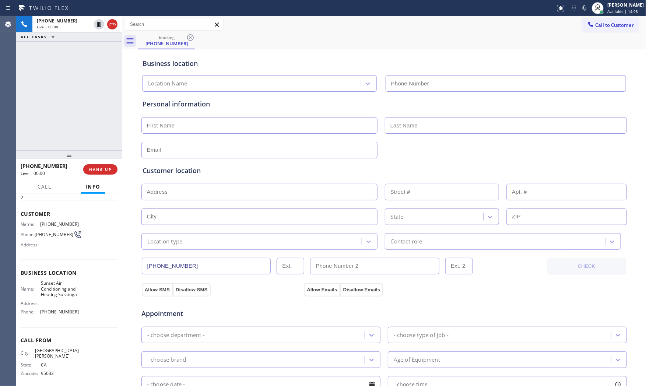
click at [105, 166] on button "HANG UP" at bounding box center [100, 169] width 34 height 10
type input "[PHONE_NUMBER]"
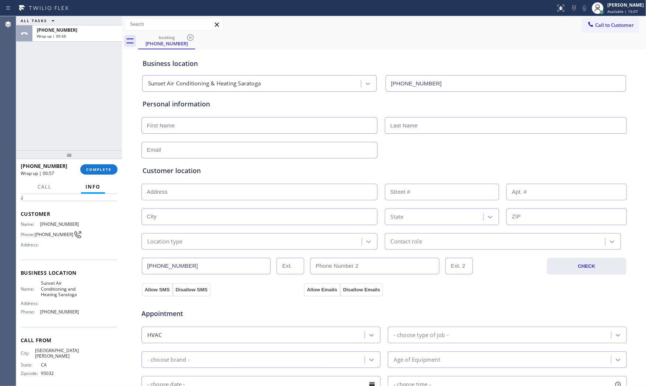
click at [58, 22] on button "ALL TASKS" at bounding box center [39, 20] width 46 height 9
click at [70, 31] on div "[PHONE_NUMBER]" at bounding box center [77, 30] width 81 height 6
click at [92, 169] on span "COMPLETE" at bounding box center [98, 169] width 25 height 5
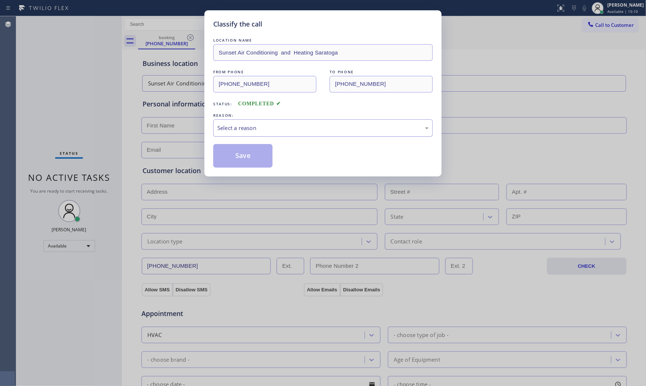
click at [260, 132] on div "Select a reason" at bounding box center [322, 128] width 211 height 8
click at [245, 152] on button "Save" at bounding box center [242, 156] width 59 height 24
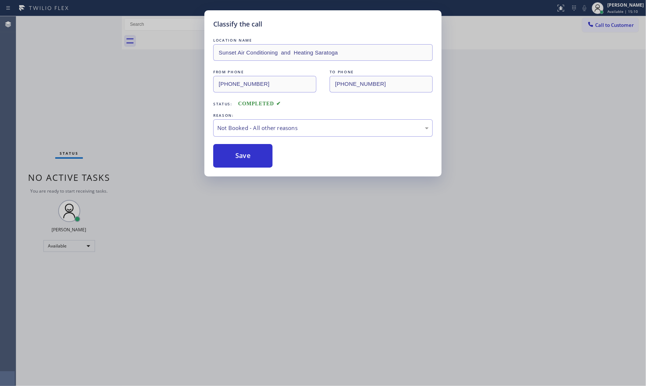
click at [245, 152] on button "Save" at bounding box center [242, 156] width 59 height 24
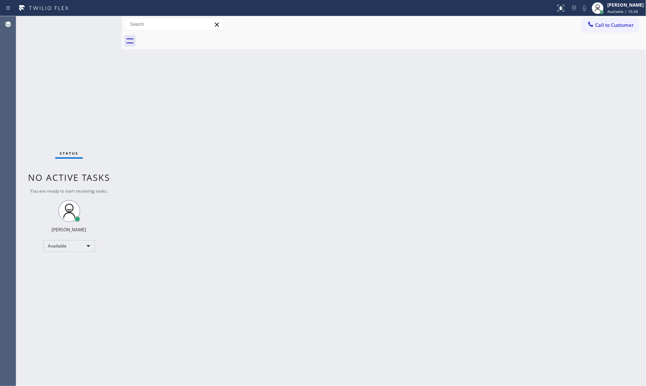
click at [98, 22] on div "Status No active tasks You are ready to start receiving tasks. [PERSON_NAME] Av…" at bounding box center [69, 201] width 106 height 370
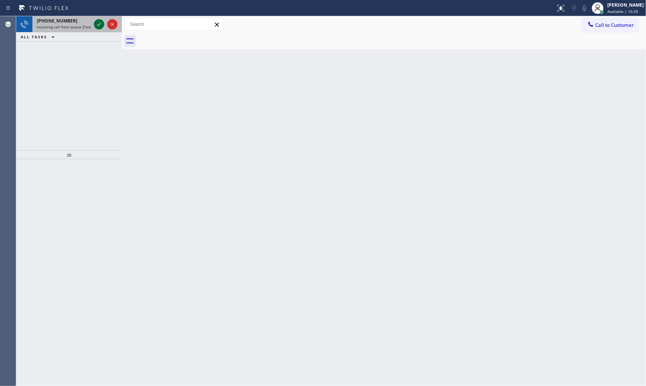
click at [97, 22] on icon at bounding box center [99, 24] width 9 height 9
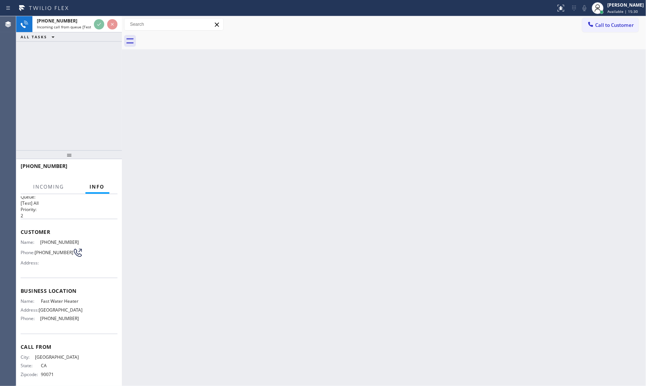
scroll to position [21, 0]
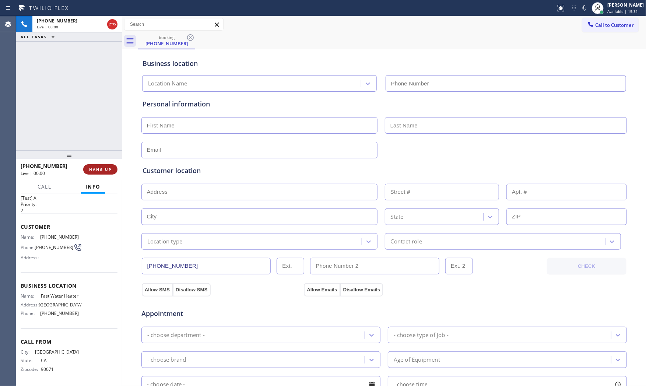
click at [102, 171] on span "HANG UP" at bounding box center [100, 169] width 22 height 5
type input "[PHONE_NUMBER]"
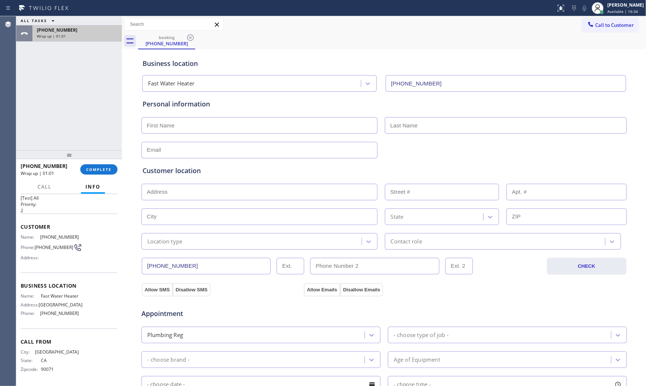
click at [102, 32] on div "[PHONE_NUMBER]" at bounding box center [77, 30] width 81 height 6
drag, startPoint x: 101, startPoint y: 145, endPoint x: 102, endPoint y: 163, distance: 18.1
click at [102, 146] on div "ALL TASKS ALL TASKS ACTIVE TASKS TASKS IN WRAP UP [PHONE_NUMBER] Wrap up | 01:01" at bounding box center [69, 83] width 106 height 134
click at [102, 163] on div "[PHONE_NUMBER] Wrap up | 01:02 COMPLETE" at bounding box center [69, 169] width 97 height 19
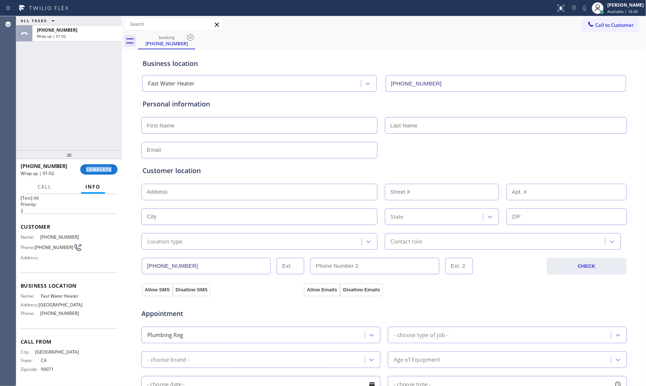
click at [102, 163] on div "[PHONE_NUMBER] Wrap up | 01:02 COMPLETE" at bounding box center [69, 169] width 97 height 19
click at [105, 165] on button "COMPLETE" at bounding box center [98, 169] width 37 height 10
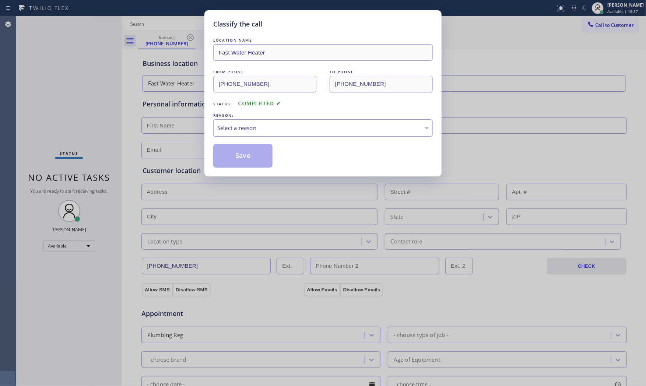
drag, startPoint x: 280, startPoint y: 130, endPoint x: 278, endPoint y: 135, distance: 4.8
click at [280, 130] on div "Select a reason" at bounding box center [322, 128] width 211 height 8
click at [255, 159] on button "Save" at bounding box center [242, 156] width 59 height 24
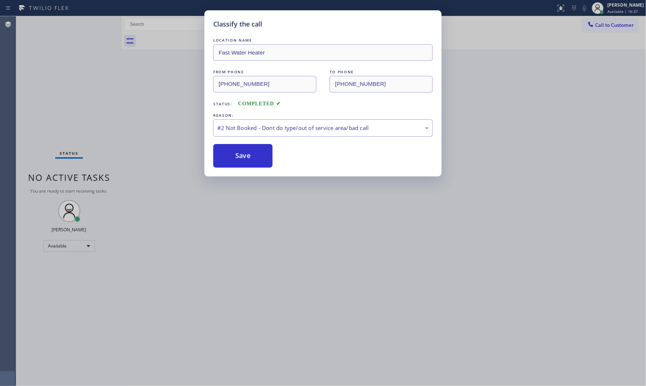
click at [255, 159] on button "Save" at bounding box center [242, 156] width 59 height 24
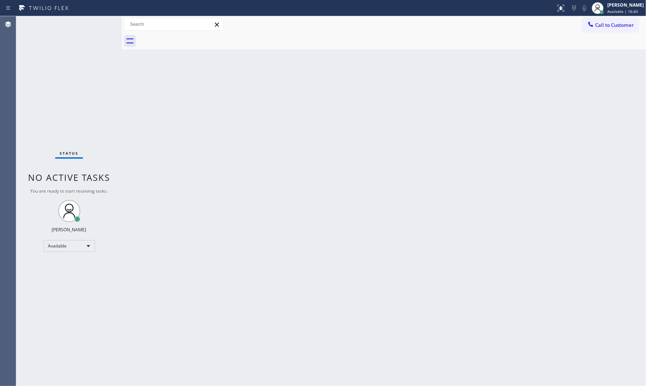
click at [85, 23] on div "Status No active tasks You are ready to start receiving tasks. [PERSON_NAME] Av…" at bounding box center [69, 201] width 106 height 370
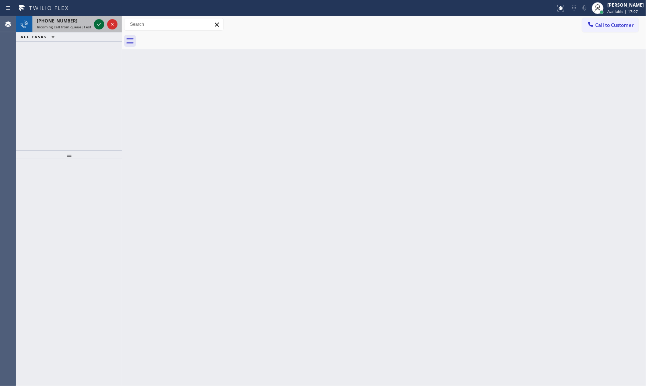
click at [98, 20] on icon at bounding box center [99, 24] width 9 height 9
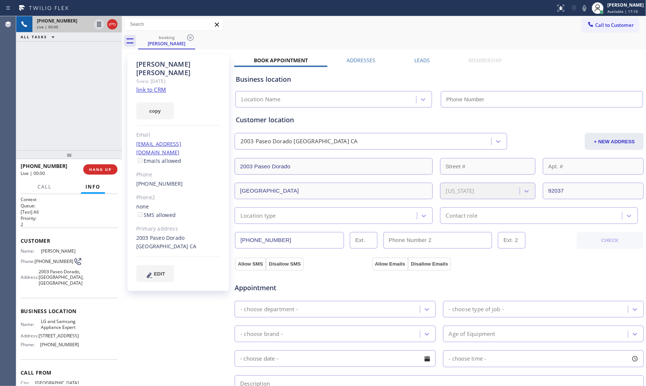
type input "[PHONE_NUMBER]"
click at [151, 86] on link "link to CRM" at bounding box center [151, 89] width 30 height 7
click at [583, 8] on icon at bounding box center [585, 8] width 4 height 6
click at [584, 9] on icon at bounding box center [584, 8] width 9 height 9
click at [583, 4] on icon at bounding box center [584, 8] width 9 height 9
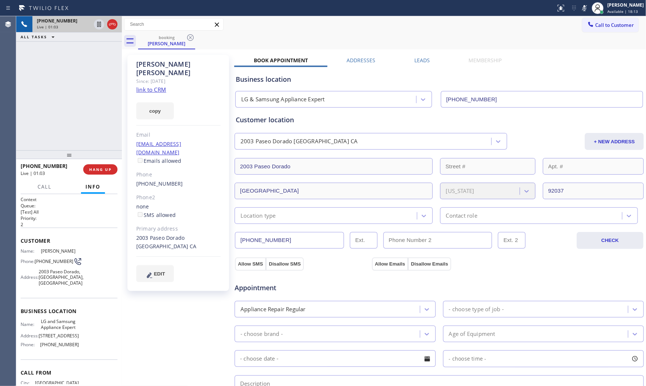
click at [583, 5] on icon at bounding box center [584, 8] width 9 height 9
click at [148, 234] on div "2003 Paseo Dorado [GEOGRAPHIC_DATA] CA" at bounding box center [178, 242] width 84 height 17
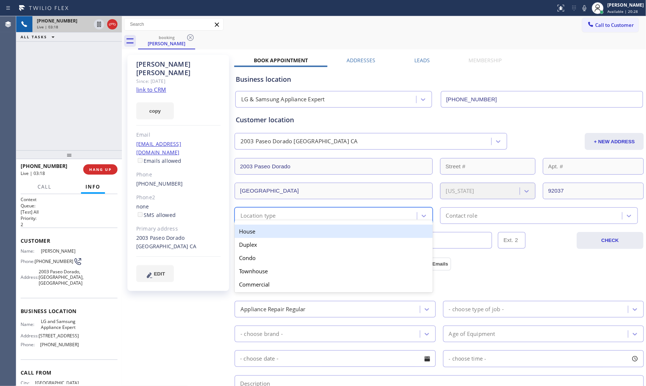
click at [262, 221] on div "option House focused, 1 of 5. 5 results available. Use Up and Down to choose op…" at bounding box center [334, 215] width 198 height 17
click at [259, 231] on div "House" at bounding box center [334, 231] width 198 height 13
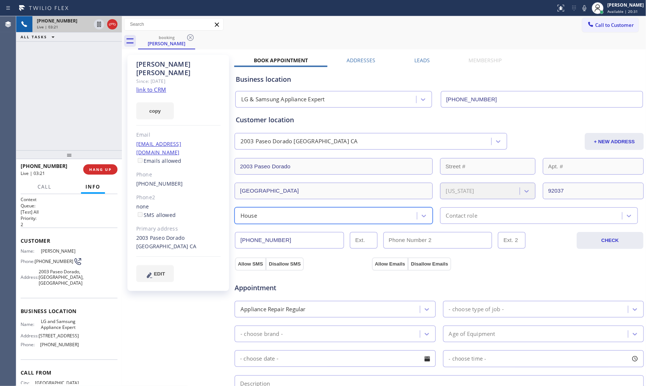
click at [483, 217] on div "Contact role" at bounding box center [532, 215] width 180 height 13
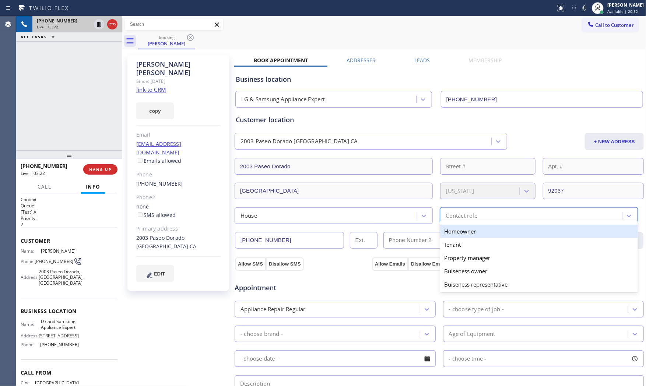
click at [460, 233] on div "Homeowner" at bounding box center [539, 231] width 198 height 13
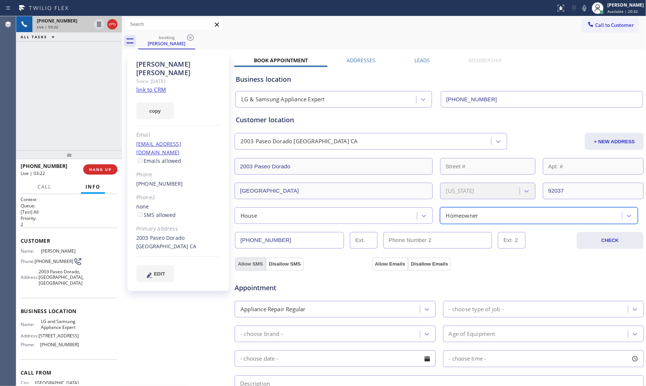
click at [250, 264] on button "Allow SMS" at bounding box center [250, 263] width 31 height 13
click at [376, 262] on button "Allow Emails" at bounding box center [390, 263] width 36 height 13
checkbox input "true"
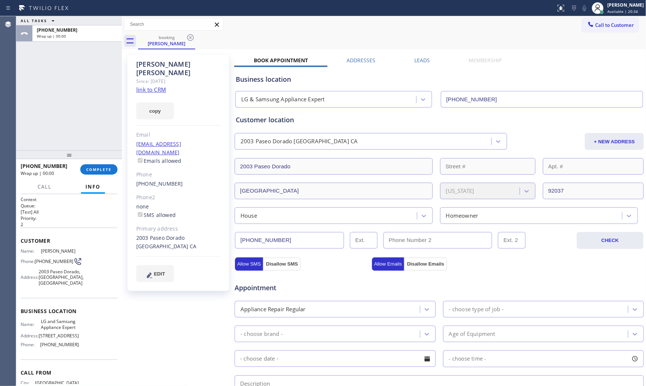
click at [301, 312] on div "Appliance Repair Regular" at bounding box center [273, 309] width 65 height 8
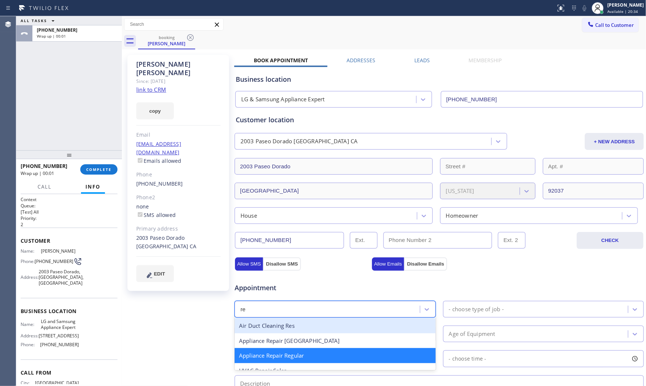
type input "reg"
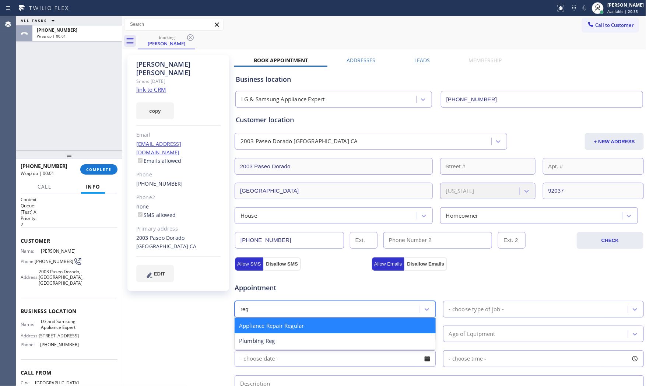
click at [291, 322] on div "Appliance Repair Regular" at bounding box center [335, 325] width 201 height 15
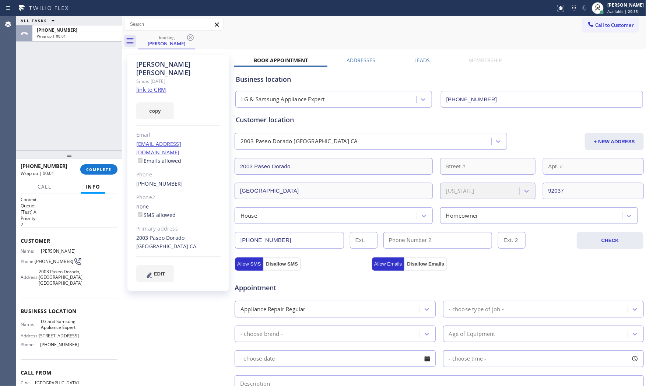
click at [460, 291] on div "Appointment" at bounding box center [439, 283] width 411 height 19
click at [466, 306] on div "- choose type of job -" at bounding box center [476, 309] width 55 height 8
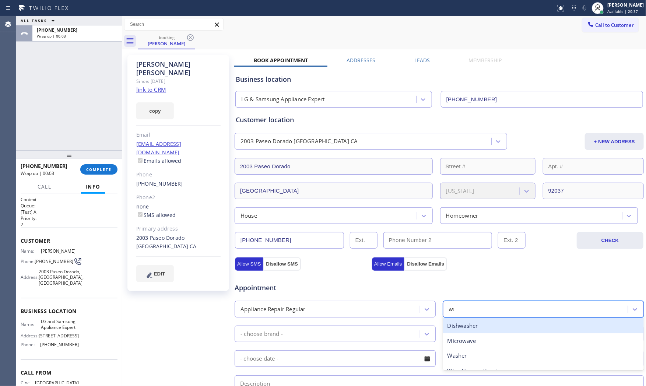
type input "was"
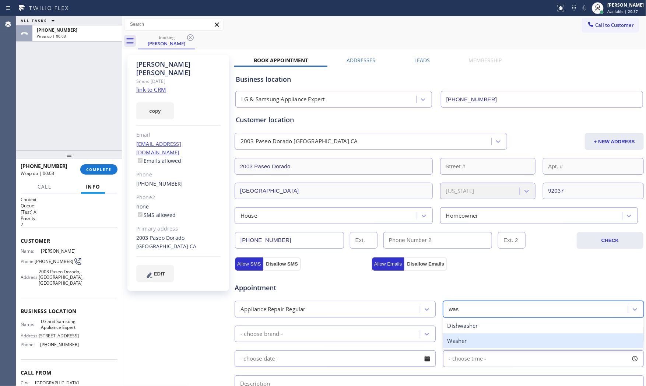
click at [465, 341] on div "Washer" at bounding box center [543, 340] width 201 height 15
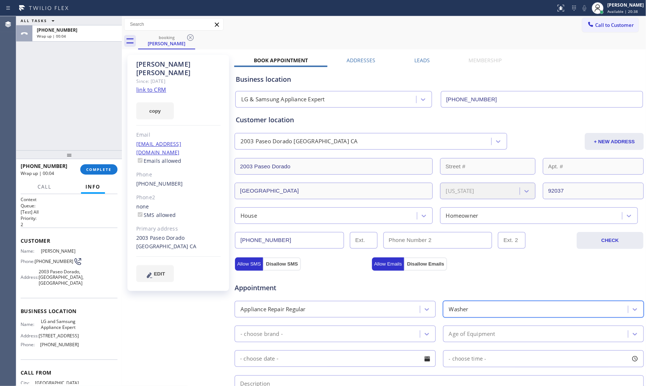
click at [343, 336] on div "- choose brand -" at bounding box center [328, 333] width 183 height 13
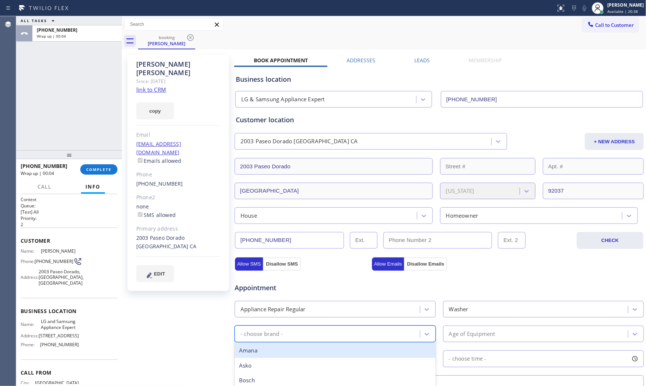
scroll to position [123, 0]
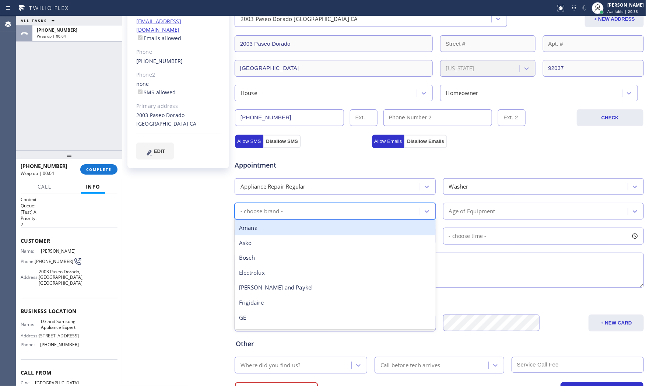
type input "s"
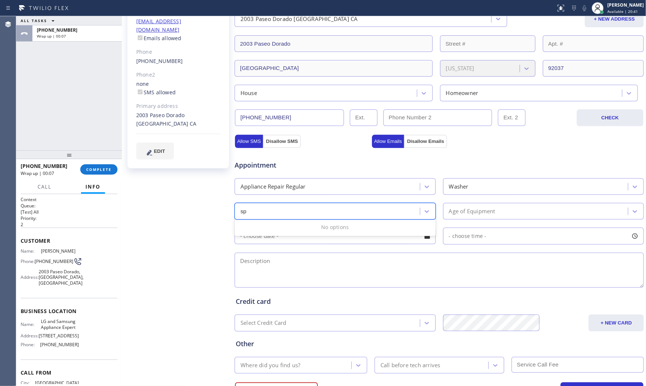
type input "s"
type input "t"
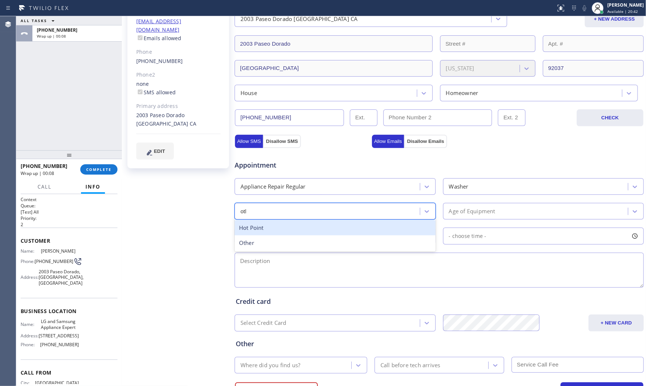
type input "other"
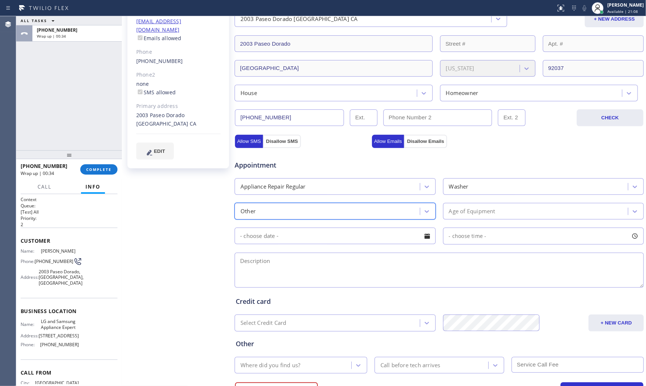
click at [451, 237] on span "- choose time -" at bounding box center [468, 235] width 38 height 7
click at [458, 212] on div "Age of Equipment" at bounding box center [472, 211] width 46 height 8
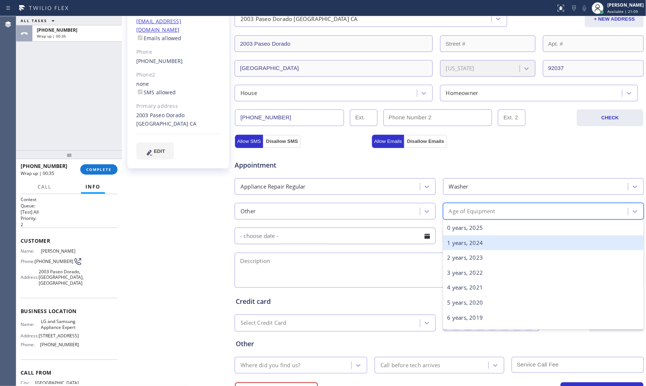
click at [463, 244] on div "1 years, 2024" at bounding box center [543, 242] width 201 height 15
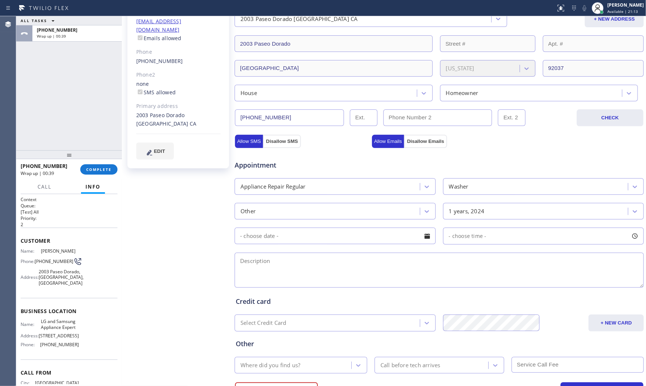
click at [338, 269] on textarea at bounding box center [439, 270] width 409 height 35
paste textarea "Speedqueen | WasherSBS | its seem and door is locked and doesnt open | [DEMOGRA…"
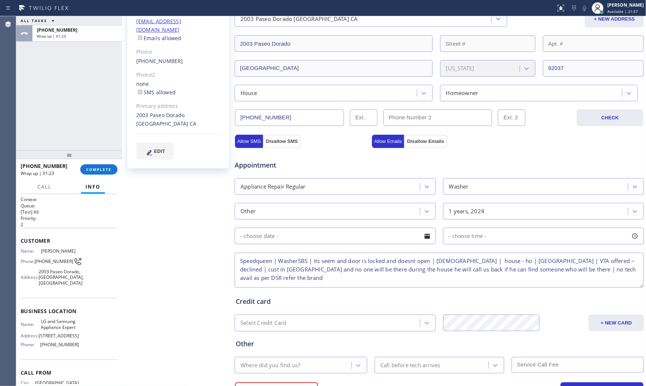
type textarea "Speedqueen | WasherSBS | its seem and door is locked and doesnt open | [DEMOGRA…"
click at [267, 373] on div "Save as Lost Create Lead" at bounding box center [439, 389] width 410 height 32
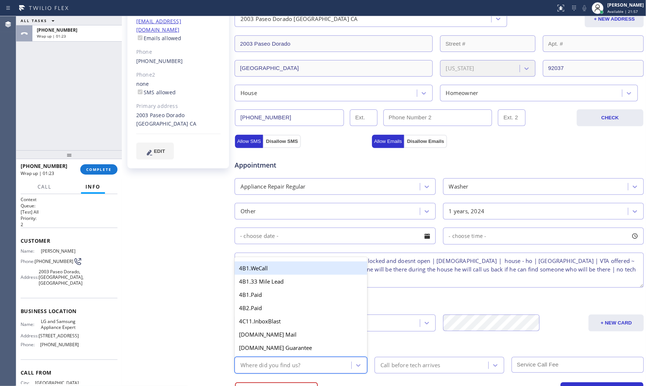
click at [269, 369] on div "Where did you find us?" at bounding box center [294, 365] width 115 height 13
type input "goo"
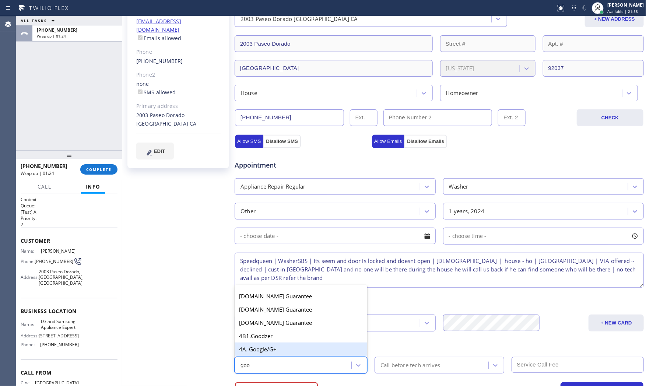
click at [270, 348] on div "4A. Google/G+" at bounding box center [301, 349] width 133 height 13
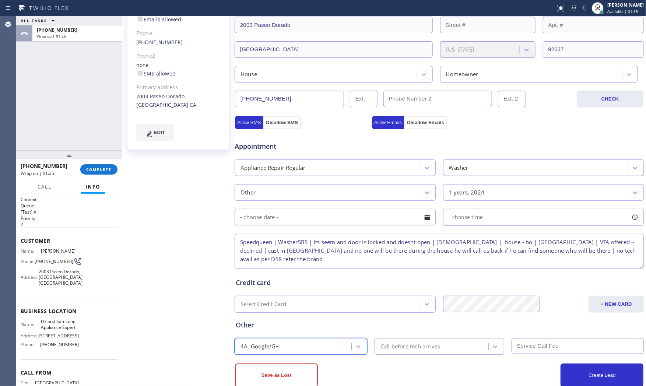
scroll to position [158, 0]
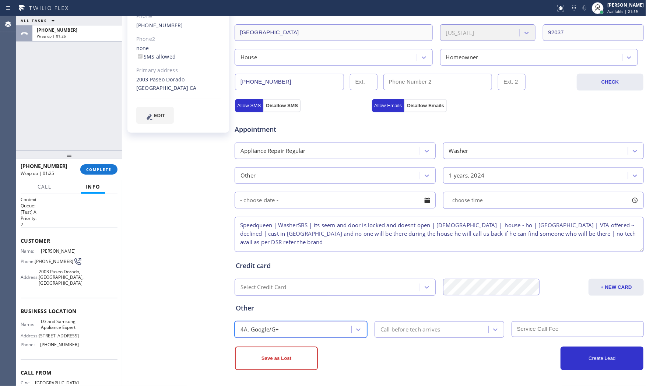
click at [396, 349] on div "Save as Lost" at bounding box center [337, 359] width 204 height 24
click at [280, 355] on button "Save as Lost" at bounding box center [276, 359] width 83 height 24
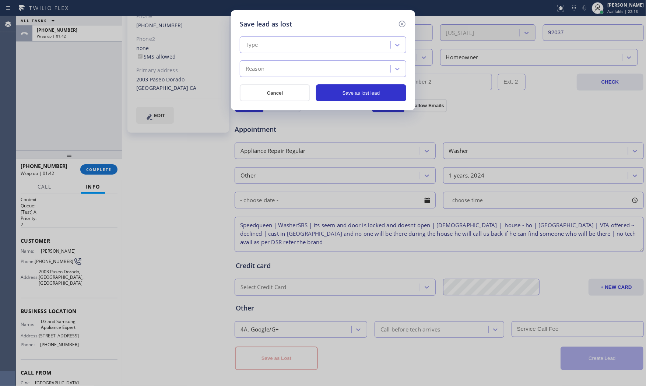
click at [350, 46] on div "Type" at bounding box center [316, 45] width 148 height 13
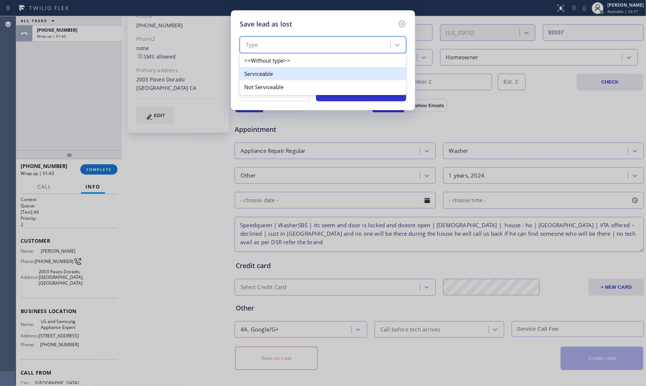
click at [294, 83] on div "Not Serviceable" at bounding box center [323, 86] width 166 height 13
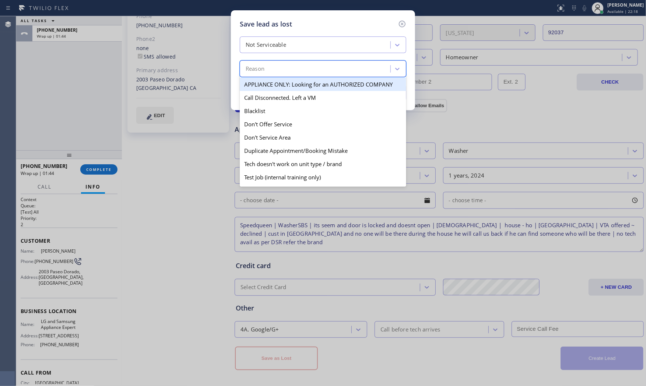
click at [295, 67] on div "Reason" at bounding box center [316, 69] width 148 height 13
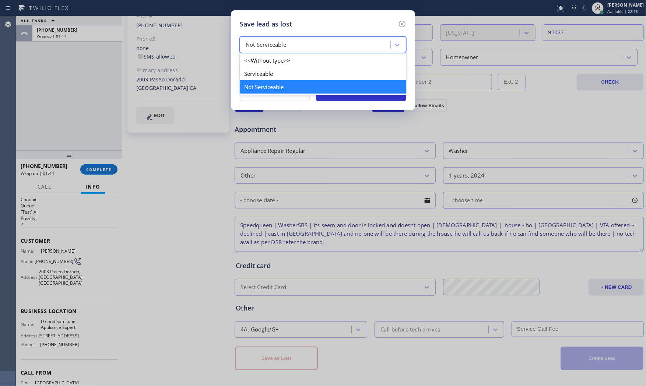
click at [299, 47] on div "Not Serviceable" at bounding box center [316, 45] width 148 height 13
click at [284, 69] on div "Serviceable" at bounding box center [323, 73] width 166 height 13
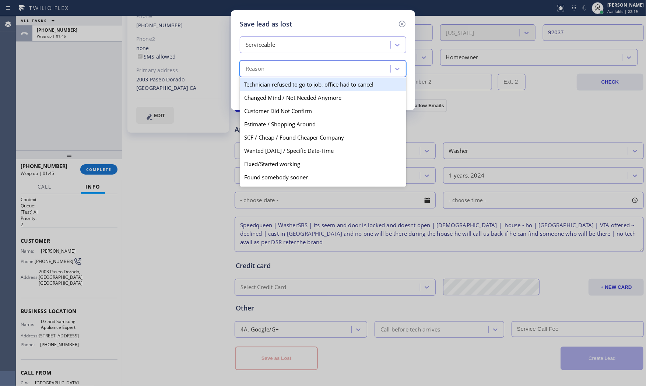
click at [284, 69] on div "Reason" at bounding box center [316, 69] width 148 height 13
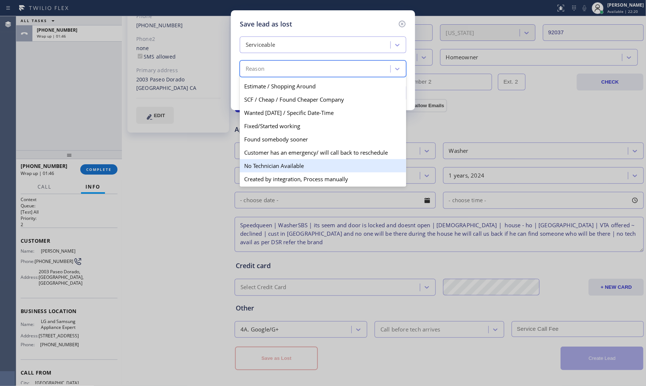
click at [276, 166] on div "No Technician Available" at bounding box center [323, 165] width 166 height 13
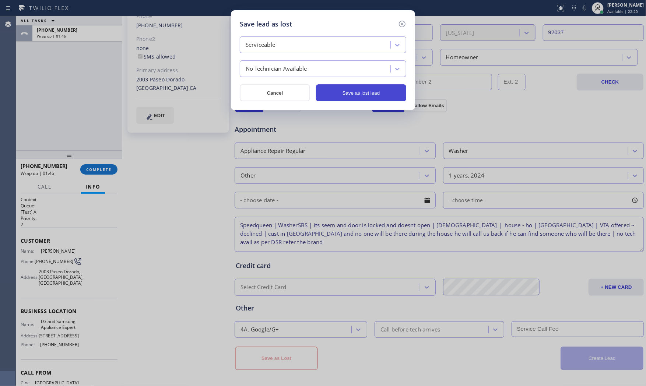
click at [354, 98] on button "Save as lost lead" at bounding box center [361, 92] width 90 height 17
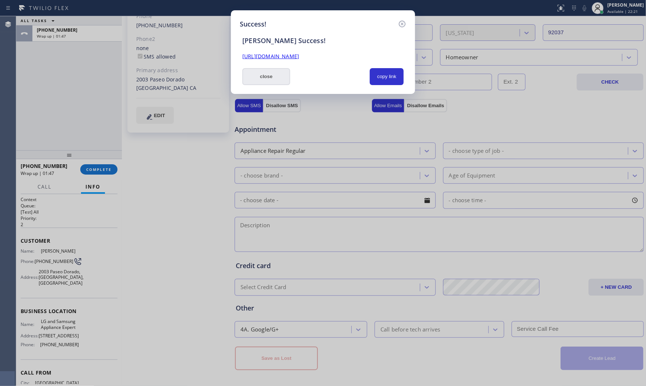
click at [266, 80] on button "close" at bounding box center [266, 76] width 48 height 17
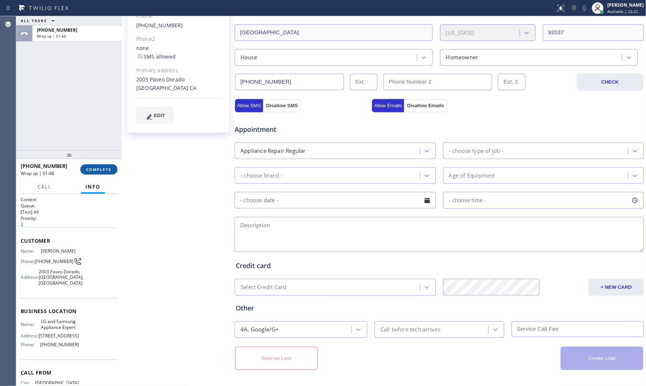
click at [107, 174] on button "COMPLETE" at bounding box center [98, 169] width 37 height 10
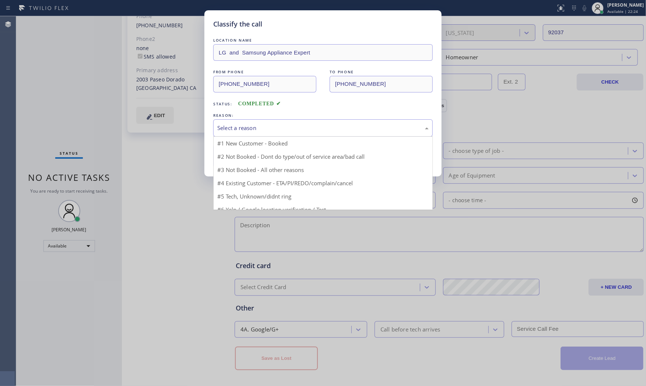
click at [307, 132] on div "Select a reason" at bounding box center [322, 128] width 211 height 8
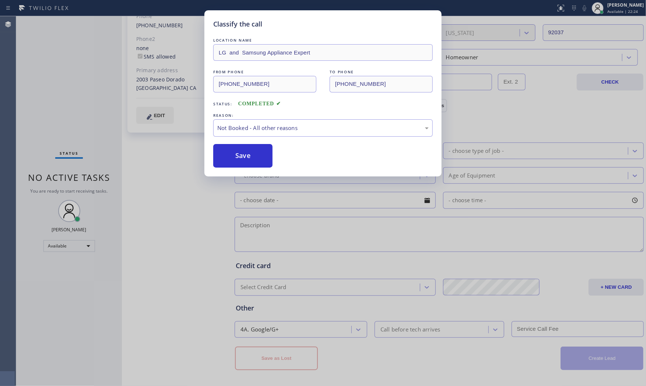
click at [252, 157] on button "Save" at bounding box center [242, 156] width 59 height 24
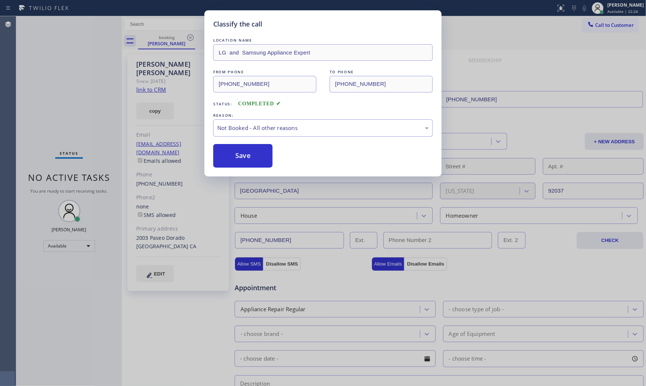
click at [252, 157] on button "Save" at bounding box center [242, 156] width 59 height 24
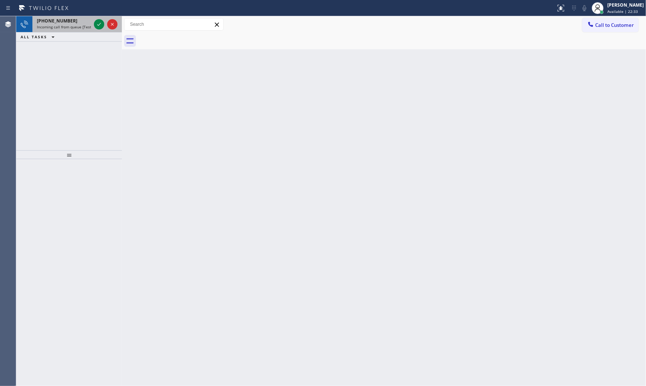
click at [93, 20] on div at bounding box center [105, 24] width 27 height 16
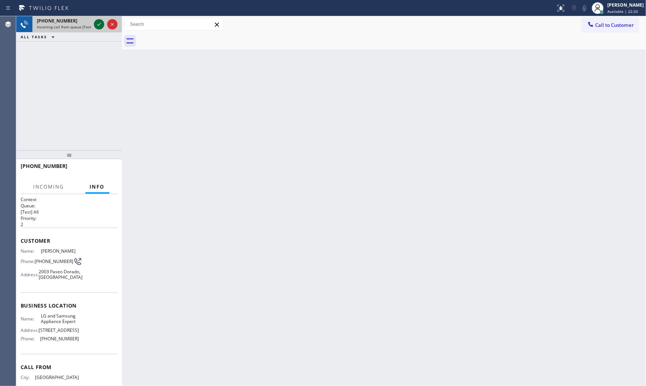
click at [96, 24] on icon at bounding box center [99, 24] width 9 height 9
click at [101, 163] on div "[PHONE_NUMBER]" at bounding box center [69, 169] width 97 height 19
click at [101, 162] on div "[PHONE_NUMBER] Live | 00:00 HANG UP" at bounding box center [69, 169] width 97 height 19
click at [102, 162] on div "[PHONE_NUMBER] Live | 00:00 HANG UP" at bounding box center [69, 169] width 97 height 19
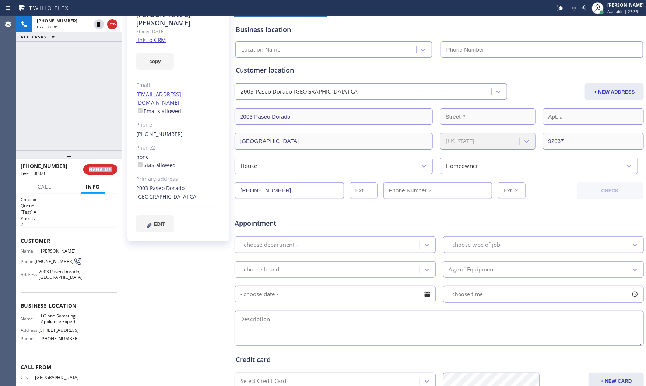
scroll to position [144, 0]
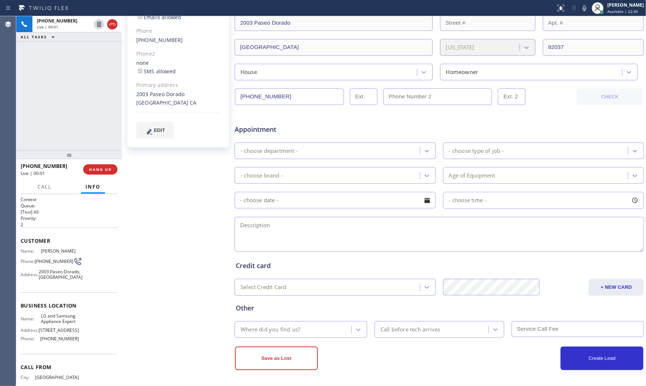
click at [107, 182] on div "Call Info" at bounding box center [69, 187] width 97 height 15
type input "[PHONE_NUMBER]"
click at [107, 175] on div "[PHONE_NUMBER] Live | 00:01 HANG UP" at bounding box center [69, 169] width 97 height 19
click at [107, 171] on button "HANG UP" at bounding box center [100, 169] width 34 height 10
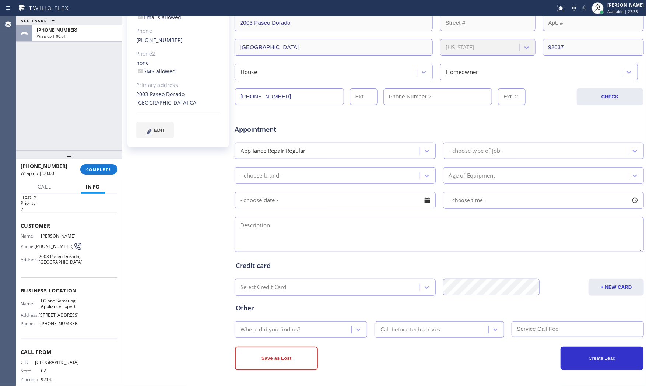
scroll to position [0, 0]
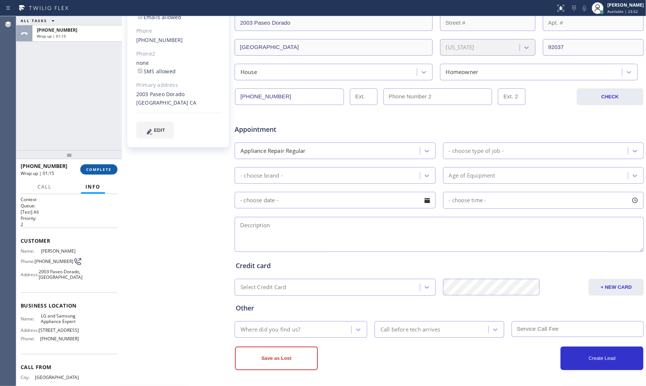
click at [99, 171] on span "COMPLETE" at bounding box center [98, 169] width 25 height 5
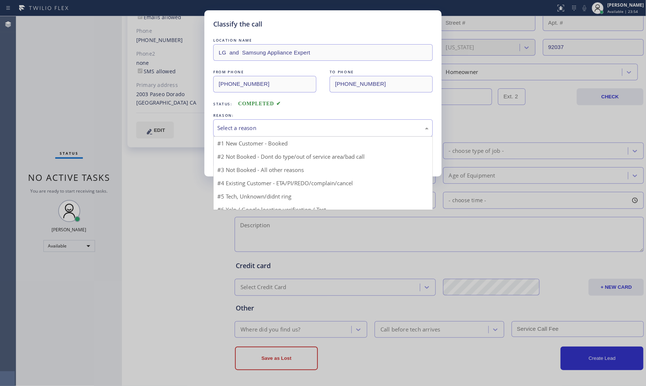
click at [282, 133] on div "Select a reason" at bounding box center [323, 127] width 220 height 17
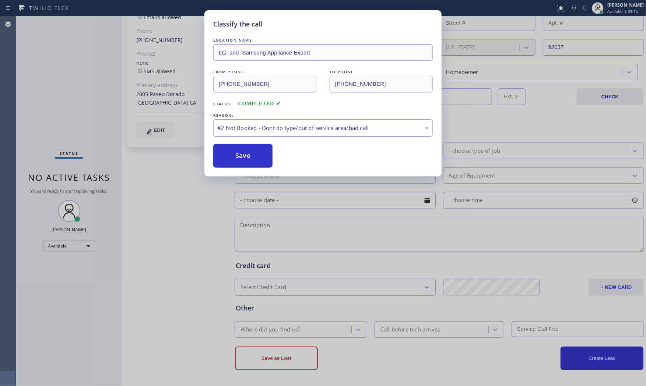
click at [252, 153] on button "Save" at bounding box center [242, 156] width 59 height 24
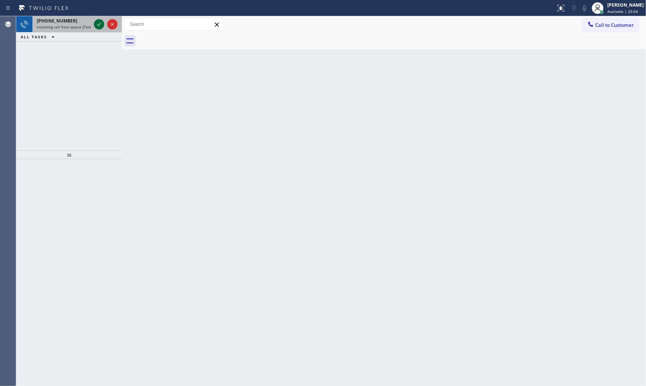
click at [98, 26] on icon at bounding box center [99, 24] width 9 height 9
click at [72, 17] on div "[PHONE_NUMBER] Incoming call from queue [Test] All" at bounding box center [62, 24] width 60 height 16
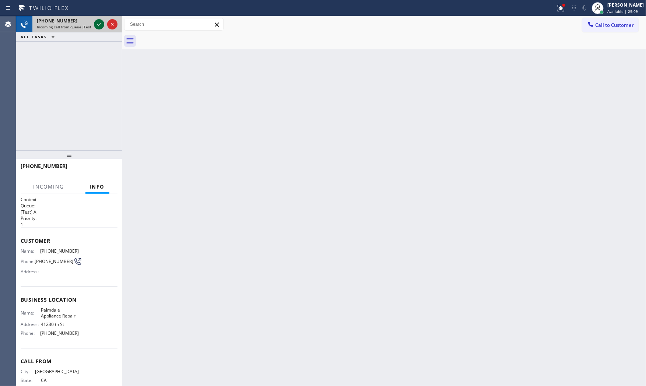
click at [95, 26] on icon at bounding box center [99, 24] width 9 height 9
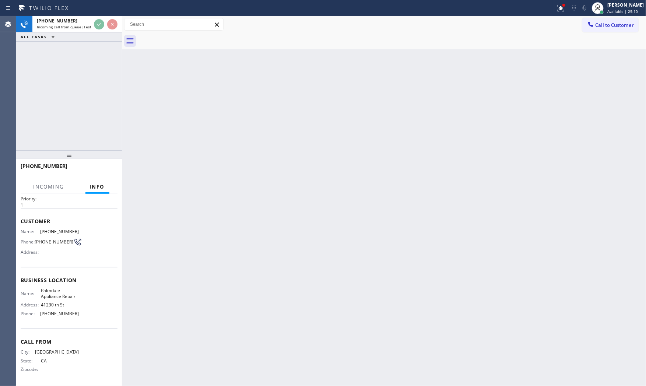
scroll to position [21, 0]
click at [135, 103] on div "Back to Dashboard Change Sender ID Customers Technicians Select a contact Outbo…" at bounding box center [384, 201] width 524 height 370
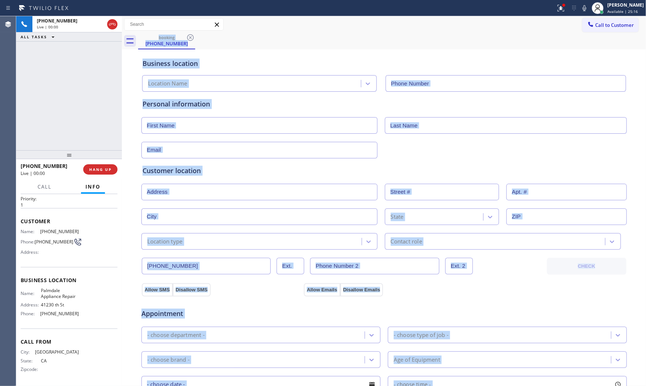
type input "[PHONE_NUMBER]"
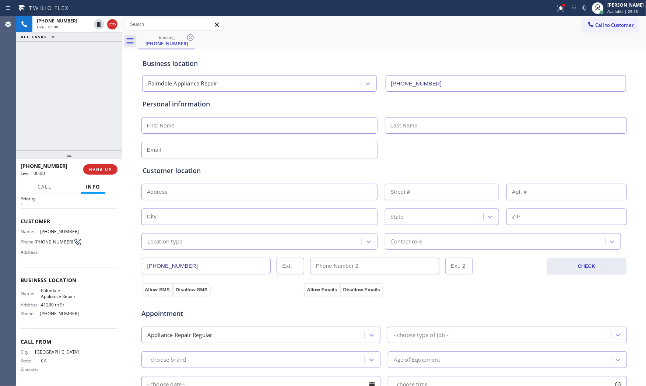
click at [97, 81] on div "[PHONE_NUMBER] Live | 00:00 ALL TASKS ALL TASKS ACTIVE TASKS TASKS IN WRAP UP" at bounding box center [69, 83] width 106 height 134
click at [558, 8] on icon at bounding box center [560, 7] width 4 height 5
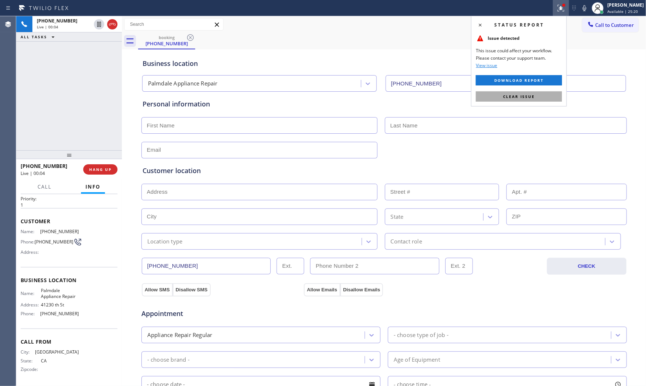
click at [543, 94] on button "Clear issue" at bounding box center [519, 96] width 86 height 10
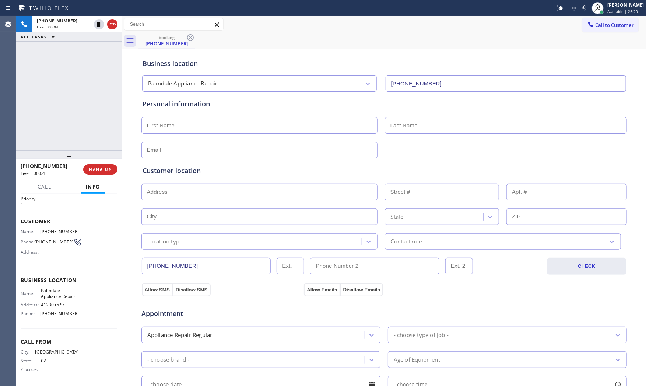
click at [580, 5] on icon at bounding box center [584, 8] width 9 height 9
click at [583, 8] on icon at bounding box center [585, 8] width 4 height 6
click at [96, 168] on span "HANG UP" at bounding box center [100, 169] width 22 height 5
click at [196, 126] on input "text" at bounding box center [259, 125] width 236 height 17
type input "Mr"
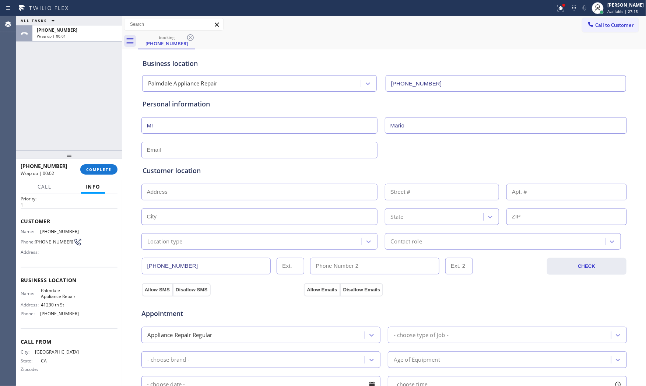
type input "Mario"
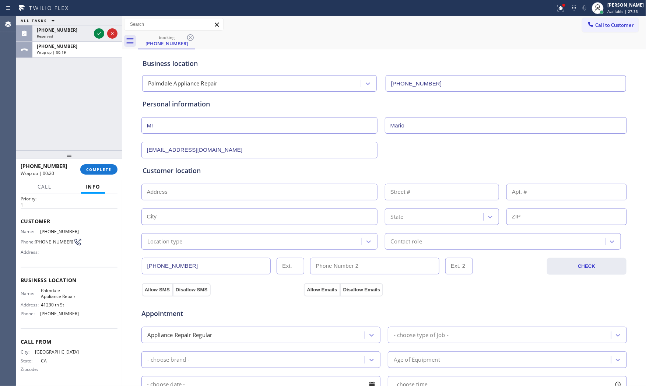
paste input "[GEOGRAPHIC_DATA]"
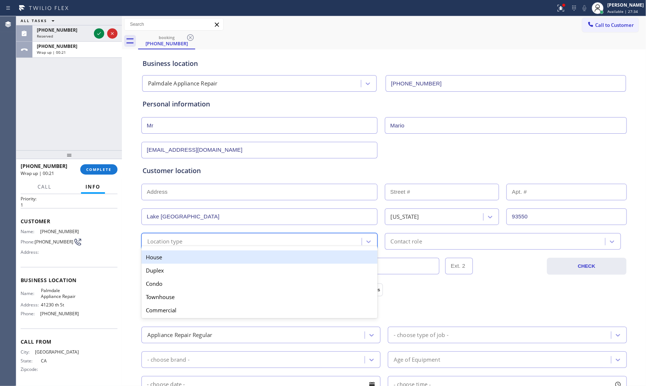
click at [178, 245] on div "Location type" at bounding box center [164, 241] width 35 height 8
drag, startPoint x: 170, startPoint y: 260, endPoint x: 279, endPoint y: 257, distance: 108.7
click at [171, 260] on div "House" at bounding box center [259, 256] width 236 height 13
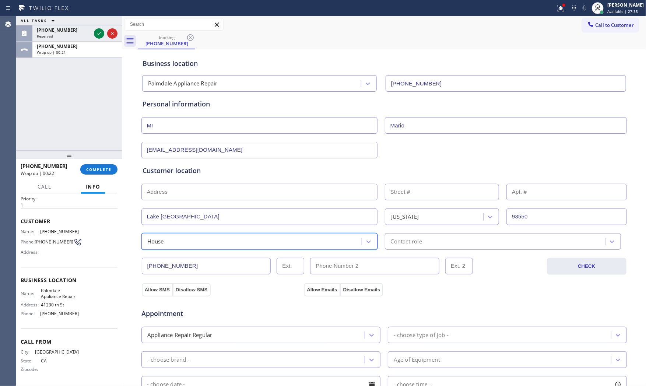
click at [407, 245] on div "Contact role" at bounding box center [406, 241] width 31 height 8
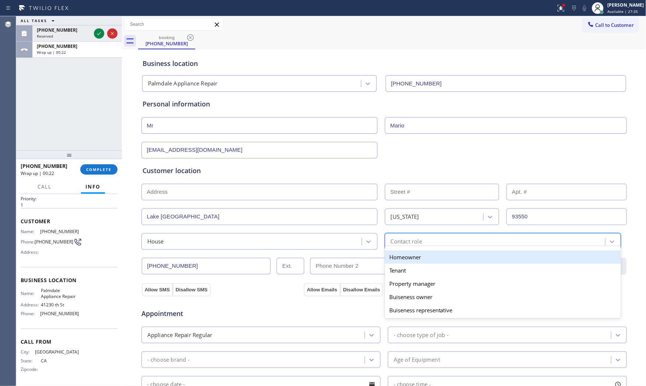
click at [404, 257] on div "Homeowner" at bounding box center [503, 256] width 236 height 13
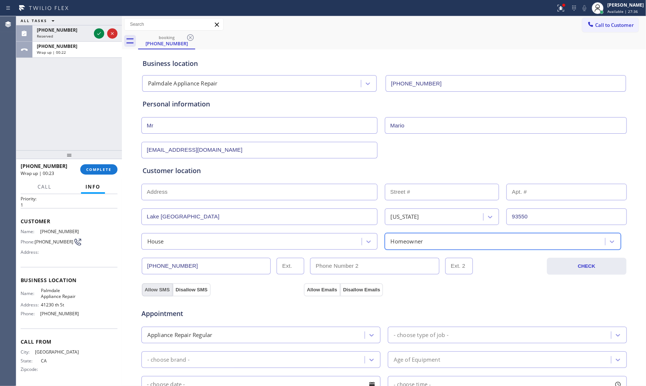
click at [151, 288] on button "Allow SMS" at bounding box center [157, 289] width 31 height 13
click at [308, 288] on button "Allow Emails" at bounding box center [322, 289] width 36 height 13
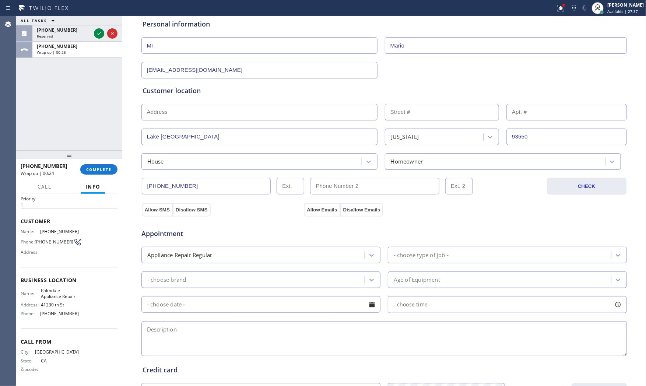
scroll to position [82, 0]
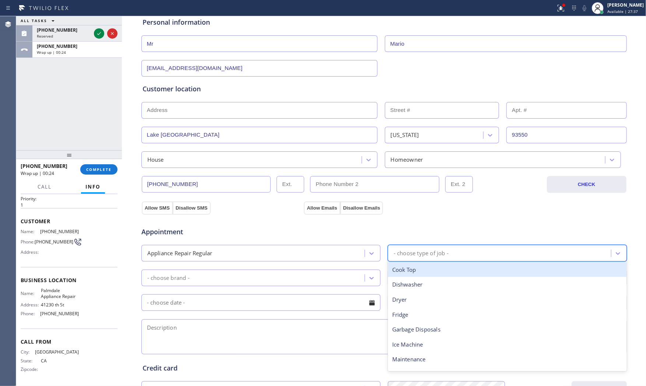
click at [409, 256] on div "- choose type of job -" at bounding box center [421, 253] width 55 height 8
click at [410, 270] on div "Fridge" at bounding box center [507, 269] width 239 height 15
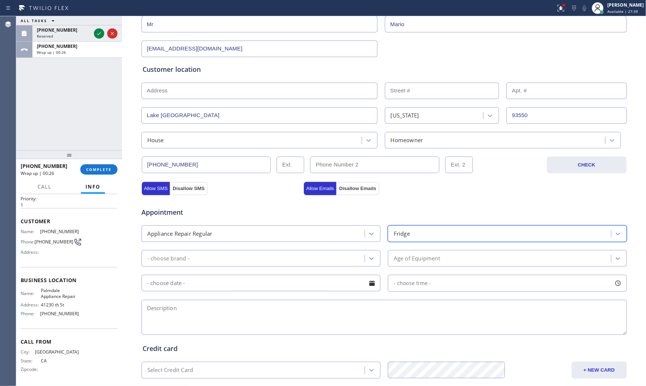
scroll to position [123, 0]
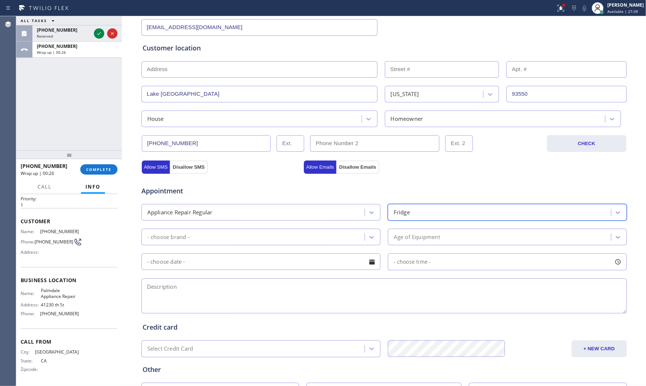
click at [228, 235] on div "- choose brand -" at bounding box center [254, 237] width 221 height 13
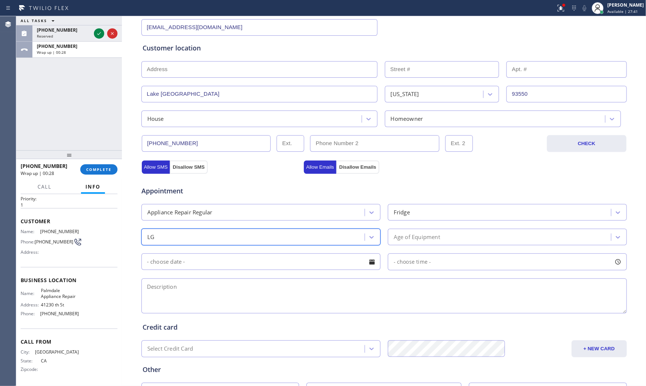
click at [451, 242] on div "Age of Equipment" at bounding box center [500, 237] width 221 height 13
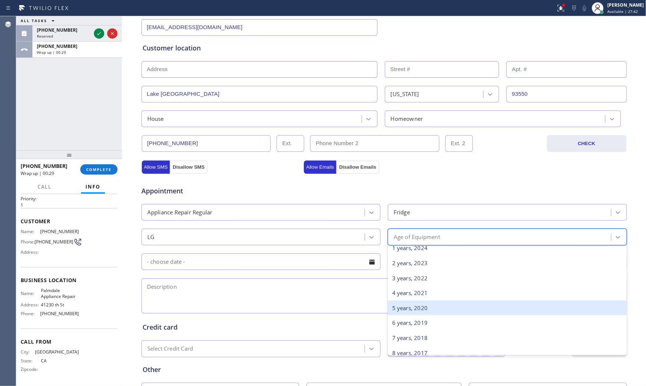
scroll to position [41, 0]
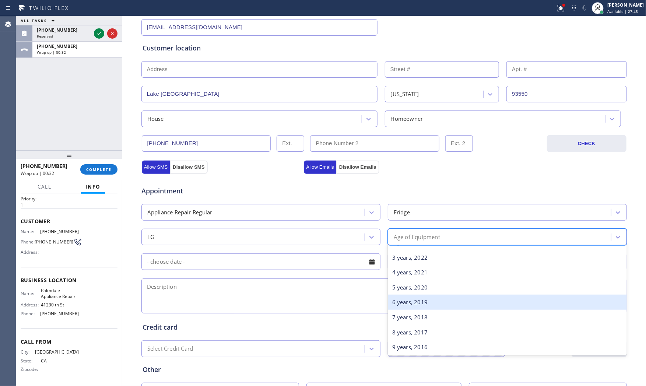
drag, startPoint x: 431, startPoint y: 300, endPoint x: 407, endPoint y: 298, distance: 23.6
click at [430, 300] on div "6 years, 2019" at bounding box center [507, 302] width 239 height 15
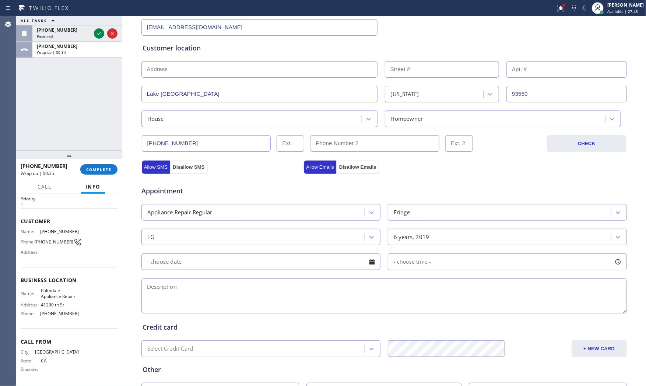
click at [255, 295] on textarea at bounding box center [383, 295] width 485 height 35
paste textarea "LG | fridge | both freezer and fridge not cooling | 2019 | [GEOGRAPHIC_DATA]"
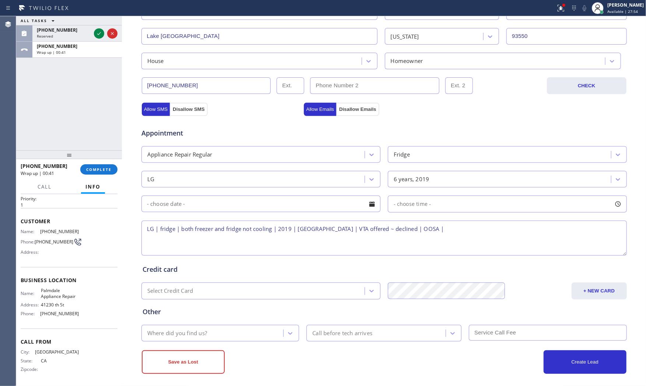
scroll to position [185, 0]
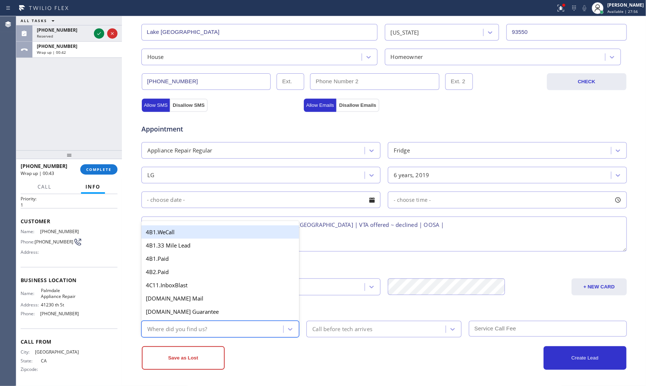
click at [208, 328] on div "Where did you find us?" at bounding box center [214, 329] width 140 height 13
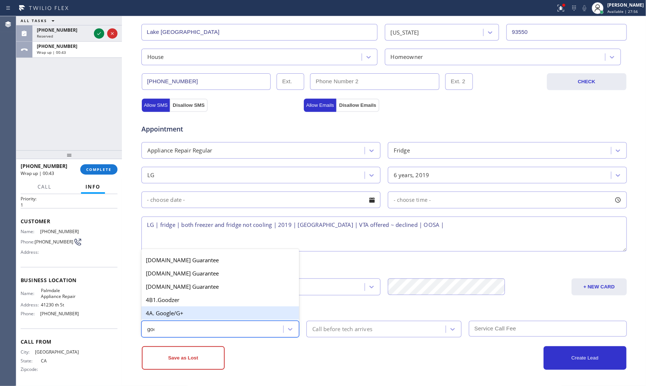
click at [193, 311] on div "4A. Google/G+" at bounding box center [220, 312] width 158 height 13
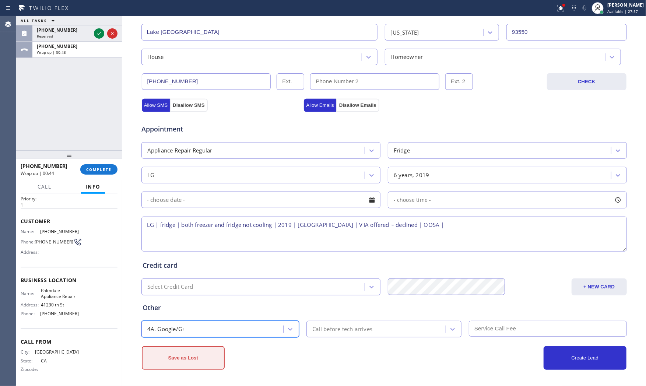
click at [182, 350] on button "Save as Lost" at bounding box center [183, 358] width 83 height 24
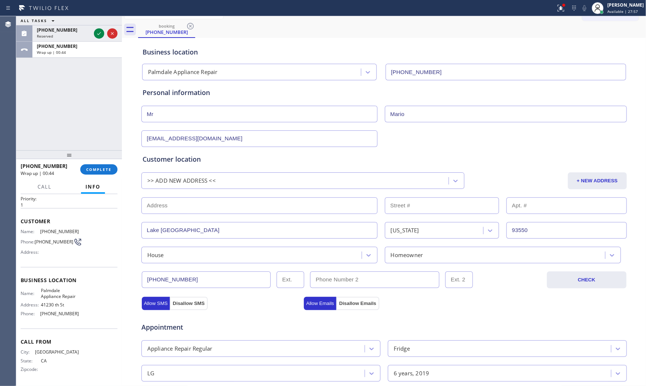
scroll to position [5, 0]
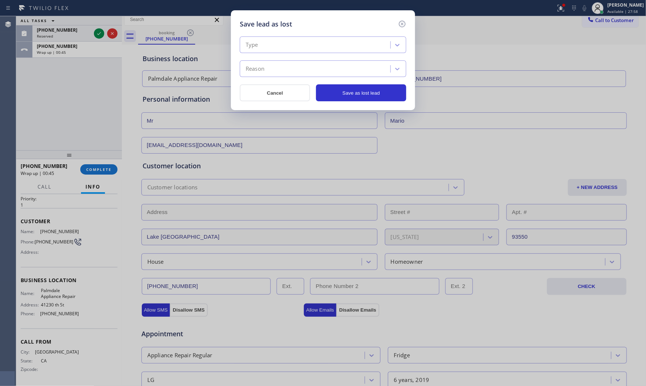
click at [285, 52] on div "Type" at bounding box center [323, 44] width 166 height 17
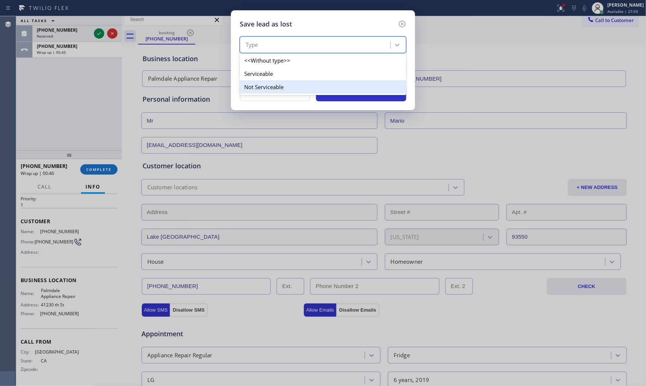
click at [266, 83] on div "Not Serviceable" at bounding box center [323, 86] width 166 height 13
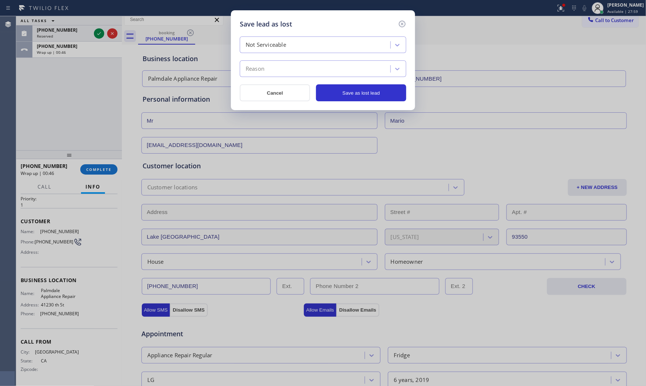
click at [272, 69] on div "Reason" at bounding box center [316, 69] width 148 height 13
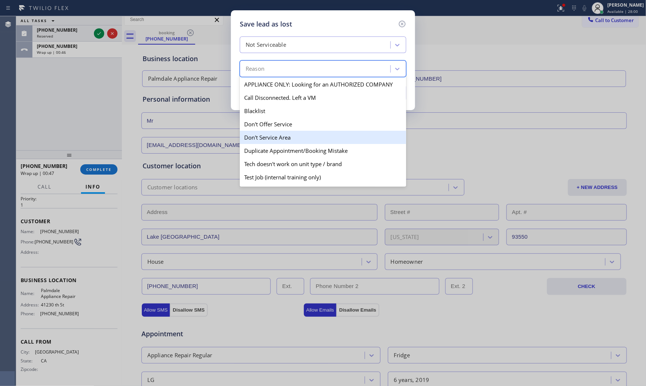
click at [277, 135] on div "Don't Service Area" at bounding box center [323, 137] width 166 height 13
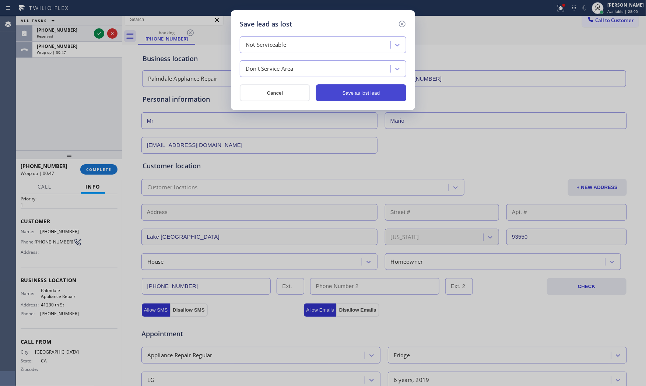
click at [340, 101] on button "Save as lost lead" at bounding box center [361, 92] width 90 height 17
click at [0, 0] on button "close" at bounding box center [0, 0] width 0 height 0
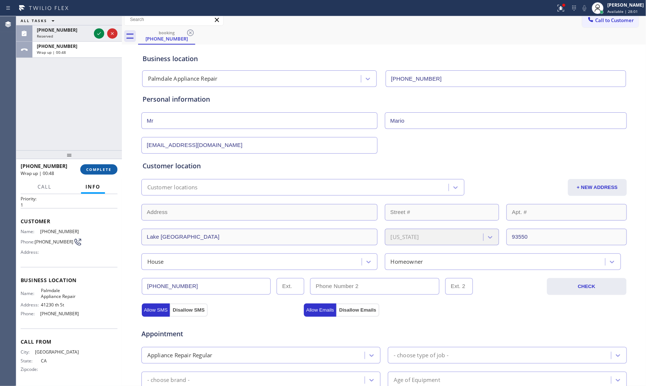
click at [112, 168] on button "COMPLETE" at bounding box center [98, 169] width 37 height 10
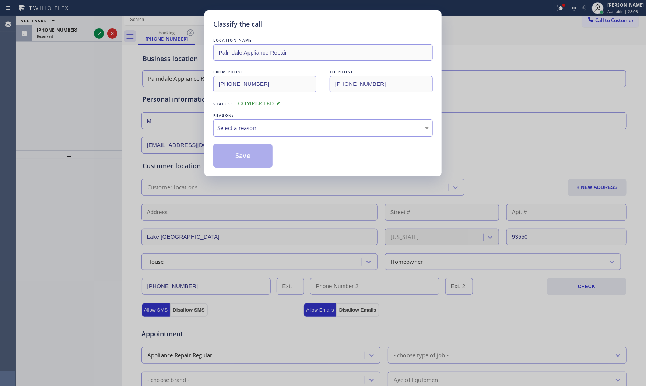
click at [326, 127] on div "Select a reason" at bounding box center [322, 128] width 211 height 8
click at [222, 162] on button "Save" at bounding box center [242, 156] width 59 height 24
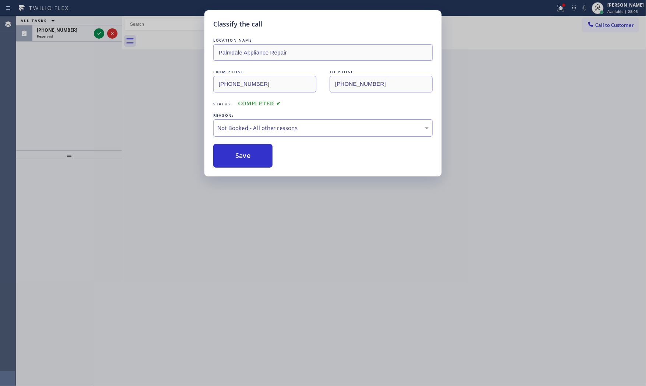
click at [222, 162] on button "Save" at bounding box center [242, 156] width 59 height 24
click at [102, 34] on div "Classify the call LOCATION NAME Palmdale Appliance Repair FROM PHONE [PHONE_NUM…" at bounding box center [323, 193] width 646 height 386
click at [102, 34] on icon at bounding box center [99, 33] width 9 height 9
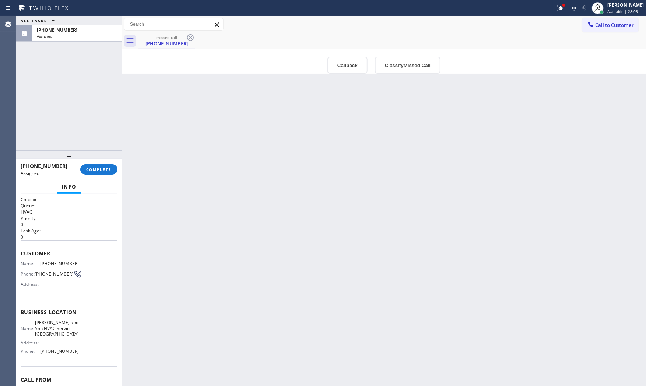
click at [103, 159] on div at bounding box center [69, 154] width 106 height 9
click at [103, 168] on span "COMPLETE" at bounding box center [98, 169] width 25 height 5
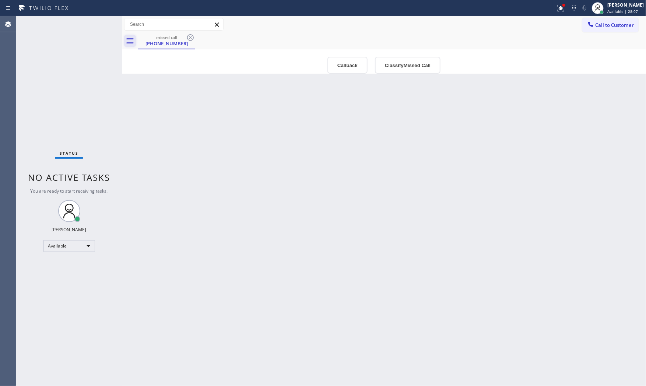
click at [124, 43] on icon at bounding box center [130, 41] width 12 height 12
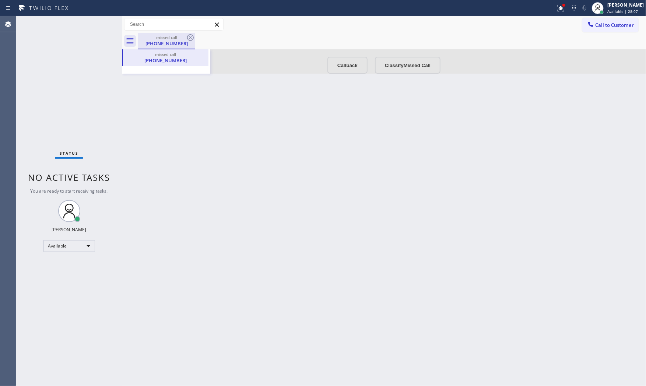
click at [164, 42] on div "[PHONE_NUMBER]" at bounding box center [167, 43] width 56 height 7
click at [190, 37] on icon at bounding box center [190, 37] width 7 height 7
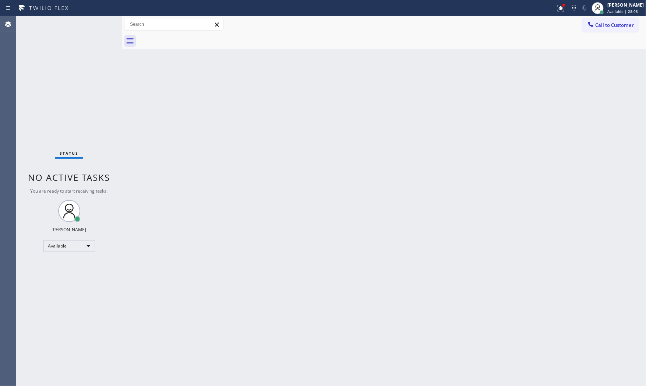
click at [208, 109] on div "Back to Dashboard Change Sender ID Customers Technicians Select a contact Outbo…" at bounding box center [384, 201] width 524 height 370
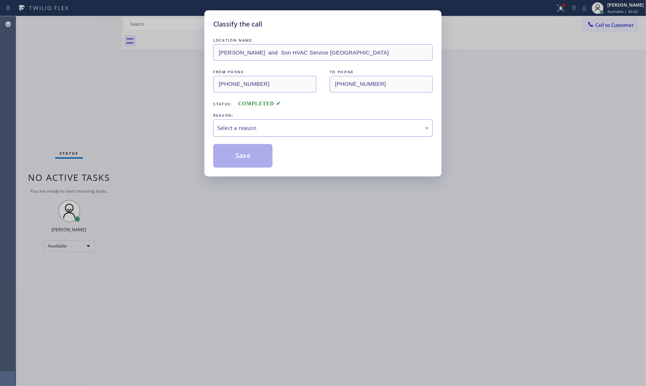
drag, startPoint x: 231, startPoint y: 123, endPoint x: 234, endPoint y: 128, distance: 6.0
click at [232, 124] on div "Select a reason" at bounding box center [323, 127] width 220 height 17
click at [238, 161] on button "Save" at bounding box center [242, 156] width 59 height 24
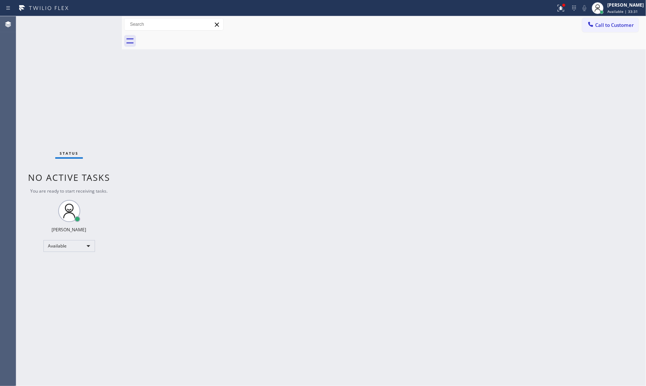
click at [95, 24] on div "Status No active tasks You are ready to start receiving tasks. [PERSON_NAME] Av…" at bounding box center [69, 201] width 106 height 370
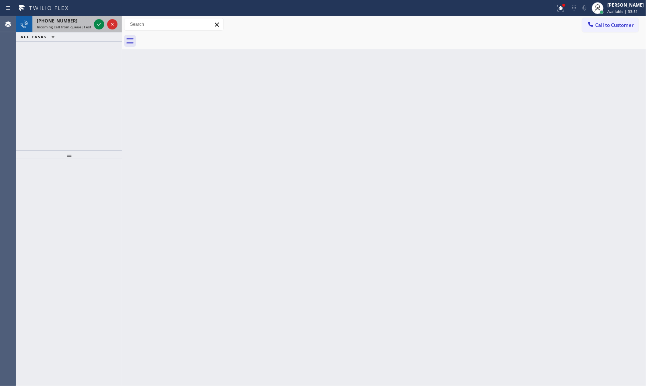
click at [87, 25] on span "Incoming call from queue [Test] All" at bounding box center [67, 26] width 61 height 5
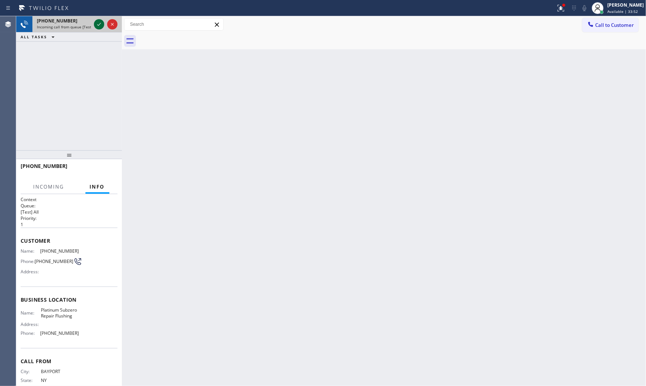
click at [100, 24] on icon at bounding box center [99, 24] width 9 height 9
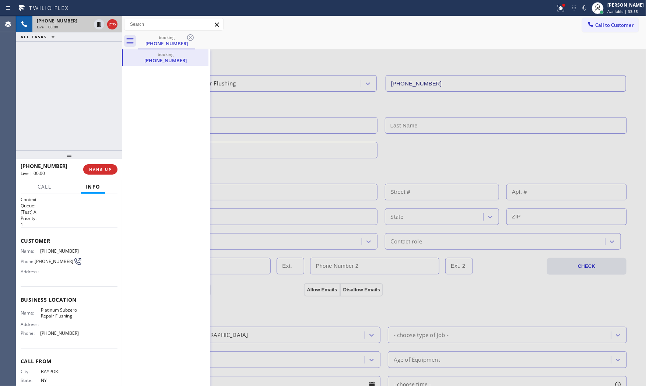
click at [108, 161] on div "[PHONE_NUMBER] Live | 00:00 HANG UP" at bounding box center [69, 169] width 97 height 19
click at [108, 161] on div "[PHONE_NUMBER] Live | 00:01 HANG UP" at bounding box center [69, 169] width 97 height 19
click at [110, 163] on div "[PHONE_NUMBER] Live | 00:01 HANG UP" at bounding box center [69, 169] width 97 height 19
click at [107, 168] on span "HANG UP" at bounding box center [100, 169] width 22 height 5
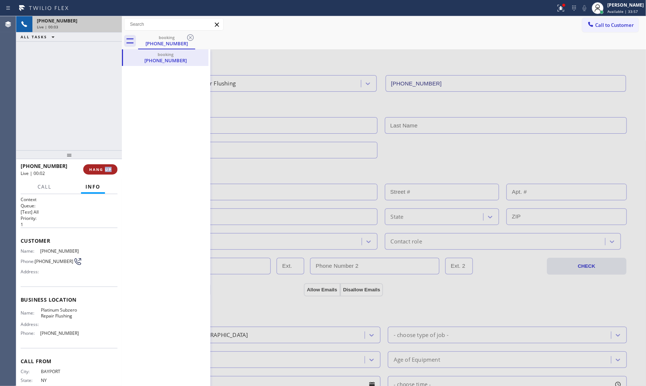
click at [107, 171] on span "HANG UP" at bounding box center [100, 169] width 22 height 5
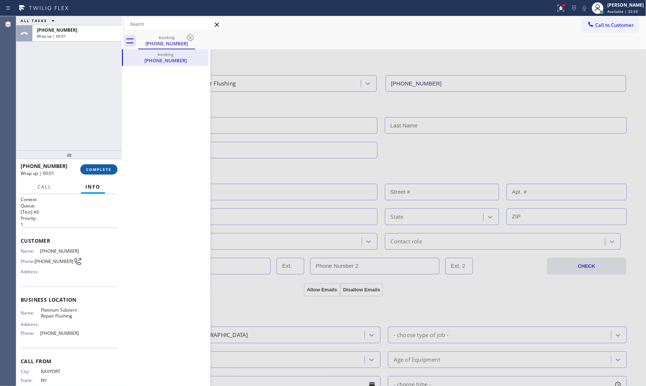
click at [93, 170] on span "COMPLETE" at bounding box center [98, 169] width 25 height 5
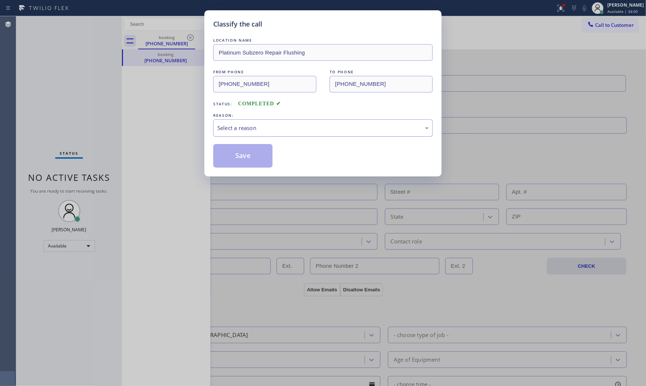
click at [228, 129] on div "Select a reason" at bounding box center [322, 128] width 211 height 8
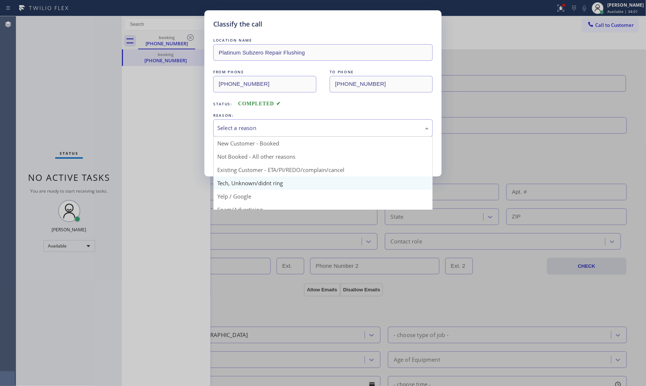
scroll to position [41, 0]
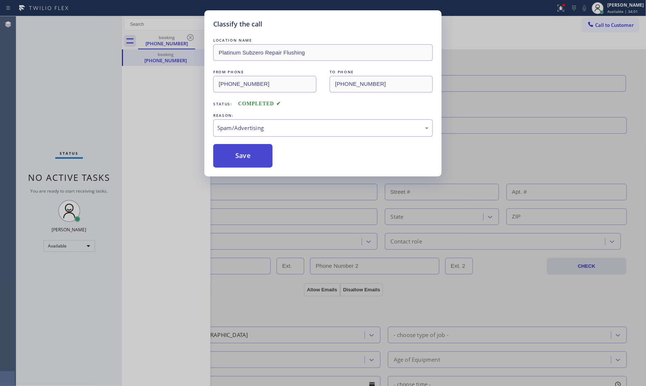
click at [237, 164] on button "Save" at bounding box center [242, 156] width 59 height 24
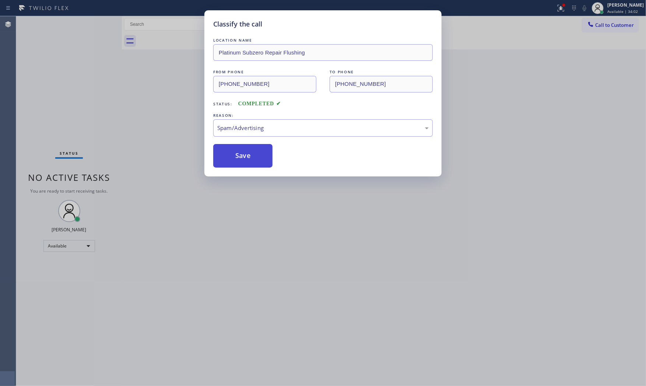
click at [237, 164] on button "Save" at bounding box center [242, 156] width 59 height 24
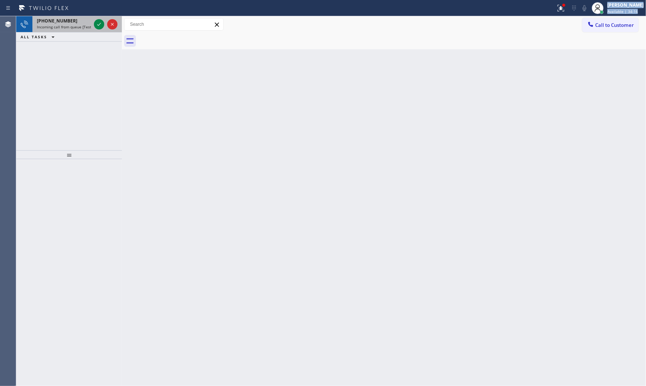
drag, startPoint x: 58, startPoint y: 15, endPoint x: 65, endPoint y: 27, distance: 13.1
click at [59, 17] on div "Status report Issues detected These issues could affect your workflow. Please c…" at bounding box center [323, 193] width 646 height 386
click at [66, 27] on span "Incoming call from queue [Test] All" at bounding box center [67, 26] width 61 height 5
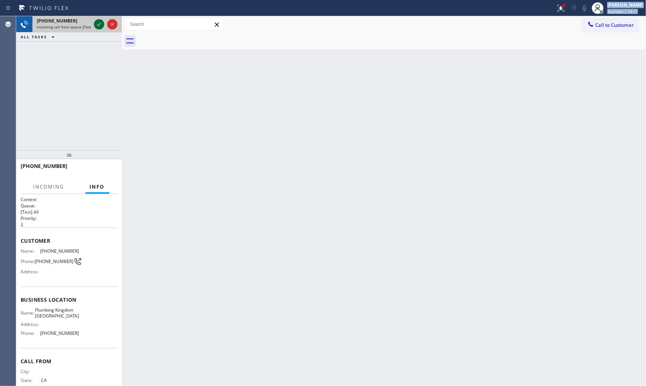
click at [101, 25] on icon at bounding box center [99, 24] width 9 height 9
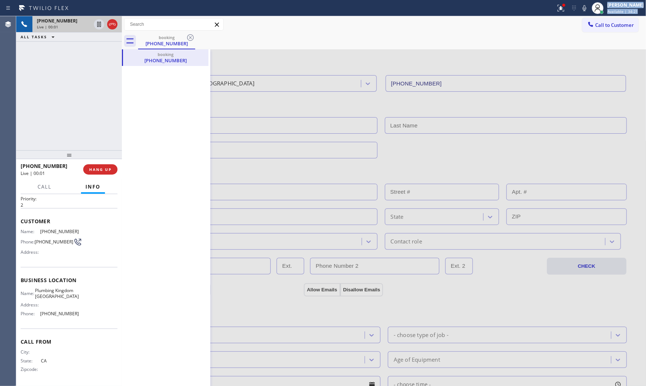
click at [63, 27] on div "Live | 00:01" at bounding box center [64, 26] width 54 height 5
click at [102, 169] on span "HANG UP" at bounding box center [100, 169] width 22 height 5
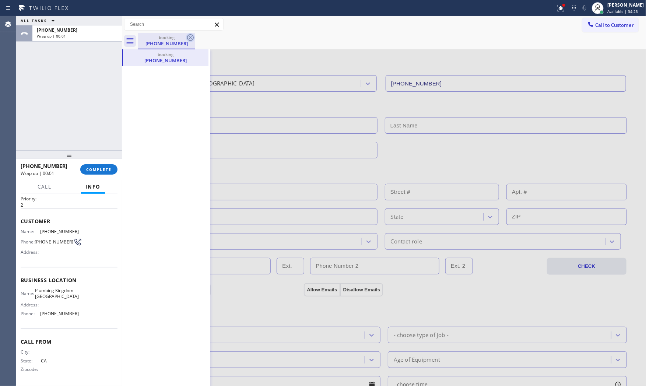
click at [188, 38] on icon at bounding box center [190, 37] width 9 height 9
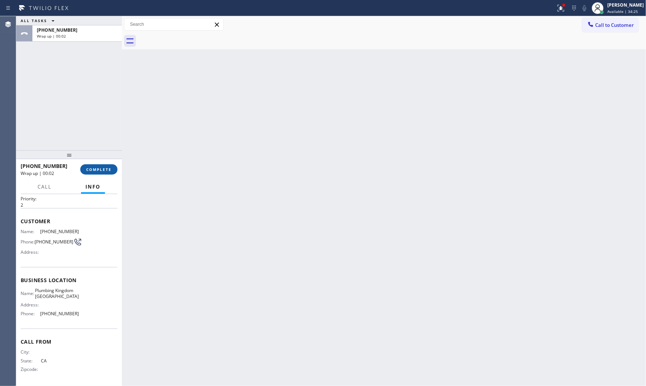
click at [107, 168] on span "COMPLETE" at bounding box center [98, 169] width 25 height 5
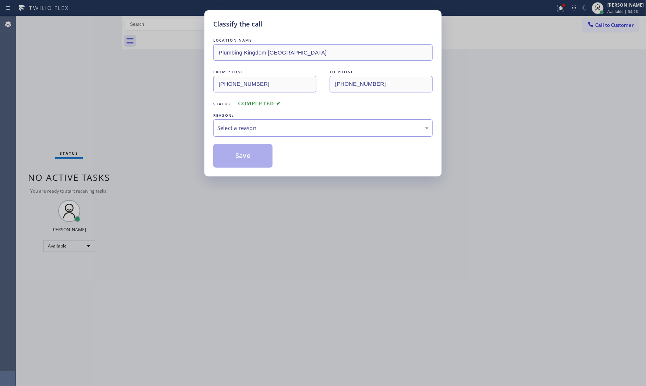
click at [273, 121] on div "Select a reason" at bounding box center [323, 127] width 220 height 17
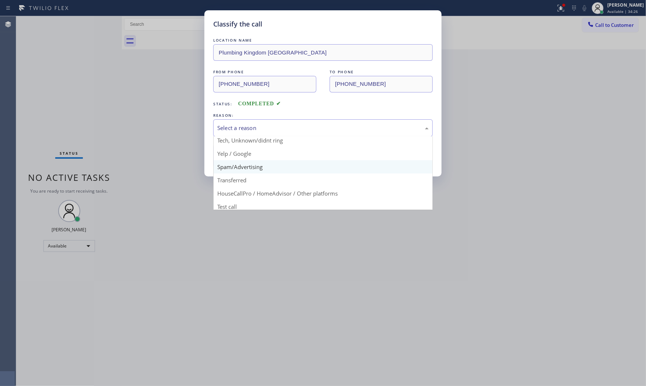
scroll to position [46, 0]
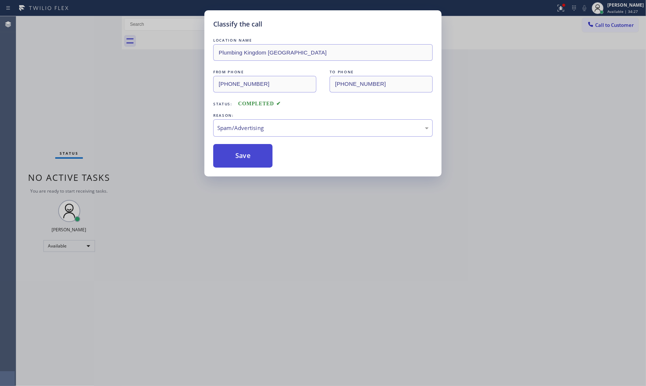
click at [245, 156] on button "Save" at bounding box center [242, 156] width 59 height 24
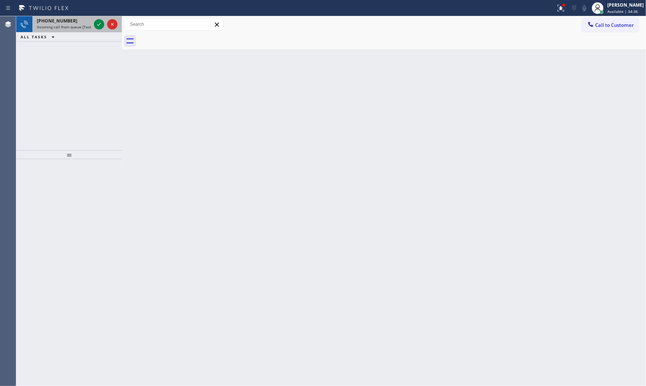
click at [92, 24] on div at bounding box center [105, 24] width 27 height 16
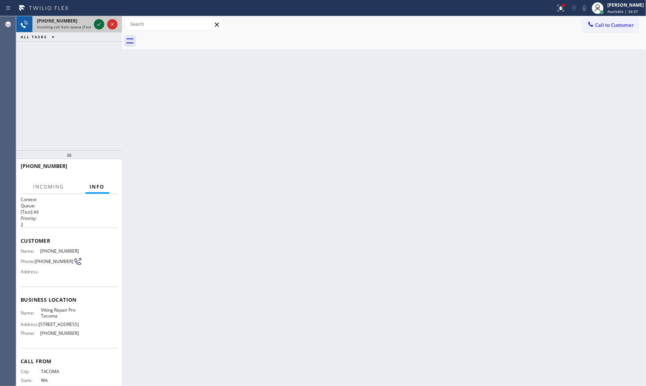
click at [96, 24] on icon at bounding box center [99, 24] width 9 height 9
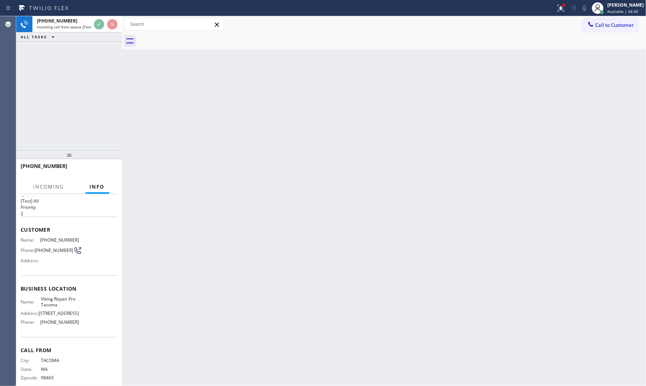
scroll to position [21, 0]
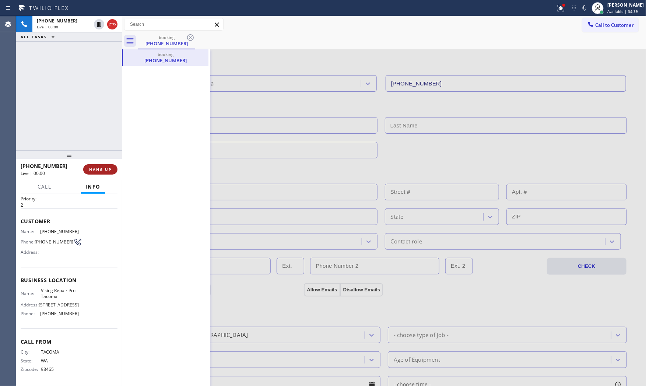
click at [106, 174] on div "[PHONE_NUMBER] Live | 00:00 HANG UP" at bounding box center [69, 169] width 97 height 19
click at [106, 173] on button "HANG UP" at bounding box center [100, 169] width 34 height 10
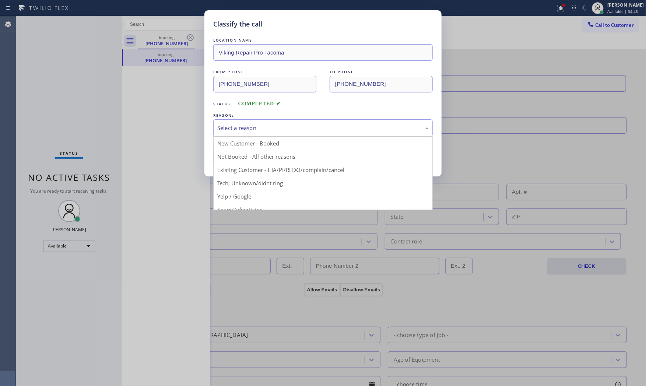
click at [274, 136] on div "Select a reason New Customer - Booked Not Booked - All other reasons Existing C…" at bounding box center [323, 127] width 220 height 17
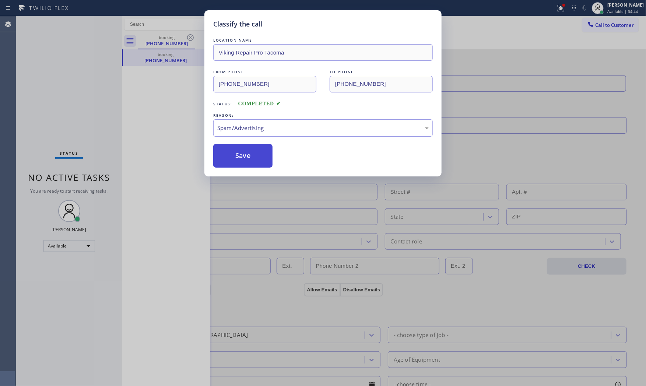
click at [249, 158] on button "Save" at bounding box center [242, 156] width 59 height 24
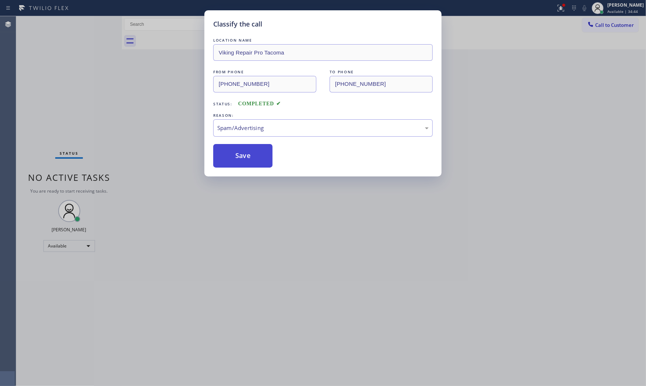
click at [249, 158] on button "Save" at bounding box center [242, 156] width 59 height 24
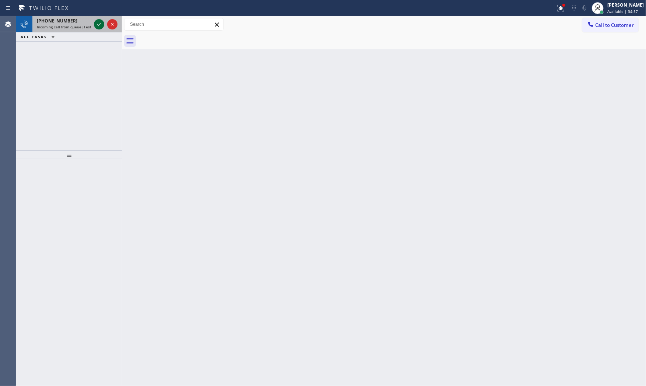
click at [98, 24] on icon at bounding box center [99, 24] width 9 height 9
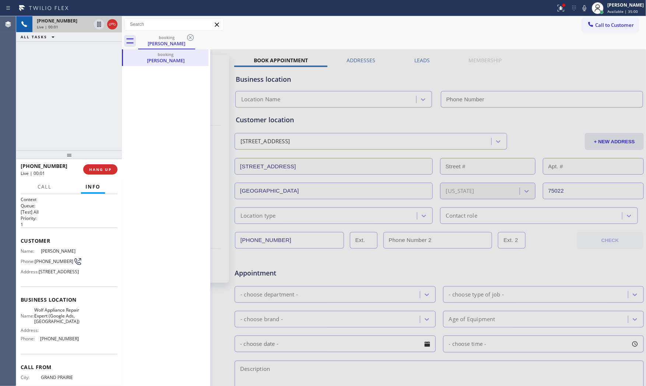
type input "(469) 218-2803"
click at [263, 140] on div at bounding box center [384, 289] width 524 height 481
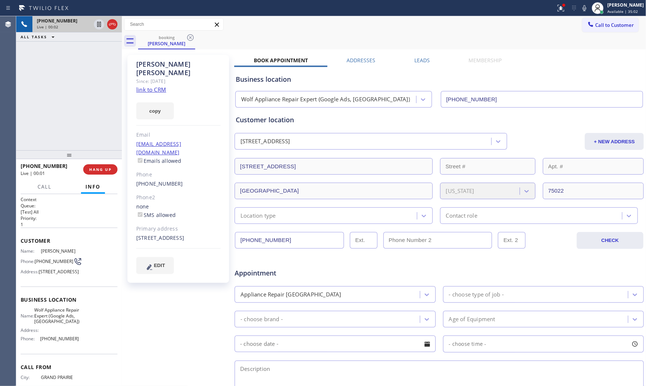
click at [153, 86] on link "link to CRM" at bounding box center [151, 89] width 30 height 7
click at [99, 172] on button "HANG UP" at bounding box center [100, 169] width 34 height 10
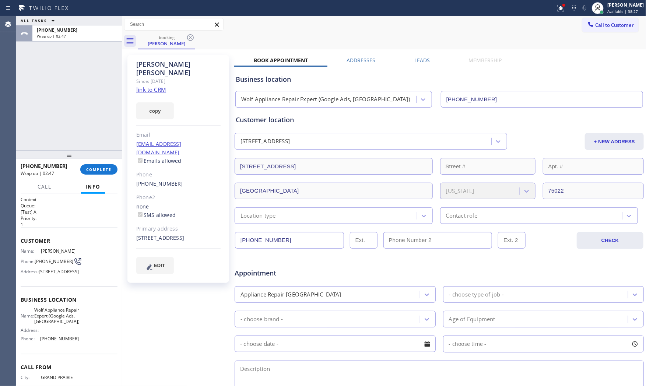
click at [101, 201] on h1 "Context" at bounding box center [69, 199] width 97 height 6
click at [101, 166] on button "COMPLETE" at bounding box center [98, 169] width 37 height 10
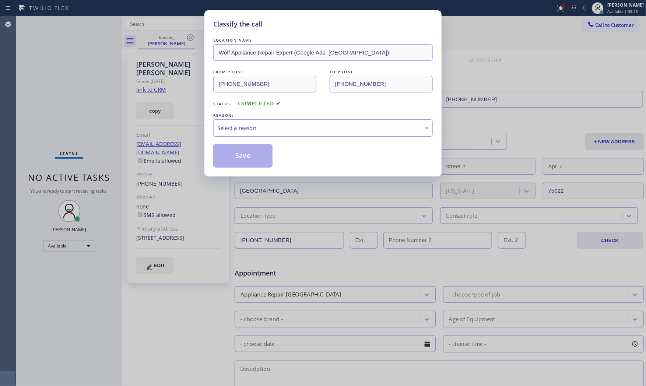
drag, startPoint x: 231, startPoint y: 124, endPoint x: 232, endPoint y: 135, distance: 11.1
click at [231, 124] on div "Select a reason" at bounding box center [322, 128] width 211 height 8
drag, startPoint x: 234, startPoint y: 147, endPoint x: 237, endPoint y: 155, distance: 8.9
click at [234, 147] on button "Save" at bounding box center [242, 156] width 59 height 24
click at [237, 155] on button "Save" at bounding box center [242, 156] width 59 height 24
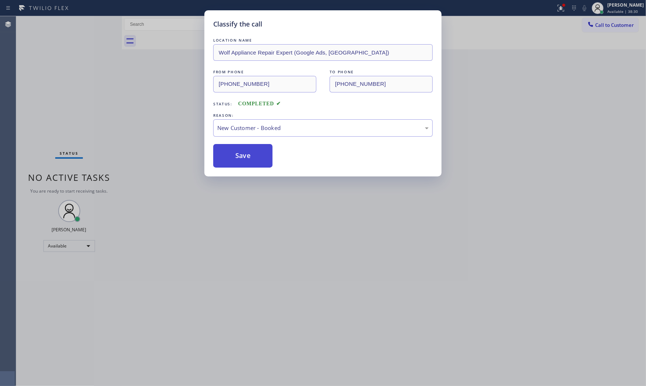
click at [237, 155] on button "Save" at bounding box center [242, 156] width 59 height 24
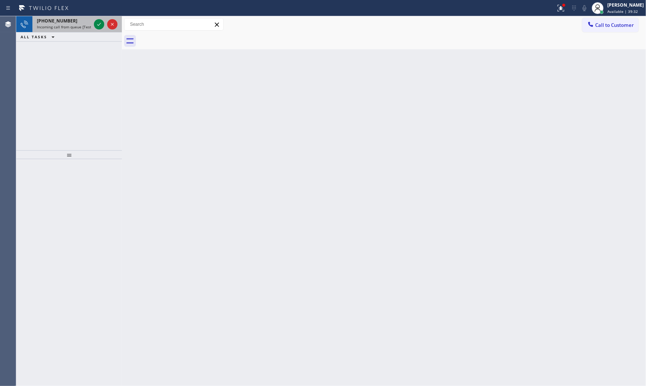
click at [68, 19] on div "+15624771224" at bounding box center [64, 21] width 54 height 6
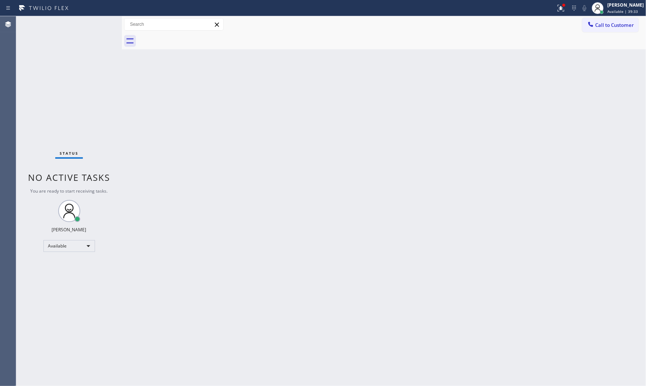
click at [81, 21] on div "Status No active tasks You are ready to start receiving tasks. [PERSON_NAME] Av…" at bounding box center [69, 201] width 106 height 370
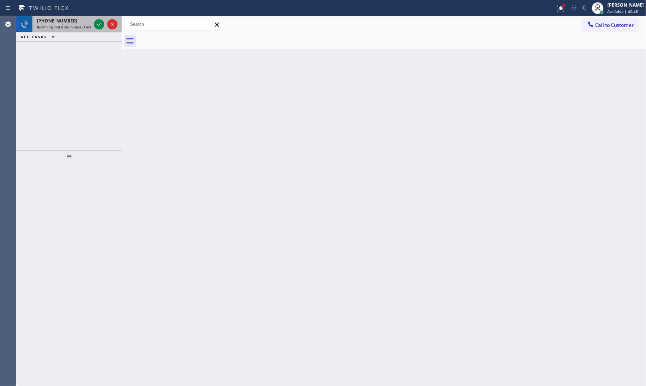
click at [98, 19] on div at bounding box center [105, 24] width 27 height 16
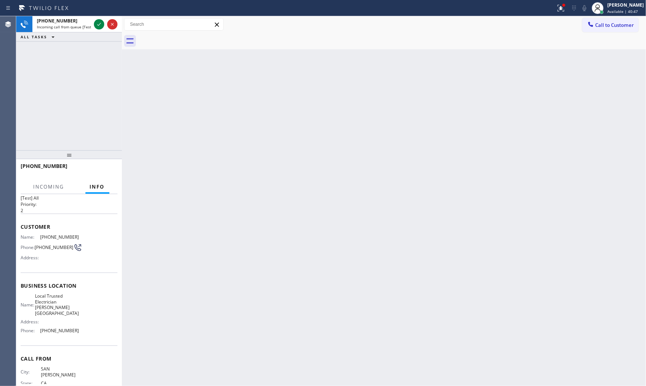
scroll to position [27, 0]
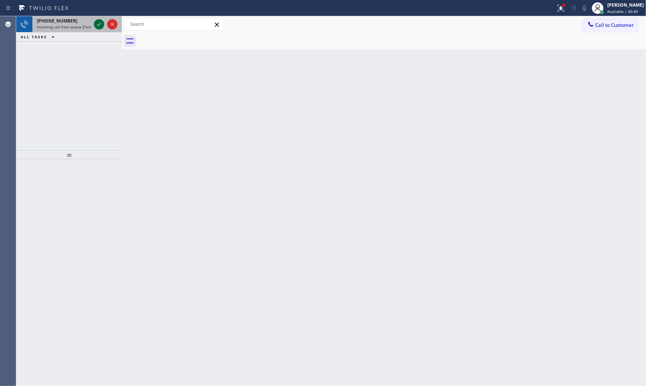
click at [101, 26] on icon at bounding box center [99, 24] width 9 height 9
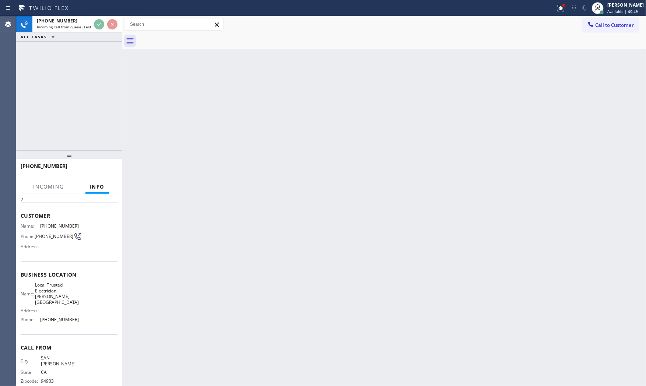
scroll to position [27, 0]
click at [162, 159] on div "Back to Dashboard Change Sender ID Customers Technicians Select a contact Outbo…" at bounding box center [384, 201] width 524 height 370
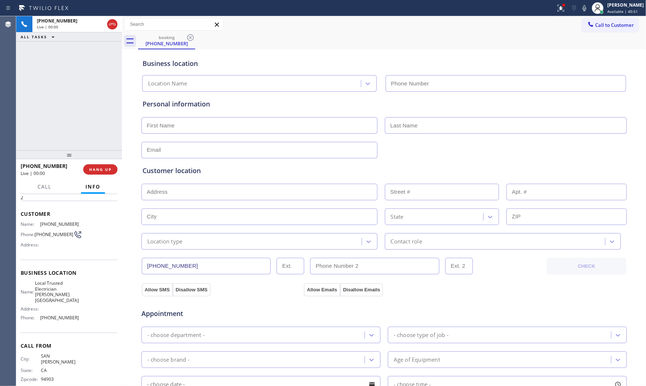
type input "(415) 496-0740"
click at [100, 172] on button "HANG UP" at bounding box center [100, 169] width 34 height 10
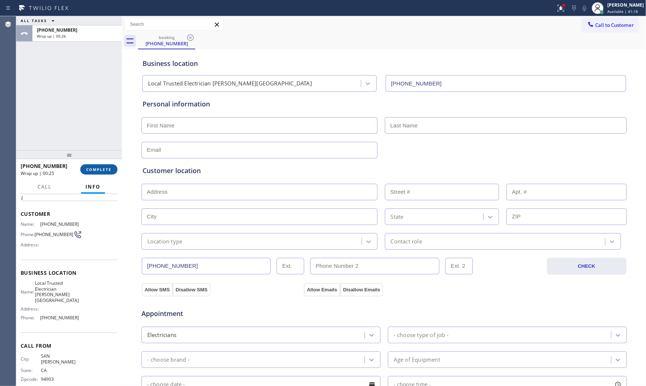
click at [89, 172] on button "COMPLETE" at bounding box center [98, 169] width 37 height 10
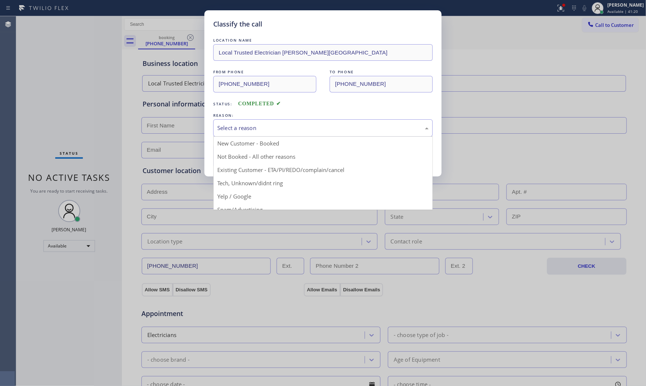
click at [255, 134] on div "Select a reason" at bounding box center [323, 127] width 220 height 17
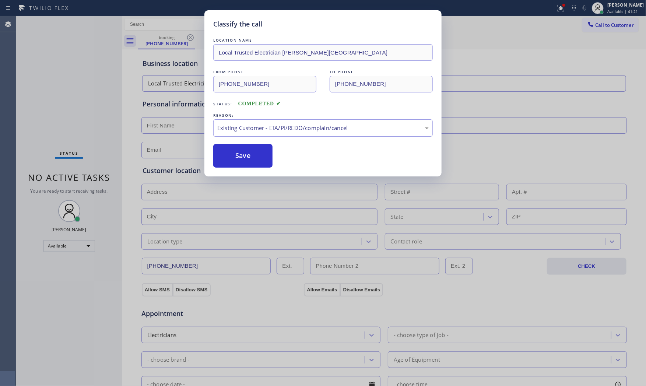
click at [247, 136] on div "Existing Customer - ETA/PI/REDO/complain/cancel" at bounding box center [323, 127] width 220 height 17
click at [242, 154] on button "Save" at bounding box center [242, 156] width 59 height 24
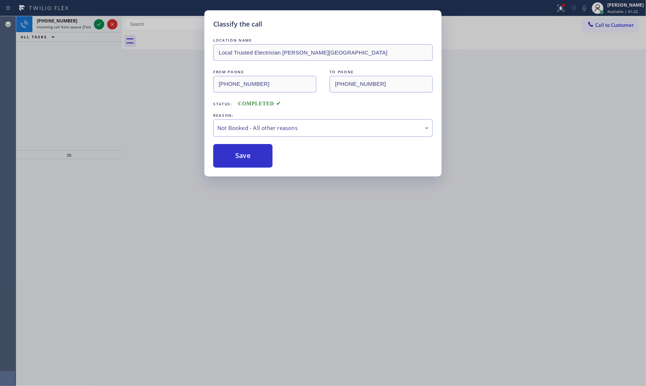
click at [242, 154] on button "Save" at bounding box center [242, 156] width 59 height 24
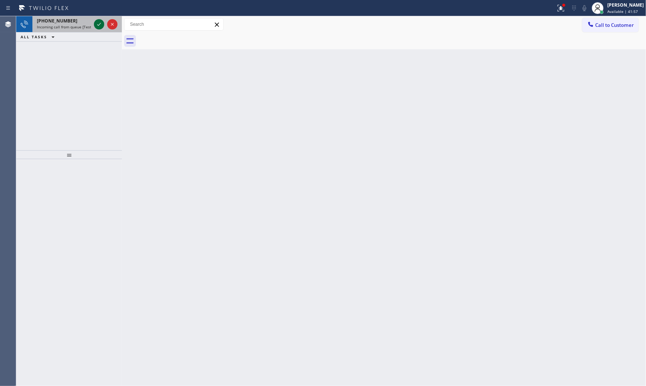
click at [94, 24] on div at bounding box center [99, 24] width 10 height 9
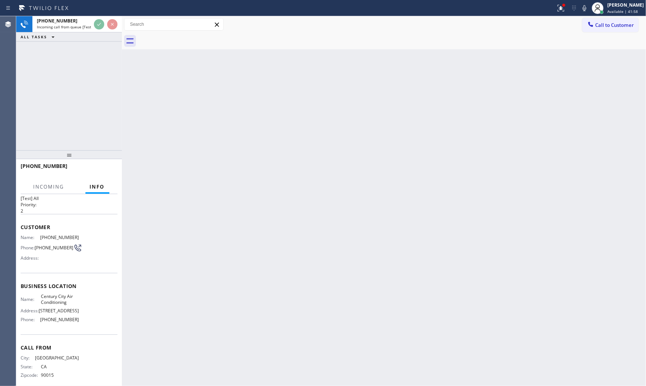
scroll to position [27, 0]
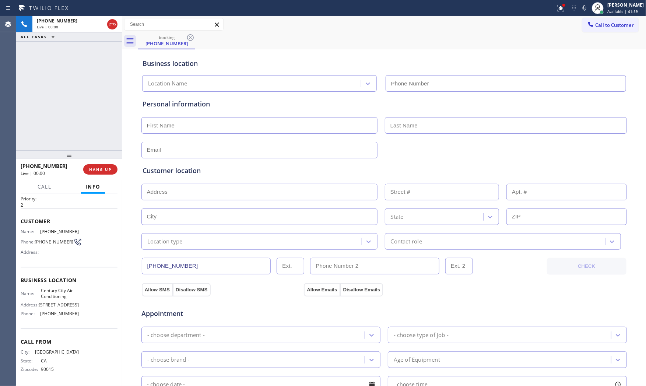
click at [112, 161] on div "+13237040432 Live | 00:00 HANG UP" at bounding box center [69, 169] width 97 height 19
type input "(424) 379-3956"
click at [111, 170] on span "HANG UP" at bounding box center [100, 169] width 22 height 5
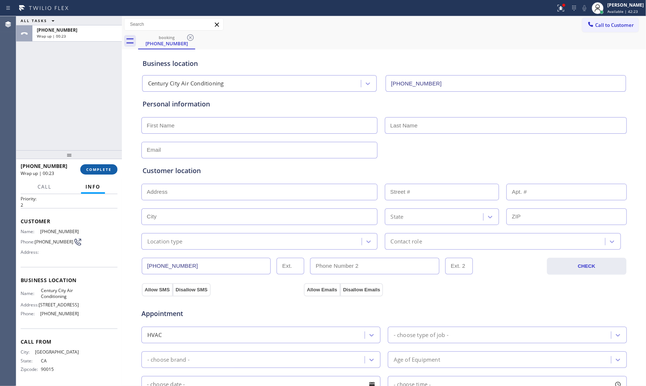
click at [94, 174] on button "COMPLETE" at bounding box center [98, 169] width 37 height 10
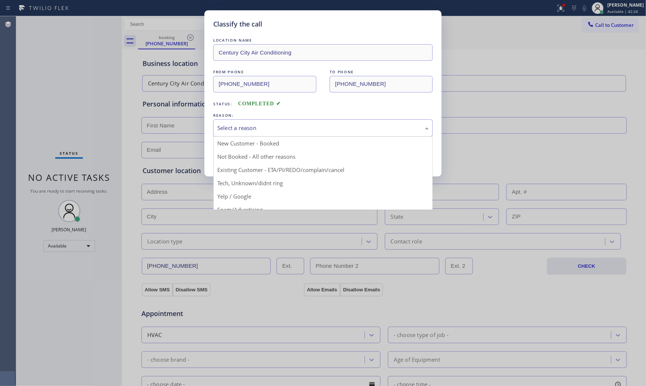
click at [275, 133] on div "Select a reason" at bounding box center [323, 127] width 220 height 17
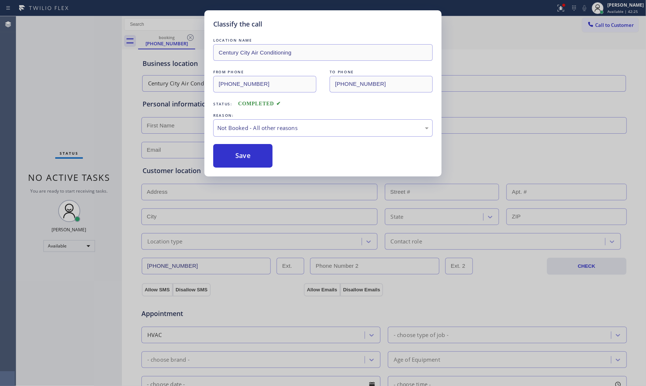
click at [250, 151] on button "Save" at bounding box center [242, 156] width 59 height 24
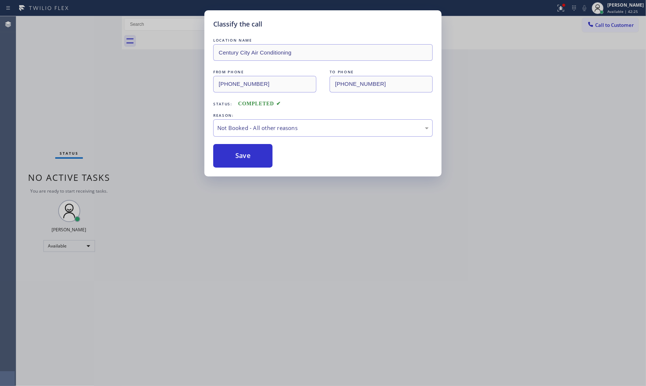
click at [250, 151] on button "Save" at bounding box center [242, 156] width 59 height 24
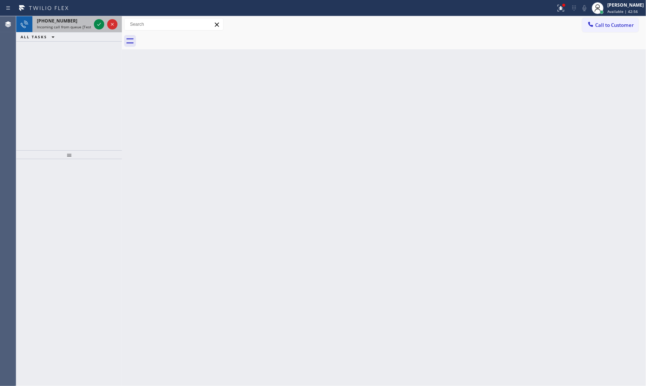
click at [67, 27] on span "Incoming call from queue [Test] All" at bounding box center [67, 26] width 61 height 5
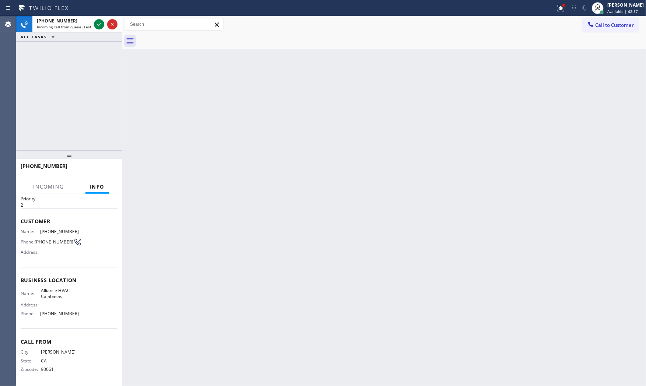
scroll to position [21, 0]
click at [96, 22] on icon at bounding box center [99, 24] width 9 height 9
click at [145, 189] on div "Back to Dashboard Change Sender ID Customers Technicians Select a contact Outbo…" at bounding box center [384, 201] width 524 height 370
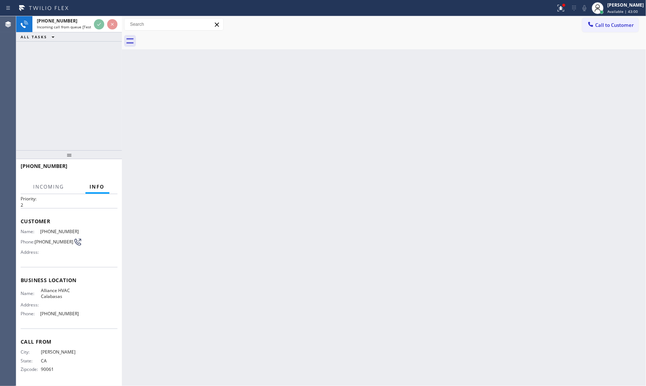
click at [145, 189] on div "Back to Dashboard Change Sender ID Customers Technicians Select a contact Outbo…" at bounding box center [384, 201] width 524 height 370
click at [164, 176] on div "Back to Dashboard Change Sender ID Customers Technicians Select a contact Outbo…" at bounding box center [384, 201] width 524 height 370
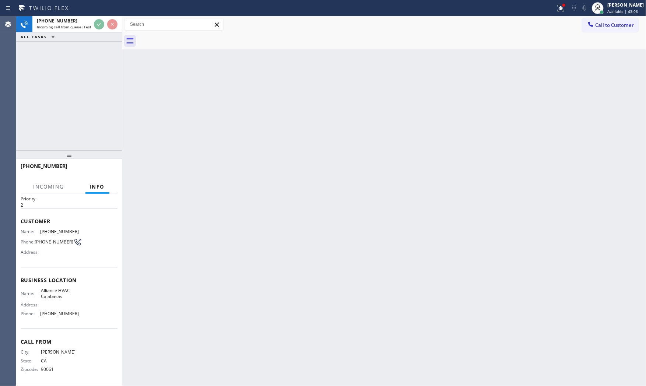
click at [164, 176] on div "Back to Dashboard Change Sender ID Customers Technicians Select a contact Outbo…" at bounding box center [384, 201] width 524 height 370
click at [203, 157] on div "Back to Dashboard Change Sender ID Customers Technicians Select a contact Outbo…" at bounding box center [384, 201] width 524 height 370
click at [122, 148] on div at bounding box center [122, 201] width 0 height 370
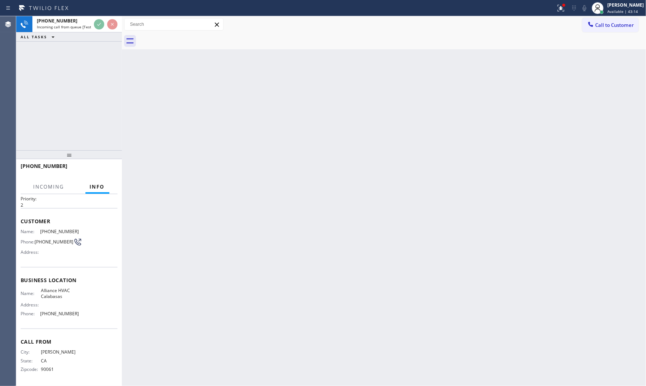
click at [186, 148] on div "Back to Dashboard Change Sender ID Customers Technicians Select a contact Outbo…" at bounding box center [384, 201] width 524 height 370
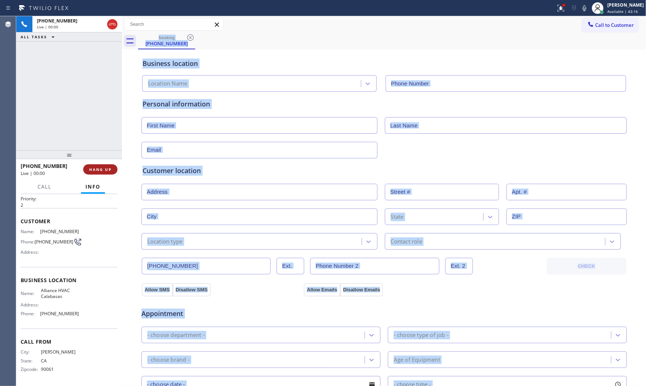
type input "(310) 868-0866"
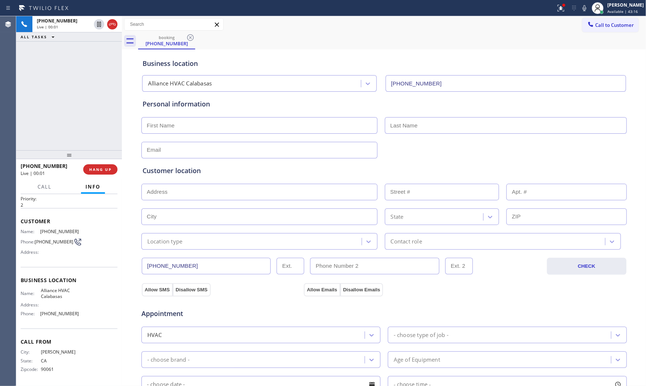
click at [88, 130] on div "+13106683199 Live | 00:01 ALL TASKS ALL TASKS ACTIVE TASKS TASKS IN WRAP UP" at bounding box center [69, 83] width 106 height 134
click at [106, 167] on span "HANG UP" at bounding box center [100, 169] width 22 height 5
click at [62, 37] on span "Wrap up | 00:40" at bounding box center [51, 36] width 29 height 5
click at [112, 171] on button "COMPLETE" at bounding box center [98, 169] width 37 height 10
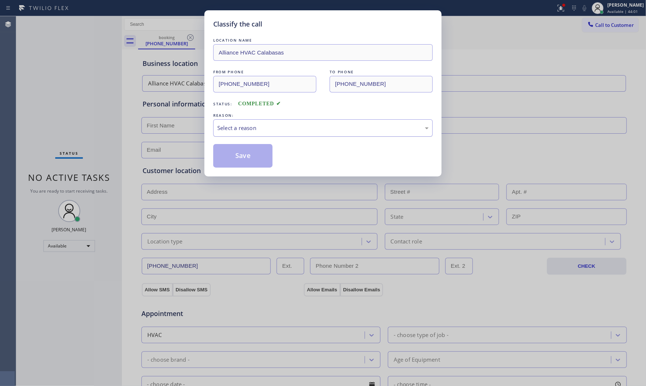
click at [251, 130] on div "Select a reason" at bounding box center [322, 128] width 211 height 8
click at [236, 160] on button "Save" at bounding box center [242, 156] width 59 height 24
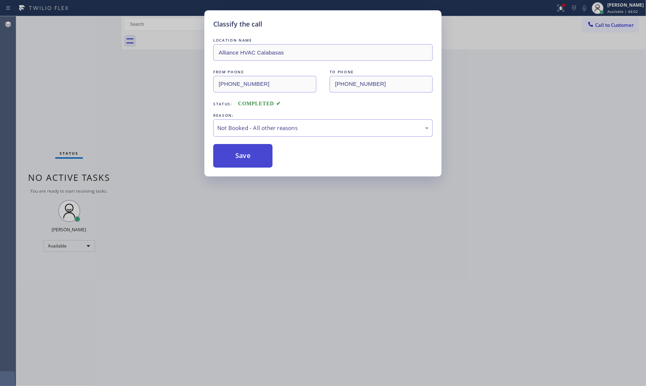
click at [236, 160] on button "Save" at bounding box center [242, 156] width 59 height 24
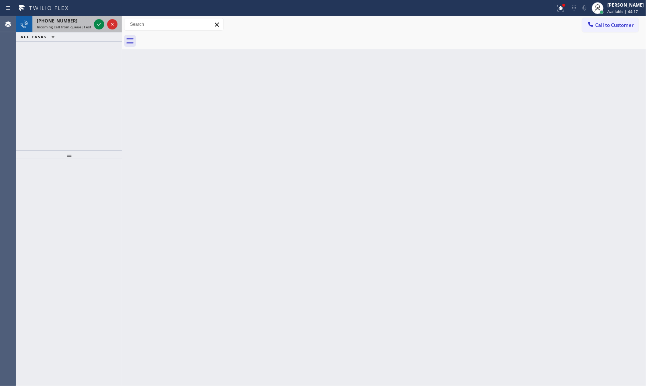
click at [80, 30] on div "+14106280518 Incoming call from queue [Test] All" at bounding box center [62, 24] width 60 height 16
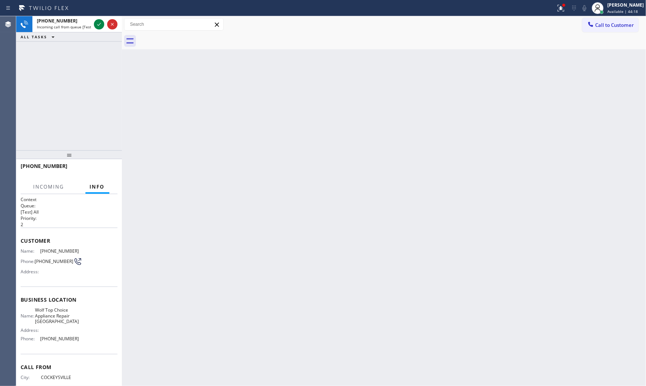
scroll to position [27, 0]
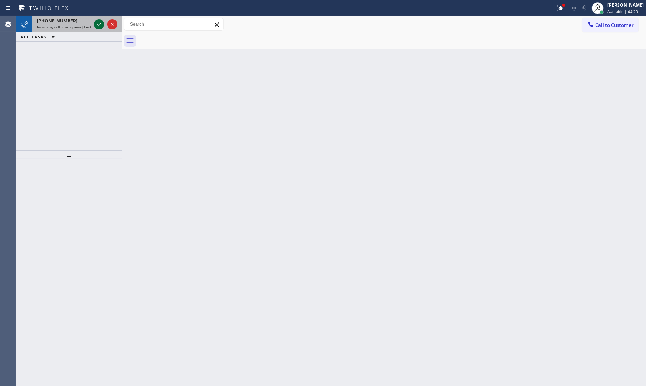
click at [99, 27] on icon at bounding box center [99, 24] width 9 height 9
click at [99, 25] on icon at bounding box center [99, 24] width 9 height 9
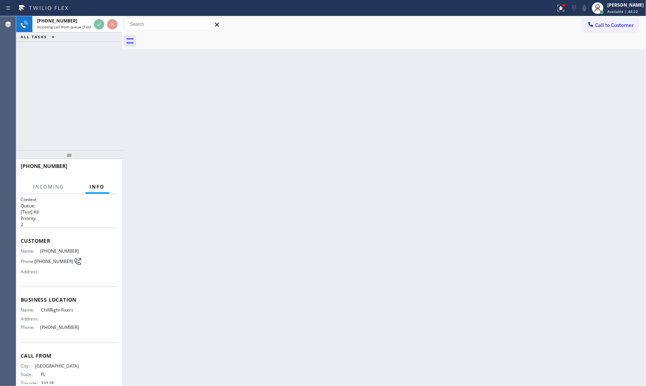
scroll to position [16, 0]
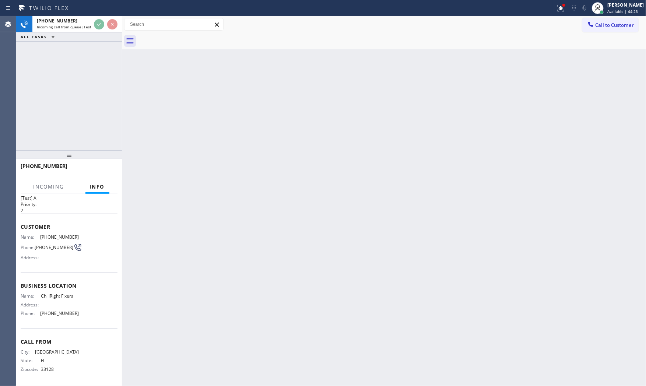
click at [92, 118] on div "+17868632270 Incoming call from queue [Test] All ALL TASKS ALL TASKS ACTIVE TAS…" at bounding box center [69, 83] width 106 height 134
click at [86, 139] on div "+17868632270 Incoming call from queue [Test] All ALL TASKS ALL TASKS ACTIVE TAS…" at bounding box center [69, 83] width 106 height 134
click at [98, 159] on div at bounding box center [69, 154] width 106 height 9
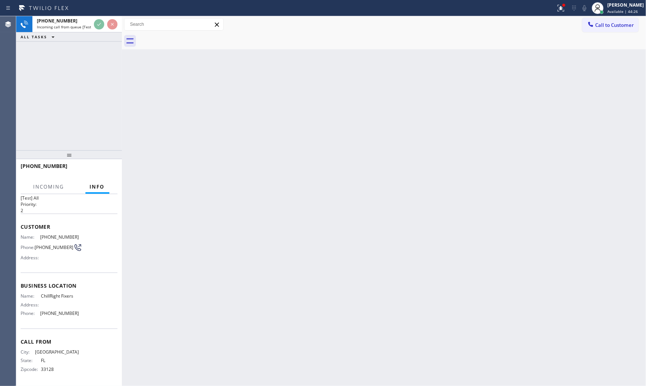
click at [110, 155] on div at bounding box center [69, 154] width 106 height 9
click at [111, 155] on div at bounding box center [69, 154] width 106 height 9
click at [115, 150] on div at bounding box center [69, 154] width 106 height 9
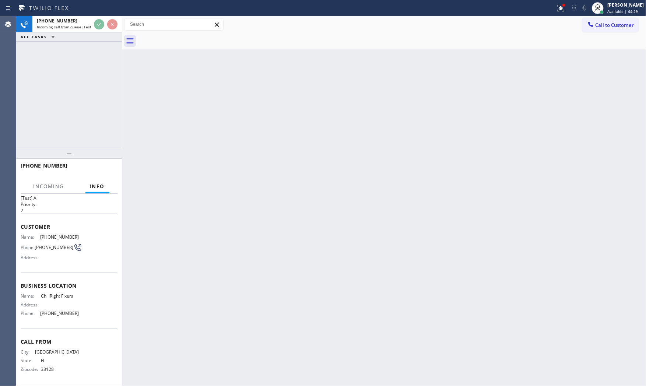
click at [112, 150] on div at bounding box center [69, 154] width 106 height 9
click at [115, 150] on div at bounding box center [69, 154] width 106 height 9
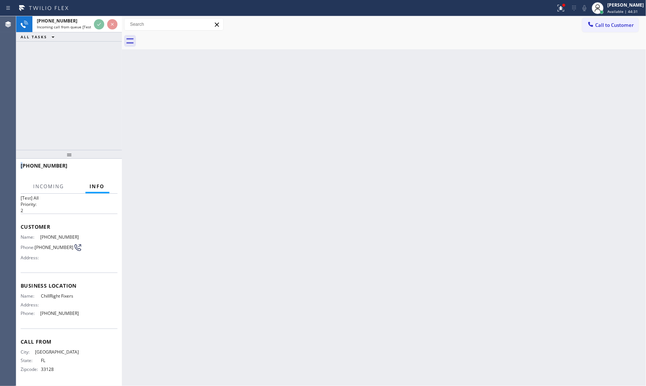
click at [115, 150] on div at bounding box center [69, 154] width 106 height 9
click at [558, 15] on button at bounding box center [561, 8] width 16 height 16
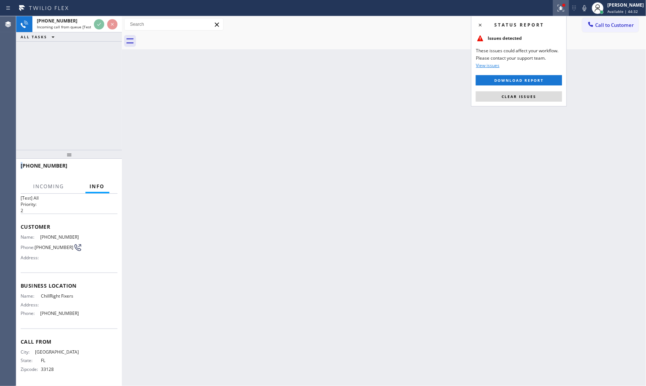
drag, startPoint x: 528, startPoint y: 80, endPoint x: 526, endPoint y: 89, distance: 8.8
click at [528, 81] on span "Download report" at bounding box center [518, 80] width 49 height 5
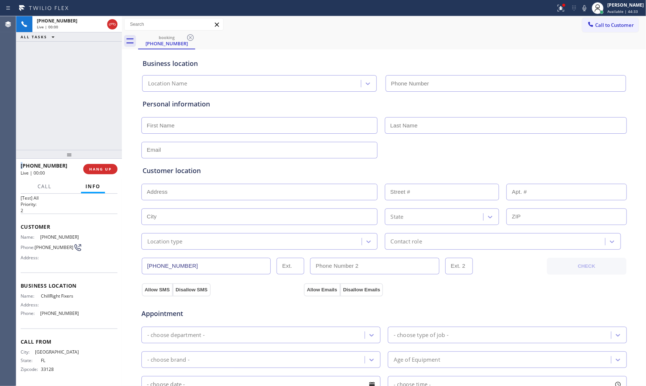
type input "(786) 981-6704"
click at [90, 166] on button "HANG UP" at bounding box center [100, 169] width 34 height 10
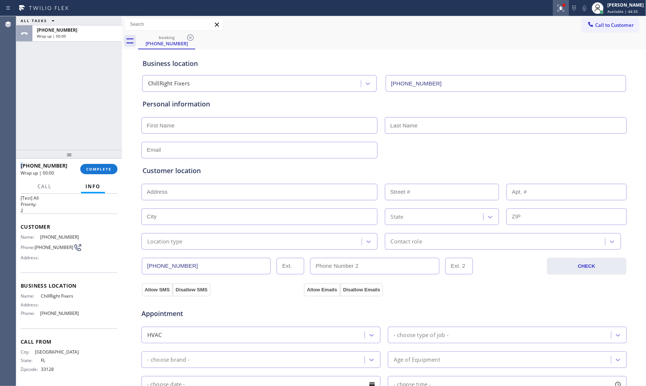
click at [564, 7] on div at bounding box center [561, 8] width 16 height 9
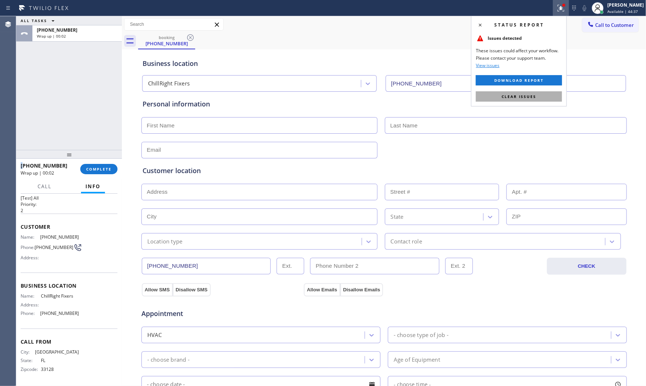
click at [498, 100] on button "Clear issues" at bounding box center [519, 96] width 86 height 10
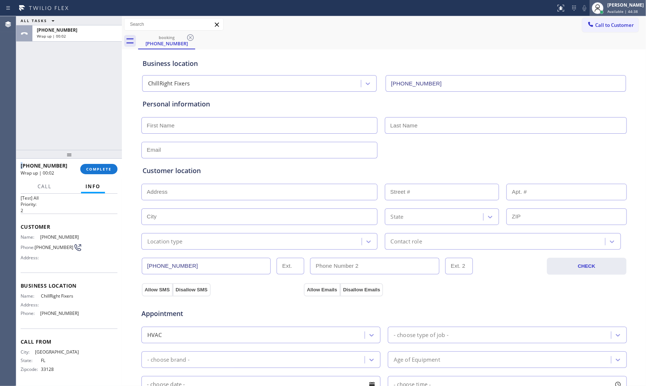
click at [619, 11] on span "Available | 44:38" at bounding box center [622, 11] width 31 height 5
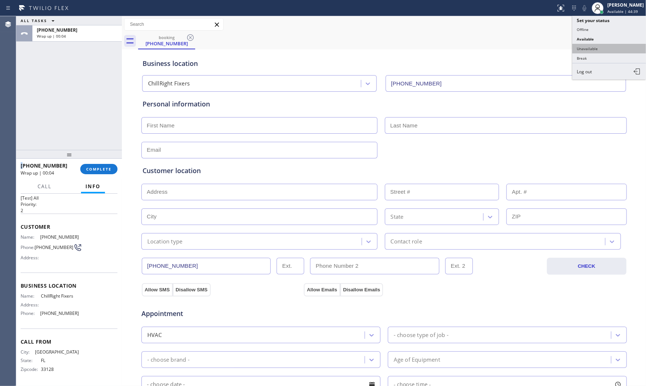
click at [596, 49] on button "Unavailable" at bounding box center [609, 49] width 74 height 10
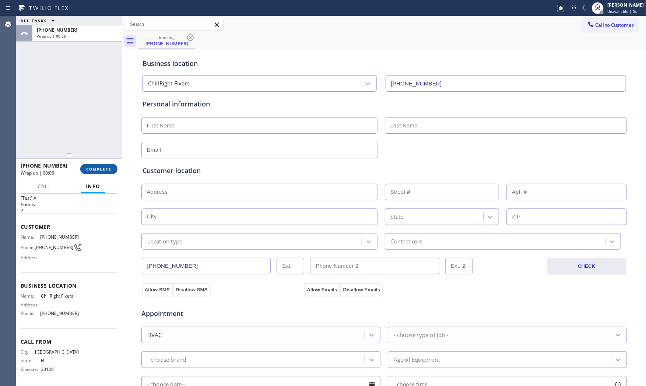
click at [100, 172] on button "COMPLETE" at bounding box center [98, 169] width 37 height 10
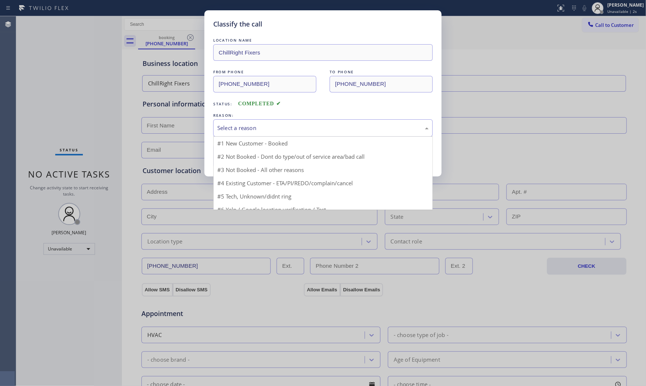
click at [231, 130] on div "Select a reason" at bounding box center [322, 128] width 211 height 8
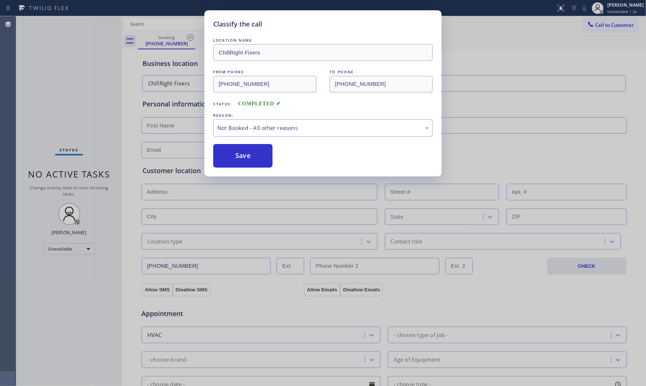
click at [233, 155] on button "Save" at bounding box center [242, 156] width 59 height 24
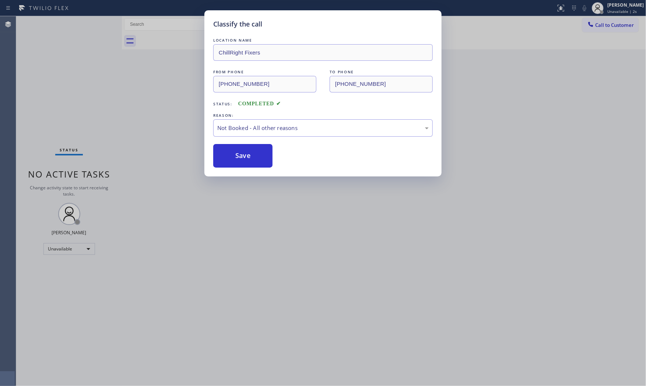
click at [233, 155] on button "Save" at bounding box center [242, 156] width 59 height 24
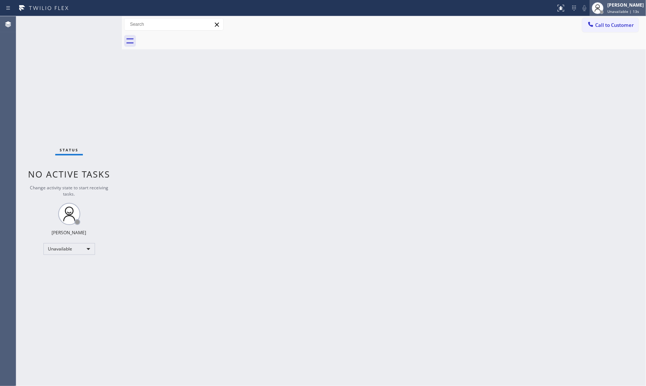
click at [596, 12] on icon at bounding box center [597, 8] width 9 height 9
click at [587, 29] on button "Offline" at bounding box center [609, 30] width 74 height 10
click at [608, 11] on span "Unavailable | 15s" at bounding box center [623, 11] width 32 height 5
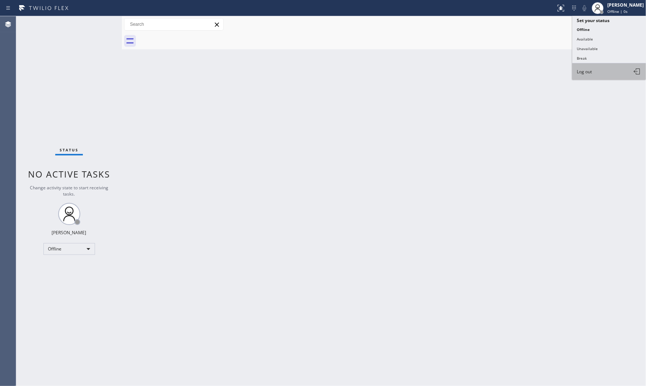
click at [599, 71] on button "Log out" at bounding box center [609, 71] width 74 height 16
